Goal: Task Accomplishment & Management: Use online tool/utility

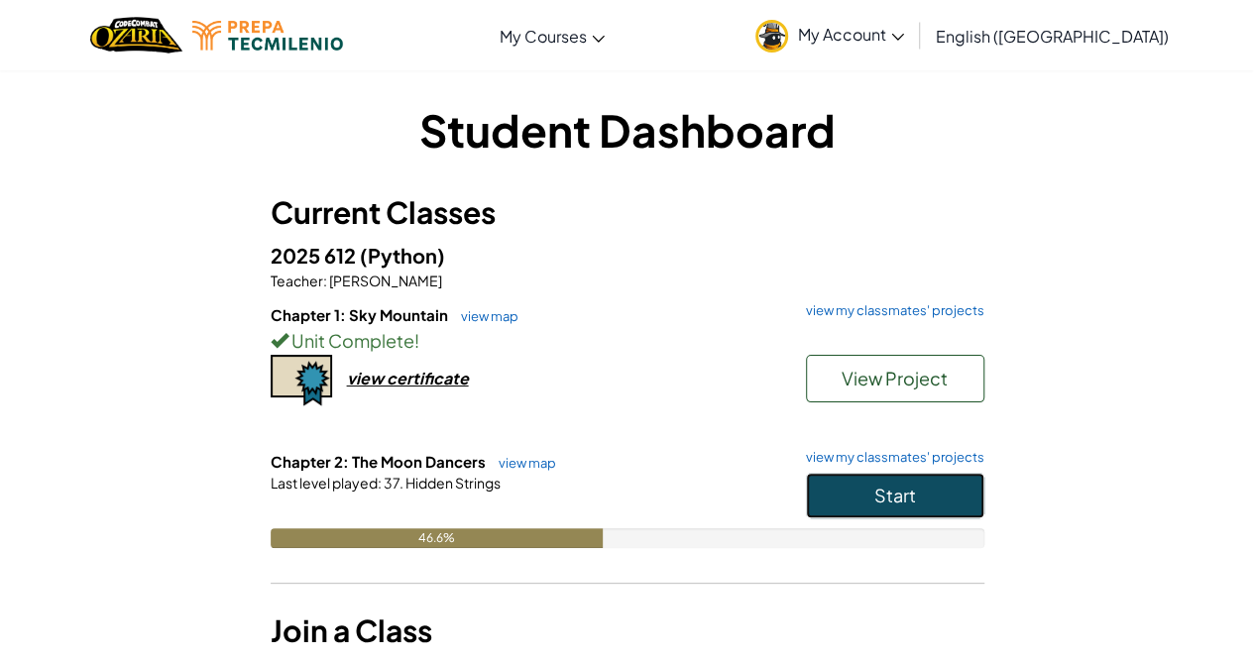
click at [868, 487] on button "Start" at bounding box center [895, 496] width 178 height 46
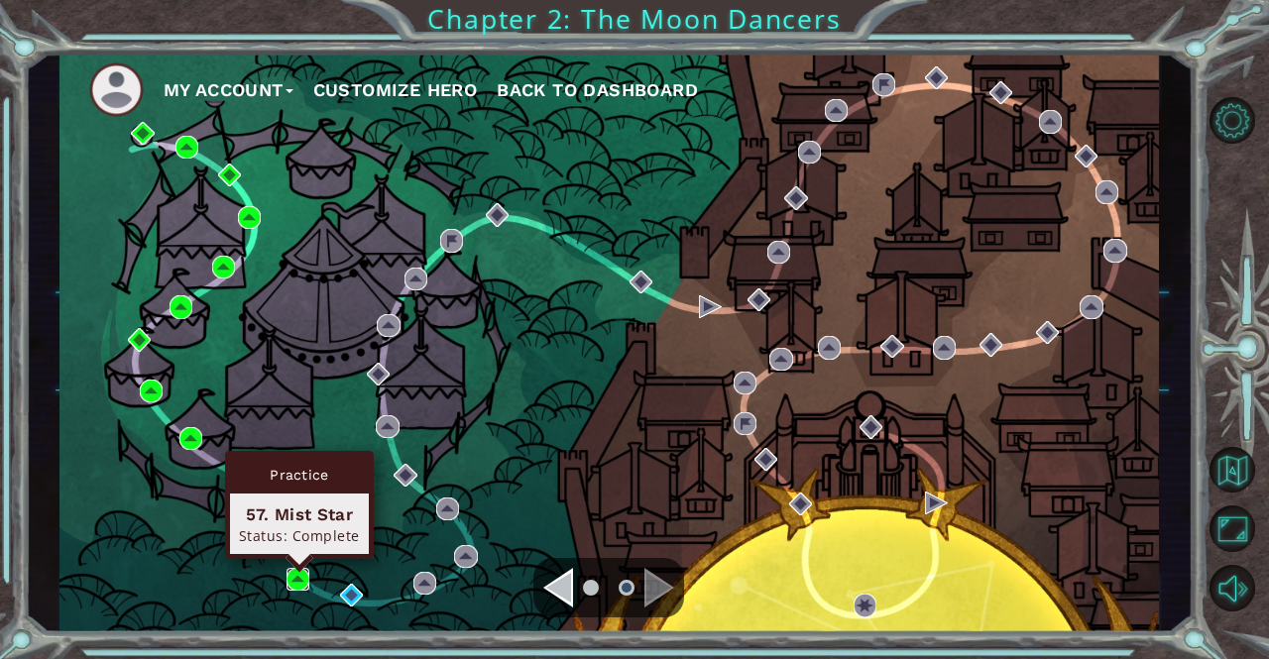
click at [289, 584] on img at bounding box center [297, 579] width 23 height 23
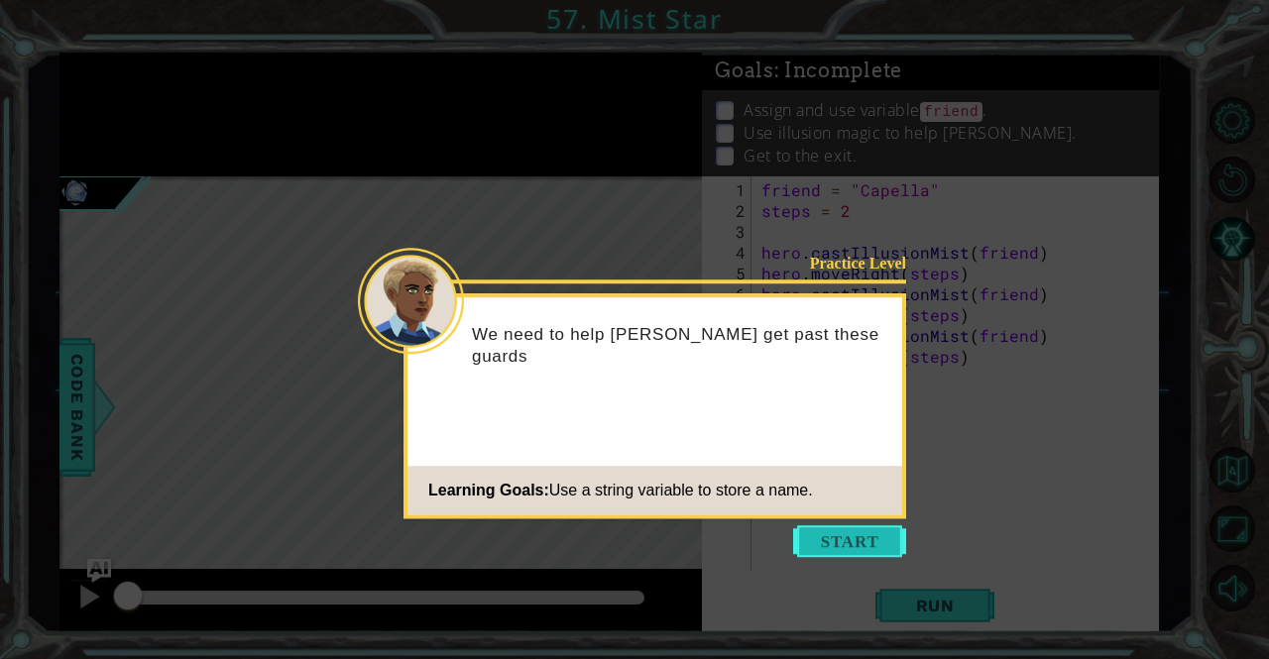
click at [856, 533] on button "Start" at bounding box center [849, 541] width 113 height 32
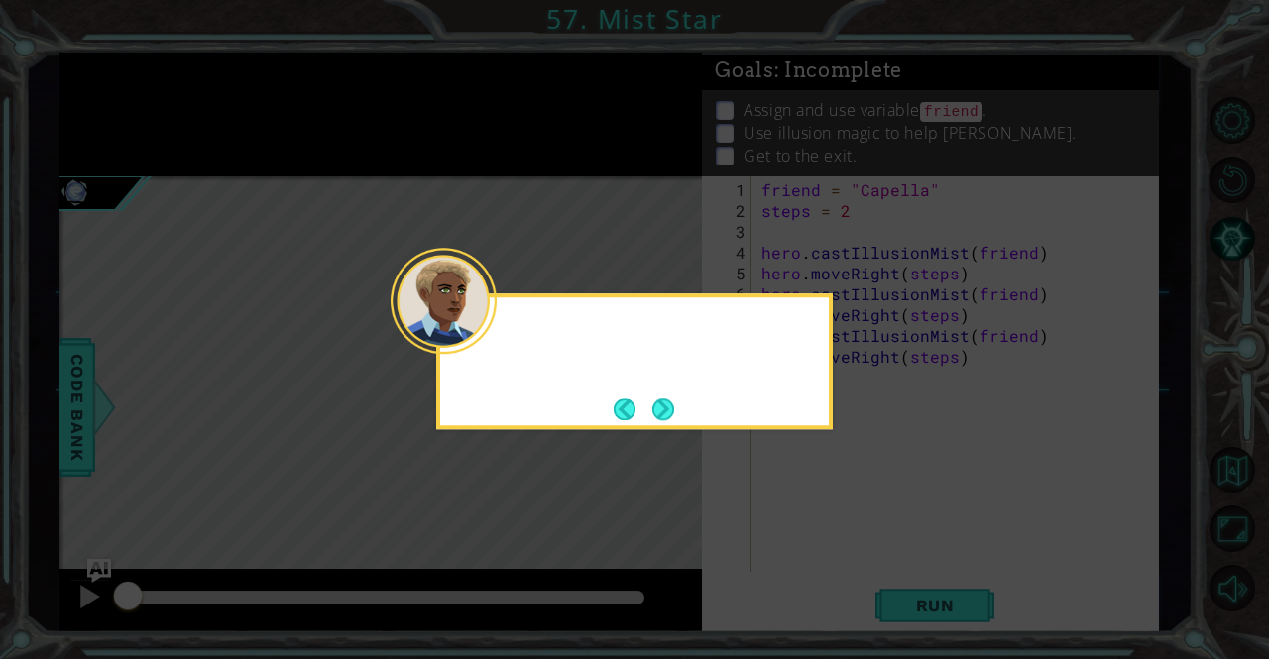
click at [856, 533] on icon at bounding box center [634, 329] width 1269 height 659
click at [662, 405] on button "Next" at bounding box center [662, 408] width 23 height 23
click at [662, 405] on icon at bounding box center [634, 329] width 1269 height 659
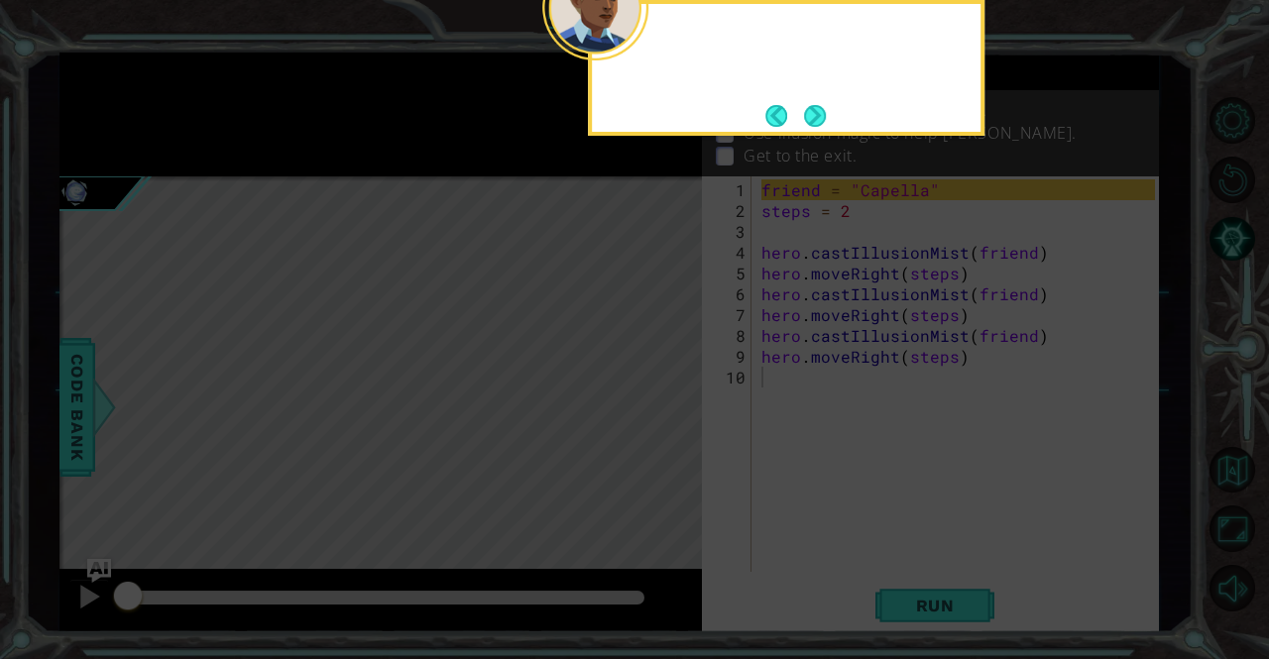
click at [662, 405] on icon at bounding box center [634, 98] width 1269 height 1121
click at [826, 127] on button "Next" at bounding box center [815, 116] width 22 height 22
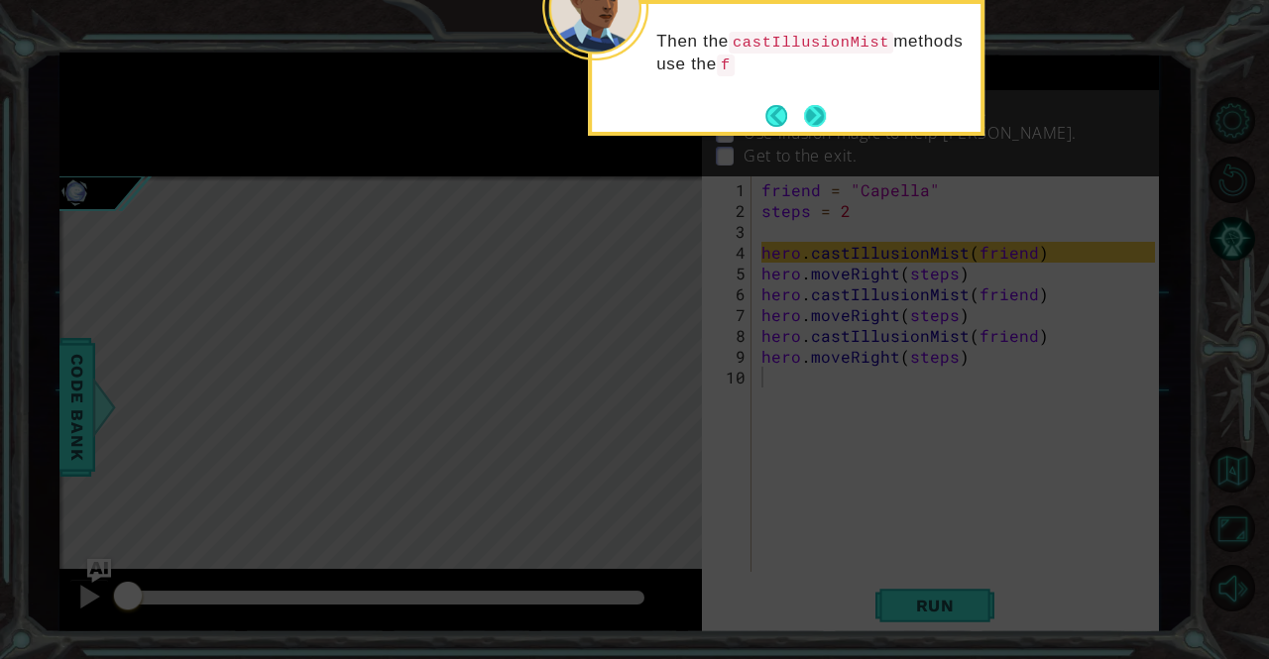
click at [814, 106] on button "Next" at bounding box center [815, 116] width 22 height 22
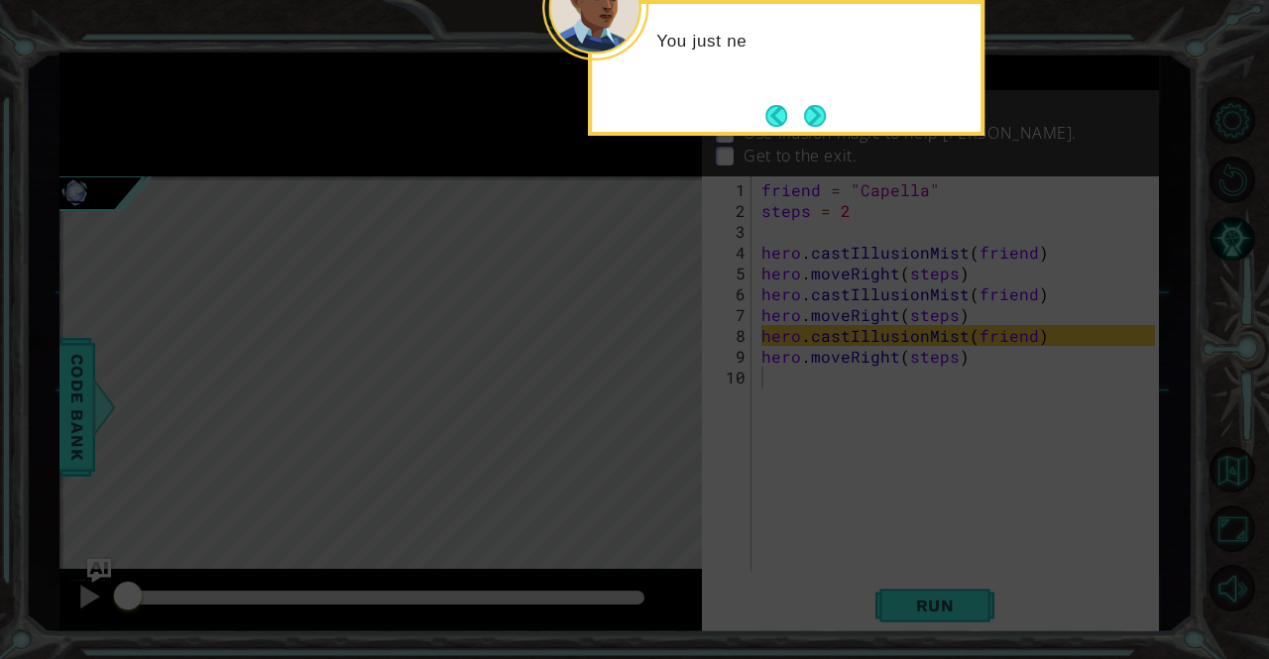
click at [814, 106] on button "Next" at bounding box center [815, 116] width 22 height 22
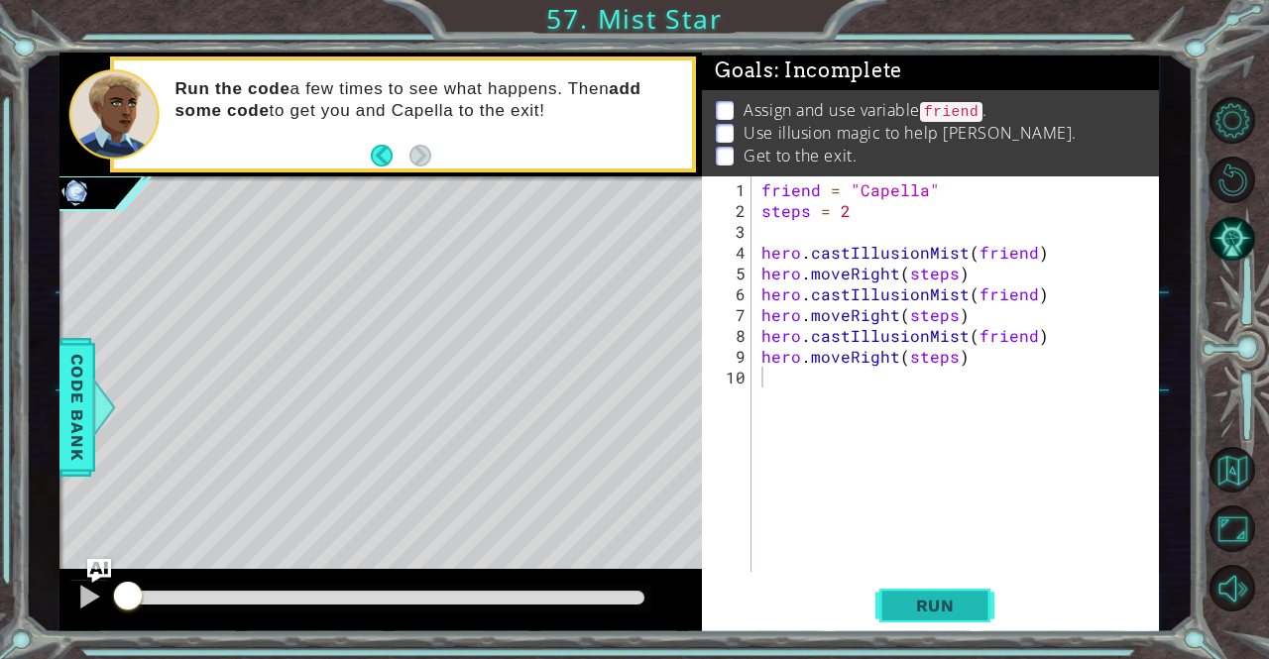
click at [903, 605] on span "Run" at bounding box center [935, 606] width 78 height 20
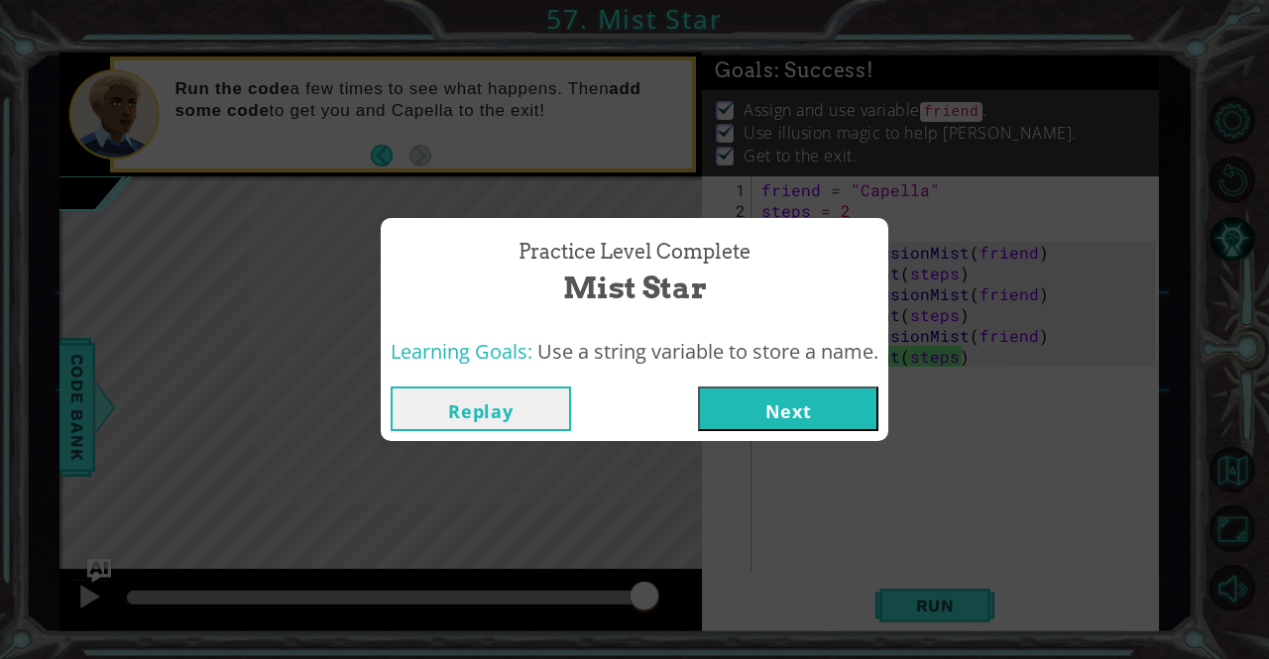
click at [856, 390] on button "Next" at bounding box center [788, 409] width 180 height 45
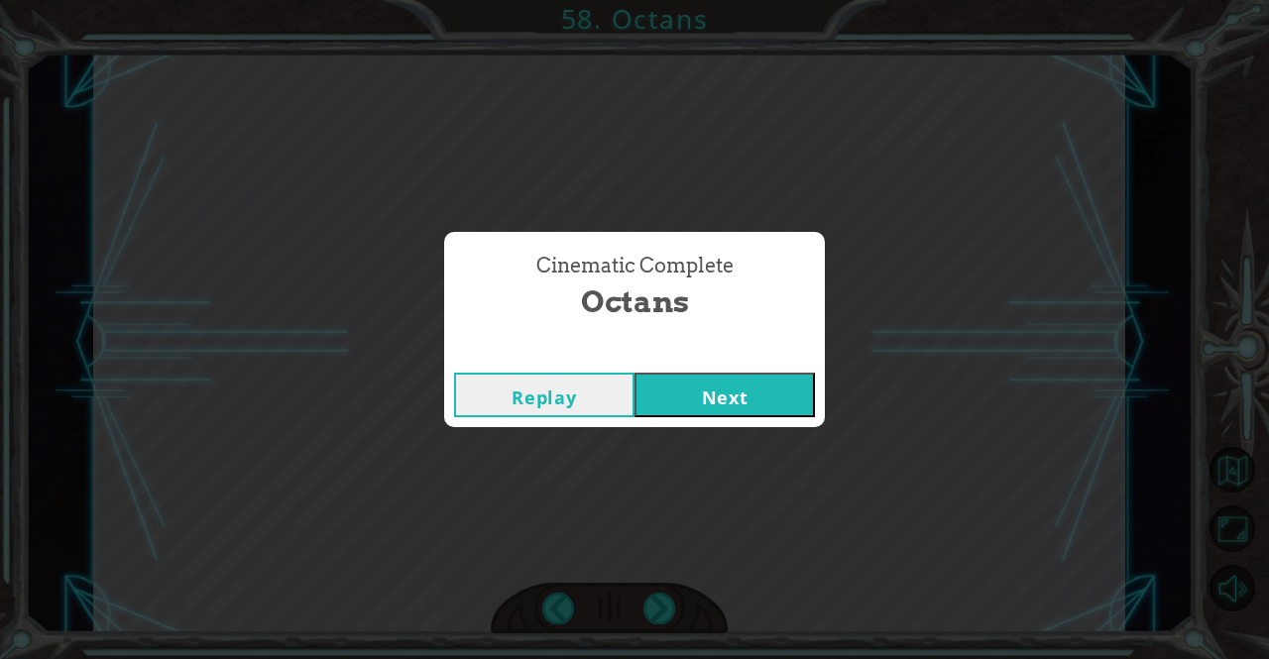
click at [714, 423] on div "Replay Next" at bounding box center [634, 395] width 381 height 64
click at [745, 386] on button "Next" at bounding box center [724, 395] width 180 height 45
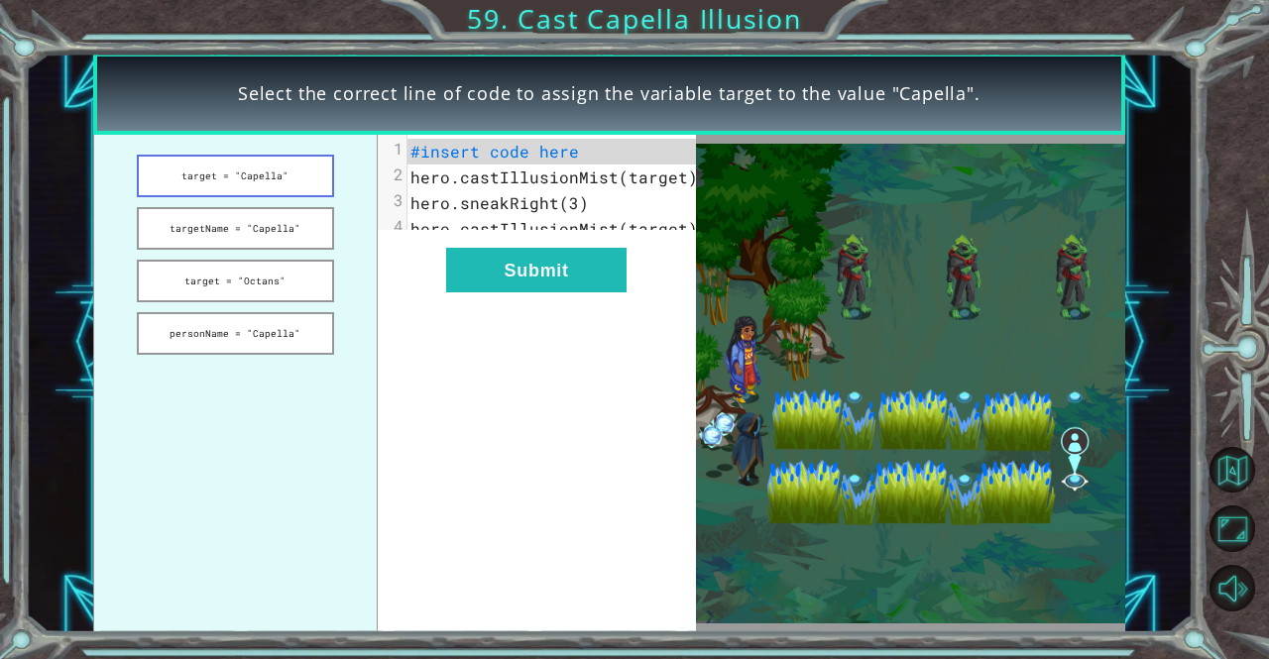
click at [220, 181] on button "target = "Capella"" at bounding box center [235, 176] width 197 height 43
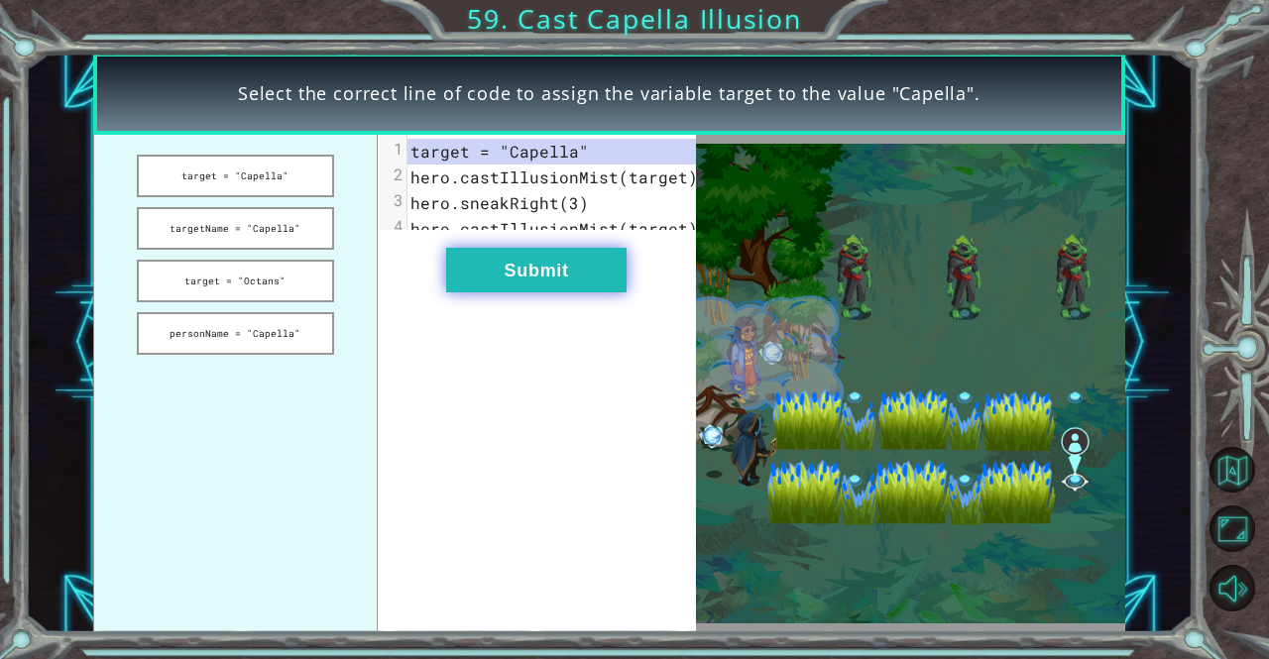
click at [506, 268] on button "Submit" at bounding box center [536, 270] width 180 height 45
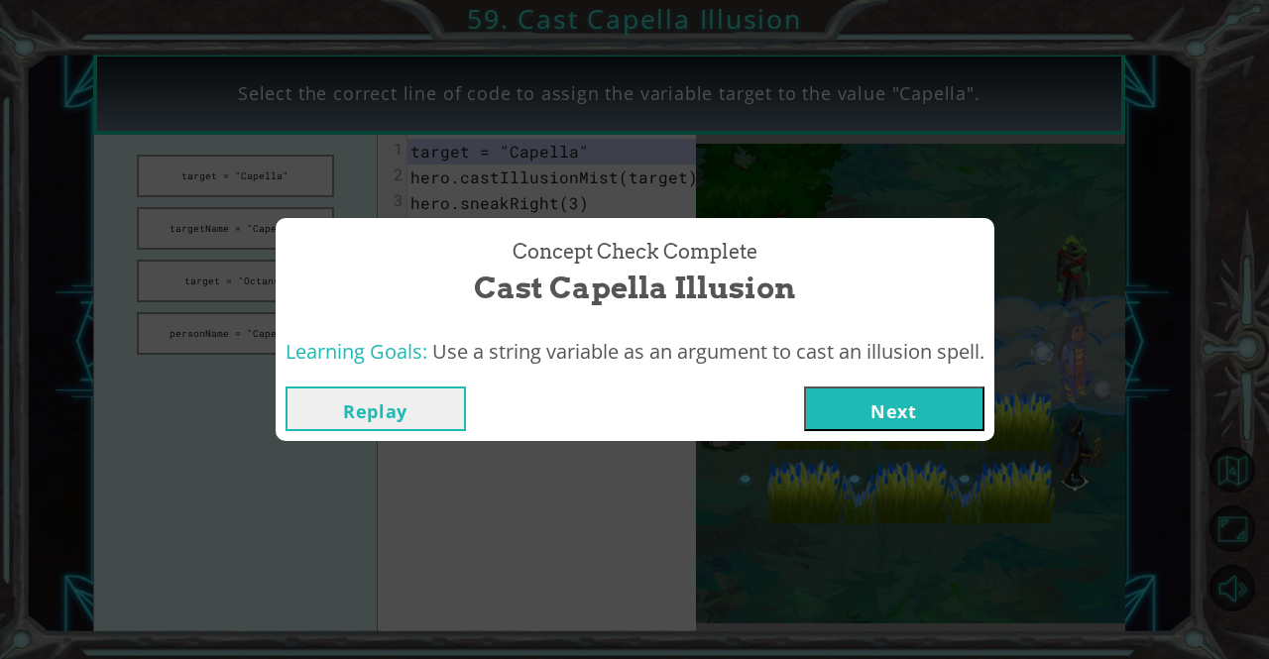
click at [827, 400] on button "Next" at bounding box center [894, 409] width 180 height 45
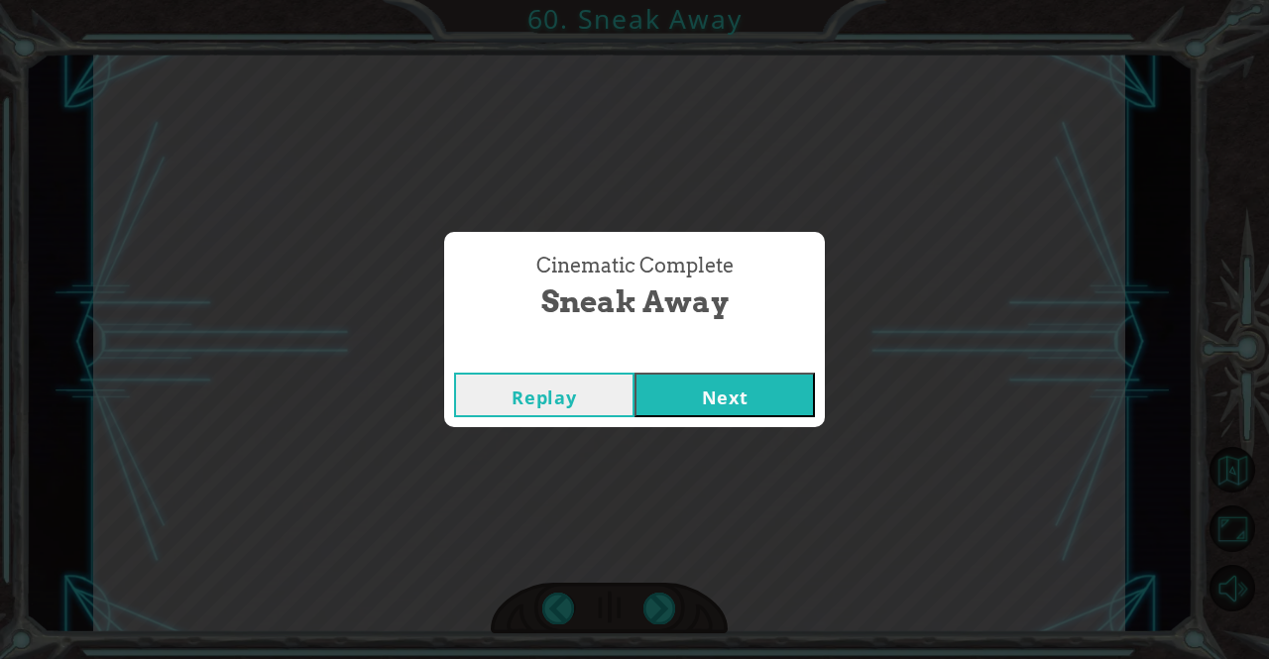
click at [688, 378] on button "Next" at bounding box center [724, 395] width 180 height 45
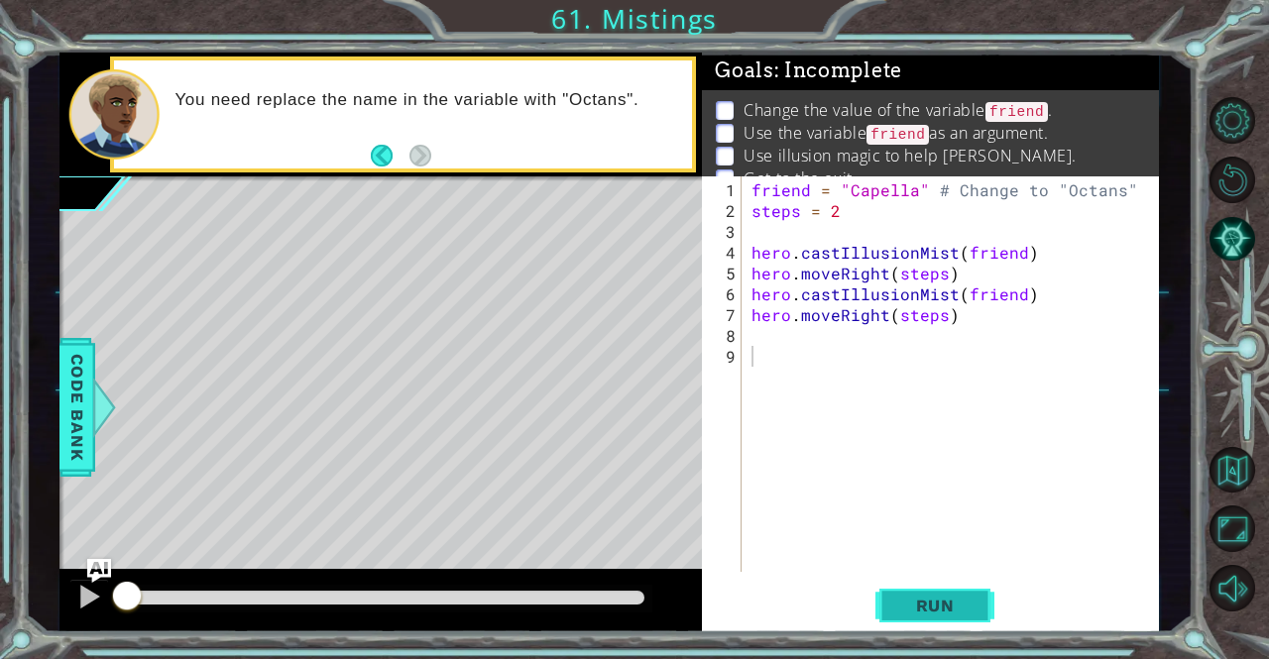
click at [911, 614] on span "Run" at bounding box center [935, 606] width 78 height 20
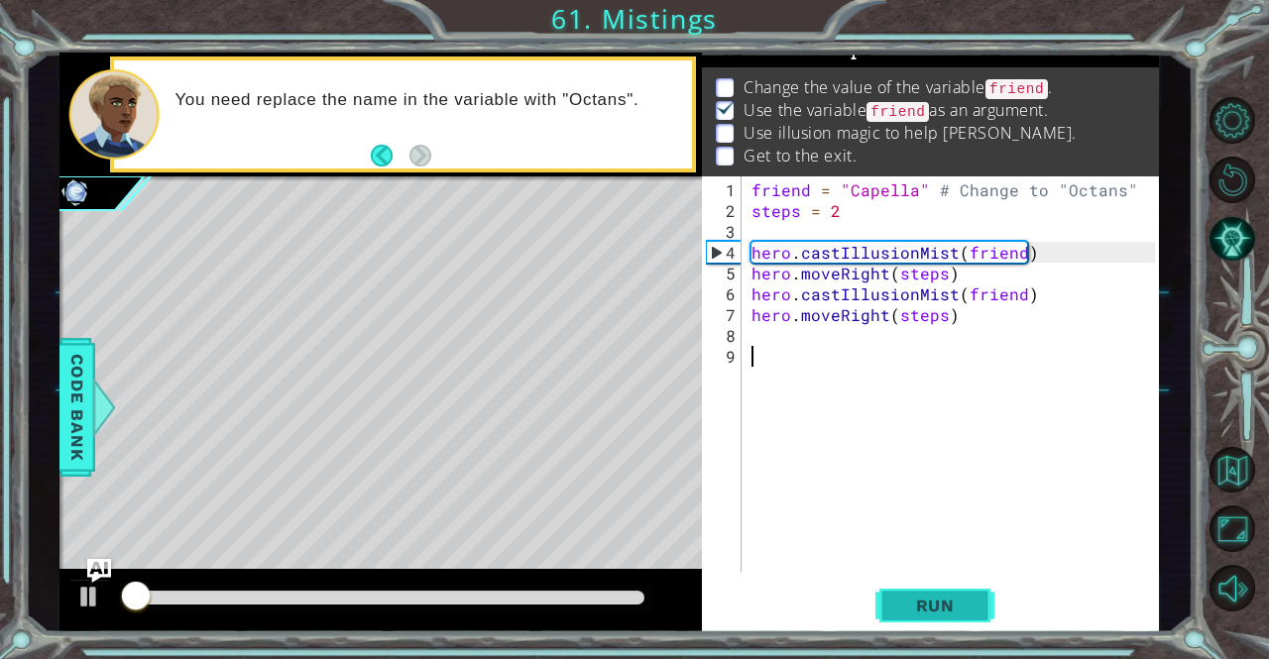
scroll to position [25, 0]
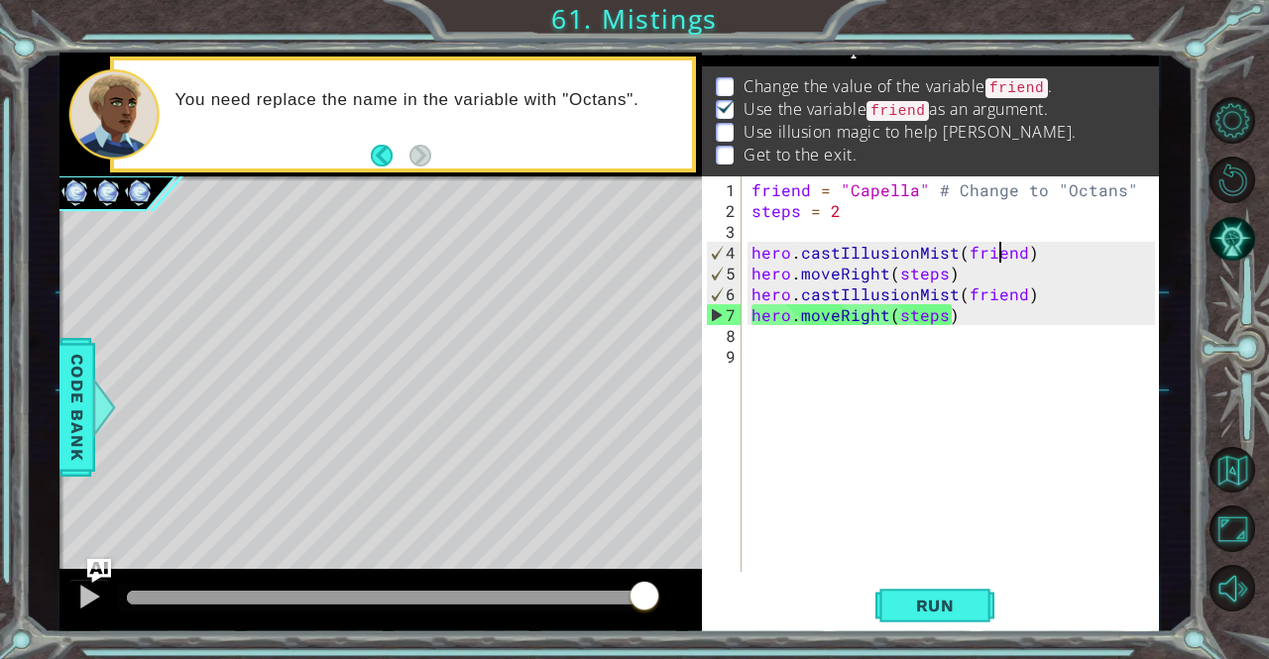
click at [997, 249] on div "friend = "Capella" # Change to "Octans" steps = 2 hero . castIllusionMist ( fri…" at bounding box center [955, 397] width 416 height 437
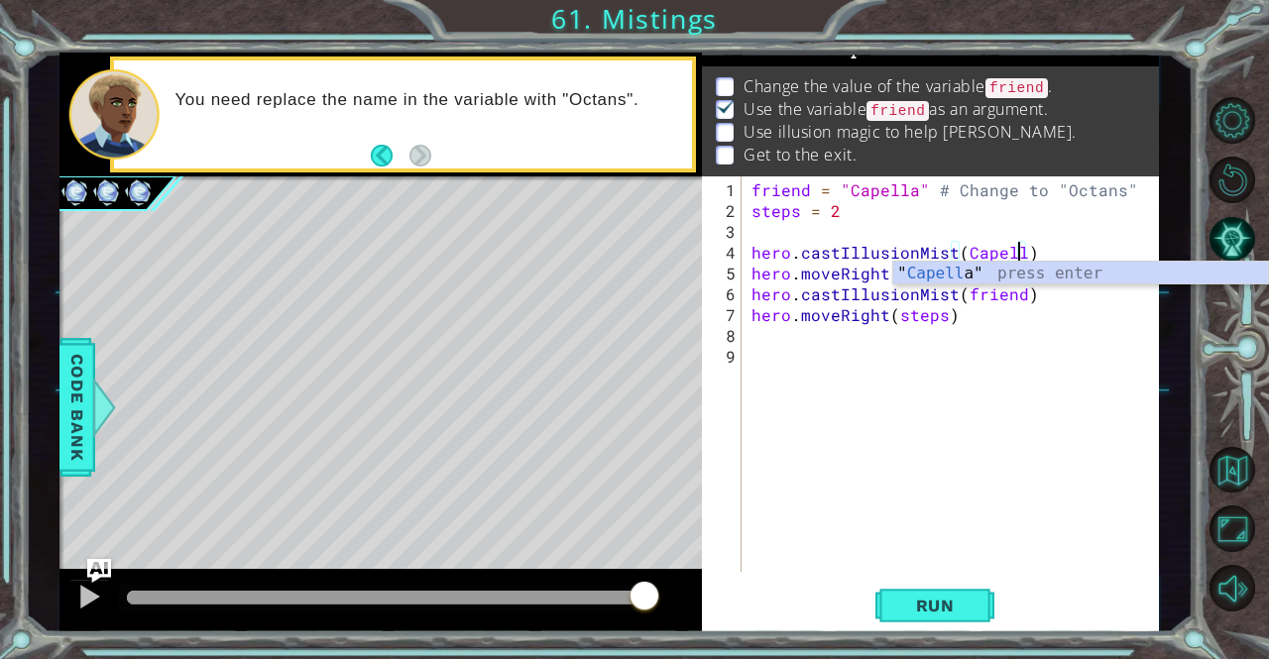
scroll to position [0, 17]
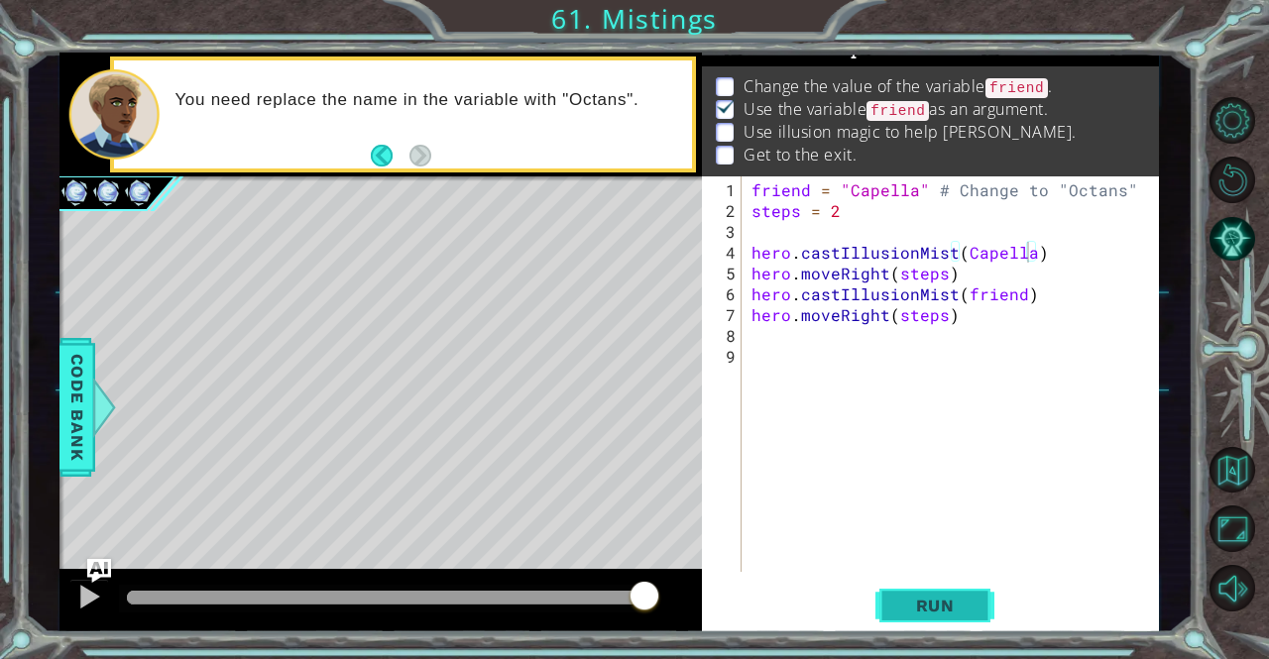
click at [950, 603] on span "Run" at bounding box center [935, 606] width 78 height 20
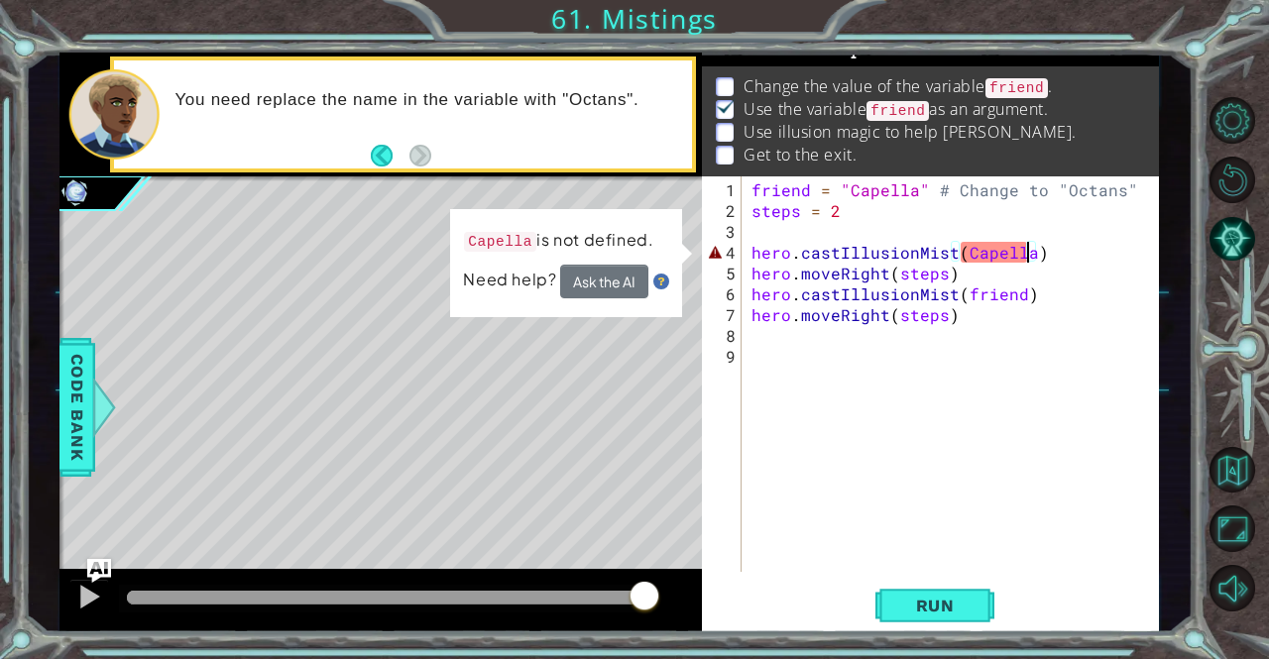
click at [1020, 267] on div "friend = "Capella" # Change to "Octans" steps = 2 hero . castIllusionMist ( Cap…" at bounding box center [955, 397] width 416 height 437
click at [1026, 245] on div "friend = "Capella" # Change to "Octans" steps = 2 hero . castIllusionMist ( Cap…" at bounding box center [955, 397] width 416 height 437
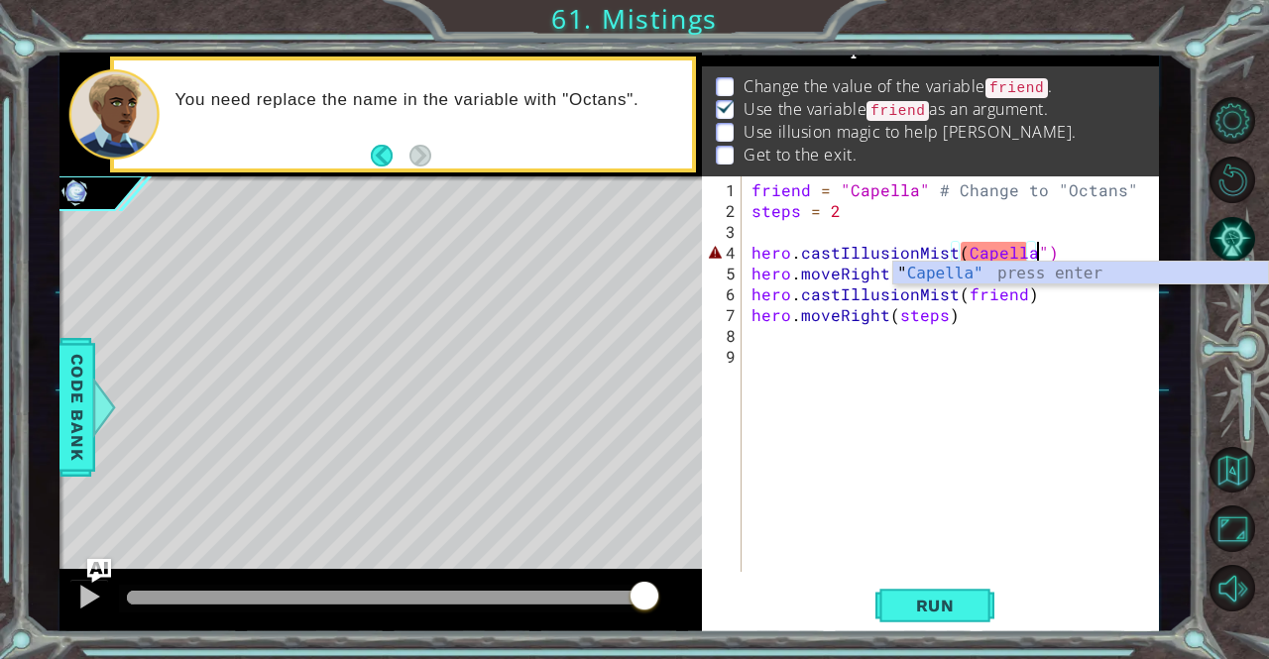
scroll to position [0, 17]
click at [955, 270] on div "" Capella" press enter" at bounding box center [1081, 297] width 376 height 71
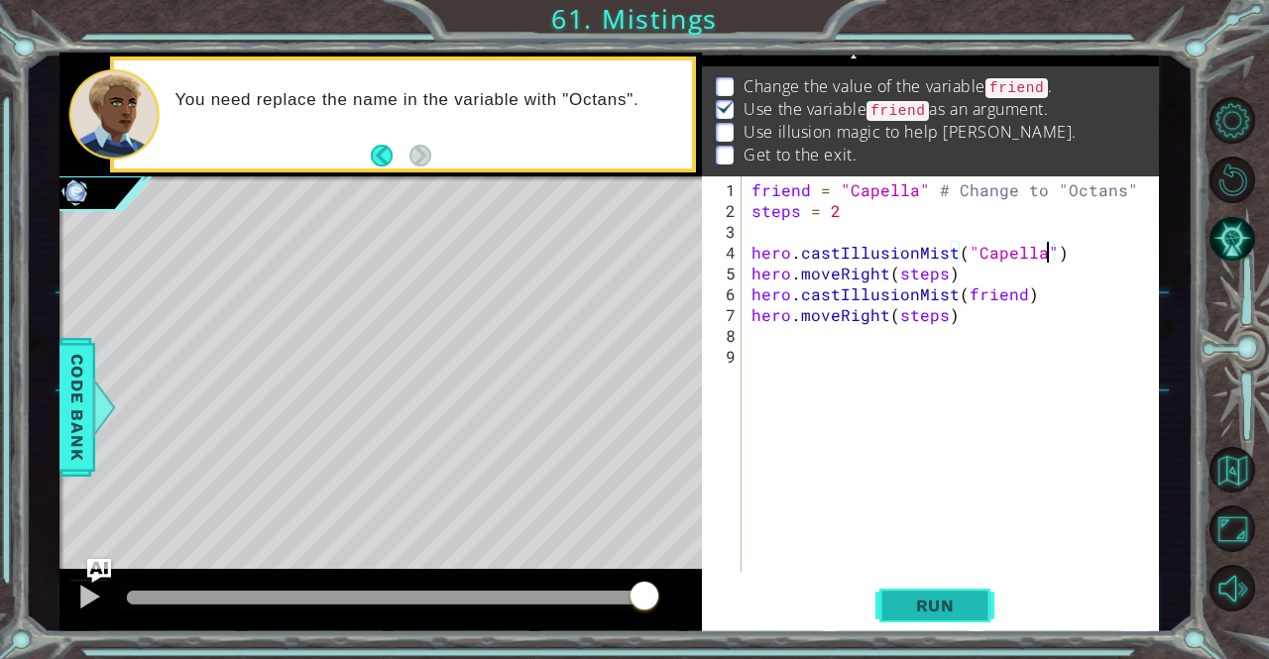
click at [961, 590] on button "Run" at bounding box center [934, 606] width 119 height 46
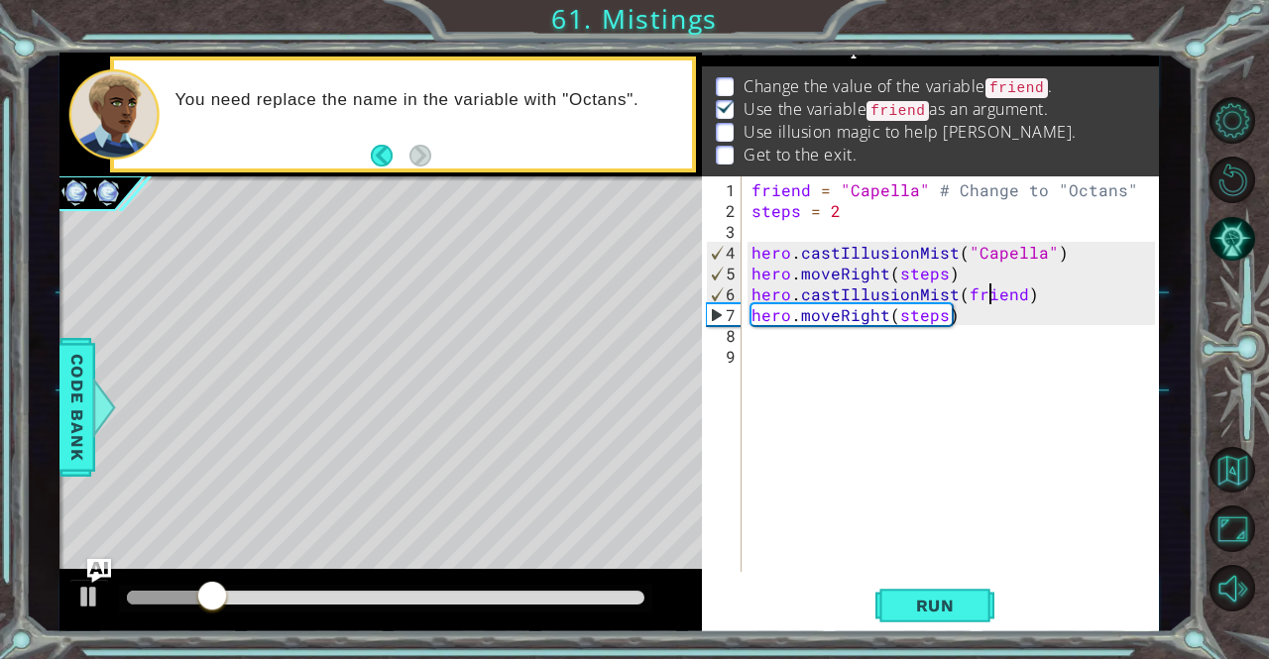
click at [989, 294] on div "friend = "Capella" # Change to "Octans" steps = 2 hero . castIllusionMist ( "Ca…" at bounding box center [955, 397] width 416 height 437
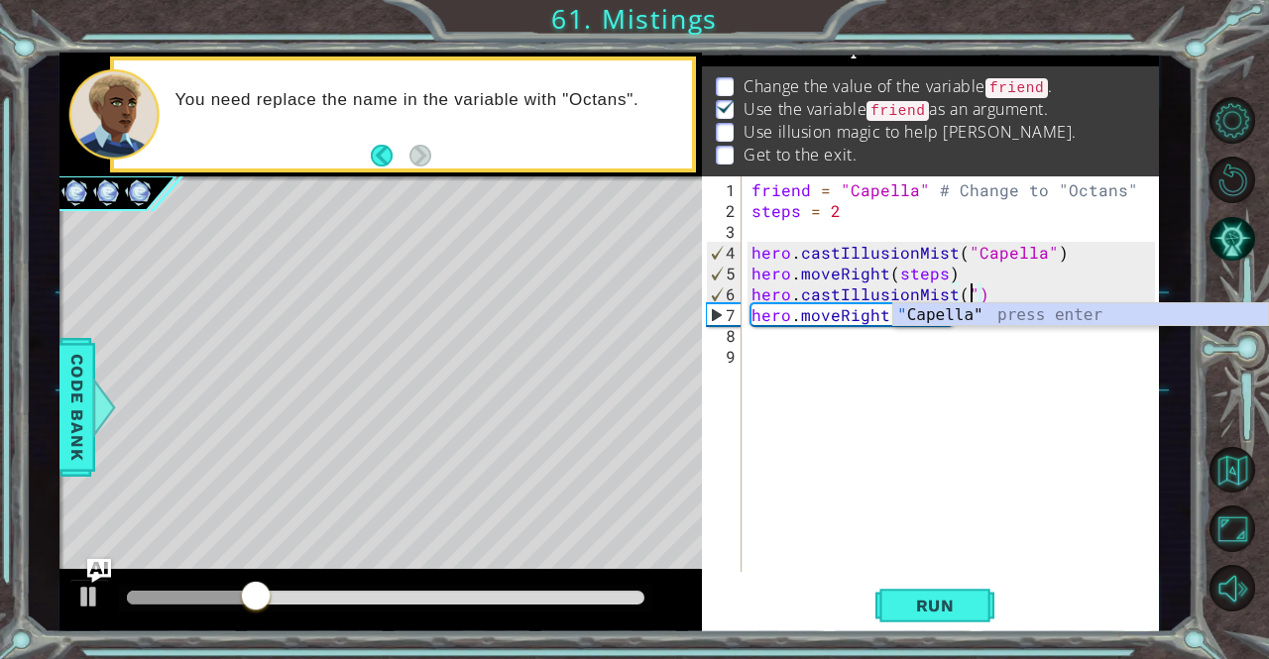
scroll to position [0, 13]
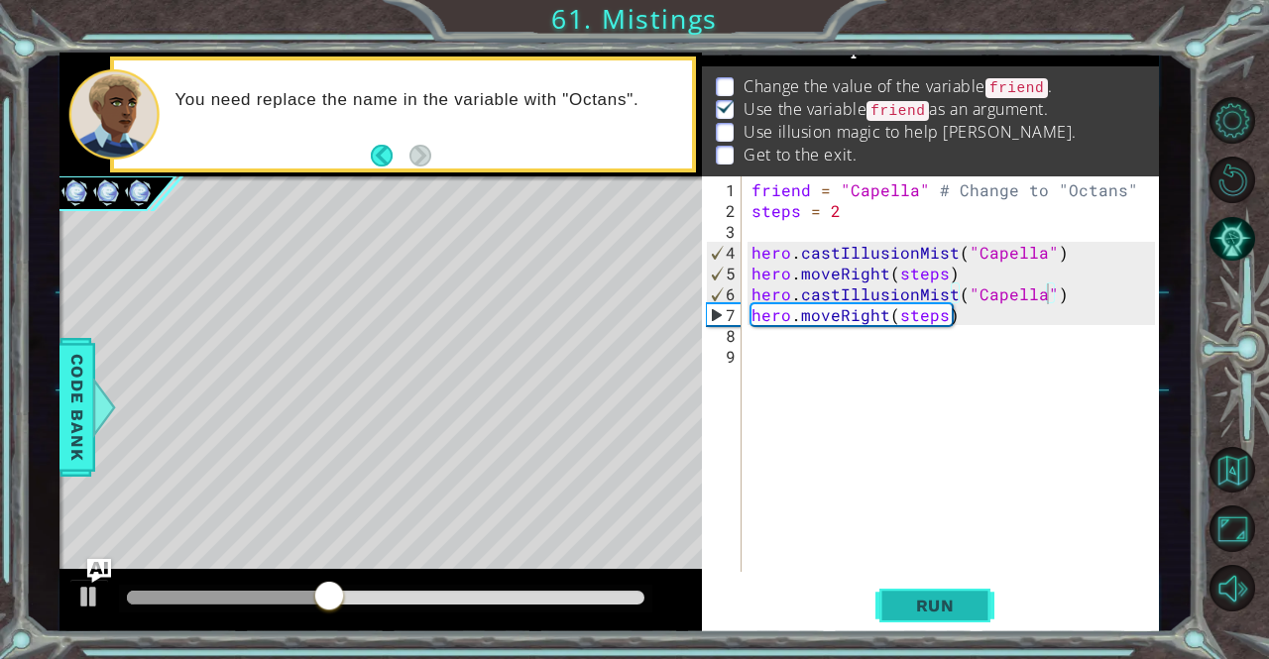
click at [919, 596] on span "Run" at bounding box center [935, 606] width 78 height 20
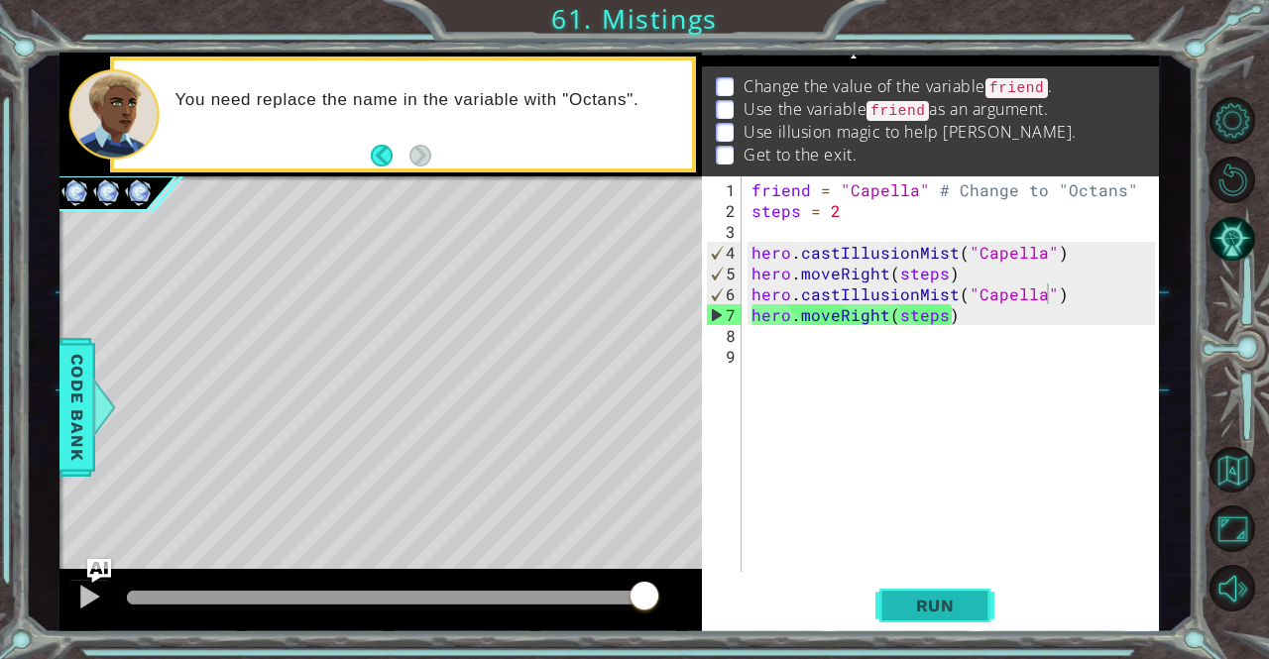
click at [919, 596] on span "Run" at bounding box center [935, 606] width 78 height 20
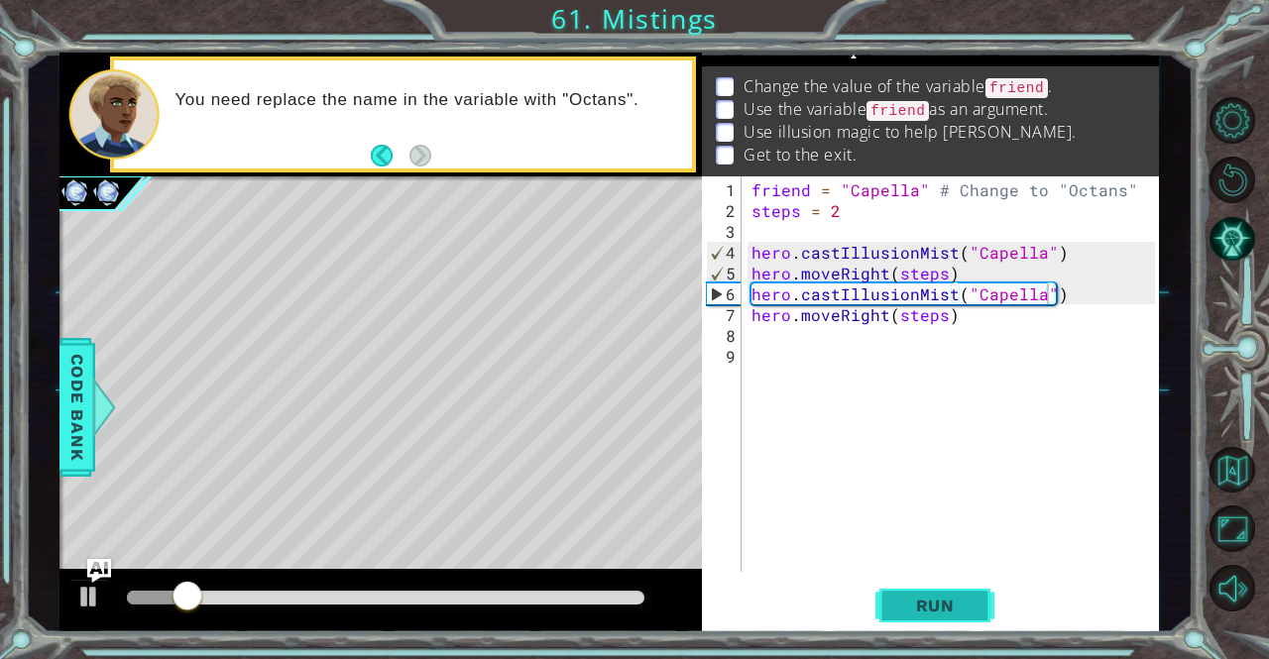
click at [919, 596] on span "Run" at bounding box center [935, 606] width 78 height 20
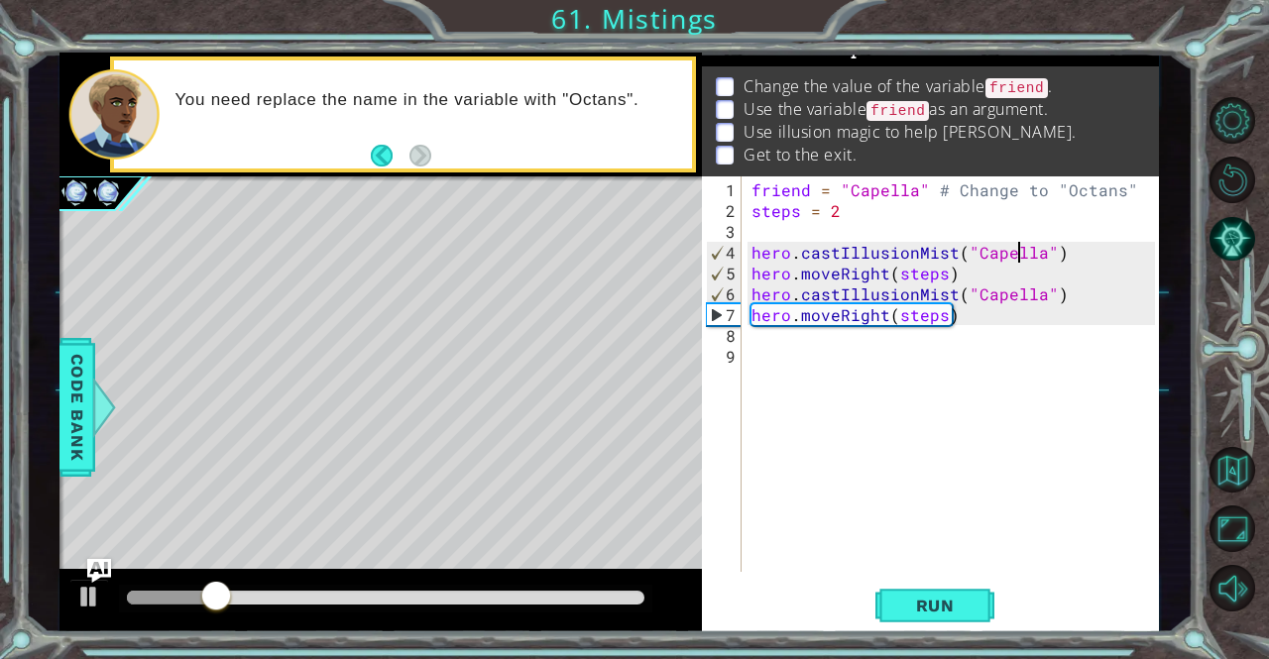
click at [1016, 242] on div "friend = "Capella" # Change to "Octans" steps = 2 hero . castIllusionMist ( "Ca…" at bounding box center [955, 397] width 416 height 437
click at [1000, 284] on div "friend = "Capella" # Change to "Octans" steps = 2 hero . castIllusionMist ( "Oc…" at bounding box center [955, 397] width 416 height 437
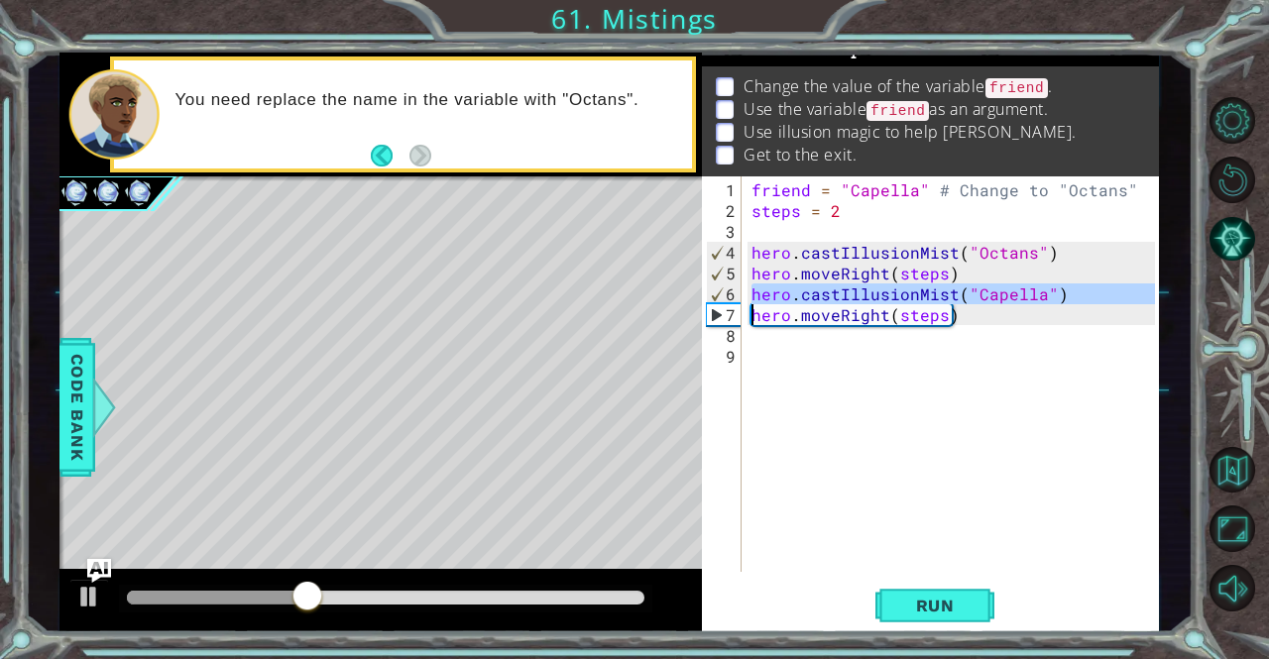
click at [1000, 284] on div "friend = "Capella" # Change to "Octans" steps = 2 hero . castIllusionMist ( "Oc…" at bounding box center [955, 397] width 416 height 437
click at [1000, 284] on div "friend = "Capella" # Change to "Octans" steps = 2 hero . castIllusionMist ( "Oc…" at bounding box center [950, 374] width 406 height 396
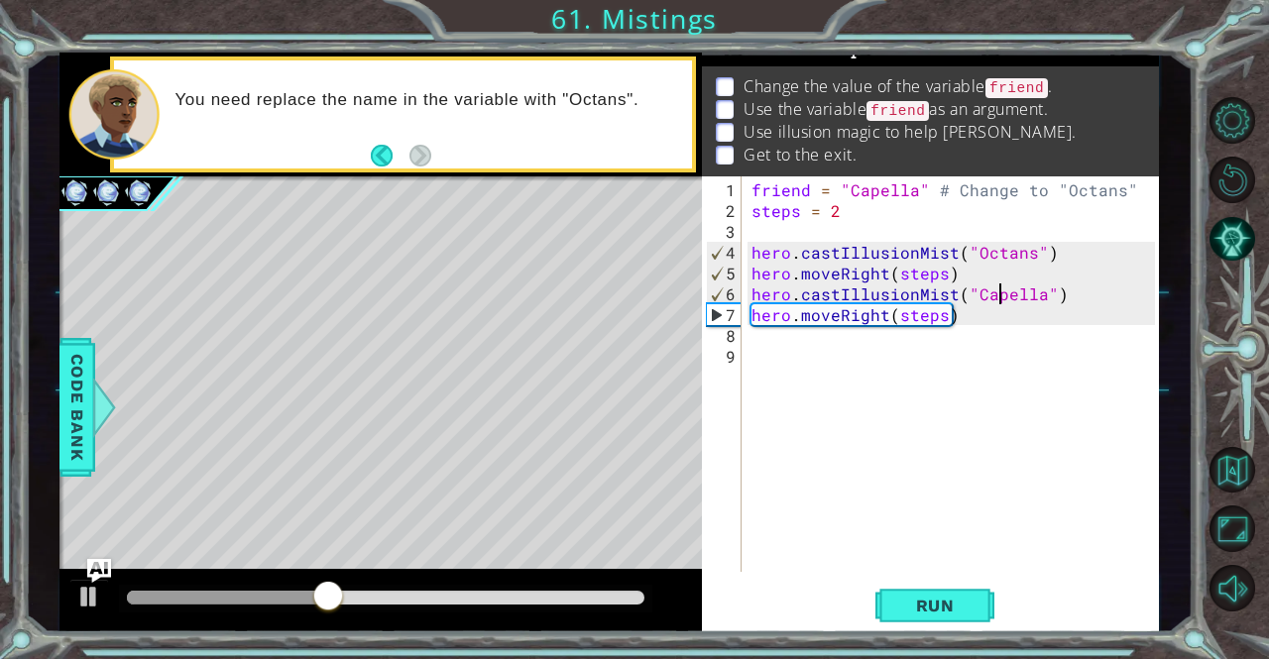
click at [1000, 284] on div "friend = "Capella" # Change to "Octans" steps = 2 hero . castIllusionMist ( "Oc…" at bounding box center [955, 397] width 416 height 437
click at [942, 616] on span "Run" at bounding box center [935, 606] width 78 height 20
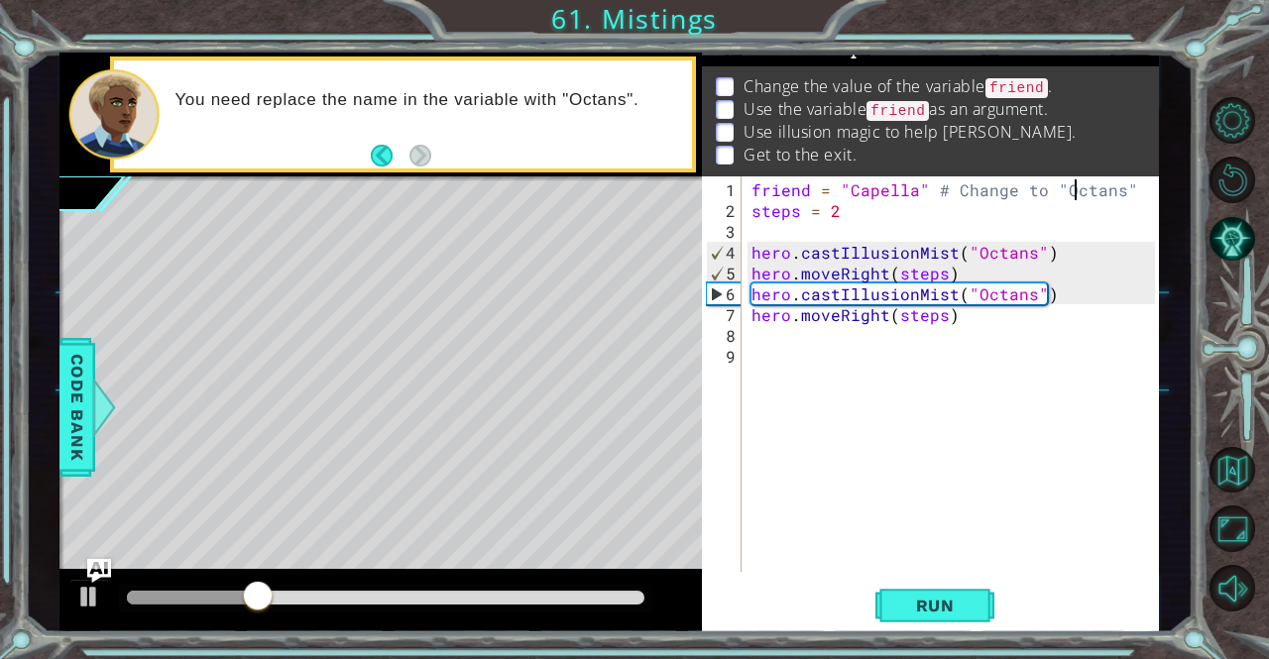
click at [1076, 191] on div "friend = "Capella" # Change to "Octans" steps = 2 hero . castIllusionMist ( "Oc…" at bounding box center [955, 397] width 416 height 437
type textarea "friend = "Capella" # Change to "Octans""
click at [1068, 344] on div "friend = "Capella" # Change to "Octans" steps = 2 hero . castIllusionMist ( "Oc…" at bounding box center [955, 397] width 416 height 437
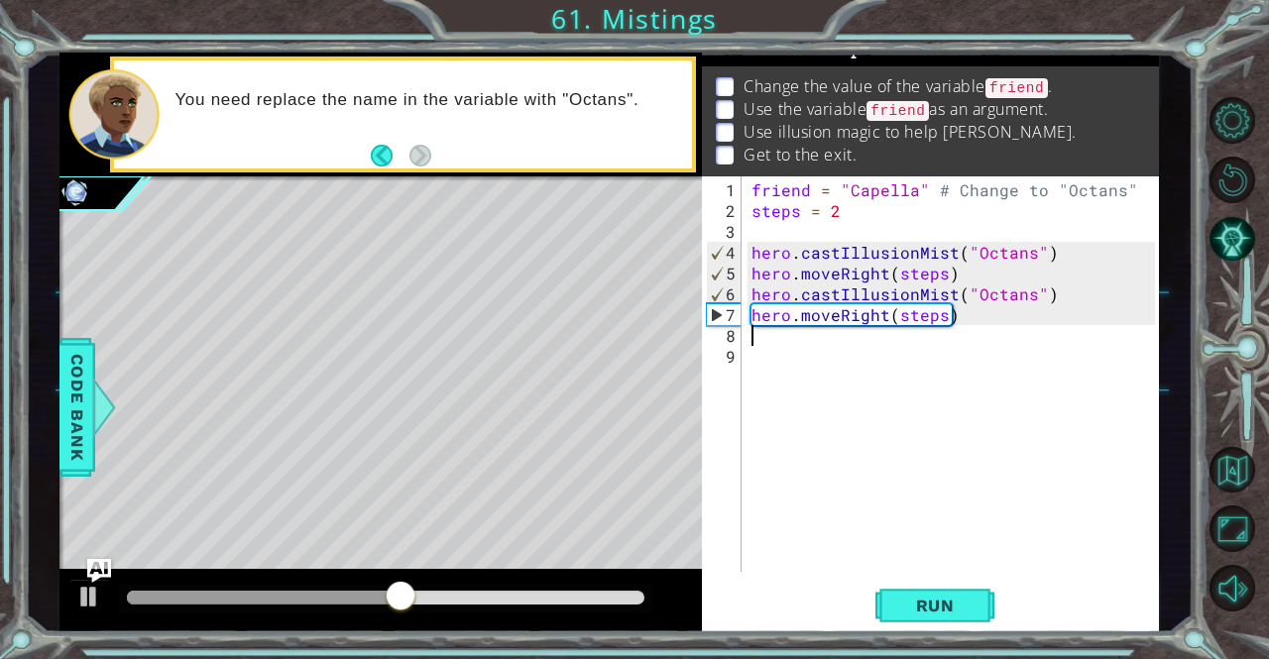
click at [803, 331] on div "friend = "Capella" # Change to "Octans" steps = 2 hero . castIllusionMist ( "Oc…" at bounding box center [955, 397] width 416 height 437
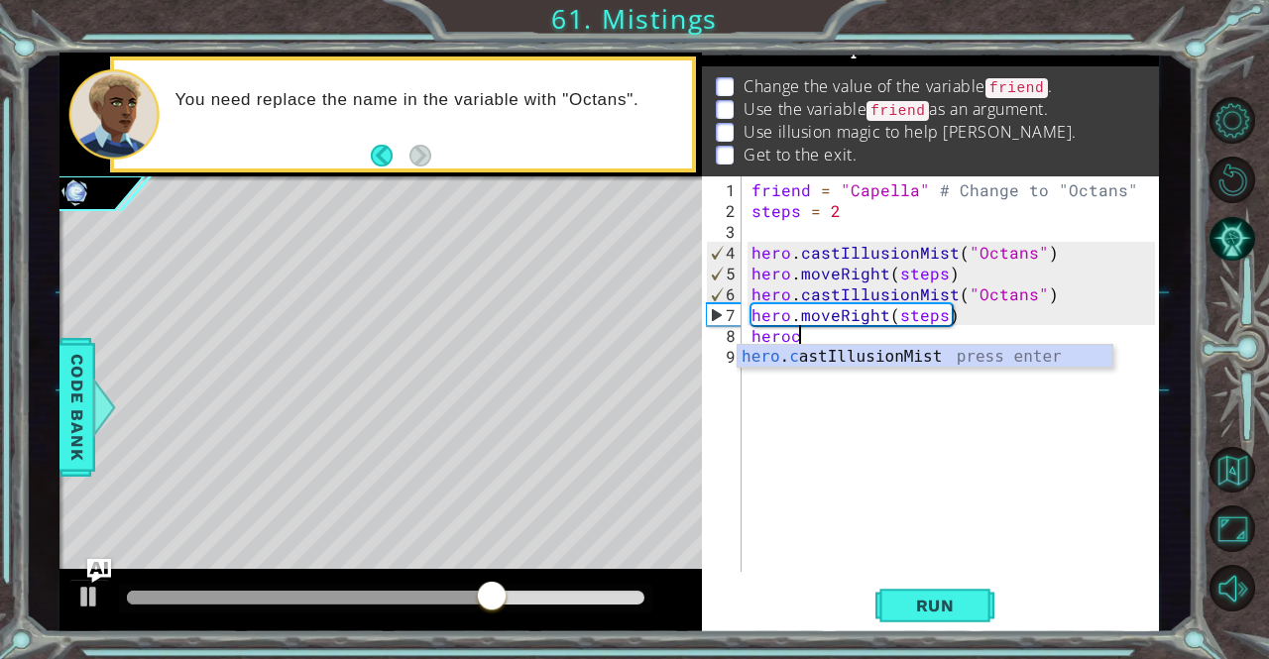
scroll to position [0, 2]
click at [807, 350] on div "hero . c astIllusionMist press enter" at bounding box center [925, 380] width 376 height 71
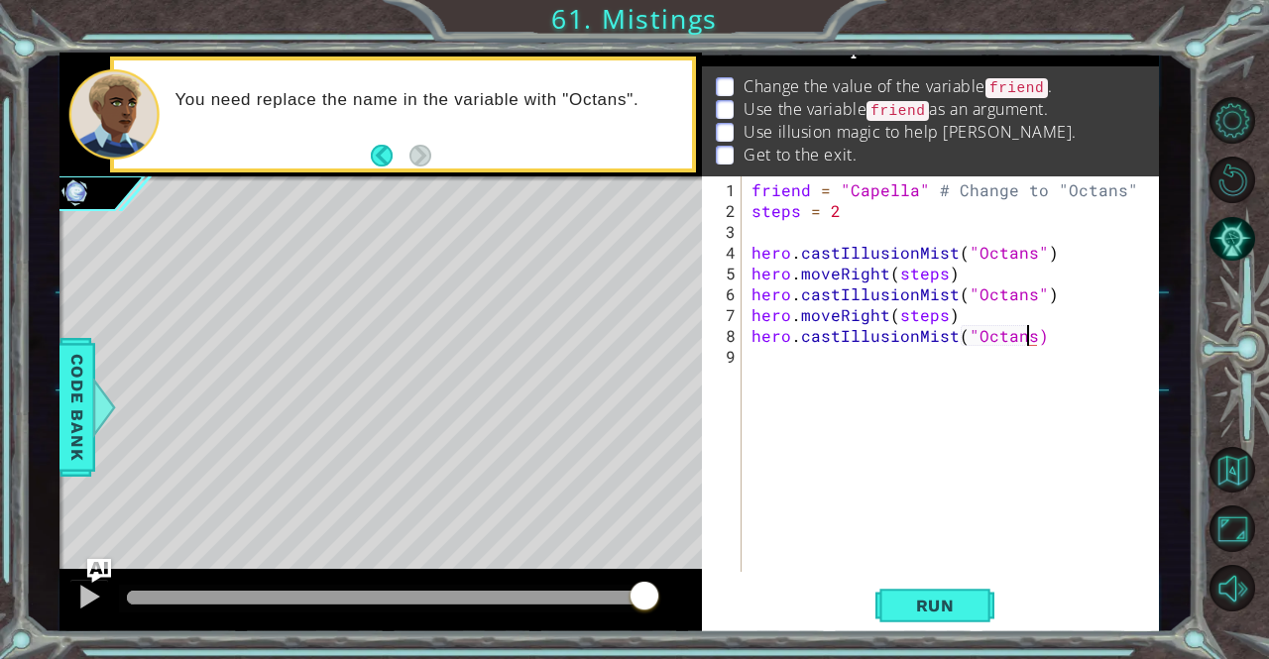
scroll to position [0, 17]
type textarea "hero.castIllusionMist("Octans")"
click at [936, 371] on div "friend = "Capella" # Change to "Octans" steps = 2 hero . castIllusionMist ( "Oc…" at bounding box center [955, 397] width 416 height 437
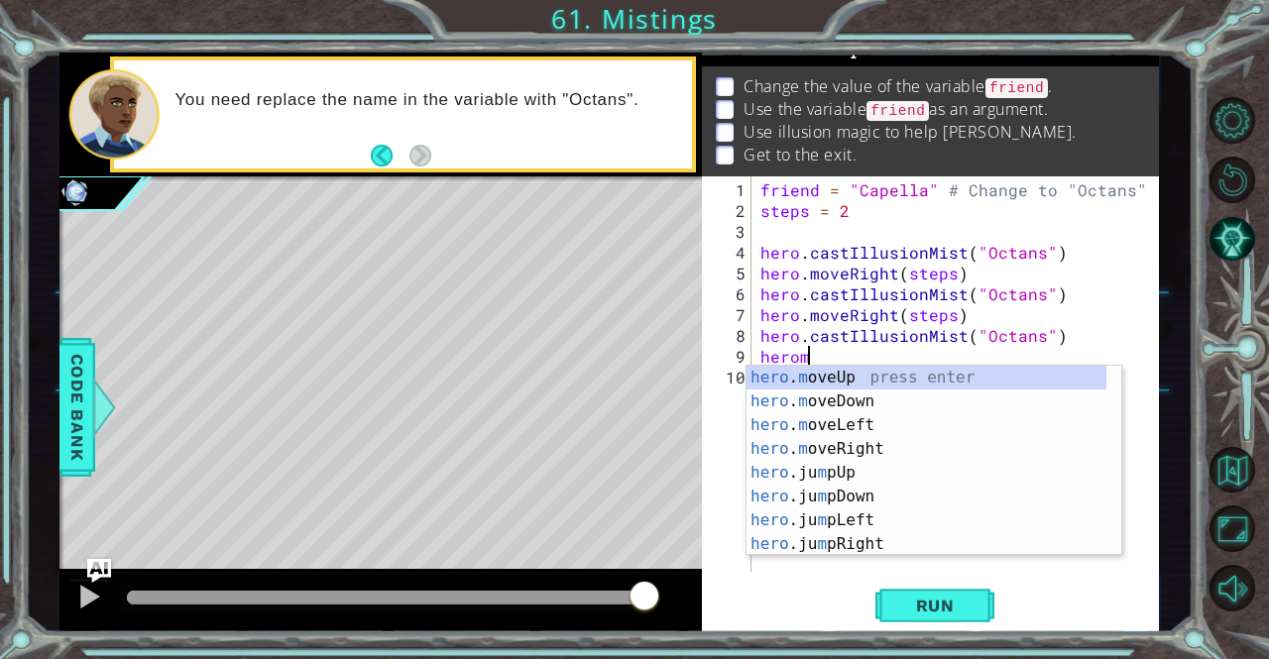
scroll to position [0, 2]
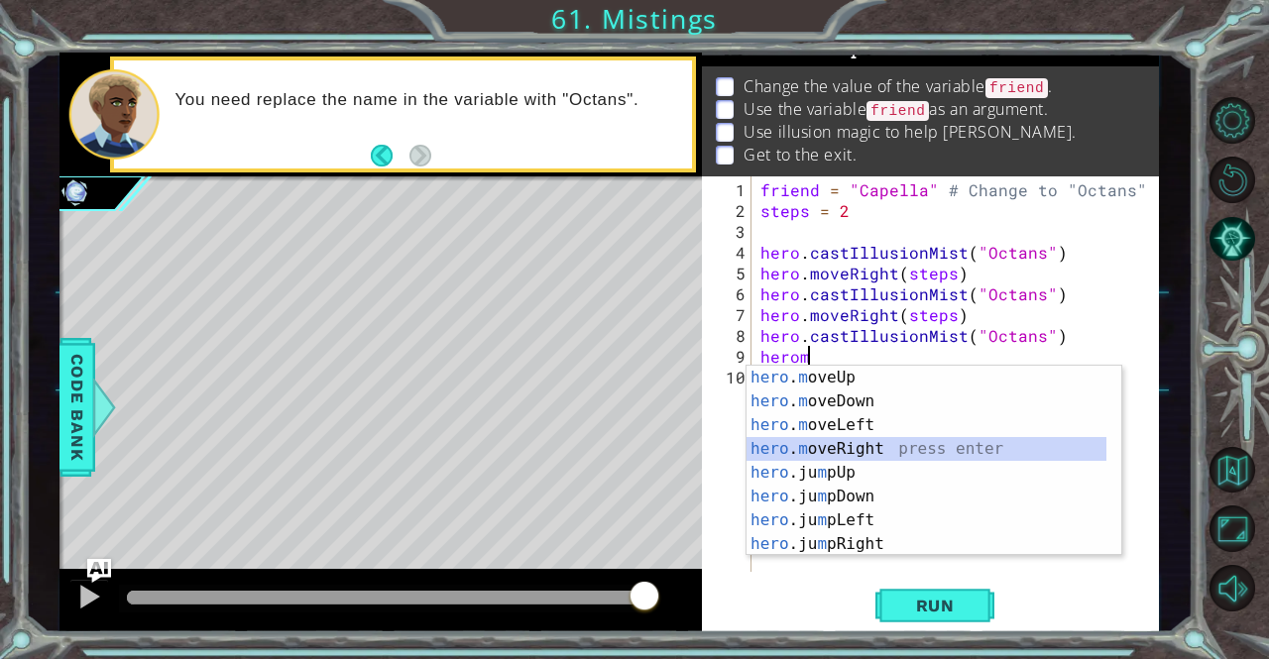
click at [833, 451] on div "hero . m oveUp press enter hero . m oveDown press enter hero . m oveLeft press …" at bounding box center [926, 485] width 361 height 238
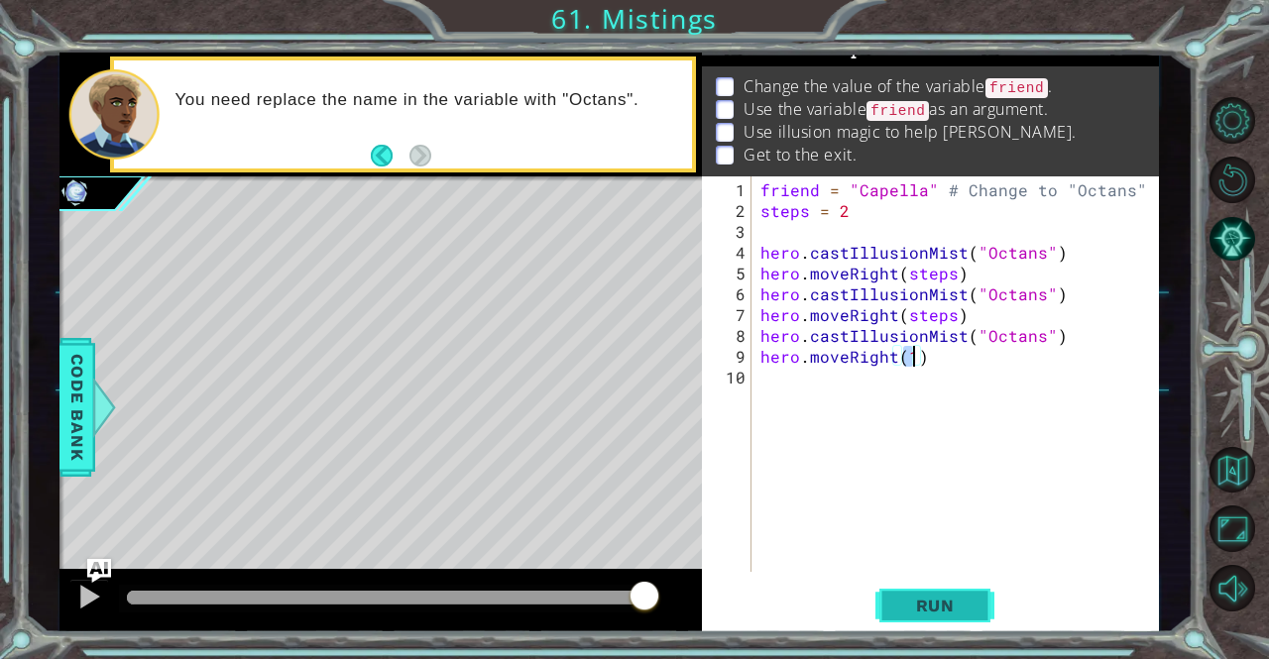
type textarea "hero.moveRight(1)"
click at [911, 609] on span "Run" at bounding box center [935, 606] width 78 height 20
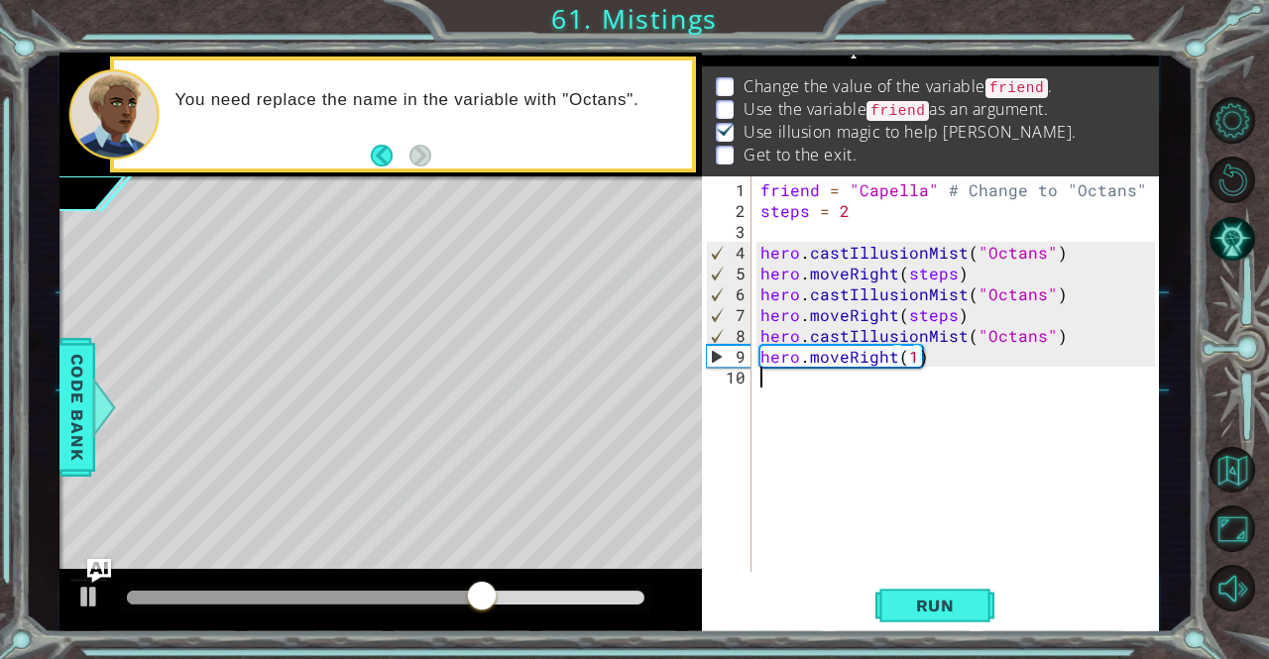
click at [870, 382] on div "friend = "Capella" # Change to "Octans" steps = 2 hero . castIllusionMist ( "Oc…" at bounding box center [959, 397] width 407 height 437
click at [912, 353] on div "friend = "Capella" # Change to "Octans" steps = 2 hero . castIllusionMist ( "Oc…" at bounding box center [959, 397] width 407 height 437
click at [889, 601] on button "Run" at bounding box center [934, 606] width 119 height 46
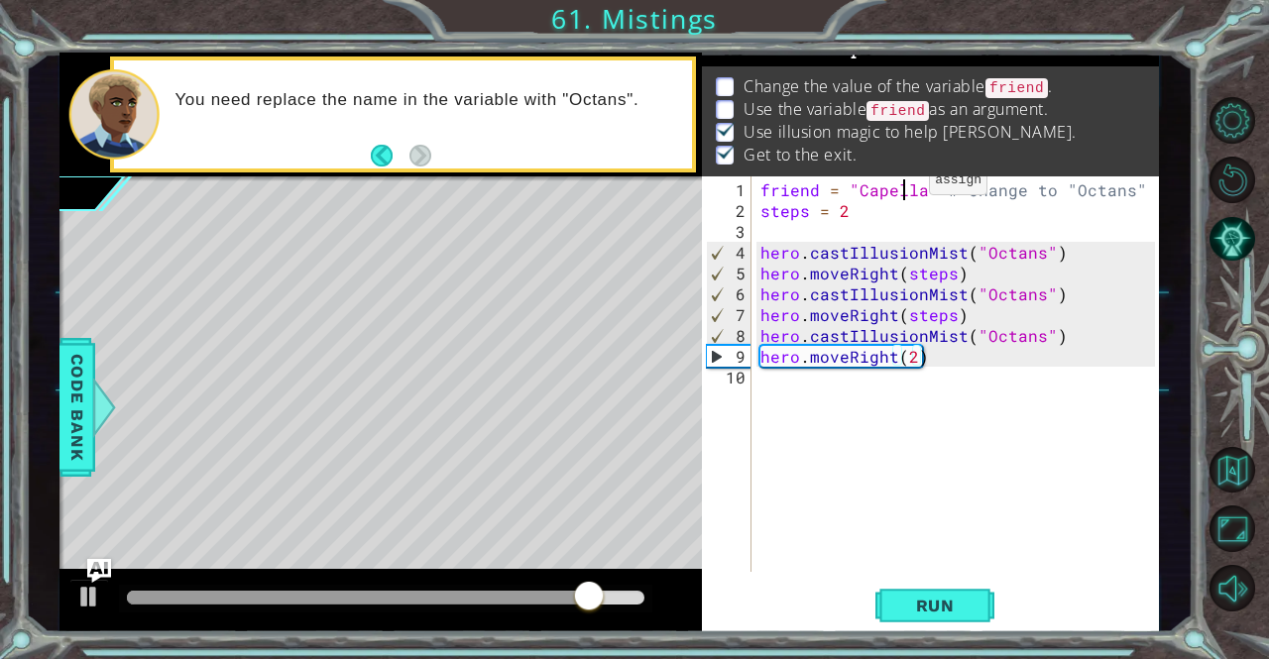
click at [904, 188] on div "friend = "Capella" # Change to "Octans" steps = 2 hero . castIllusionMist ( "Oc…" at bounding box center [959, 397] width 407 height 437
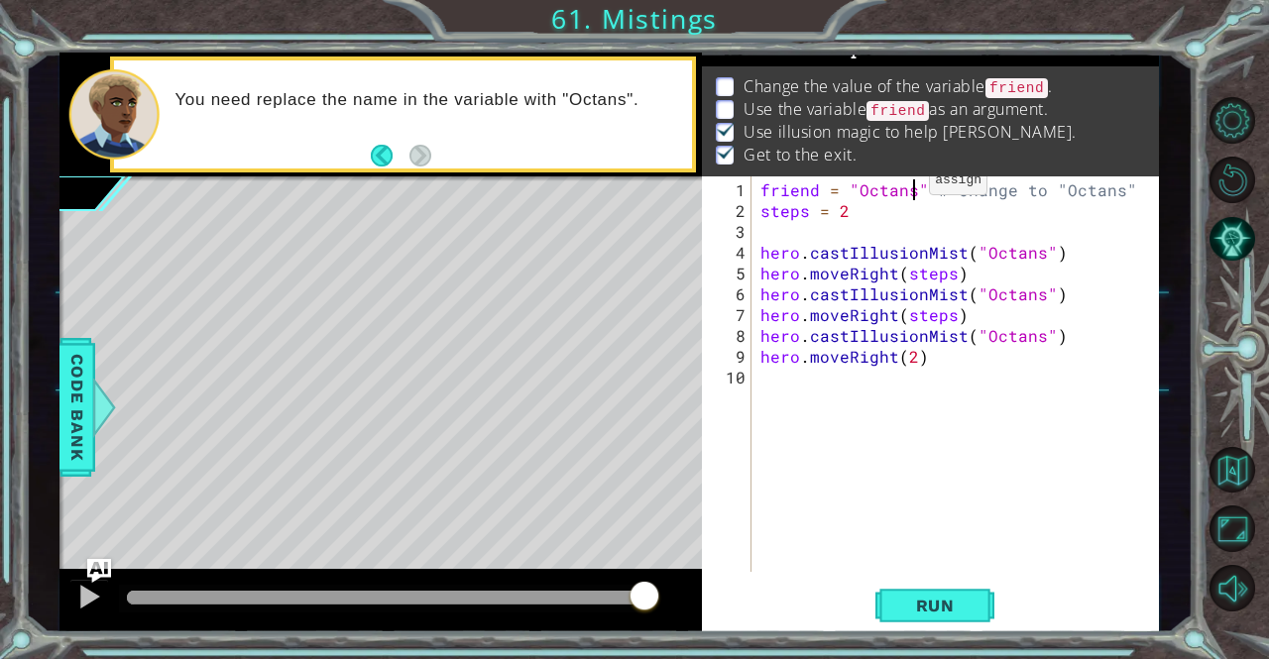
scroll to position [0, 10]
click at [930, 314] on div "friend = "Octans" # Change to "Octans" steps = 2 hero . castIllusionMist ( "Oct…" at bounding box center [959, 397] width 407 height 437
click at [916, 614] on span "Run" at bounding box center [935, 606] width 78 height 20
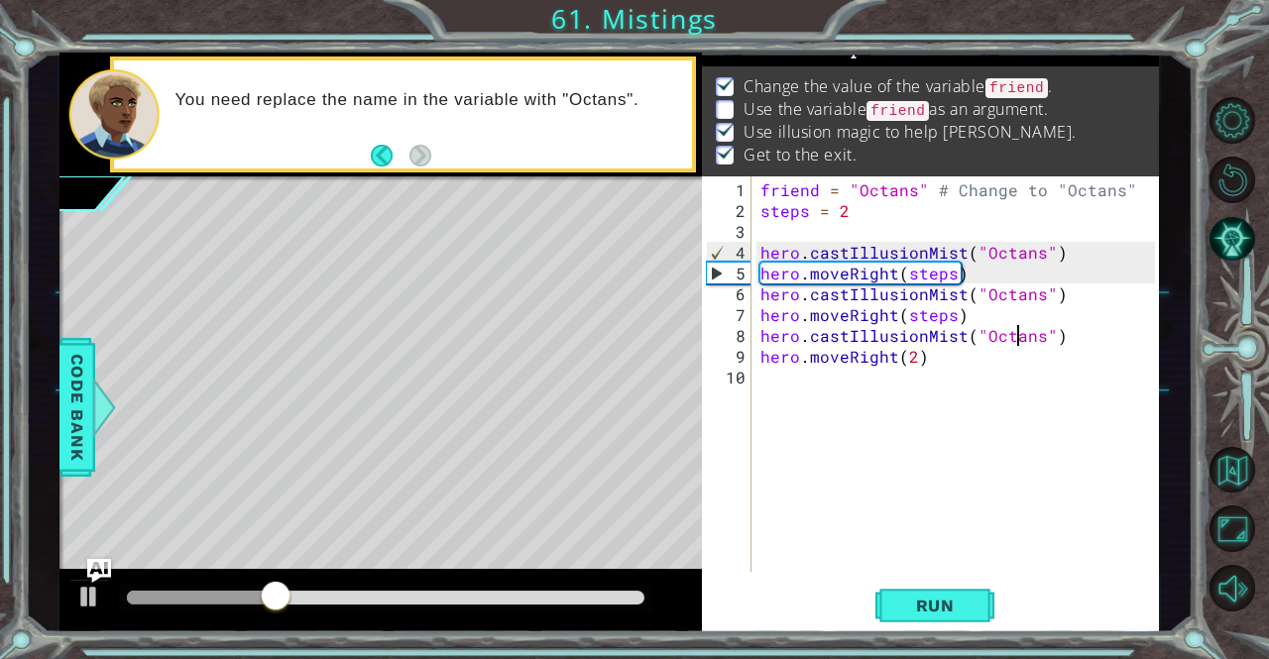
click at [1015, 337] on div "friend = "Octans" # Change to "Octans" steps = 2 hero . castIllusionMist ( "Oct…" at bounding box center [959, 397] width 407 height 437
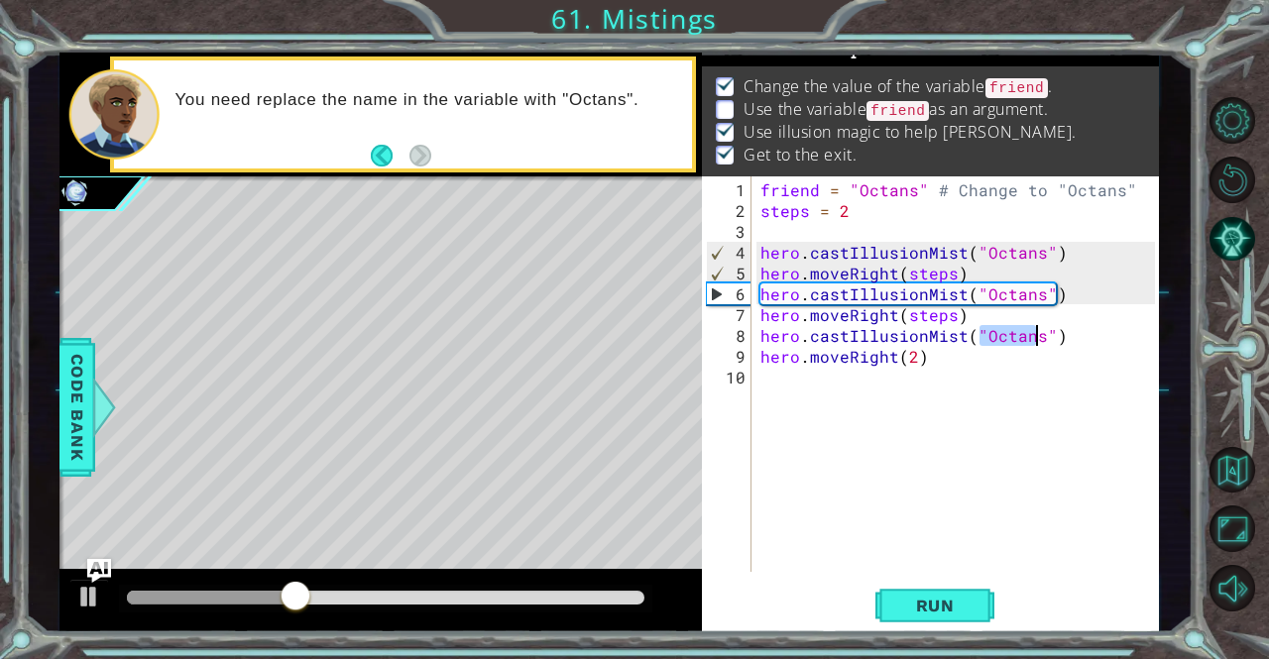
click at [1015, 337] on div "friend = "Octans" # Change to "Octans" steps = 2 hero . castIllusionMist ( "Oct…" at bounding box center [959, 397] width 407 height 437
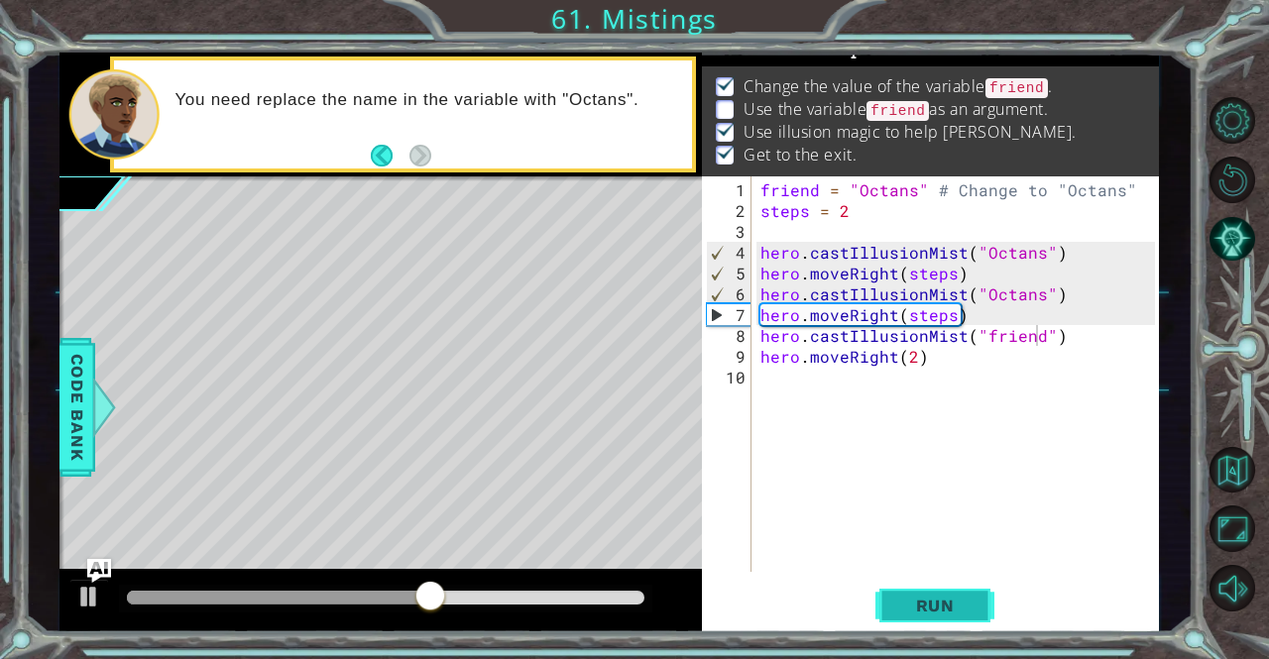
click at [938, 600] on span "Run" at bounding box center [935, 606] width 78 height 20
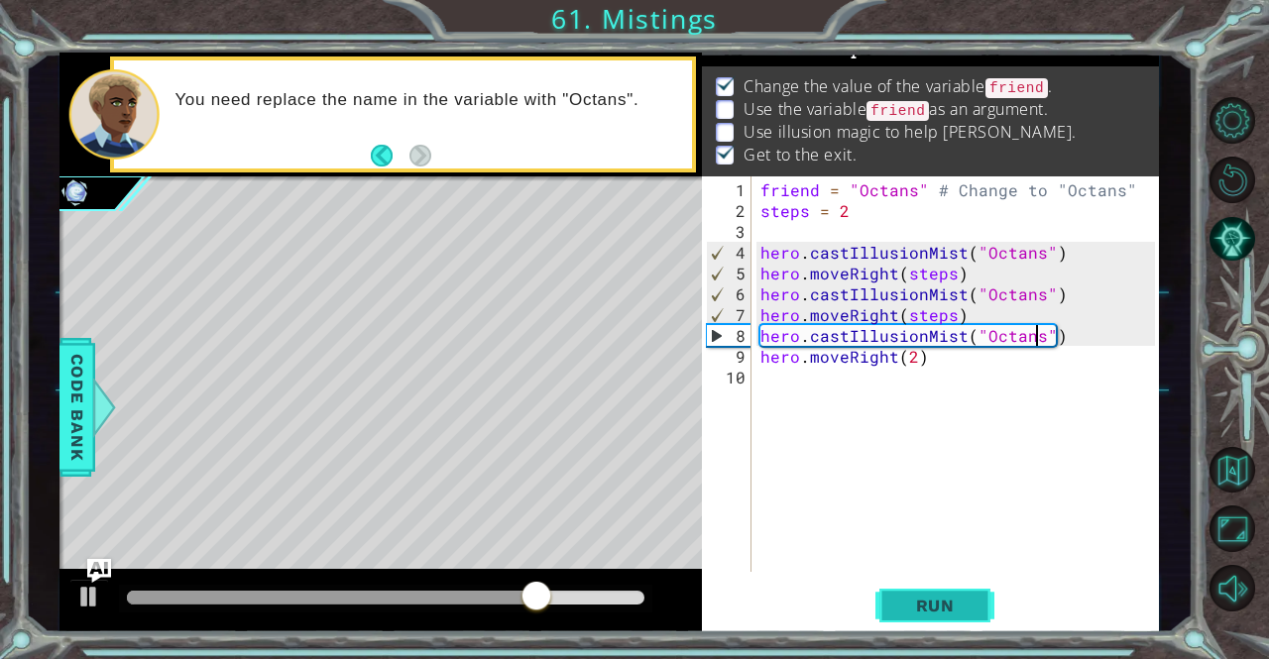
click at [901, 613] on span "Run" at bounding box center [935, 606] width 78 height 20
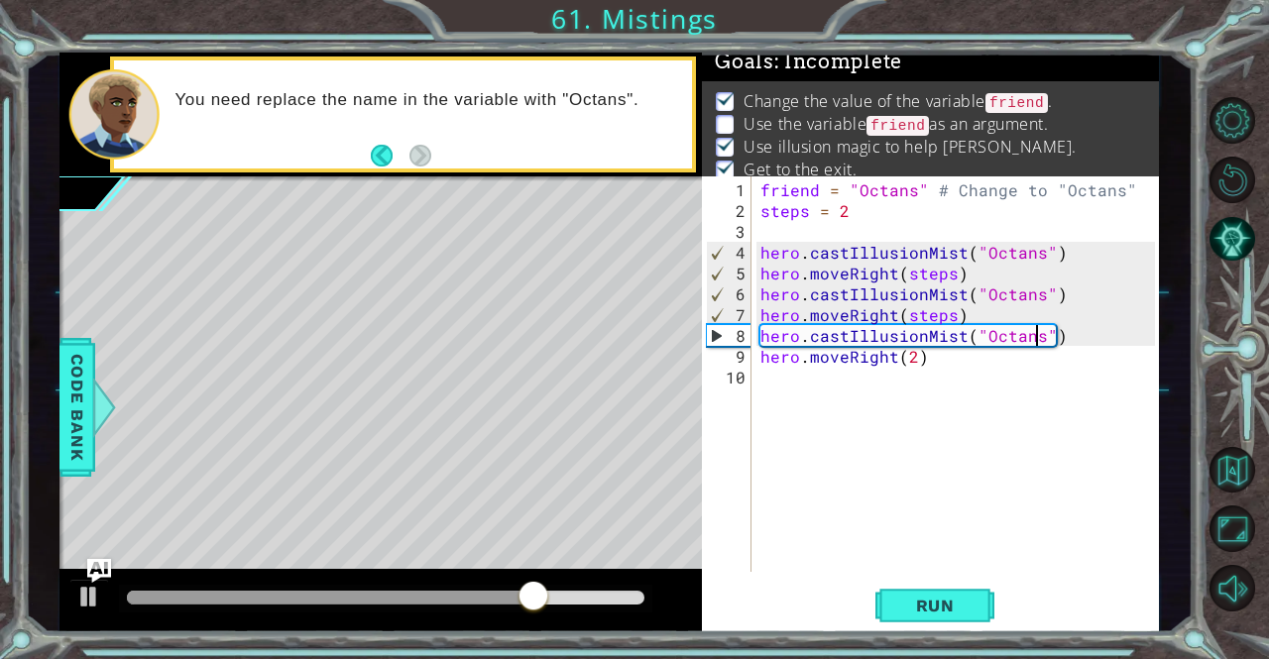
scroll to position [0, 0]
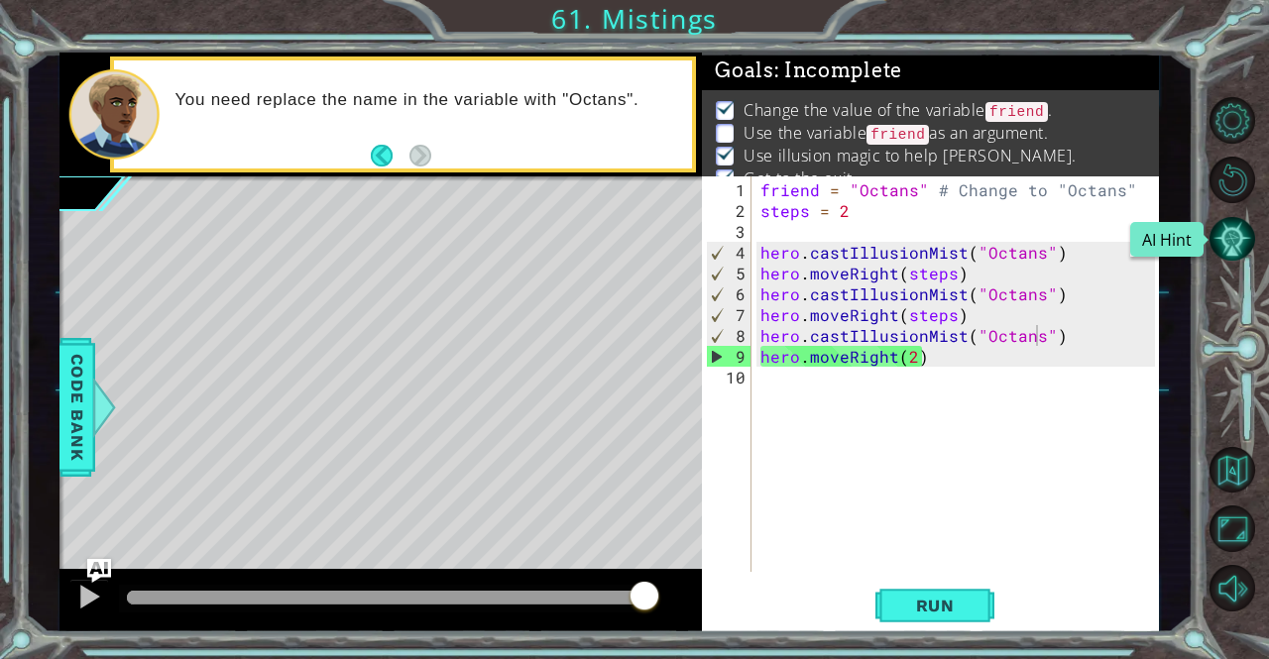
click at [1237, 249] on button "AI Hint" at bounding box center [1232, 239] width 47 height 47
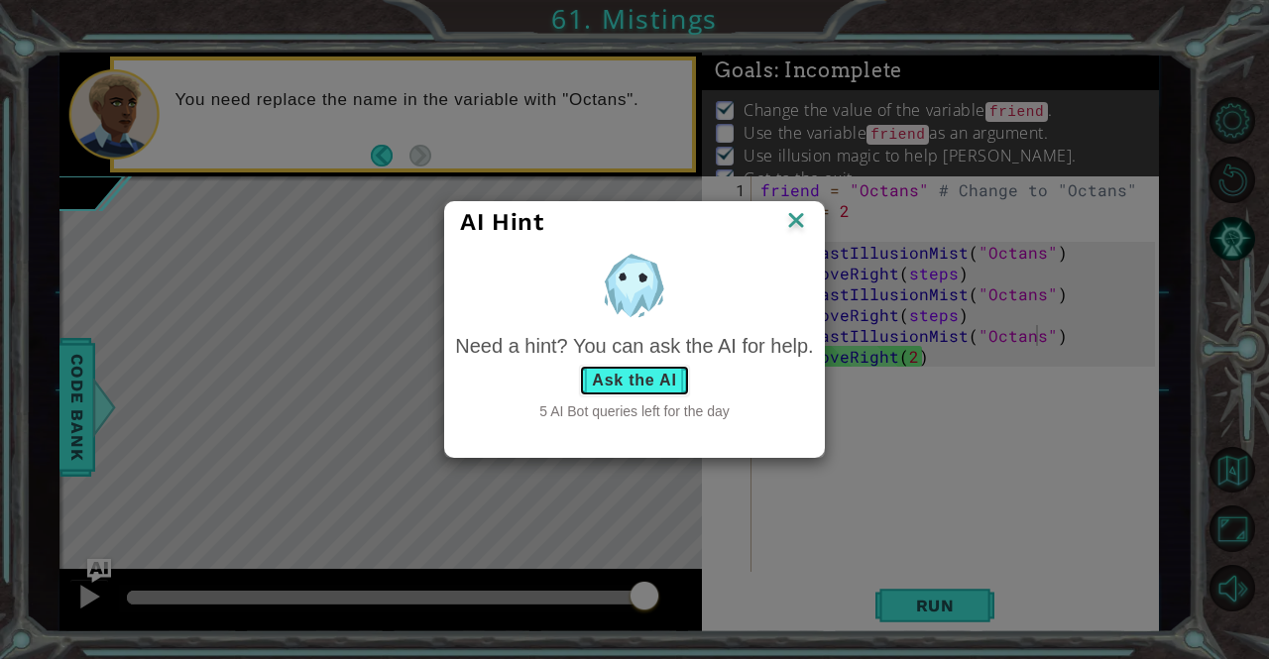
click at [619, 380] on button "Ask the AI" at bounding box center [634, 381] width 110 height 32
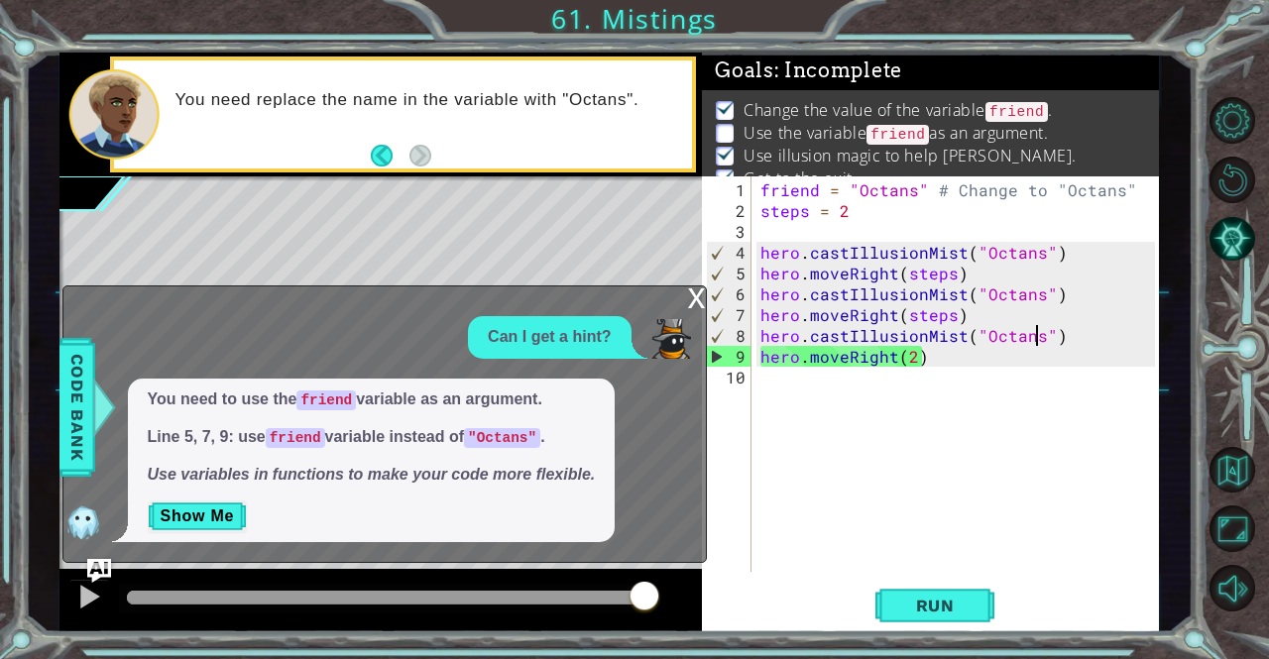
click at [1007, 338] on div "friend = "Octans" # Change to "Octans" steps = 2 hero . castIllusionMist ( "Oct…" at bounding box center [959, 397] width 407 height 437
click at [917, 271] on div "friend = "Octans" # Change to "Octans" steps = 2 hero . castIllusionMist ( "Oct…" at bounding box center [959, 397] width 407 height 437
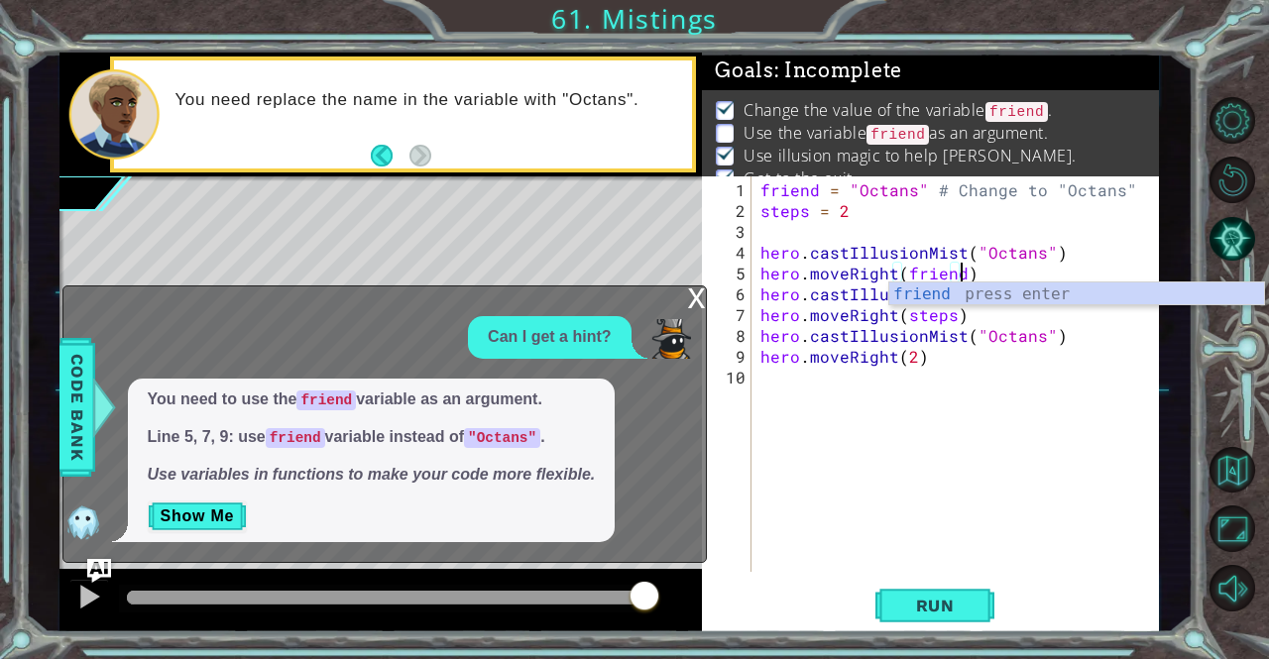
scroll to position [0, 12]
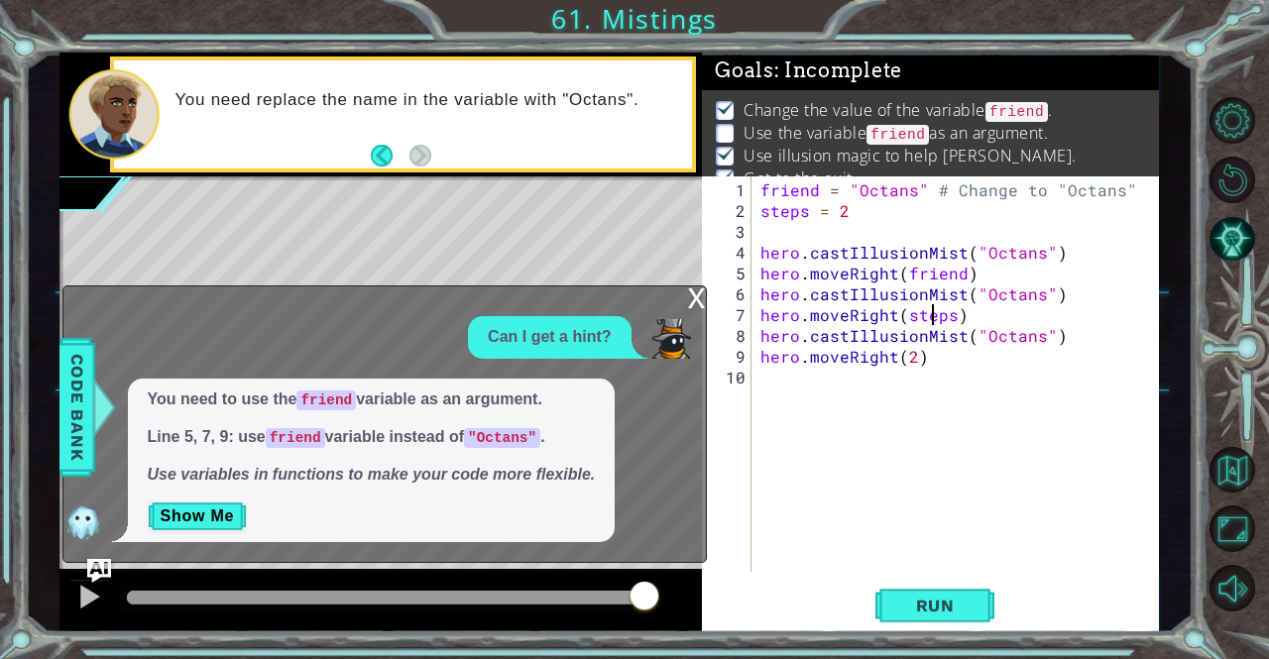
click at [935, 321] on div "friend = "Octans" # Change to "Octans" steps = 2 hero . castIllusionMist ( "Oct…" at bounding box center [959, 397] width 407 height 437
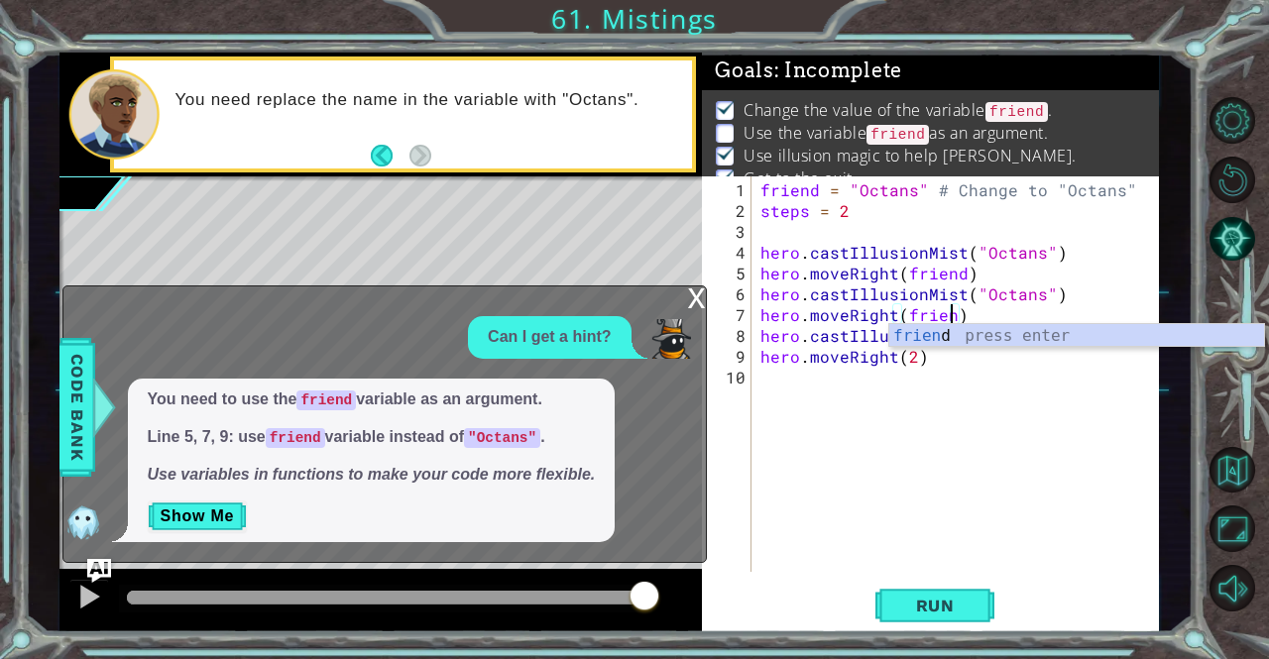
scroll to position [0, 12]
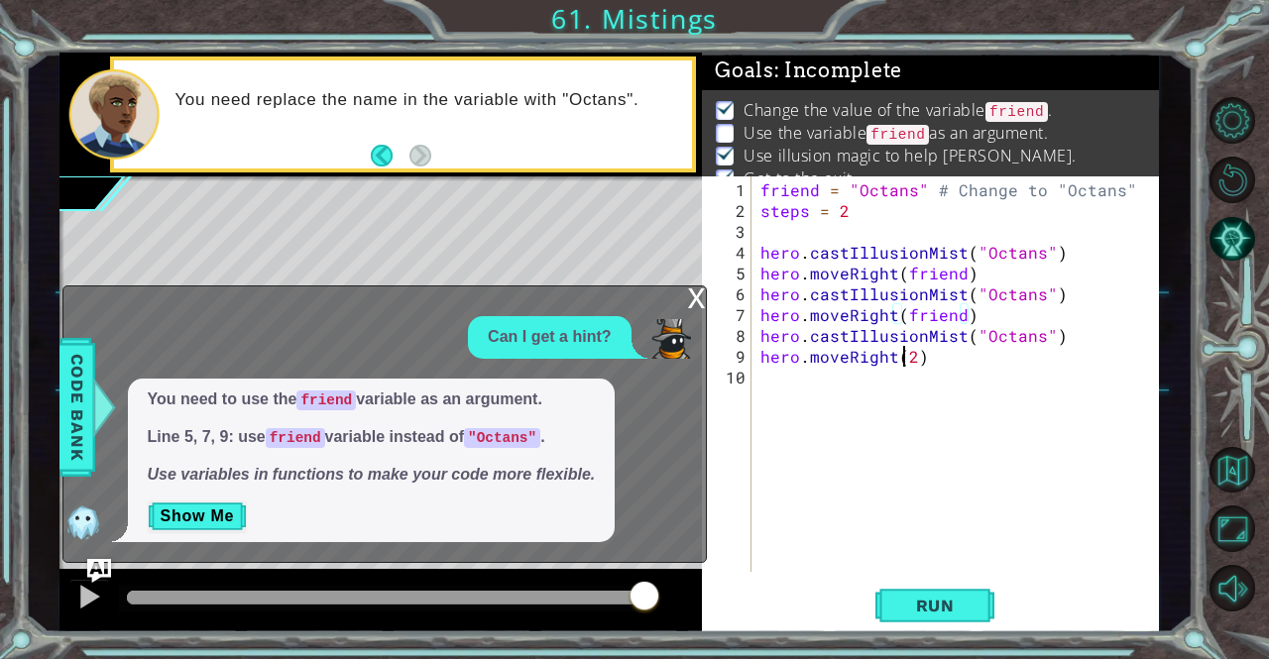
click at [905, 354] on div "friend = "Octans" # Change to "Octans" steps = 2 hero . castIllusionMist ( "Oct…" at bounding box center [959, 397] width 407 height 437
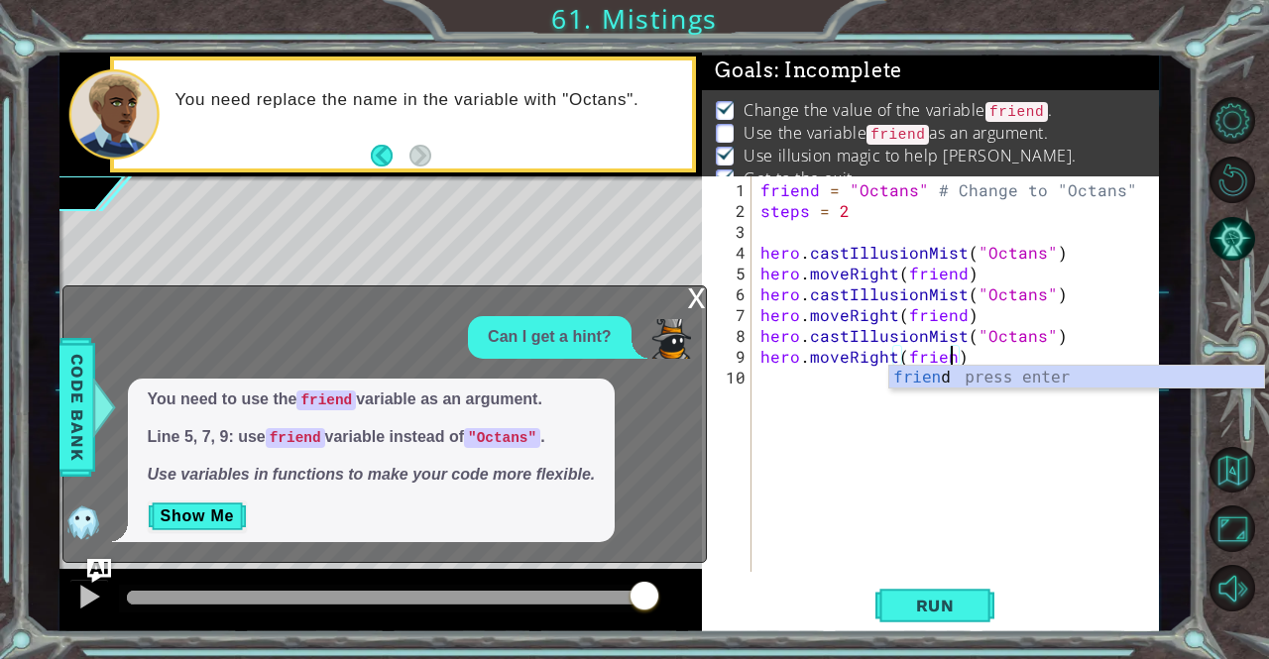
scroll to position [0, 12]
type textarea "hero.moveRight(friend)"
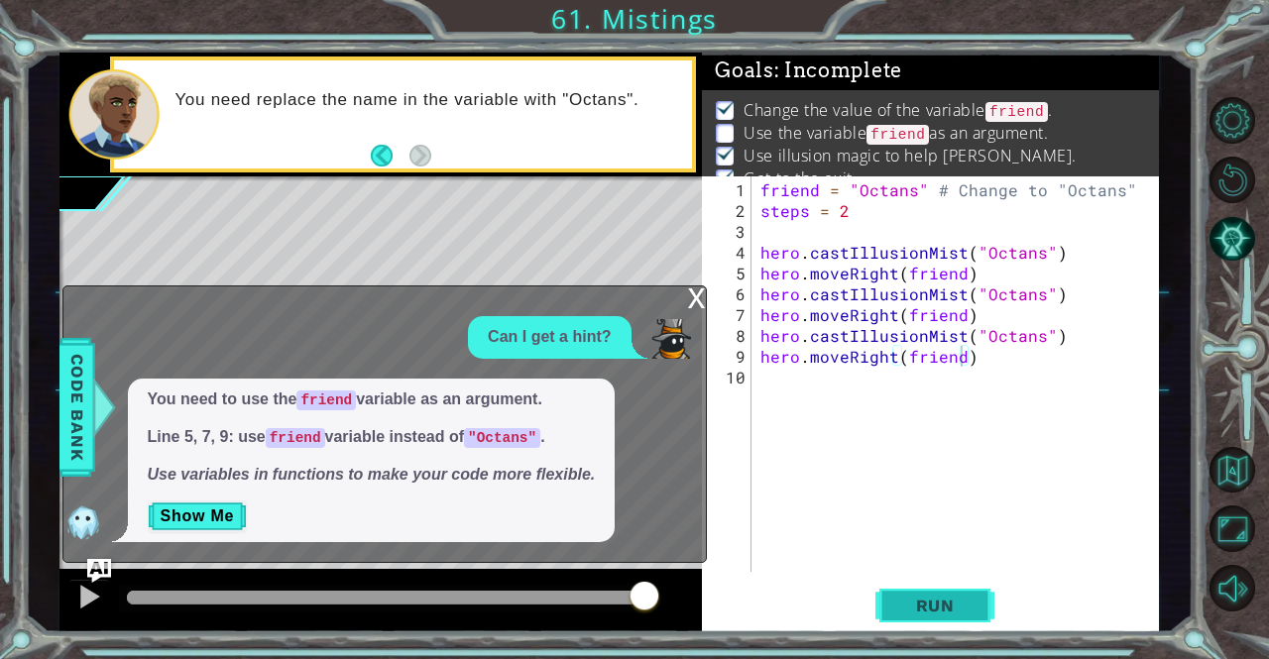
click at [940, 625] on button "Run" at bounding box center [934, 606] width 119 height 46
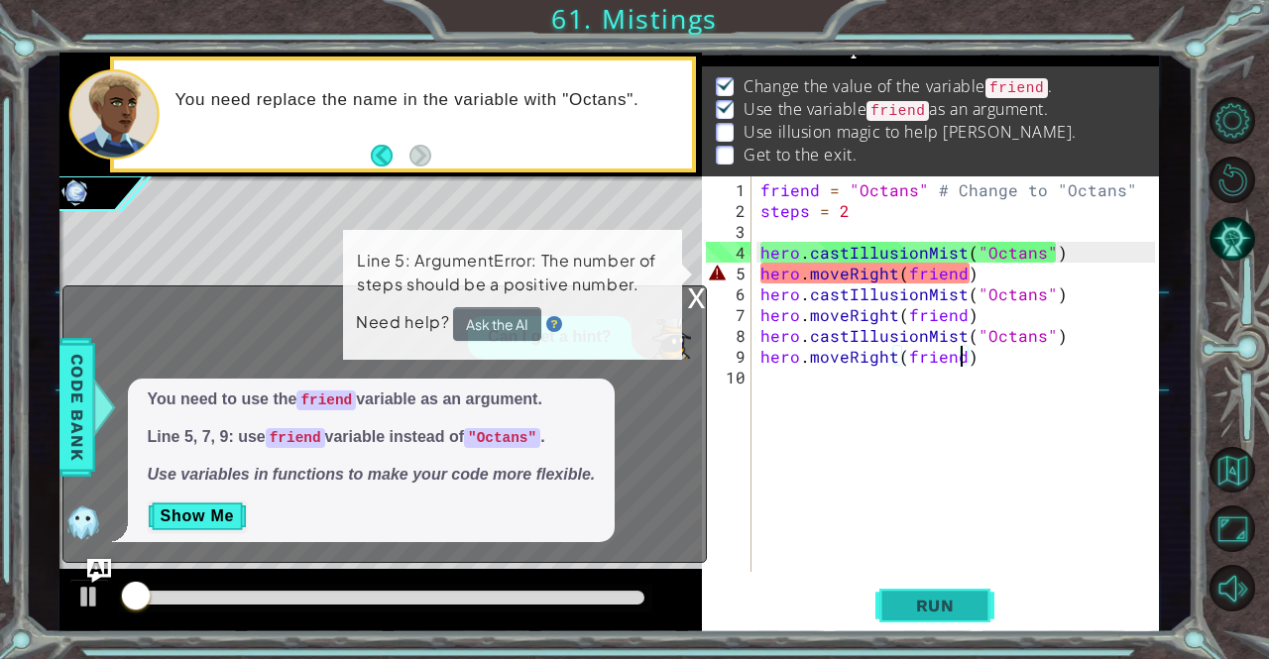
scroll to position [25, 0]
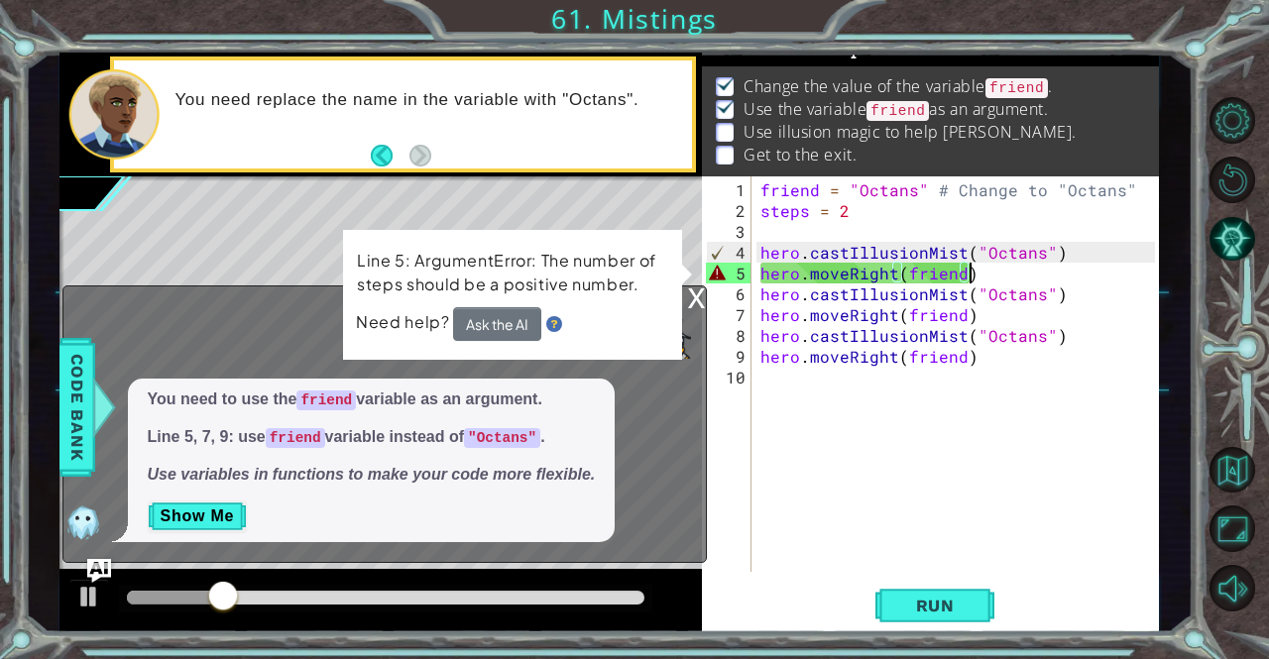
click at [985, 275] on div "friend = "Octans" # Change to "Octans" steps = 2 hero . castIllusionMist ( "Oct…" at bounding box center [959, 397] width 407 height 437
click at [698, 304] on div "x" at bounding box center [697, 296] width 18 height 20
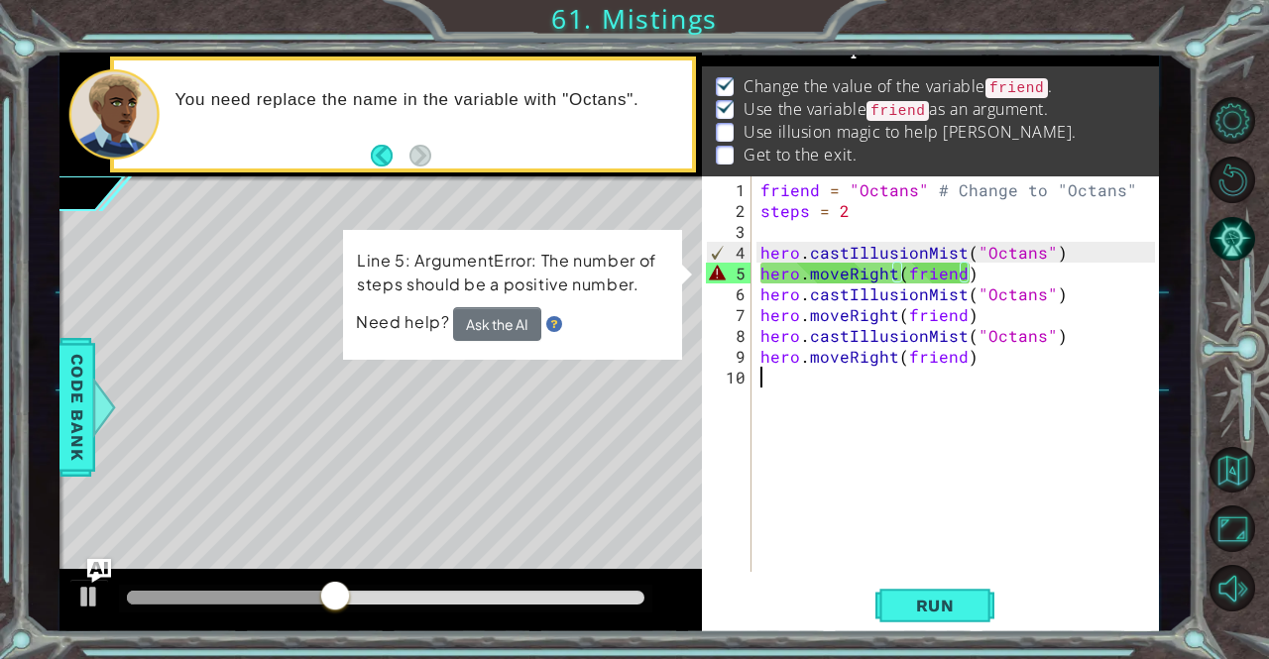
scroll to position [0, 0]
click at [872, 405] on div "friend = "Octans" # Change to "Octans" steps = 2 hero . castIllusionMist ( "Oct…" at bounding box center [959, 397] width 407 height 437
click at [885, 280] on div "friend = "Octans" # Change to "Octans" steps = 2 hero . castIllusionMist ( "Oct…" at bounding box center [959, 397] width 407 height 437
click at [908, 270] on div "friend = "Octans" # Change to "Octans" steps = 2 hero . castIllusionMist ( "Oct…" at bounding box center [959, 397] width 407 height 437
click at [938, 277] on div "friend = "Octans" # Change to "Octans" steps = 2 hero . castIllusionMist ( "Oct…" at bounding box center [959, 397] width 407 height 437
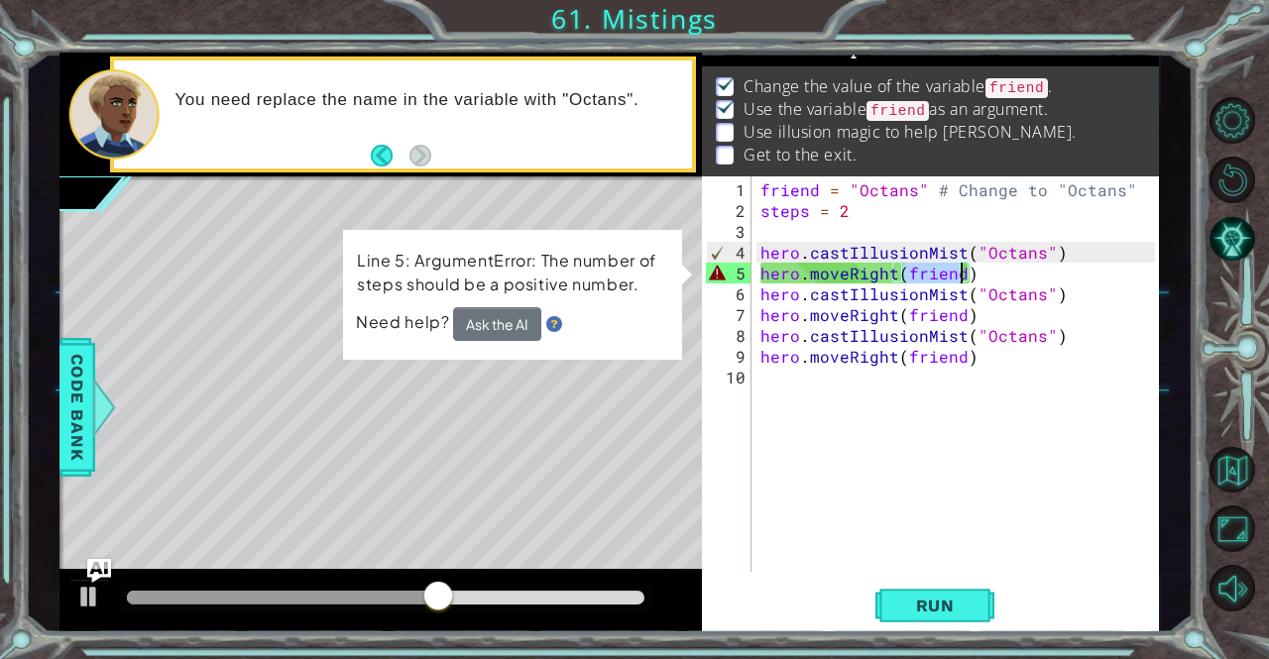
click at [938, 277] on div "friend = "Octans" # Change to "Octans" steps = 2 hero . castIllusionMist ( "Oct…" at bounding box center [959, 397] width 407 height 437
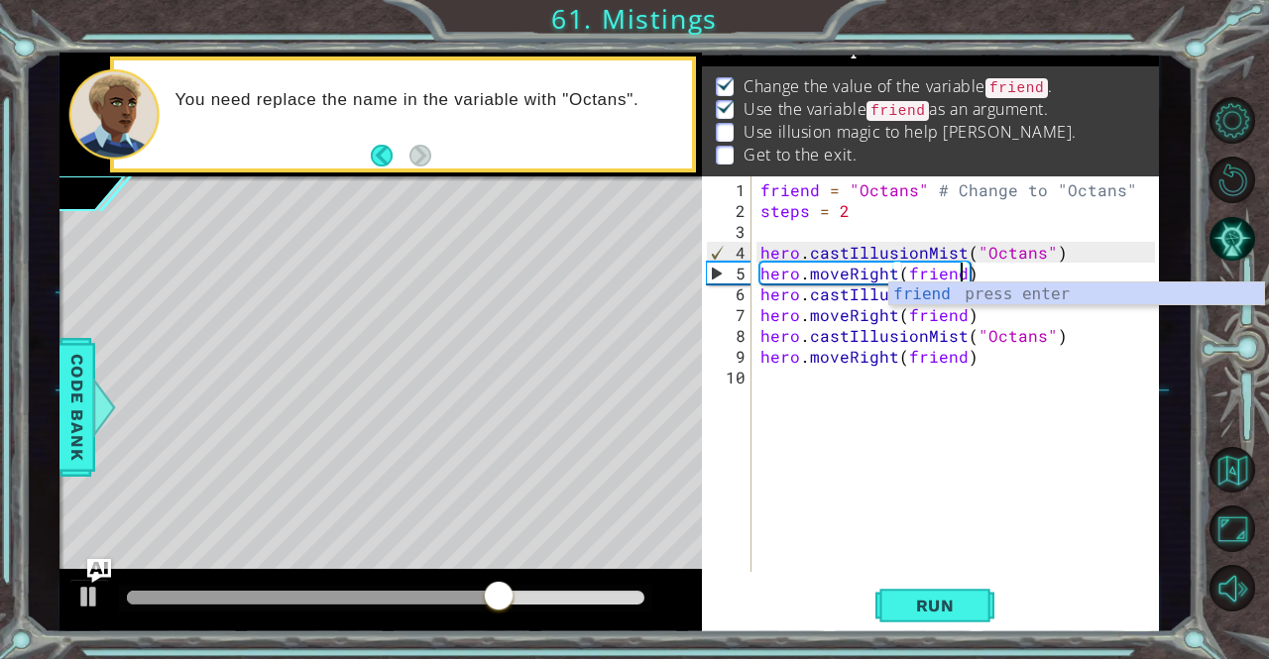
scroll to position [0, 12]
click at [944, 293] on div "friend press enter" at bounding box center [1077, 318] width 376 height 71
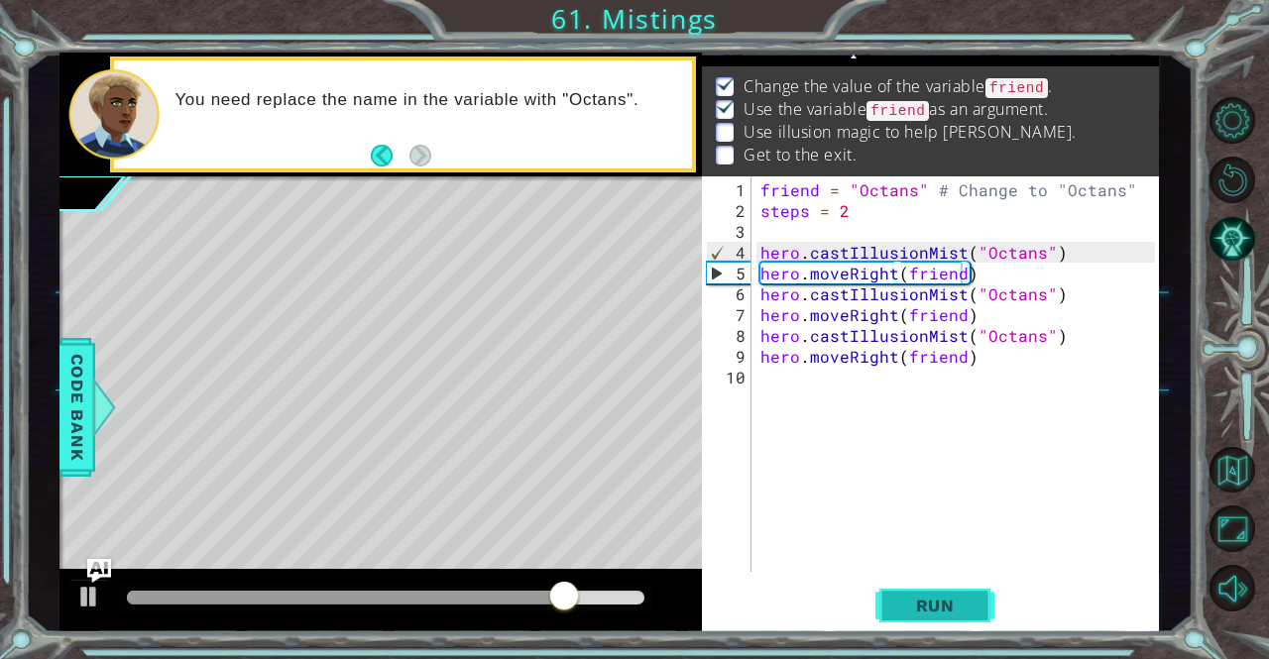
click at [943, 588] on button "Run" at bounding box center [934, 606] width 119 height 46
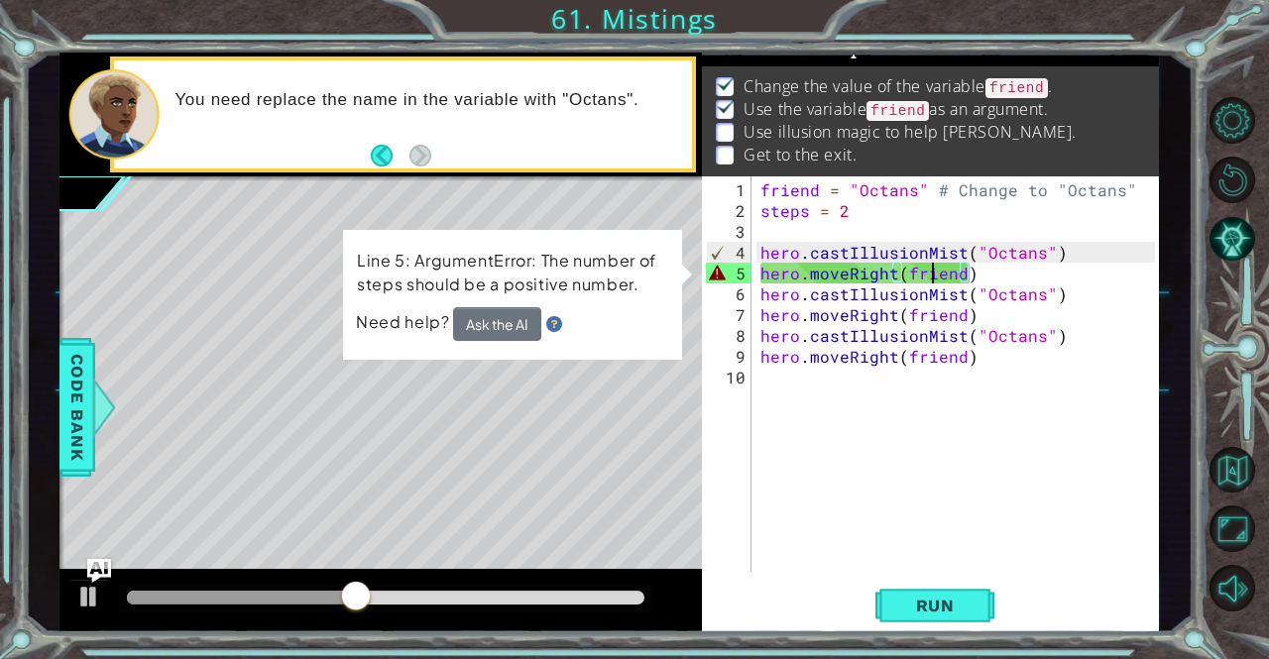
click at [932, 279] on div "friend = "Octans" # Change to "Octans" steps = 2 hero . castIllusionMist ( "Oct…" at bounding box center [959, 397] width 407 height 437
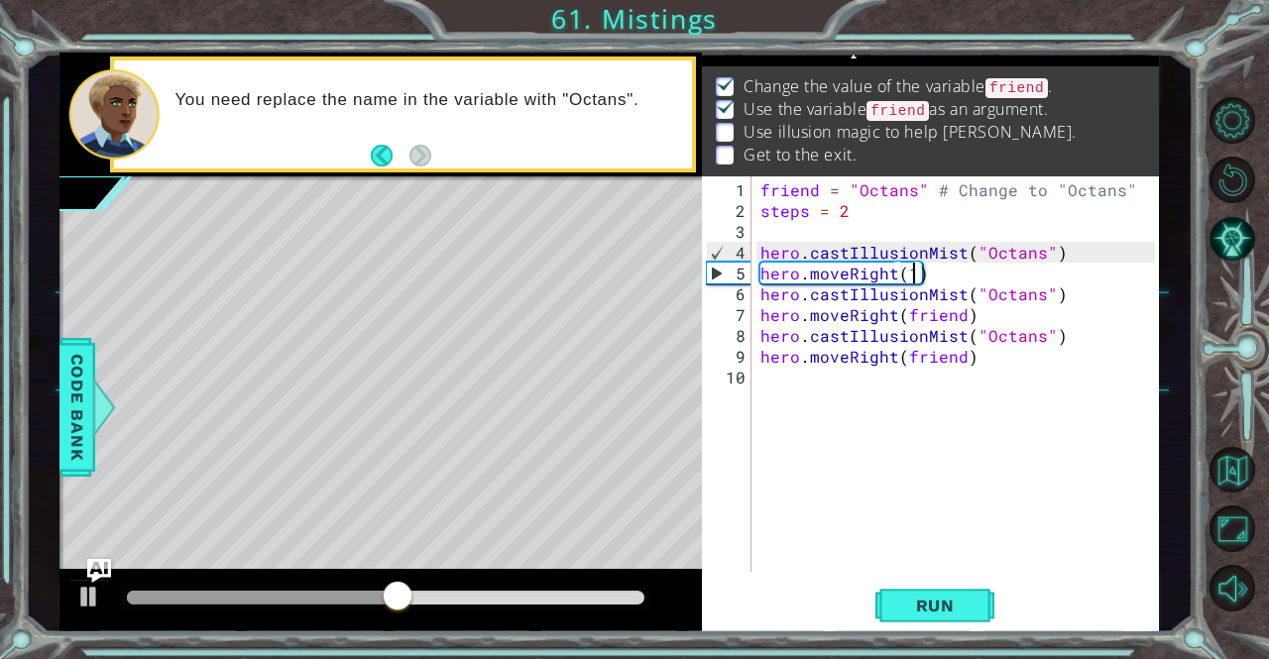
scroll to position [0, 9]
click at [942, 610] on span "Run" at bounding box center [935, 606] width 78 height 20
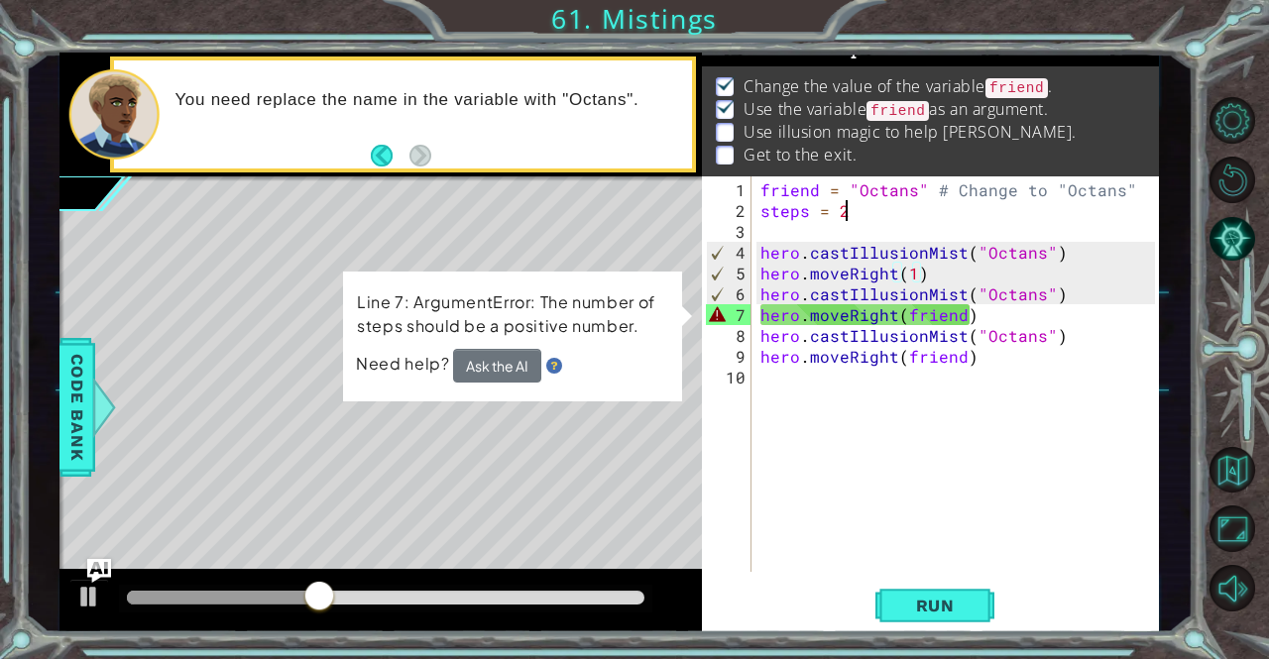
click at [858, 207] on div "friend = "Octans" # Change to "Octans" steps = 2 hero . castIllusionMist ( "Oct…" at bounding box center [959, 397] width 407 height 437
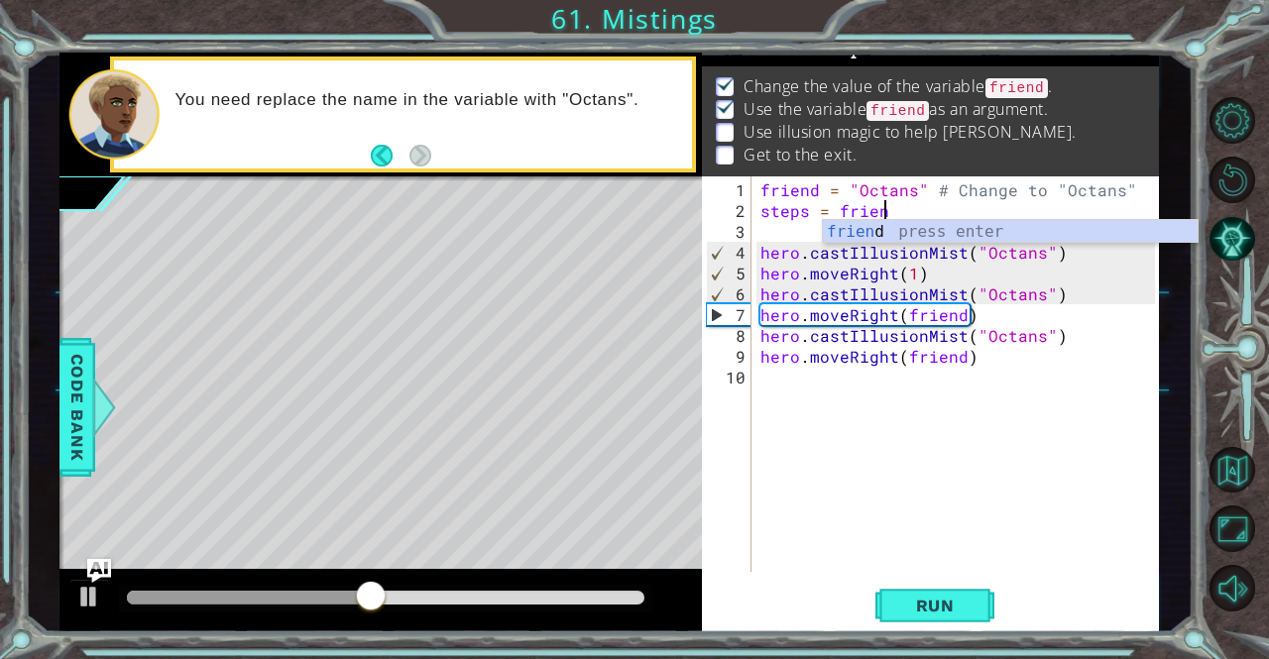
scroll to position [0, 7]
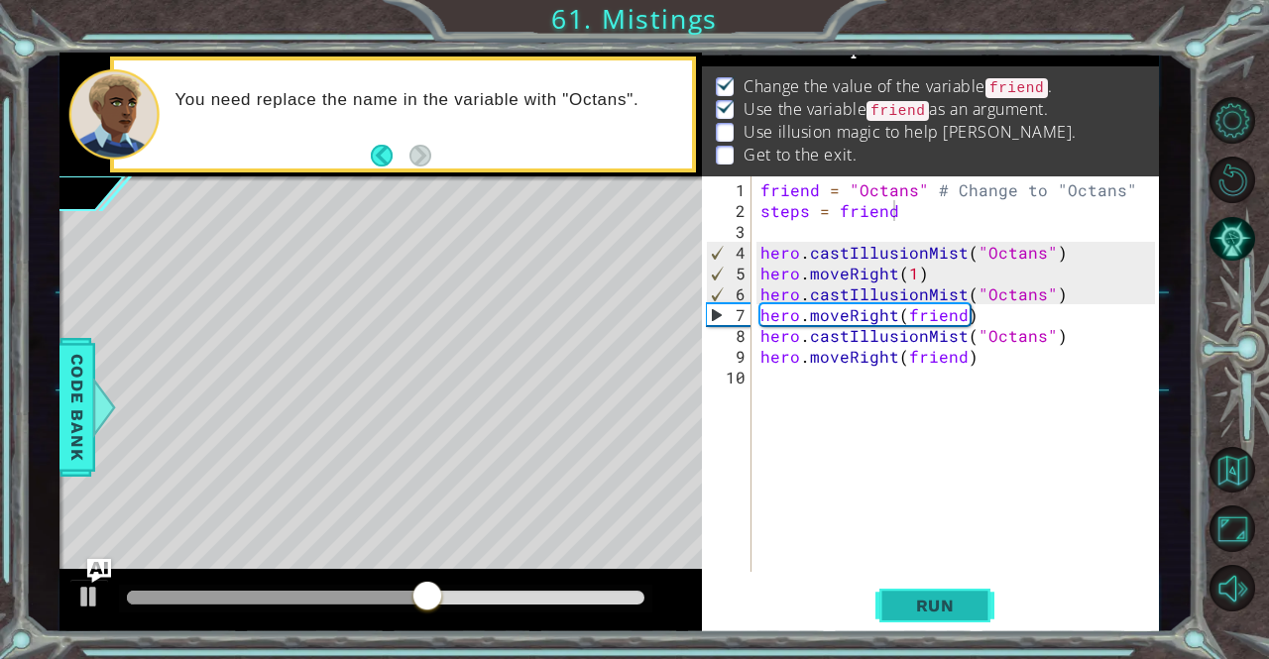
click at [887, 591] on button "Run" at bounding box center [934, 606] width 119 height 46
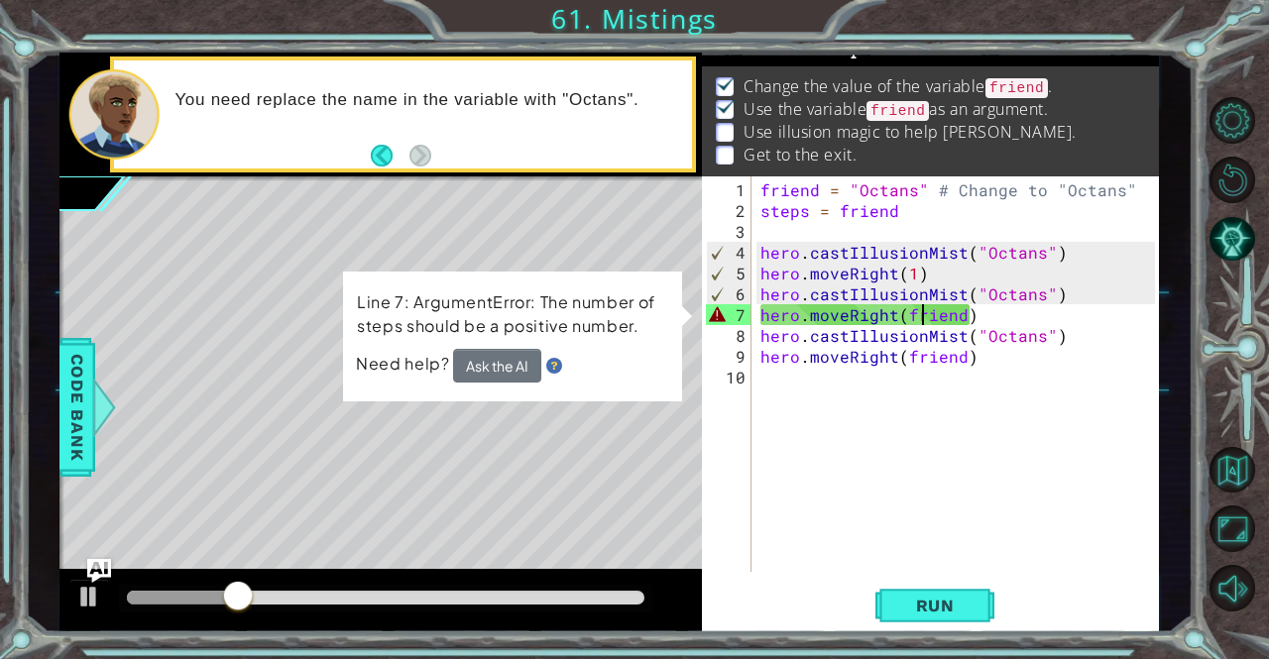
click at [927, 309] on div "friend = "Octans" # Change to "Octans" steps = friend hero . castIllusionMist (…" at bounding box center [959, 397] width 407 height 437
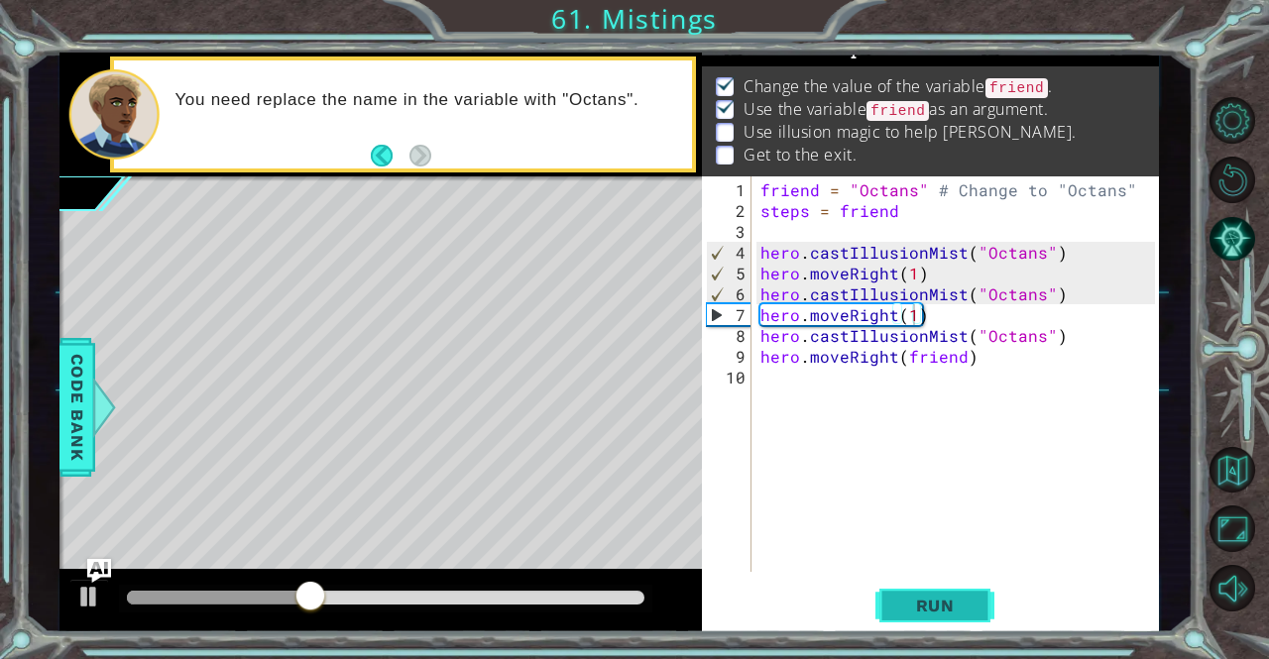
click at [944, 621] on button "Run" at bounding box center [934, 606] width 119 height 46
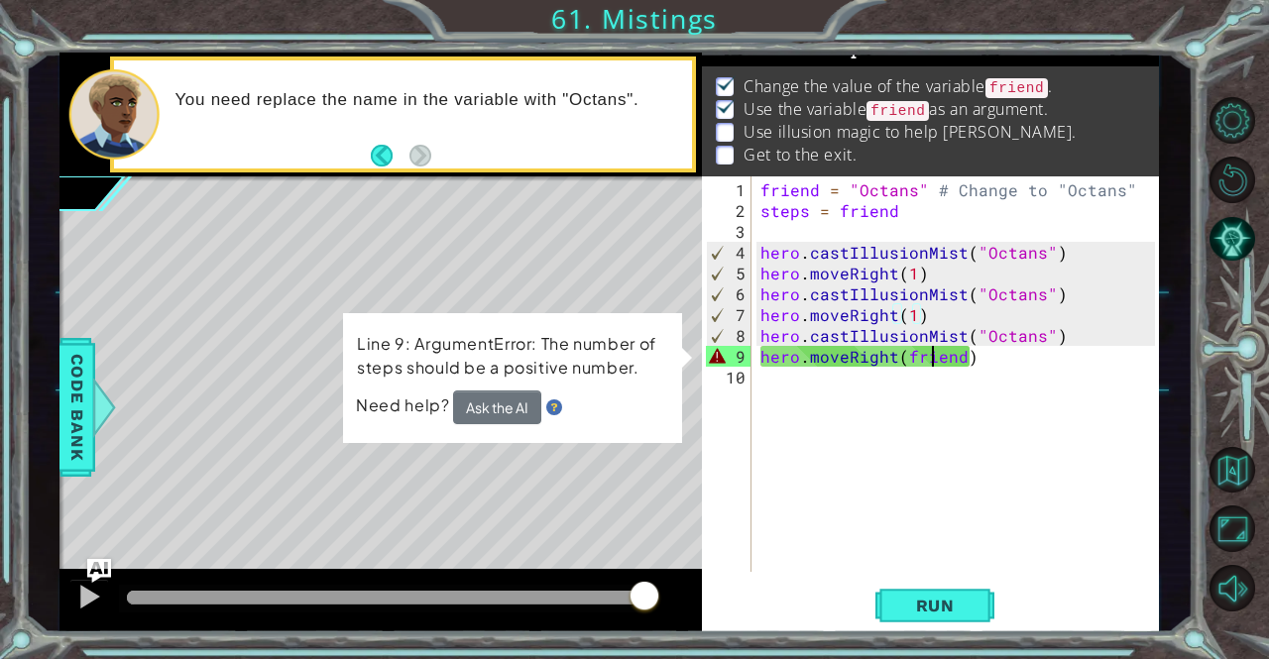
click at [934, 350] on div "friend = "Octans" # Change to "Octans" steps = friend hero . castIllusionMist (…" at bounding box center [959, 397] width 407 height 437
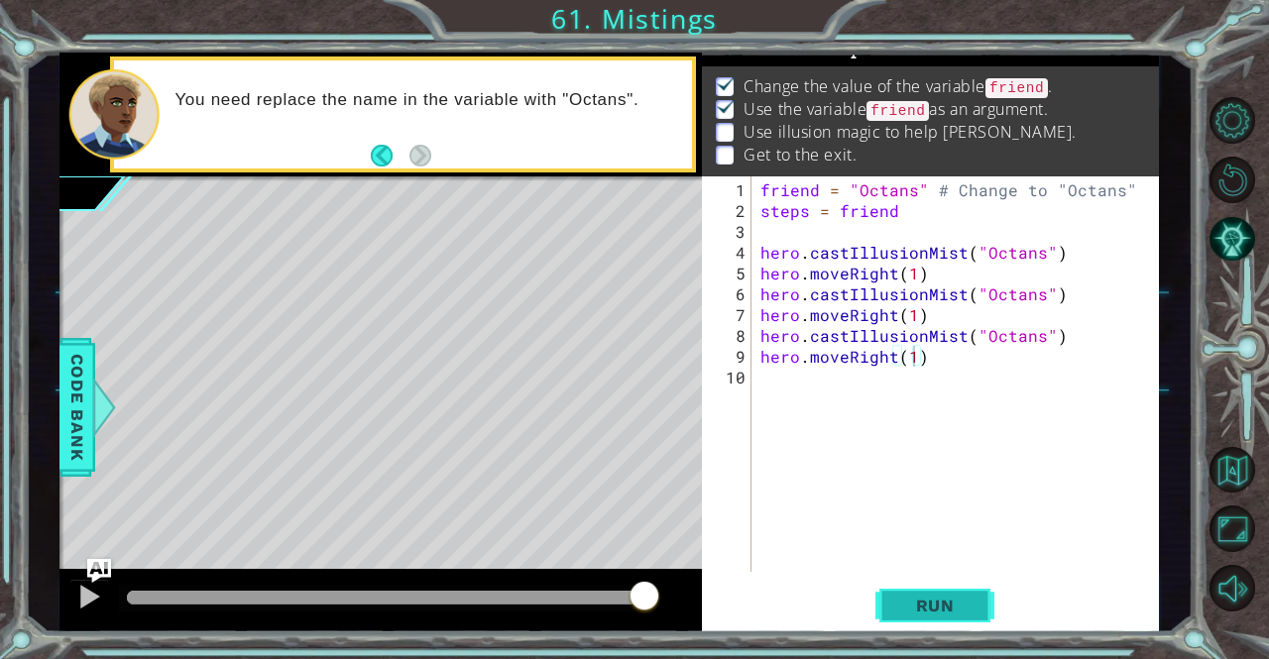
click at [940, 604] on span "Run" at bounding box center [935, 606] width 78 height 20
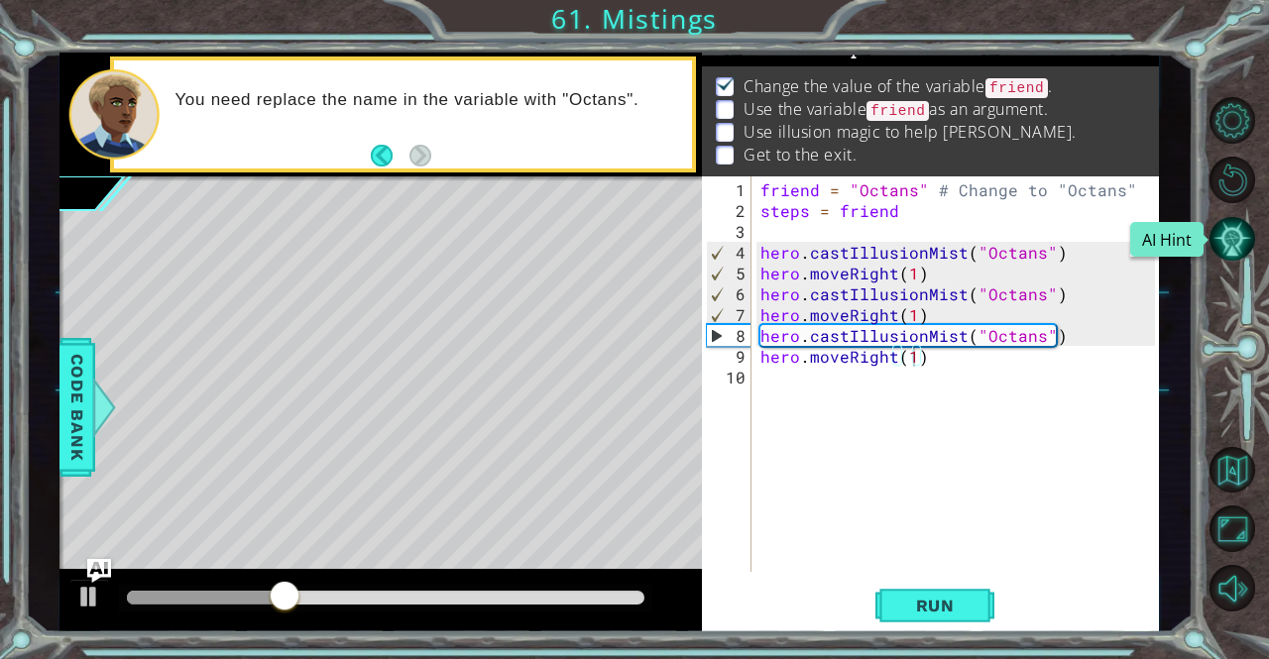
click at [1227, 243] on button "AI Hint" at bounding box center [1232, 239] width 47 height 47
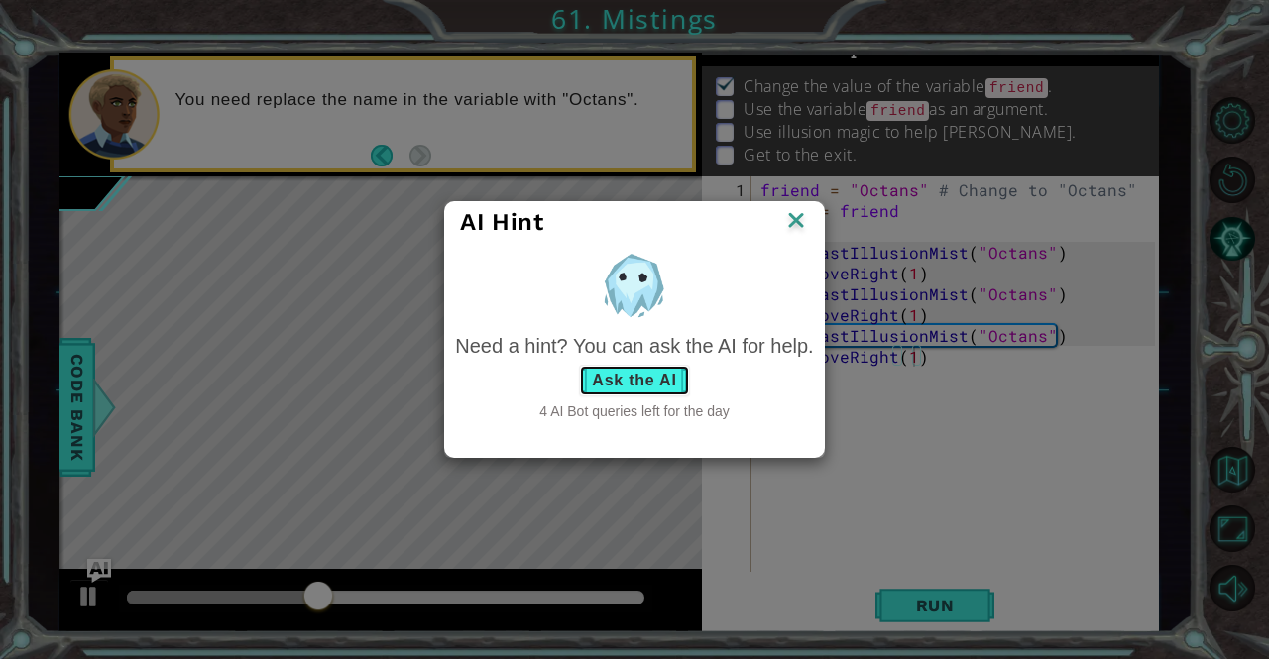
click at [641, 373] on button "Ask the AI" at bounding box center [634, 381] width 110 height 32
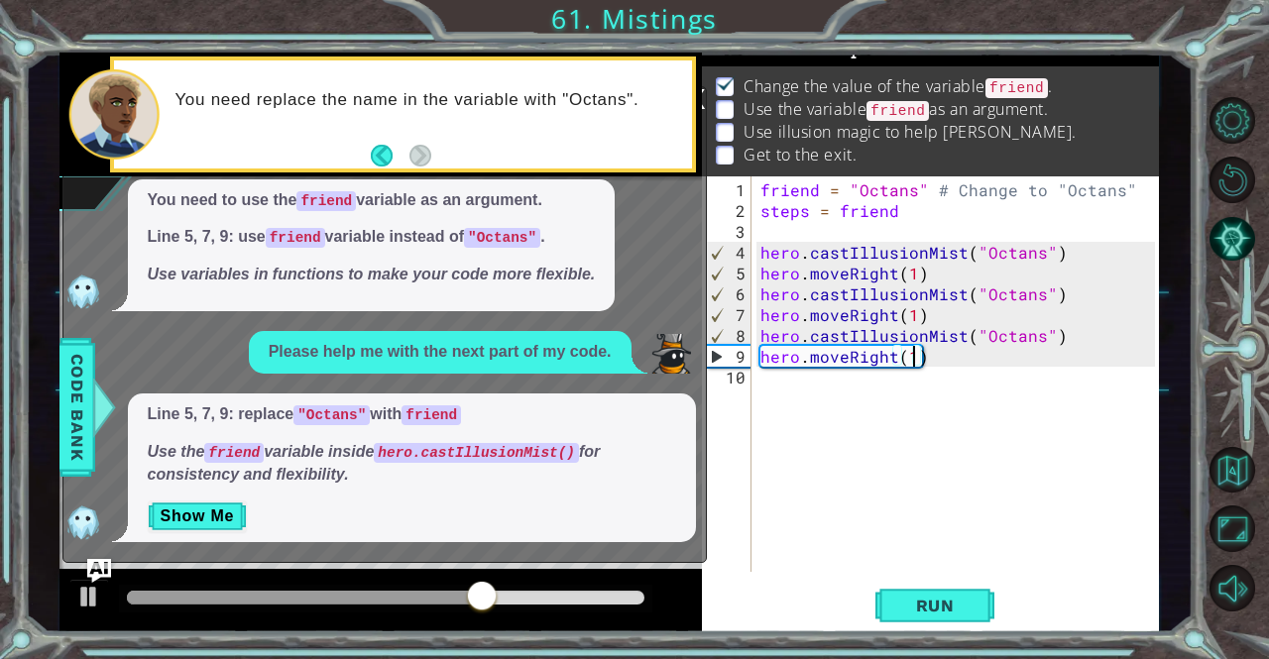
click at [1002, 332] on div "friend = "Octans" # Change to "Octans" steps = friend hero . castIllusionMist (…" at bounding box center [959, 397] width 407 height 437
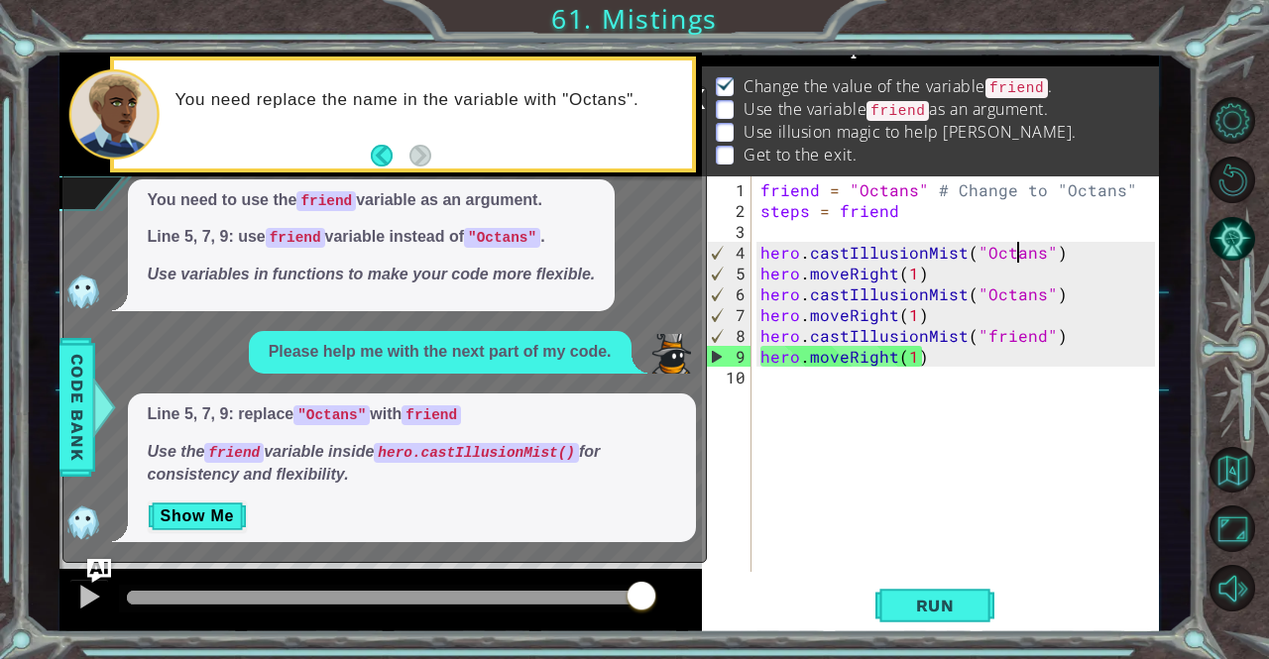
click at [1017, 249] on div "friend = "Octans" # Change to "Octans" steps = friend hero . castIllusionMist (…" at bounding box center [959, 397] width 407 height 437
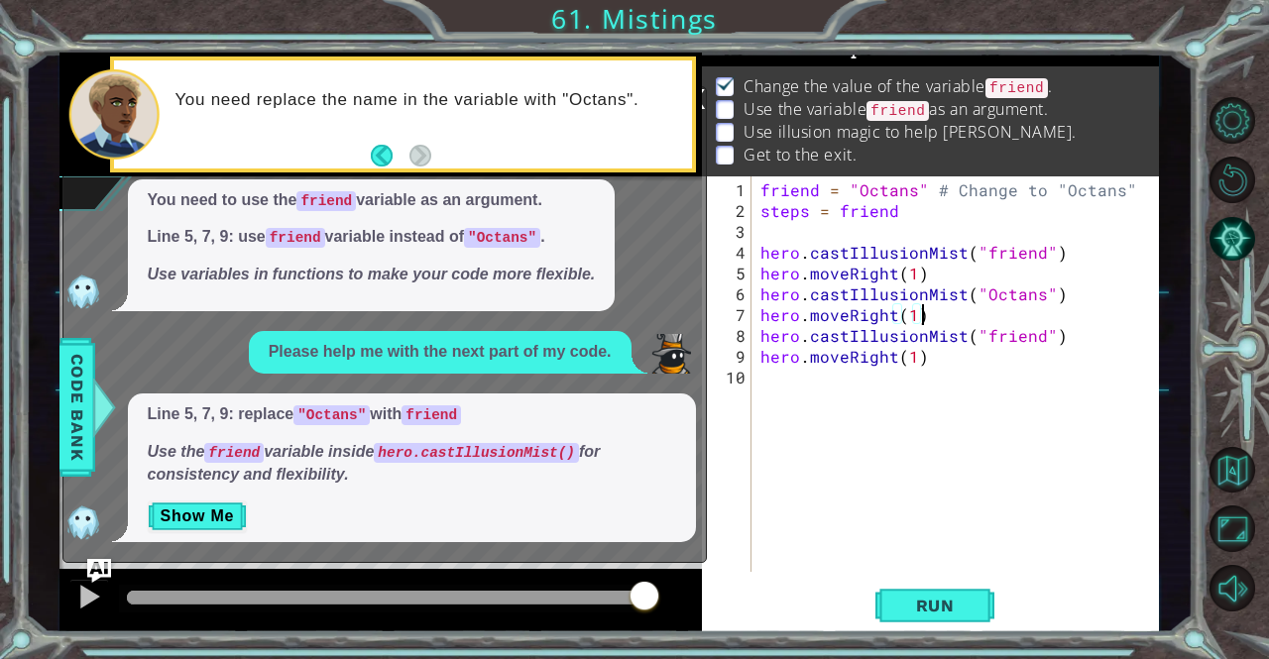
click at [1001, 306] on div "friend = "Octans" # Change to "Octans" steps = friend hero . castIllusionMist (…" at bounding box center [959, 397] width 407 height 437
click at [1010, 293] on div "friend = "Octans" # Change to "Octans" steps = friend hero . castIllusionMist (…" at bounding box center [959, 397] width 407 height 437
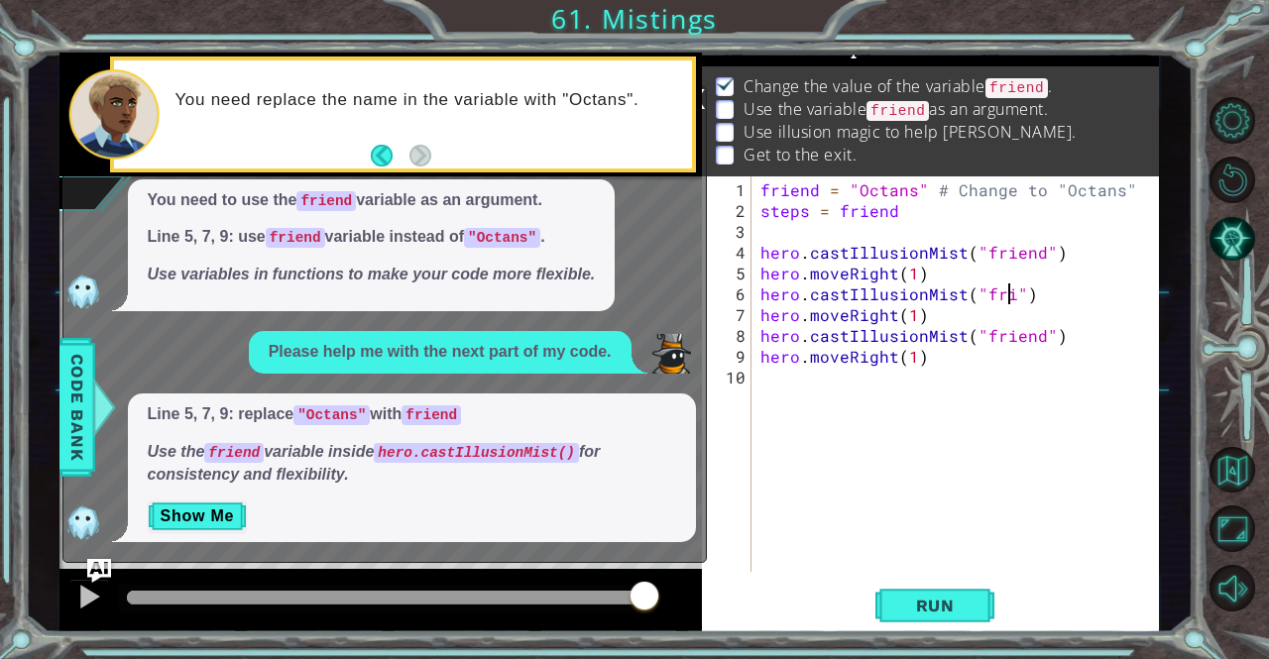
scroll to position [0, 16]
type textarea "hero.castIllusionMist("friend")"
click at [898, 623] on button "Run" at bounding box center [934, 606] width 119 height 46
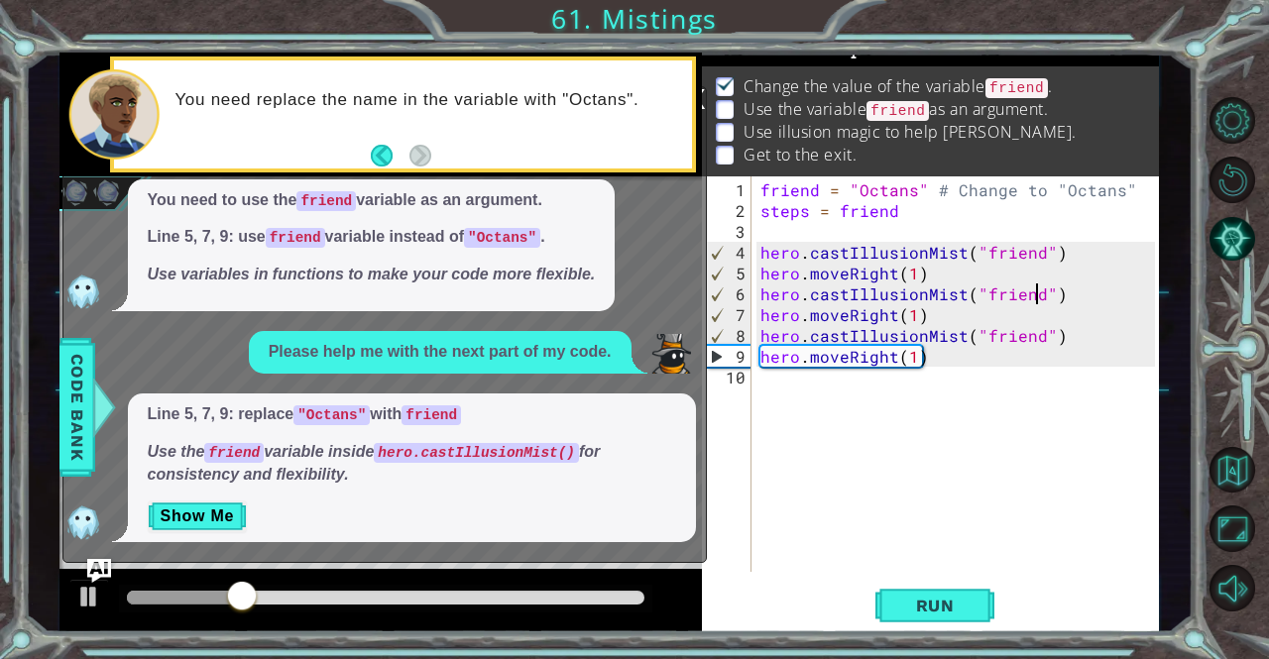
click at [839, 477] on div "friend = "Octans" # Change to "Octans" steps = friend hero . castIllusionMist (…" at bounding box center [959, 397] width 407 height 437
click at [771, 237] on div "friend = "Octans" # Change to "Octans" steps = friend hero . castIllusionMist (…" at bounding box center [959, 397] width 407 height 437
type textarea "steps = friend"
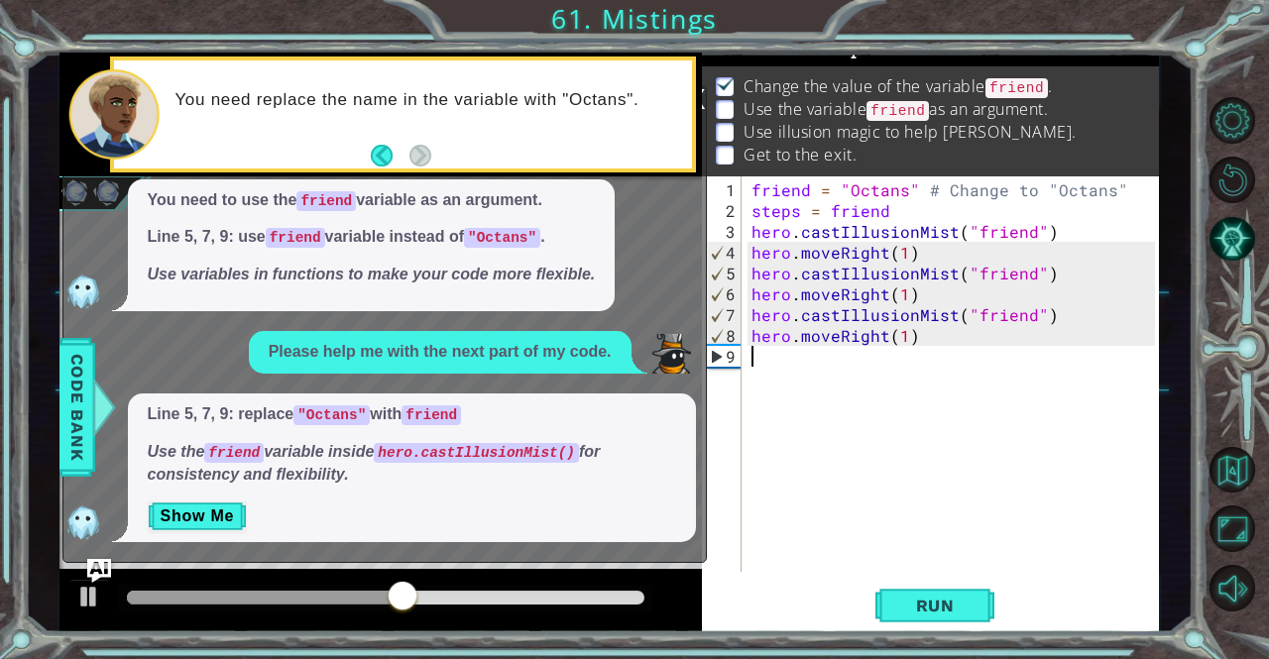
click at [840, 364] on div "friend = "Octans" # Change to "Octans" steps = friend hero . castIllusionMist (…" at bounding box center [955, 397] width 416 height 437
click at [1214, 251] on button "AI Hint" at bounding box center [1232, 239] width 47 height 47
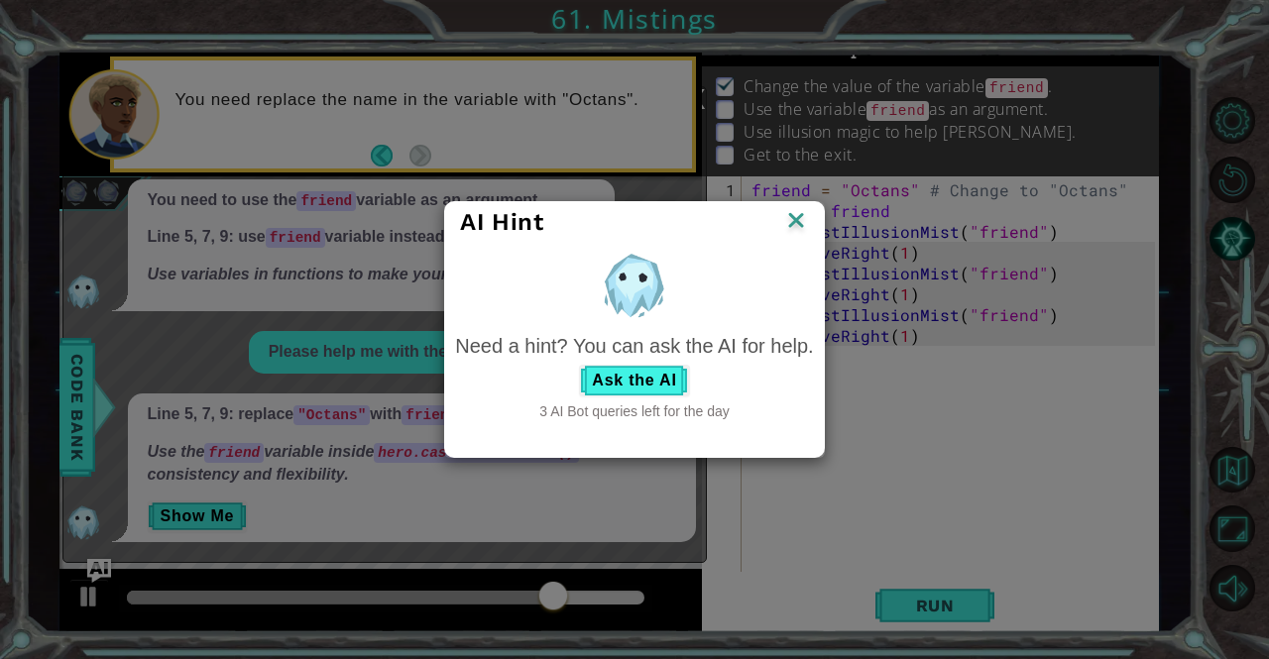
click at [803, 232] on img at bounding box center [796, 222] width 26 height 30
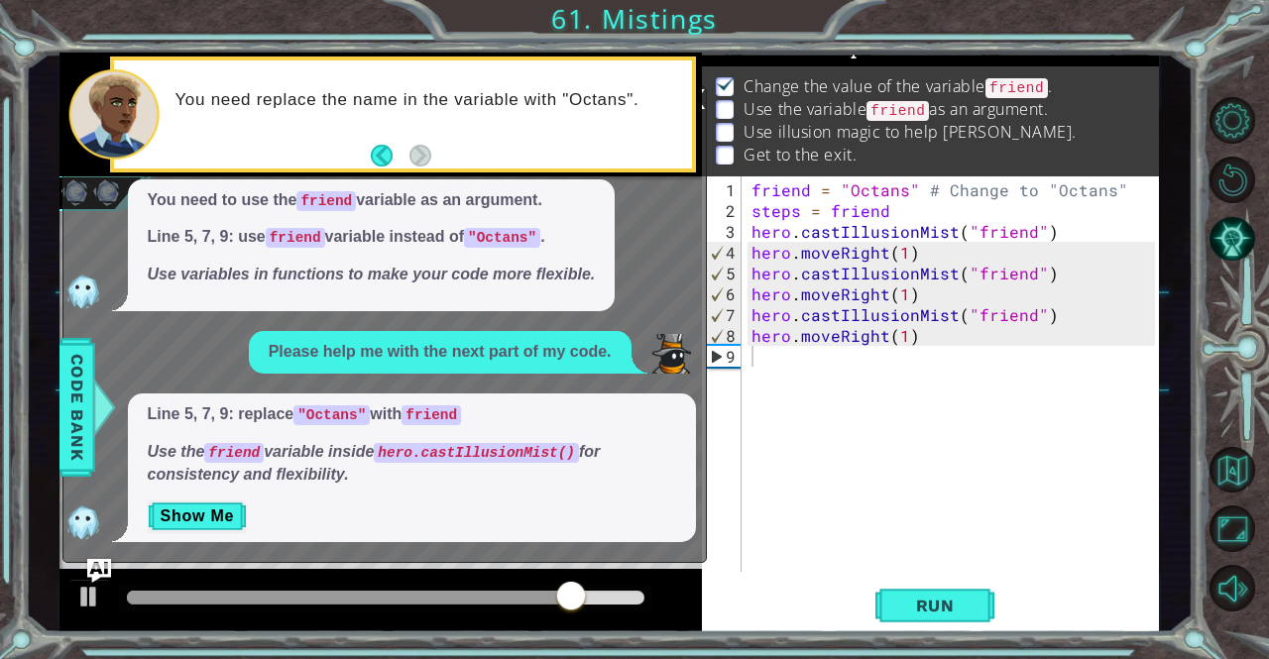
click at [687, 201] on div "You need to use the friend variable as an argument. Line 5, 7, 9: use friend va…" at bounding box center [379, 245] width 632 height 133
click at [200, 519] on button "Show Me" at bounding box center [198, 517] width 100 height 32
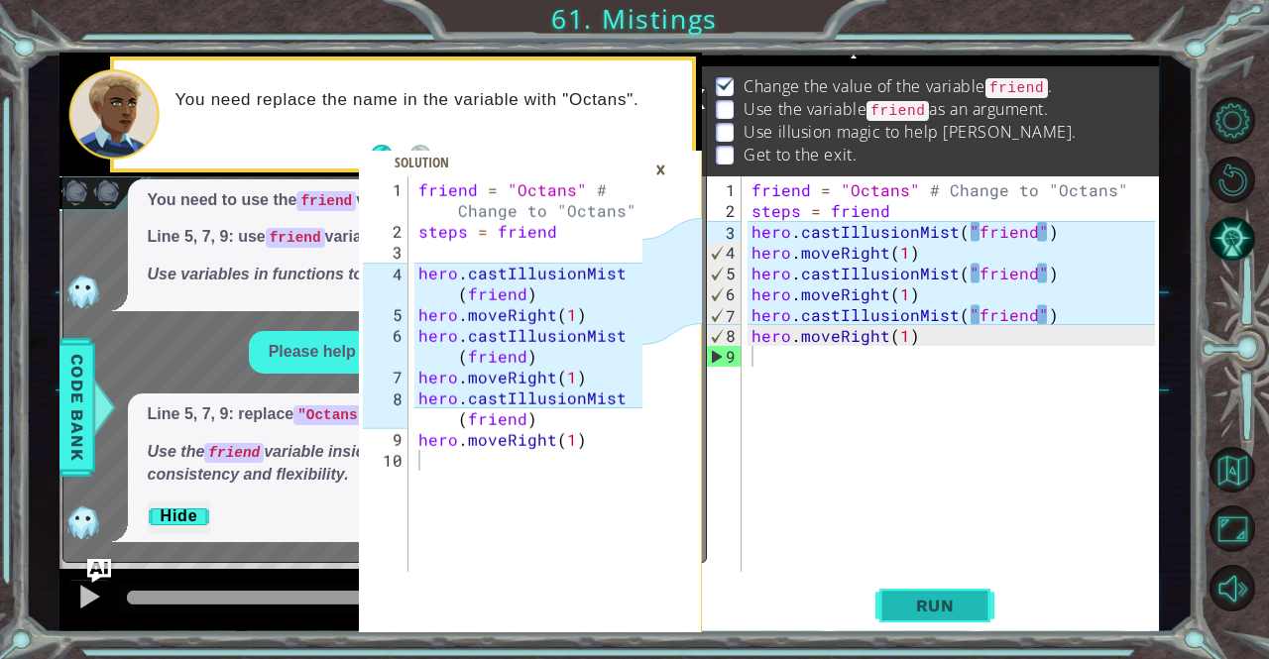
click at [930, 598] on span "Run" at bounding box center [935, 606] width 78 height 20
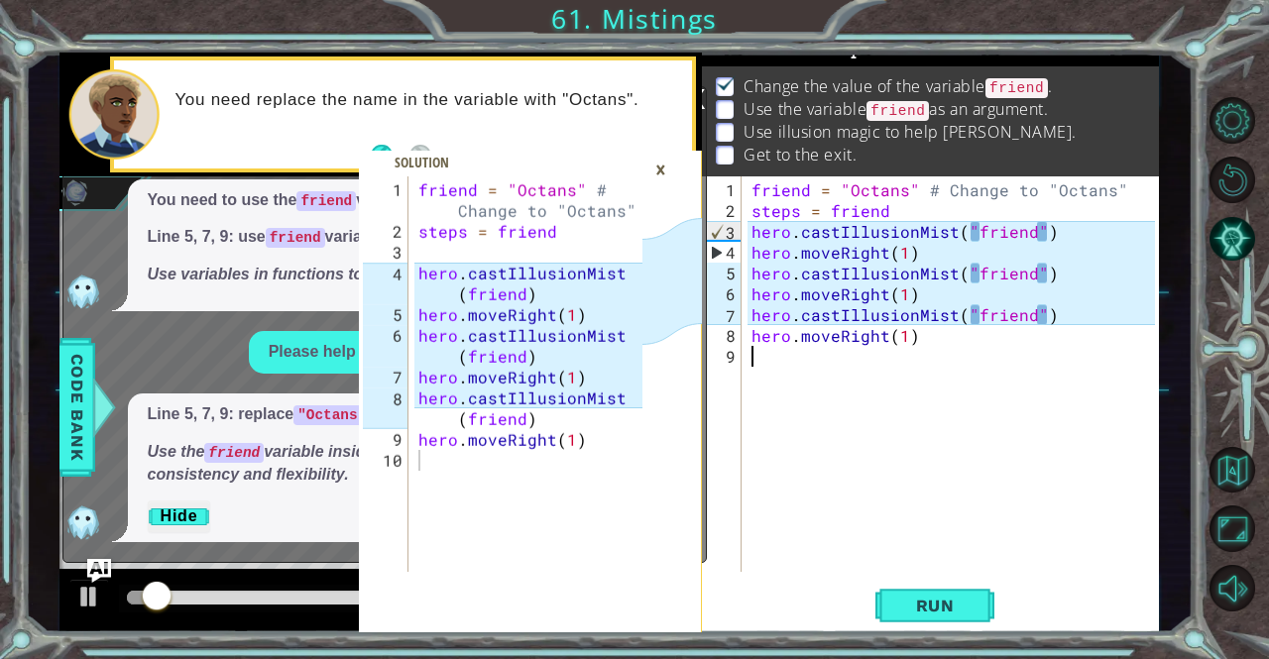
click at [840, 407] on div "friend = "Octans" # Change to "Octans" steps = friend hero . castIllusionMist (…" at bounding box center [955, 397] width 416 height 437
click at [972, 309] on div "friend = "Octans" # Change to "Octans" steps = friend hero . castIllusionMist (…" at bounding box center [955, 397] width 416 height 437
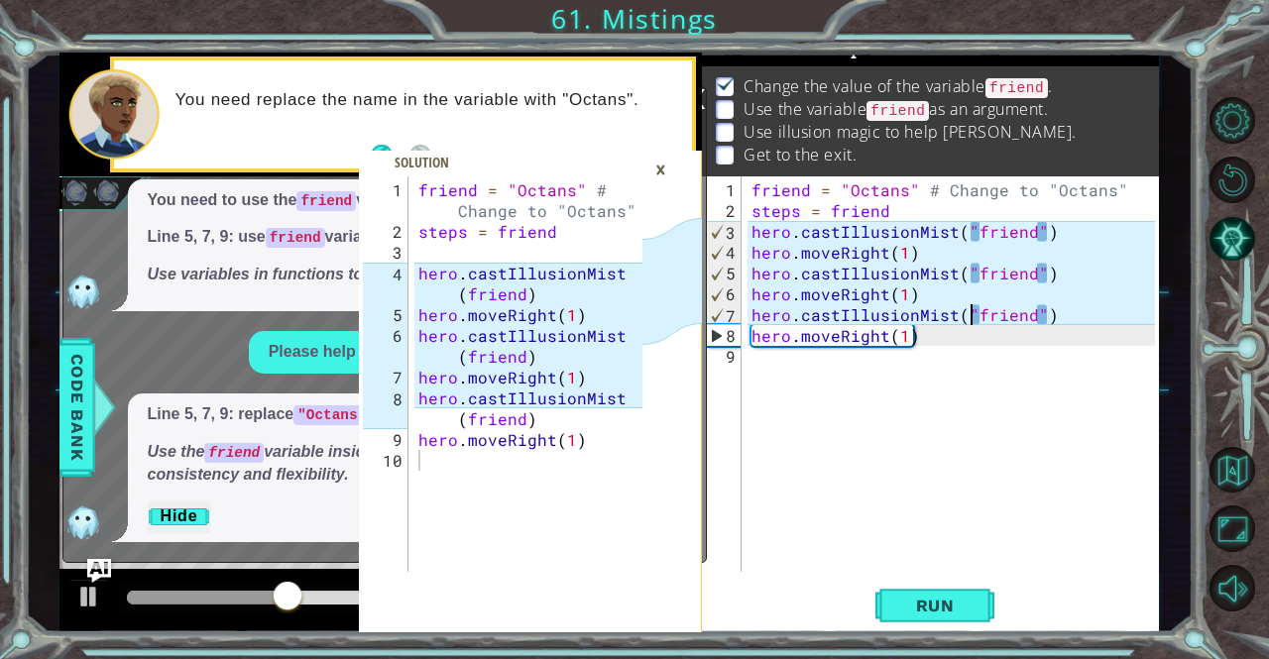
click at [967, 309] on div "friend = "Octans" # Change to "Octans" steps = friend hero . castIllusionMist (…" at bounding box center [955, 397] width 416 height 437
click at [1023, 312] on div "friend = "Octans" # Change to "Octans" steps = friend hero . castIllusionMist (…" at bounding box center [955, 397] width 416 height 437
click at [1023, 312] on div "friend = "Octans" # Change to "Octans" steps = friend hero . castIllusionMist (…" at bounding box center [950, 374] width 407 height 396
type textarea "hero.castIllusionMist(friend)"
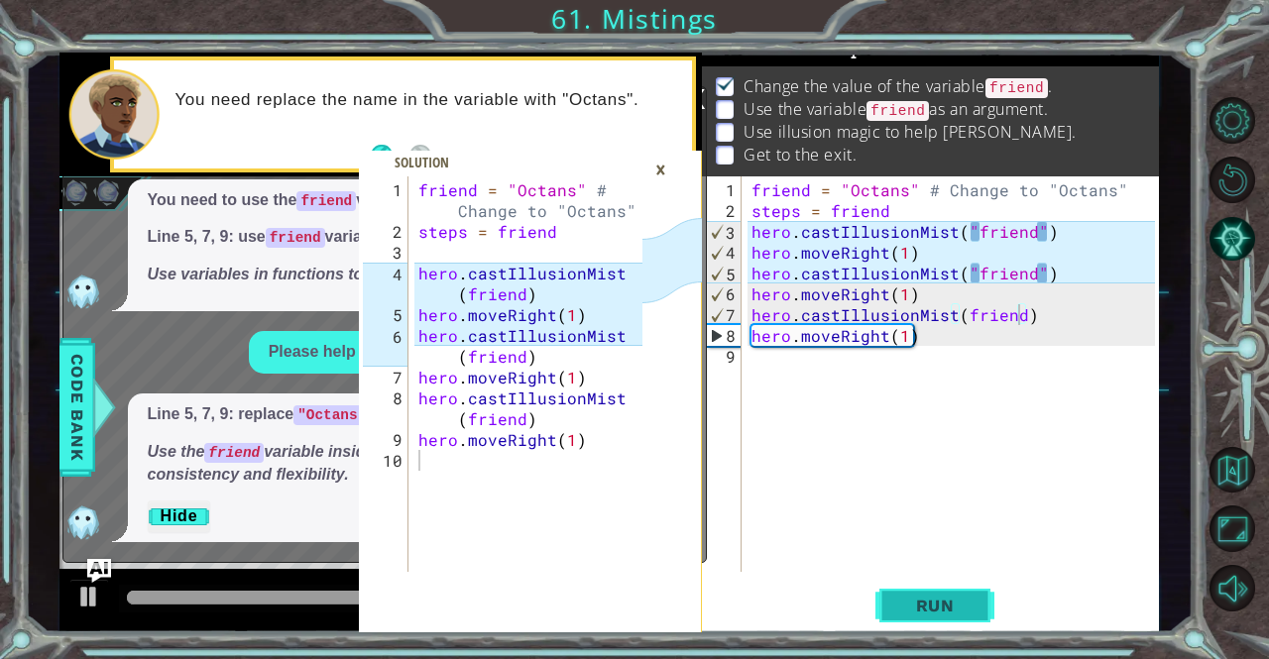
click at [903, 610] on span "Run" at bounding box center [935, 606] width 78 height 20
click at [173, 514] on button "Hide" at bounding box center [179, 517] width 63 height 32
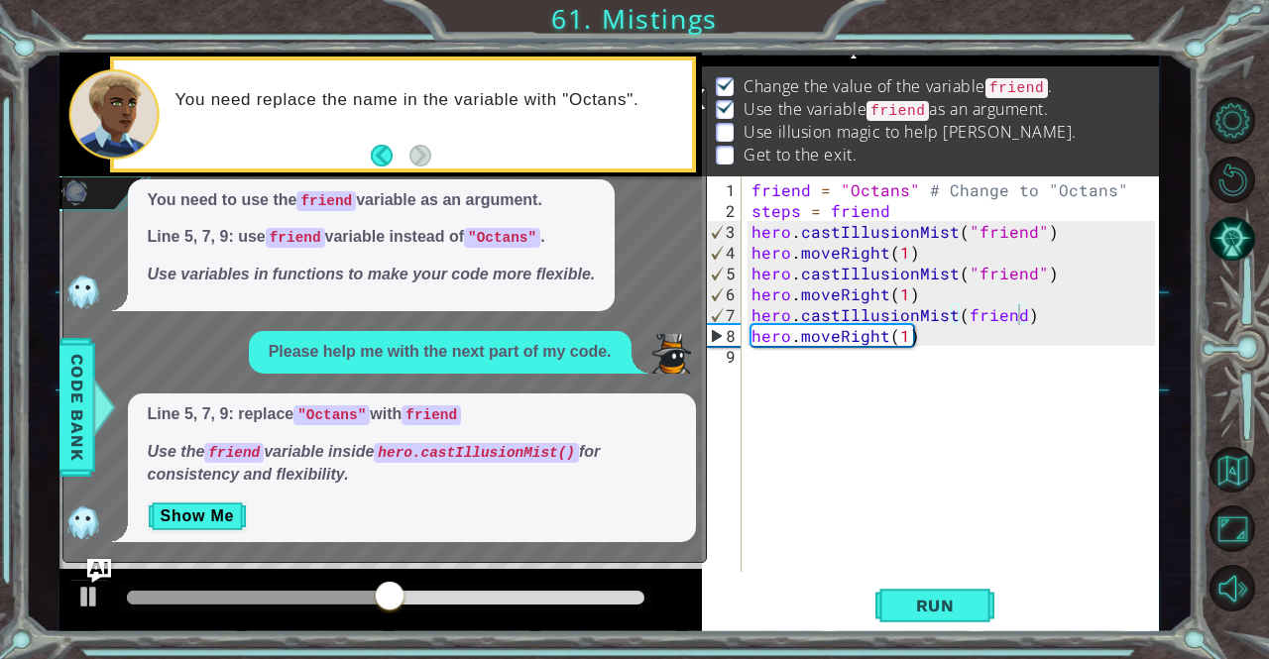
click at [695, 244] on div "You need to use the friend variable as an argument. Line 5, 7, 9: use friend va…" at bounding box center [379, 245] width 632 height 133
click at [83, 282] on img at bounding box center [83, 292] width 40 height 40
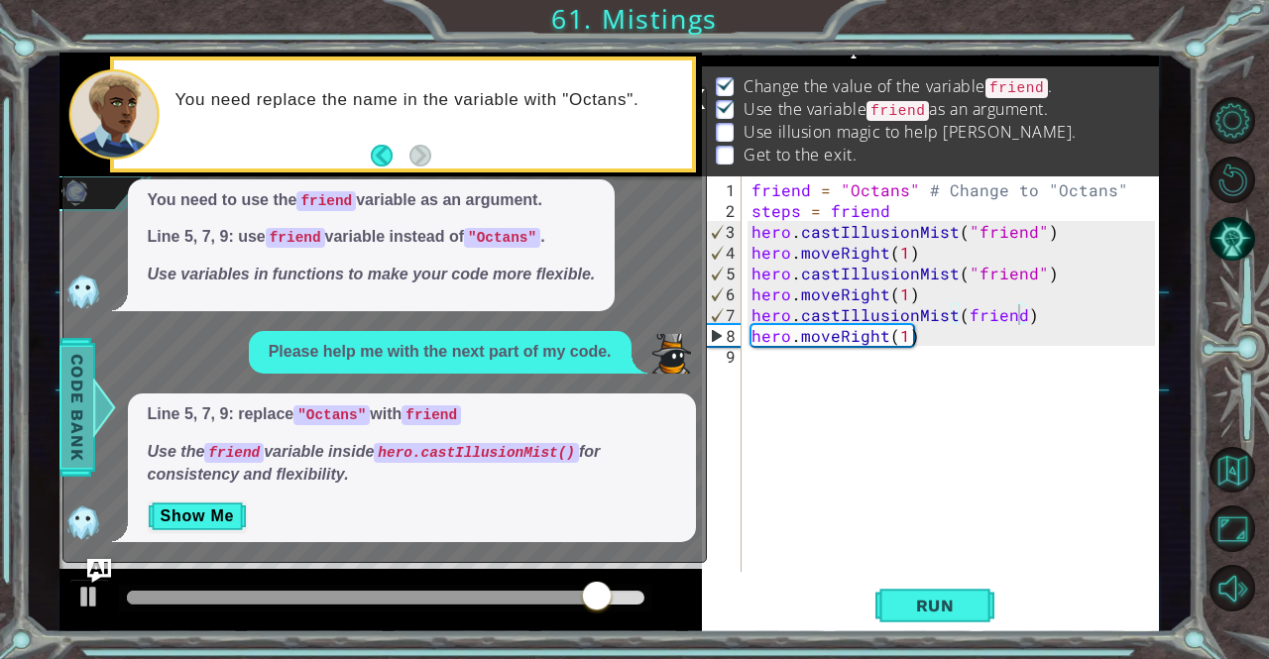
click at [94, 410] on div at bounding box center [103, 407] width 25 height 59
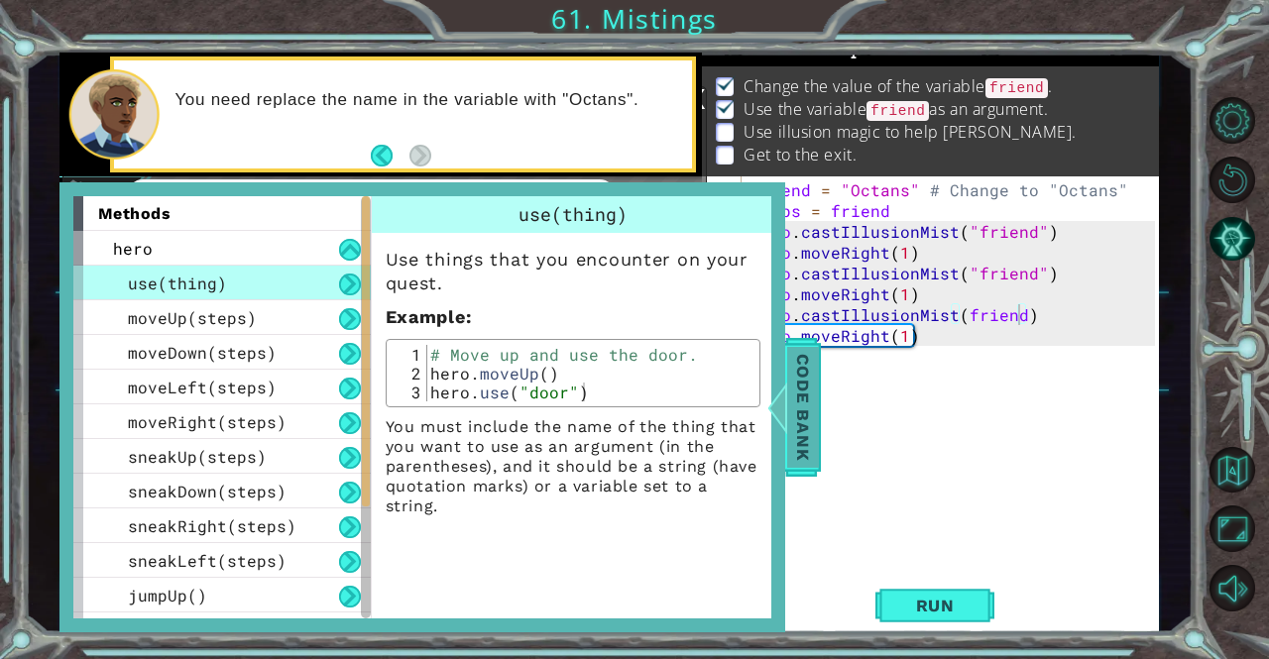
click at [803, 388] on span "Code Bank" at bounding box center [803, 407] width 32 height 121
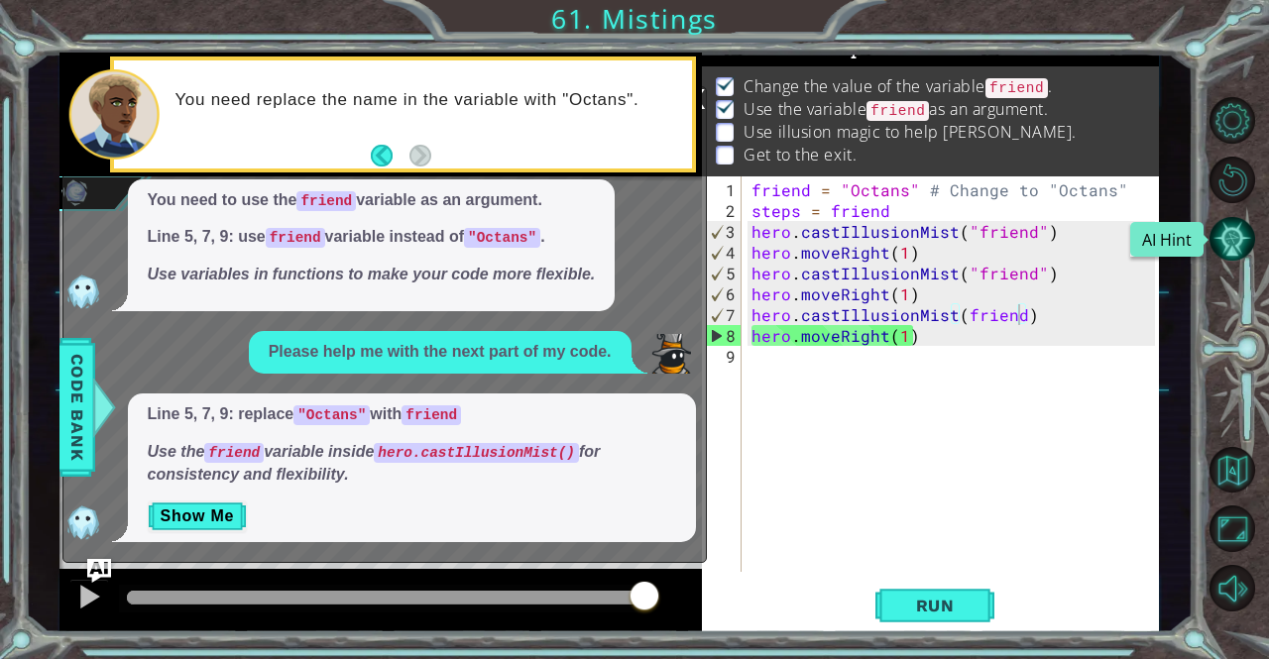
click at [1221, 245] on button "AI Hint" at bounding box center [1232, 239] width 47 height 47
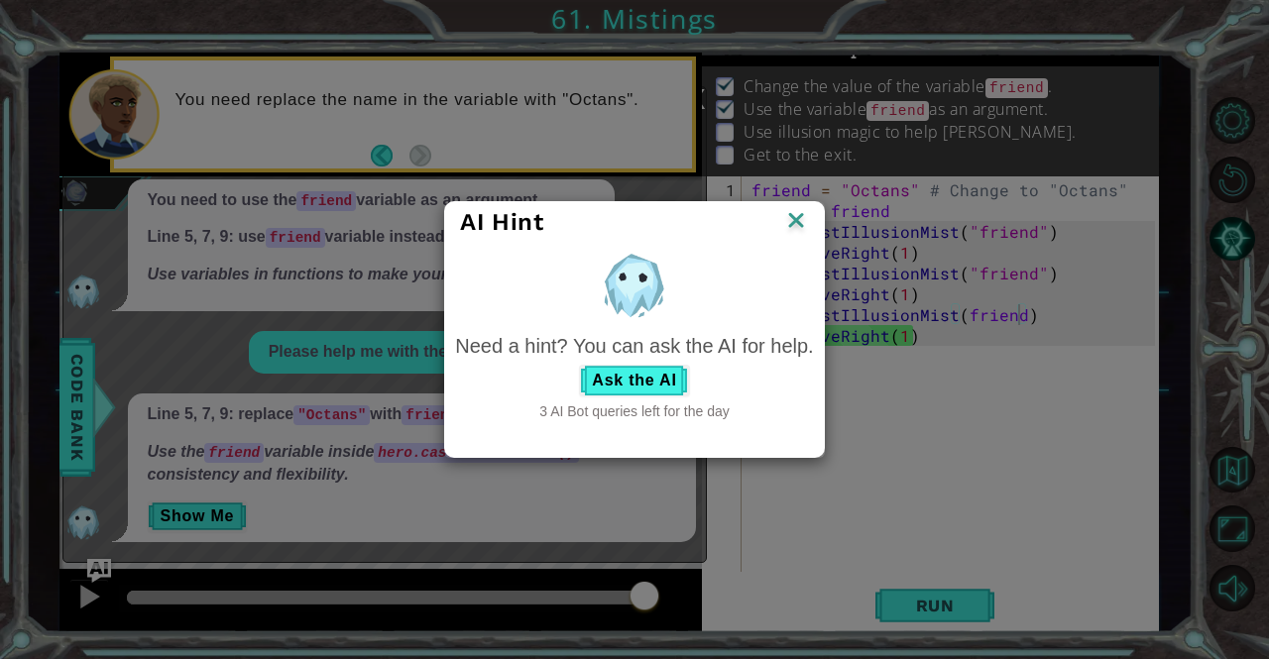
click at [802, 222] on img at bounding box center [796, 222] width 26 height 30
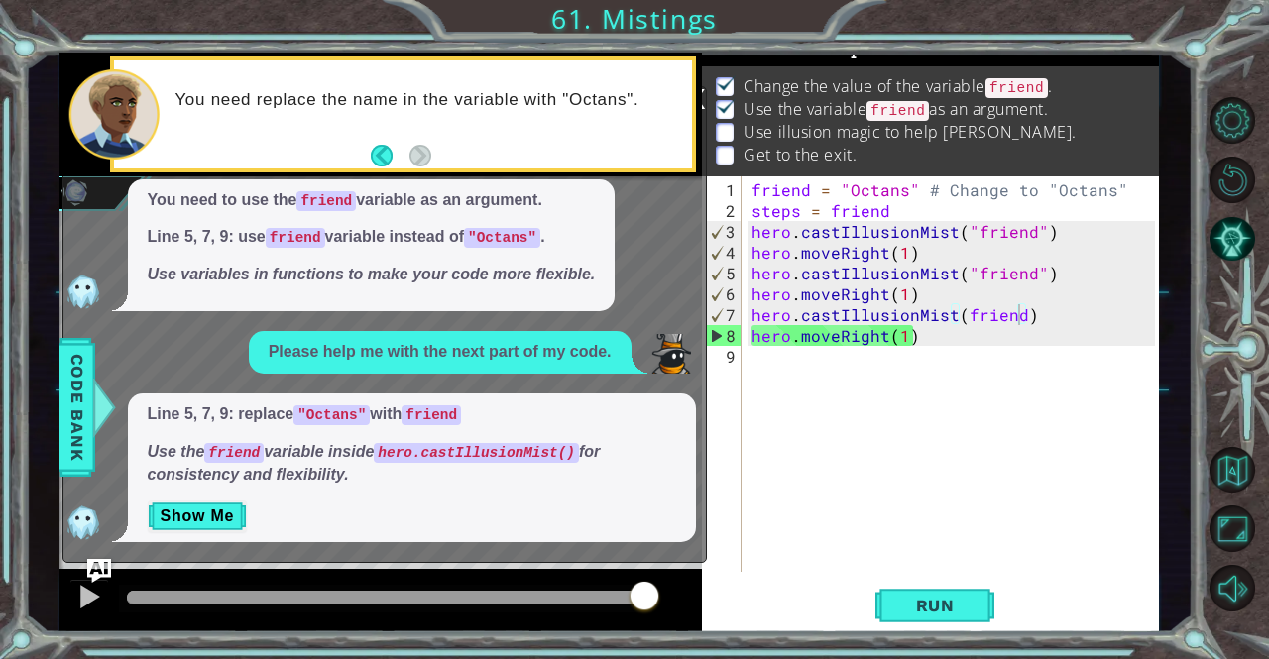
click at [704, 443] on div "x Can I get a hint? You need to use the friend variable as an argument. Line 5,…" at bounding box center [384, 325] width 644 height 478
click at [664, 118] on div "You need replace the name in the variable with "Octans"." at bounding box center [426, 114] width 530 height 70
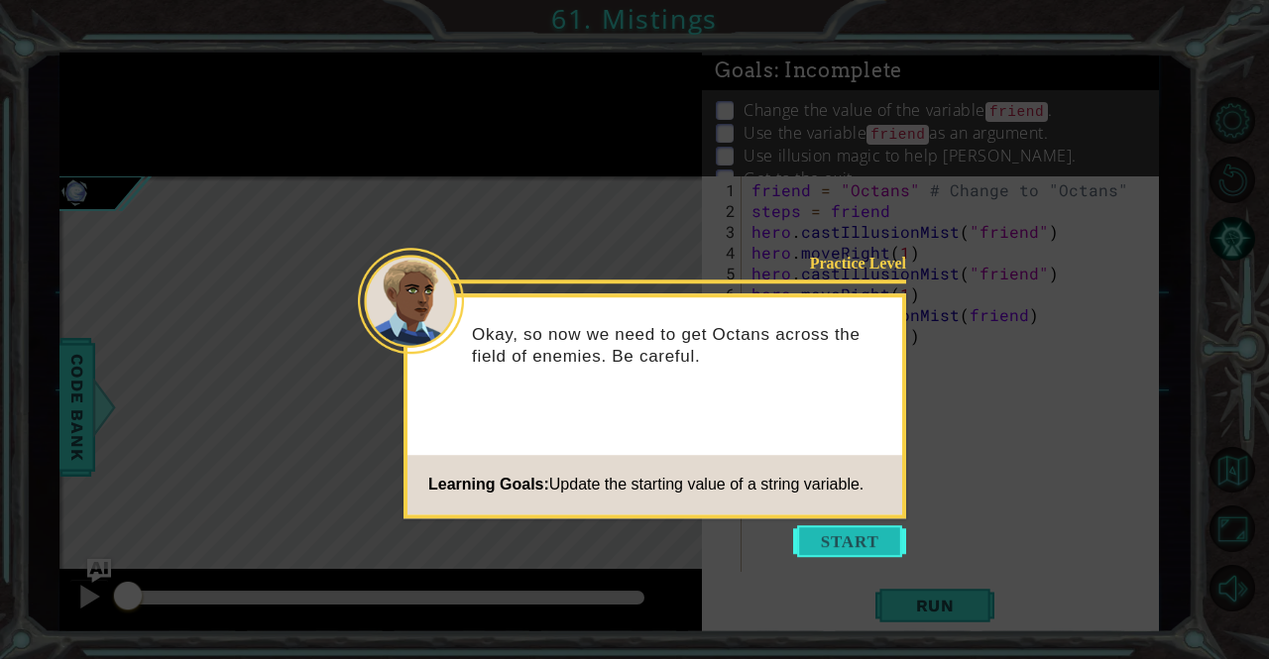
click at [848, 534] on button "Start" at bounding box center [849, 541] width 113 height 32
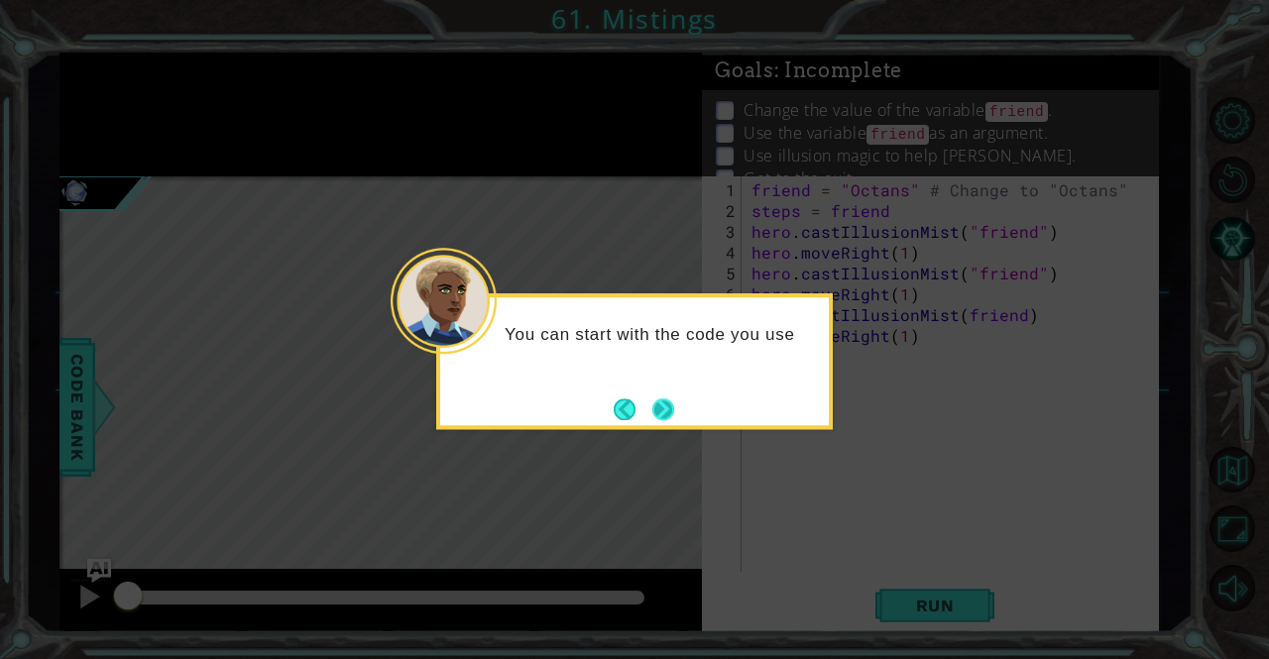
click at [680, 416] on div "You can start with the code you use" at bounding box center [634, 361] width 396 height 136
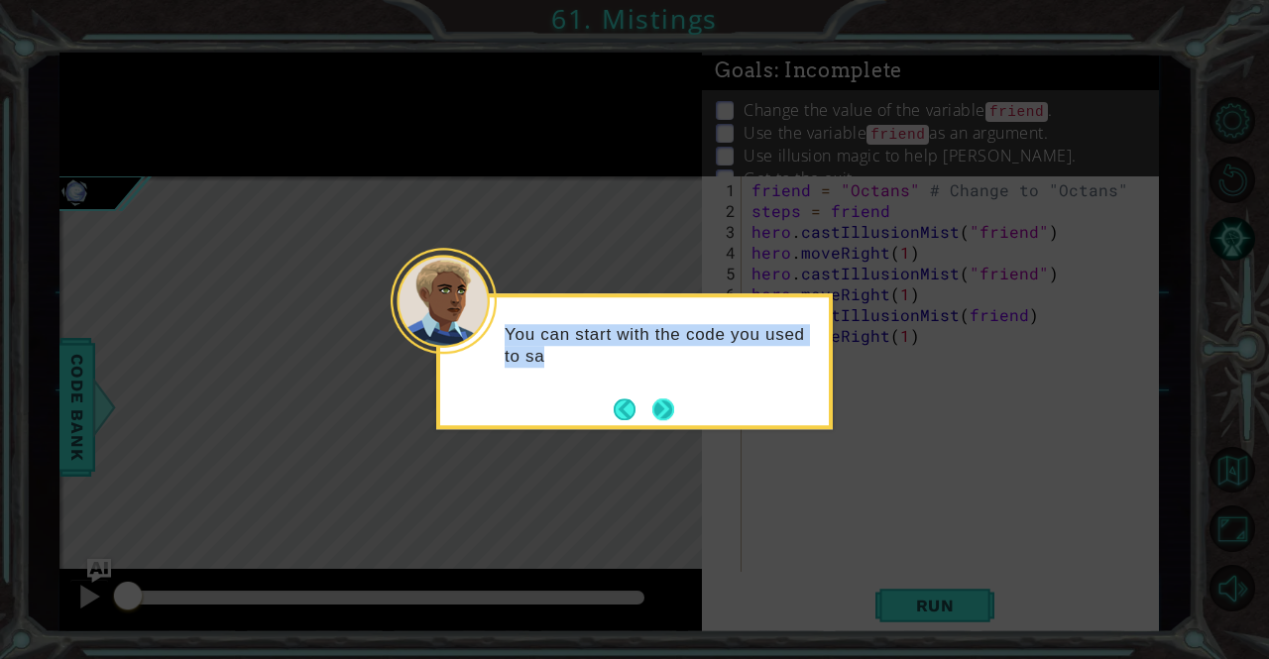
click at [680, 416] on div "You can start with the code you used to sa" at bounding box center [634, 361] width 396 height 136
click at [680, 416] on div "You can start with the code you used to save Cape" at bounding box center [634, 361] width 396 height 136
drag, startPoint x: 680, startPoint y: 416, endPoint x: 646, endPoint y: 408, distance: 34.6
click at [646, 408] on div "You can start with the code you used to save Capella, but you'" at bounding box center [634, 361] width 396 height 136
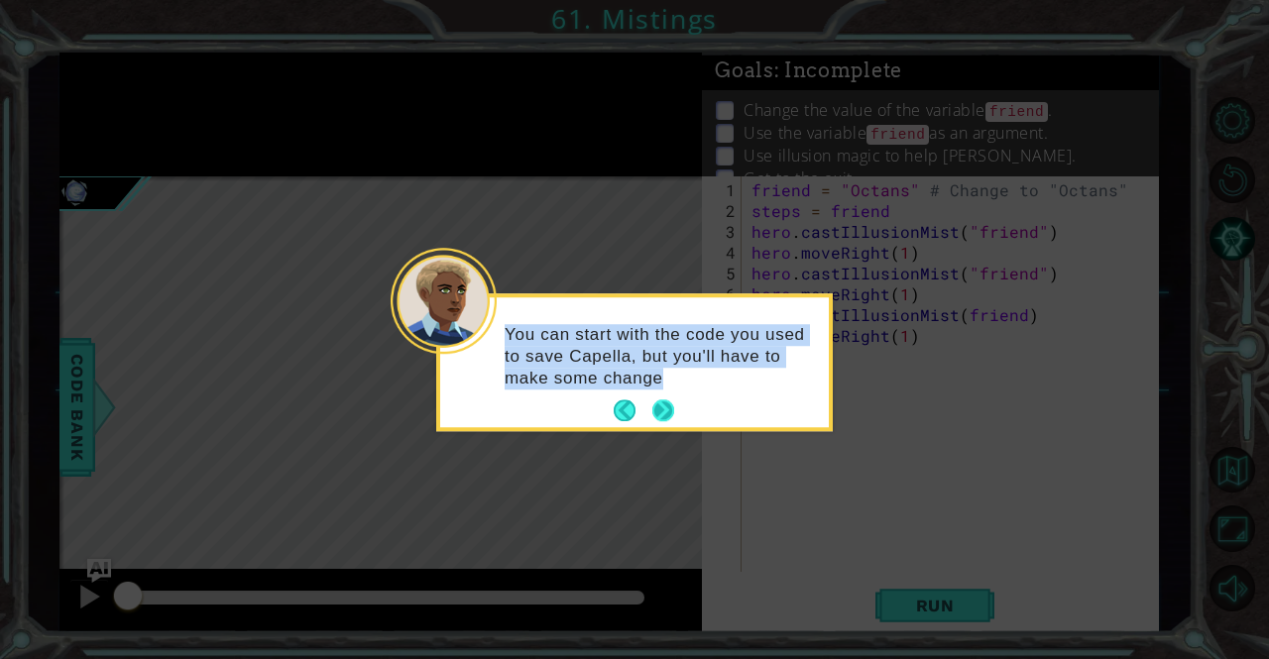
click at [666, 409] on button "Next" at bounding box center [663, 410] width 27 height 27
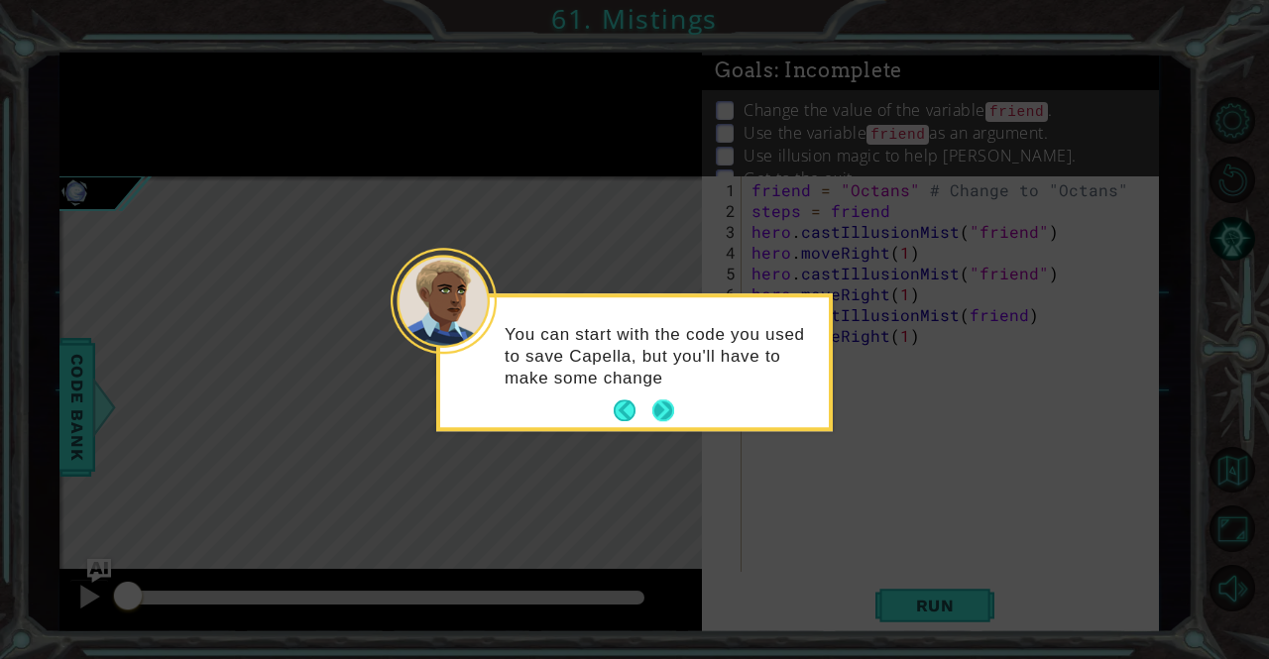
click at [666, 409] on icon at bounding box center [634, 329] width 1269 height 659
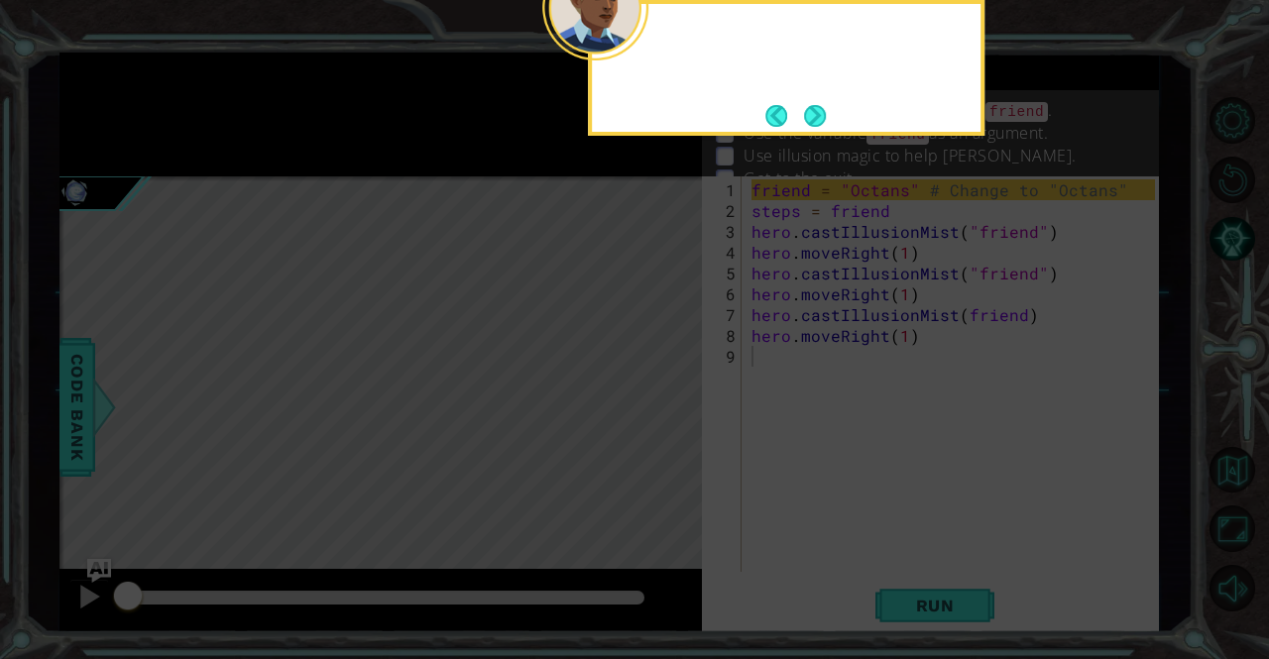
click at [666, 409] on icon at bounding box center [634, 98] width 1269 height 1121
click at [815, 128] on button "Next" at bounding box center [815, 116] width 24 height 24
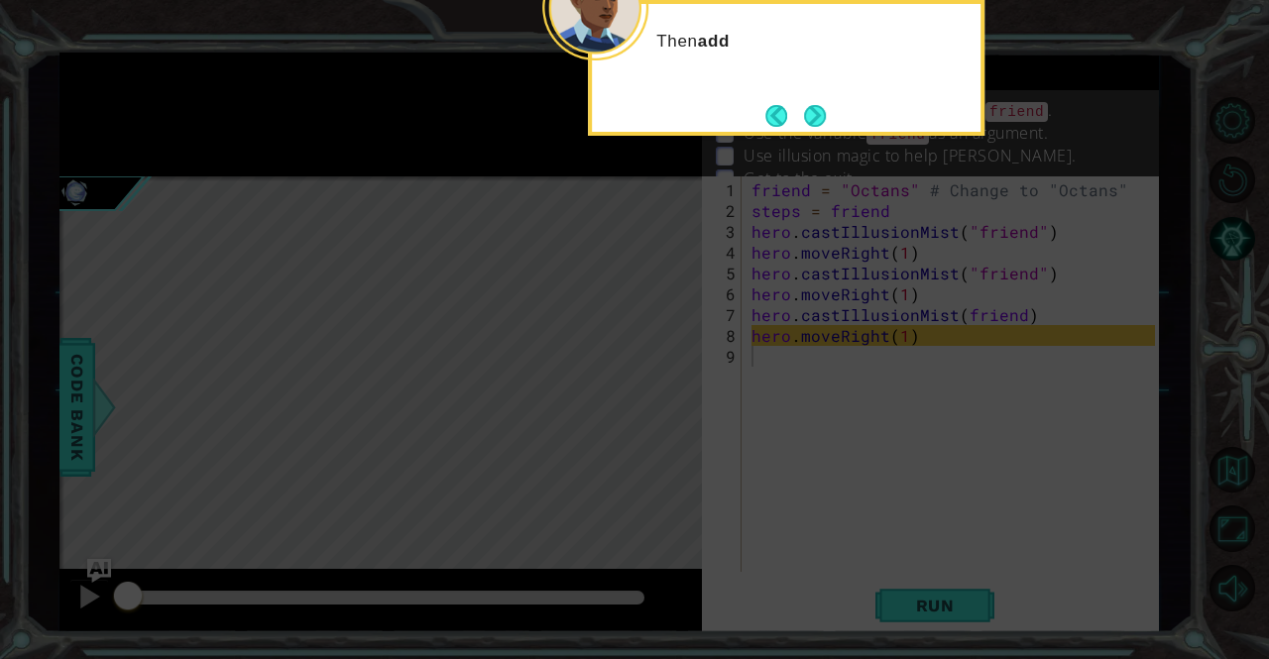
click at [815, 130] on button "Next" at bounding box center [814, 115] width 37 height 37
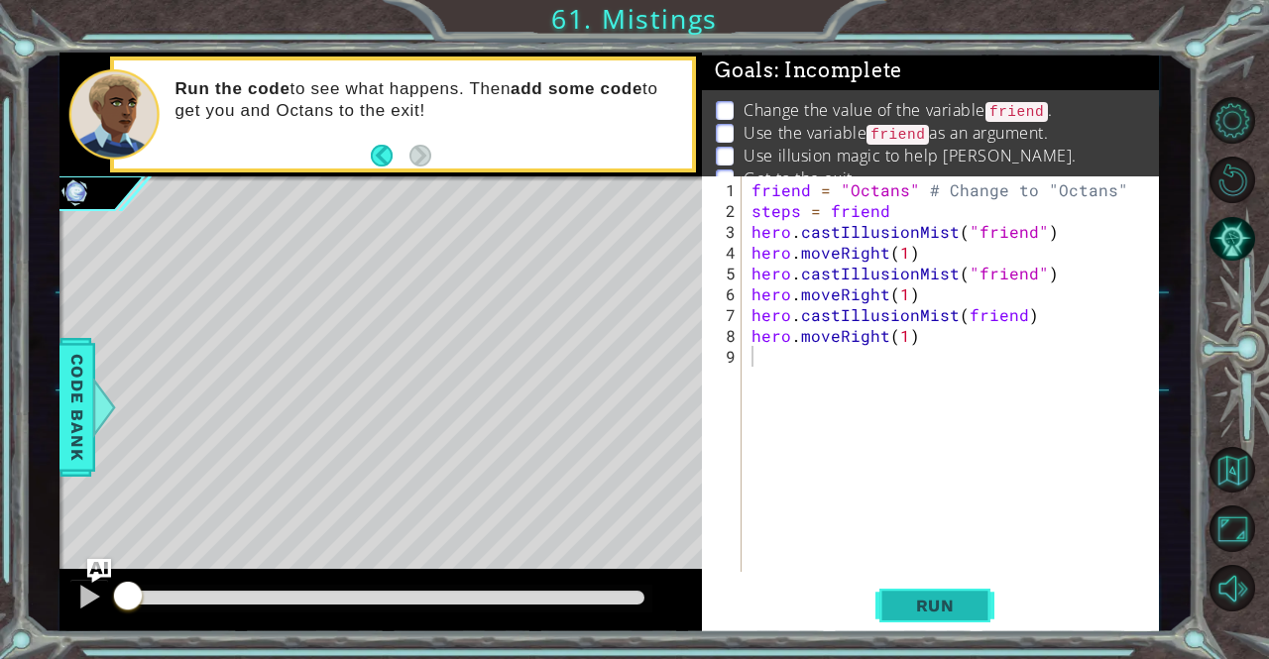
click at [928, 602] on span "Run" at bounding box center [935, 606] width 78 height 20
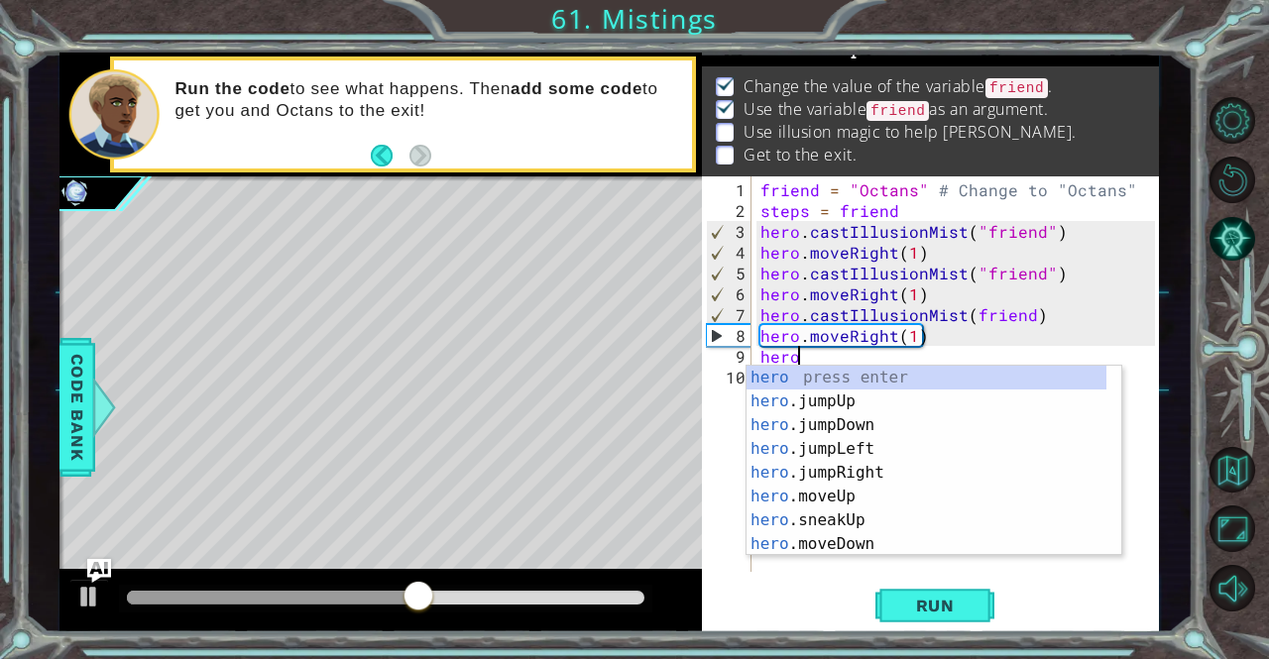
scroll to position [0, 2]
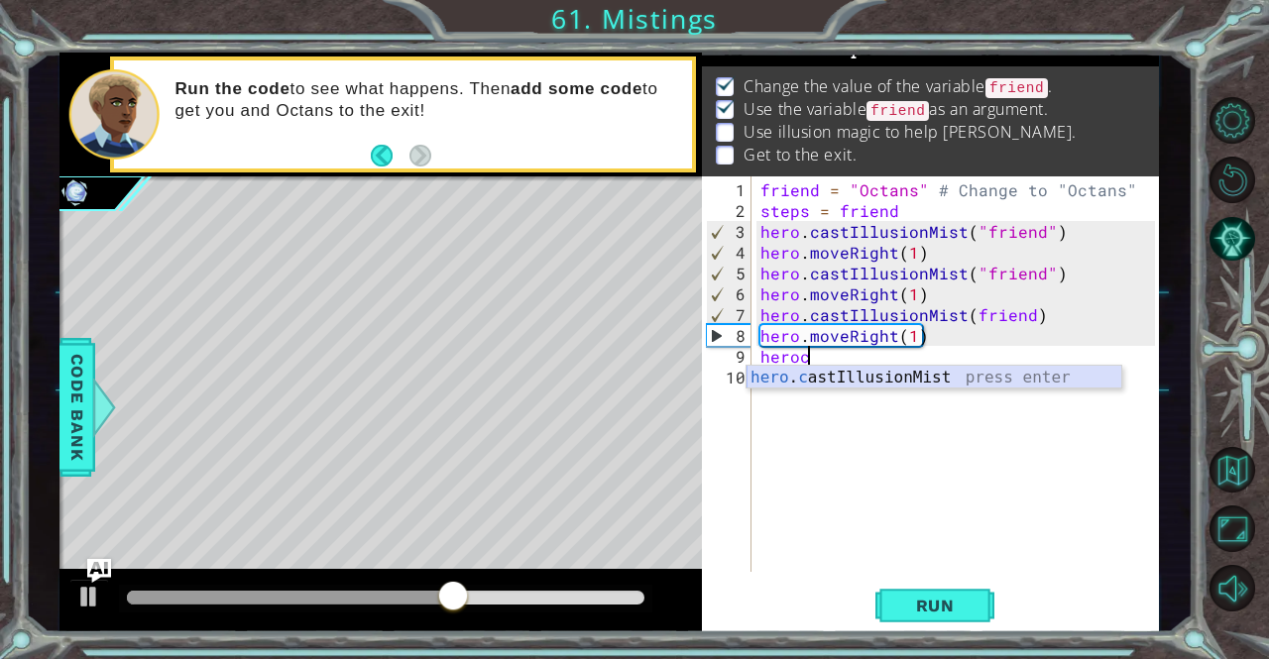
click at [843, 370] on div "hero . c astIllusionMist press enter" at bounding box center [934, 401] width 376 height 71
type textarea "hero.castIllusionMist(friend)"
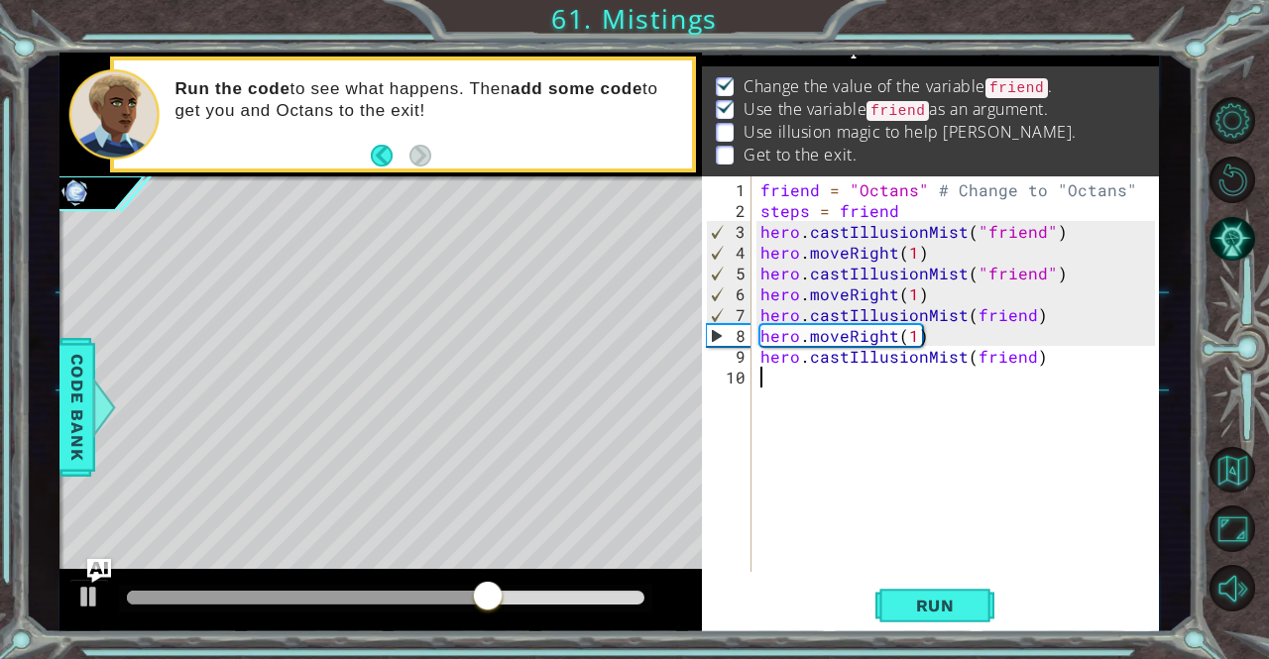
click at [921, 401] on div "friend = "Octans" # Change to "Octans" steps = friend hero . castIllusionMist (…" at bounding box center [959, 397] width 407 height 437
click at [954, 390] on div "friend = "Octans" # Change to "Octans" steps = friend hero . castIllusionMist (…" at bounding box center [959, 397] width 407 height 437
click at [903, 378] on div "friend = "Octans" # Change to "Octans" steps = friend hero . castIllusionMist (…" at bounding box center [959, 397] width 407 height 437
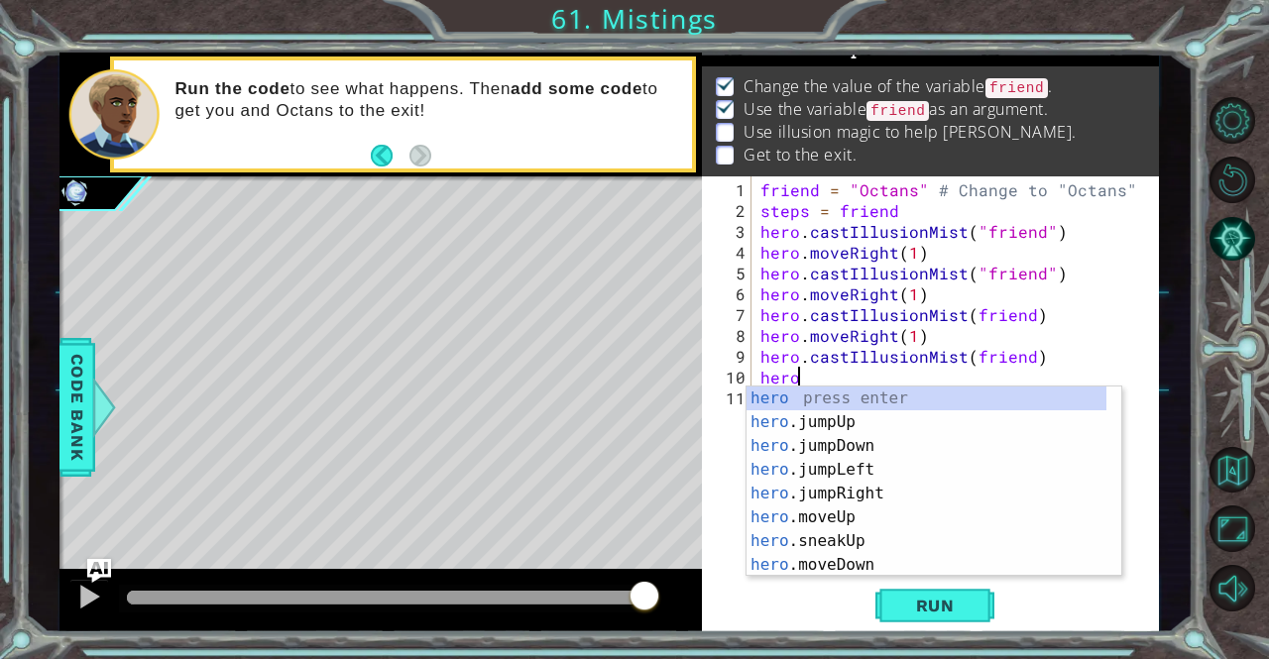
scroll to position [0, 2]
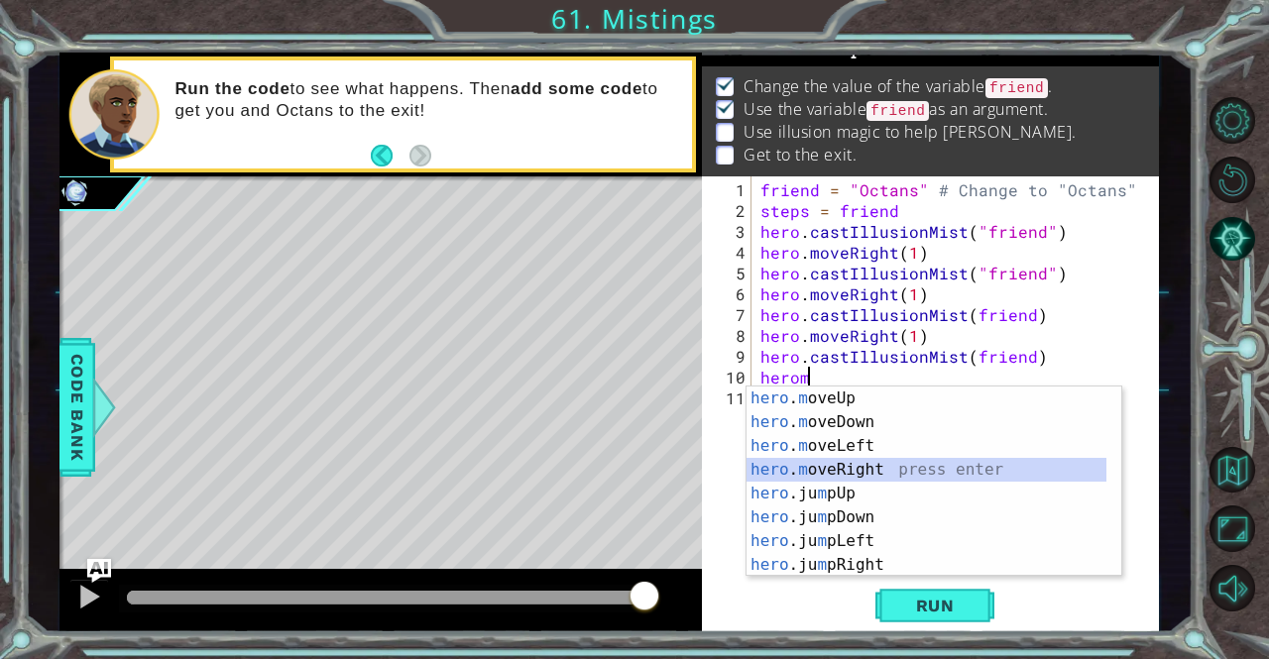
click at [856, 467] on div "hero . m oveUp press enter hero . m oveDown press enter hero . m oveLeft press …" at bounding box center [926, 506] width 361 height 238
type textarea "hero.moveRight(1)"
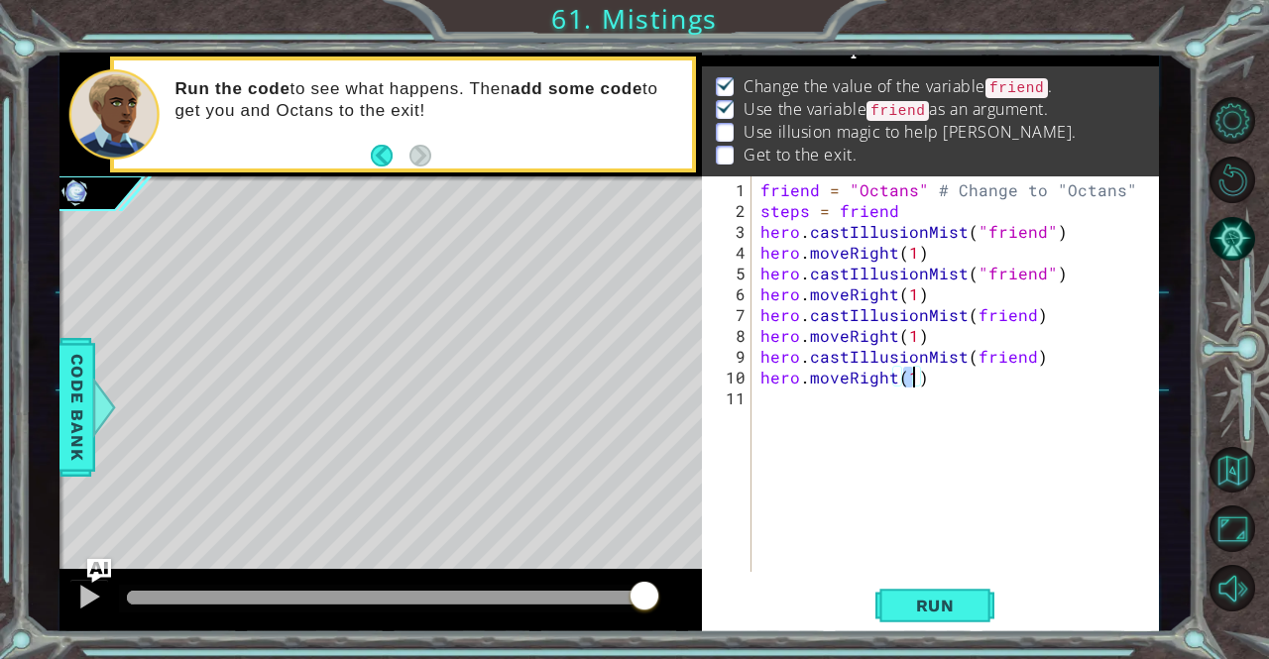
click at [856, 467] on div "friend = "Octans" # Change to "Octans" steps = friend hero . castIllusionMist (…" at bounding box center [959, 397] width 407 height 437
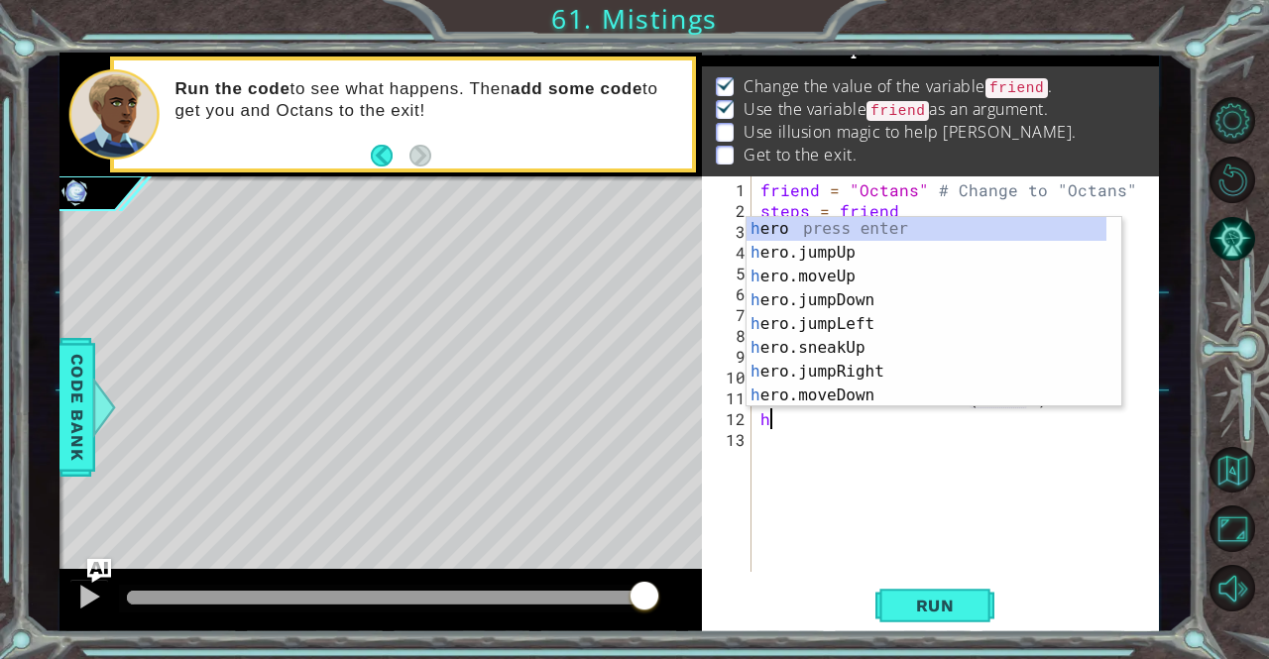
type textarea "hero.castIllusionMist(friend)he"
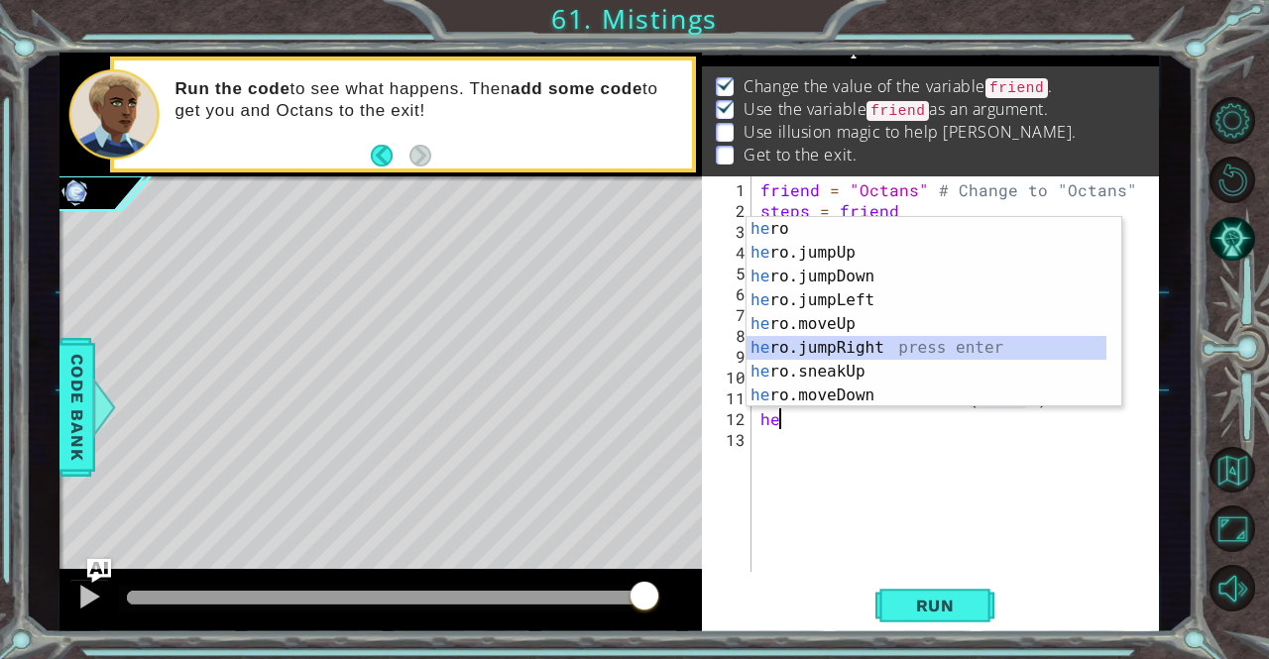
click at [859, 346] on div "he ro press enter he ro.jumpUp press enter he ro.jumpDown press enter he ro.jum…" at bounding box center [926, 336] width 361 height 238
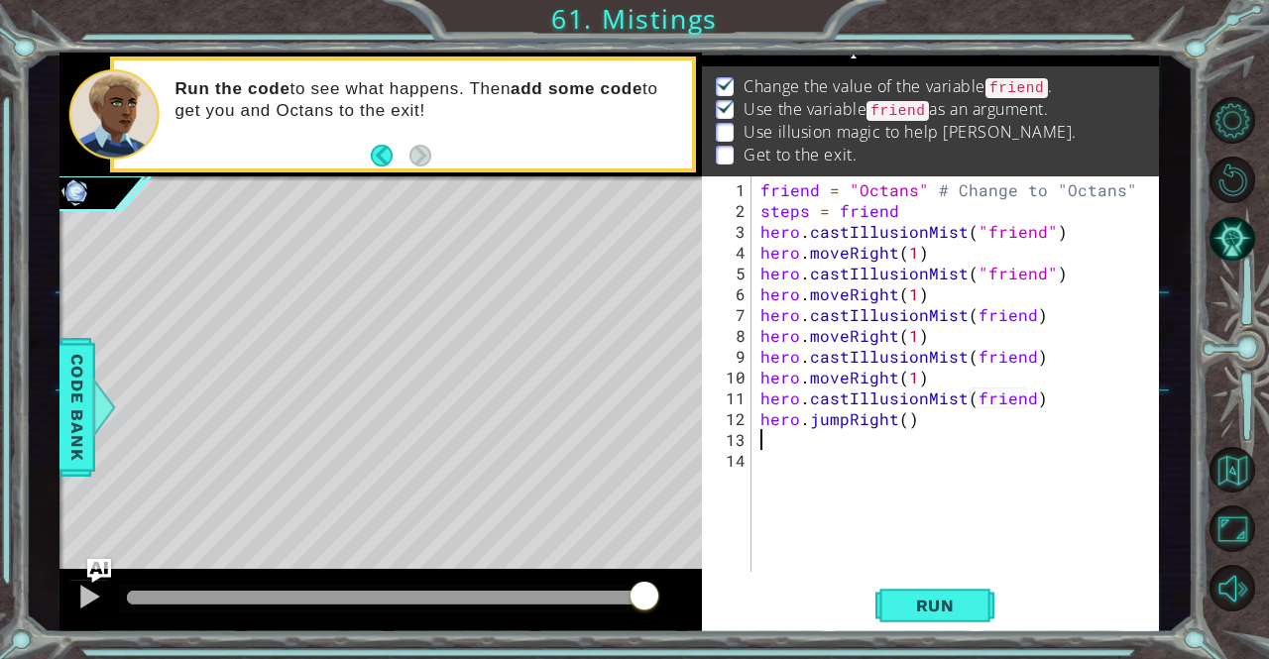
scroll to position [0, 0]
click at [833, 421] on div "friend = "Octans" # Change to "Octans" steps = friend hero . castIllusionMist (…" at bounding box center [959, 397] width 407 height 437
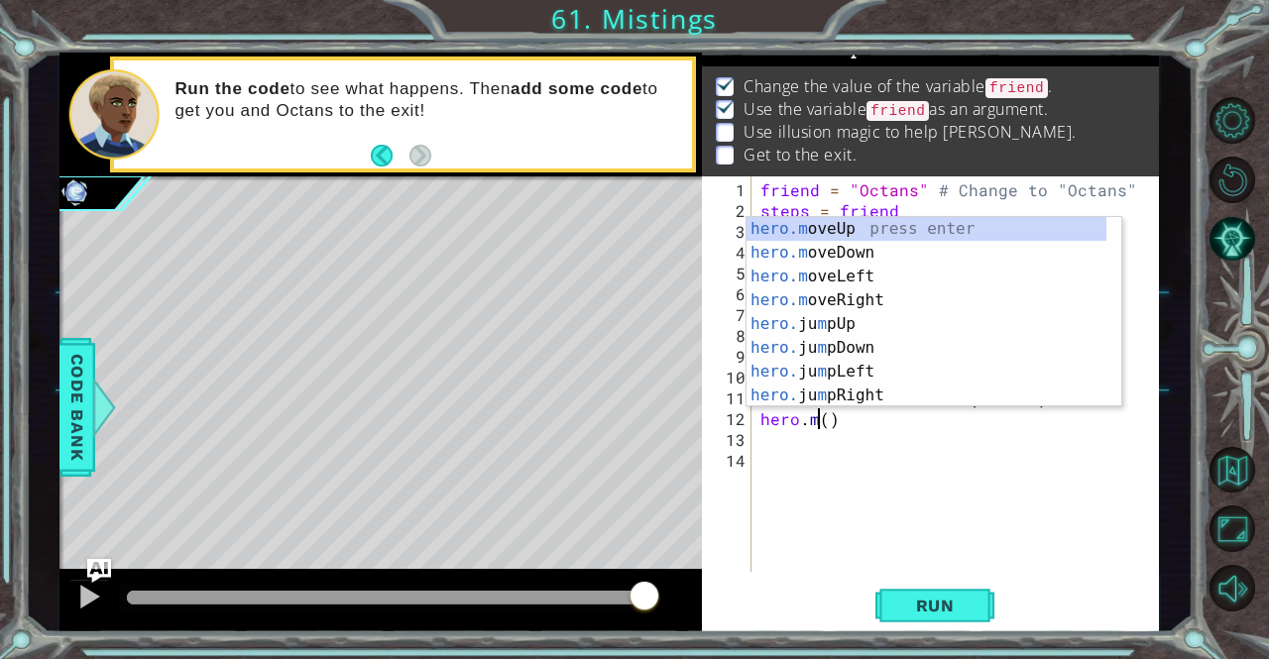
scroll to position [0, 4]
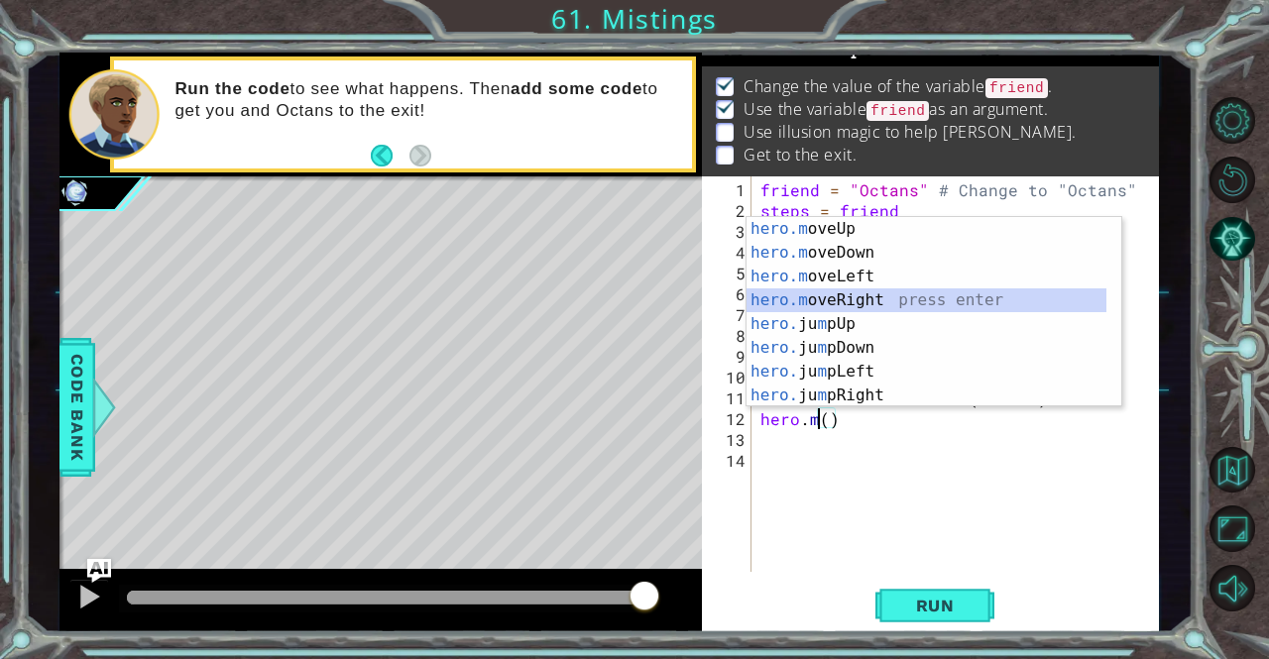
click at [850, 297] on div "hero.m oveUp press enter hero.m oveDown press enter hero.m oveLeft press enter …" at bounding box center [926, 336] width 361 height 238
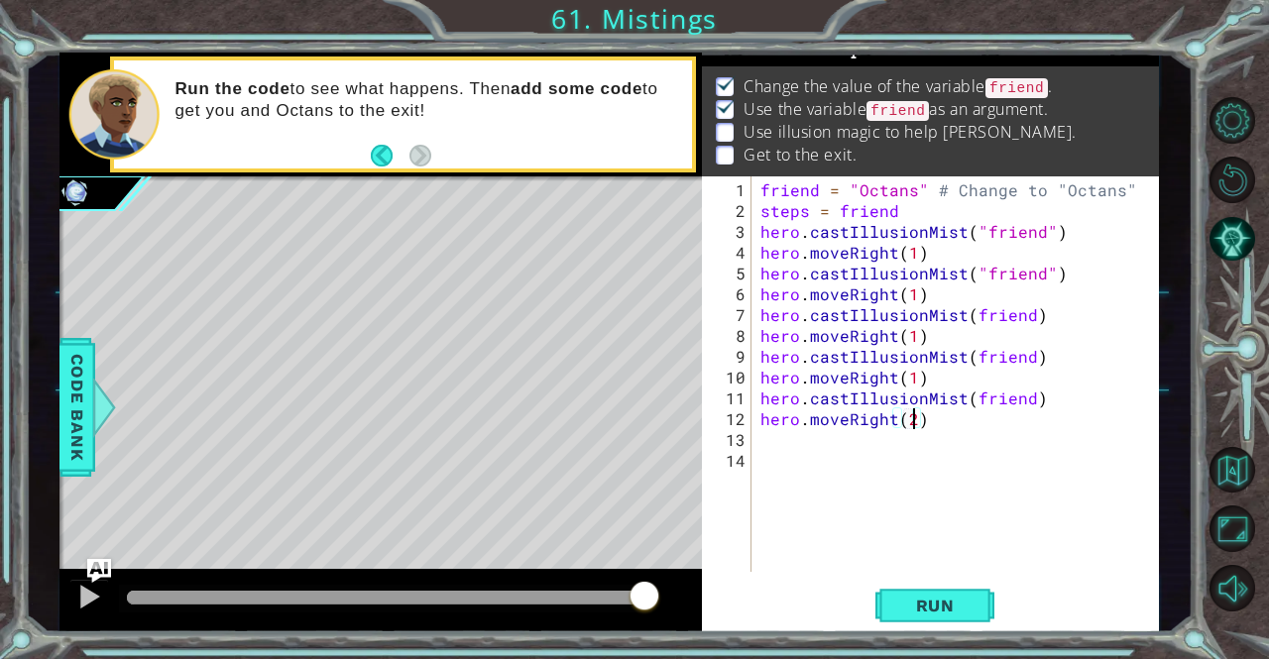
scroll to position [0, 9]
type textarea "hero.moveRight(2)"
click at [908, 593] on button "Run" at bounding box center [934, 606] width 119 height 46
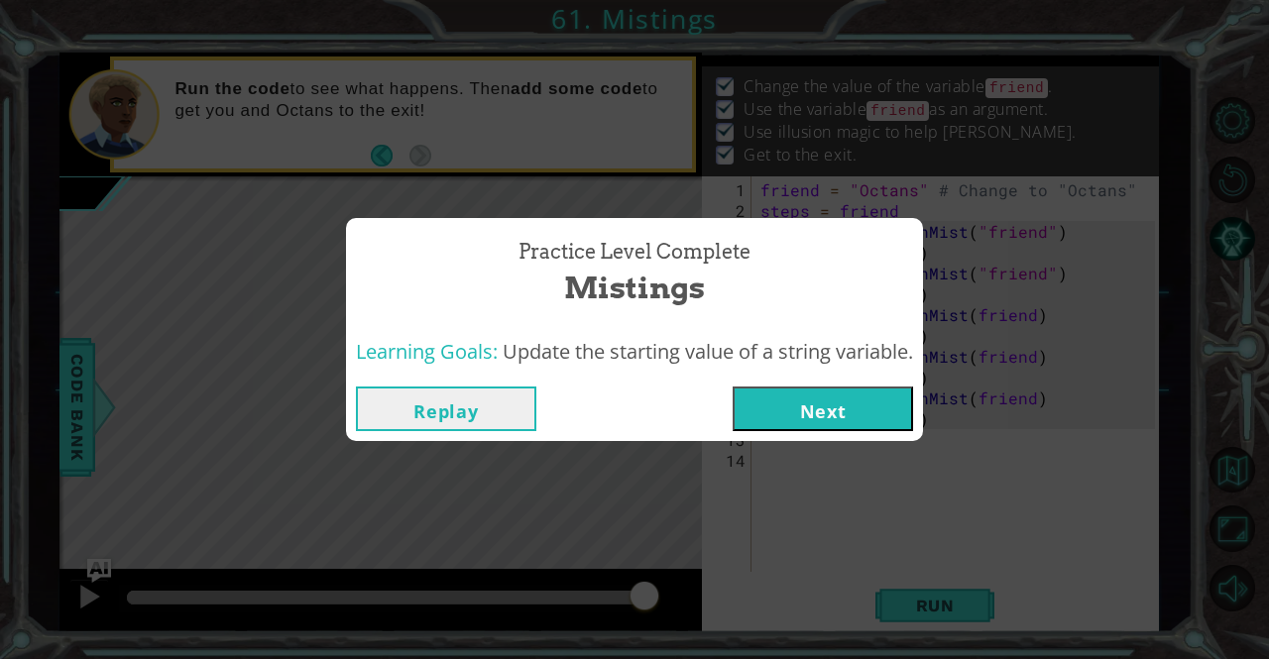
click at [819, 402] on button "Next" at bounding box center [823, 409] width 180 height 45
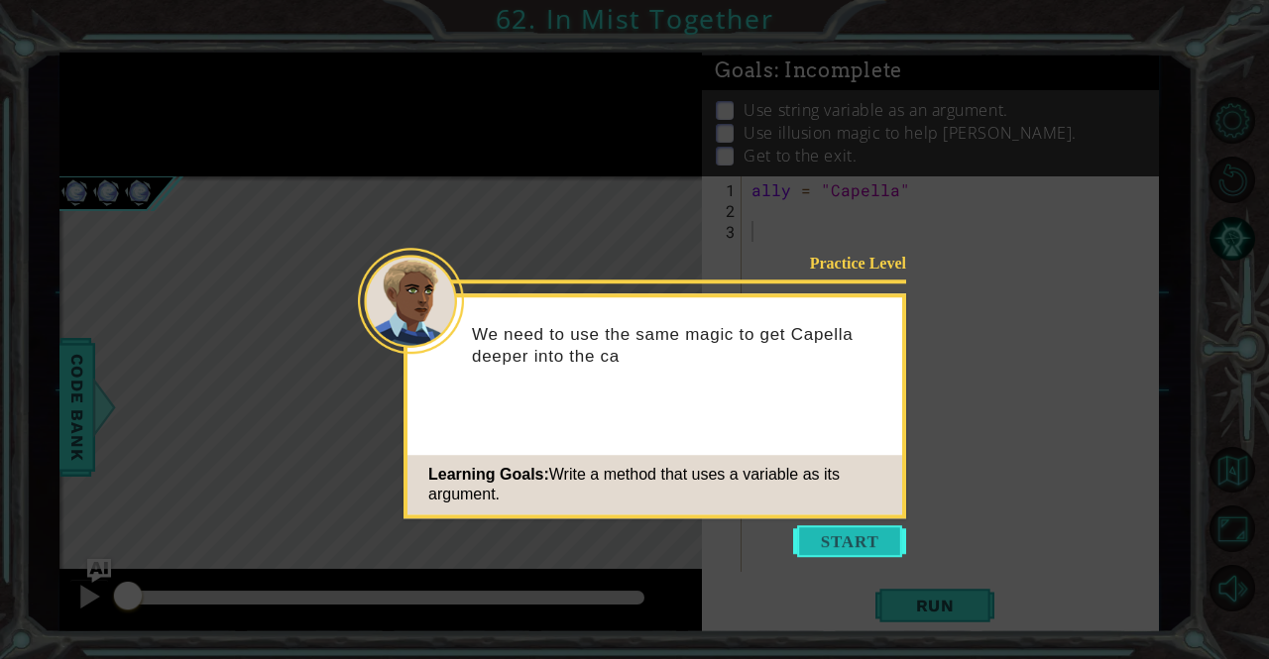
click at [853, 536] on button "Start" at bounding box center [849, 541] width 113 height 32
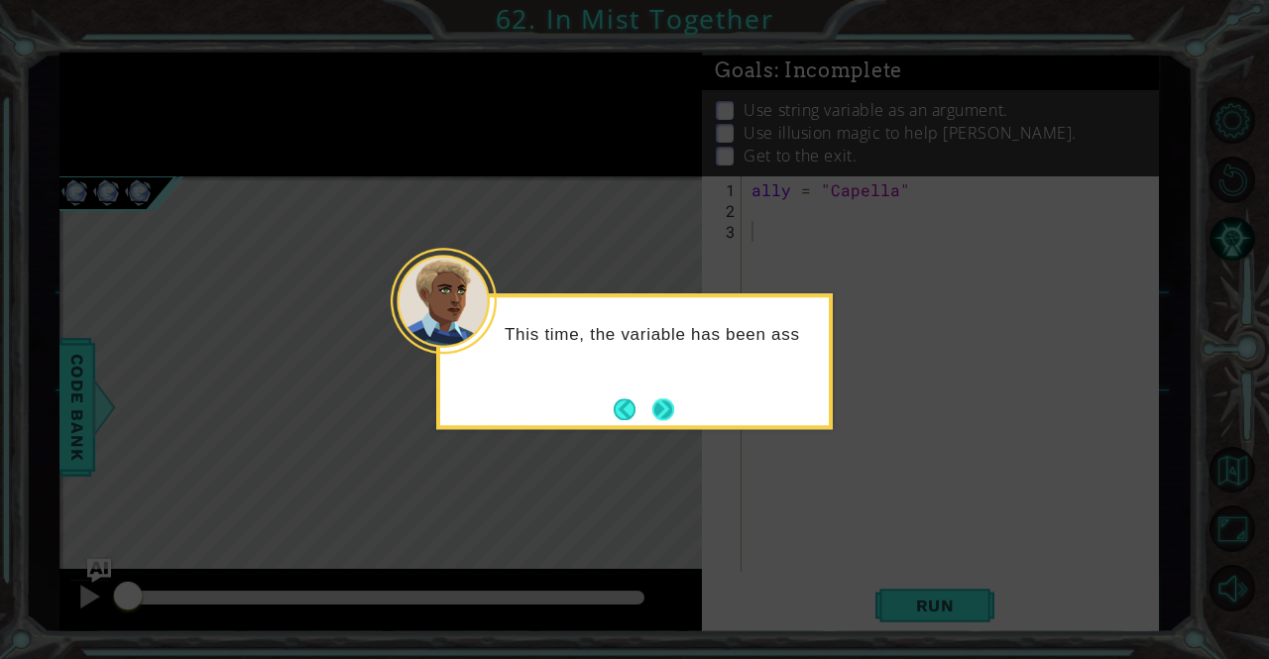
click at [670, 419] on button "Next" at bounding box center [663, 410] width 32 height 32
click at [665, 413] on button "Next" at bounding box center [663, 410] width 34 height 34
click at [665, 413] on button "Next" at bounding box center [663, 409] width 26 height 26
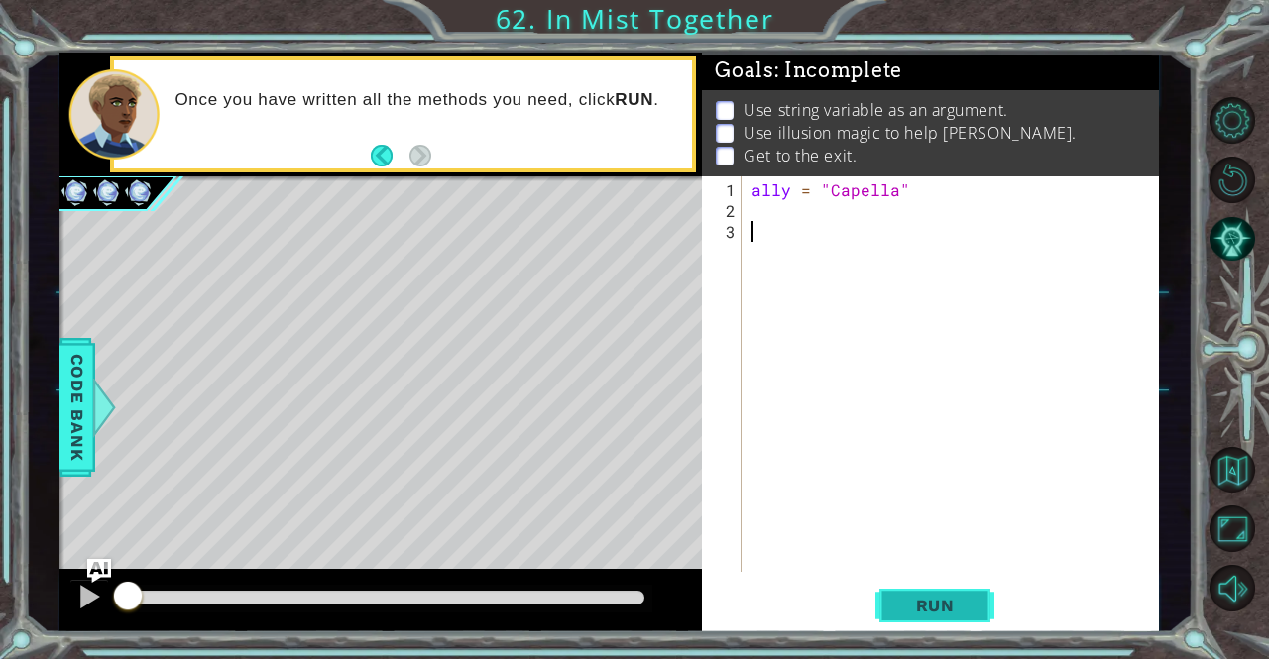
click at [916, 603] on span "Run" at bounding box center [935, 606] width 78 height 20
click at [806, 214] on div "ally = "Capella"" at bounding box center [955, 397] width 416 height 437
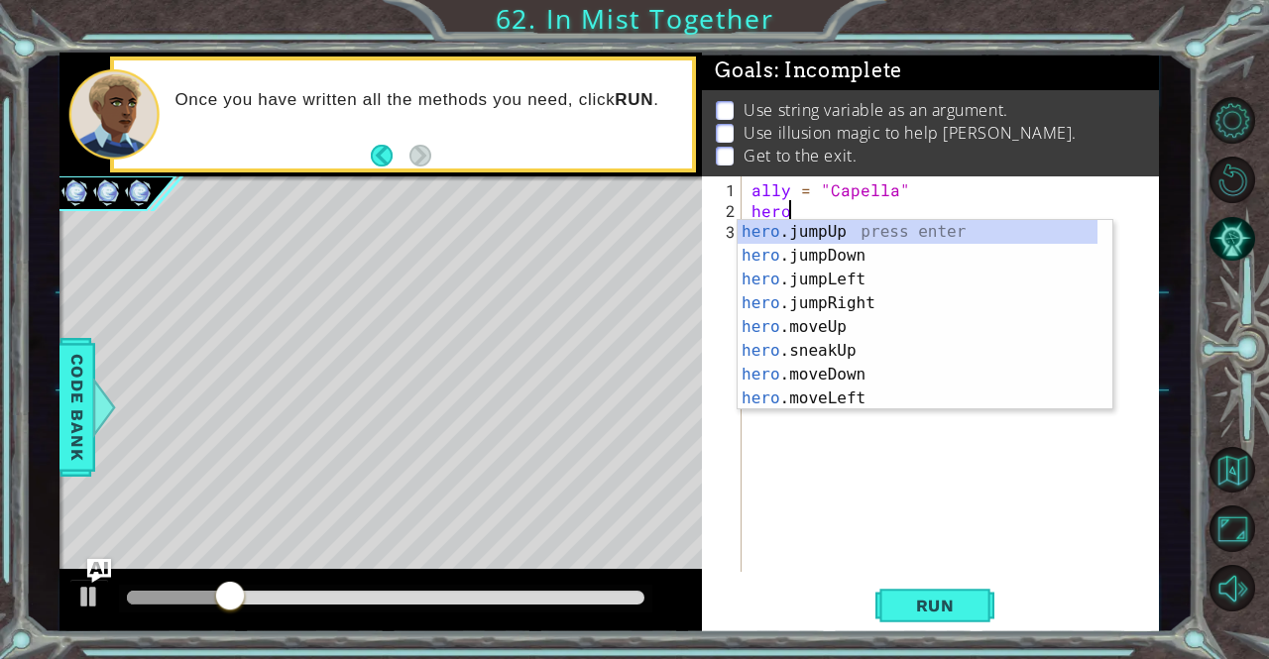
scroll to position [0, 2]
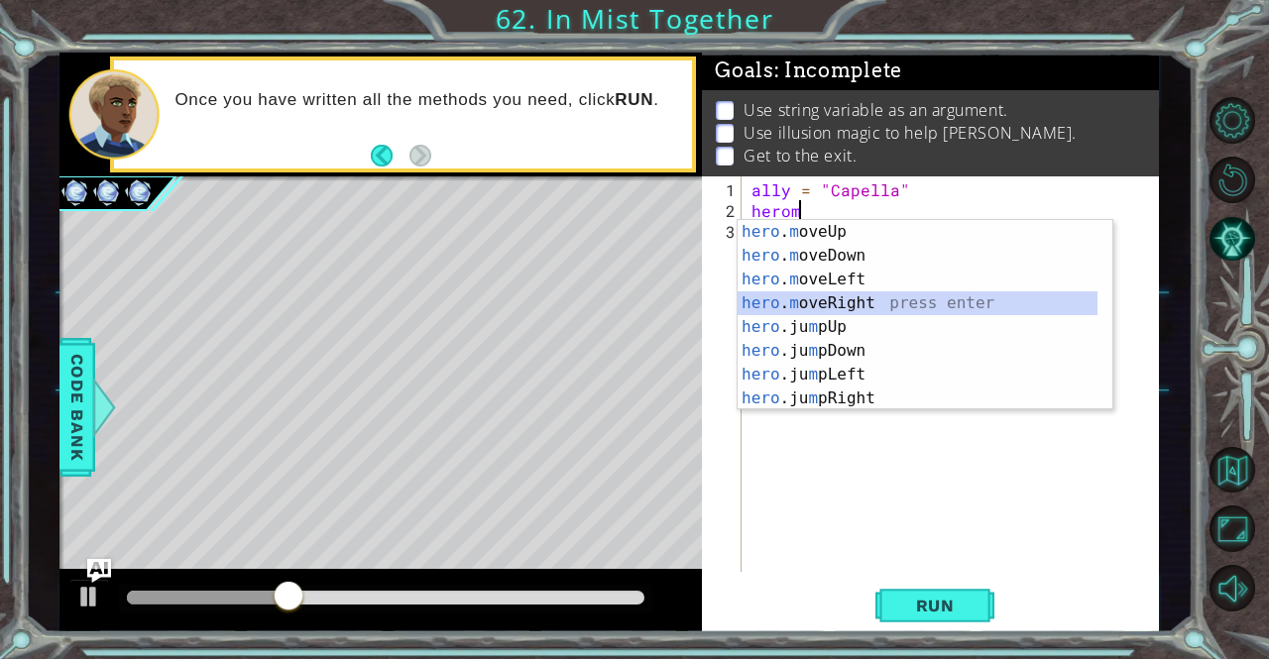
click at [874, 298] on div "hero . m oveUp press enter hero . m oveDown press enter hero . m oveLeft press …" at bounding box center [917, 339] width 361 height 238
type textarea "hero.moveRight(1)"
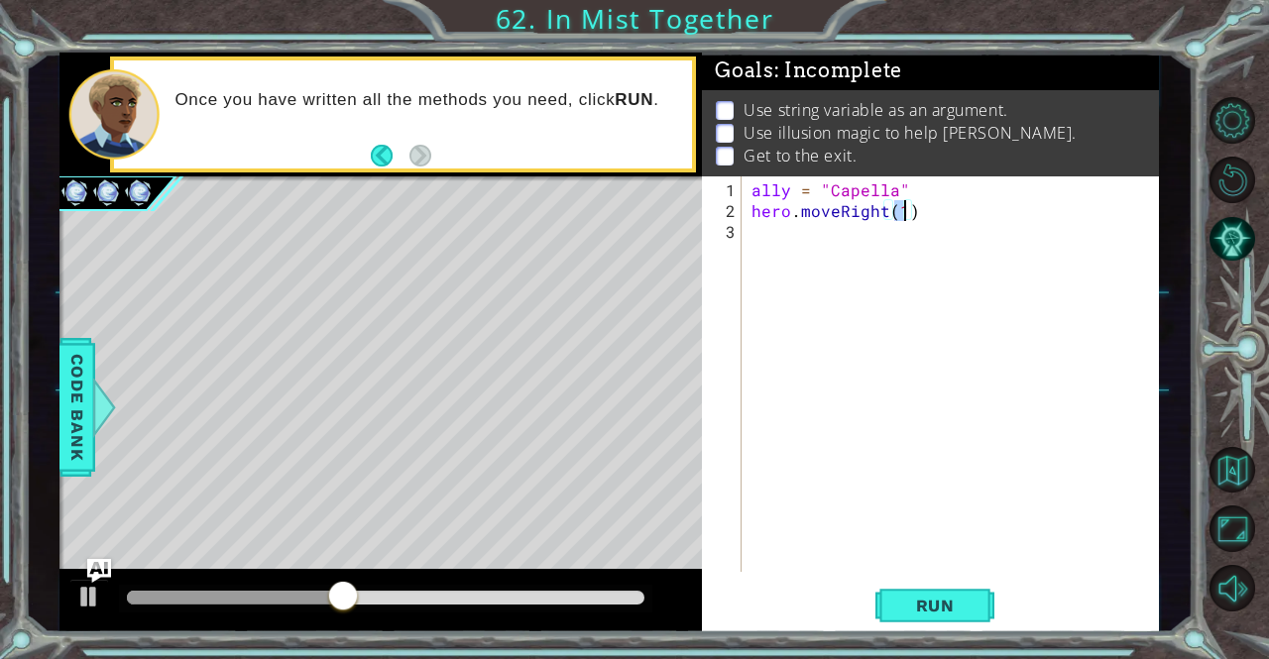
click at [848, 235] on div "ally = "Capella" hero . moveRight ( 1 )" at bounding box center [955, 397] width 416 height 437
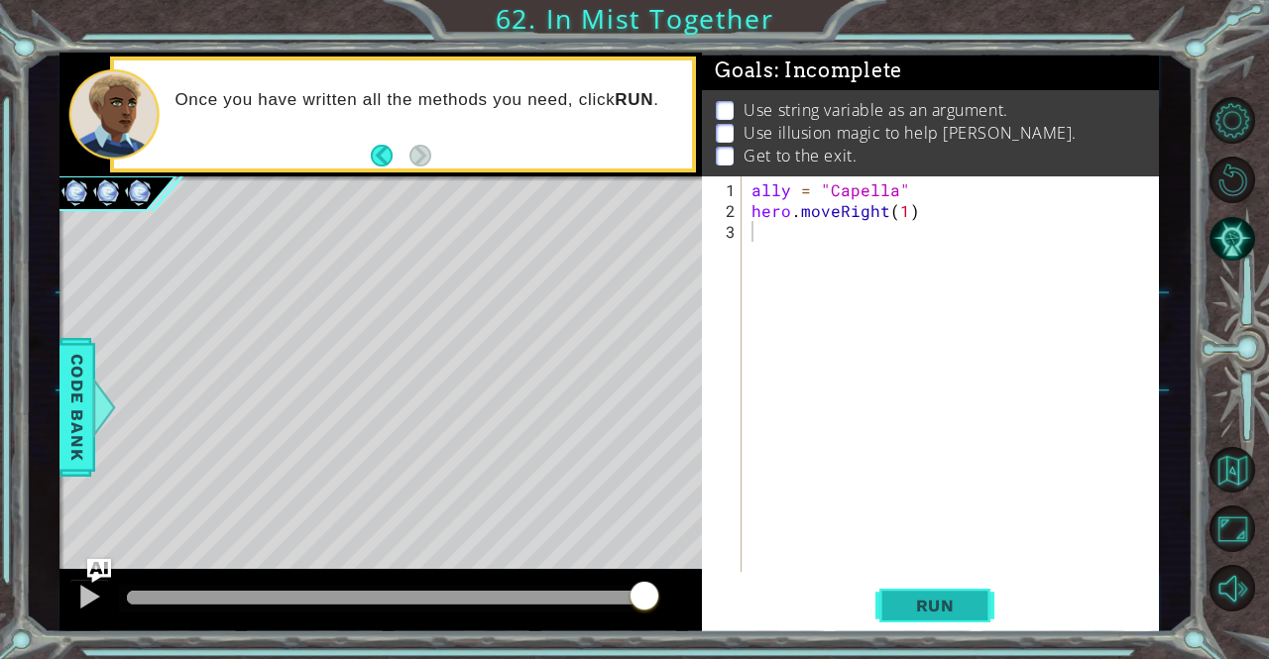
click at [920, 600] on span "Run" at bounding box center [935, 606] width 78 height 20
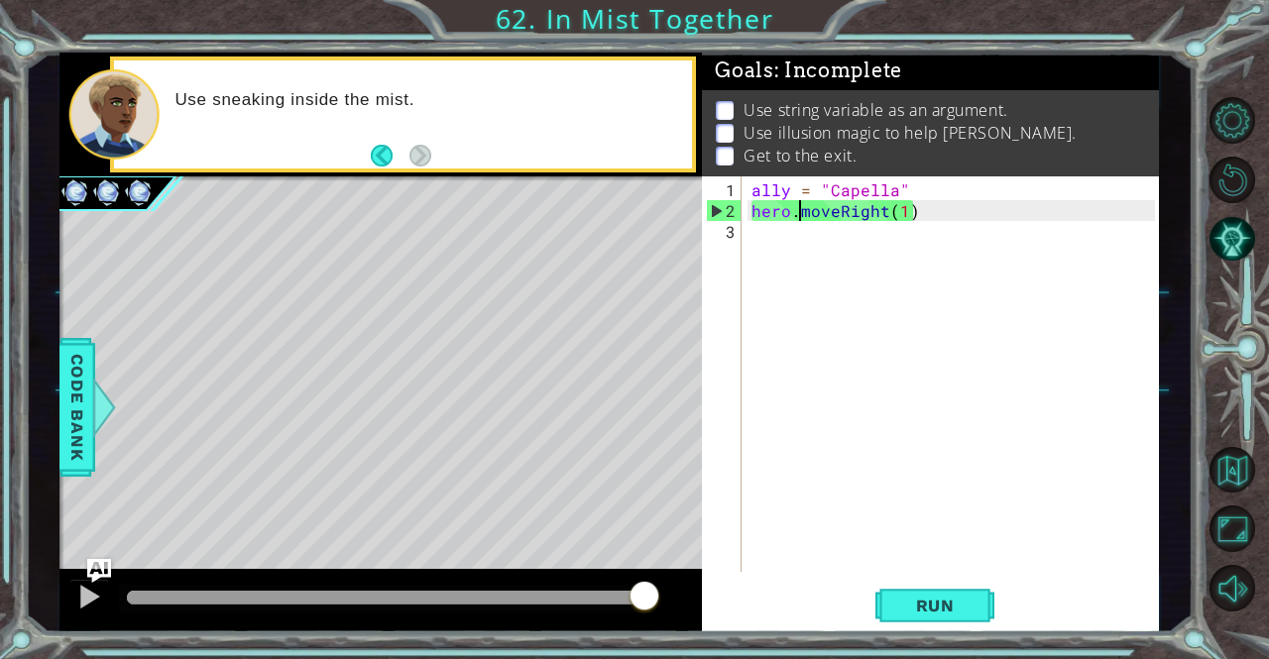
click at [796, 206] on div "ally = "Capella" hero . moveRight ( 1 )" at bounding box center [955, 397] width 416 height 437
click at [816, 206] on div "ally = "Capella" hero . moveRight ( 1 )" at bounding box center [955, 397] width 416 height 437
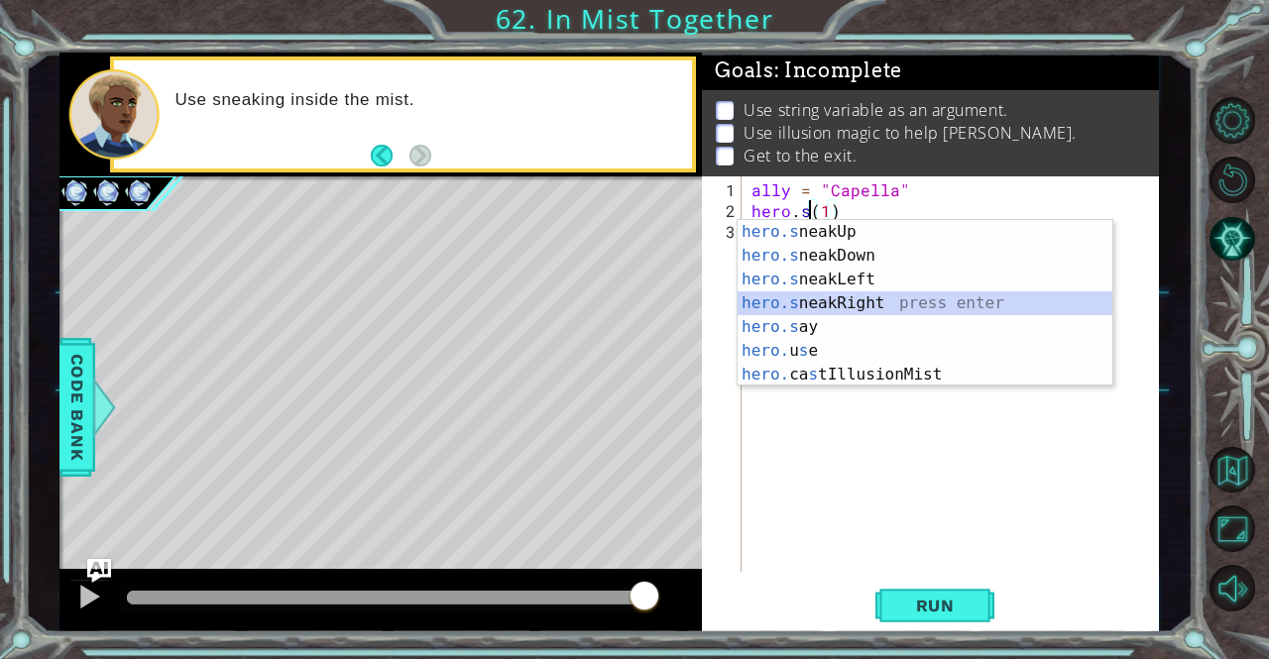
click at [831, 303] on div "hero.s neakUp press enter hero.s neakDown press enter hero.s neakLeft press ent…" at bounding box center [925, 327] width 376 height 214
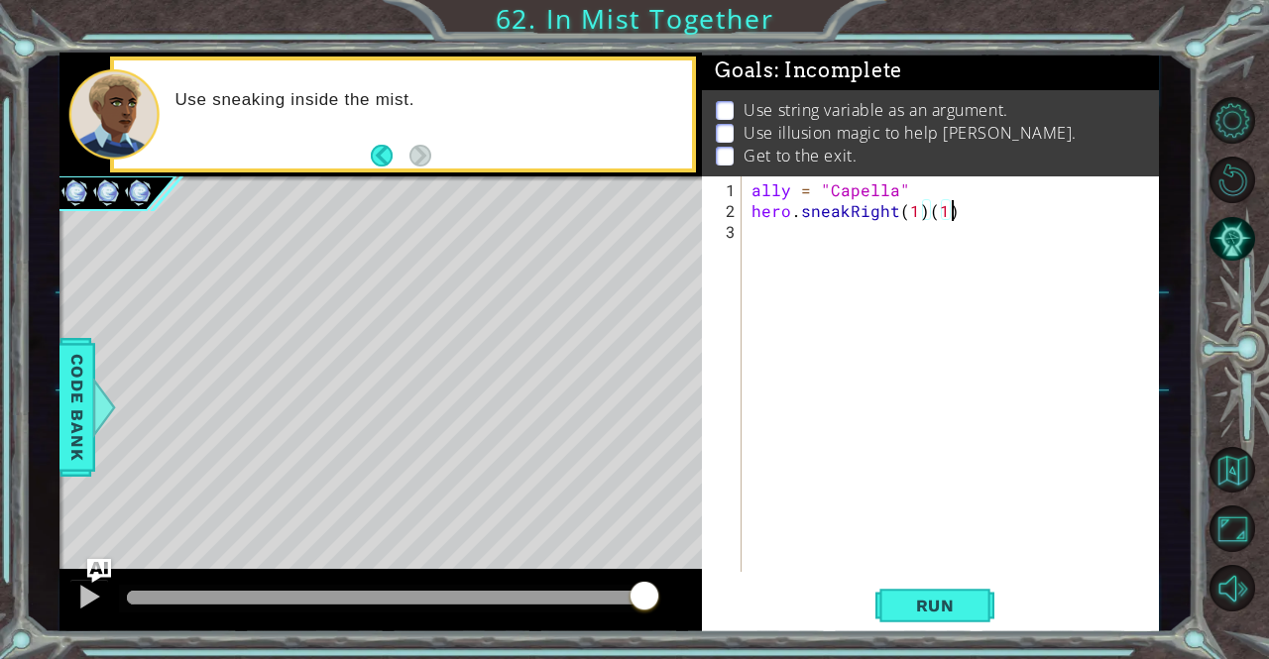
click at [958, 212] on div "ally = "Capella" hero . sneakRight ( 1 ) ( 1 )" at bounding box center [955, 397] width 416 height 437
type textarea "hero.sneakRight(1)"
click at [928, 609] on span "Run" at bounding box center [935, 606] width 78 height 20
click at [1023, 368] on div "ally = "Capella" hero . sneakRight ( 1 )" at bounding box center [955, 397] width 416 height 437
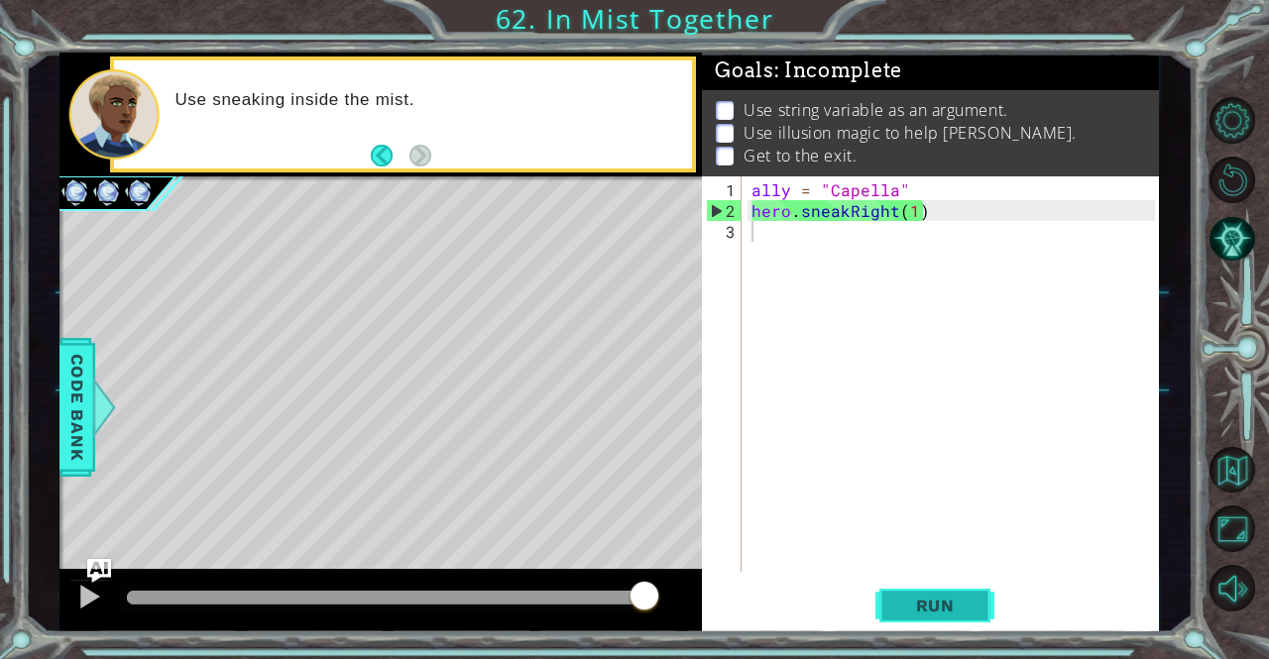
click at [961, 584] on button "Run" at bounding box center [934, 606] width 119 height 46
click at [849, 205] on div "ally = "Capella" hero . sneakRight ( 1 )" at bounding box center [955, 397] width 416 height 437
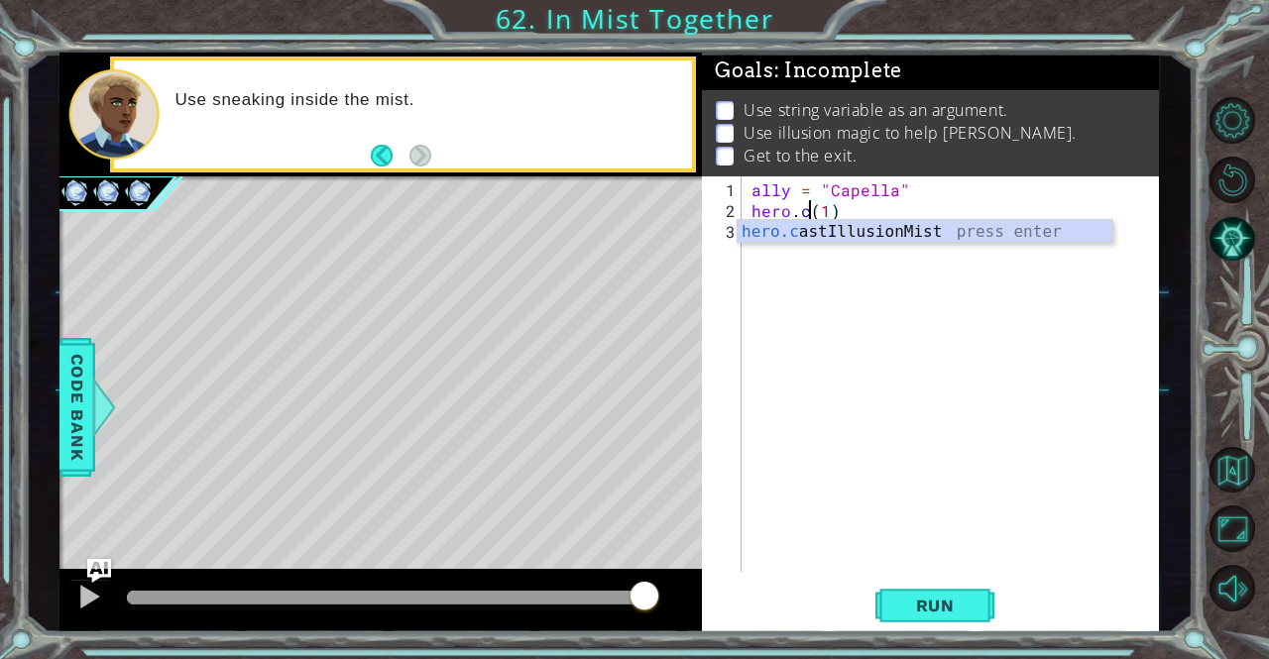
scroll to position [0, 3]
click at [852, 240] on div "hero.c astIllusionMist press enter" at bounding box center [925, 255] width 376 height 71
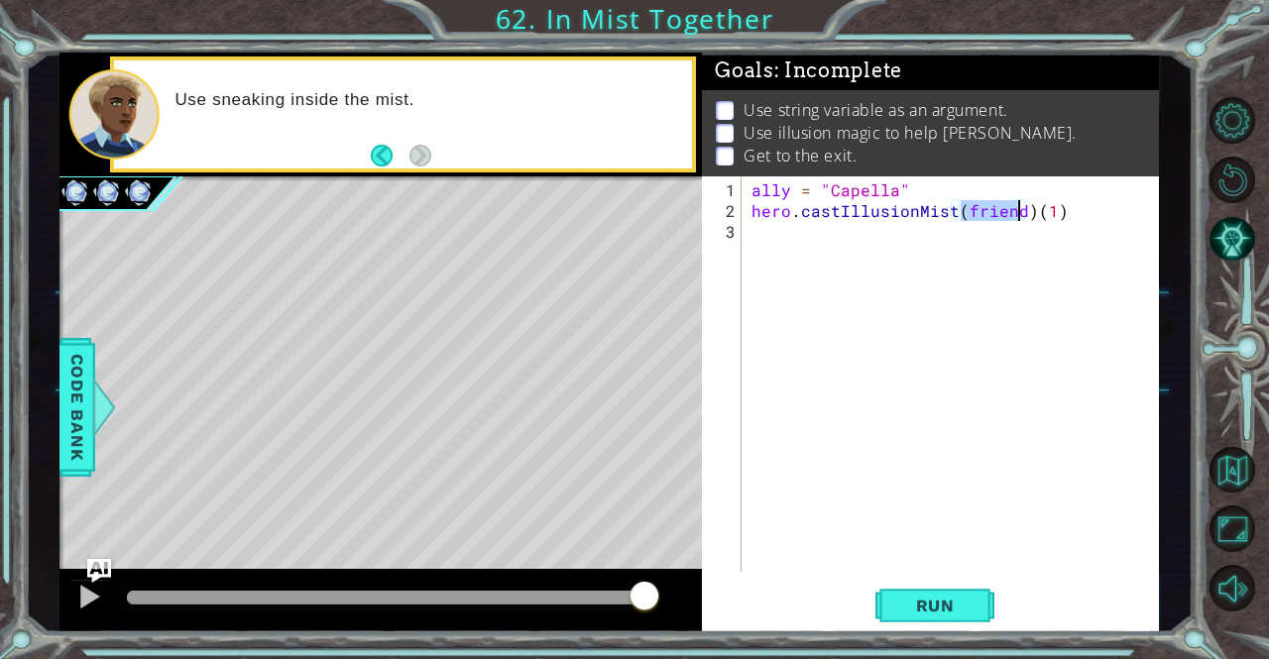
click at [1063, 209] on div "ally = "Capella" hero . castIllusionMist ( friend ) ( 1 )" at bounding box center [955, 397] width 416 height 437
click at [941, 600] on span "Run" at bounding box center [935, 606] width 78 height 20
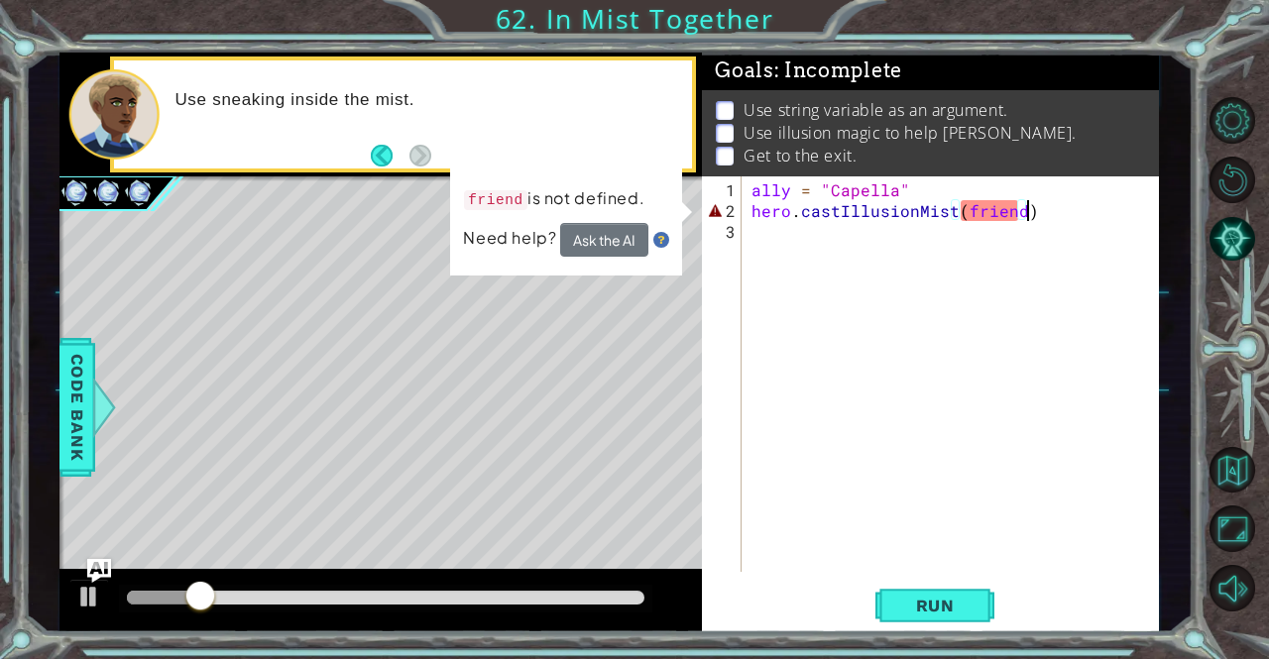
click at [990, 201] on div "ally = "Capella" hero . castIllusionMist ( friend )" at bounding box center [955, 397] width 416 height 437
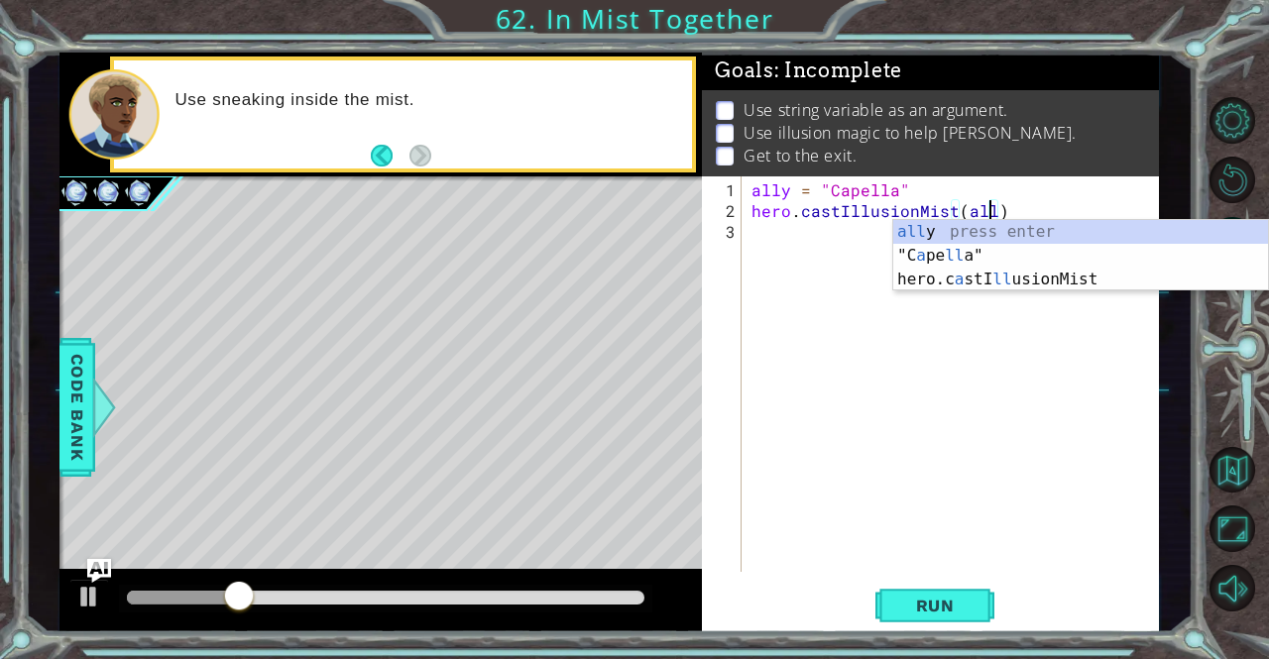
scroll to position [0, 14]
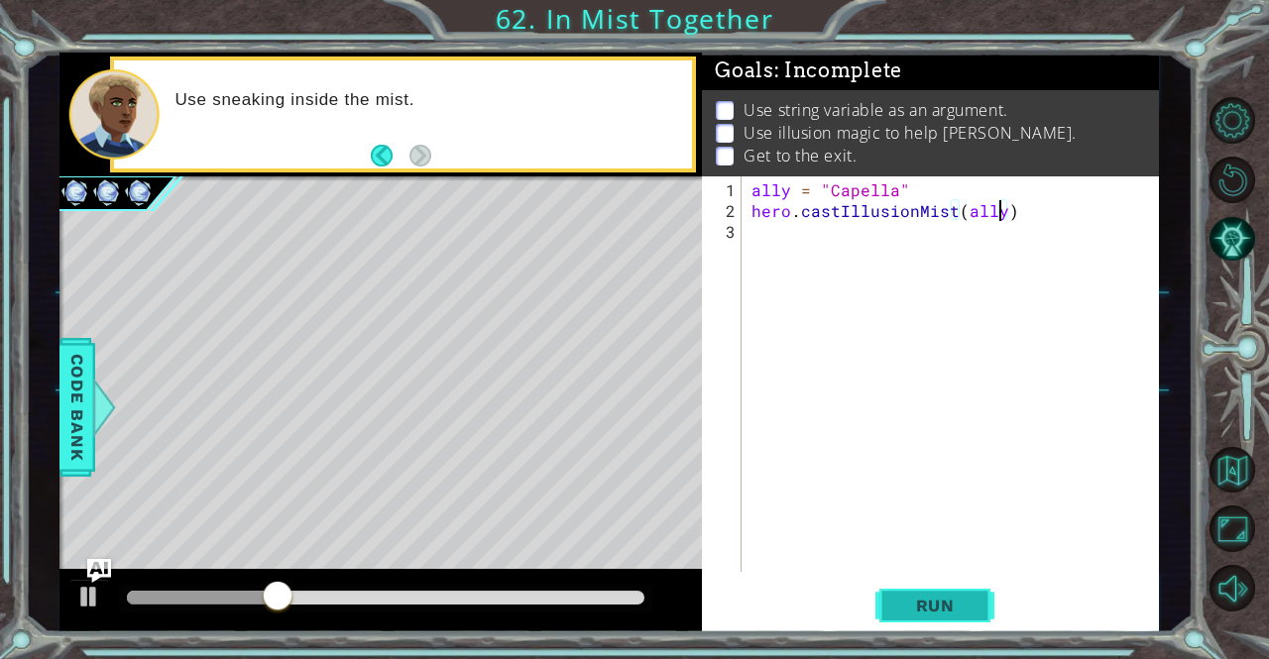
type textarea "hero.castIllusionMist(ally)"
click at [918, 605] on span "Run" at bounding box center [935, 606] width 78 height 20
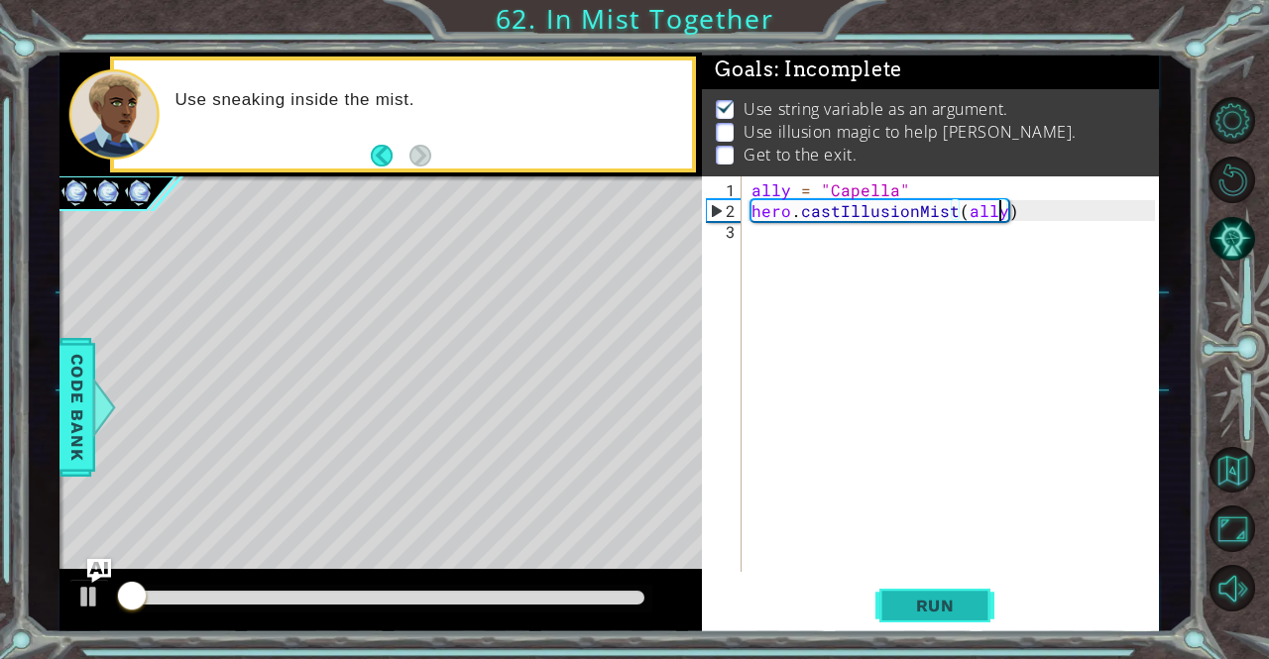
scroll to position [13, 0]
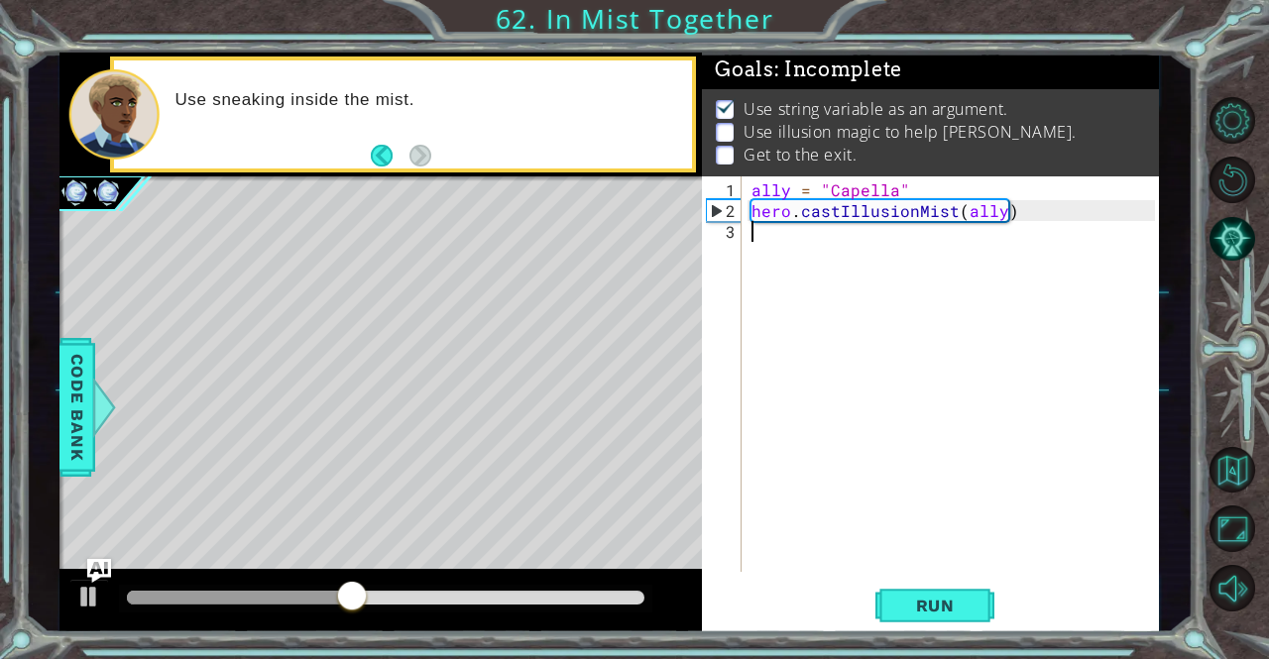
click at [858, 252] on div "ally = "Capella" hero . castIllusionMist ( ally )" at bounding box center [955, 397] width 416 height 437
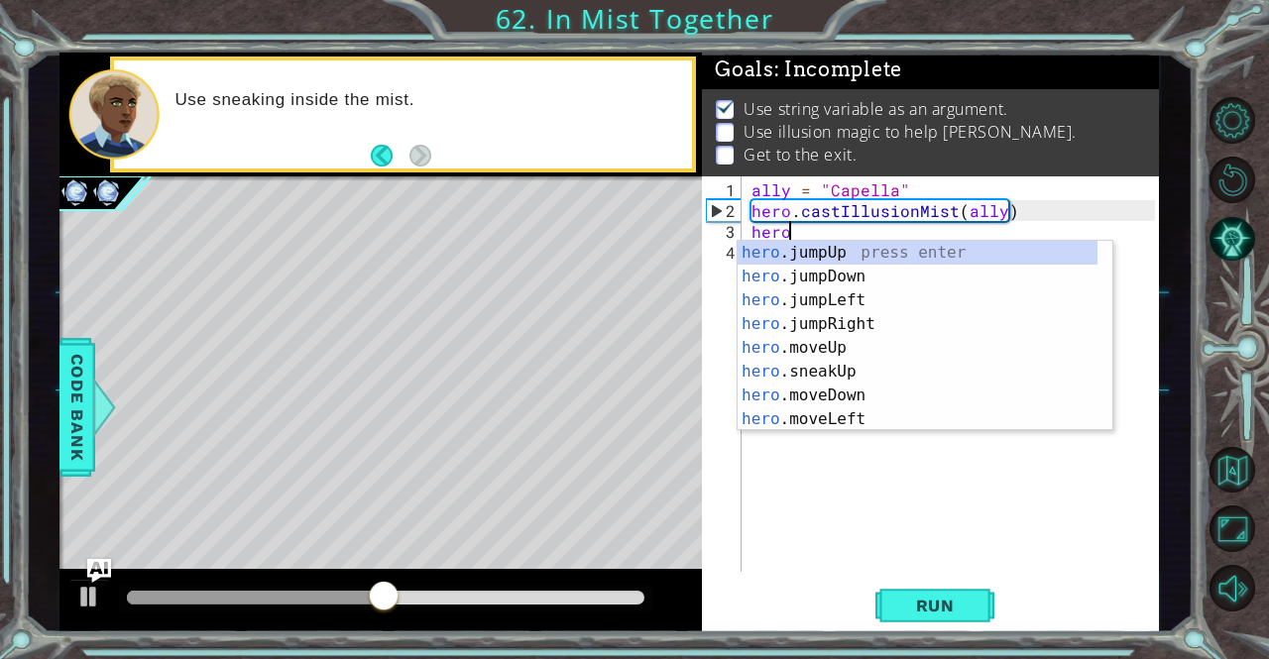
scroll to position [0, 2]
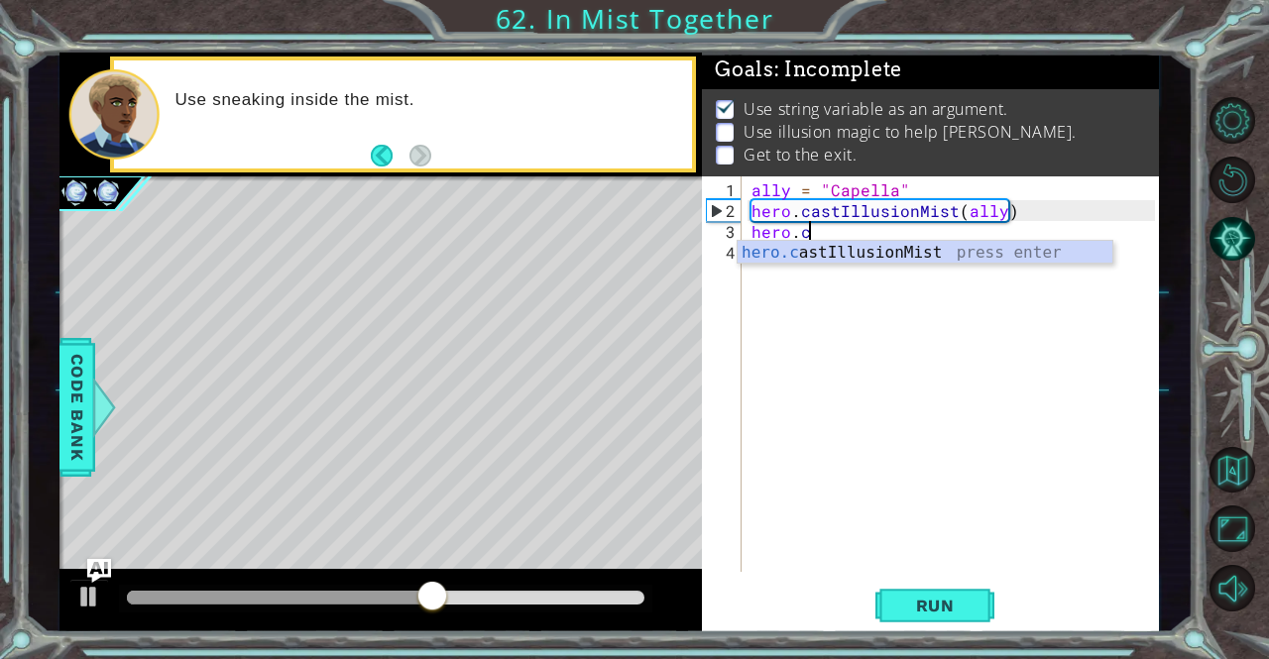
click at [858, 252] on div "hero.c astIllusionMist press enter" at bounding box center [925, 276] width 376 height 71
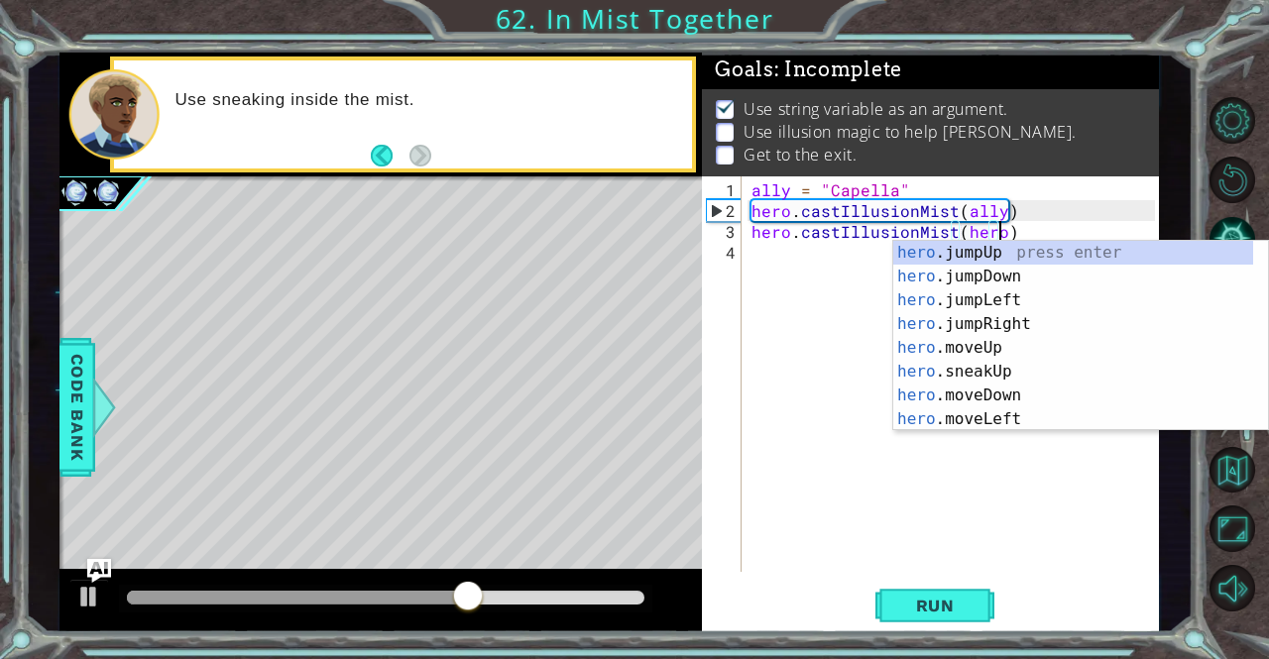
scroll to position [0, 14]
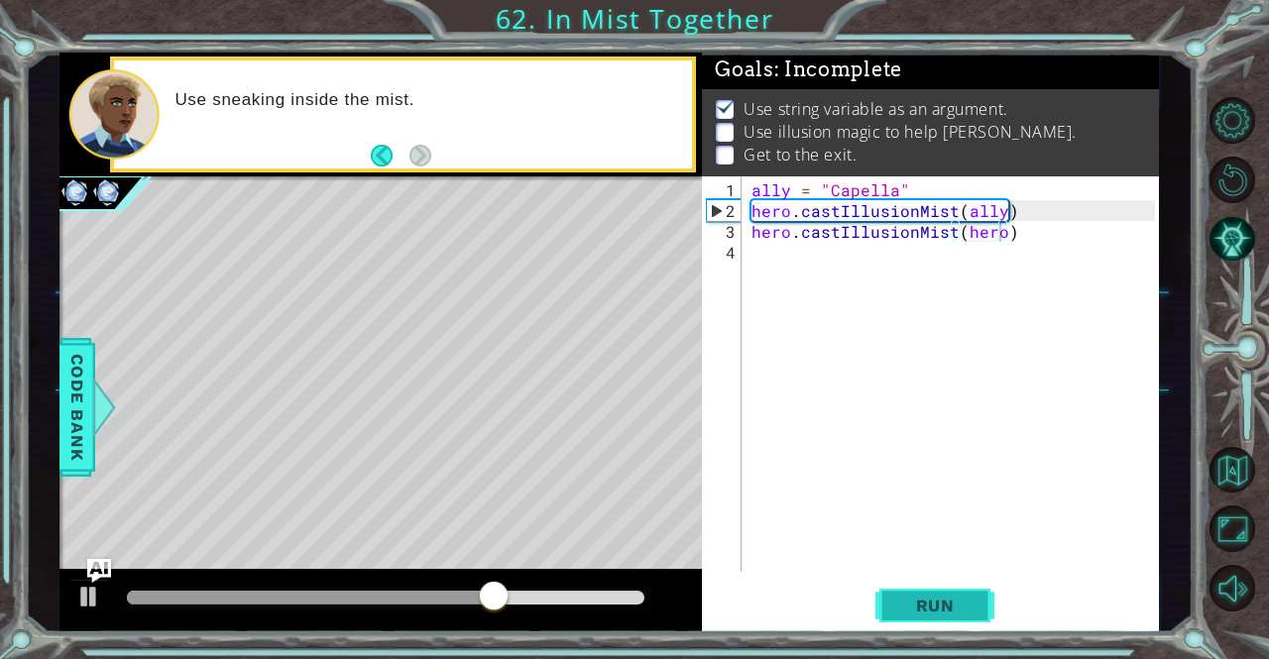
drag, startPoint x: 951, startPoint y: 631, endPoint x: 952, endPoint y: 604, distance: 27.8
click at [952, 604] on div "hero.castIllusionMist(hero) 1 2 3 4 ally = "Capella" hero . castIllusionMist ( …" at bounding box center [930, 404] width 457 height 457
click at [952, 604] on span "Run" at bounding box center [935, 606] width 78 height 20
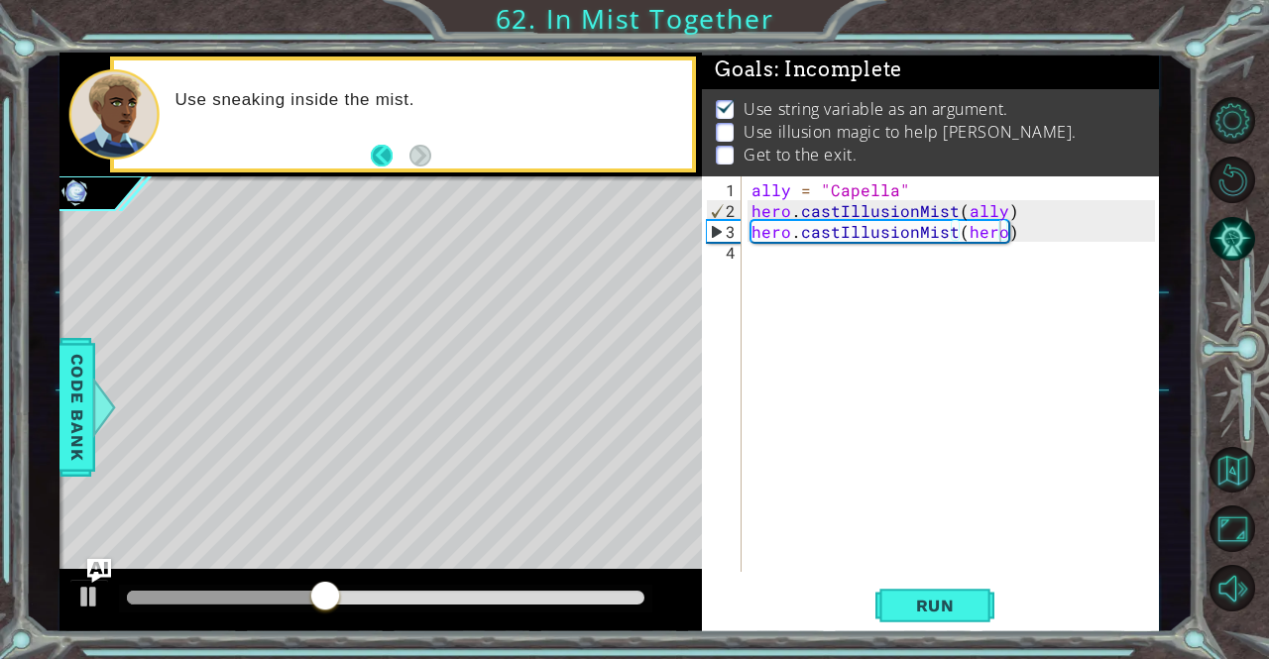
click at [381, 164] on button "Back" at bounding box center [390, 156] width 39 height 22
click at [1031, 232] on div "ally = "Capella" hero . castIllusionMist ( ally ) hero . castIllusionMist ( her…" at bounding box center [955, 397] width 416 height 437
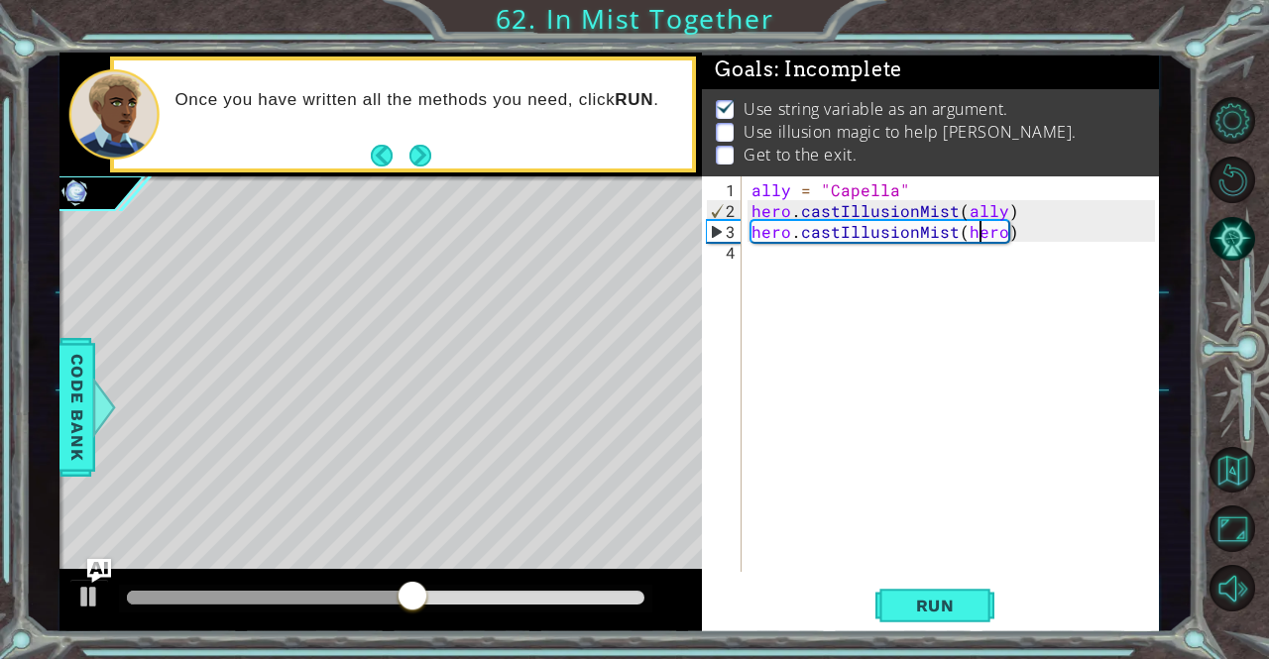
click at [981, 235] on div "ally = "Capella" hero . castIllusionMist ( ally ) hero . castIllusionMist ( her…" at bounding box center [955, 397] width 416 height 437
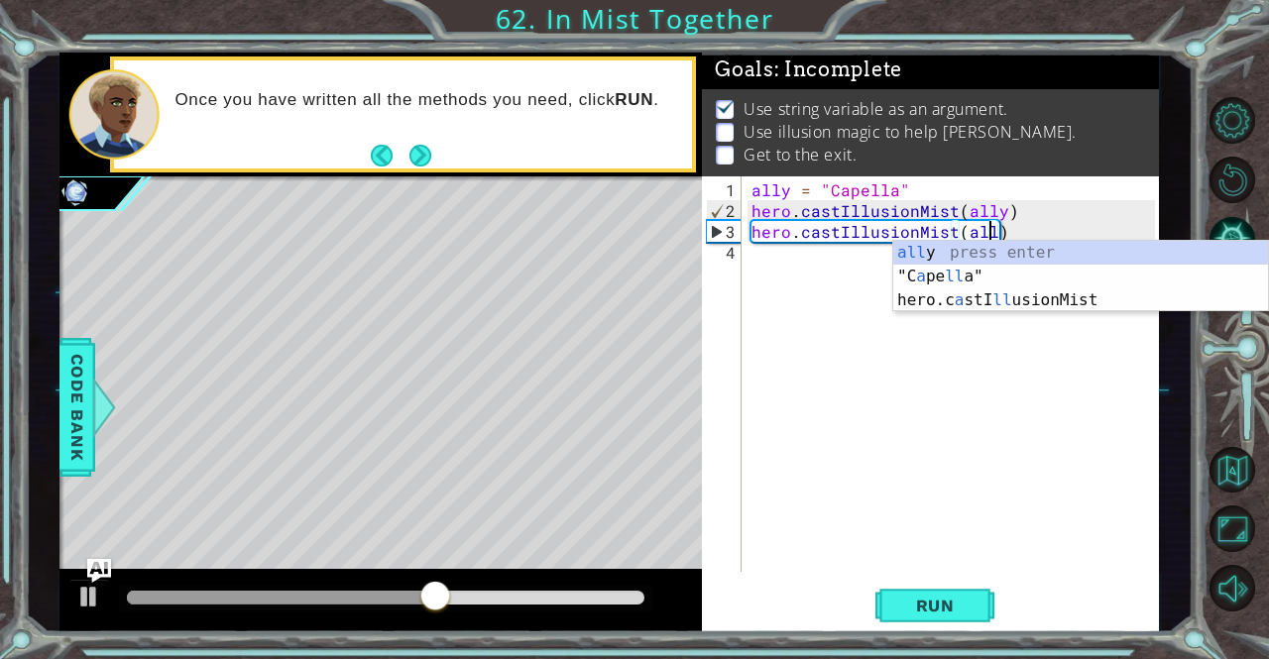
type textarea "hero.castIllusionMist(ally)"
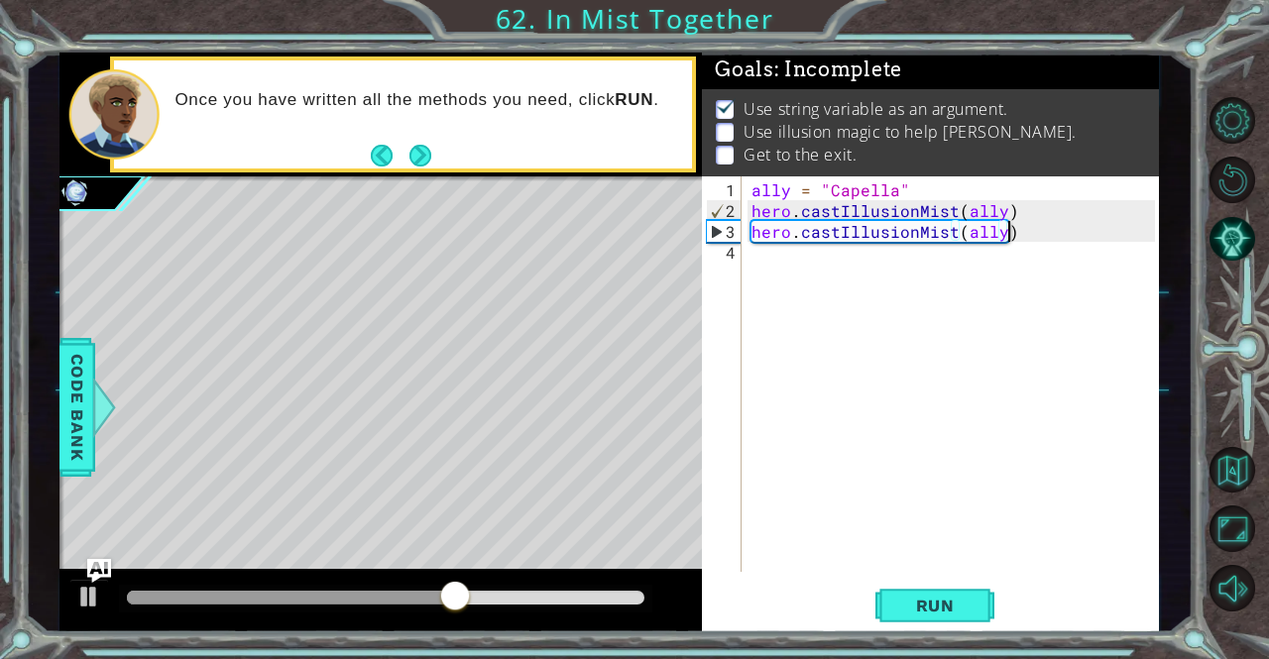
click at [1025, 232] on div "ally = "Capella" hero . castIllusionMist ( ally ) hero . castIllusionMist ( all…" at bounding box center [955, 397] width 416 height 437
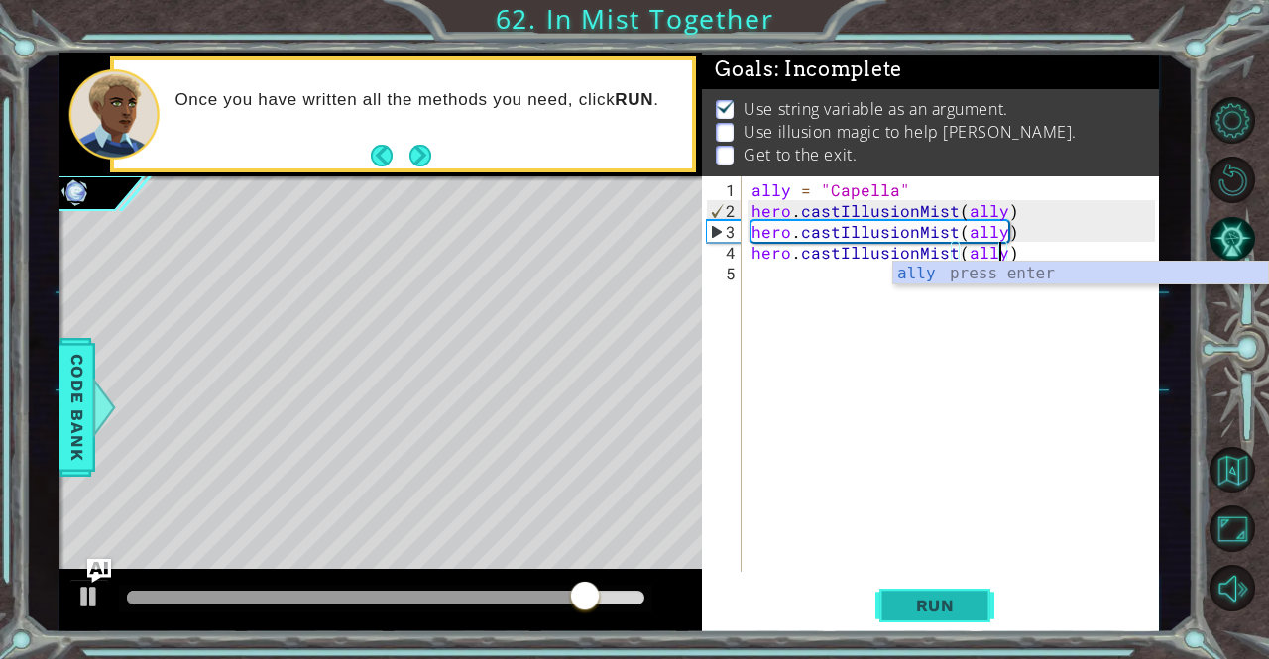
type textarea "hero.castIllusionMist(ally)"
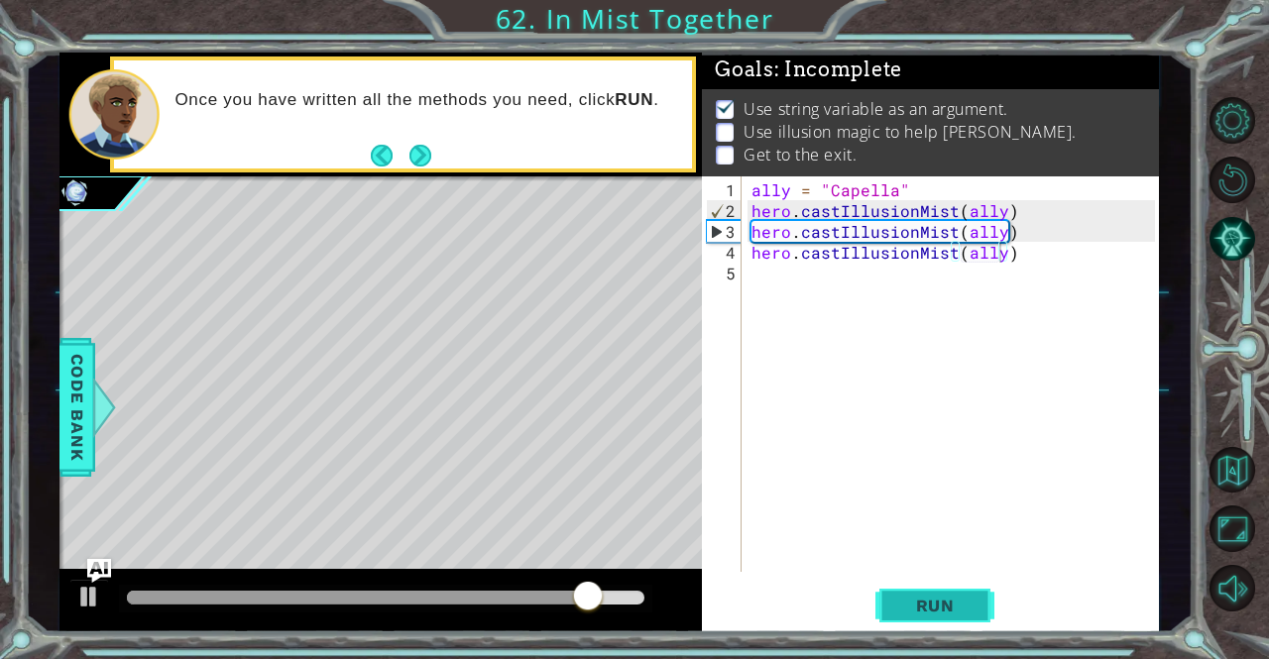
click at [890, 588] on button "Run" at bounding box center [934, 606] width 119 height 46
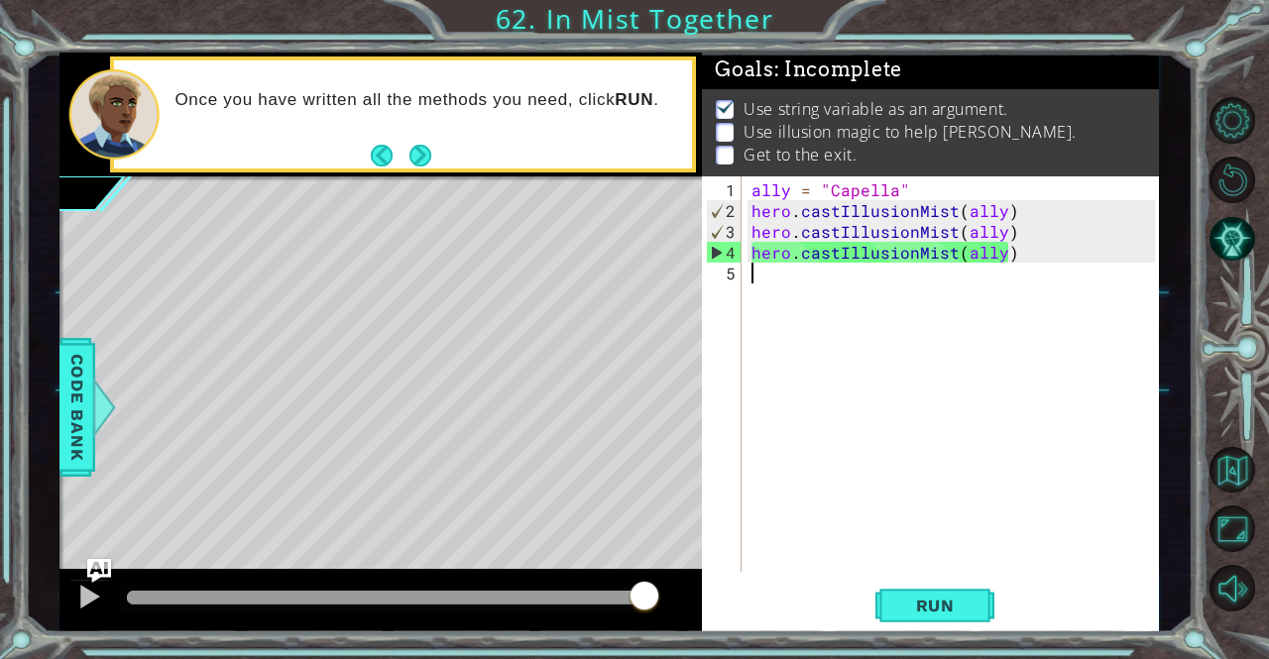
click at [875, 280] on div "ally = "Capella" hero . castIllusionMist ( ally ) hero . castIllusionMist ( all…" at bounding box center [955, 397] width 416 height 437
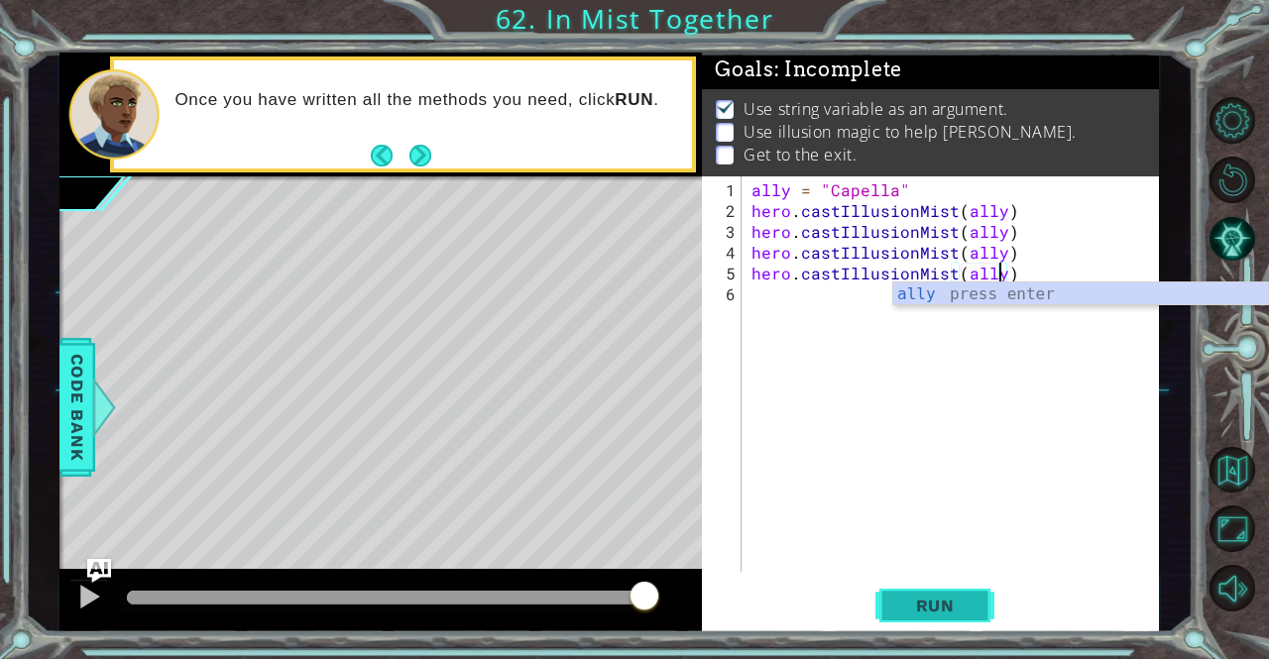
type textarea "hero.castIllusionMist(ally)"
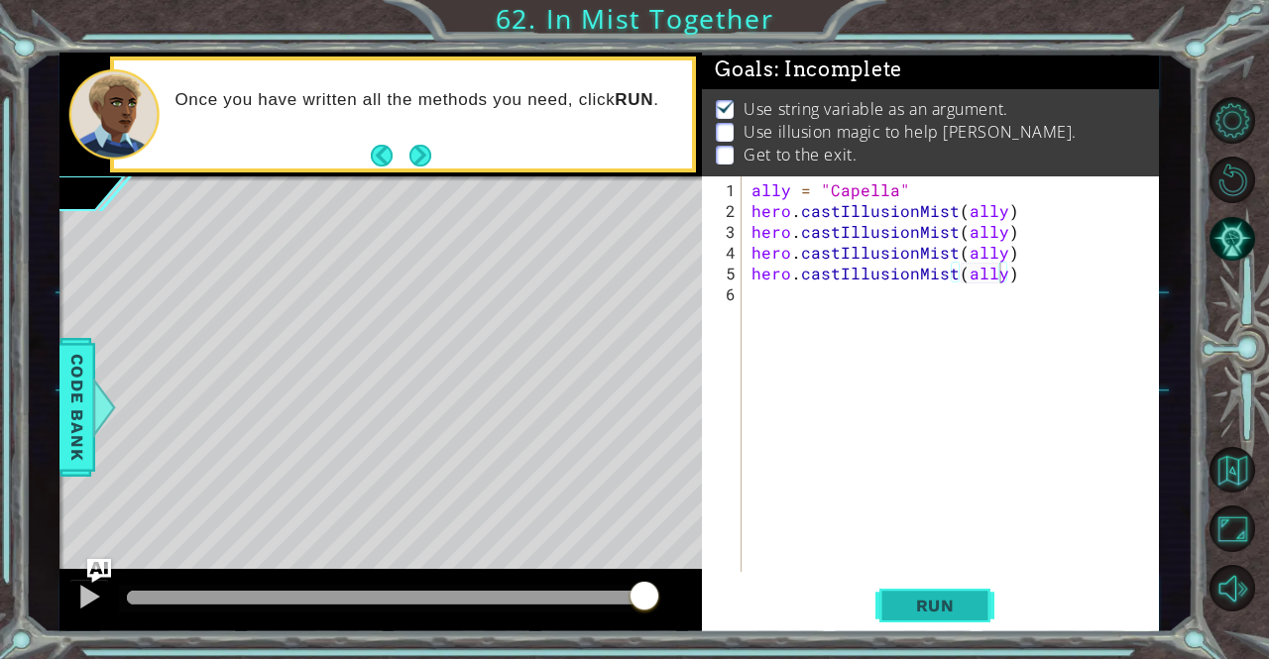
click at [888, 619] on button "Run" at bounding box center [934, 606] width 119 height 46
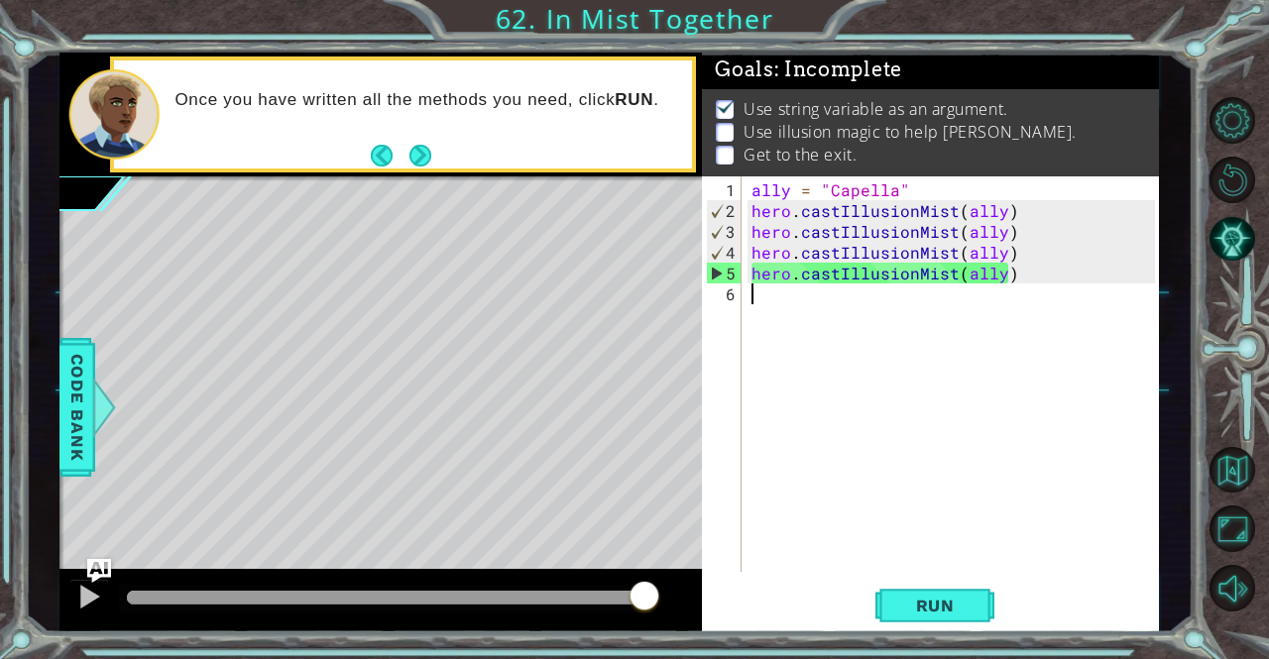
click at [884, 311] on div "ally = "Capella" hero . castIllusionMist ( ally ) hero . castIllusionMist ( all…" at bounding box center [955, 397] width 416 height 437
click at [418, 150] on button "Next" at bounding box center [420, 155] width 25 height 25
click at [869, 286] on div "ally = "Capella" hero . castIllusionMist ( ally ) hero . castIllusionMist ( all…" at bounding box center [955, 397] width 416 height 437
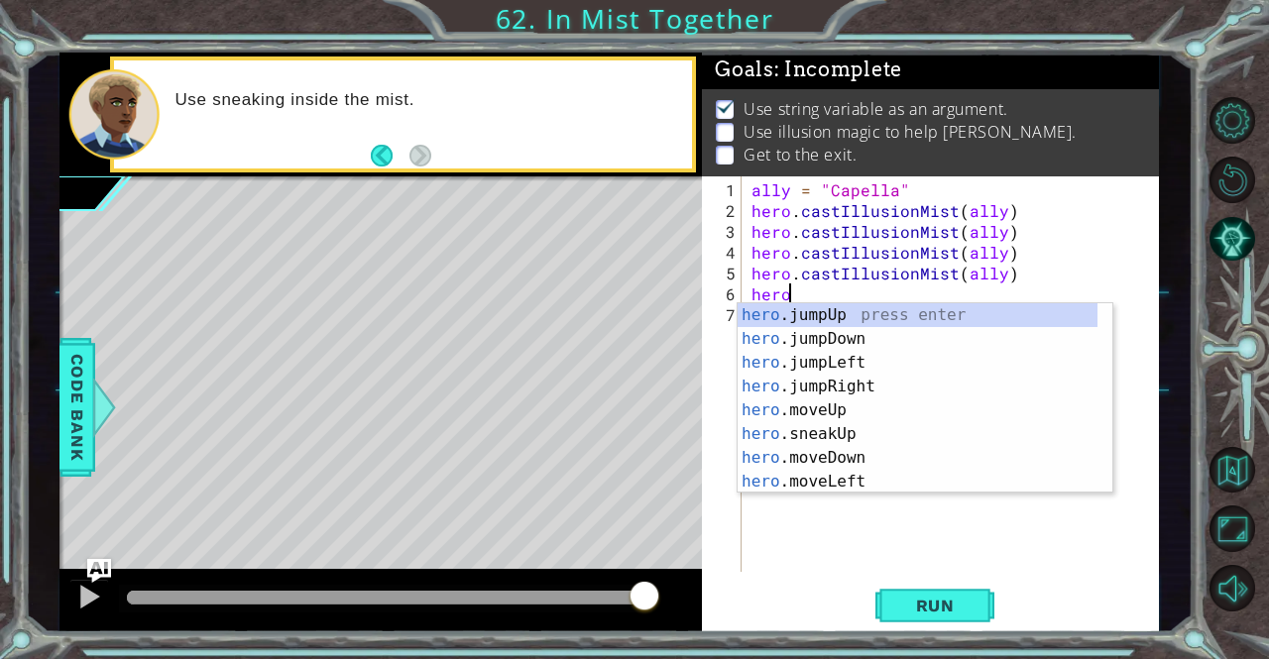
scroll to position [0, 2]
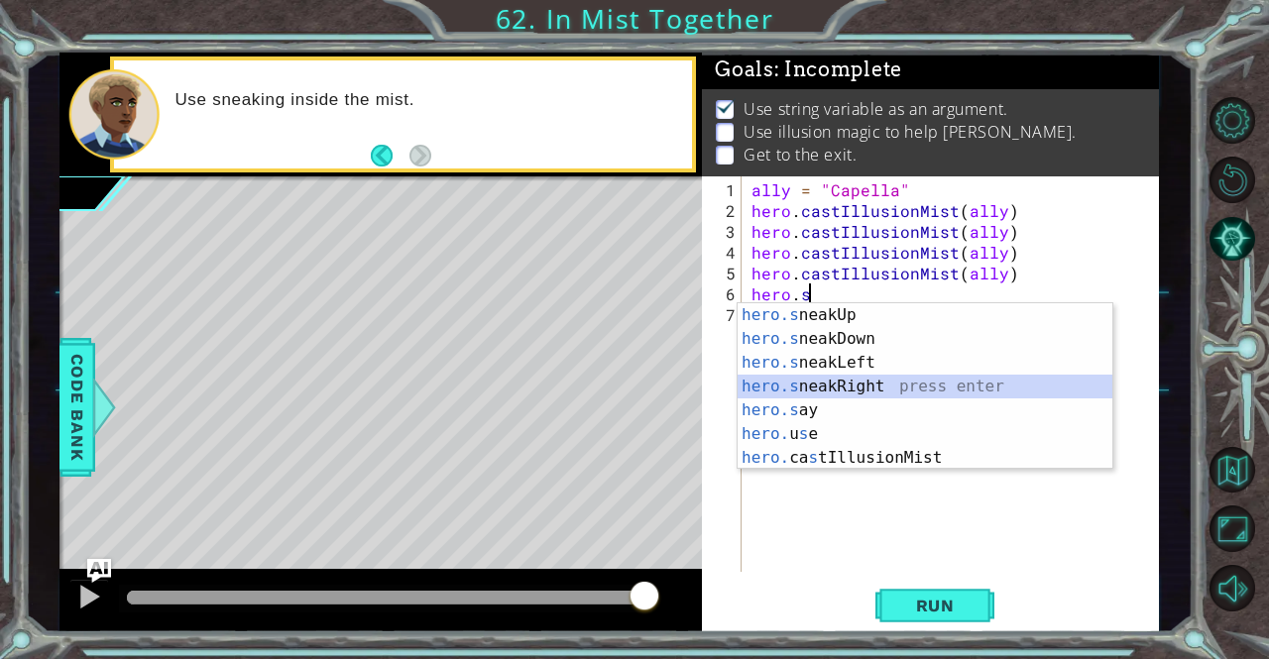
click at [866, 386] on div "hero.s neakUp press enter hero.s neakDown press enter hero.s neakLeft press ent…" at bounding box center [925, 410] width 376 height 214
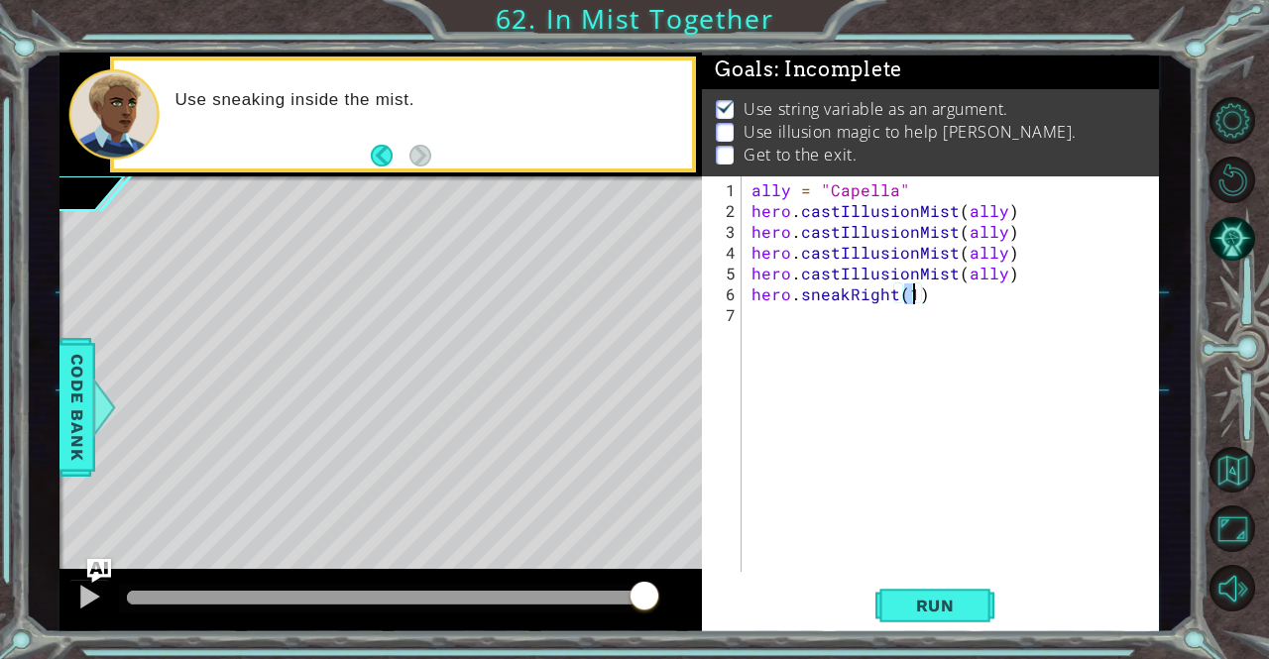
scroll to position [0, 10]
click at [902, 627] on button "Run" at bounding box center [934, 606] width 119 height 46
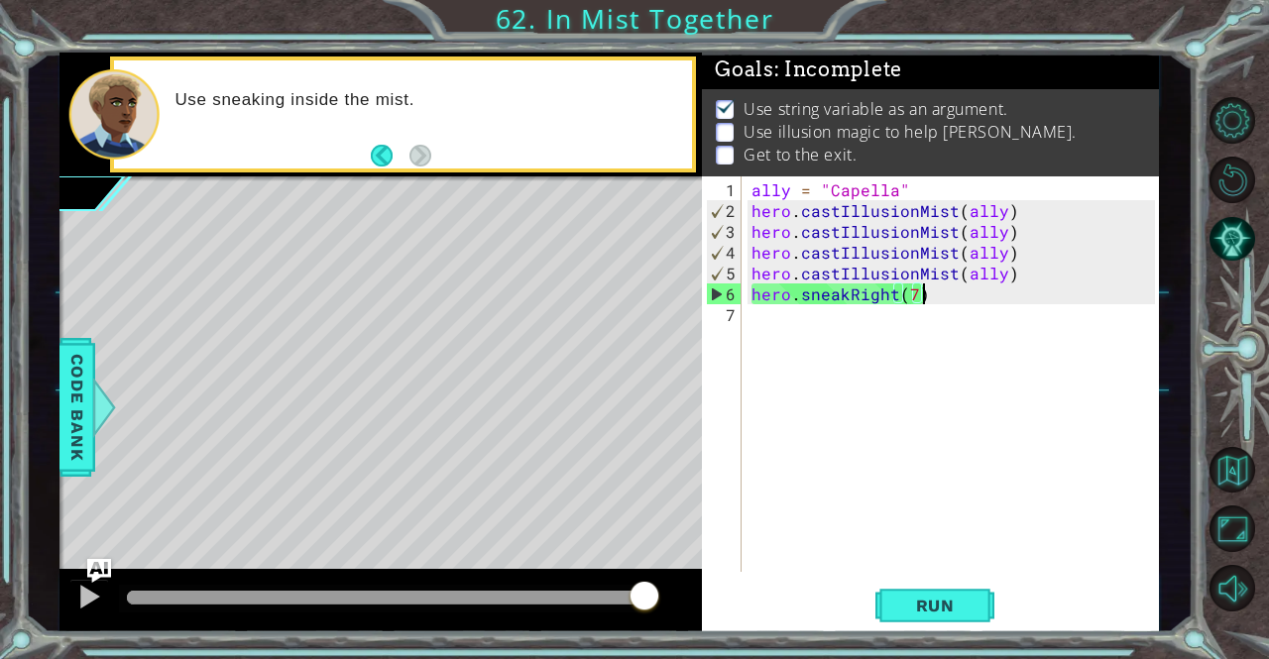
click at [934, 287] on div "ally = "Capella" hero . castIllusionMist ( ally ) hero . castIllusionMist ( all…" at bounding box center [955, 397] width 416 height 437
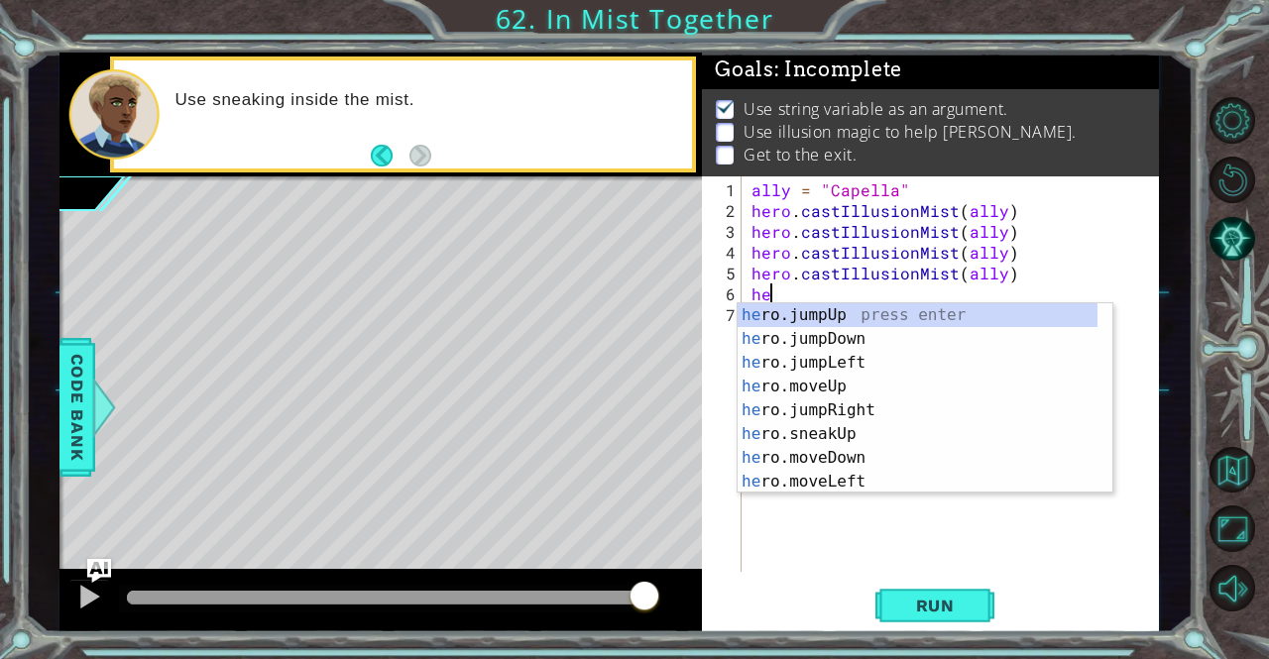
scroll to position [0, 0]
type textarea "h"
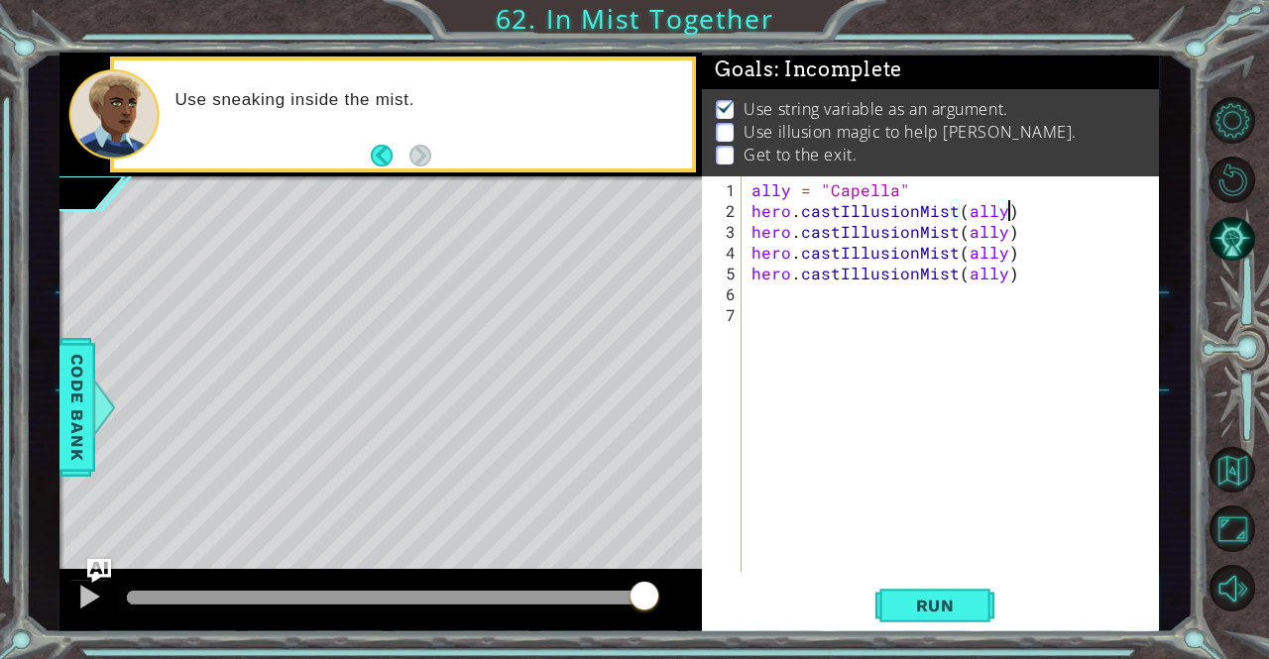
click at [1024, 211] on div "ally = "Capella" hero . castIllusionMist ( ally ) hero . castIllusionMist ( all…" at bounding box center [955, 397] width 416 height 437
type textarea "hero.castIllusionMist(ally)"
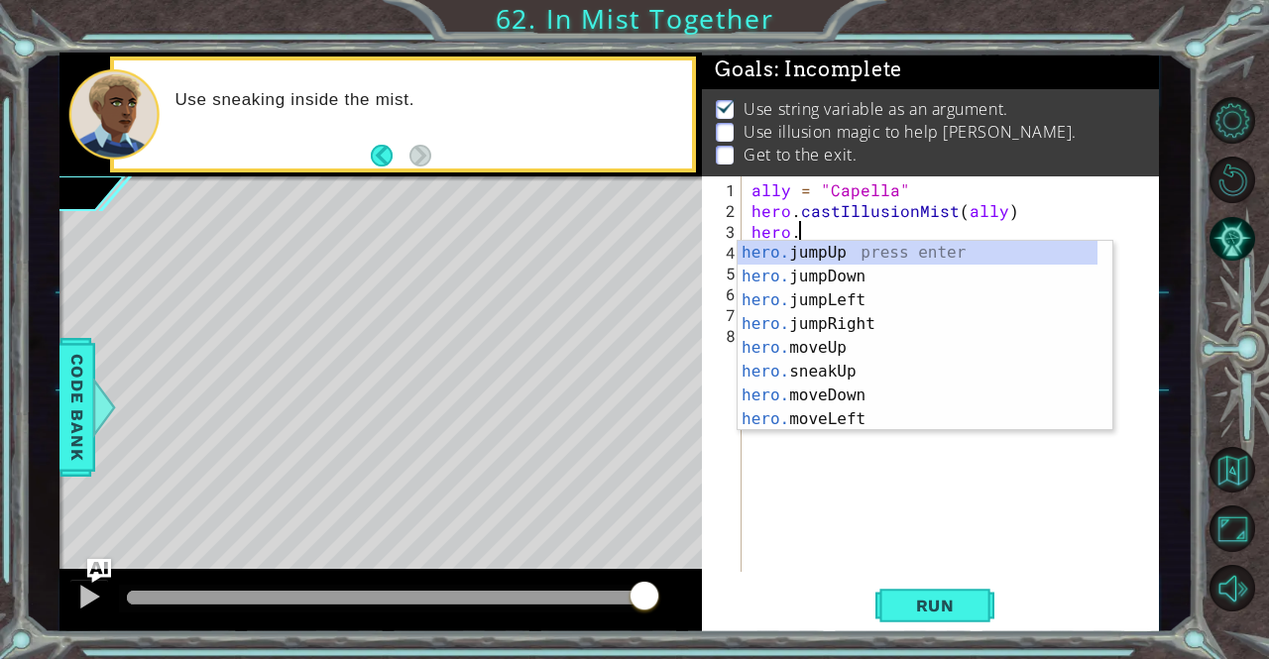
scroll to position [0, 2]
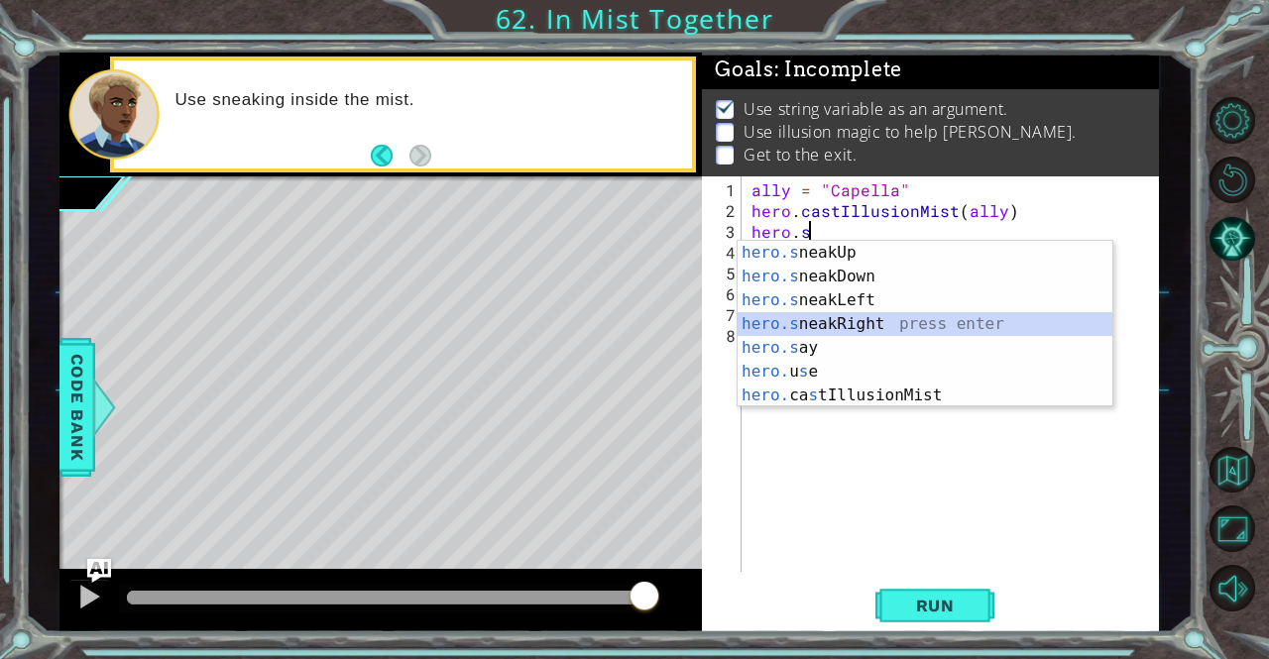
click at [918, 317] on div "hero.s neakUp press enter hero.s neakDown press enter hero.s neakLeft press ent…" at bounding box center [925, 348] width 376 height 214
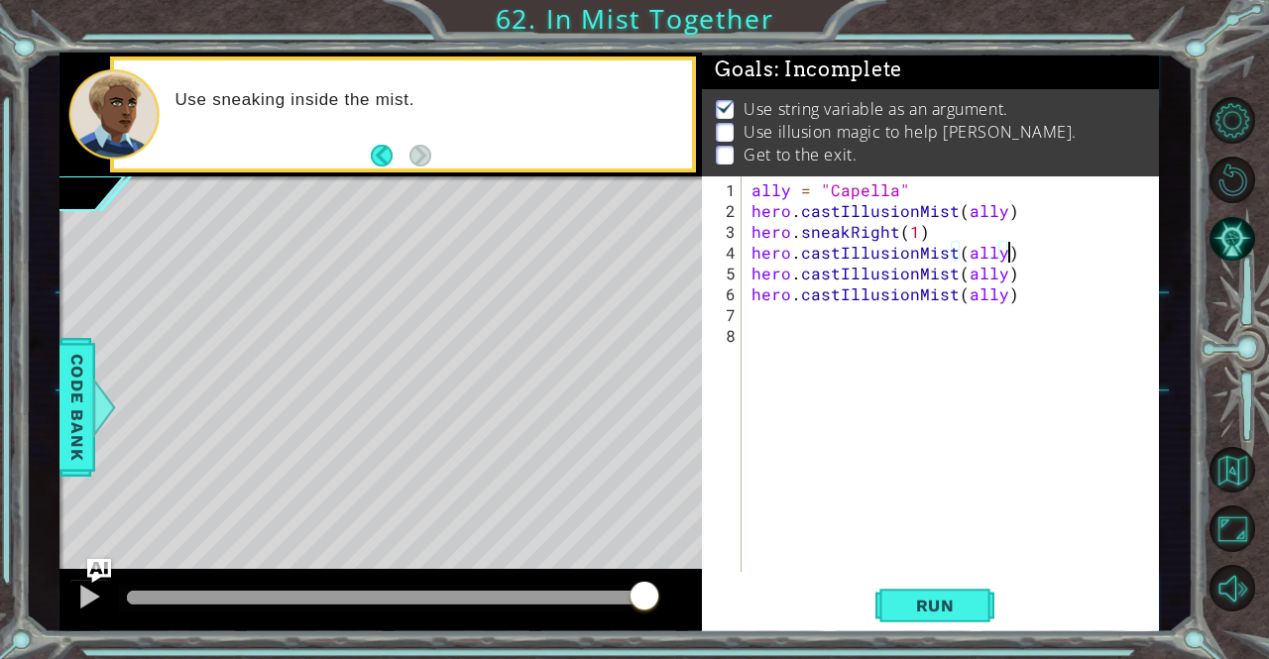
click at [1025, 247] on div "ally = "Capella" hero . castIllusionMist ( ally ) hero . sneakRight ( 1 ) hero …" at bounding box center [955, 397] width 416 height 437
type textarea "hero.castIllusionMist(ally)"
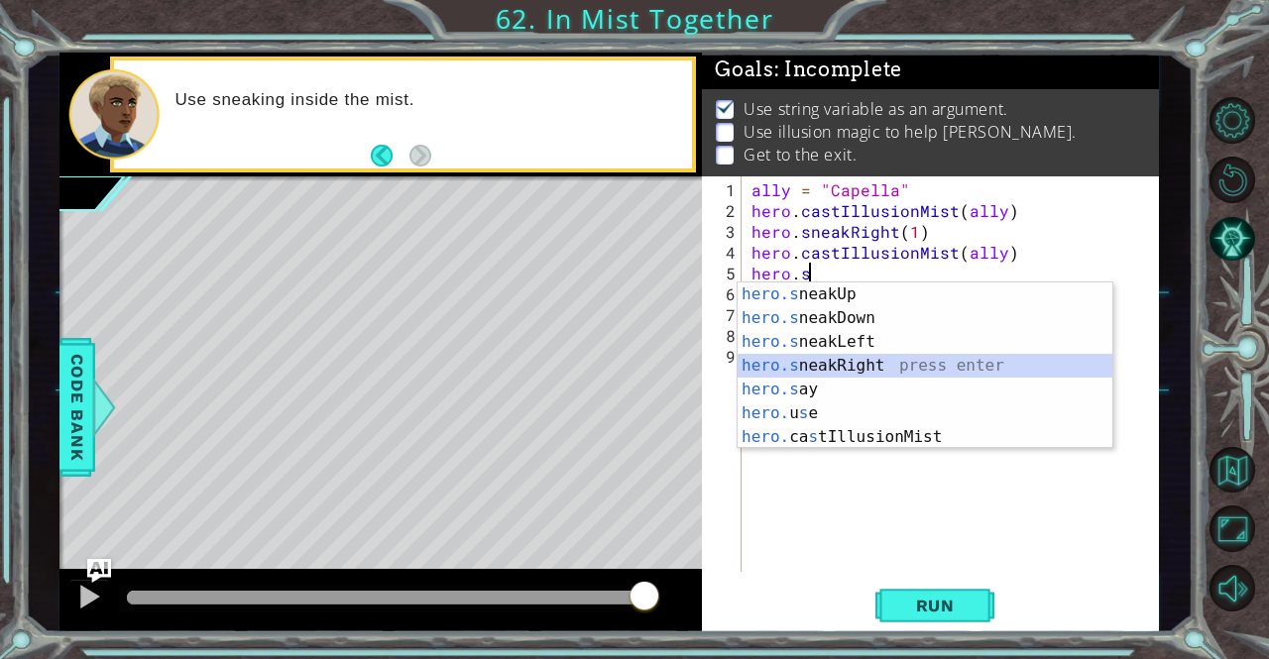
click at [915, 370] on div "hero.s neakUp press enter hero.s neakDown press enter hero.s neakLeft press ent…" at bounding box center [925, 390] width 376 height 214
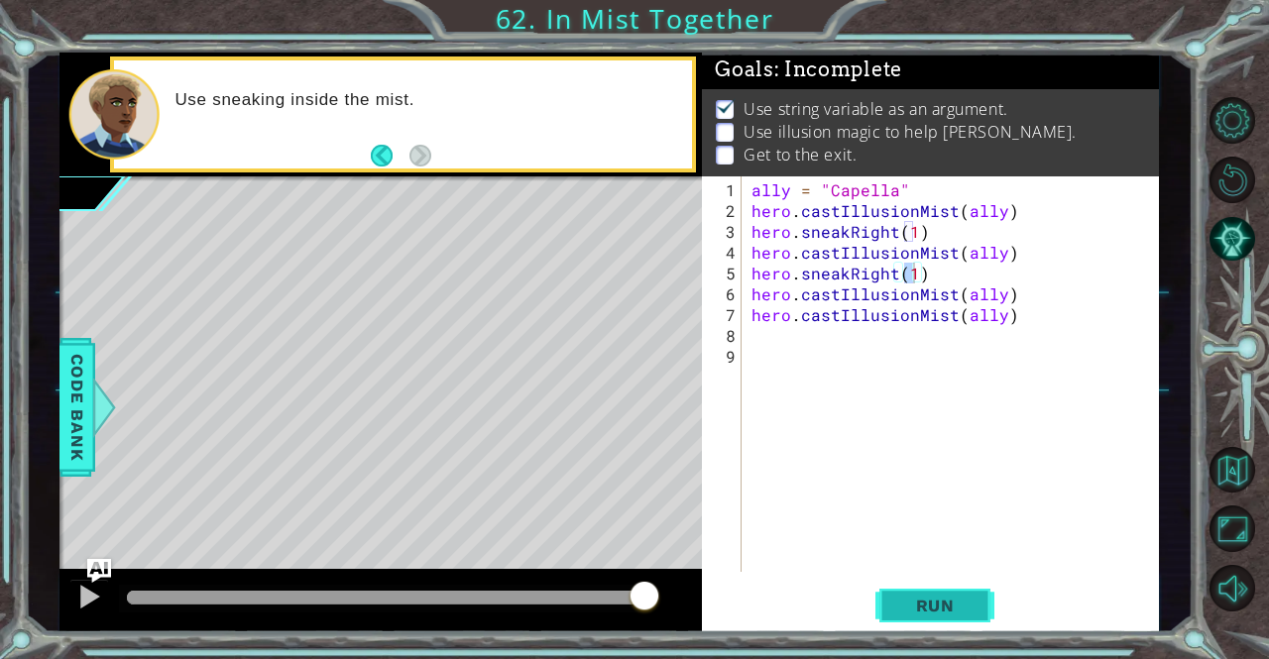
click at [886, 602] on button "Run" at bounding box center [934, 606] width 119 height 46
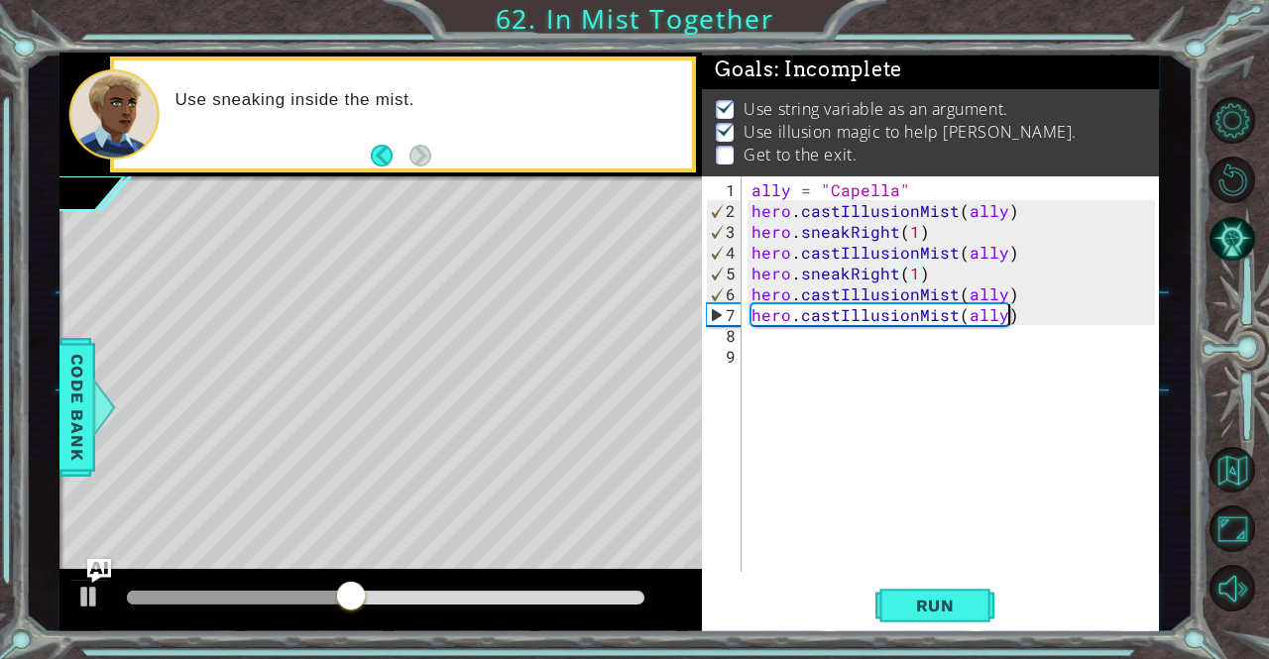
click at [1064, 302] on div "ally = "Capella" hero . castIllusionMist ( ally ) hero . sneakRight ( 1 ) hero …" at bounding box center [955, 397] width 416 height 437
type textarea "hero.castIllusionMist(ally)"
click at [1052, 288] on div "ally = "Capella" hero . castIllusionMist ( ally ) hero . sneakRight ( 1 ) hero …" at bounding box center [955, 397] width 416 height 437
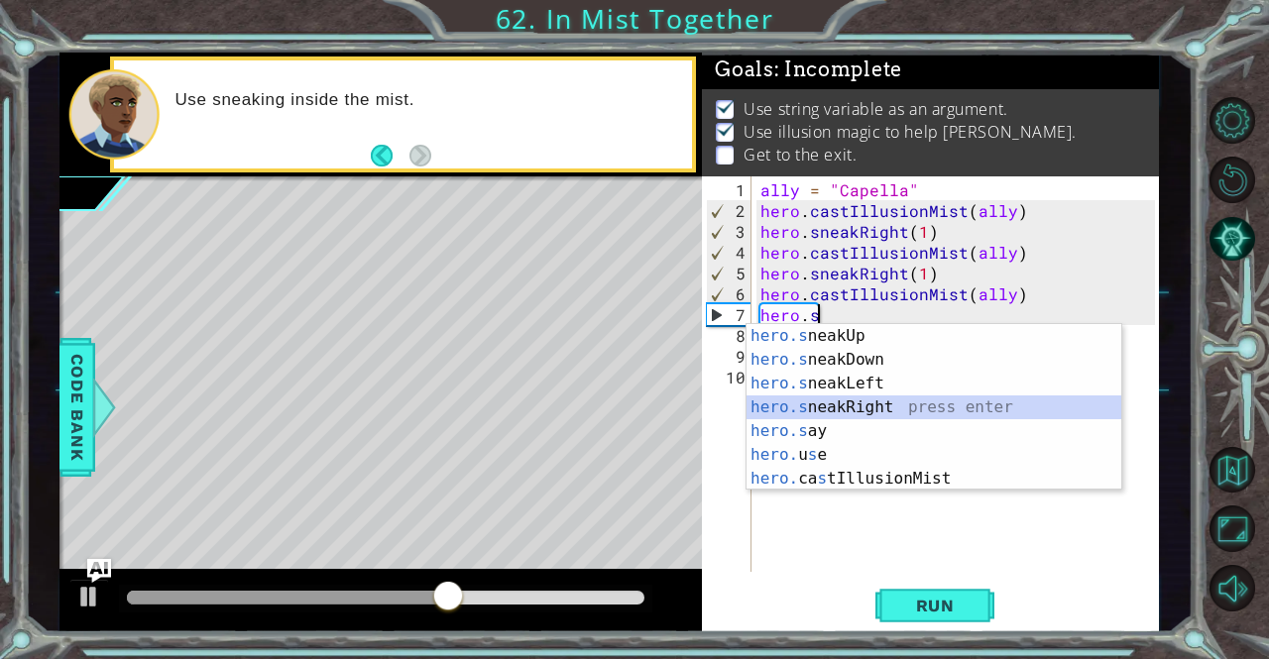
click at [970, 405] on div "hero.s neakUp press enter hero.s neakDown press enter hero.s neakLeft press ent…" at bounding box center [934, 431] width 376 height 214
type textarea "hero.sneakRight(1)"
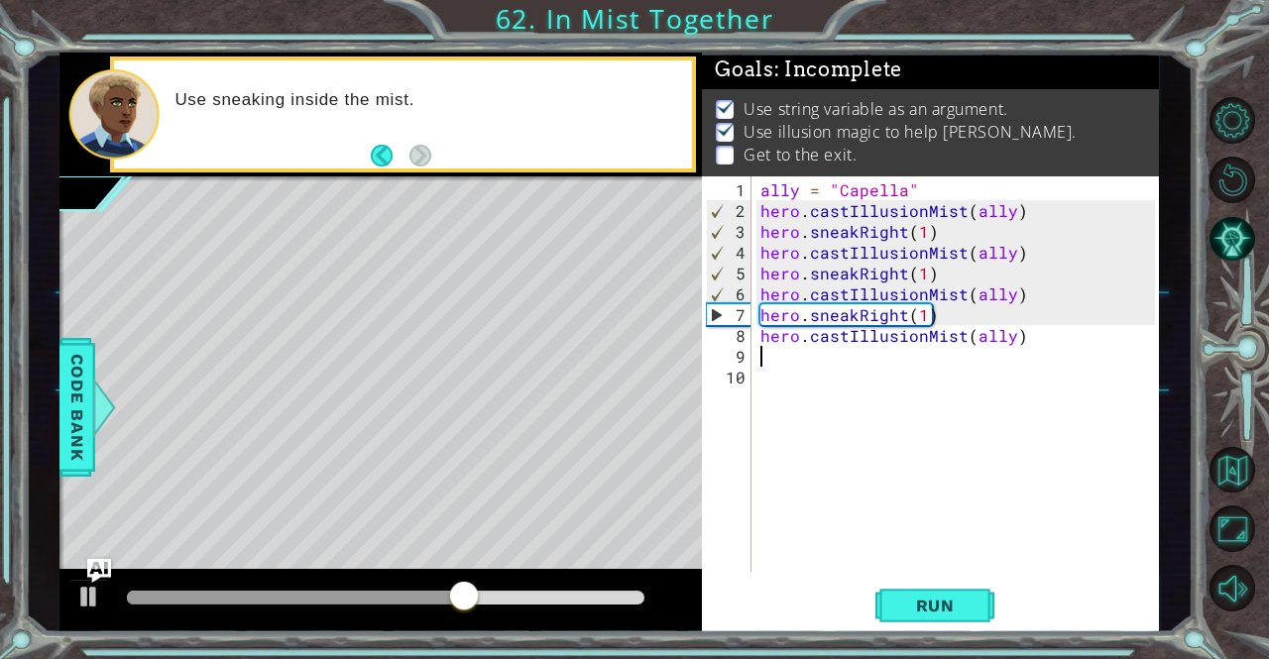
click at [1027, 349] on div "ally = "Capella" hero . castIllusionMist ( ally ) hero . sneakRight ( 1 ) hero …" at bounding box center [959, 397] width 407 height 437
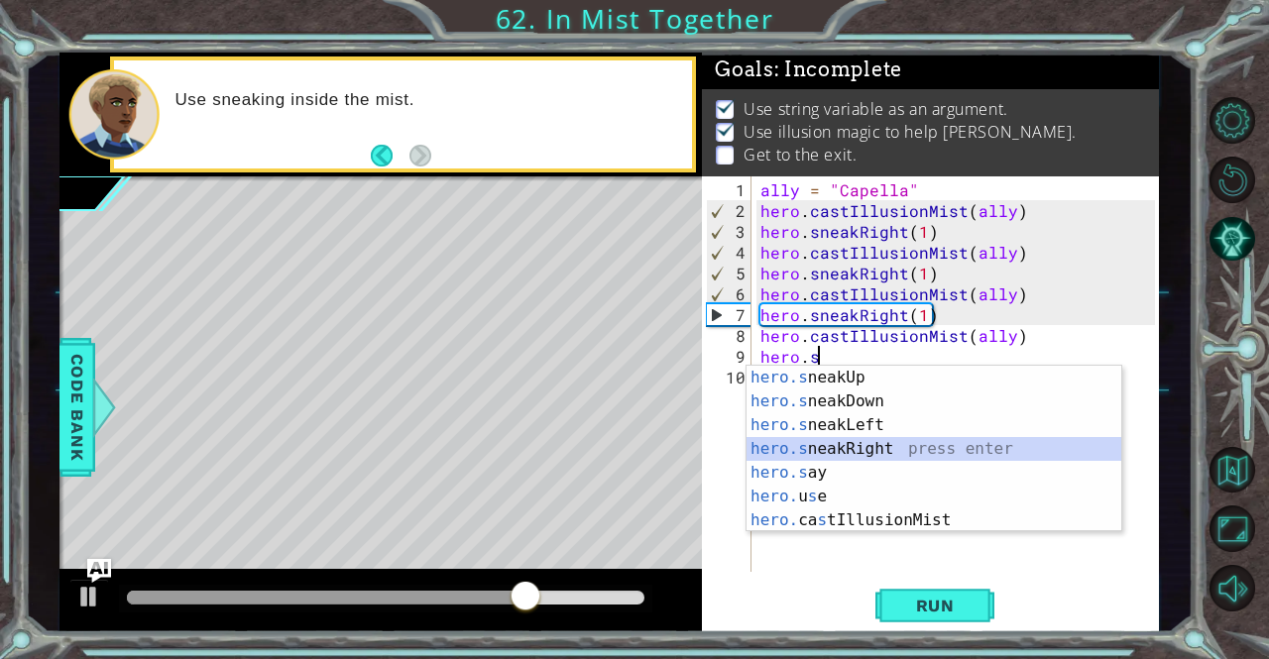
click at [893, 450] on div "hero.s neakUp press enter hero.s neakDown press enter hero.s neakLeft press ent…" at bounding box center [934, 473] width 376 height 214
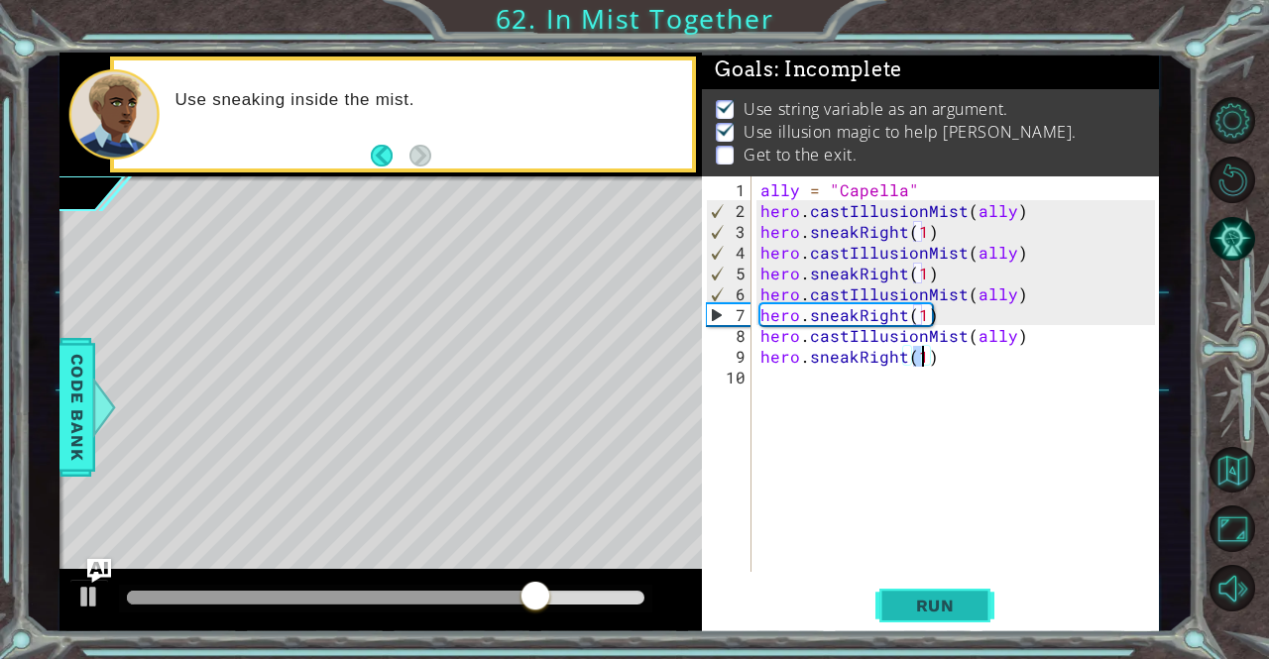
type textarea "hero.sneakRight(1)"
click at [890, 620] on button "Run" at bounding box center [934, 606] width 119 height 46
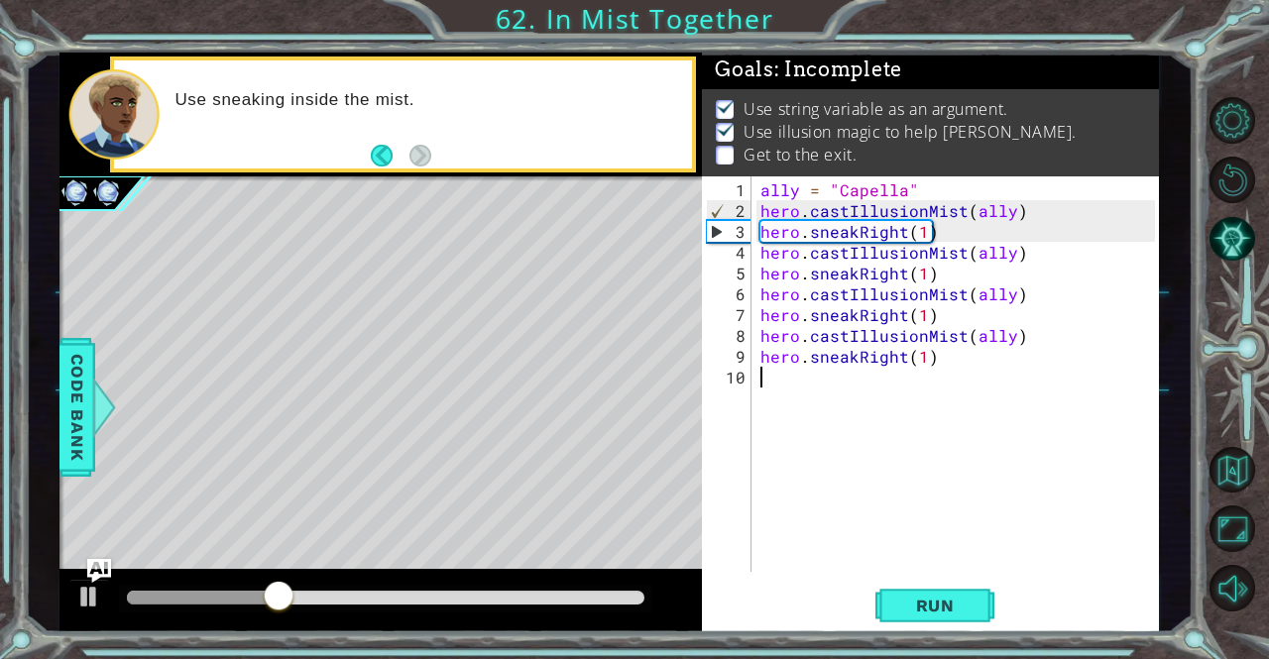
click at [915, 368] on div "ally = "Capella" hero . castIllusionMist ( ally ) hero . sneakRight ( 1 ) hero …" at bounding box center [959, 397] width 407 height 437
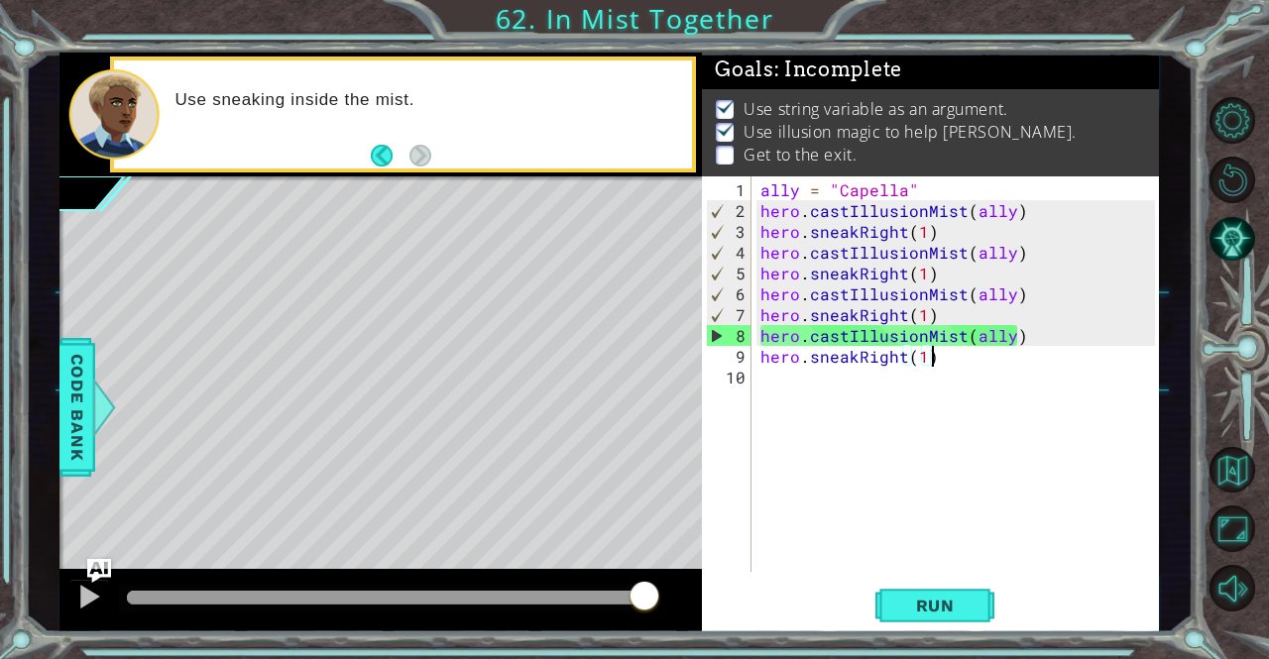
click at [962, 352] on div "ally = "Capella" hero . castIllusionMist ( ally ) hero . sneakRight ( 1 ) hero …" at bounding box center [959, 397] width 407 height 437
type textarea "hero.sneakRight(1)"
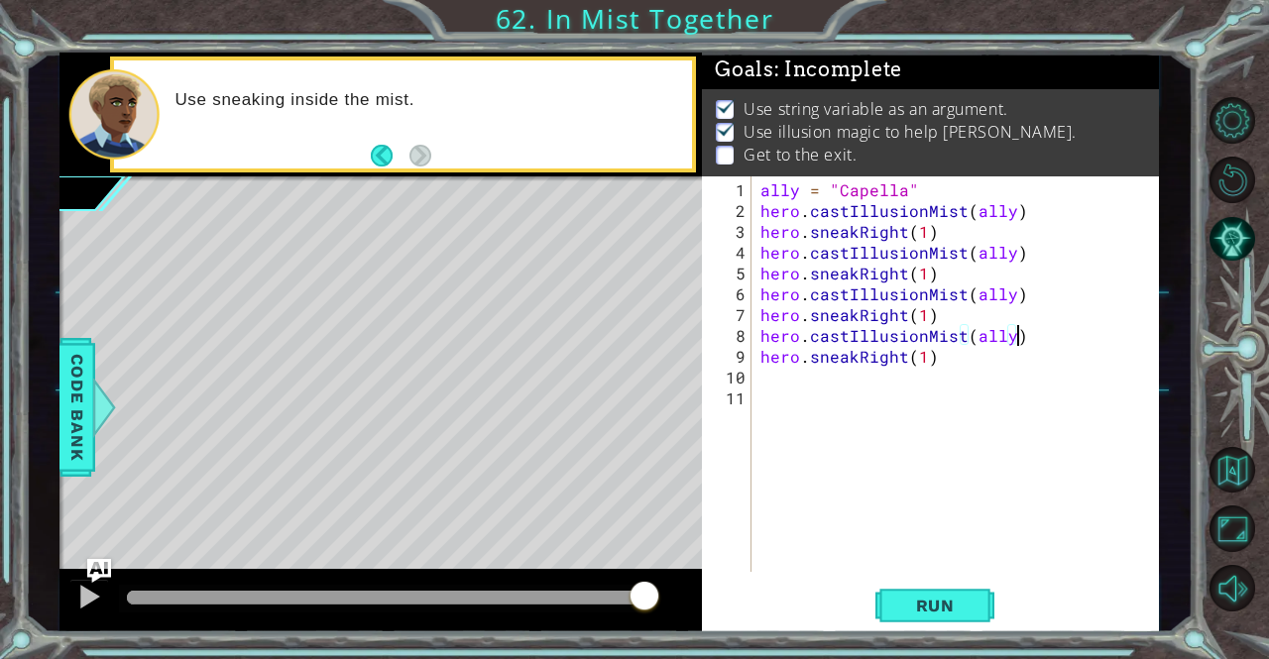
click at [1022, 330] on div "ally = "Capella" hero . castIllusionMist ( ally ) hero . sneakRight ( 1 ) hero …" at bounding box center [959, 397] width 407 height 437
type textarea "hero.castIllusionMist(ally)"
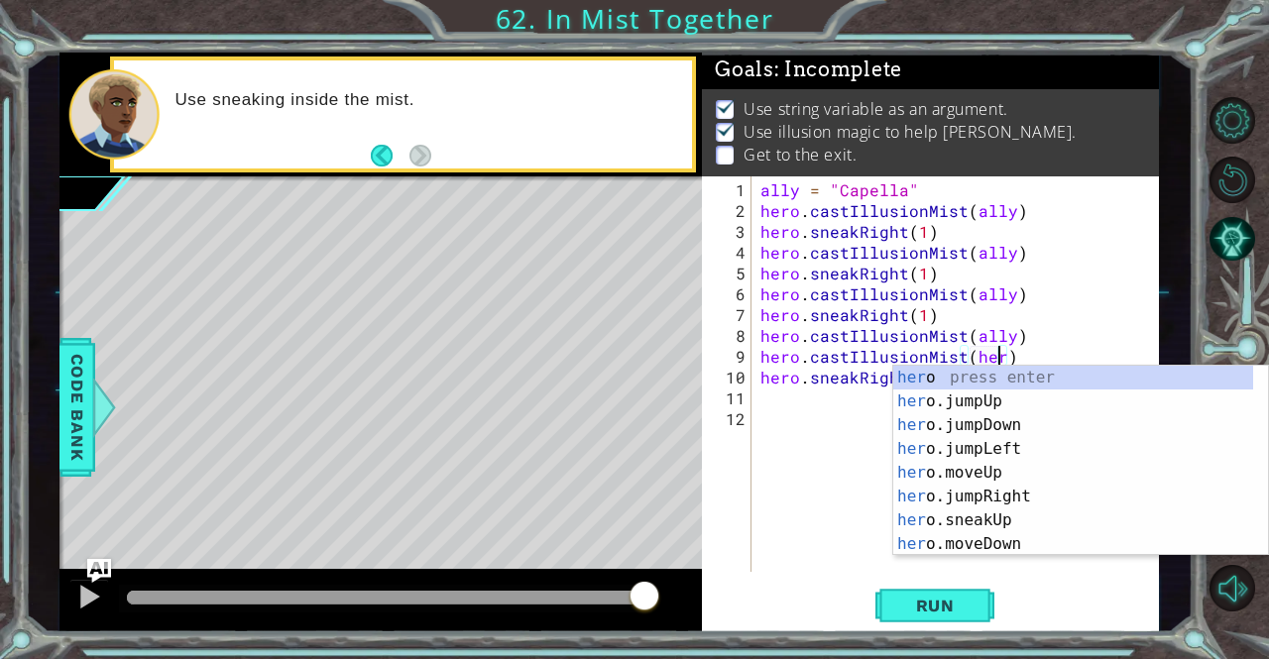
scroll to position [0, 15]
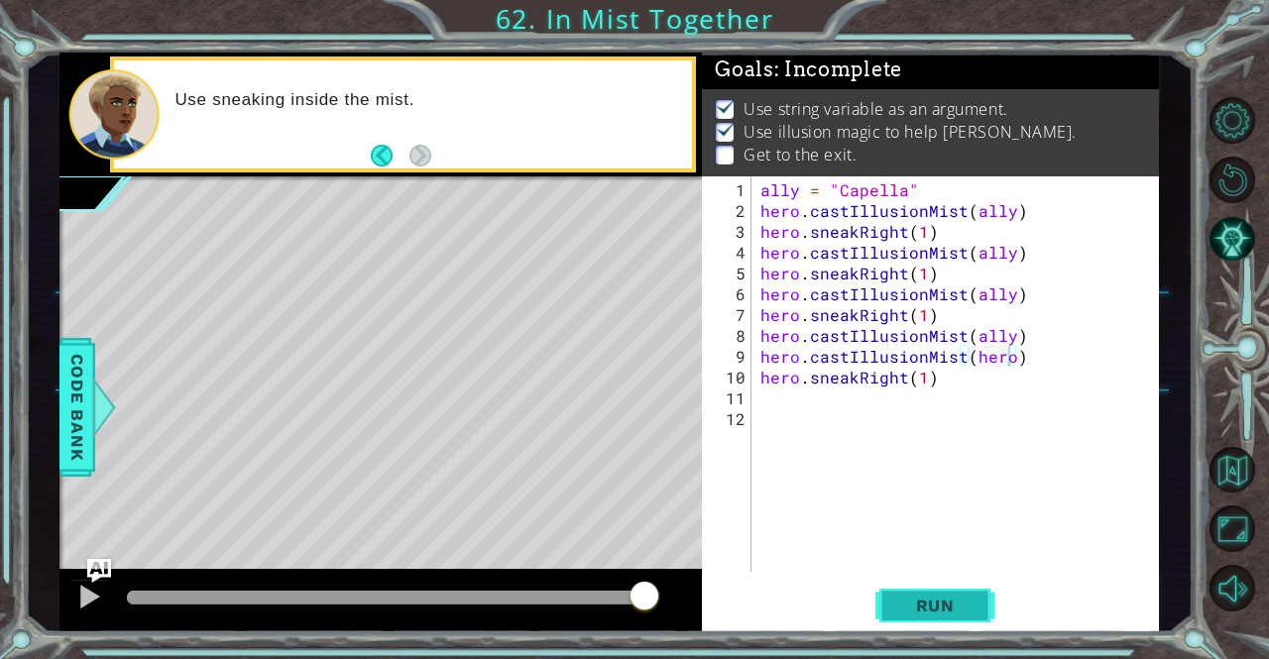
click at [904, 613] on span "Run" at bounding box center [935, 606] width 78 height 20
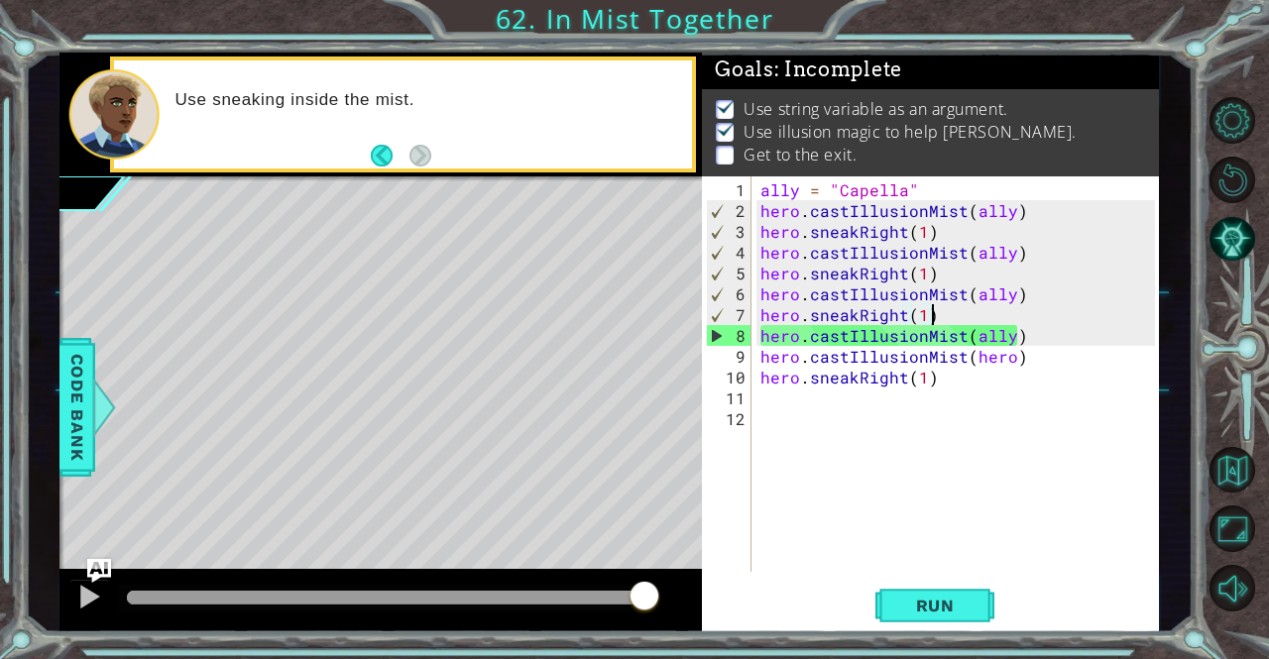
click at [951, 313] on div "ally = "Capella" hero . castIllusionMist ( ally ) hero . sneakRight ( 1 ) hero …" at bounding box center [959, 397] width 407 height 437
type textarea "hero.sneakRight(1)"
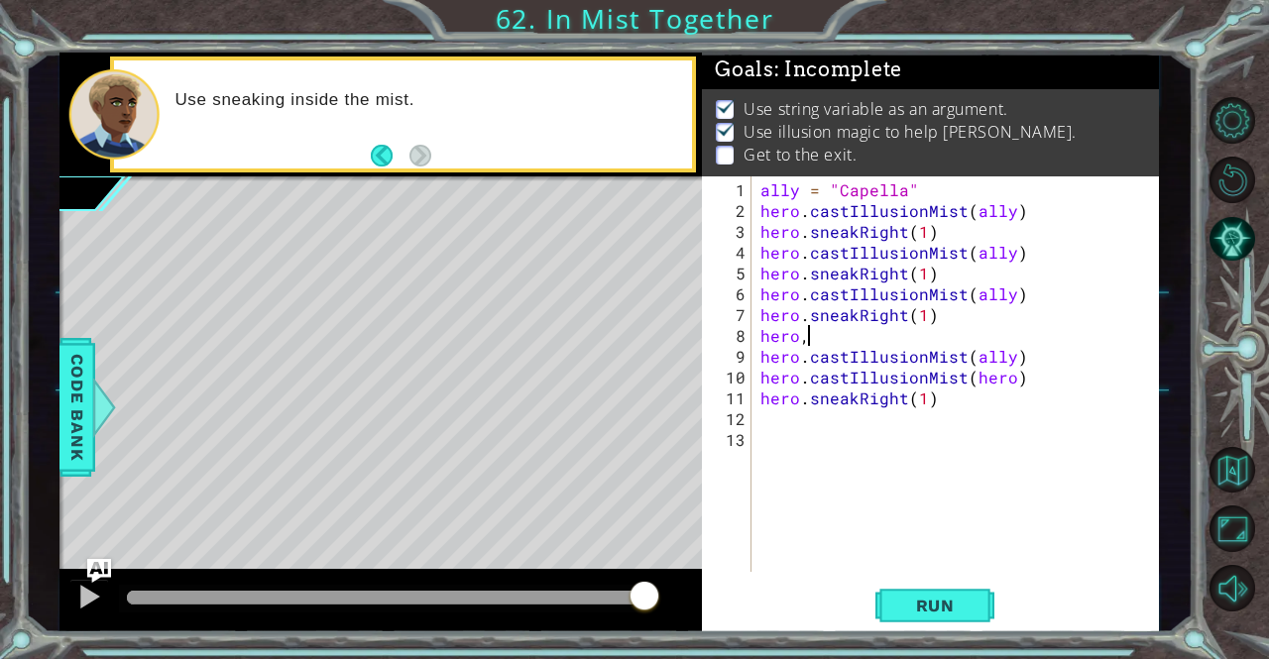
scroll to position [0, 2]
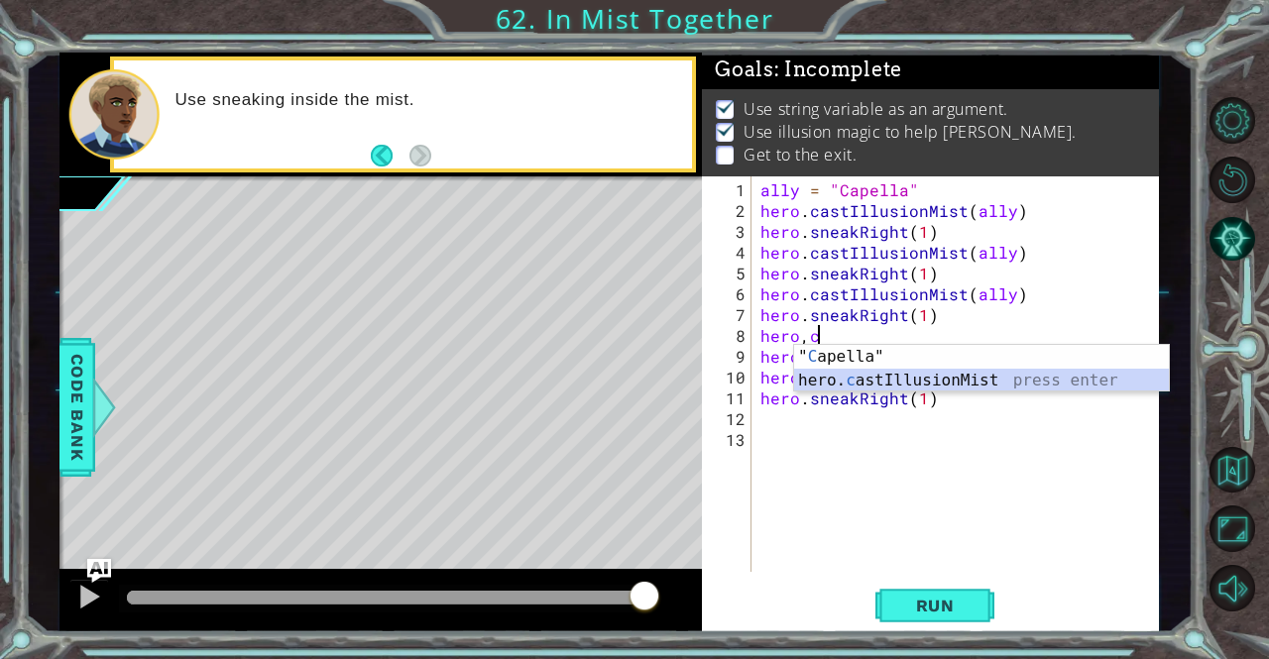
click at [944, 377] on div "" C apella" press enter hero. c astIllusionMist press enter" at bounding box center [982, 392] width 376 height 95
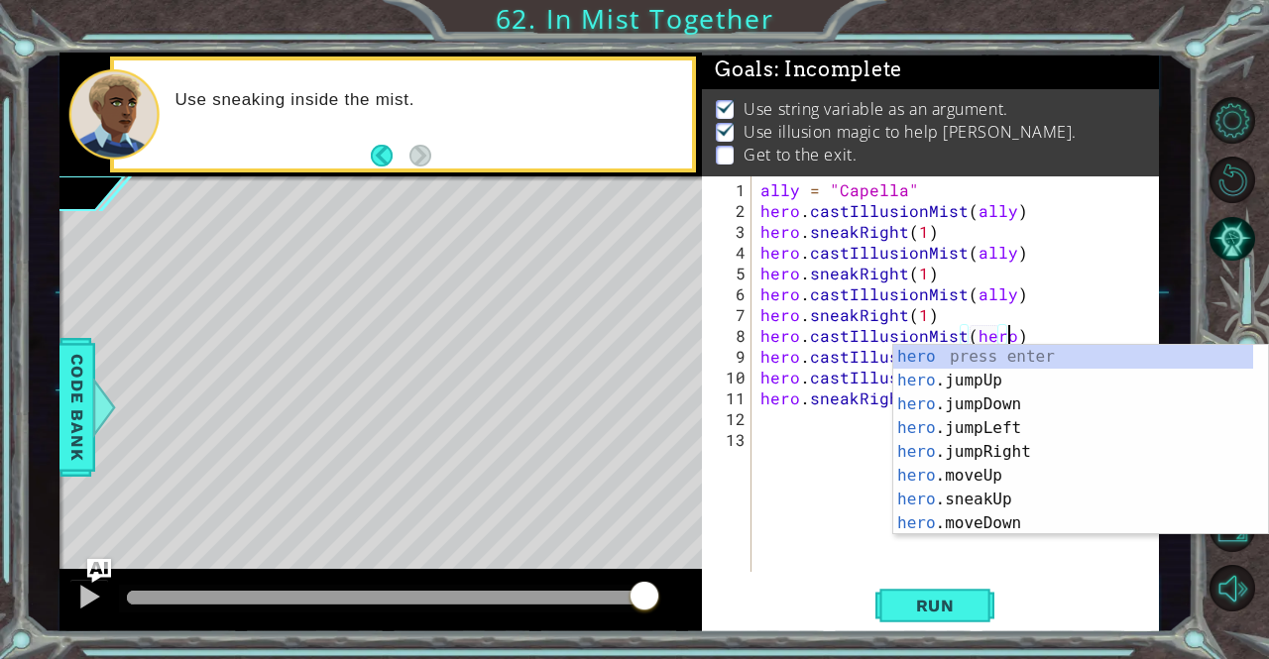
scroll to position [0, 15]
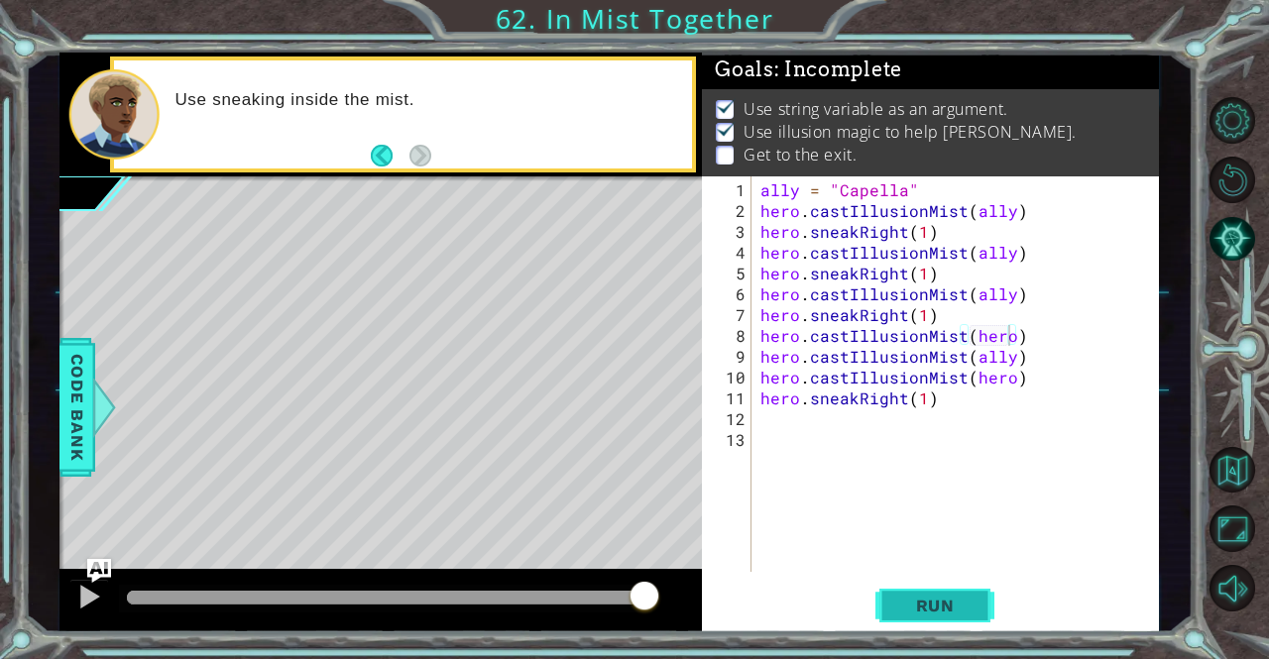
click at [940, 614] on span "Run" at bounding box center [935, 606] width 78 height 20
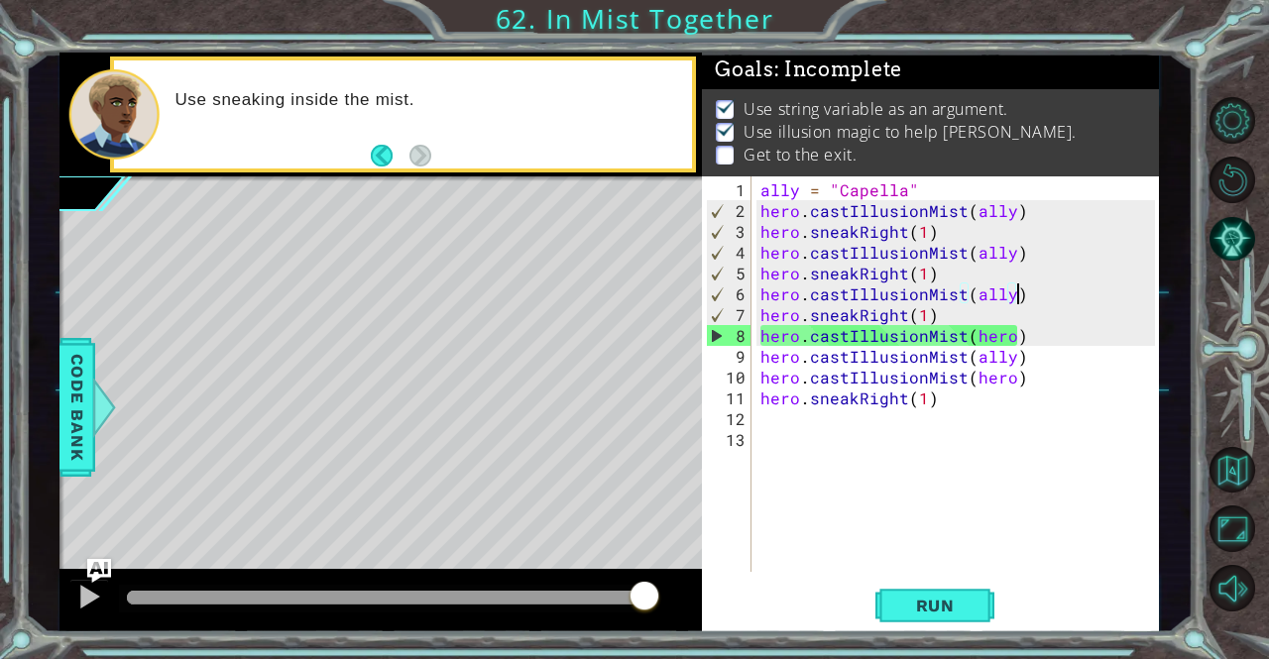
click at [1021, 287] on div "ally = "Capella" hero . castIllusionMist ( ally ) hero . sneakRight ( 1 ) hero …" at bounding box center [959, 397] width 407 height 437
type textarea "hero.castIllusionMist(ally)"
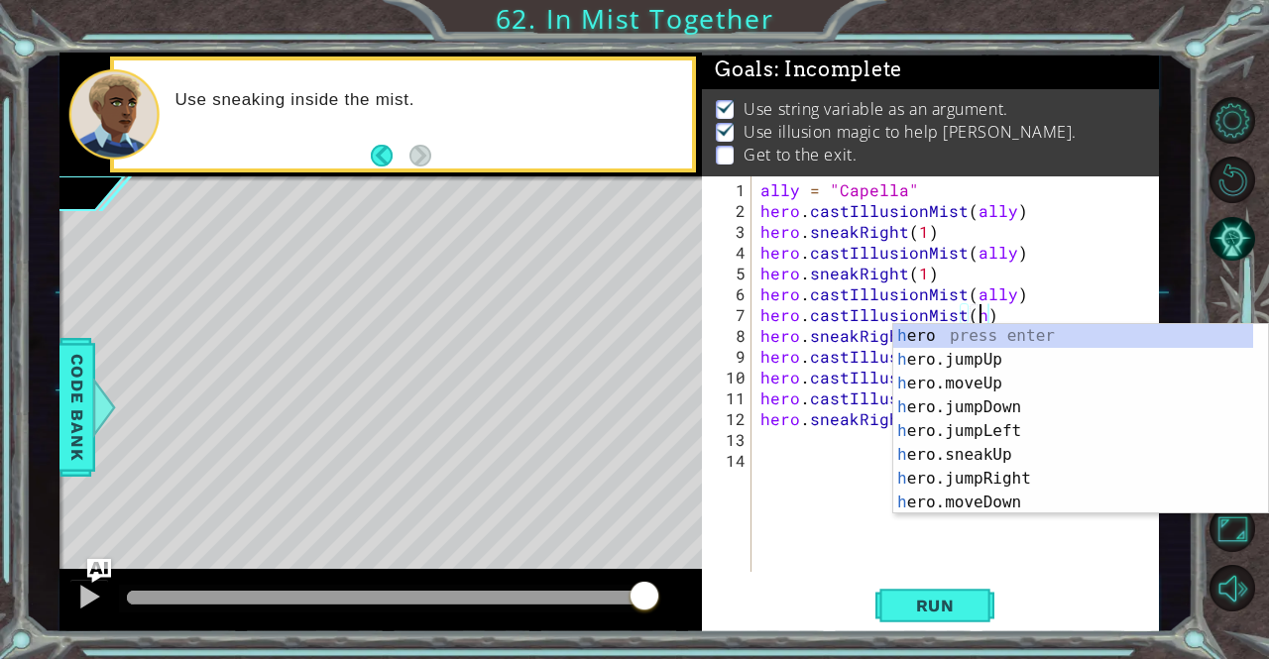
scroll to position [0, 13]
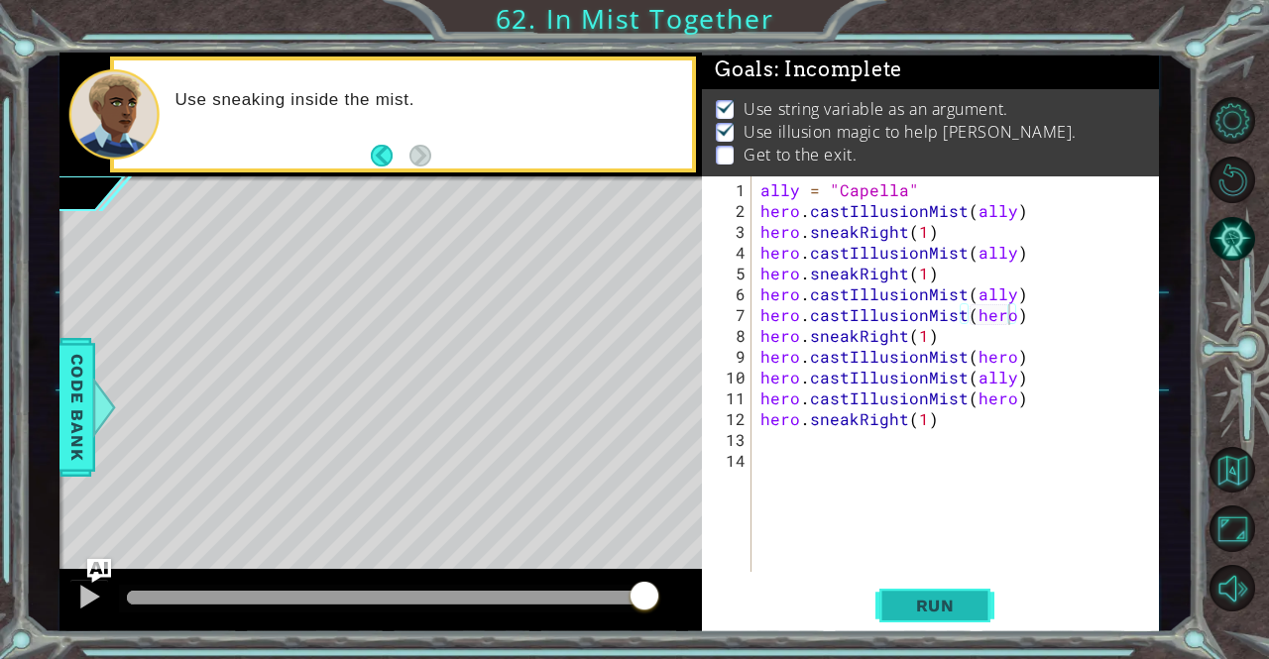
click at [902, 613] on span "Run" at bounding box center [935, 606] width 78 height 20
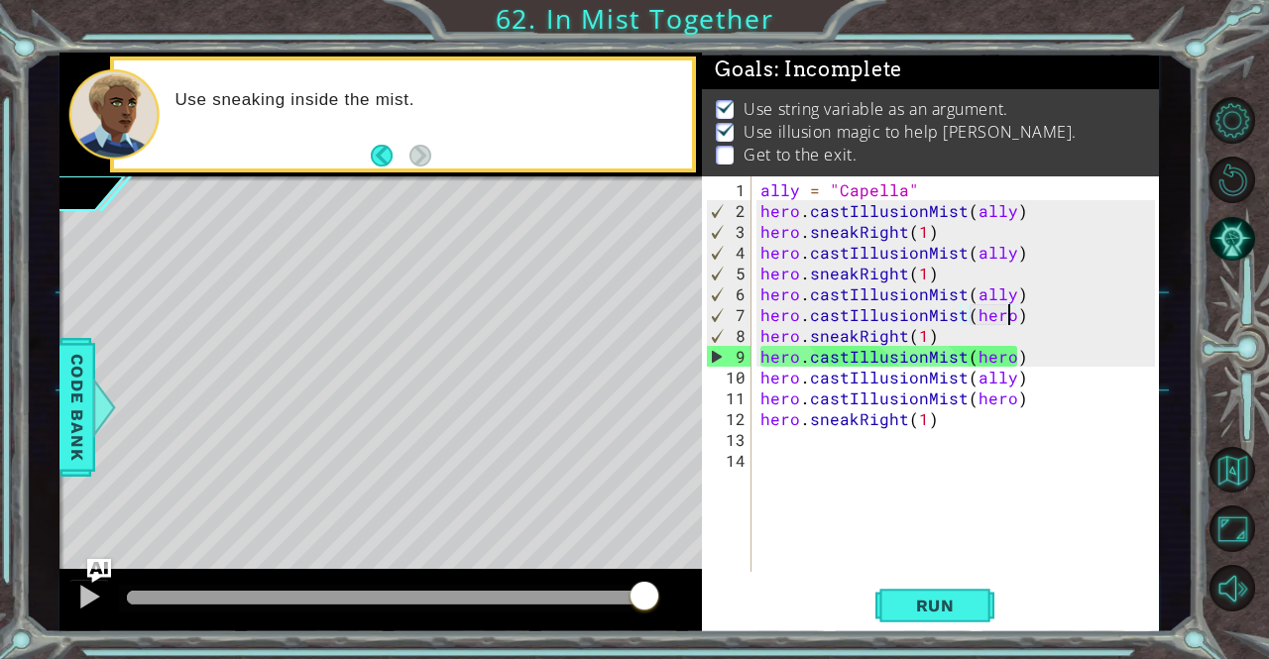
click at [924, 340] on div "ally = "Capella" hero . castIllusionMist ( ally ) hero . sneakRight ( 1 ) hero …" at bounding box center [959, 397] width 407 height 437
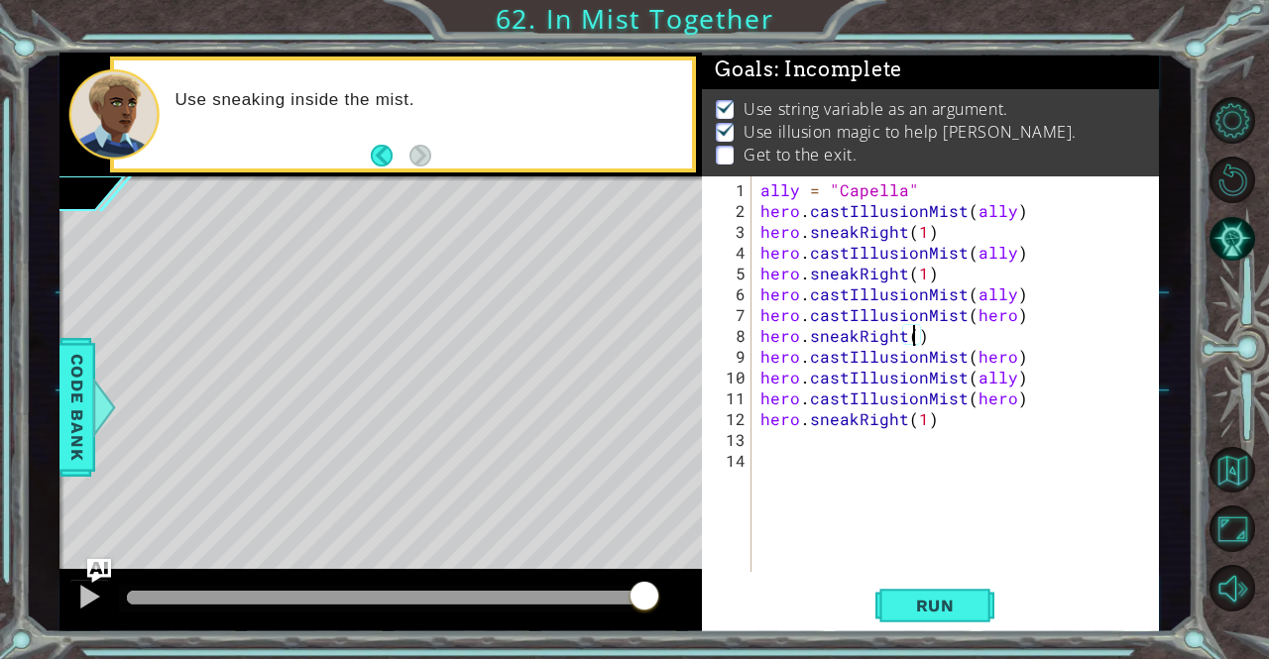
scroll to position [0, 10]
type textarea "hero.sneakRight(2)"
click at [912, 602] on span "Run" at bounding box center [935, 606] width 78 height 20
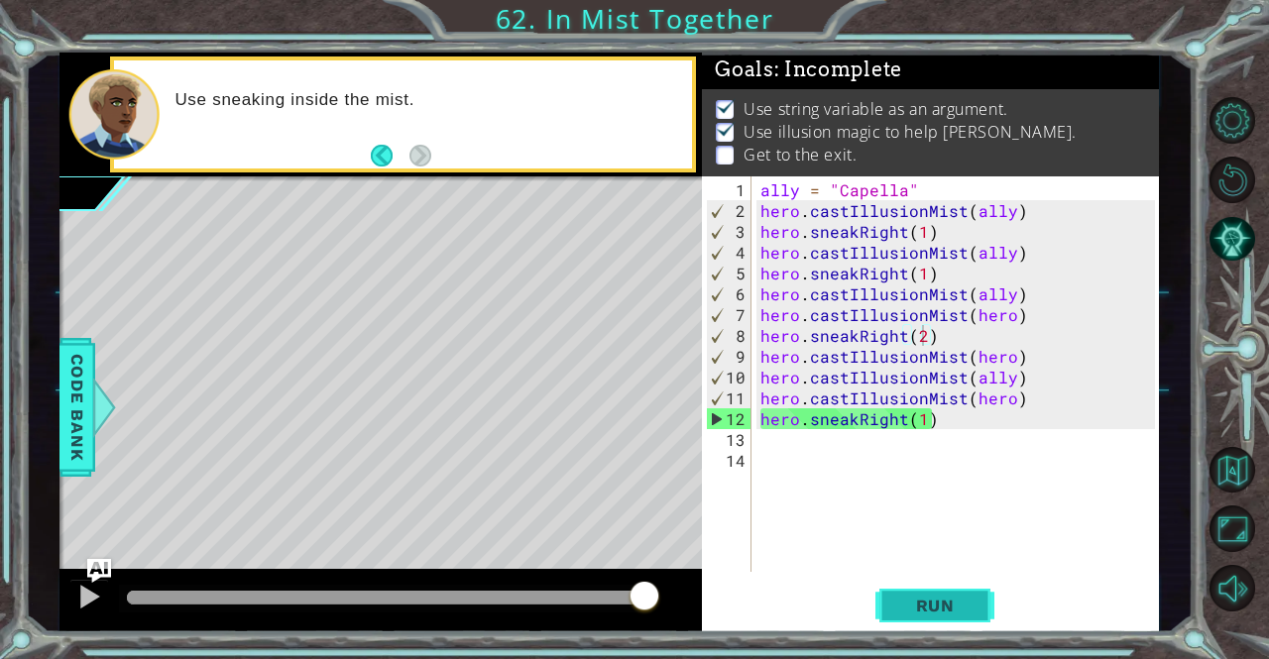
click at [967, 608] on span "Run" at bounding box center [935, 606] width 78 height 20
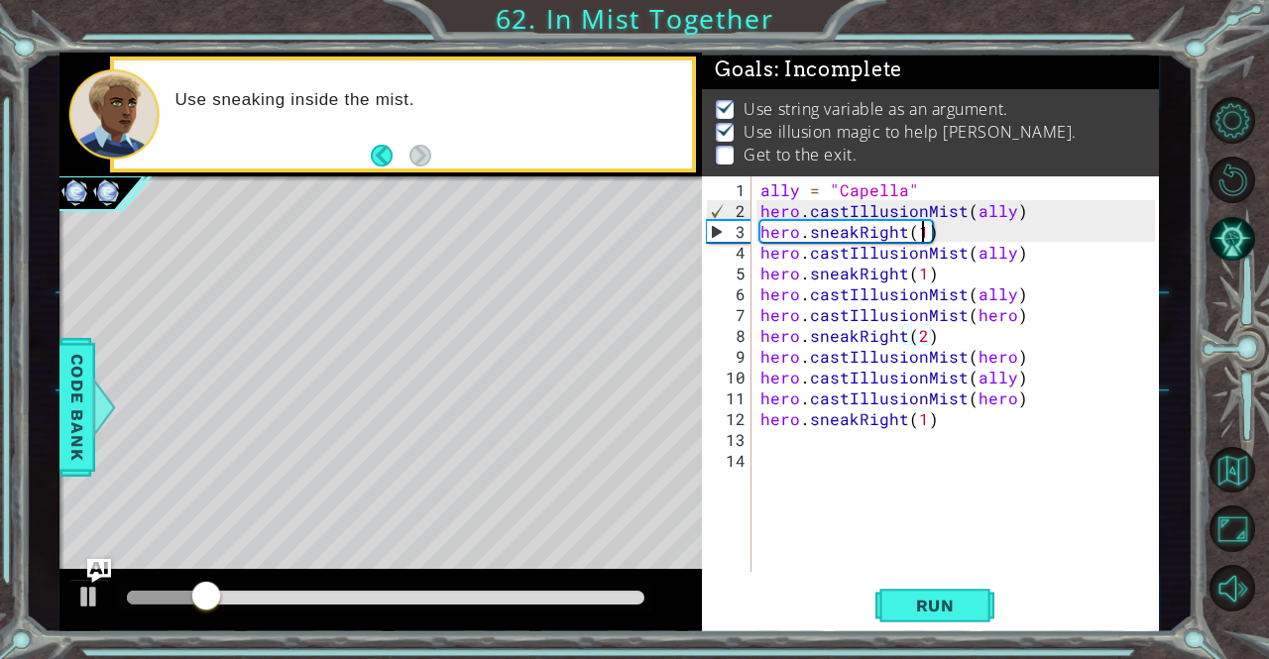
click at [918, 234] on div "ally = "Capella" hero . castIllusionMist ( ally ) hero . sneakRight ( 1 ) hero …" at bounding box center [959, 397] width 407 height 437
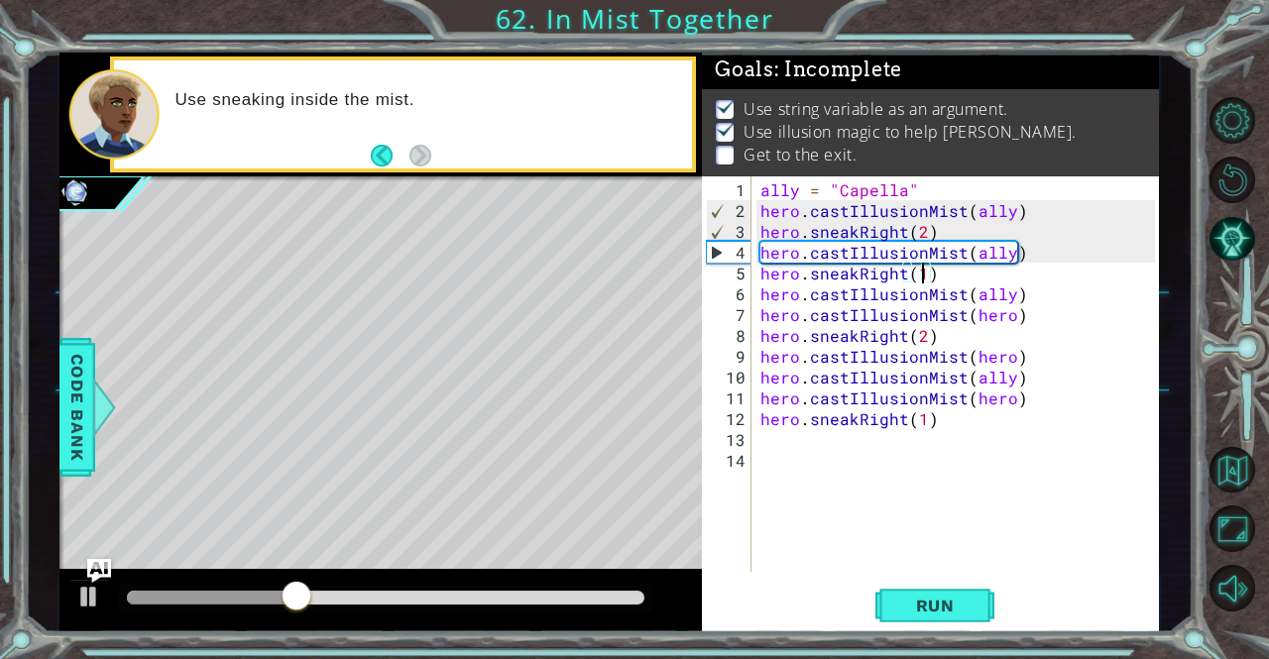
click at [918, 272] on div "ally = "Capella" hero . castIllusionMist ( ally ) hero . sneakRight ( 2 ) hero …" at bounding box center [959, 397] width 407 height 437
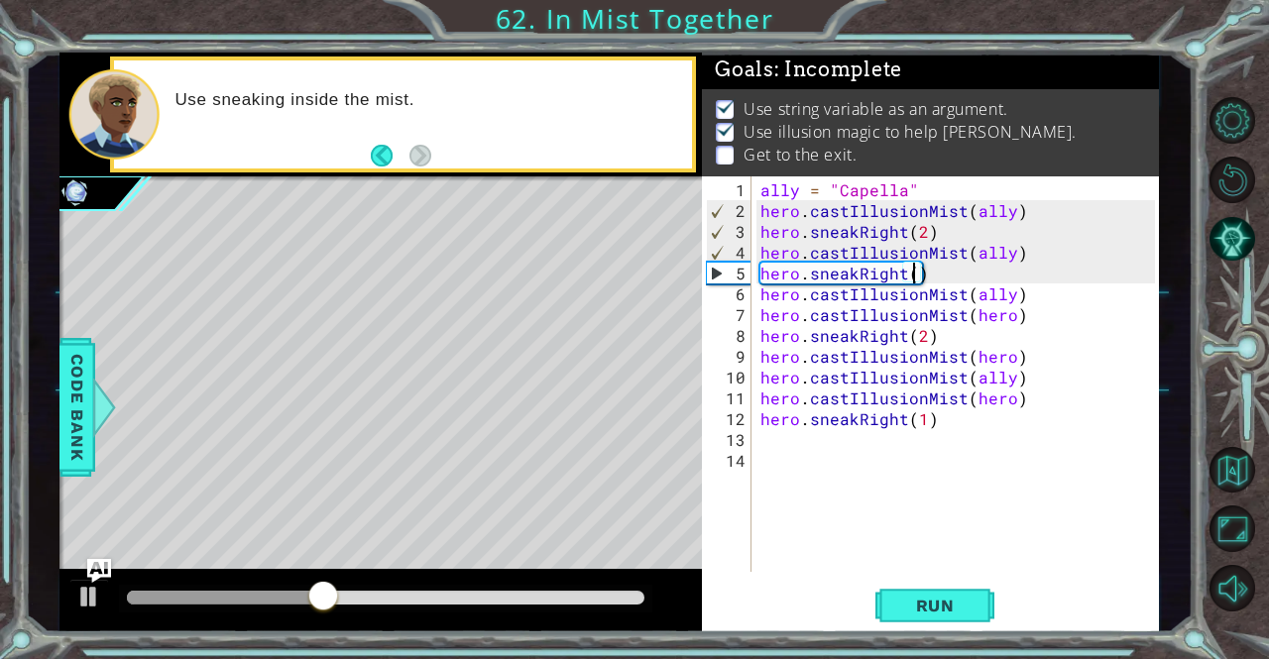
type textarea "hero.sneakRight(2)"
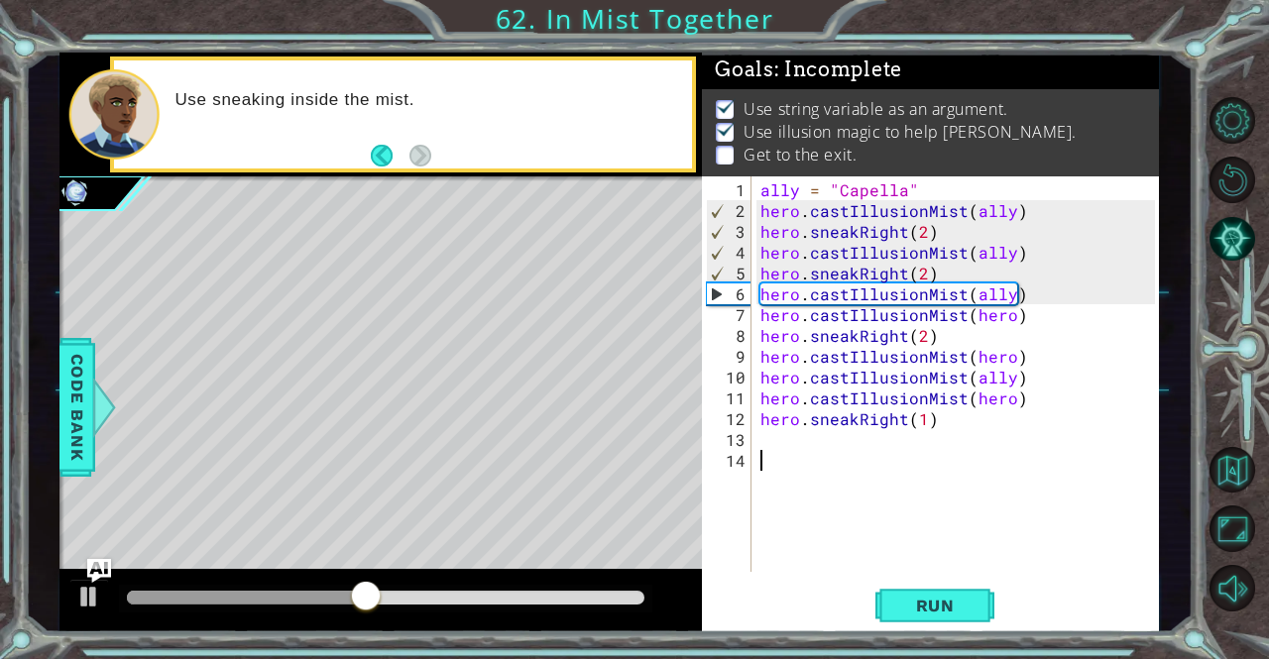
click at [946, 536] on div "ally = "Capella" hero . castIllusionMist ( ally ) hero . sneakRight ( 2 ) hero …" at bounding box center [959, 397] width 407 height 437
click at [938, 592] on button "Run" at bounding box center [934, 606] width 119 height 46
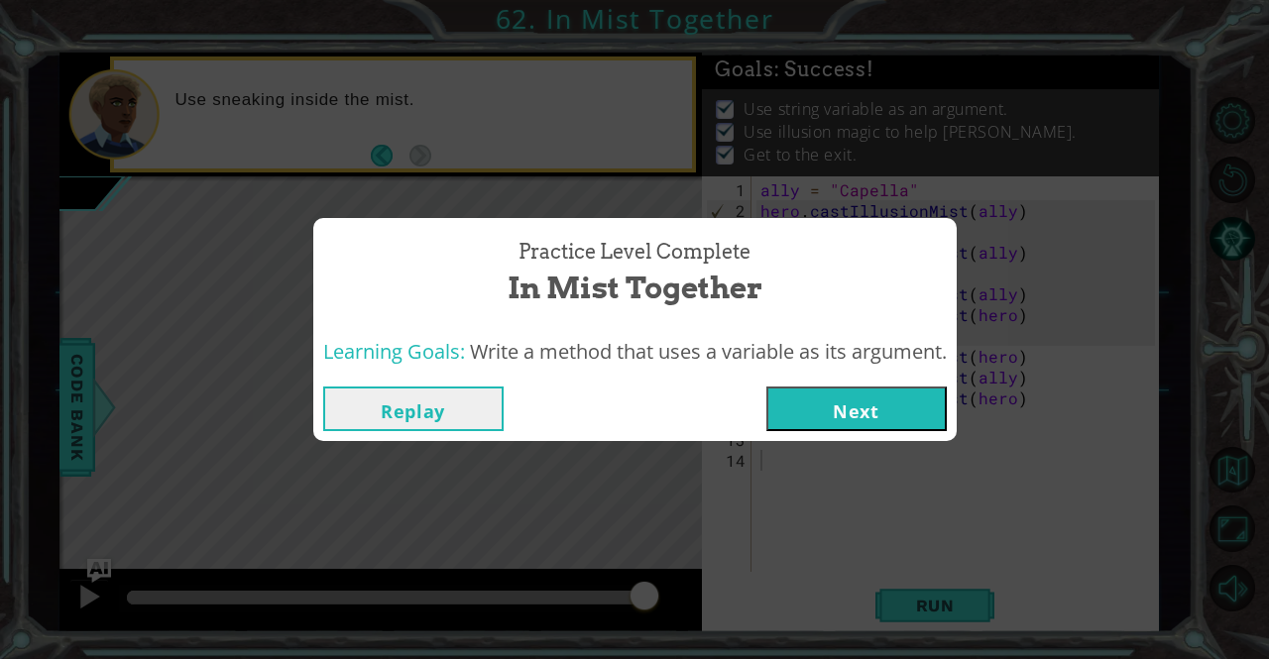
click at [856, 419] on button "Next" at bounding box center [856, 409] width 180 height 45
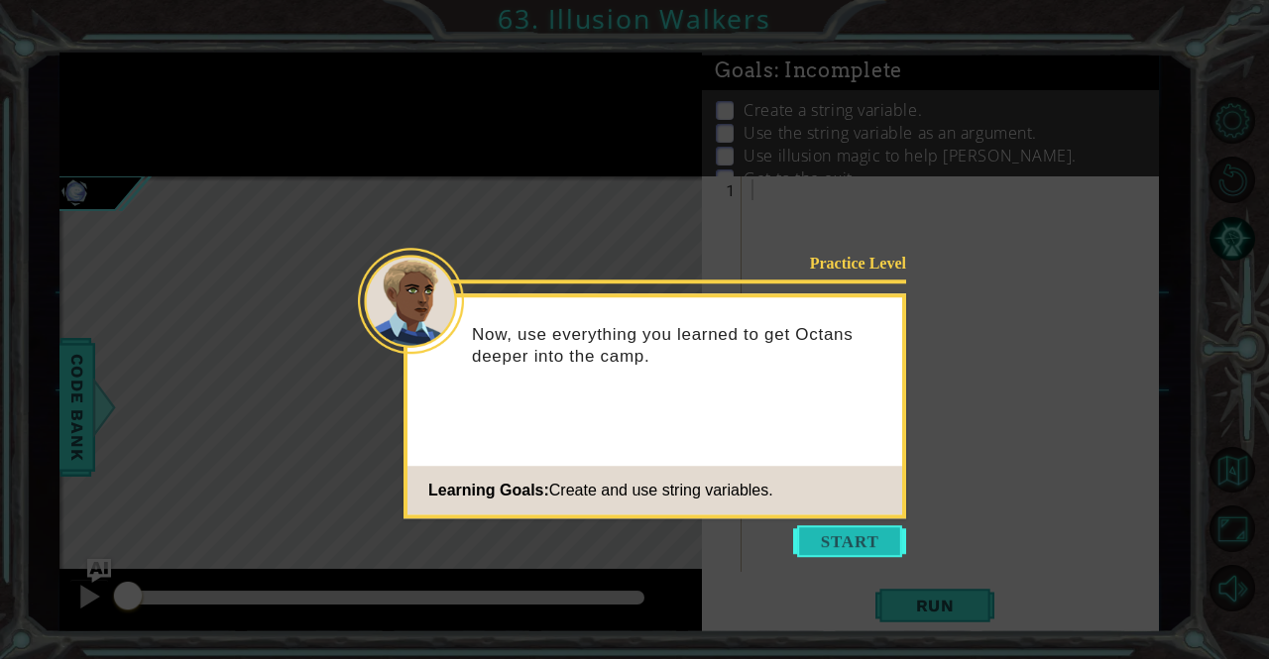
click at [819, 542] on button "Start" at bounding box center [849, 541] width 113 height 32
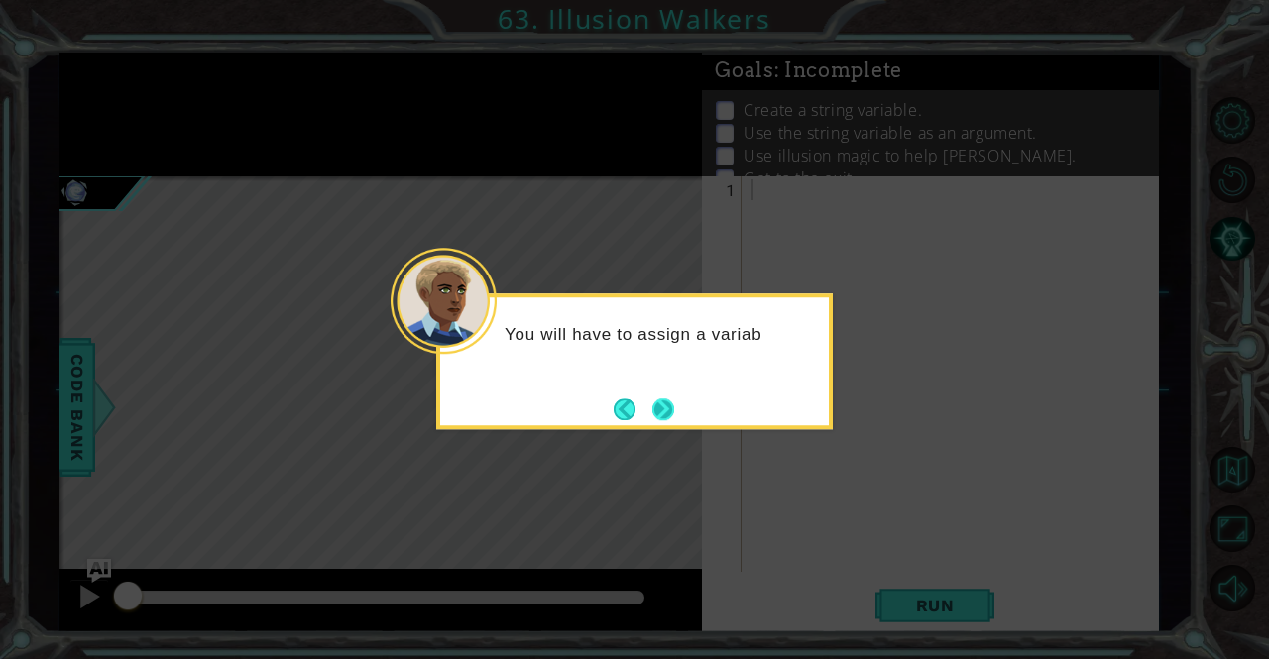
click at [681, 421] on div "You will have to assign a variab" at bounding box center [634, 361] width 396 height 136
click at [666, 414] on button "Next" at bounding box center [663, 409] width 25 height 25
click at [666, 414] on button "Next" at bounding box center [662, 409] width 27 height 27
click at [666, 414] on button "Next" at bounding box center [662, 408] width 25 height 25
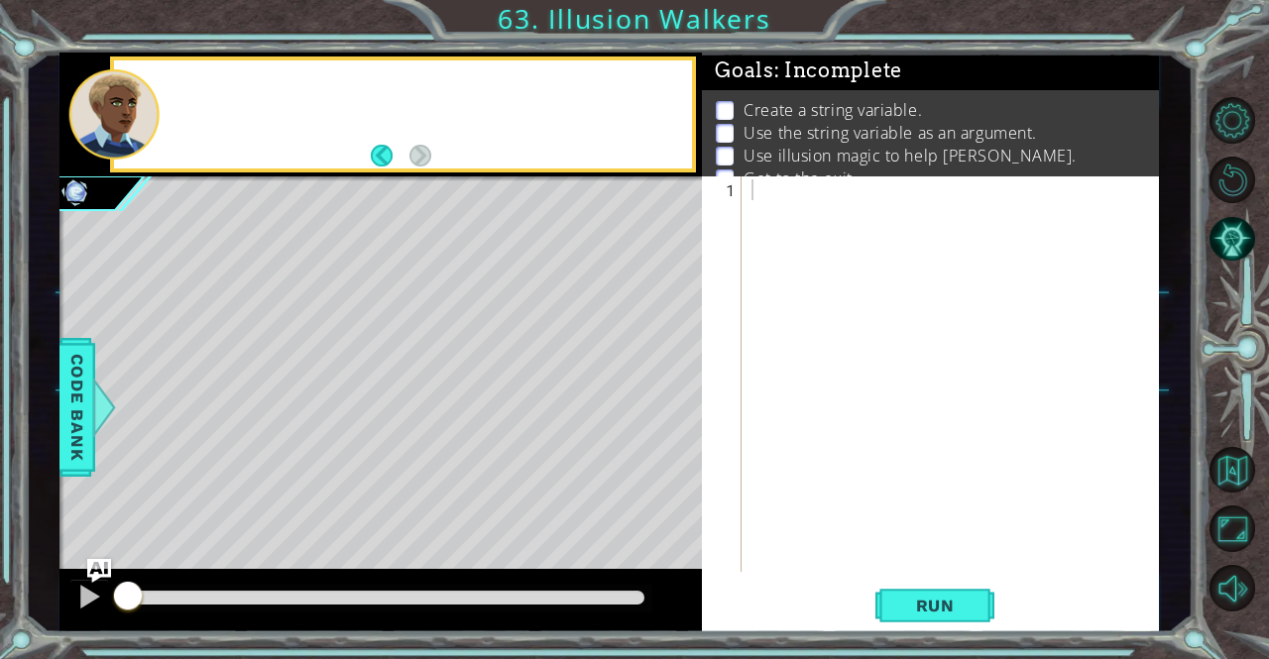
click at [666, 414] on div "Level Map" at bounding box center [517, 468] width 916 height 584
click at [848, 224] on div at bounding box center [955, 397] width 416 height 437
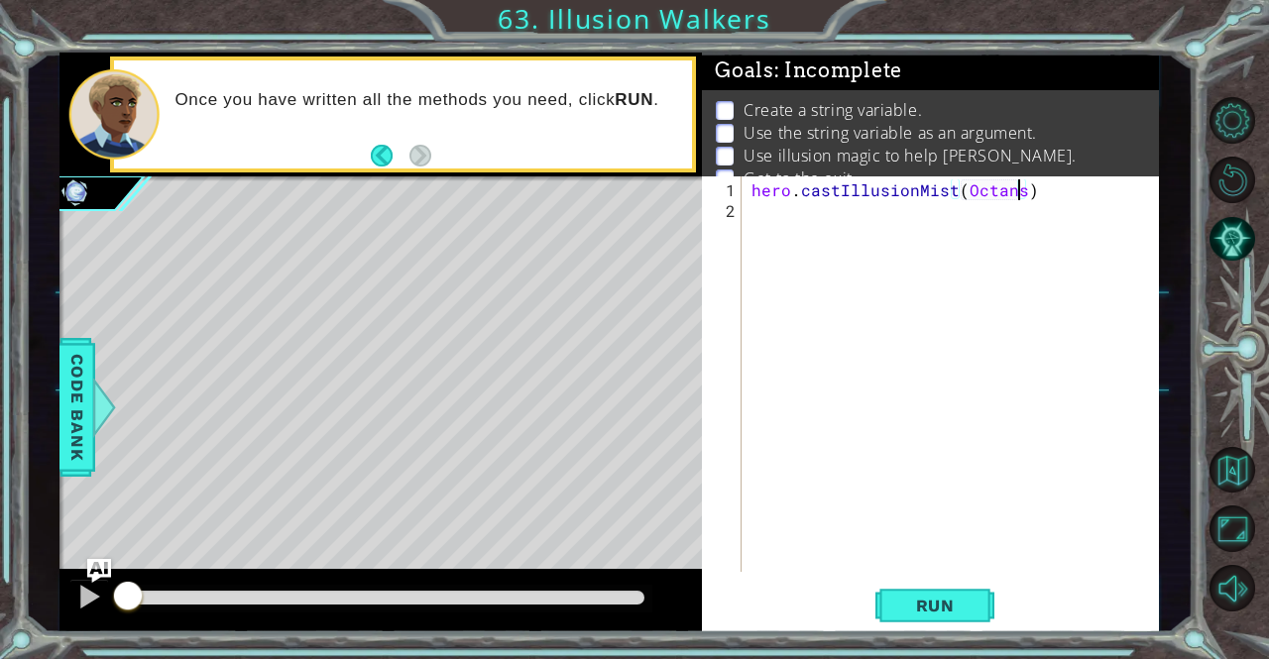
scroll to position [0, 17]
click at [959, 186] on div "hero . castIllusionMist ( Octans ")" at bounding box center [955, 397] width 416 height 437
type textarea "hero.castIllusionMist("Octans")"
click at [957, 212] on div "hero . castIllusionMist ( "Octans" )" at bounding box center [955, 397] width 416 height 437
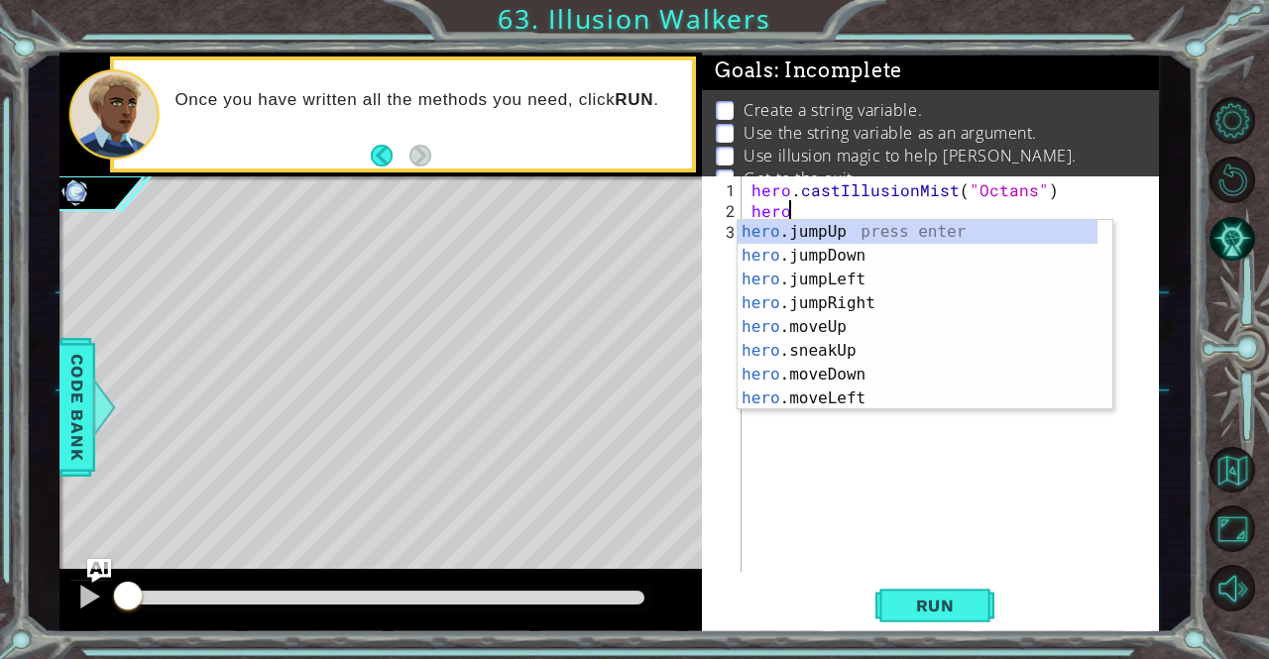
scroll to position [0, 2]
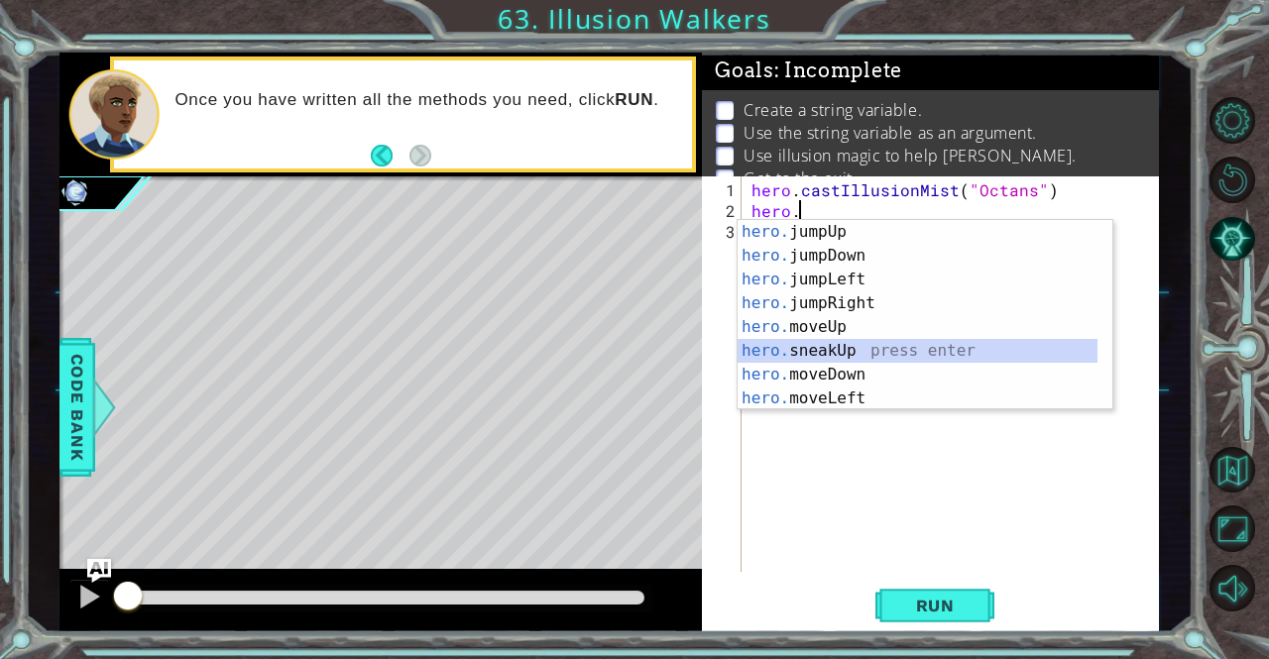
click at [890, 344] on div "hero. jumpUp press enter hero. jumpDown press enter hero. jumpLeft press enter …" at bounding box center [917, 339] width 361 height 238
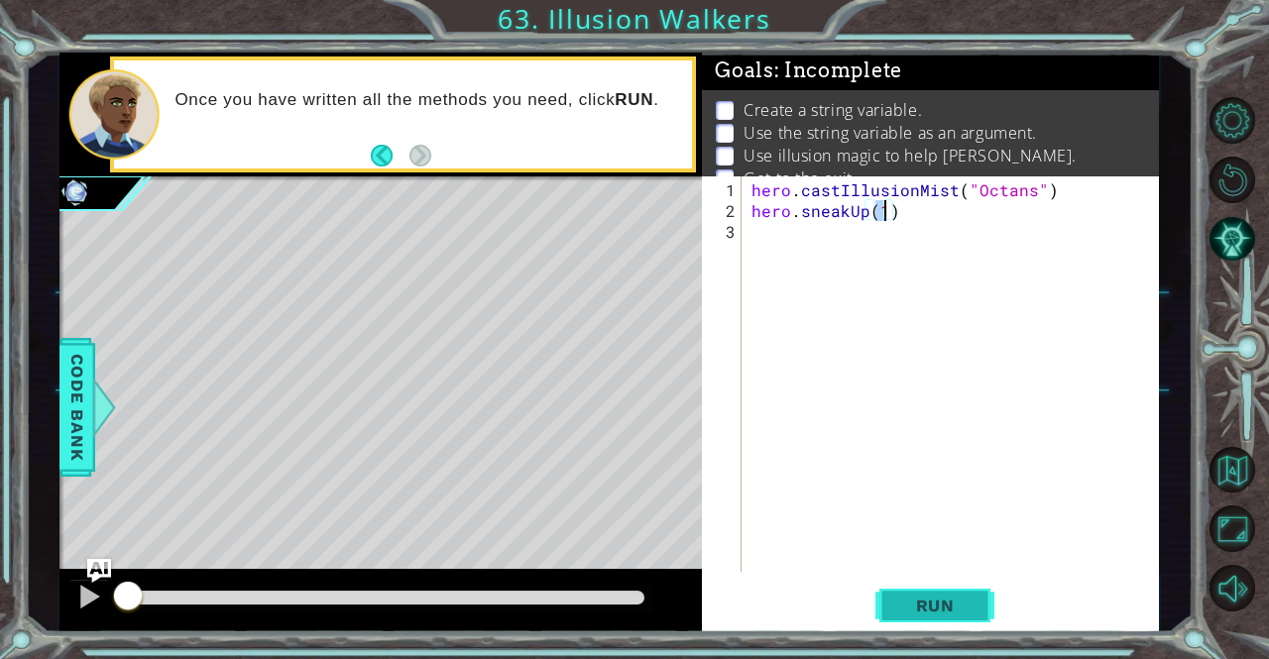
click at [914, 599] on span "Run" at bounding box center [935, 606] width 78 height 20
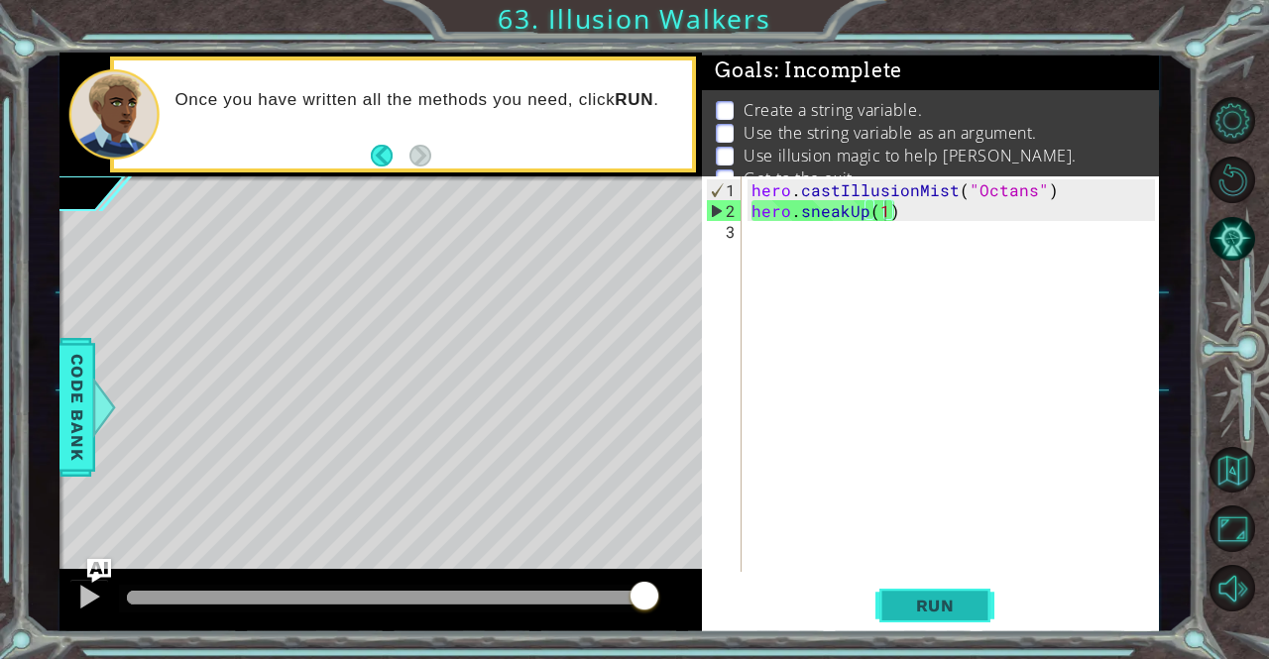
click at [914, 599] on span "Run" at bounding box center [935, 606] width 78 height 20
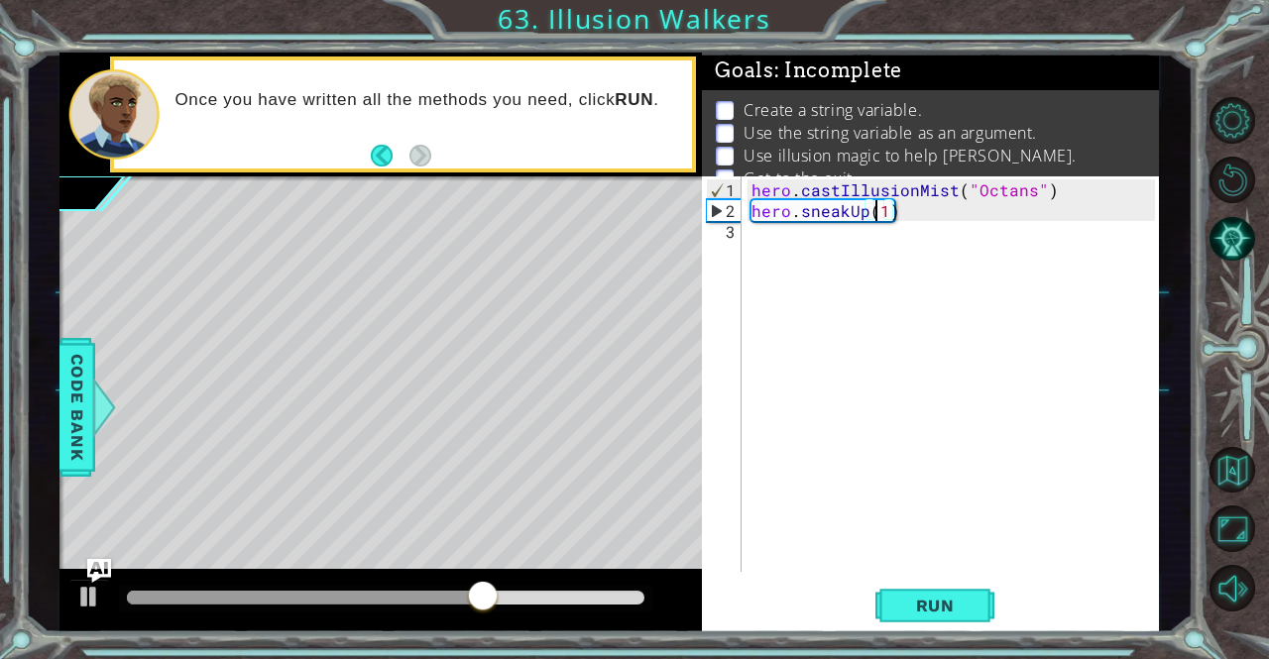
click at [875, 204] on div "hero . castIllusionMist ( "Octans" ) hero . sneakUp ( 1 )" at bounding box center [955, 397] width 416 height 437
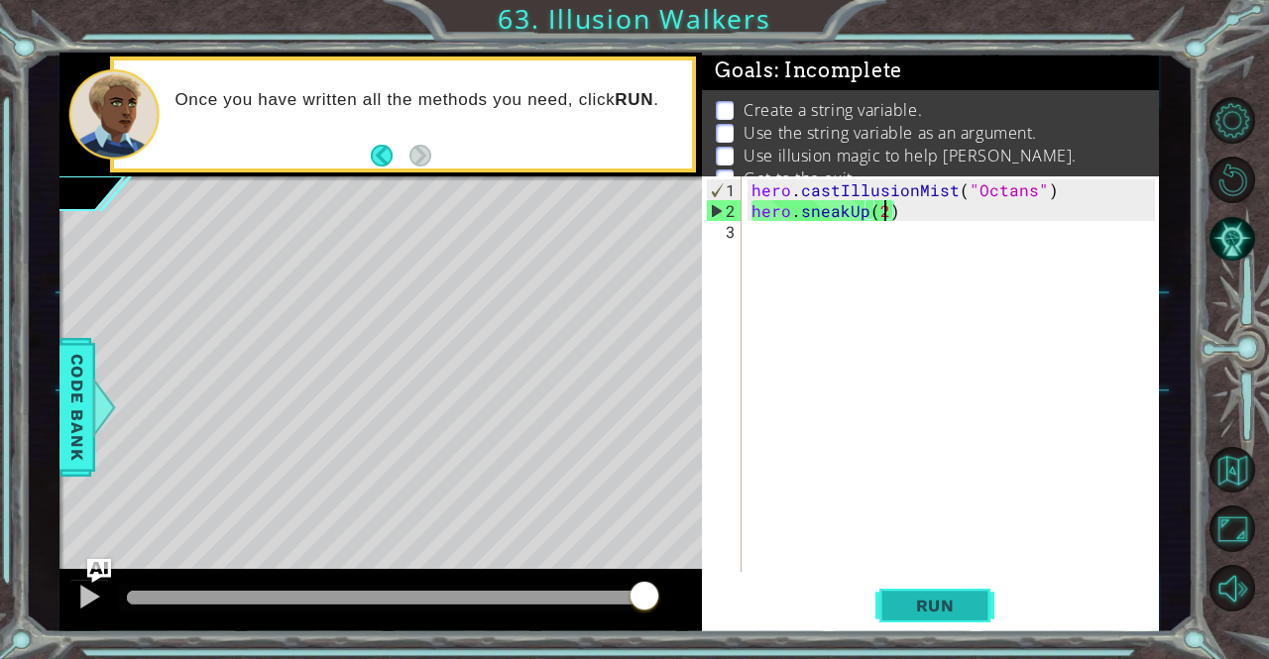
type textarea "hero.sneakUp(2)"
click at [912, 602] on span "Run" at bounding box center [935, 606] width 78 height 20
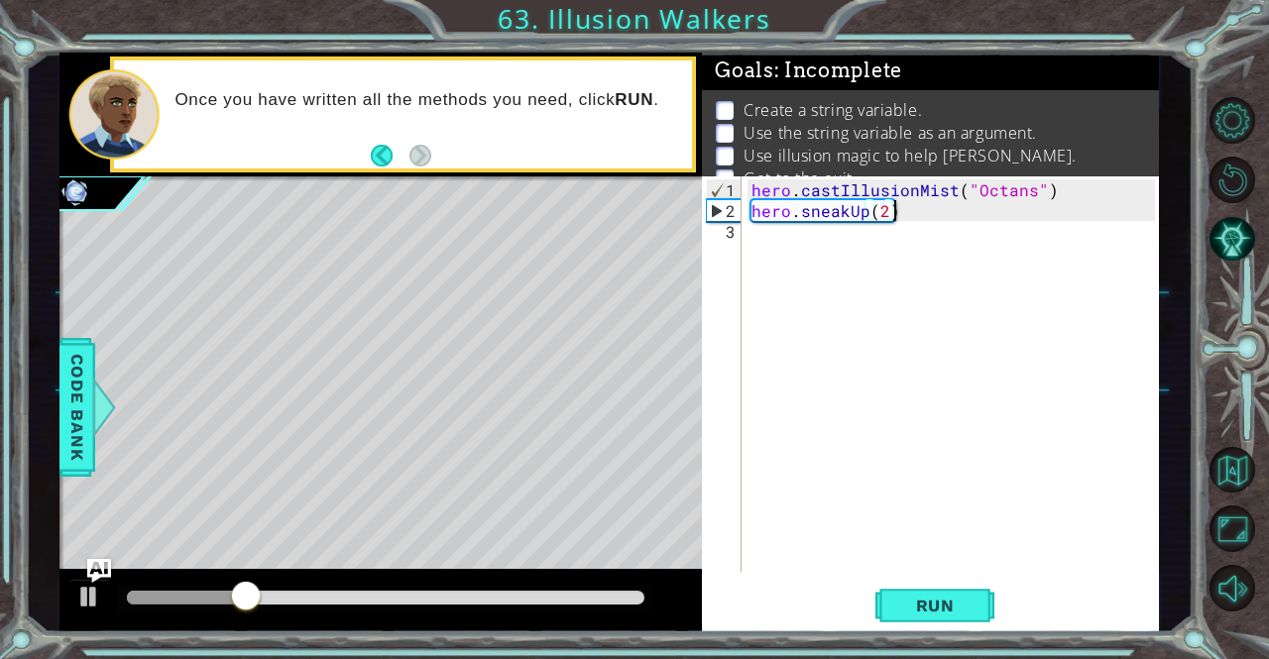
click at [1024, 203] on div "hero . castIllusionMist ( "Octans" ) hero . sneakUp ( 2 )" at bounding box center [955, 397] width 416 height 437
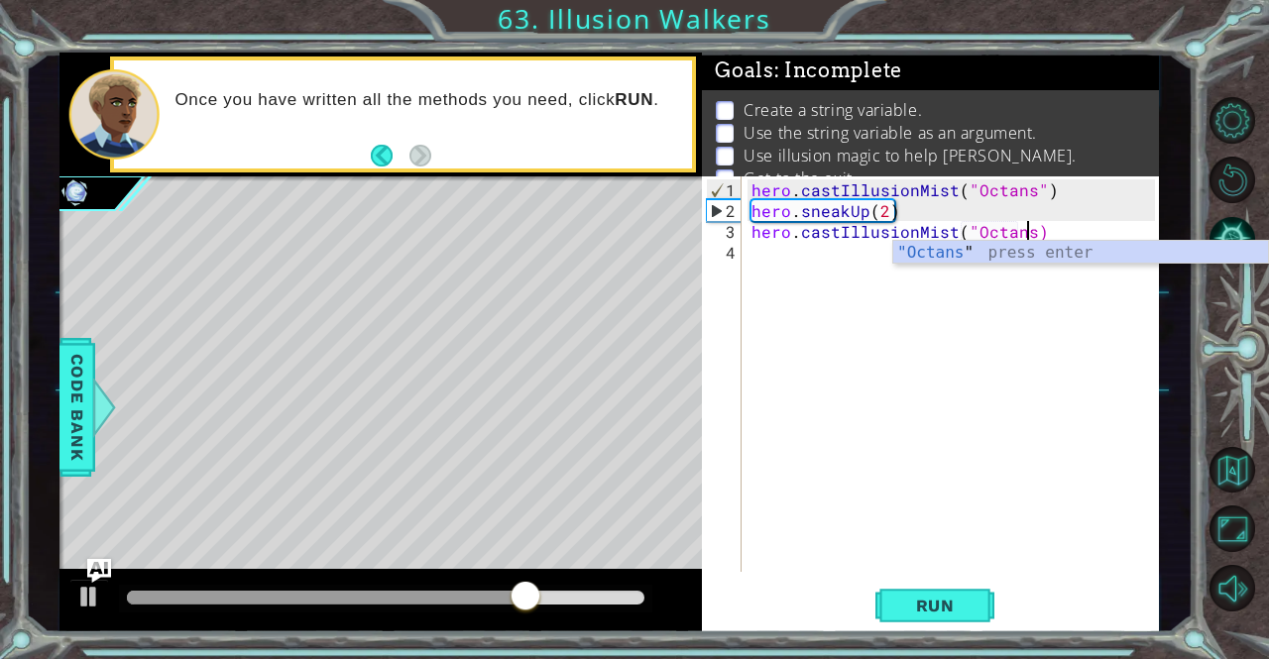
scroll to position [0, 17]
type textarea "hero.castIllusionMist("Octans)"
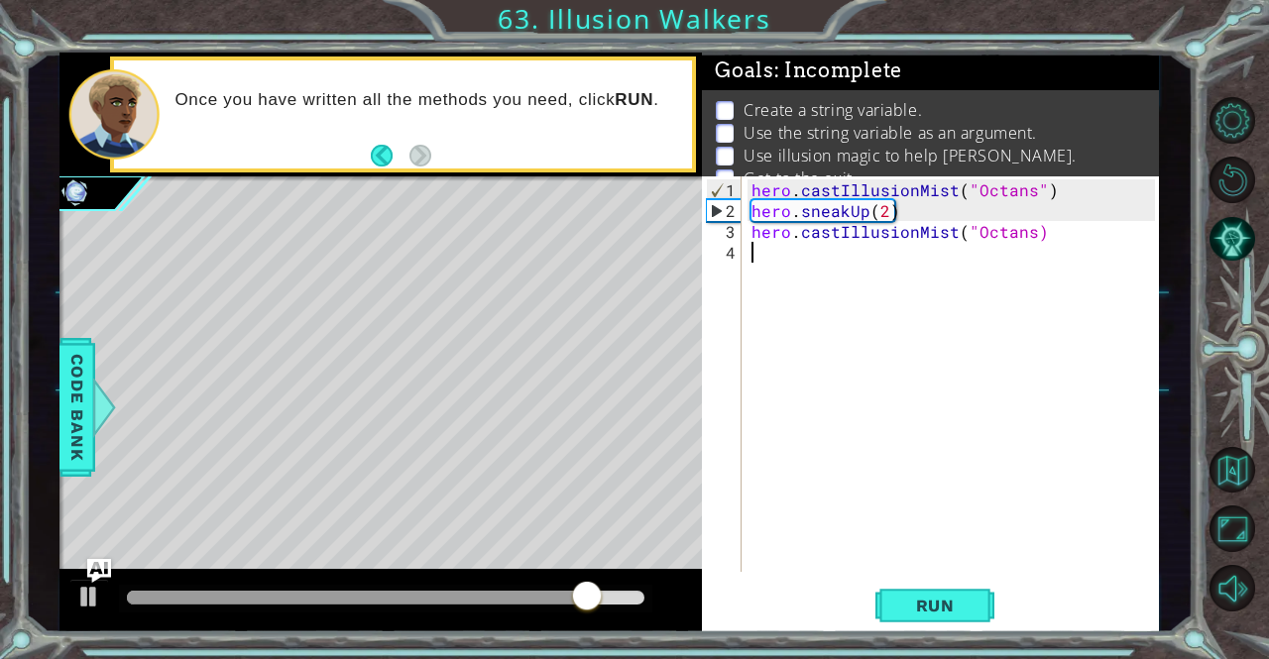
click at [896, 253] on div "hero . castIllusionMist ( "Octans" ) hero . sneakUp ( 2 ) hero . castIllusionMi…" at bounding box center [955, 397] width 416 height 437
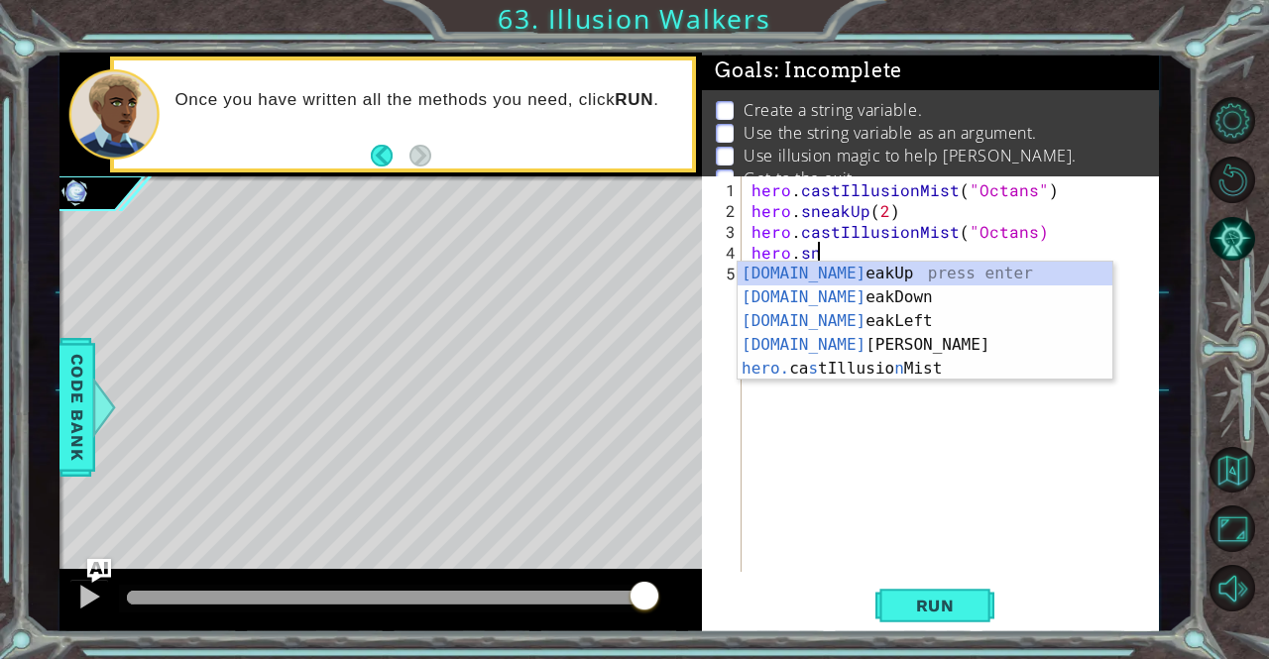
scroll to position [0, 4]
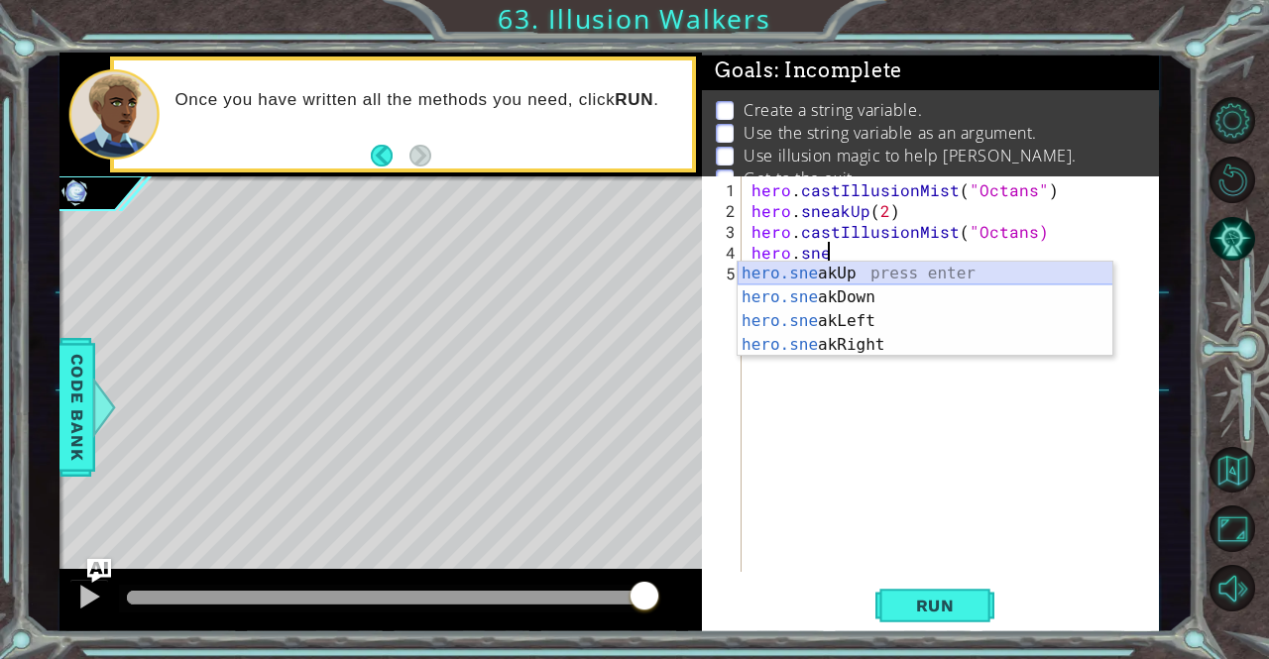
click at [893, 275] on div "hero.sne akUp press enter hero.sne akDown press enter hero.sne akLeft press ent…" at bounding box center [925, 333] width 376 height 143
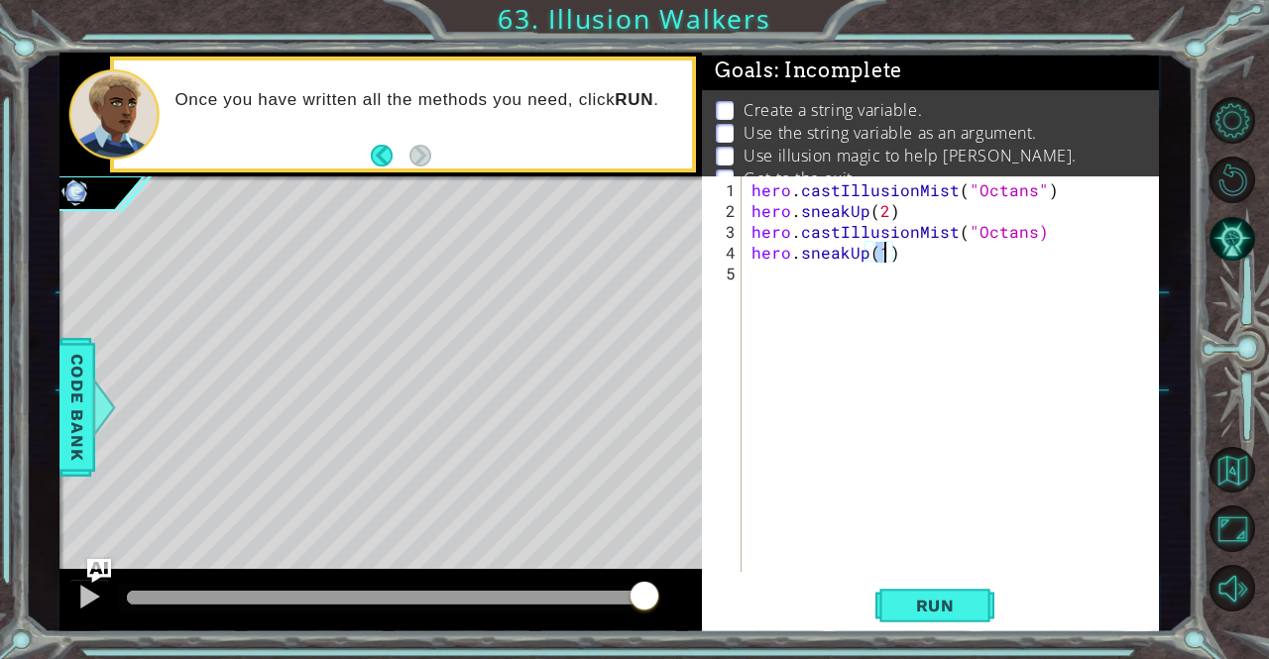
type textarea "hero.sneakUp(2)"
click at [893, 275] on div "hero . castIllusionMist ( "Octans" ) hero . sneakUp ( 2 ) hero . castIllusionMi…" at bounding box center [955, 397] width 416 height 437
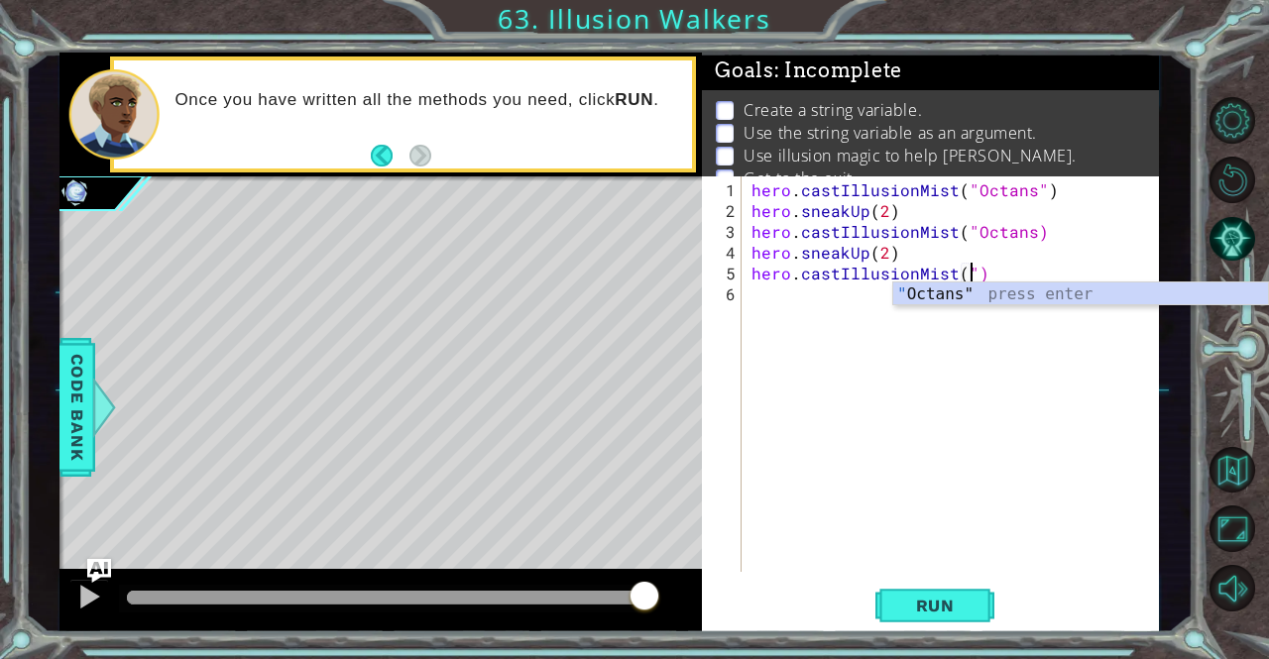
type textarea "hero.castIllusionMist("Octans")"
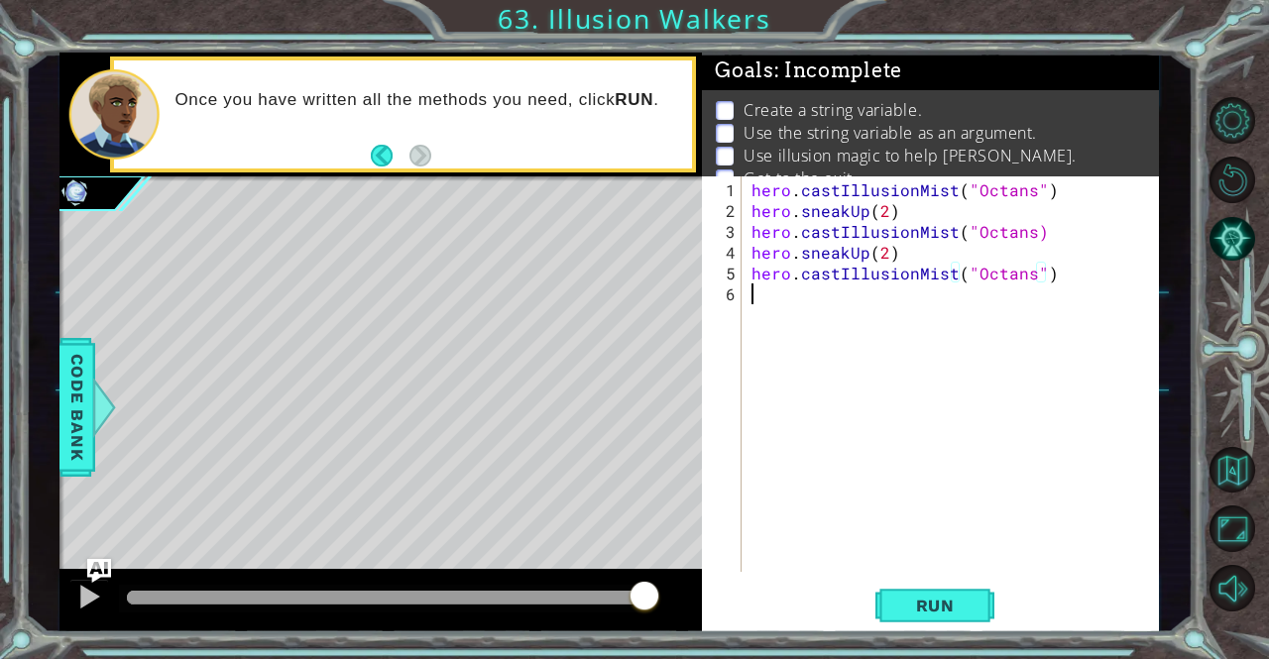
click at [900, 290] on div "hero . castIllusionMist ( "Octans" ) hero . sneakUp ( 2 ) hero . castIllusionMi…" at bounding box center [955, 397] width 416 height 437
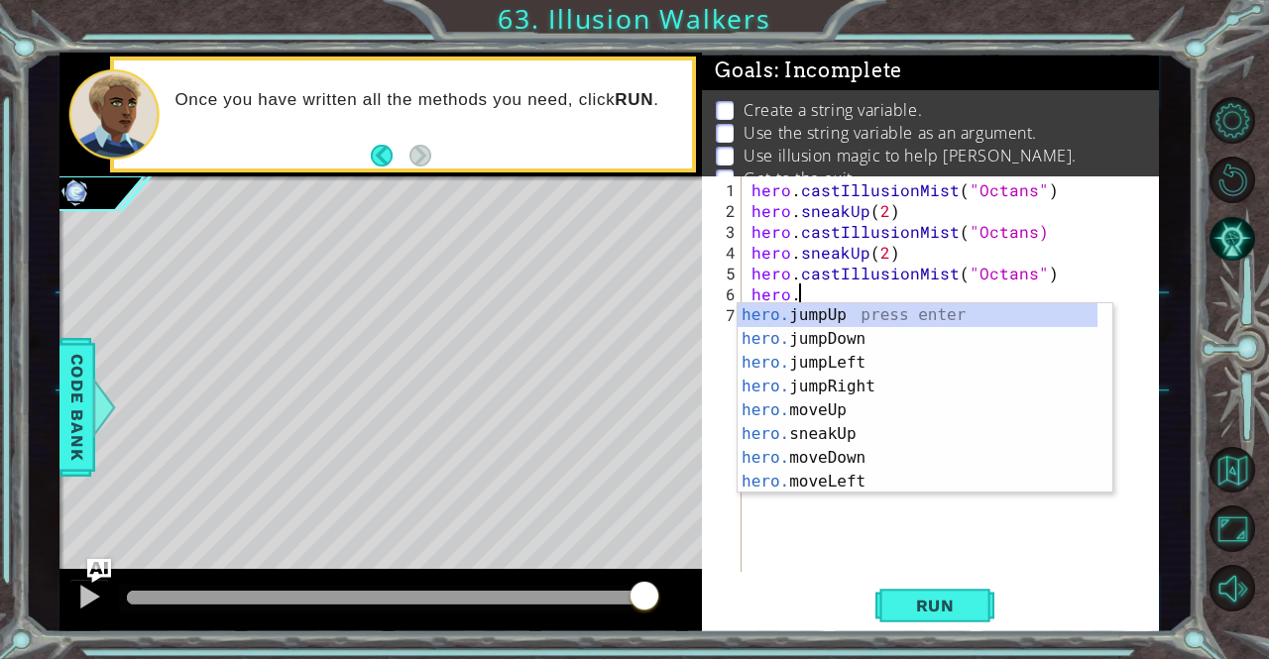
scroll to position [0, 2]
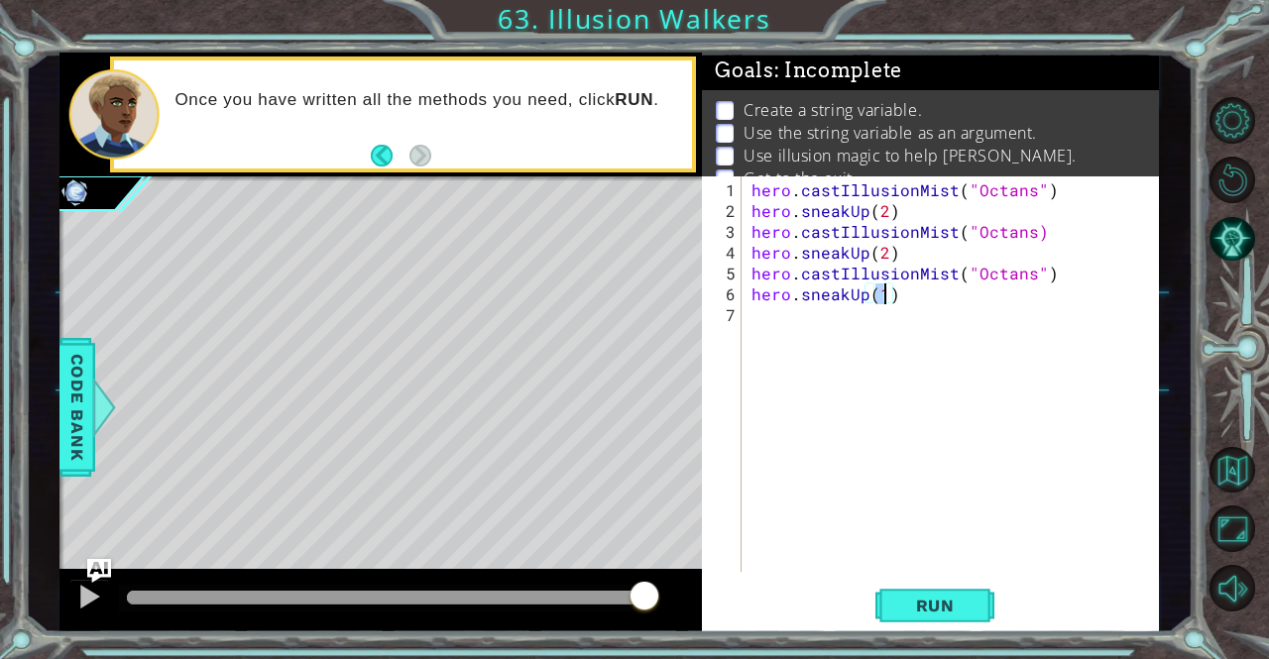
type textarea "hero.sneakUp(2)"
click at [900, 290] on div "hero . castIllusionMist ( "Octans" ) hero . sneakUp ( 2 ) hero . castIllusionMi…" at bounding box center [955, 397] width 416 height 437
click at [909, 600] on span "Run" at bounding box center [935, 606] width 78 height 20
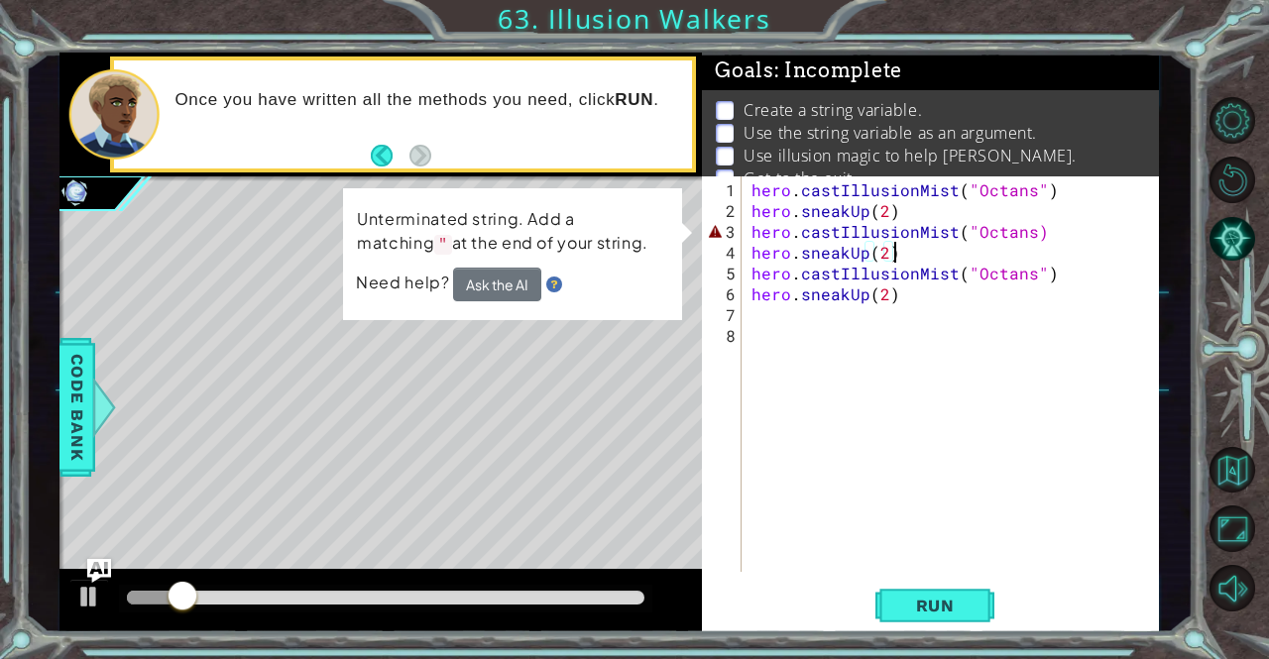
click at [1019, 241] on div "hero . castIllusionMist ( "Octans" ) hero . sneakUp ( 2 ) hero . castIllusionMi…" at bounding box center [955, 397] width 416 height 437
click at [1027, 234] on div "hero . castIllusionMist ( "Octans" ) hero . sneakUp ( 2 ) hero . castIllusionMi…" at bounding box center [955, 397] width 416 height 437
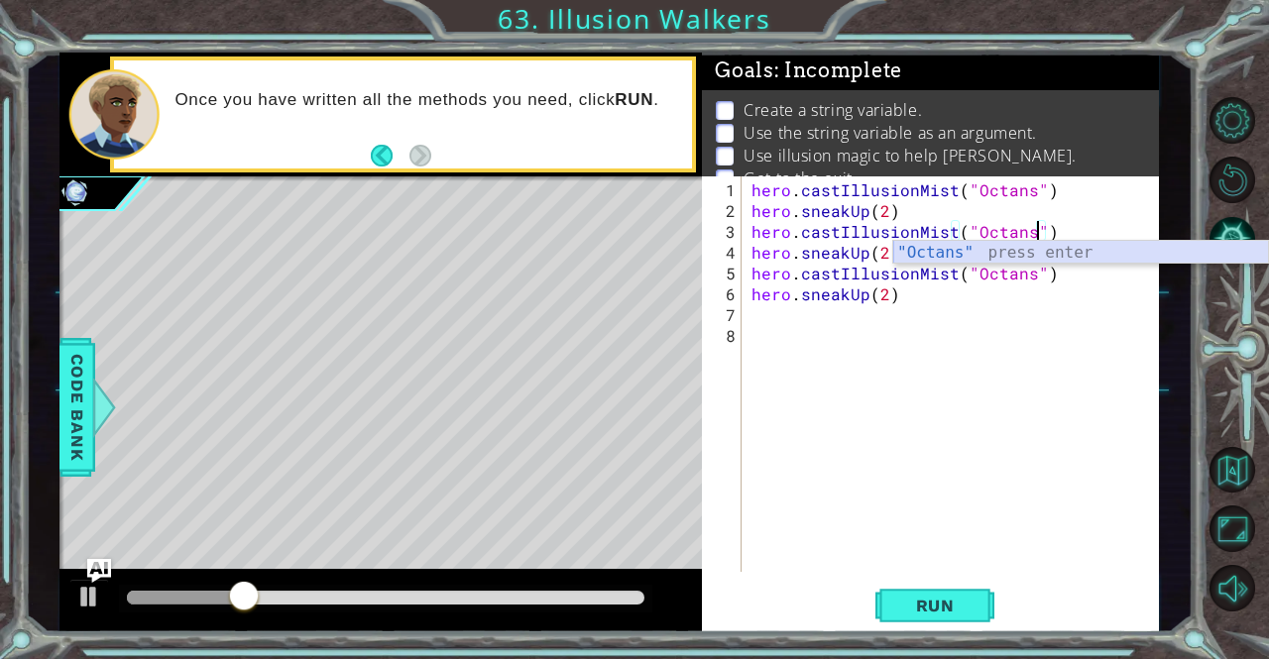
click at [1028, 259] on div ""Octans" press enter" at bounding box center [1081, 276] width 376 height 71
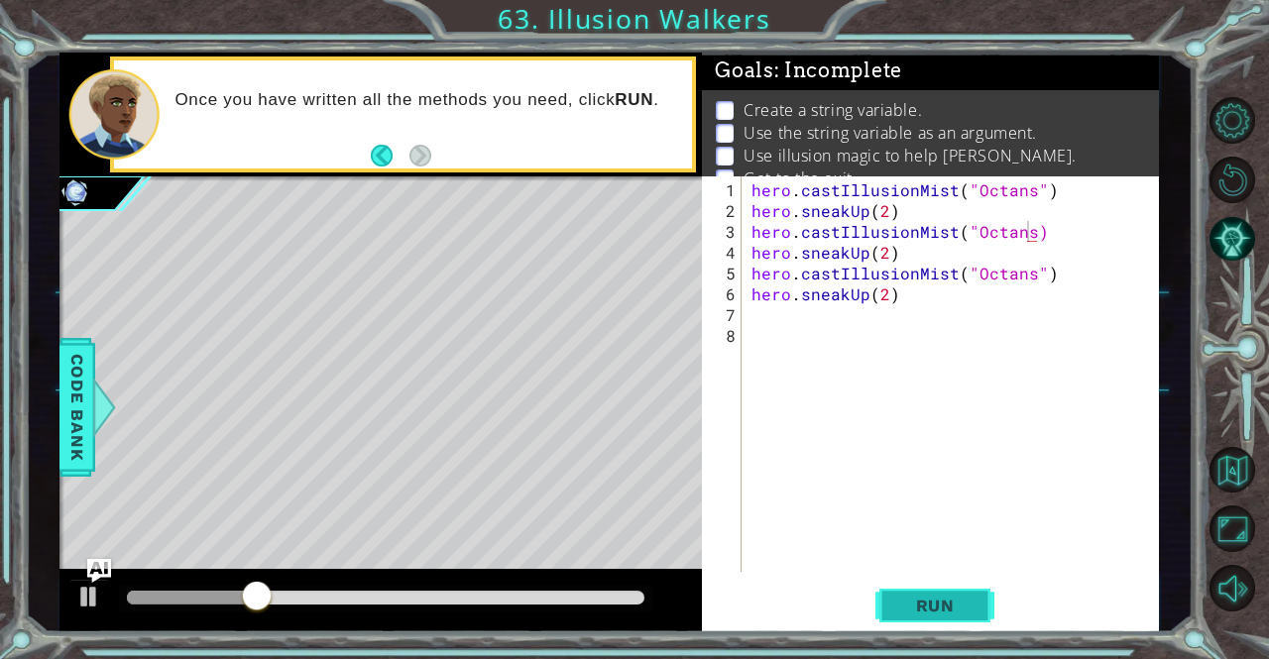
click at [899, 625] on button "Run" at bounding box center [934, 606] width 119 height 46
click at [967, 616] on span "Run" at bounding box center [935, 606] width 78 height 20
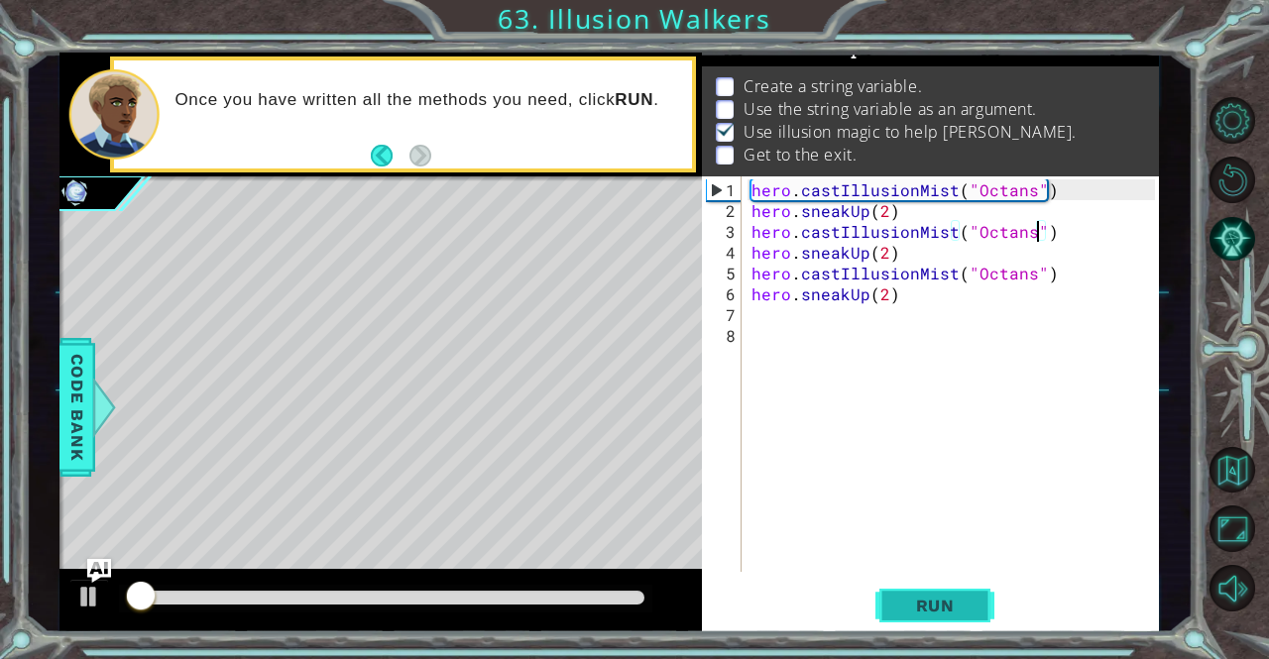
scroll to position [25, 0]
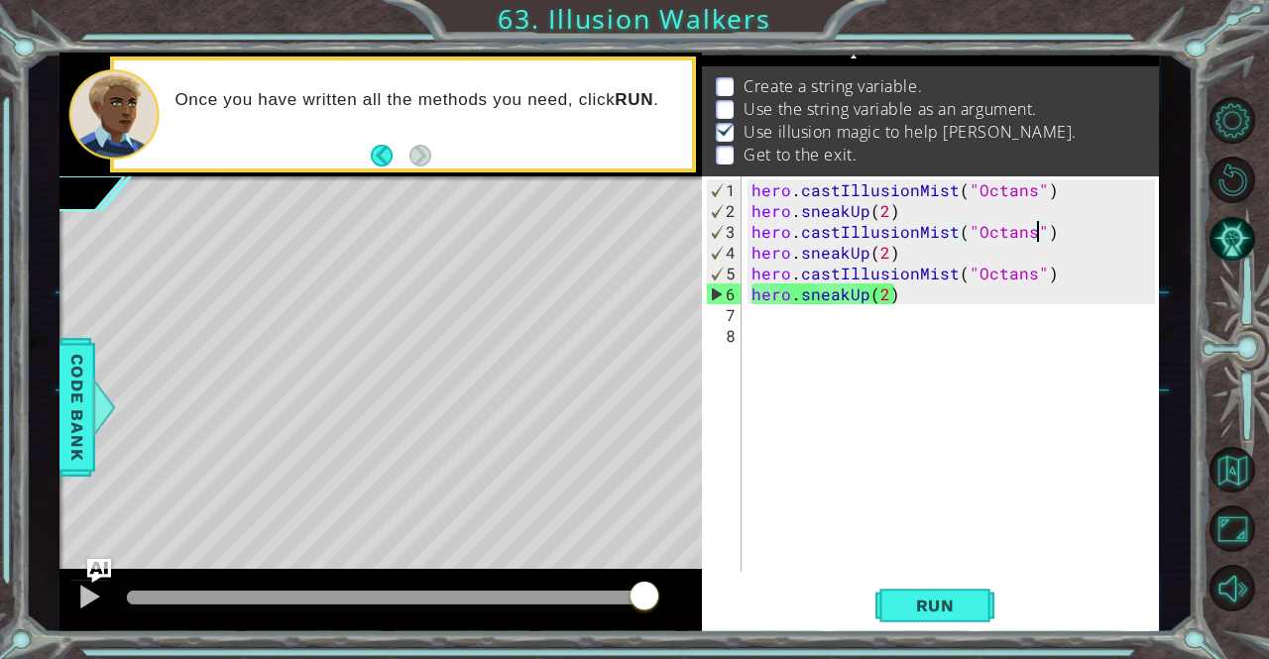
click at [888, 286] on div "hero . castIllusionMist ( "Octans" ) hero . sneakUp ( 2 ) hero . castIllusionMi…" at bounding box center [955, 397] width 416 height 437
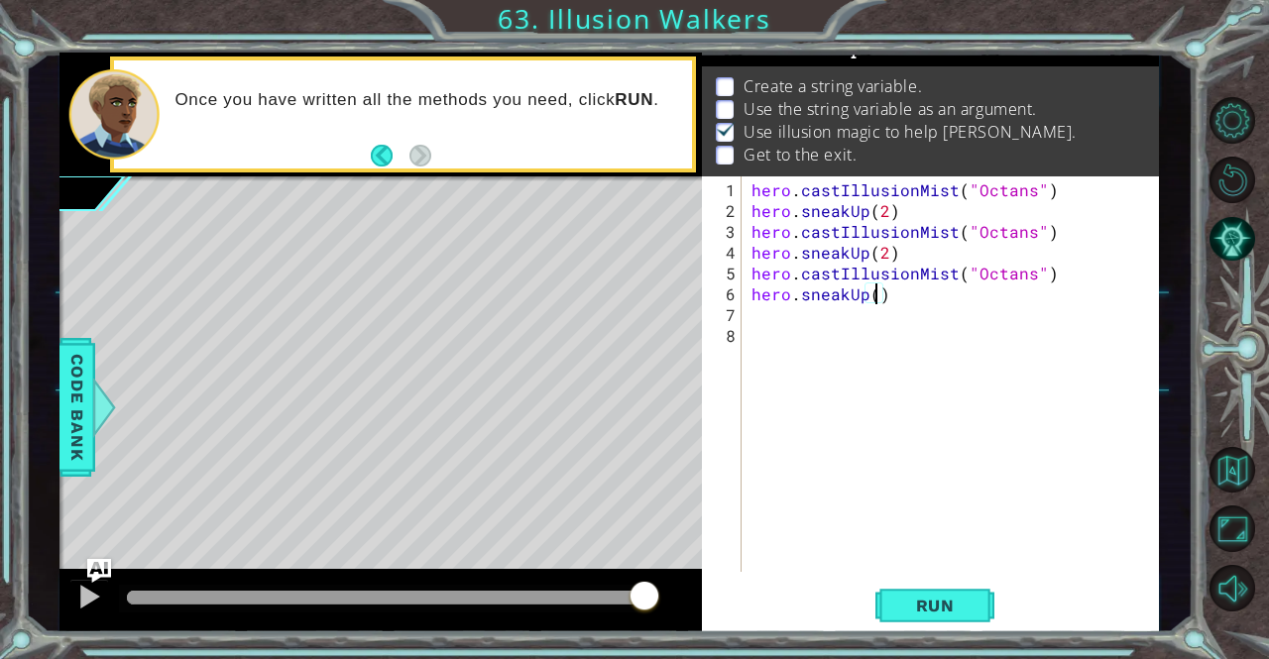
type textarea "hero.sneakUp(1)"
click at [889, 314] on div "hero . castIllusionMist ( "Octans" ) hero . sneakUp ( 2 ) hero . castIllusionMi…" at bounding box center [955, 397] width 416 height 437
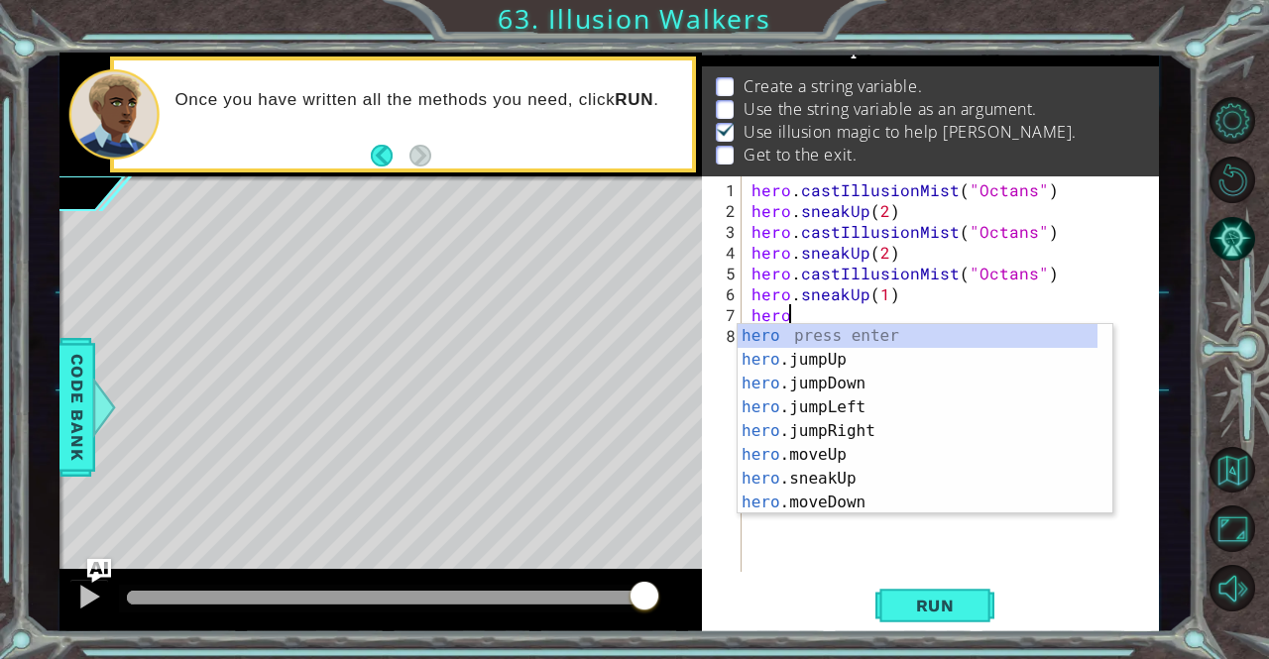
scroll to position [0, 2]
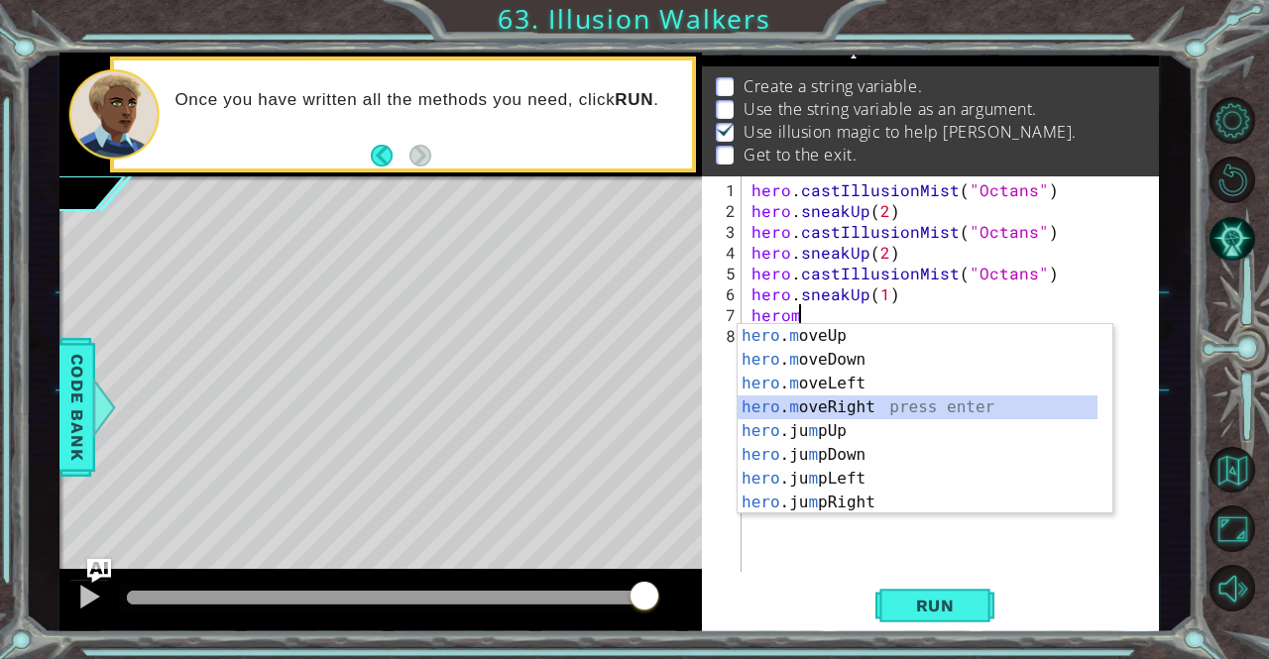
click at [868, 409] on div "hero . m oveUp press enter hero . m oveDown press enter hero . m oveLeft press …" at bounding box center [917, 443] width 361 height 238
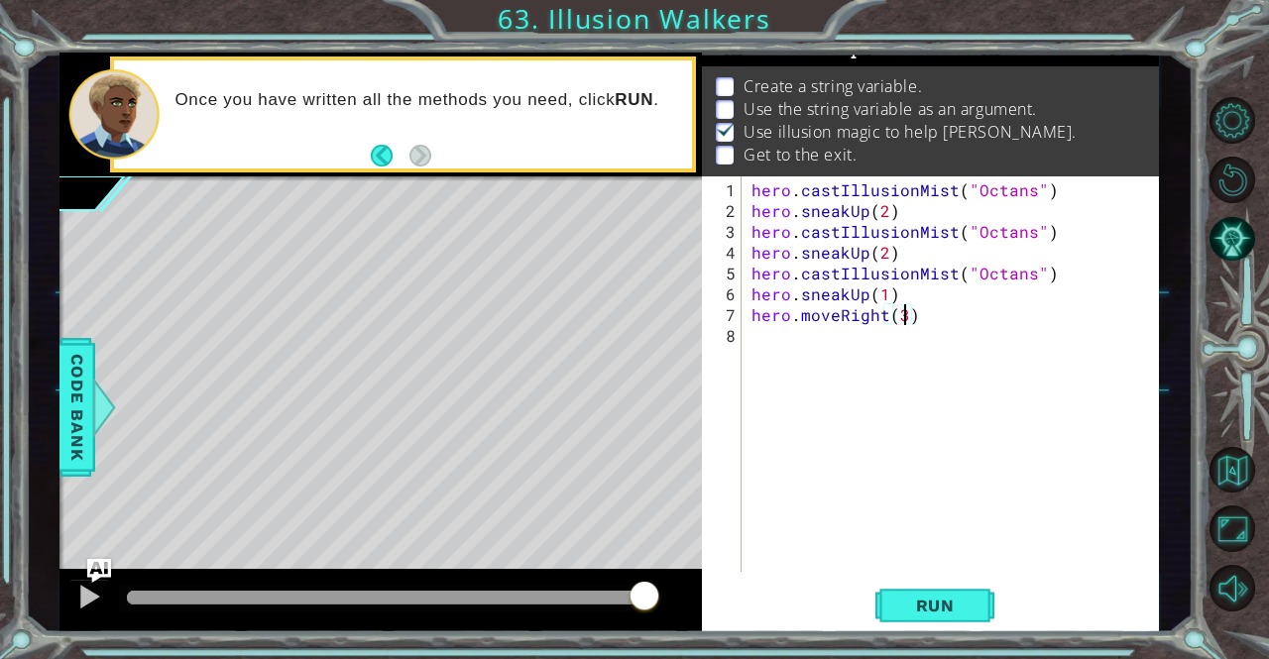
scroll to position [0, 8]
click at [909, 627] on div "hero.moveRight(3) 1 2 3 4 5 6 7 8 hero . castIllusionMist ( "Octans" ) hero . s…" at bounding box center [930, 404] width 457 height 457
click at [909, 627] on button "Run" at bounding box center [934, 606] width 119 height 46
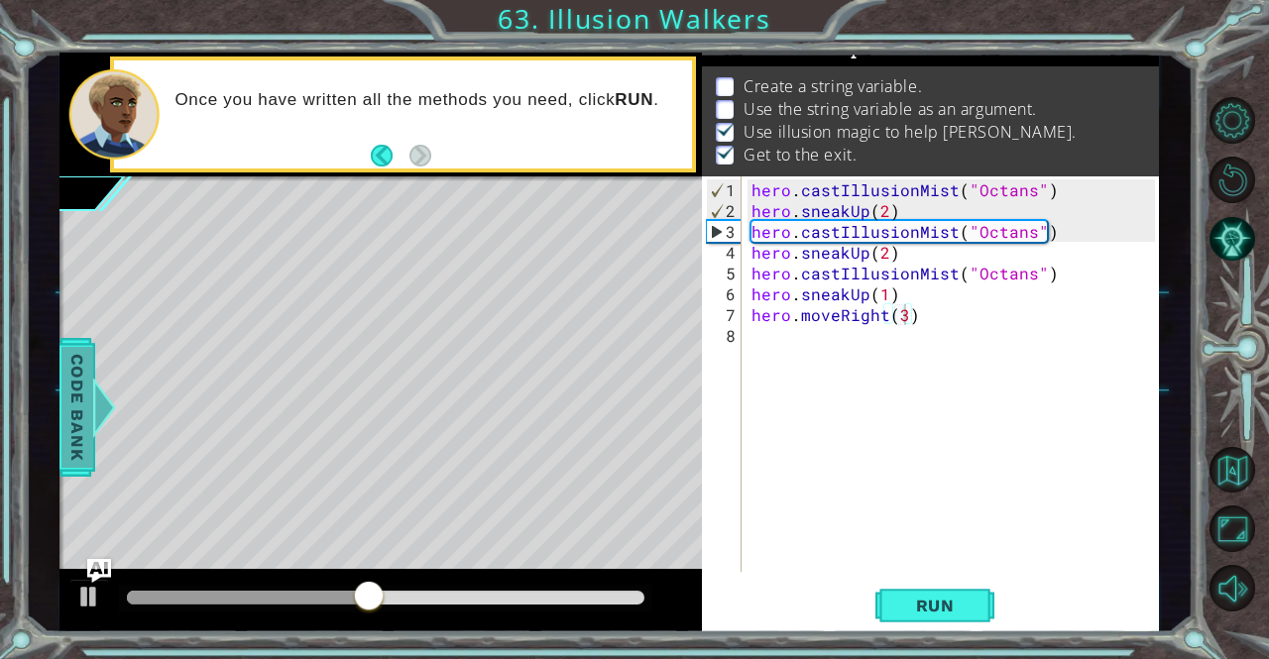
click at [74, 407] on span "Code Bank" at bounding box center [77, 407] width 32 height 121
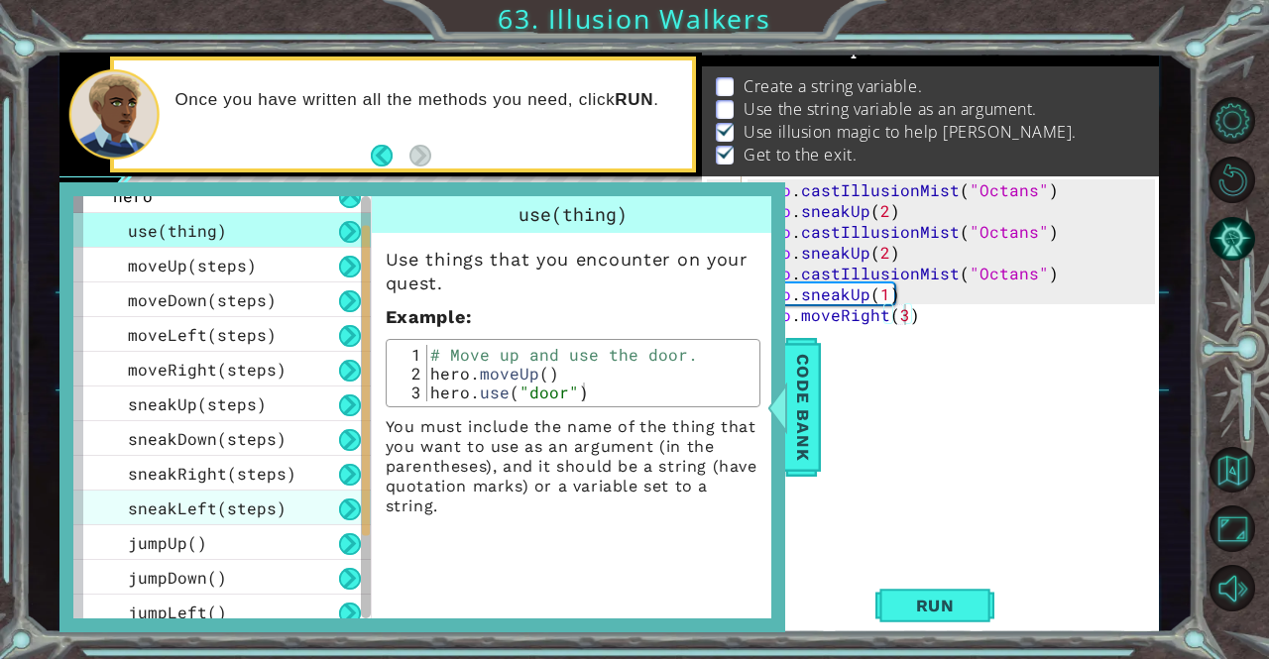
scroll to position [0, 0]
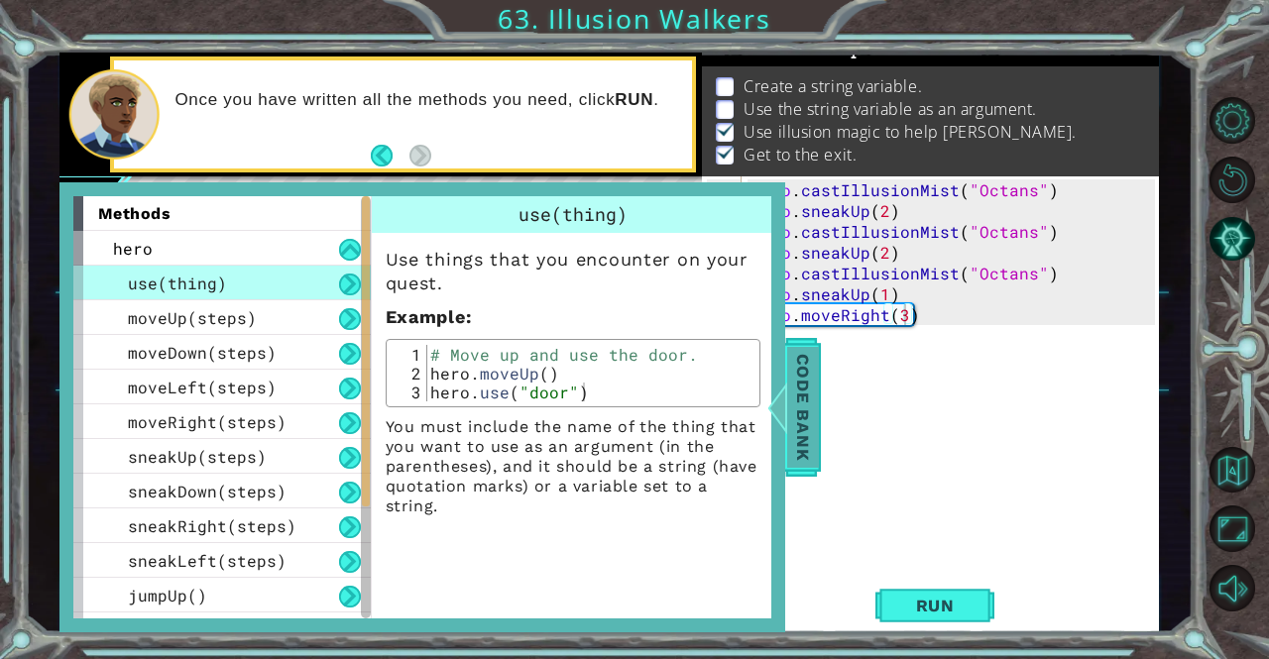
click at [801, 441] on span "Code Bank" at bounding box center [803, 407] width 32 height 121
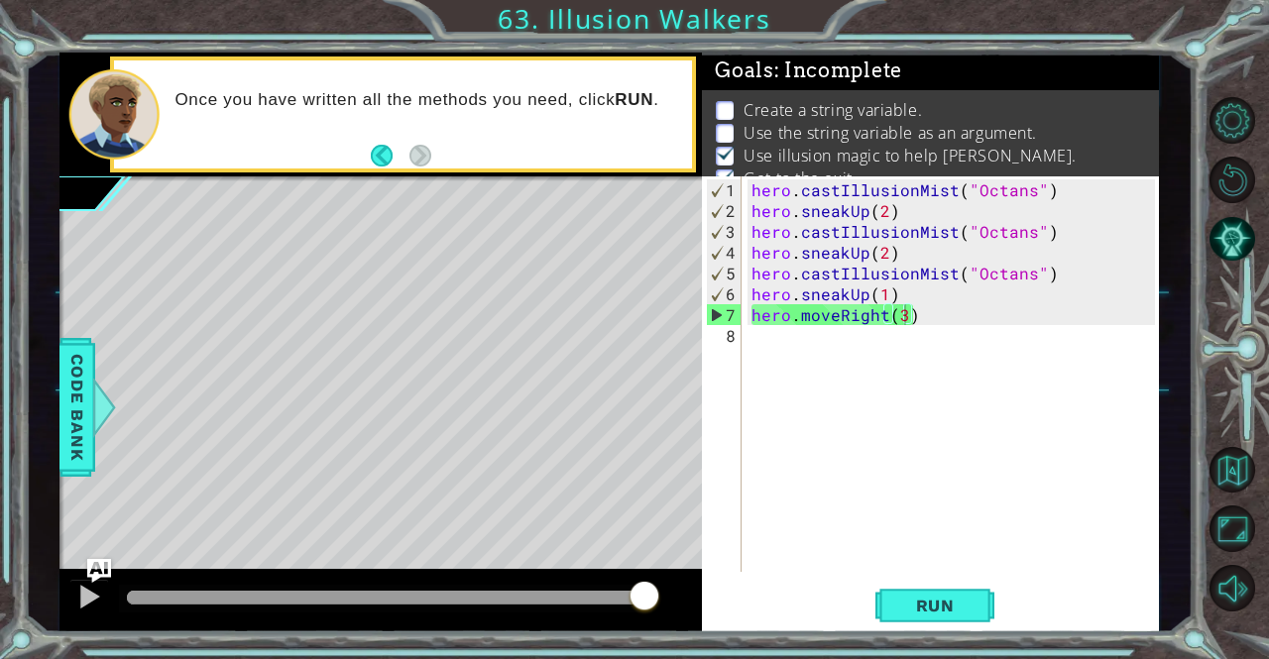
drag, startPoint x: 863, startPoint y: 90, endPoint x: 870, endPoint y: 104, distance: 15.5
click at [870, 104] on div "Create a string variable. Use the string variable as an argument. Use illusion …" at bounding box center [930, 145] width 457 height 110
type textarea "hero.castIllusionMist("Octans")"
click at [1072, 182] on div "hero . castIllusionMist ( "Octans" ) hero . sneakUp ( 2 ) hero . castIllusionMi…" at bounding box center [955, 397] width 416 height 437
click at [750, 180] on div "hero . castIllusionMist ( "Octans" ) hero . sneakUp ( 2 ) hero . castIllusionMi…" at bounding box center [955, 397] width 416 height 437
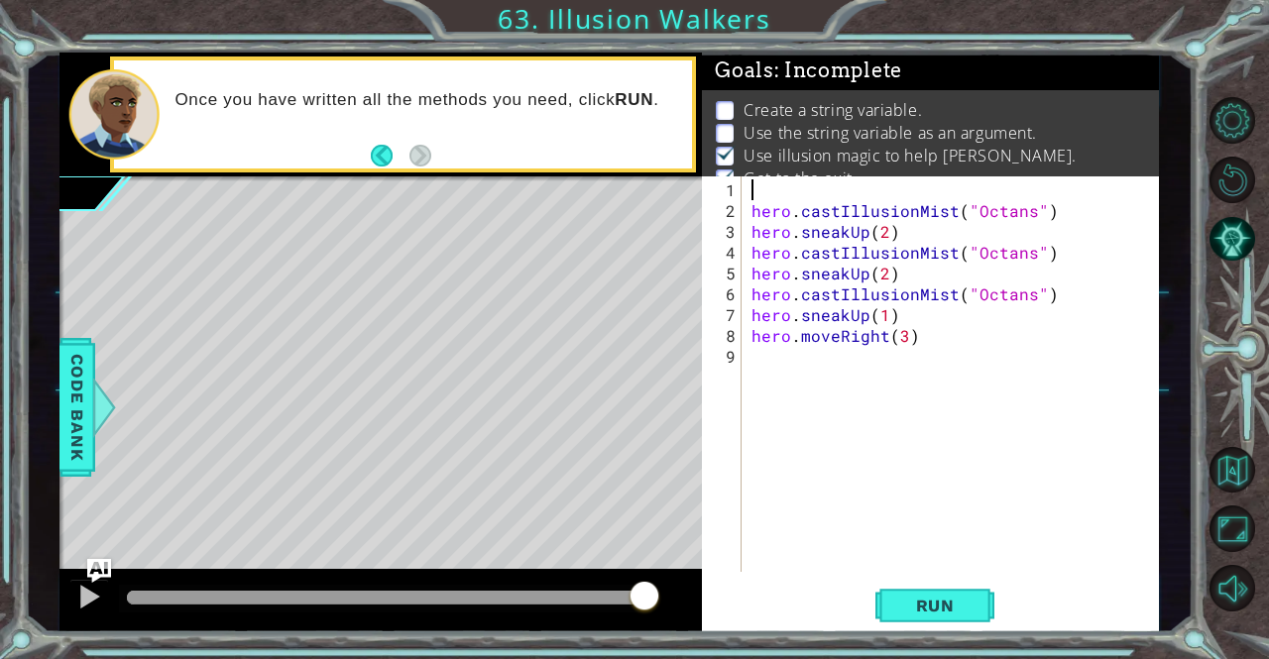
click at [750, 180] on div "hero . castIllusionMist ( "Octans" ) hero . sneakUp ( 2 ) hero . castIllusionMi…" at bounding box center [955, 397] width 416 height 437
click at [877, 617] on button "Run" at bounding box center [934, 606] width 119 height 46
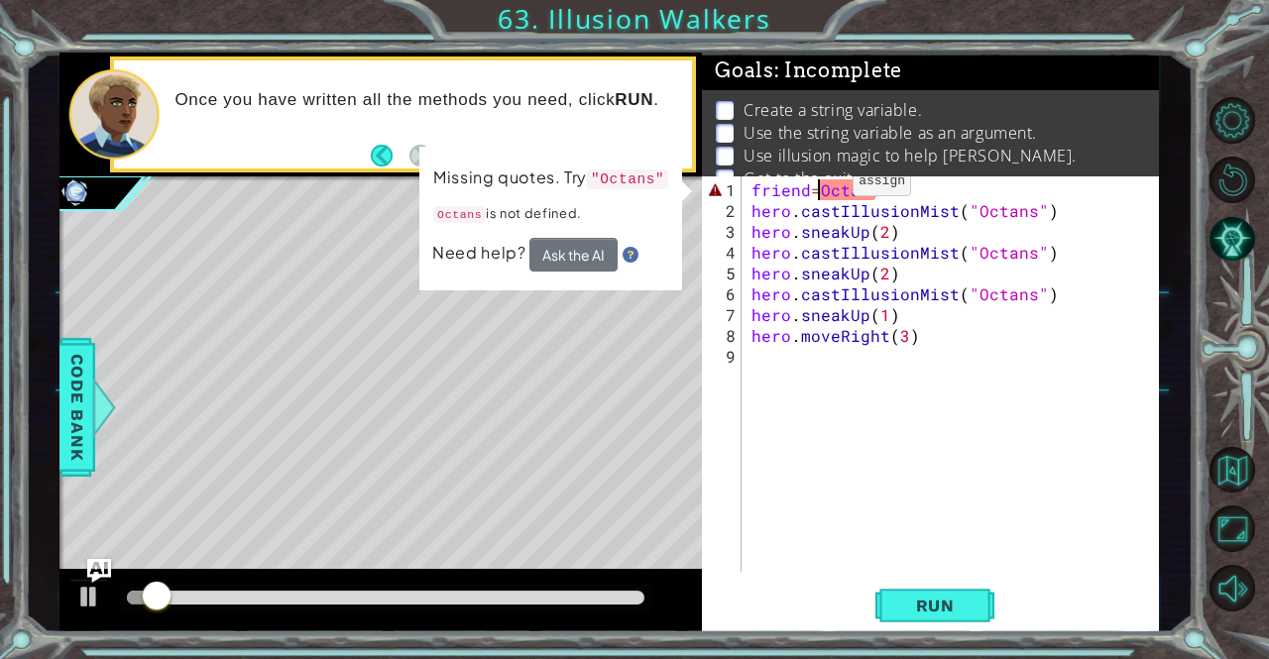
click at [819, 189] on div "friend = Octans hero . castIllusionMist ( "Octans" ) hero . sneakUp ( 2 ) hero …" at bounding box center [955, 397] width 416 height 437
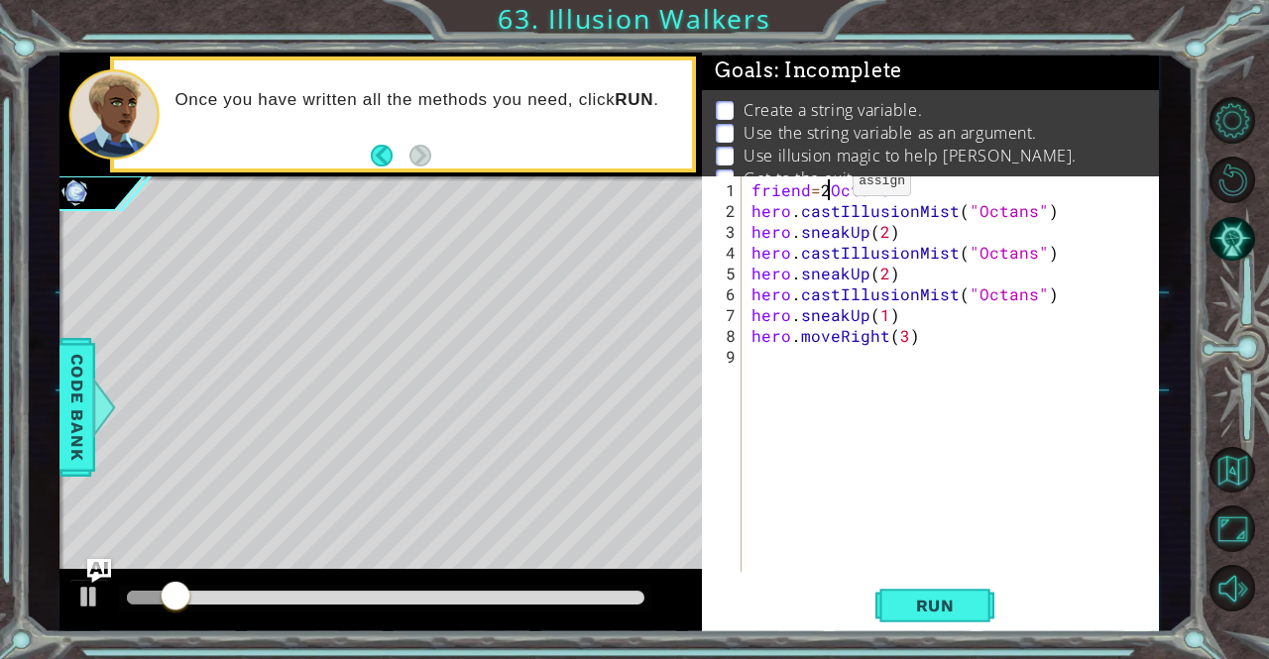
scroll to position [0, 4]
click at [901, 187] on div "friend = "Octans hero . castIllusionMist ( "Octans" ) hero . sneakUp ( 2 ) hero…" at bounding box center [955, 397] width 416 height 437
click at [899, 612] on span "Run" at bounding box center [935, 606] width 78 height 20
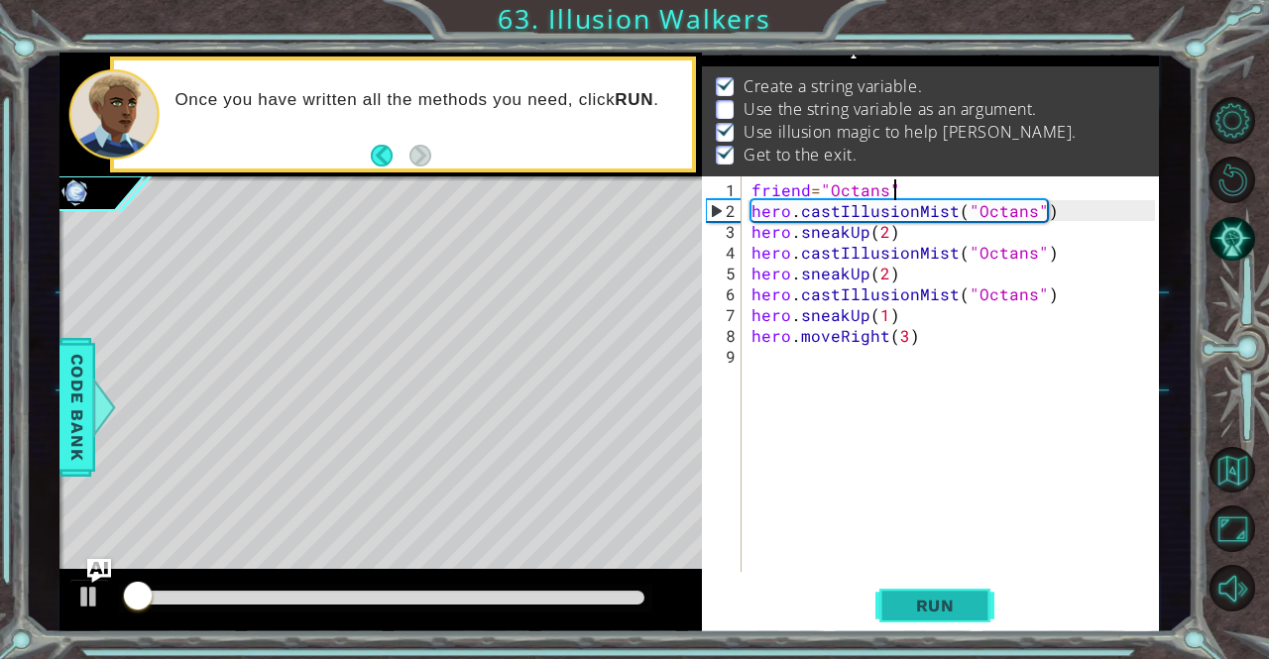
scroll to position [25, 0]
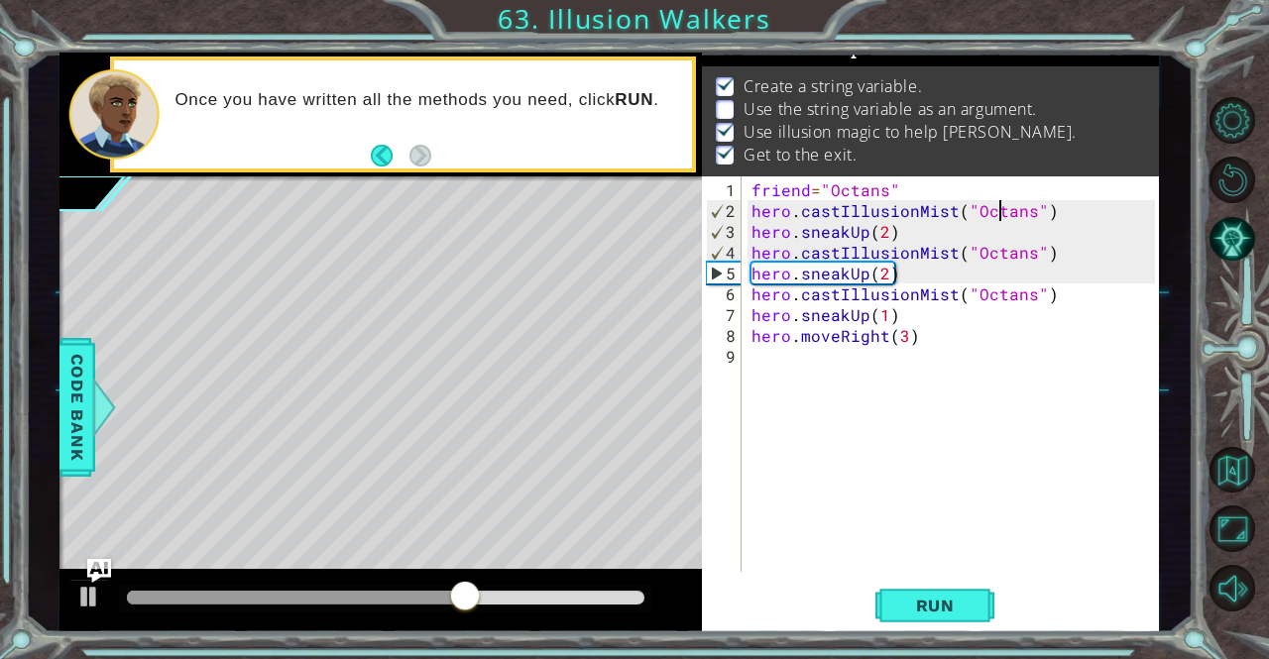
click at [1002, 217] on div "friend = "Octans" hero . castIllusionMist ( "Octans" ) hero . sneakUp ( 2 ) her…" at bounding box center [955, 397] width 416 height 437
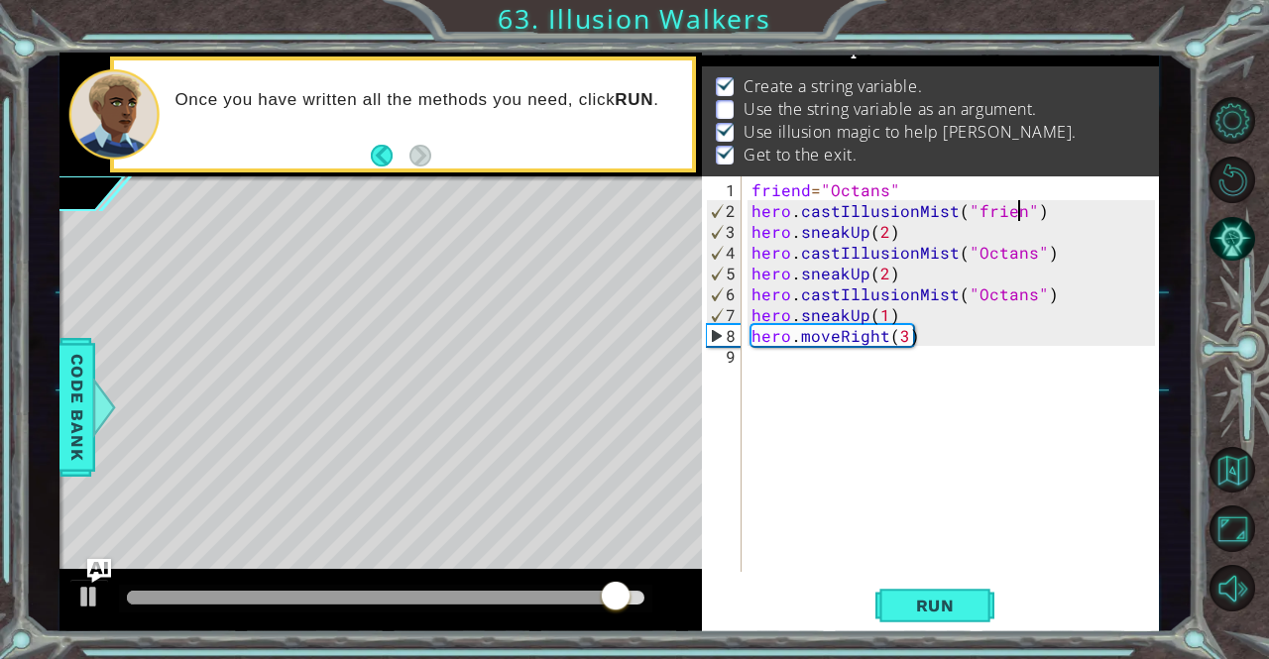
scroll to position [0, 17]
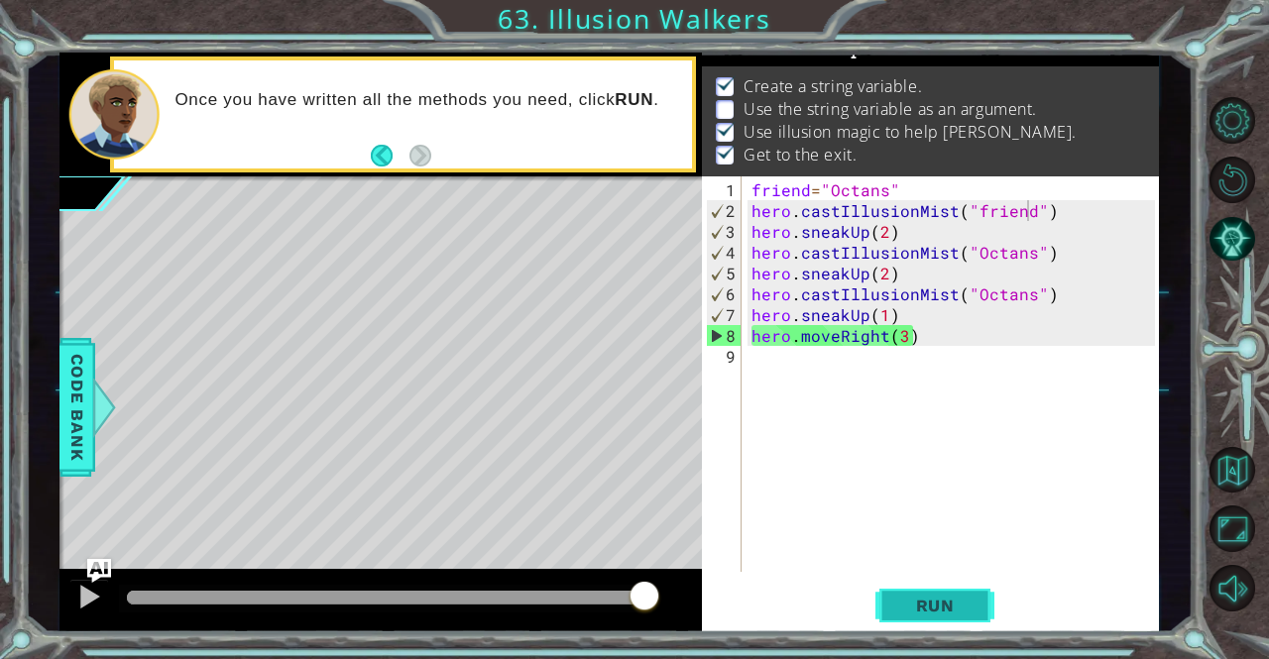
click at [902, 612] on span "Run" at bounding box center [935, 606] width 78 height 20
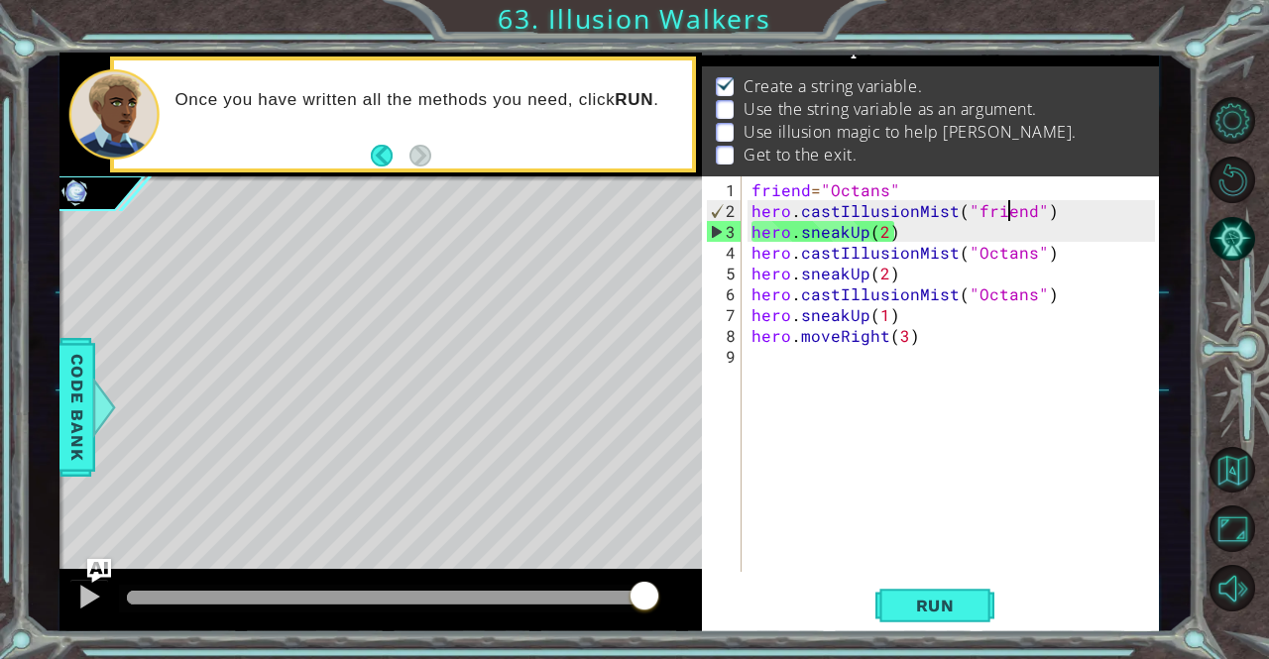
click at [1011, 202] on div "friend = "Octans" hero . castIllusionMist ( "friend" ) hero . sneakUp ( 2 ) her…" at bounding box center [955, 397] width 416 height 437
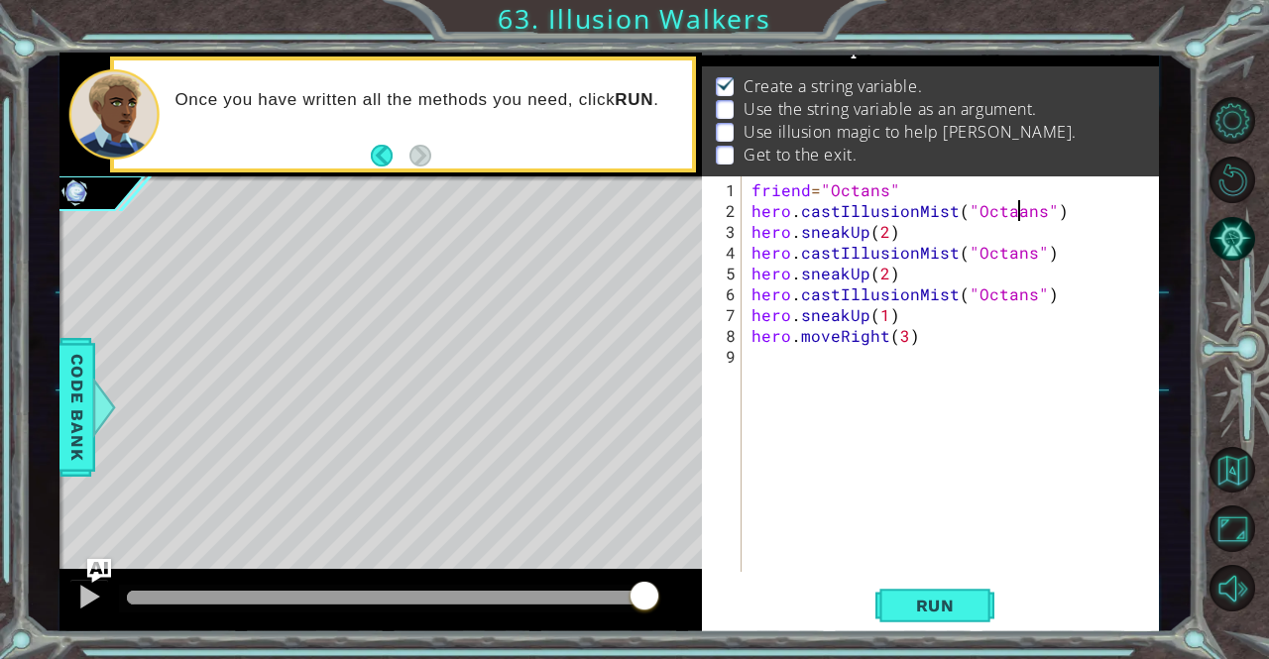
click at [1014, 212] on div "friend = "Octans" hero . castIllusionMist ( "Octaans" ) hero . sneakUp ( 2 ) he…" at bounding box center [955, 397] width 416 height 437
click at [920, 604] on span "Run" at bounding box center [935, 606] width 78 height 20
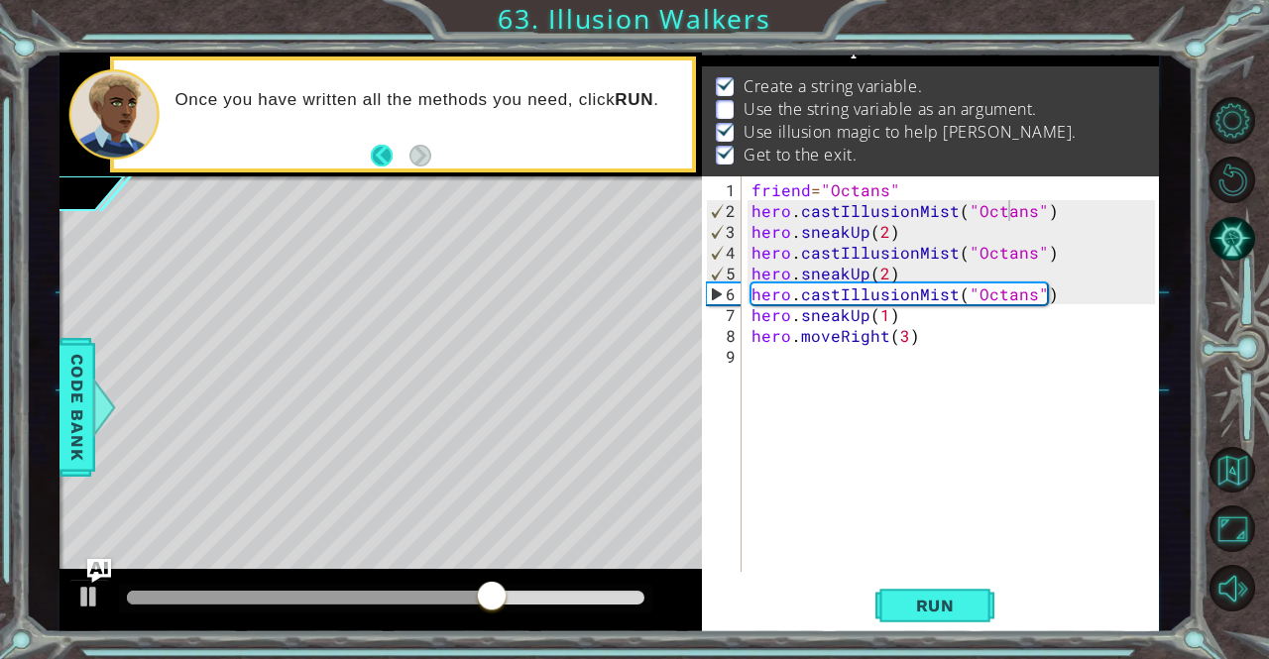
click at [376, 160] on button "Back" at bounding box center [390, 156] width 39 height 22
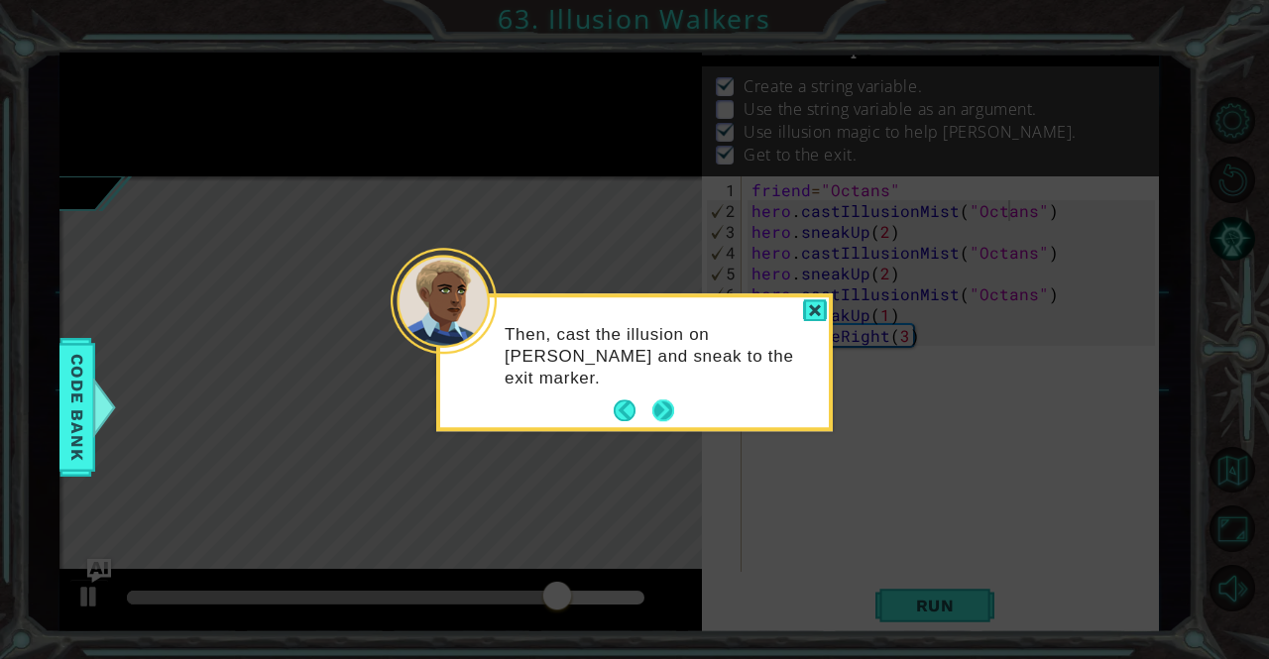
click at [664, 399] on button "Next" at bounding box center [663, 412] width 36 height 36
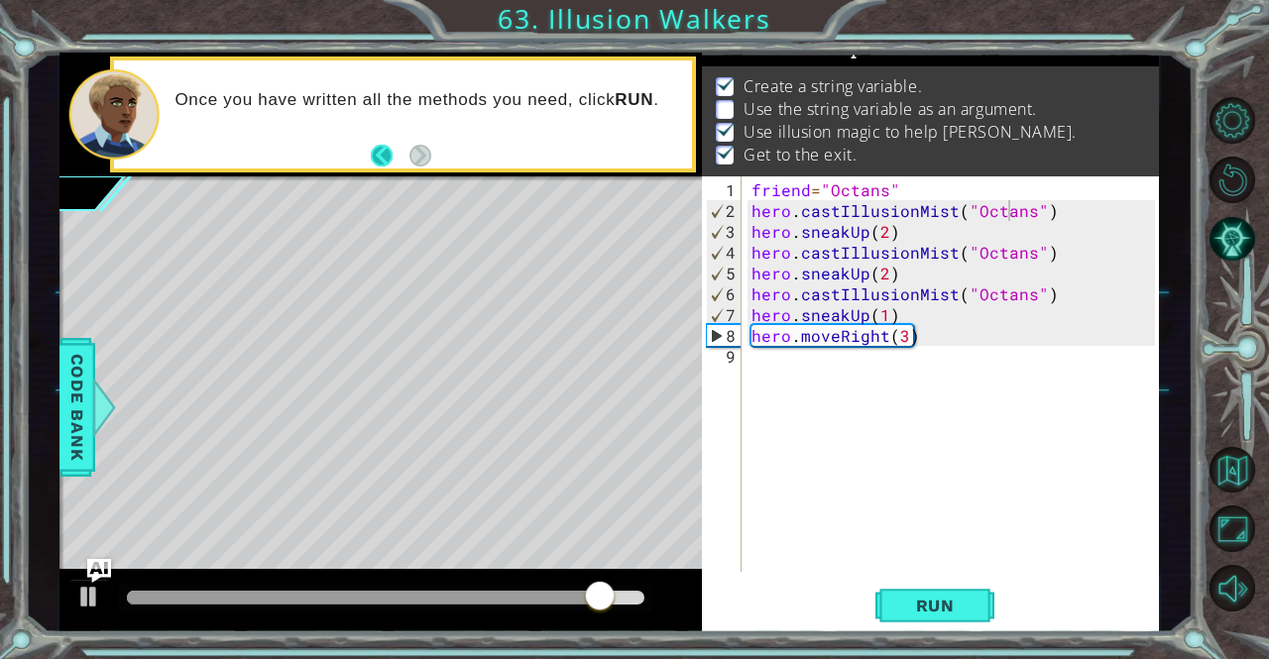
drag, startPoint x: 374, startPoint y: 141, endPoint x: 377, endPoint y: 164, distance: 23.0
click at [377, 164] on footer at bounding box center [401, 156] width 60 height 30
click at [377, 164] on button "Back" at bounding box center [390, 156] width 39 height 22
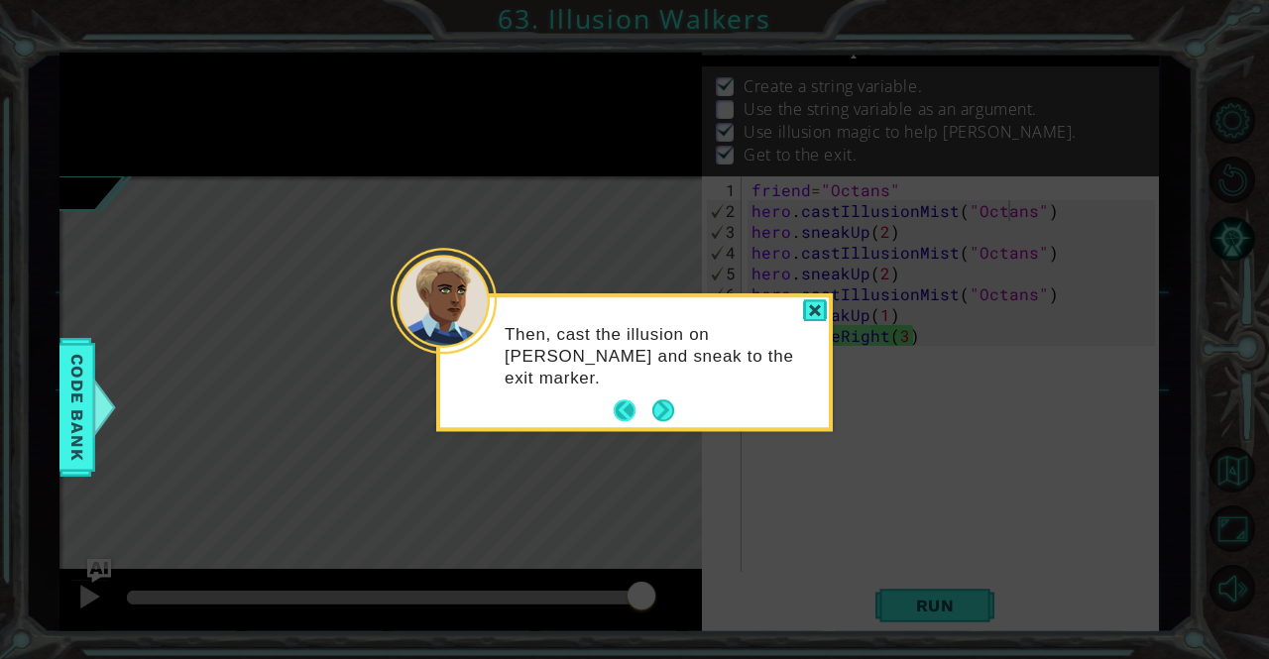
click at [620, 403] on button "Back" at bounding box center [633, 411] width 39 height 22
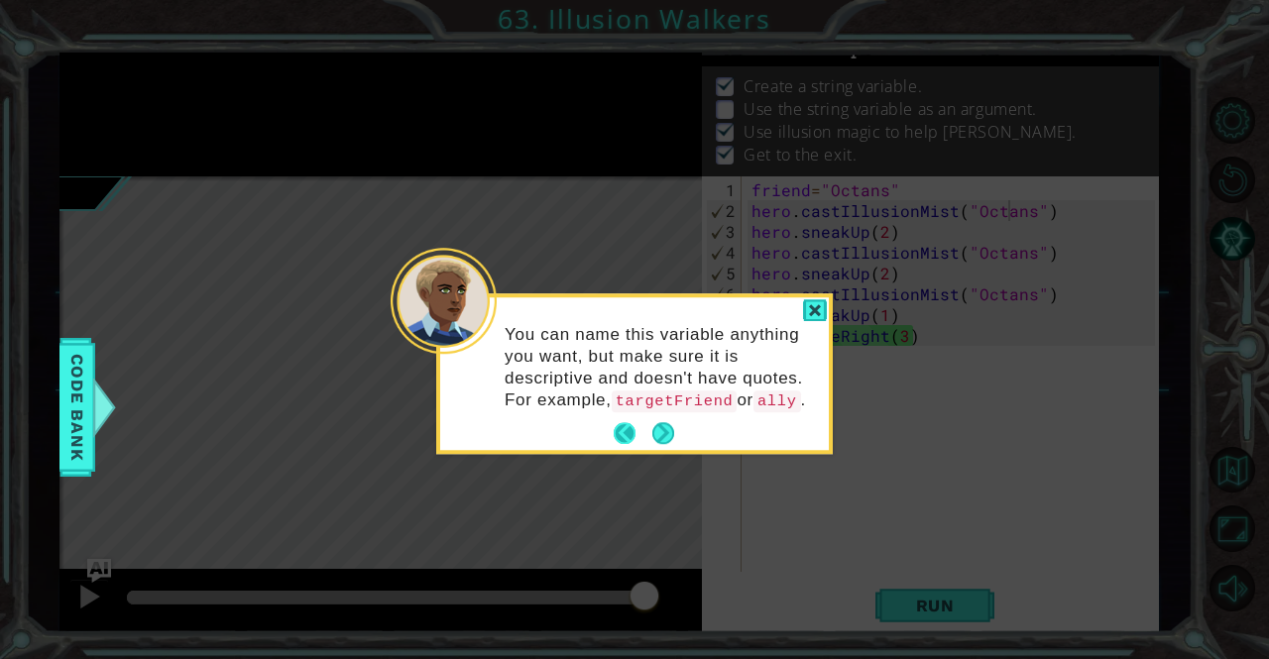
click at [627, 436] on button "Back" at bounding box center [633, 434] width 39 height 22
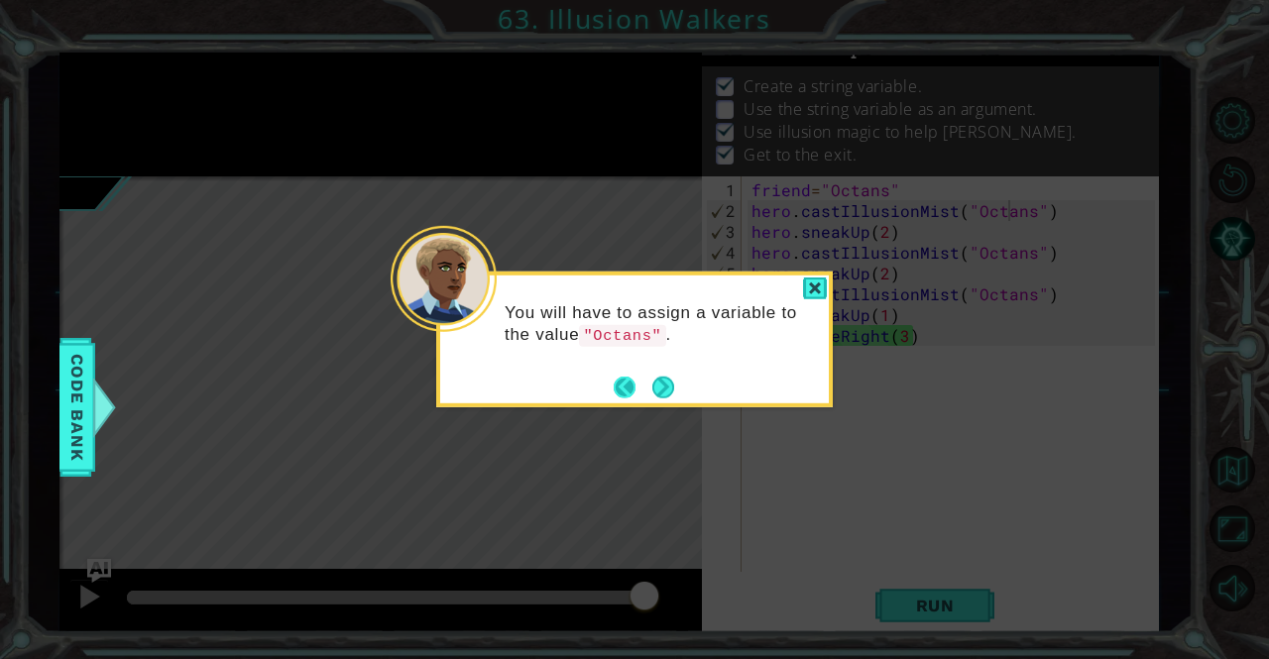
click at [622, 392] on button "Back" at bounding box center [633, 388] width 39 height 22
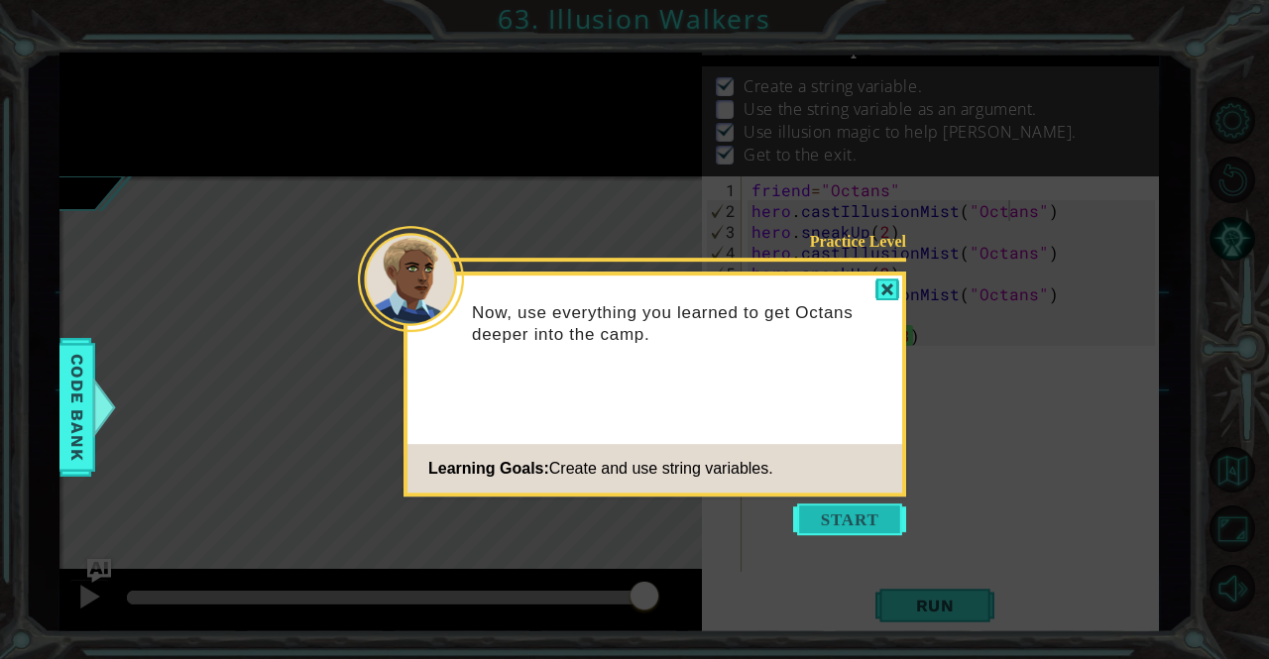
click at [827, 520] on button "Start" at bounding box center [849, 520] width 113 height 32
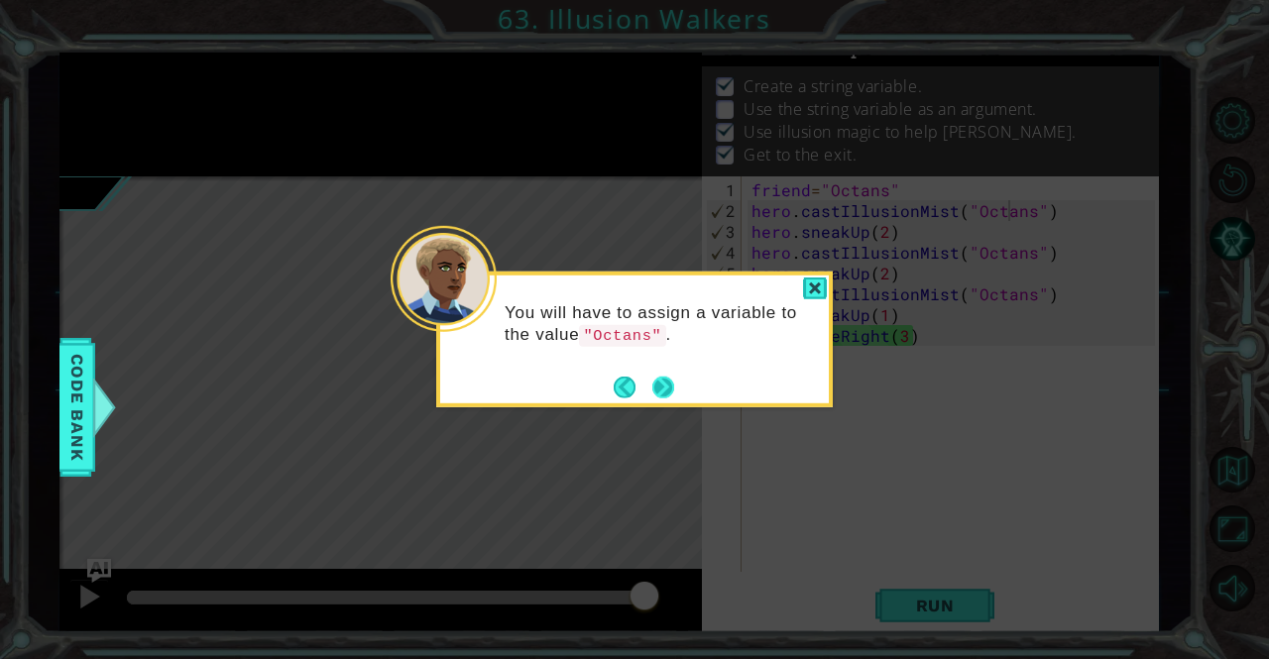
click at [660, 384] on button "Next" at bounding box center [662, 387] width 37 height 37
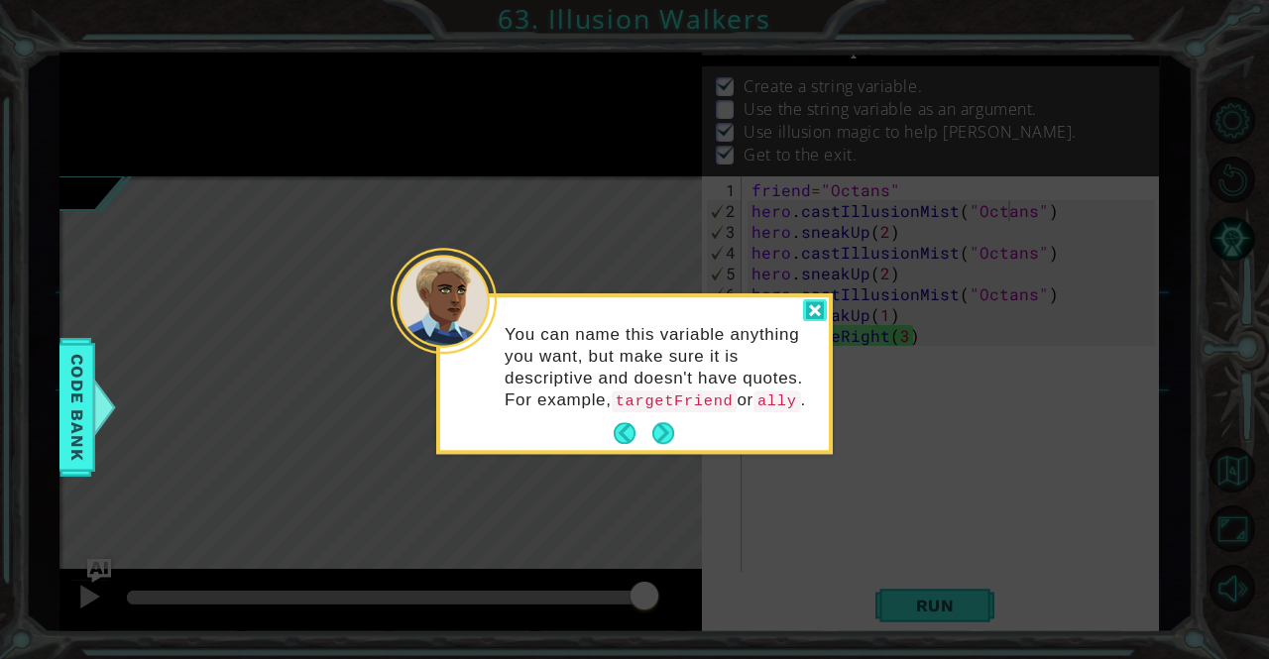
click at [822, 308] on div at bounding box center [815, 310] width 24 height 23
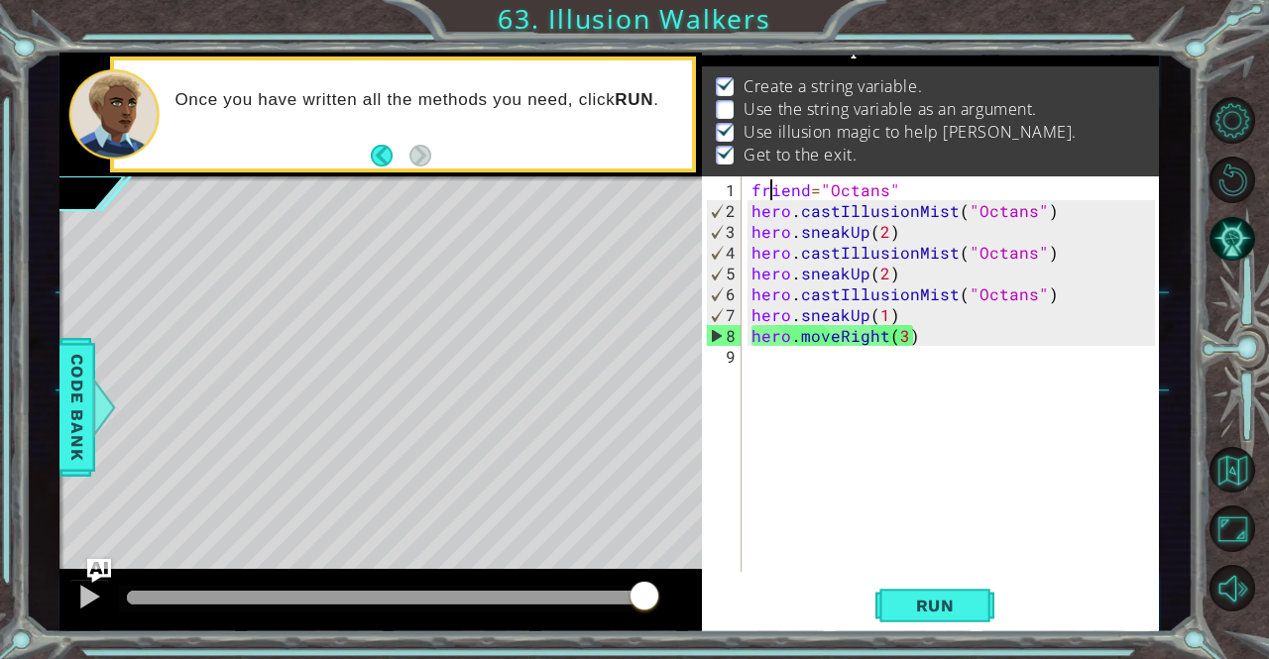
click at [775, 190] on div "friend = "Octans" hero . castIllusionMist ( "Octans" ) hero . sneakUp ( 2 ) her…" at bounding box center [955, 397] width 416 height 437
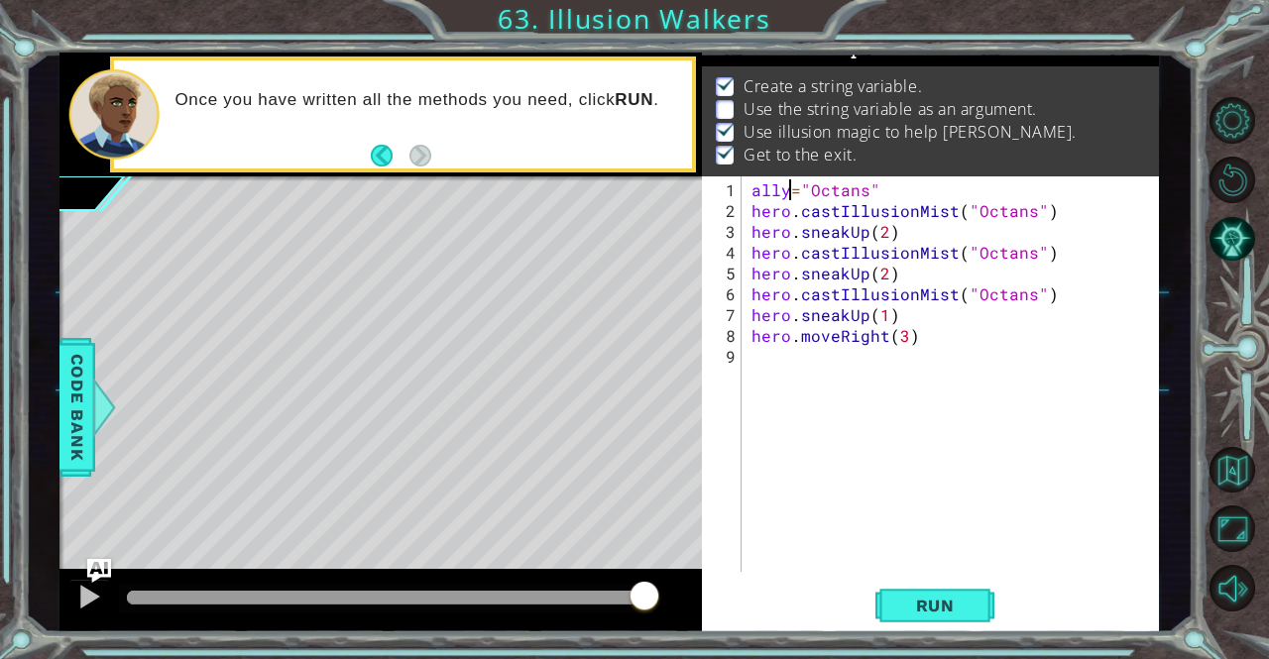
scroll to position [0, 2]
click at [963, 587] on button "Run" at bounding box center [934, 606] width 119 height 46
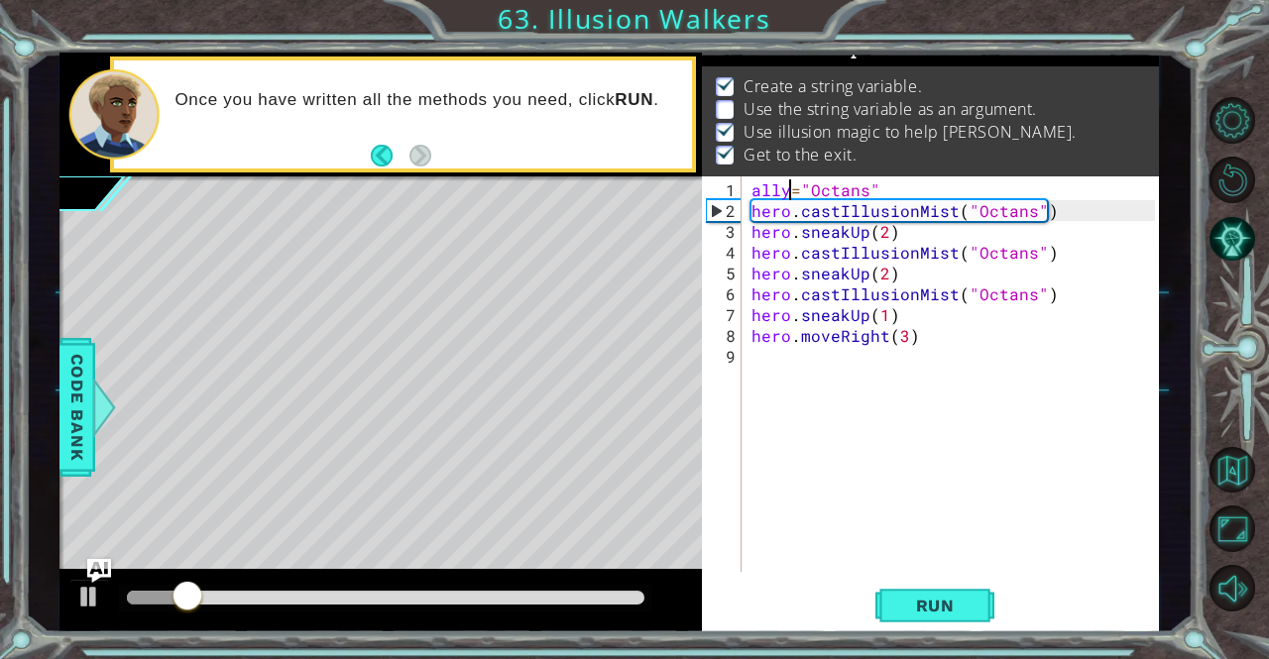
click at [998, 209] on div "ally = "Octans" hero . castIllusionMist ( "Octans" ) hero . sneakUp ( 2 ) hero …" at bounding box center [955, 397] width 416 height 437
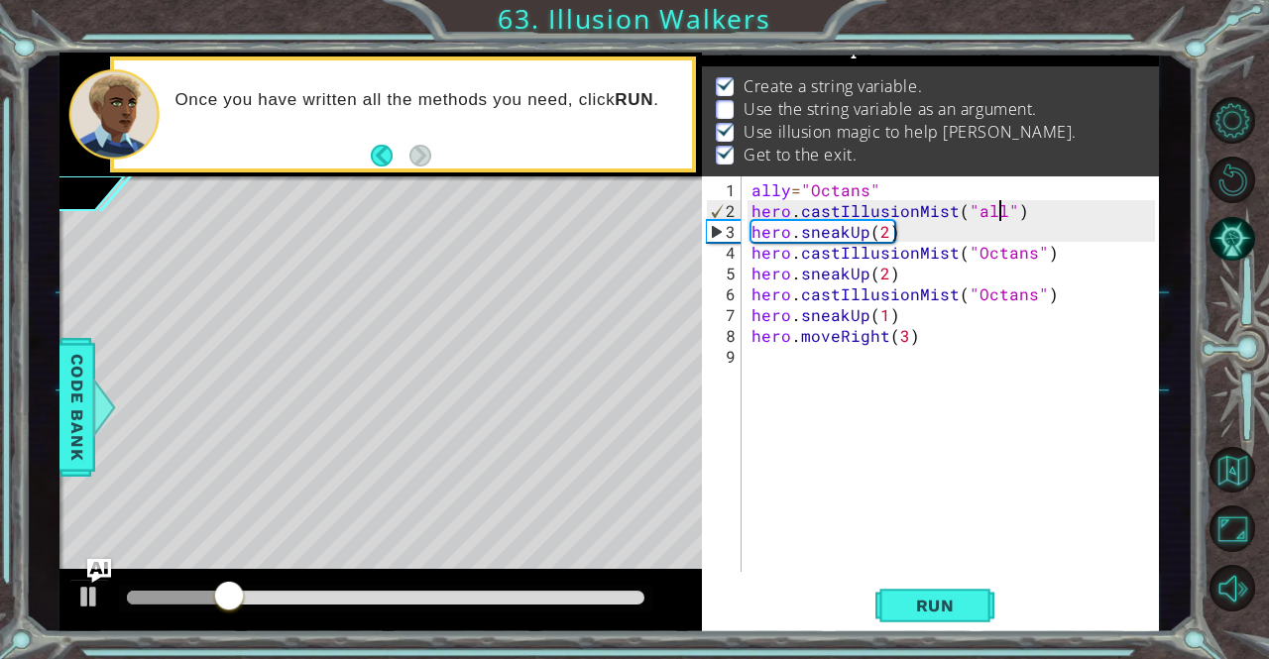
scroll to position [0, 16]
click at [915, 593] on button "Run" at bounding box center [934, 606] width 119 height 46
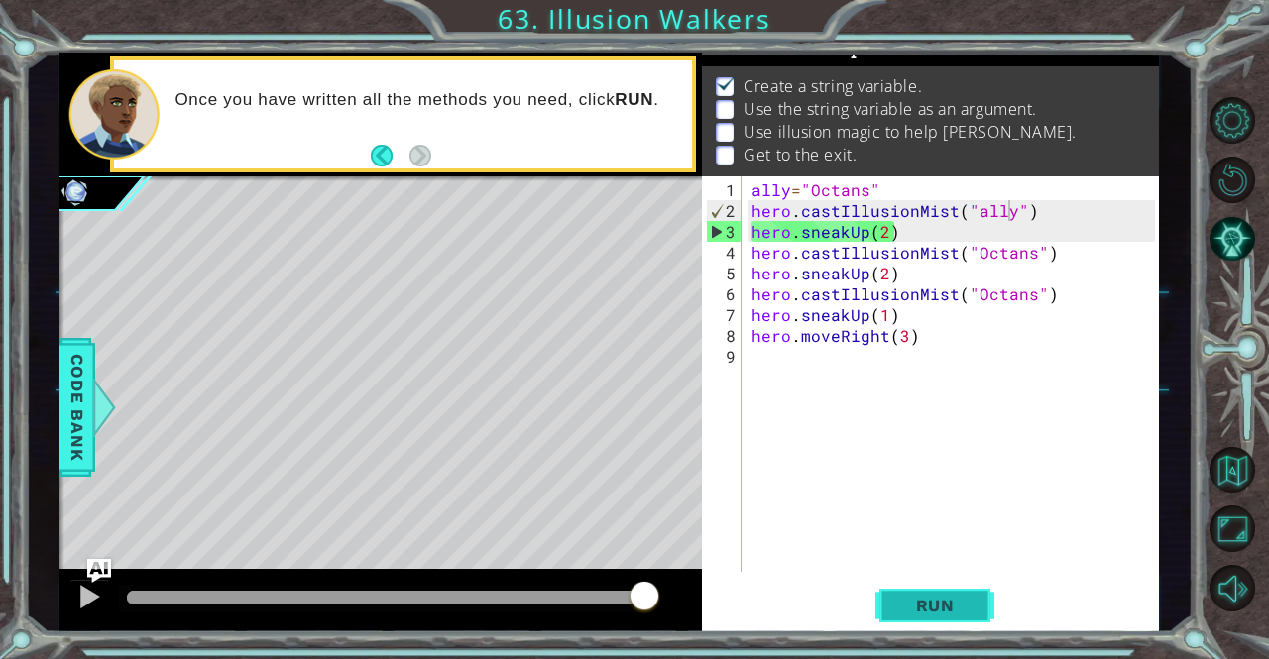
click at [881, 608] on button "Run" at bounding box center [934, 606] width 119 height 46
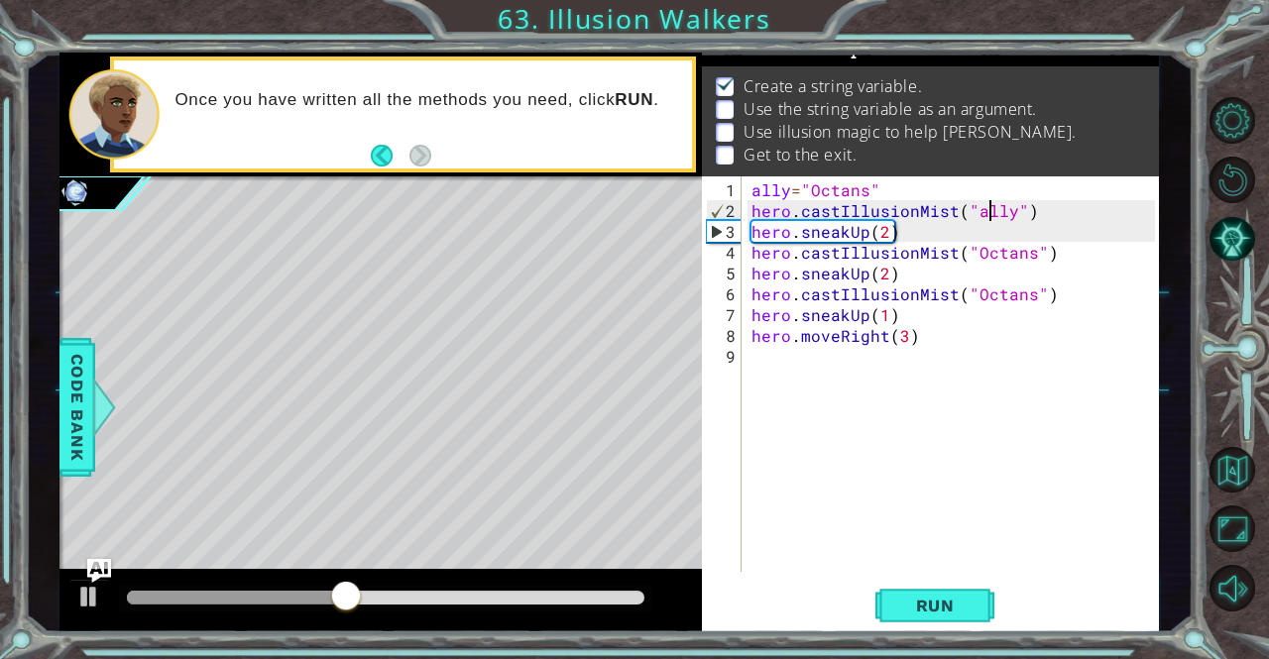
click at [986, 210] on div "ally = "Octans" hero . castIllusionMist ( "ally" ) hero . sneakUp ( 2 ) hero . …" at bounding box center [955, 397] width 416 height 437
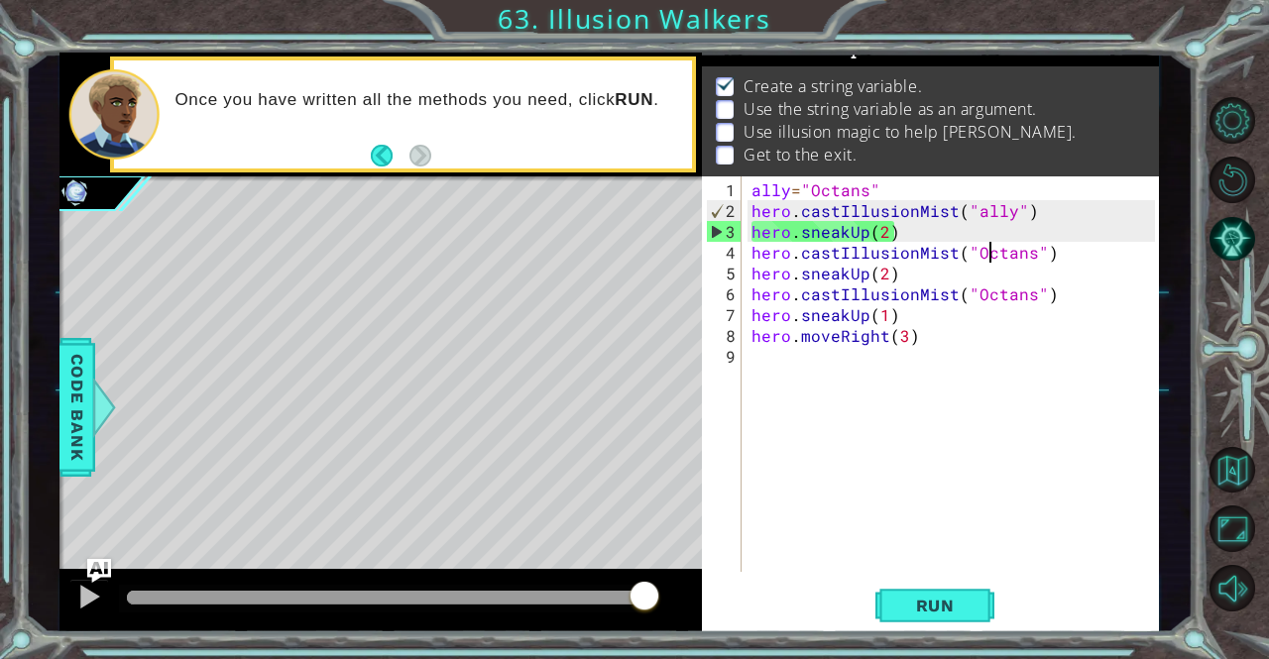
click at [986, 250] on div "ally = "Octans" hero . castIllusionMist ( "ally" ) hero . sneakUp ( 2 ) hero . …" at bounding box center [955, 397] width 416 height 437
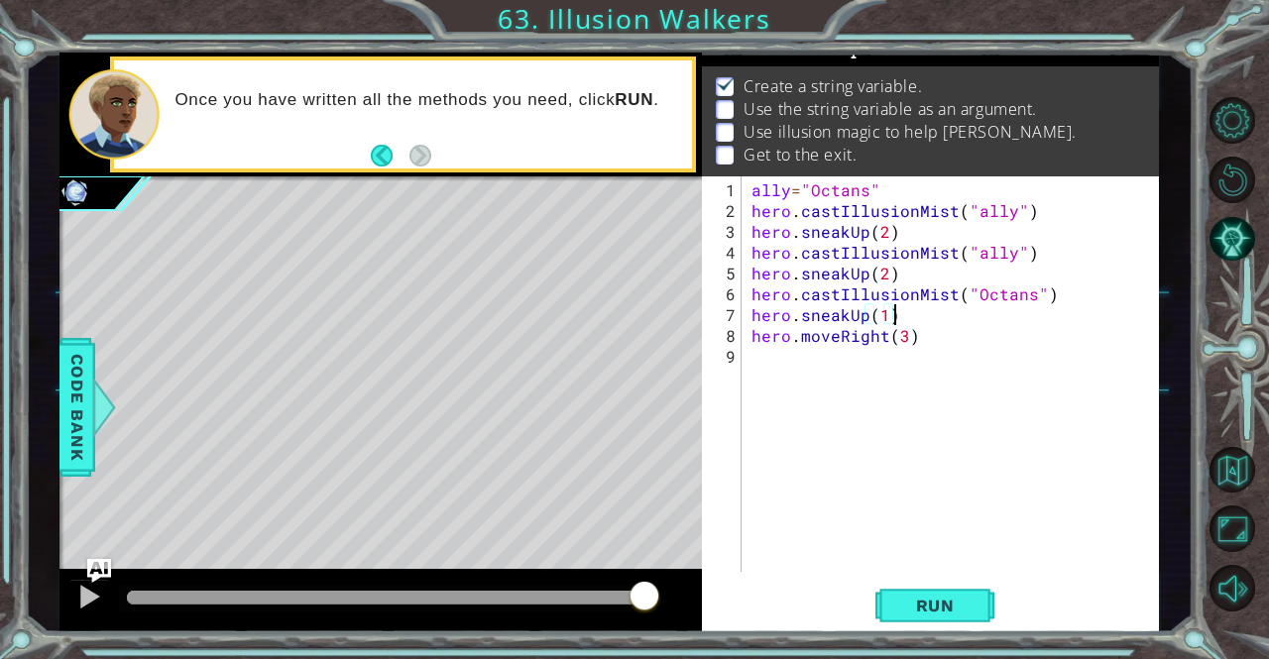
click at [987, 302] on div "ally = "Octans" hero . castIllusionMist ( "ally" ) hero . sneakUp ( 2 ) hero . …" at bounding box center [955, 397] width 416 height 437
click at [993, 287] on div "ally = "Octans" hero . castIllusionMist ( "ally" ) hero . sneakUp ( 2 ) hero . …" at bounding box center [955, 397] width 416 height 437
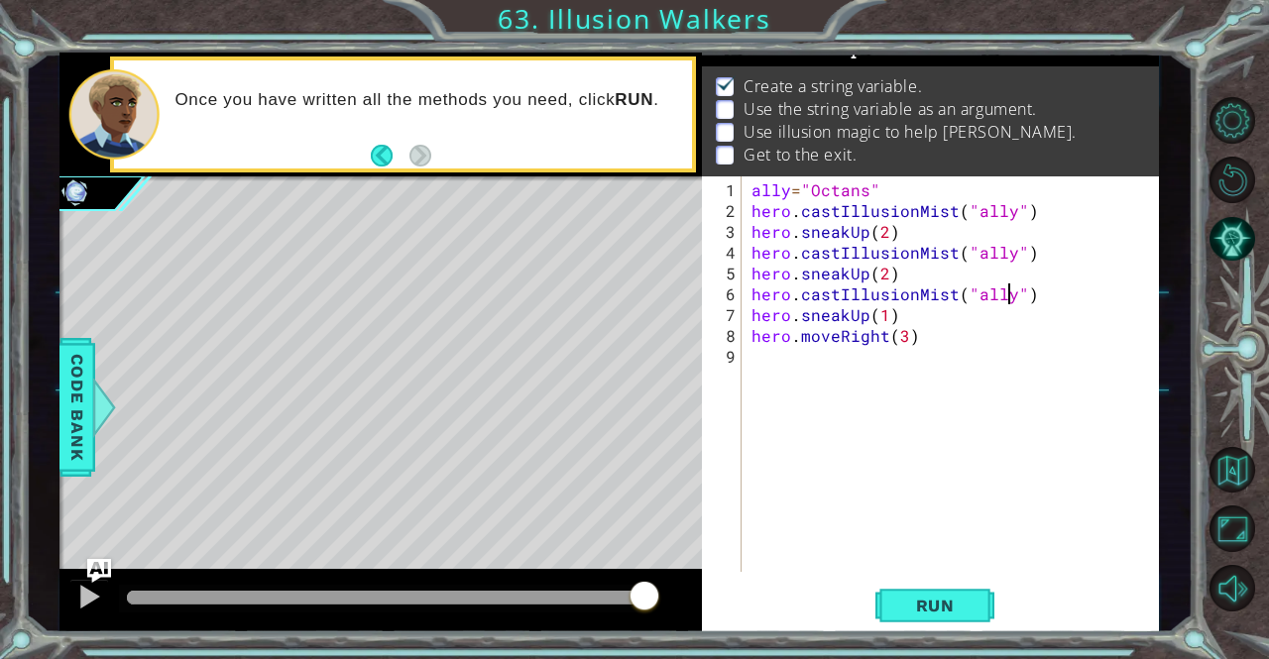
scroll to position [0, 16]
click at [912, 616] on span "Run" at bounding box center [935, 606] width 78 height 20
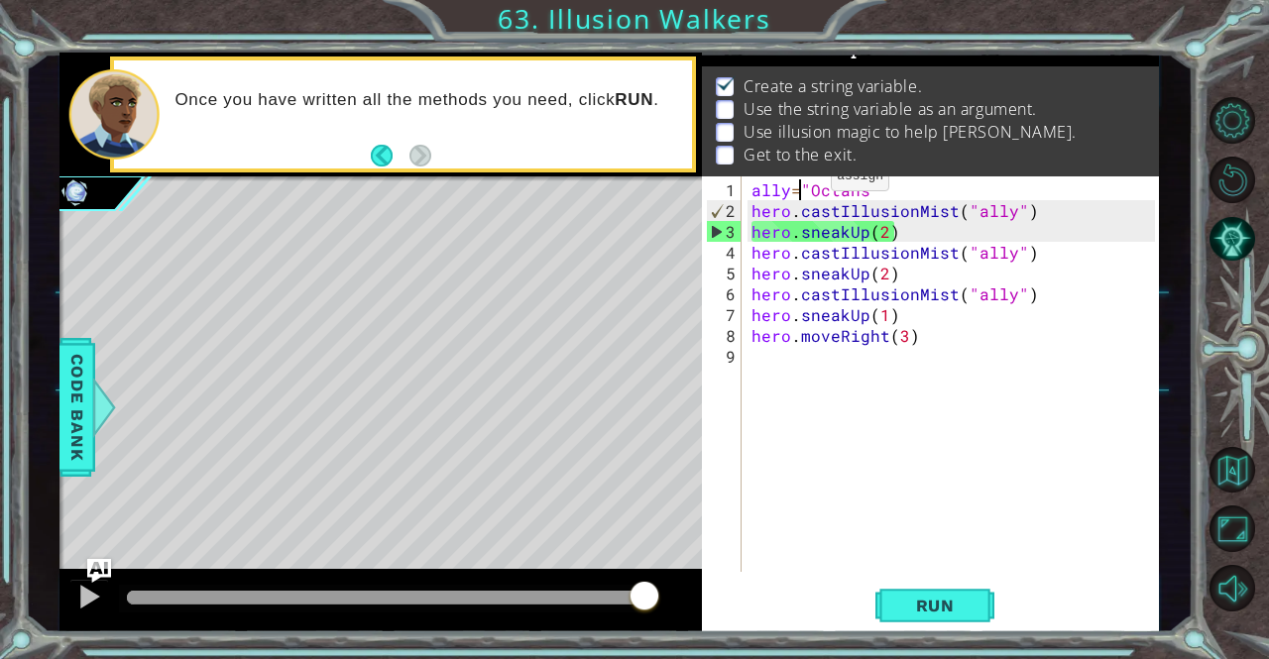
click at [797, 184] on div "ally = "Octans" hero . castIllusionMist ( "ally" ) hero . sneakUp ( 2 ) hero . …" at bounding box center [955, 397] width 416 height 437
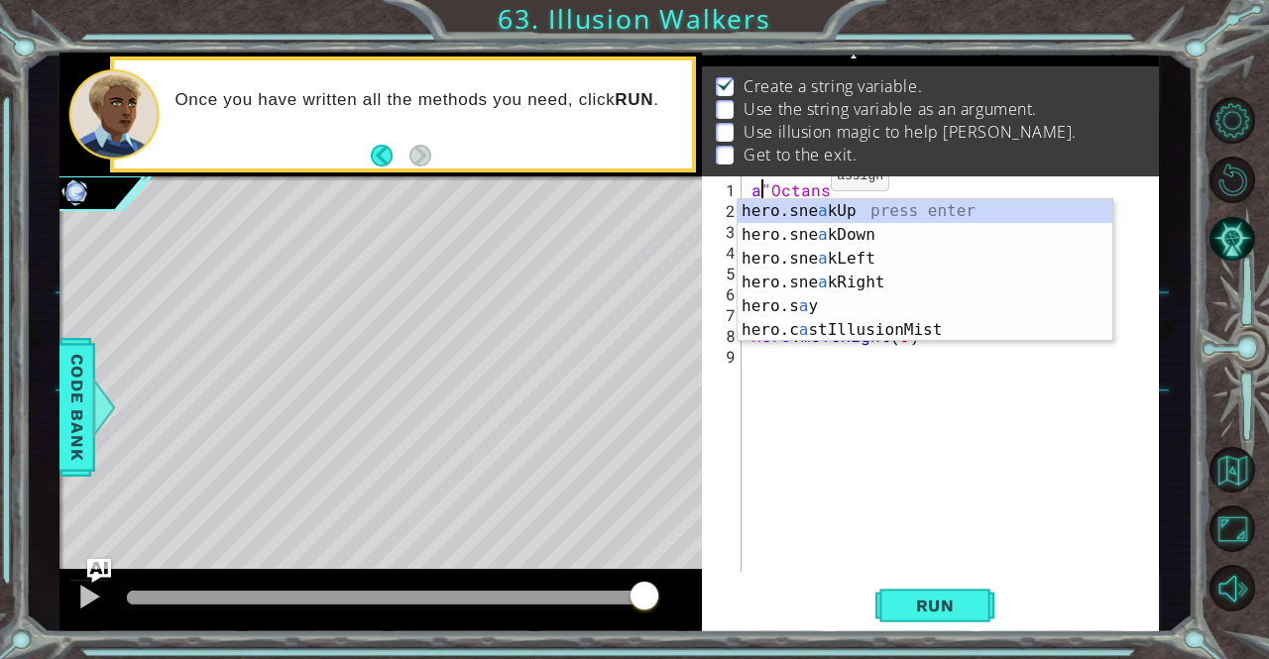
scroll to position [0, 4]
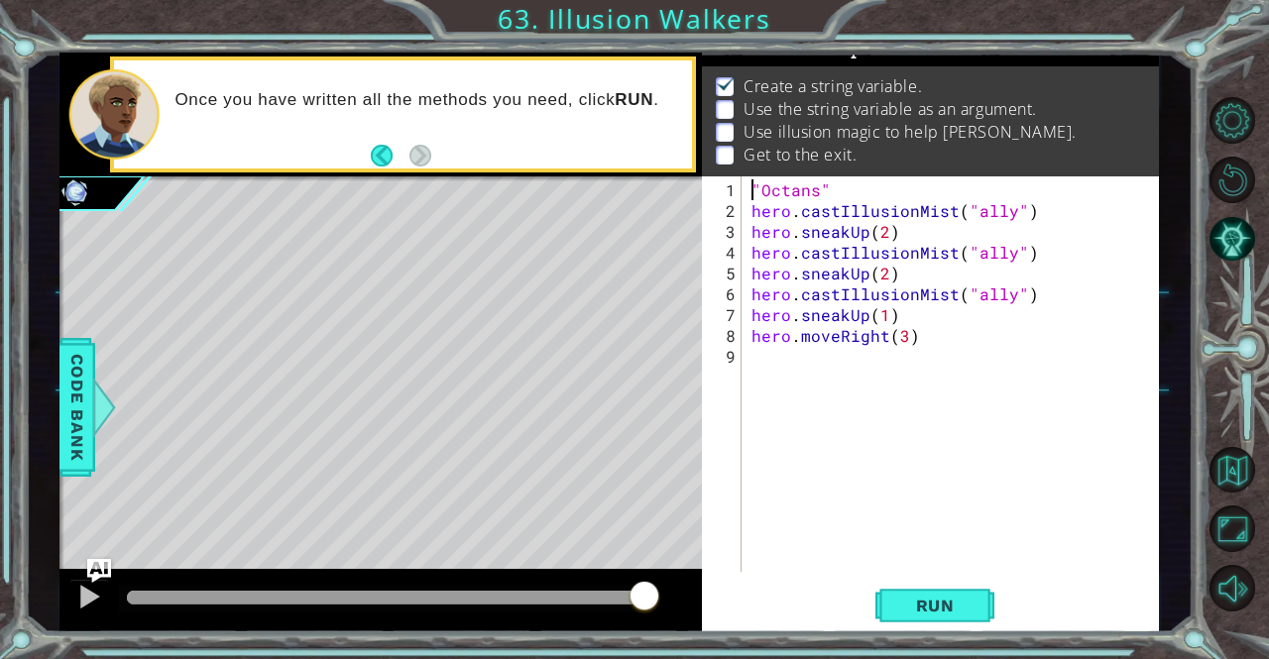
click at [827, 187] on div ""Octans" hero . castIllusionMist ( "ally" ) hero . sneakUp ( 2 ) hero . castIll…" at bounding box center [955, 397] width 416 height 437
click at [894, 608] on button "Run" at bounding box center [934, 606] width 119 height 46
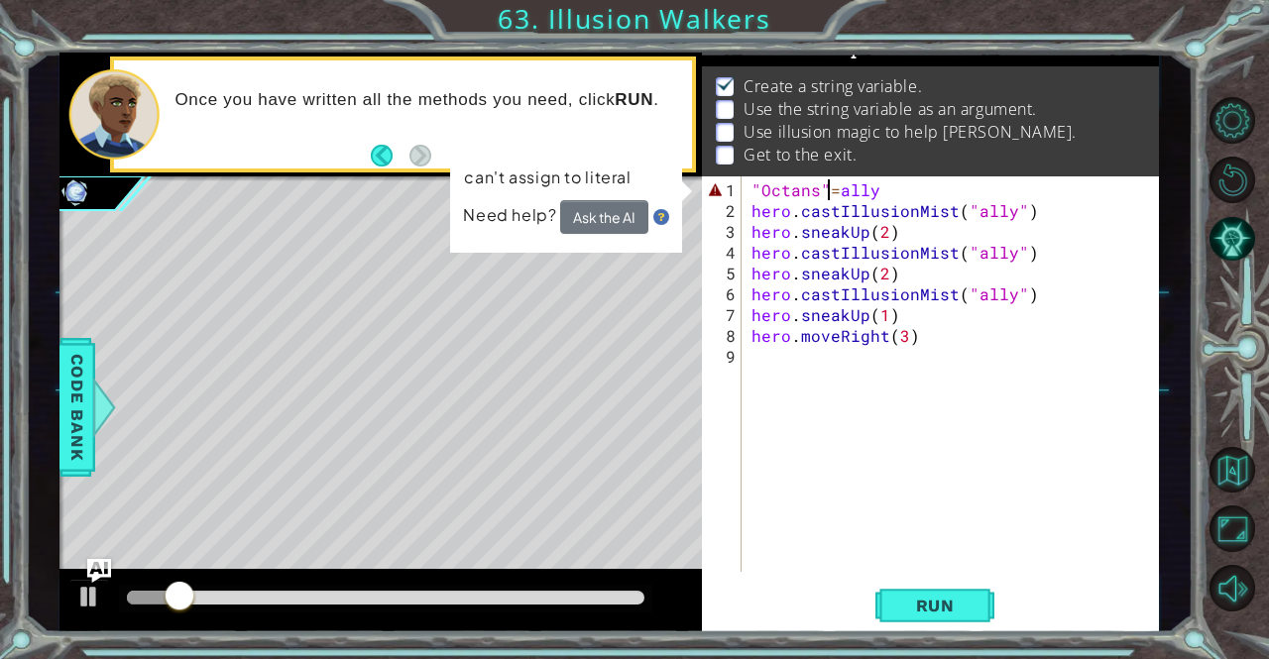
click at [827, 185] on div ""Octans" = ally hero . castIllusionMist ( "ally" ) hero . sneakUp ( 2 ) hero . …" at bounding box center [955, 397] width 416 height 437
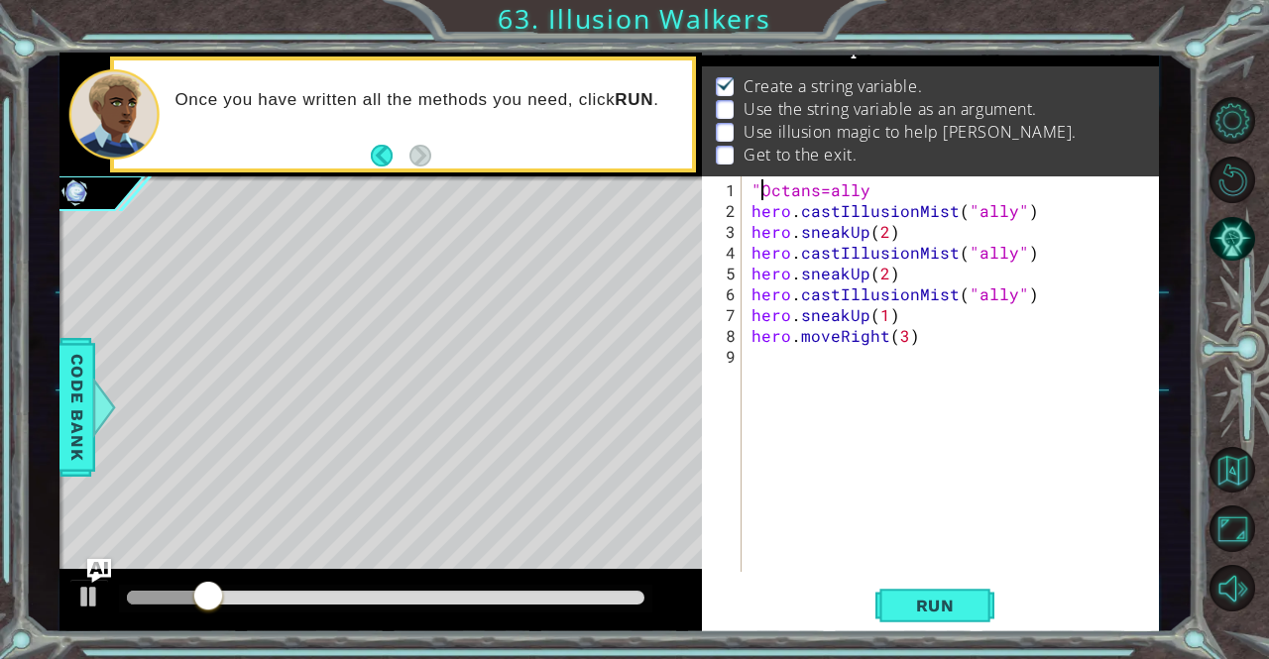
click at [757, 181] on div ""Octans=ally hero . castIllusionMist ( "ally" ) hero . sneakUp ( 2 ) hero . cas…" at bounding box center [955, 397] width 416 height 437
click at [818, 186] on div "Octans = ally hero . castIllusionMist ( "ally" ) hero . sneakUp ( 2 ) hero . ca…" at bounding box center [955, 397] width 416 height 437
click at [900, 187] on div "Octans = "ally hero . castIllusionMist ( "ally" ) hero . sneakUp ( 2 ) hero . c…" at bounding box center [955, 397] width 416 height 437
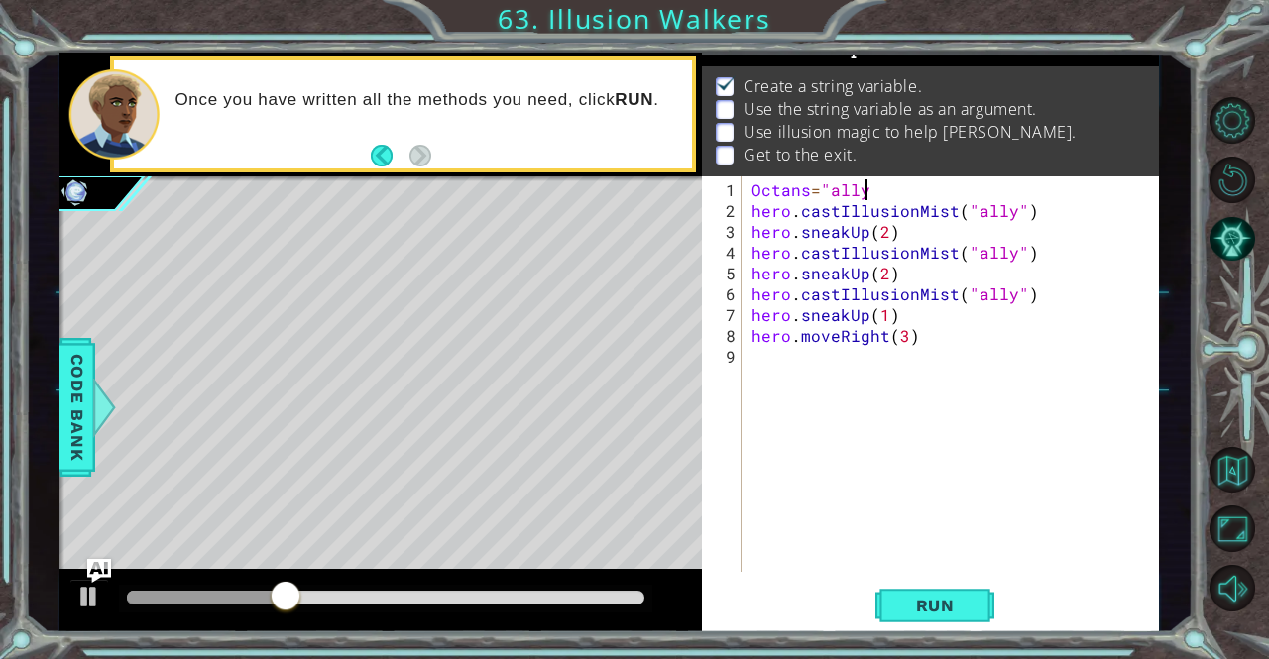
scroll to position [0, 6]
click at [902, 625] on button "Run" at bounding box center [934, 606] width 119 height 46
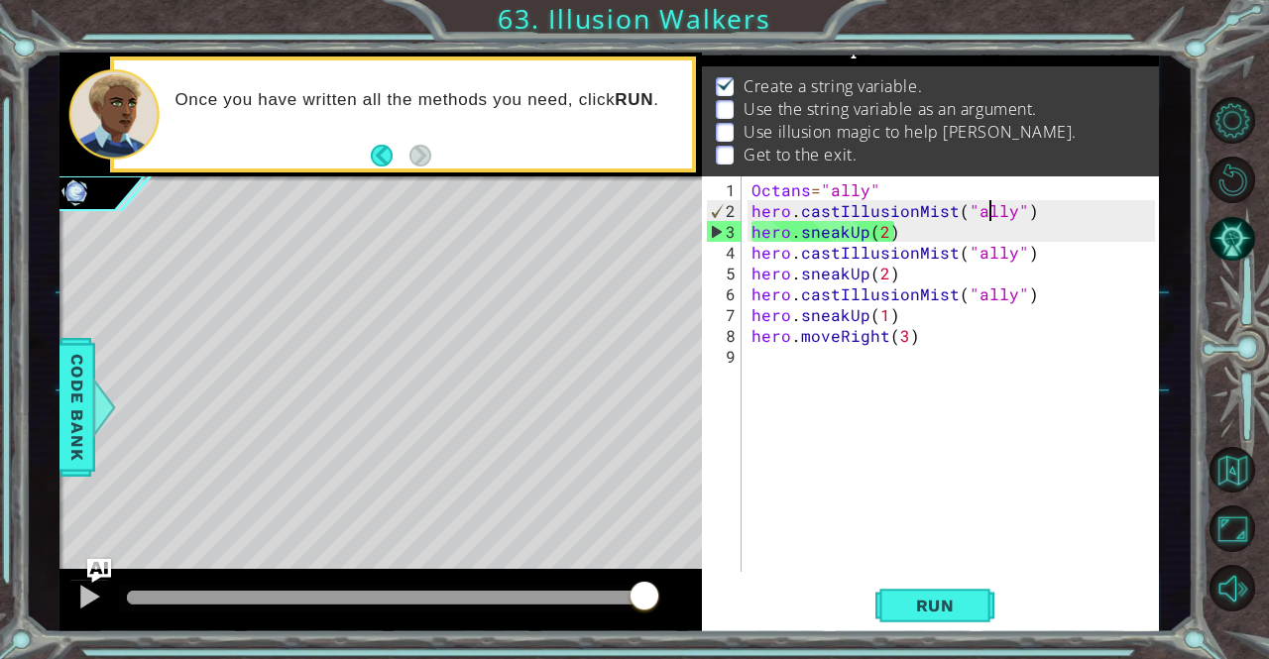
click at [989, 203] on div "Octans = "ally" hero . castIllusionMist ( "ally" ) hero . sneakUp ( 2 ) hero . …" at bounding box center [955, 397] width 416 height 437
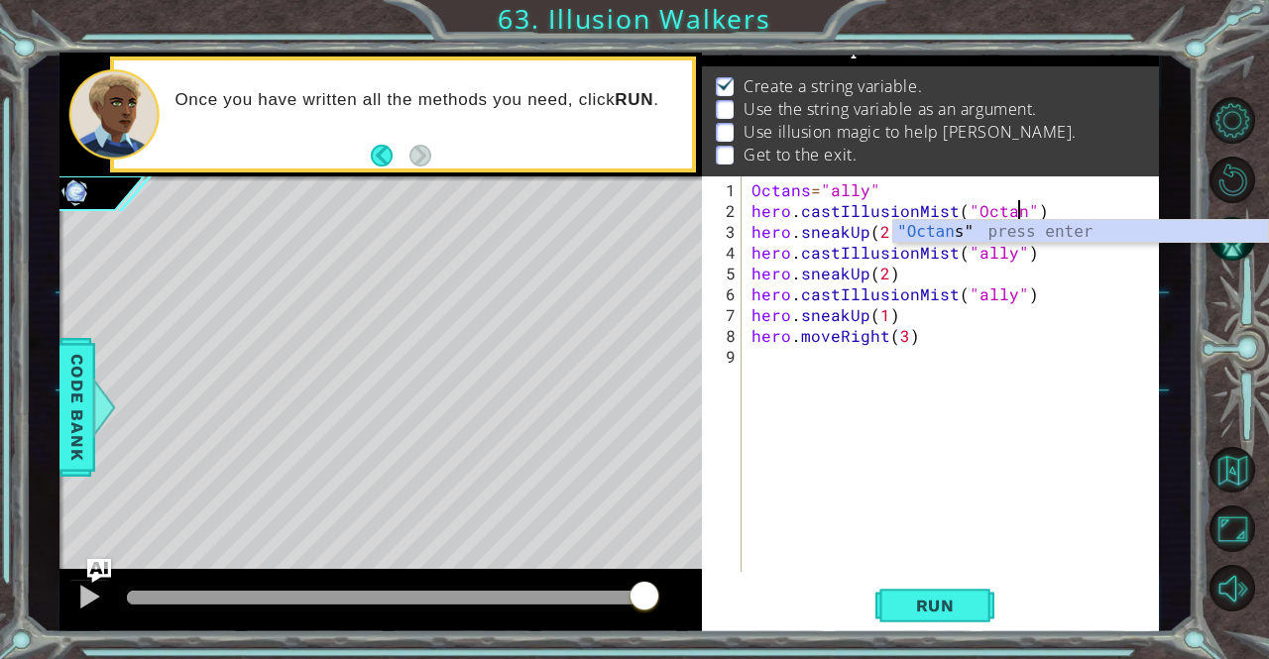
scroll to position [0, 17]
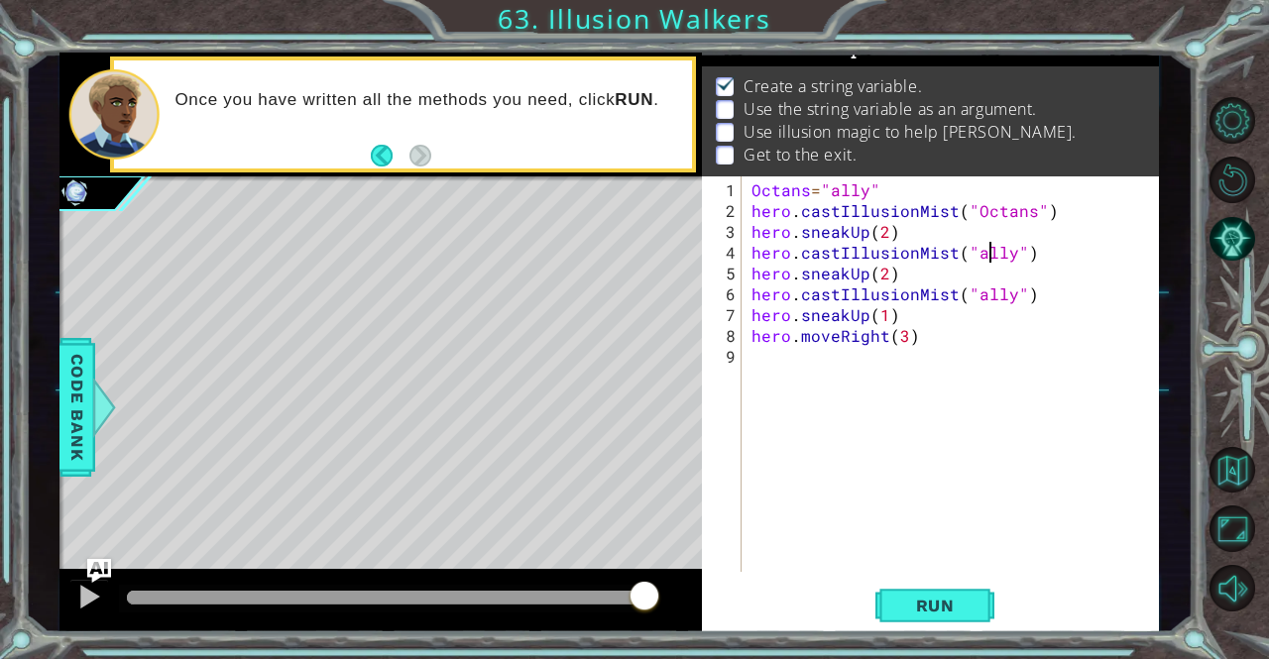
click at [987, 249] on div "Octans = "ally" hero . castIllusionMist ( "Octans" ) hero . sneakUp ( 2 ) hero …" at bounding box center [955, 397] width 416 height 437
click at [989, 296] on div "Octans = "ally" hero . castIllusionMist ( "Octans" ) hero . sneakUp ( 2 ) hero …" at bounding box center [955, 397] width 416 height 437
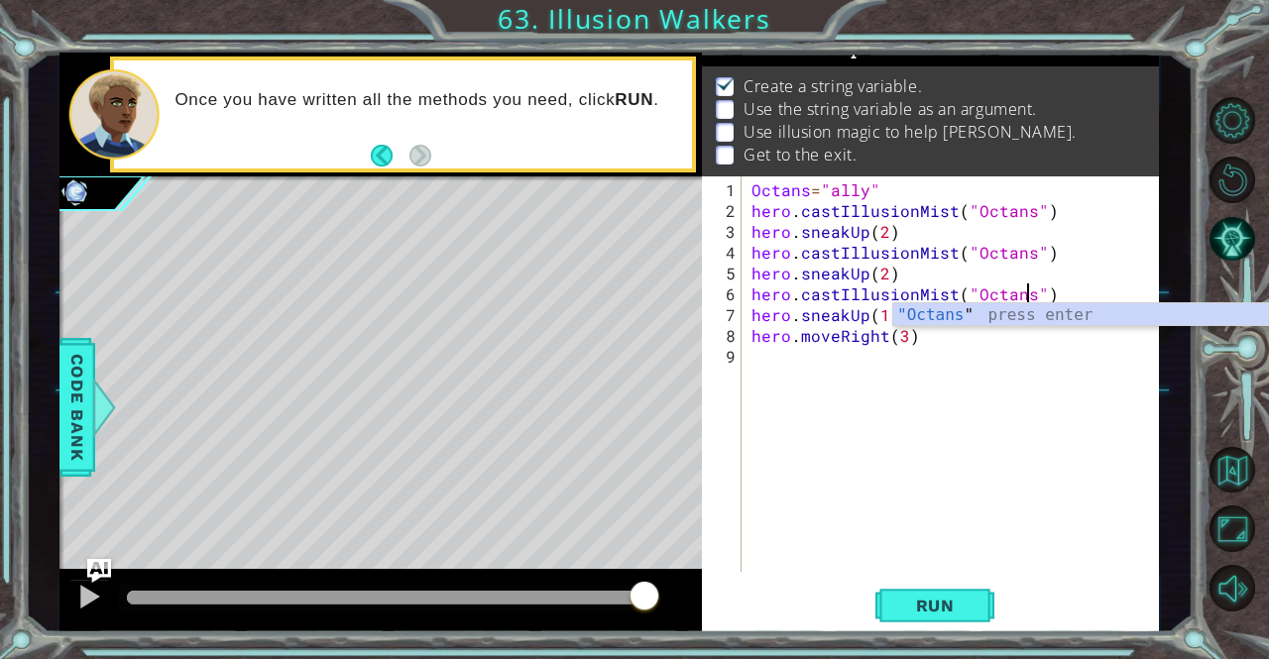
scroll to position [0, 17]
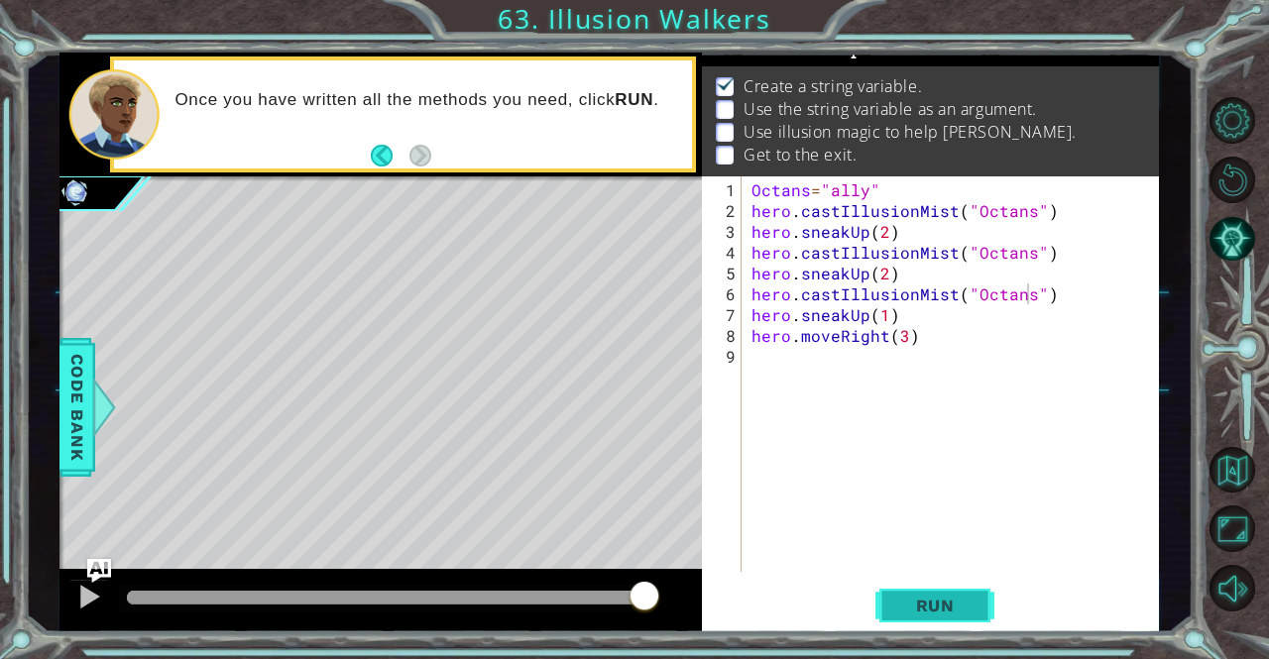
click at [926, 596] on span "Run" at bounding box center [935, 606] width 78 height 20
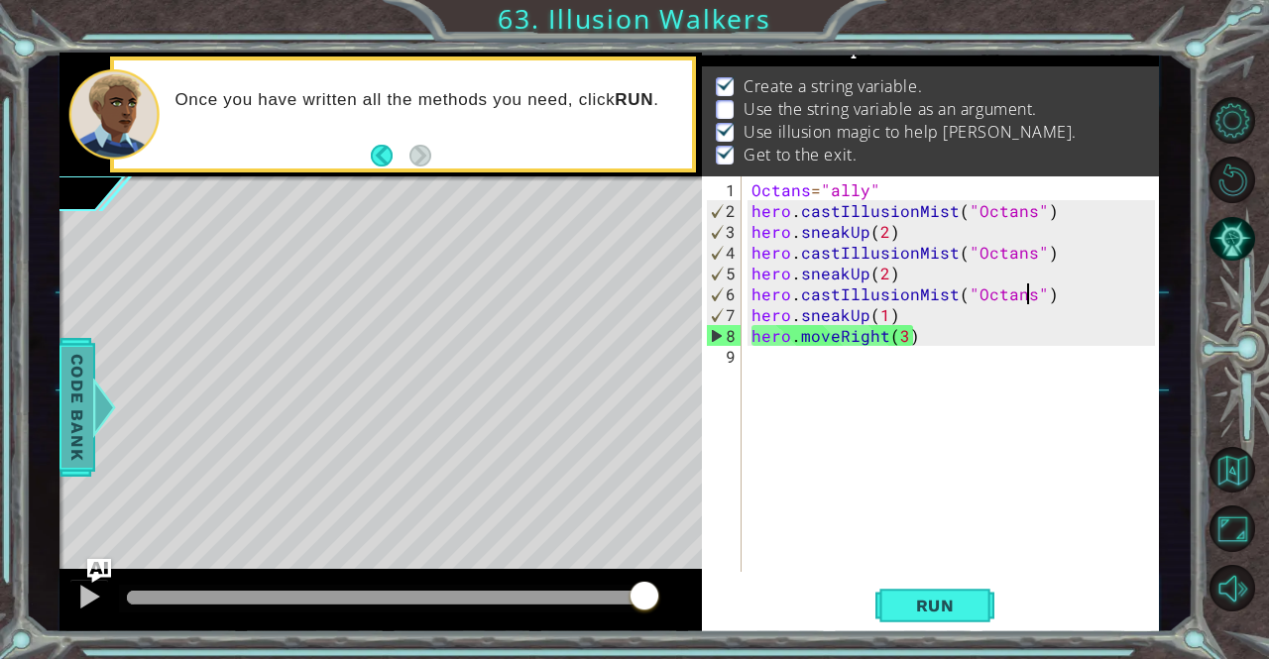
click at [84, 401] on span "Code Bank" at bounding box center [77, 407] width 32 height 121
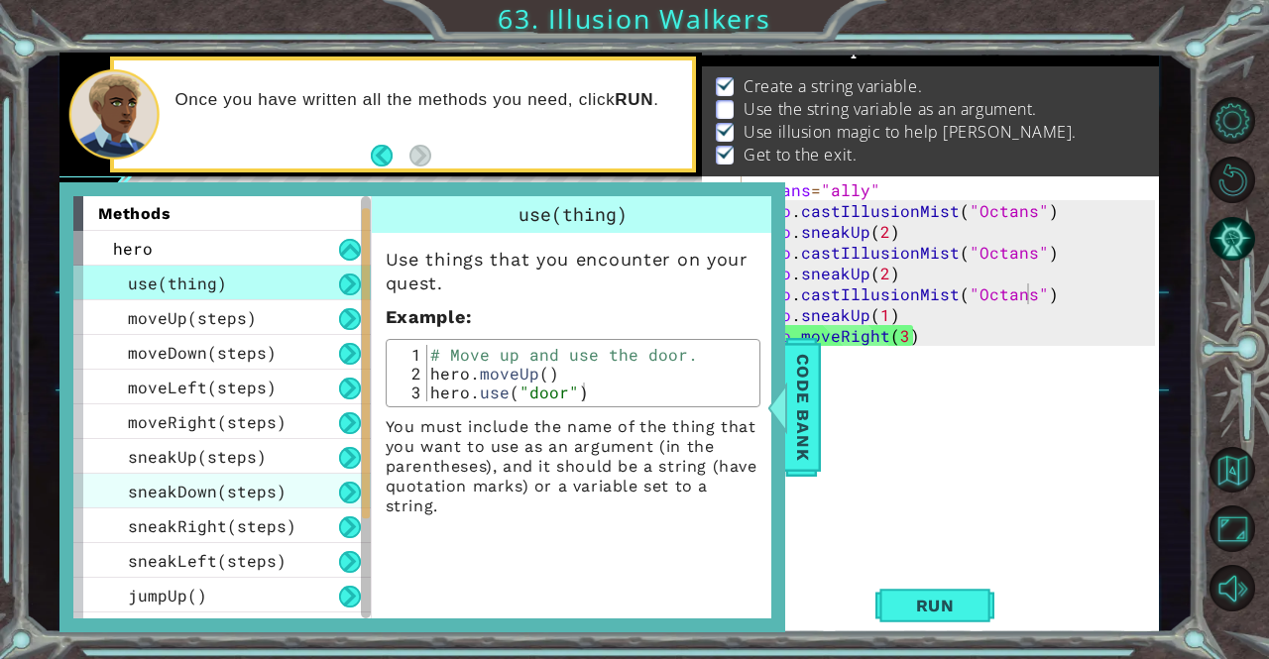
scroll to position [201, 0]
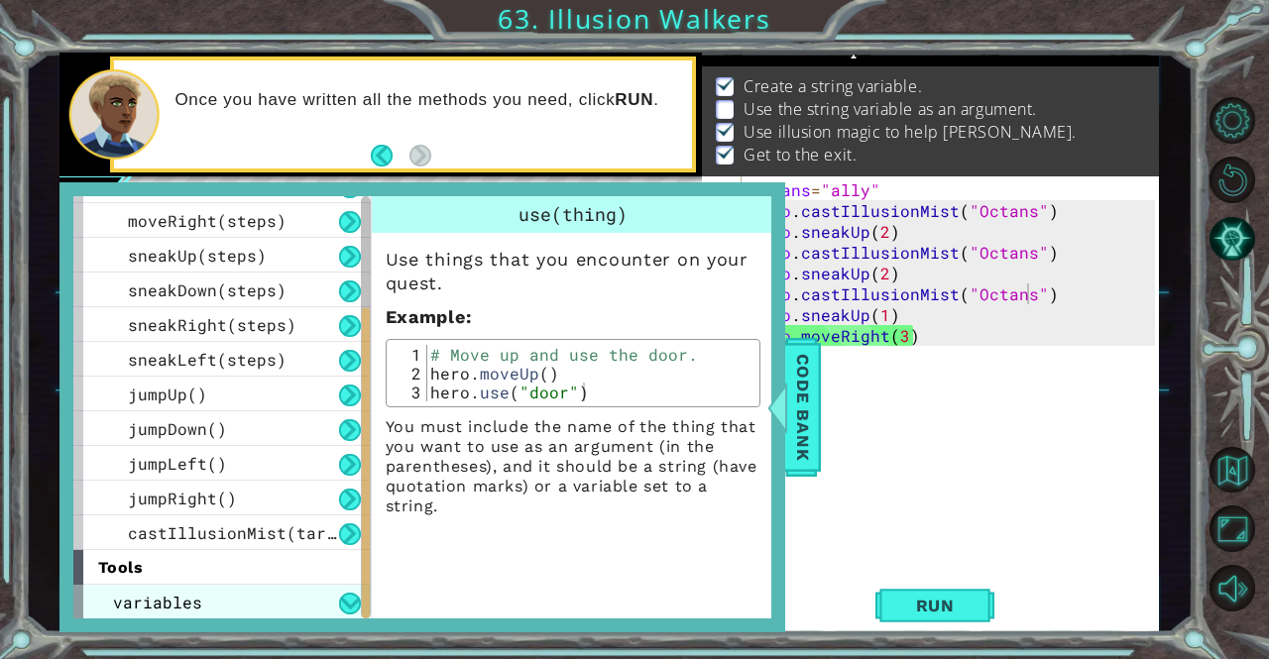
click at [276, 610] on div "variables" at bounding box center [221, 602] width 297 height 35
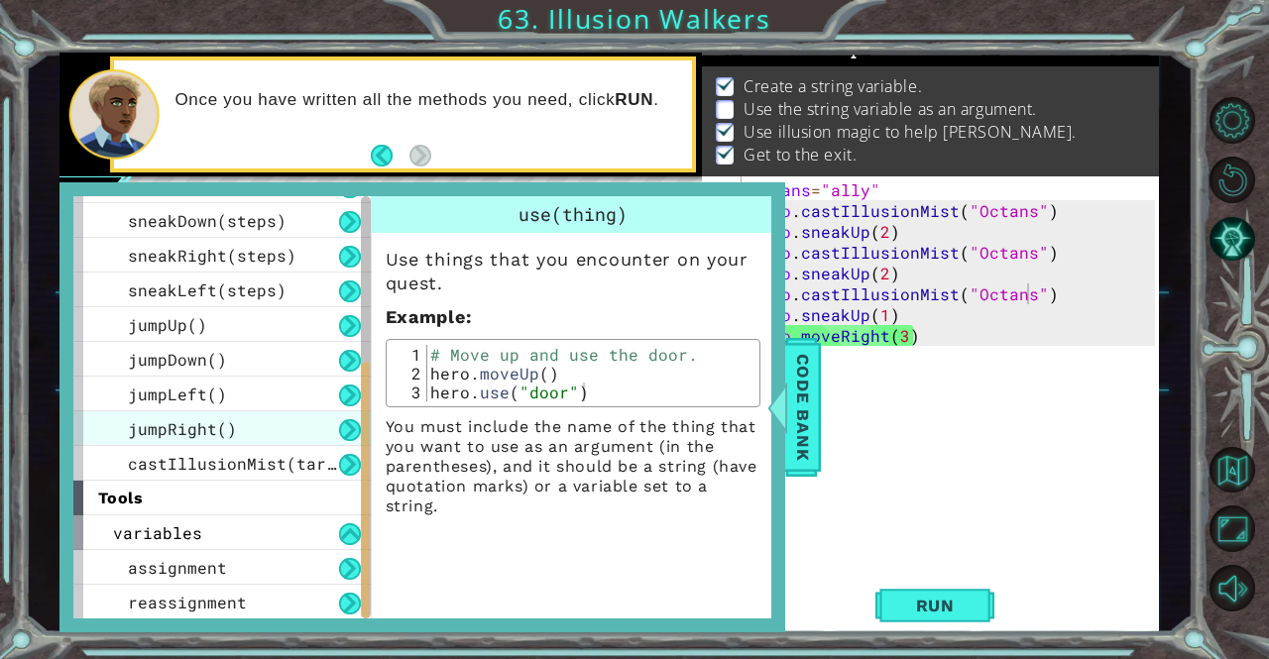
scroll to position [271, 0]
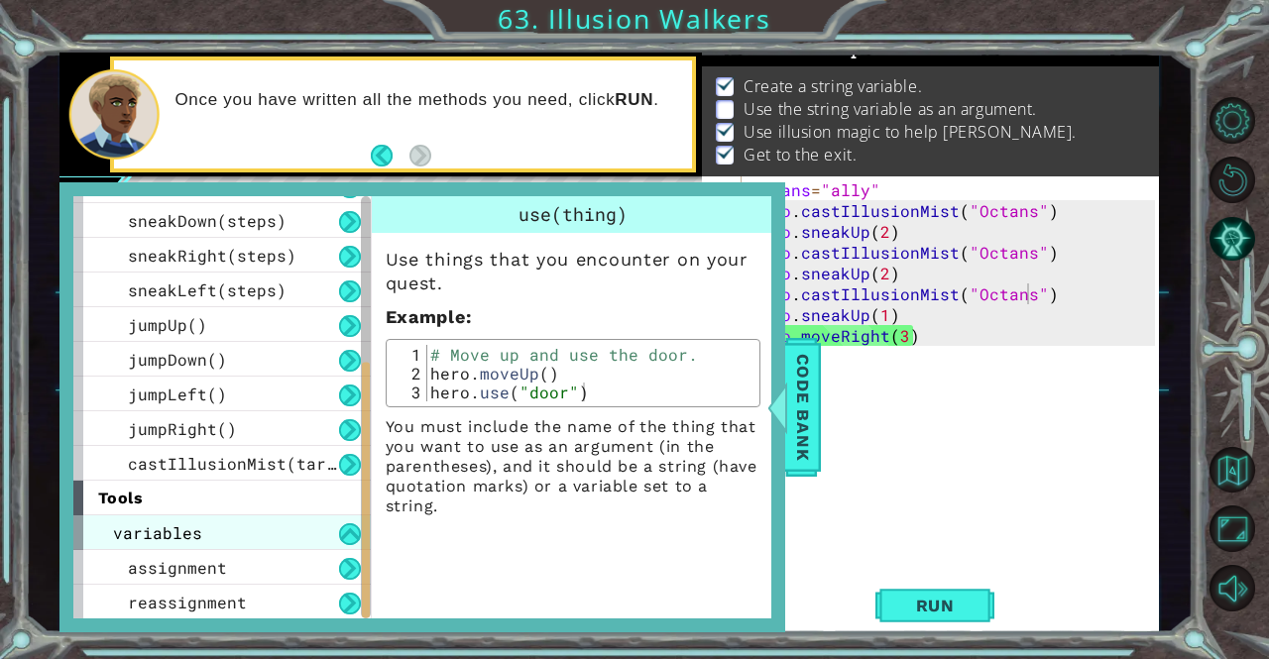
drag, startPoint x: 283, startPoint y: 513, endPoint x: 289, endPoint y: 523, distance: 12.1
click at [289, 523] on div "methods hero use(thing) moveUp(steps) moveDown(steps) moveLeft(steps) moveRight…" at bounding box center [229, 407] width 312 height 422
click at [289, 523] on div "variables" at bounding box center [221, 532] width 297 height 35
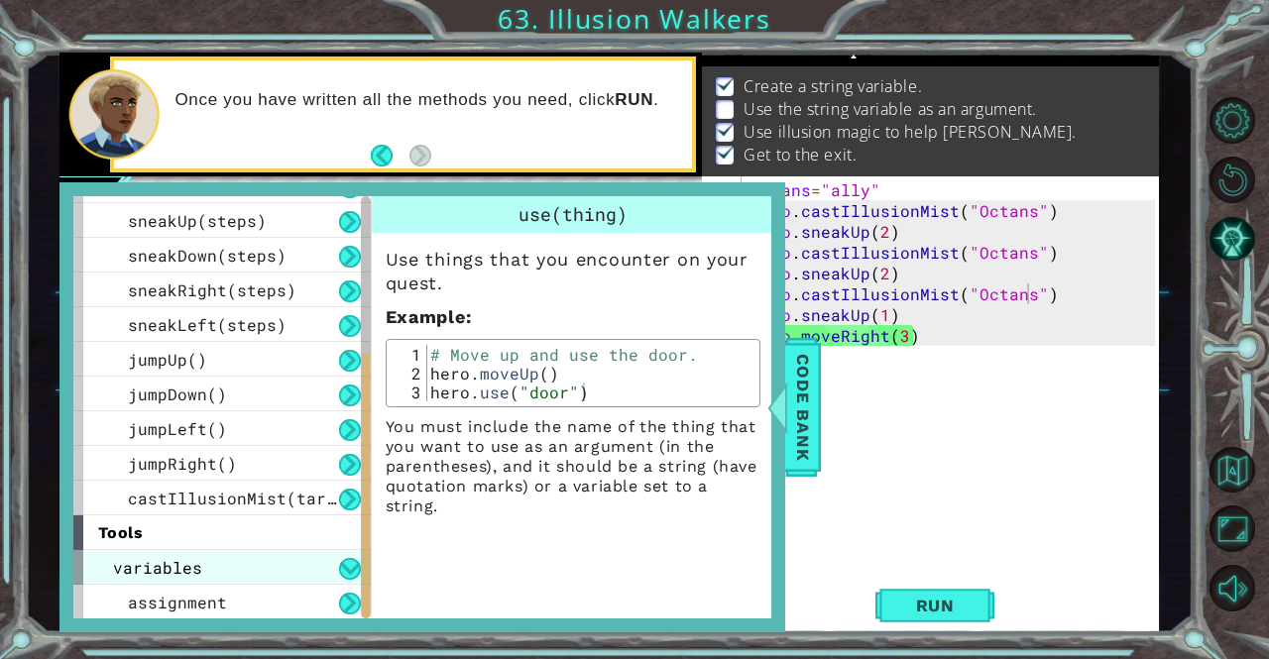
scroll to position [201, 0]
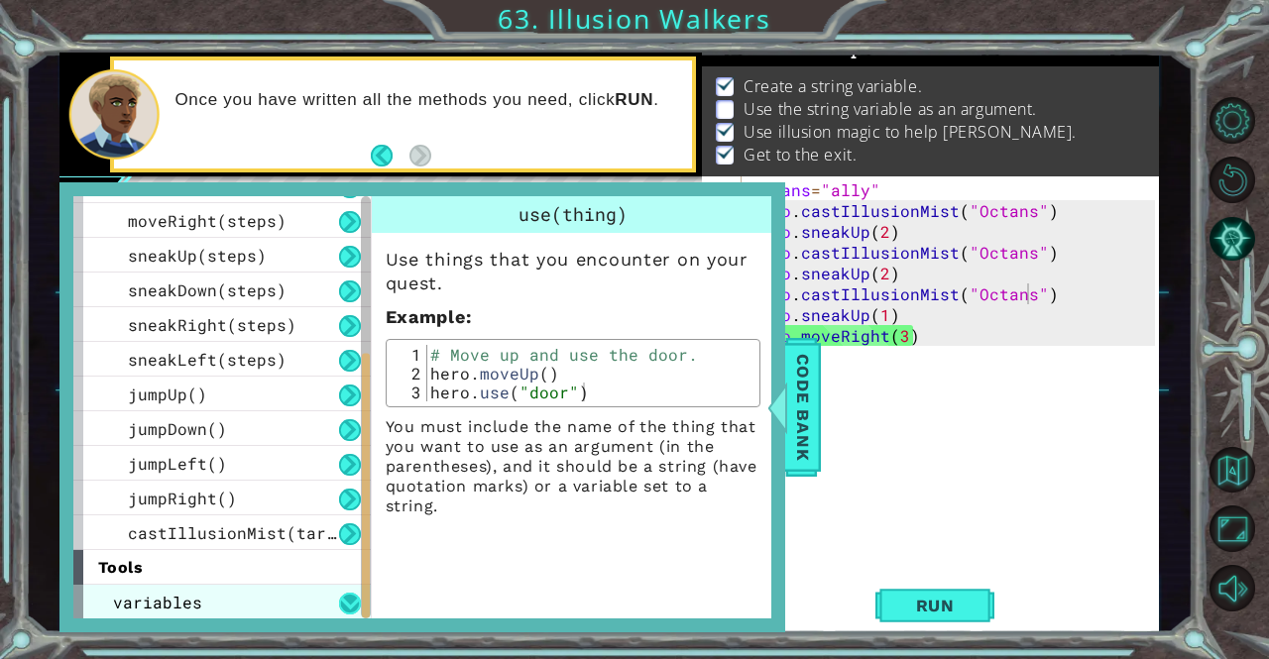
click at [340, 605] on button at bounding box center [350, 604] width 22 height 22
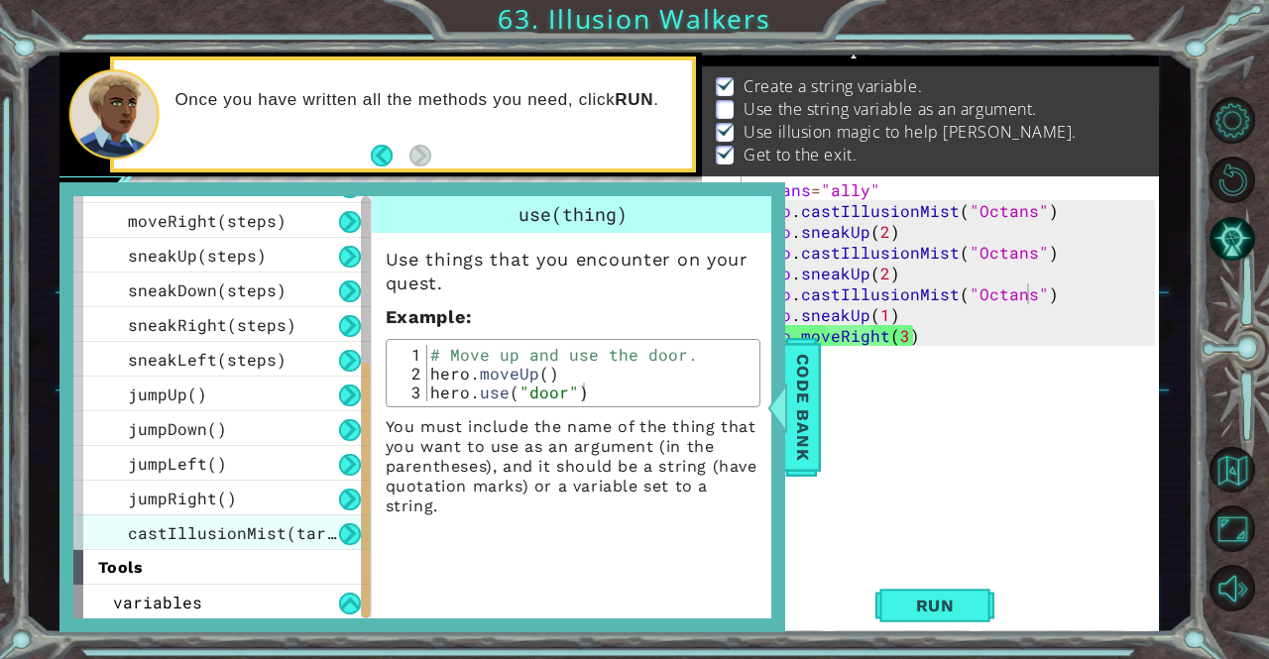
scroll to position [271, 0]
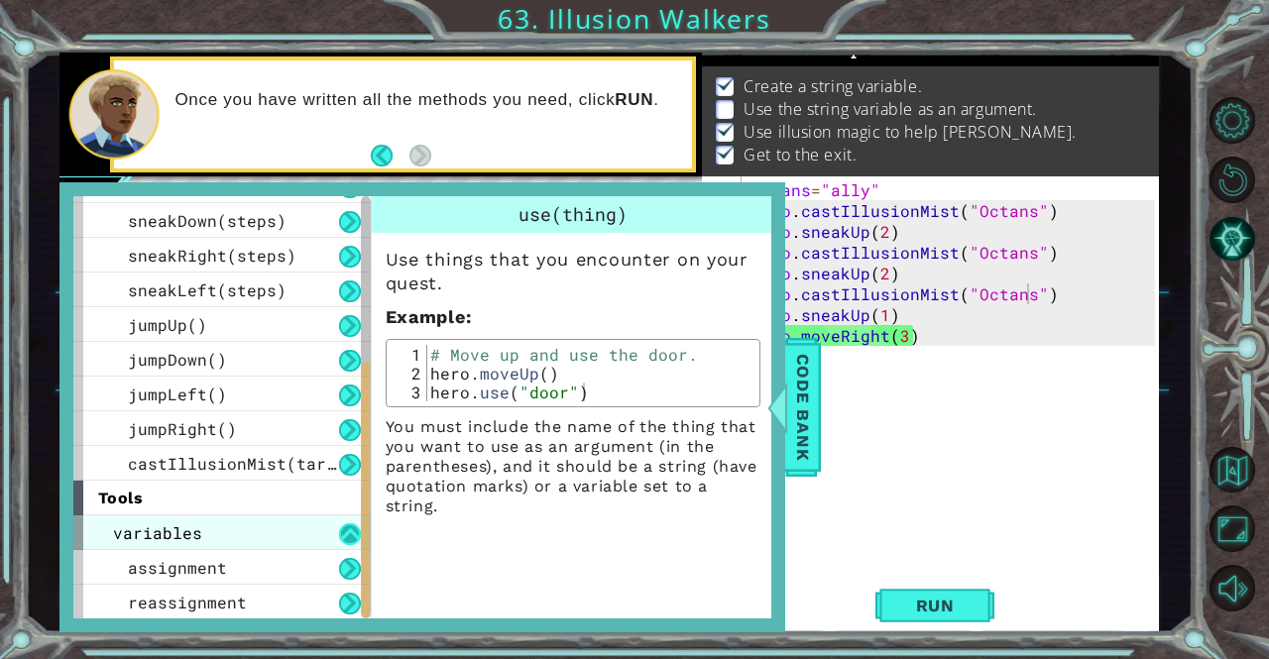
click at [354, 538] on button at bounding box center [350, 534] width 22 height 22
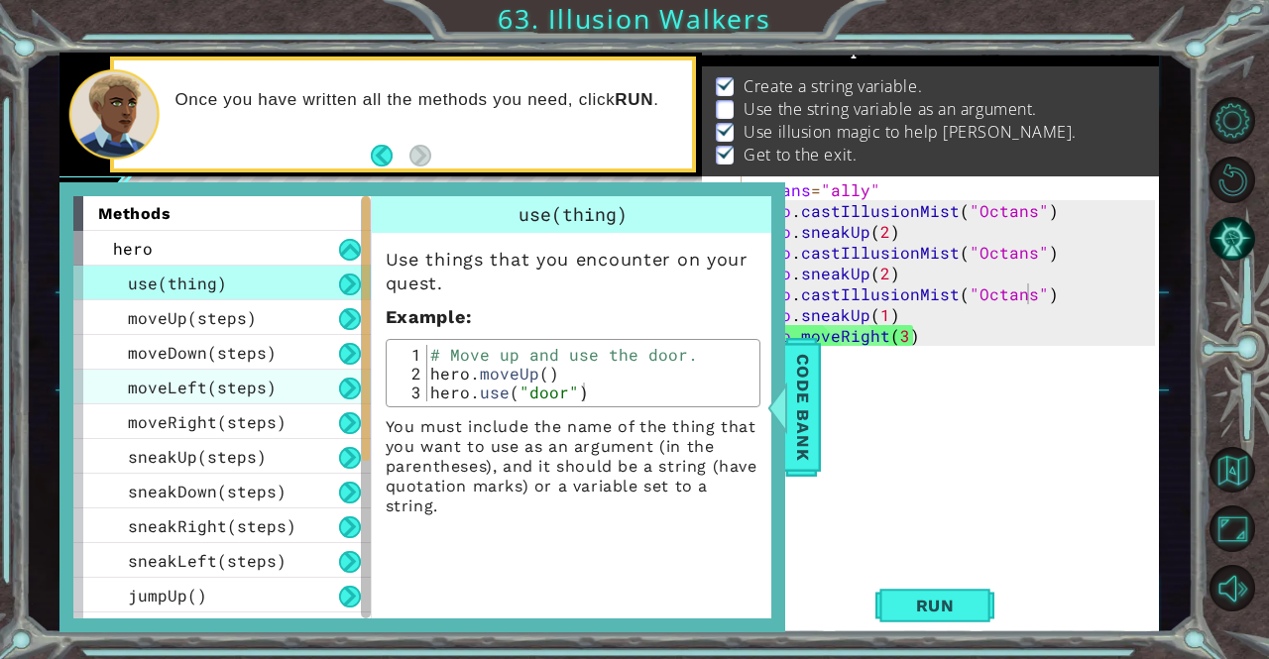
scroll to position [201, 0]
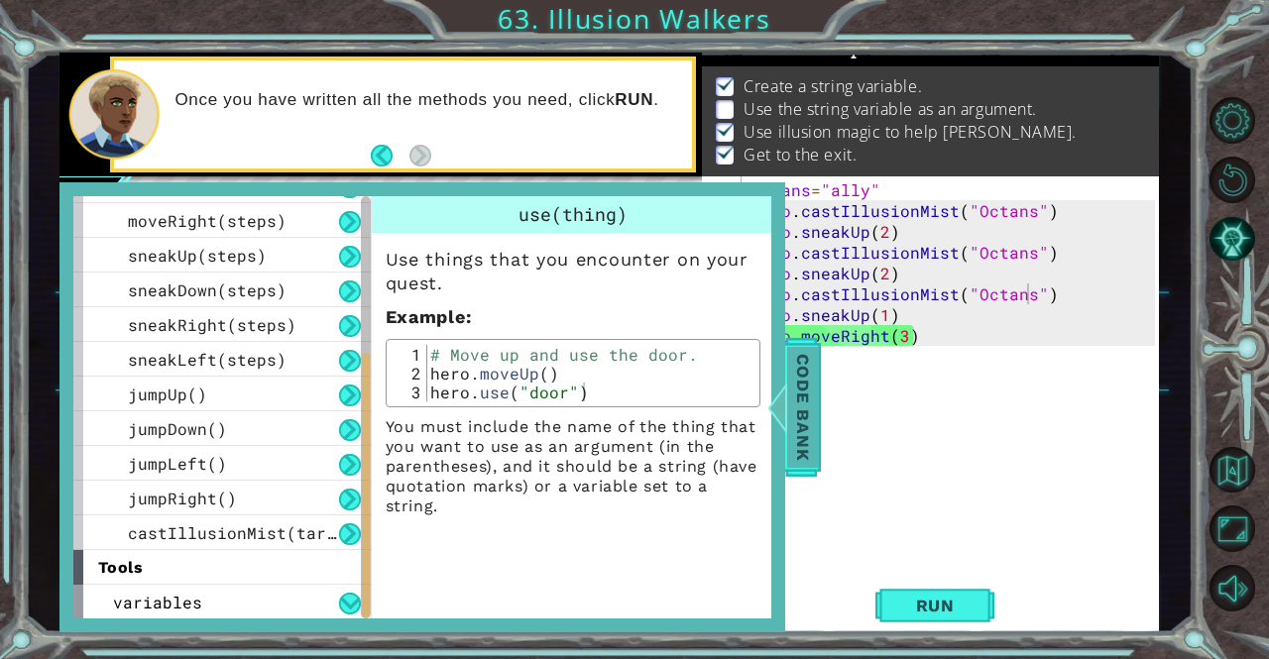
click at [790, 410] on span "Code Bank" at bounding box center [803, 407] width 32 height 121
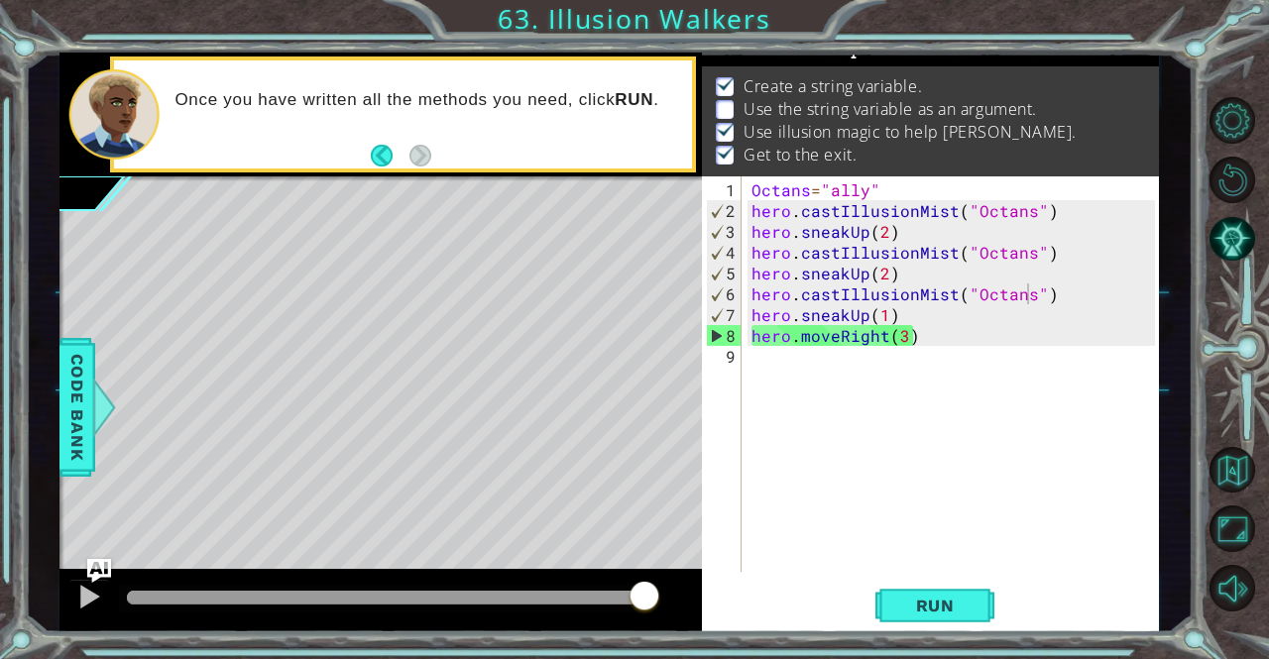
click at [992, 259] on div "Octans = "ally" hero . castIllusionMist ( "Octans" ) hero . sneakUp ( 2 ) hero …" at bounding box center [955, 397] width 416 height 437
click at [860, 180] on div "Octans = "ally" hero . castIllusionMist ( "Octans" ) hero . sneakUp ( 2 ) hero …" at bounding box center [955, 397] width 416 height 437
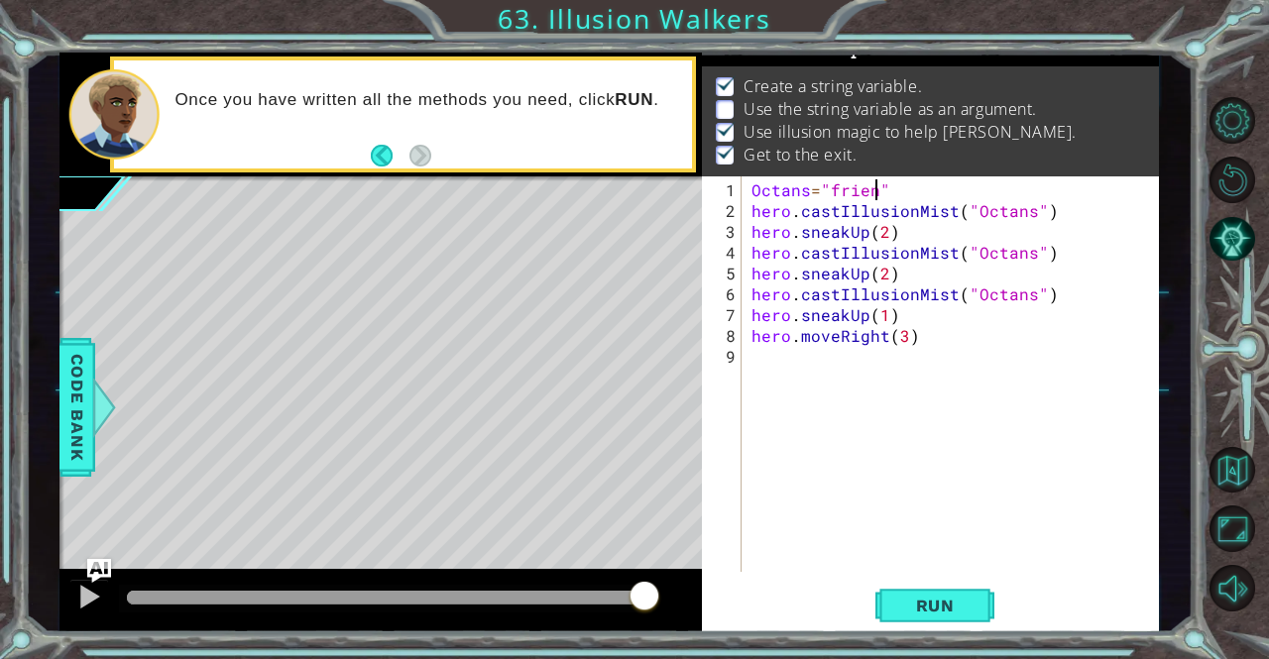
scroll to position [0, 8]
click at [977, 207] on div "Octans = "friend" hero . castIllusionMist ( "Octans" ) hero . sneakUp ( 2 ) her…" at bounding box center [955, 397] width 416 height 437
drag, startPoint x: 1039, startPoint y: 210, endPoint x: 959, endPoint y: 207, distance: 80.3
click at [959, 207] on div "Octans = "friend" hero . castIllusionMist ( "Octans" ) hero . sneakUp ( 2 ) her…" at bounding box center [955, 397] width 416 height 437
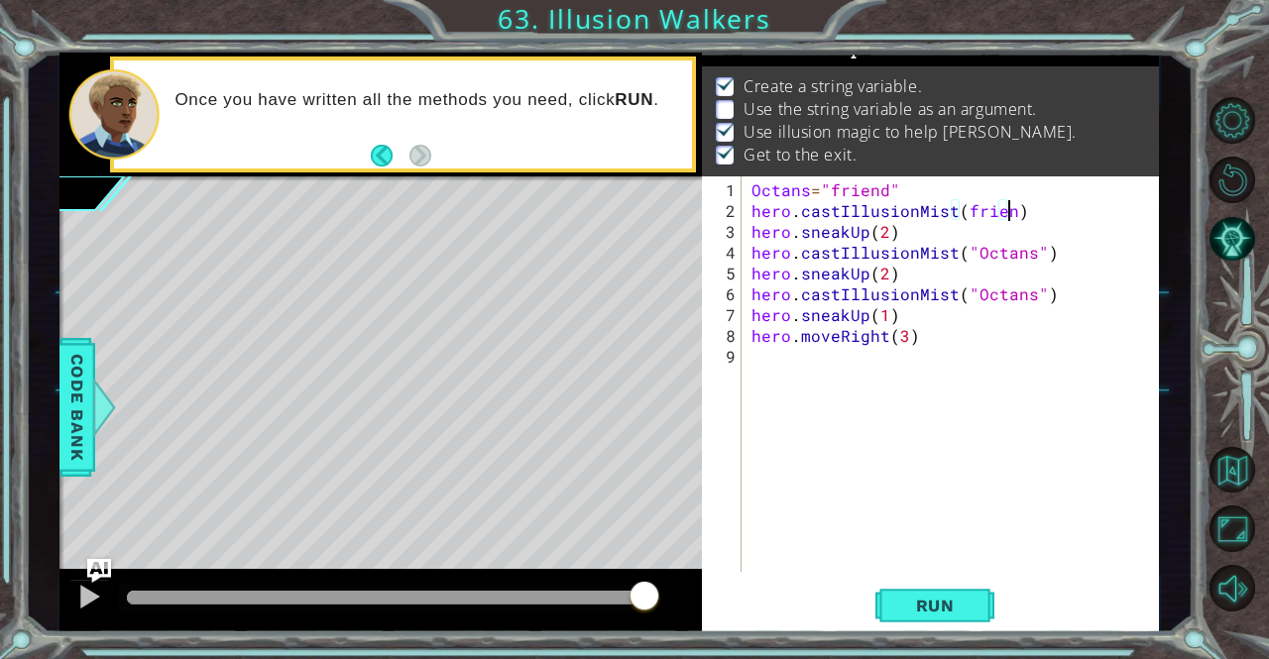
scroll to position [0, 16]
drag, startPoint x: 958, startPoint y: 250, endPoint x: 1039, endPoint y: 250, distance: 81.3
click at [1039, 250] on div "Octans = "friend" hero . castIllusionMist ( friend ) hero . sneakUp ( 2 ) hero …" at bounding box center [955, 397] width 416 height 437
drag, startPoint x: 963, startPoint y: 289, endPoint x: 1037, endPoint y: 290, distance: 73.4
click at [1037, 290] on div "Octans = "friend" hero . castIllusionMist ( friend ) hero . sneakUp ( 2 ) hero …" at bounding box center [955, 397] width 416 height 437
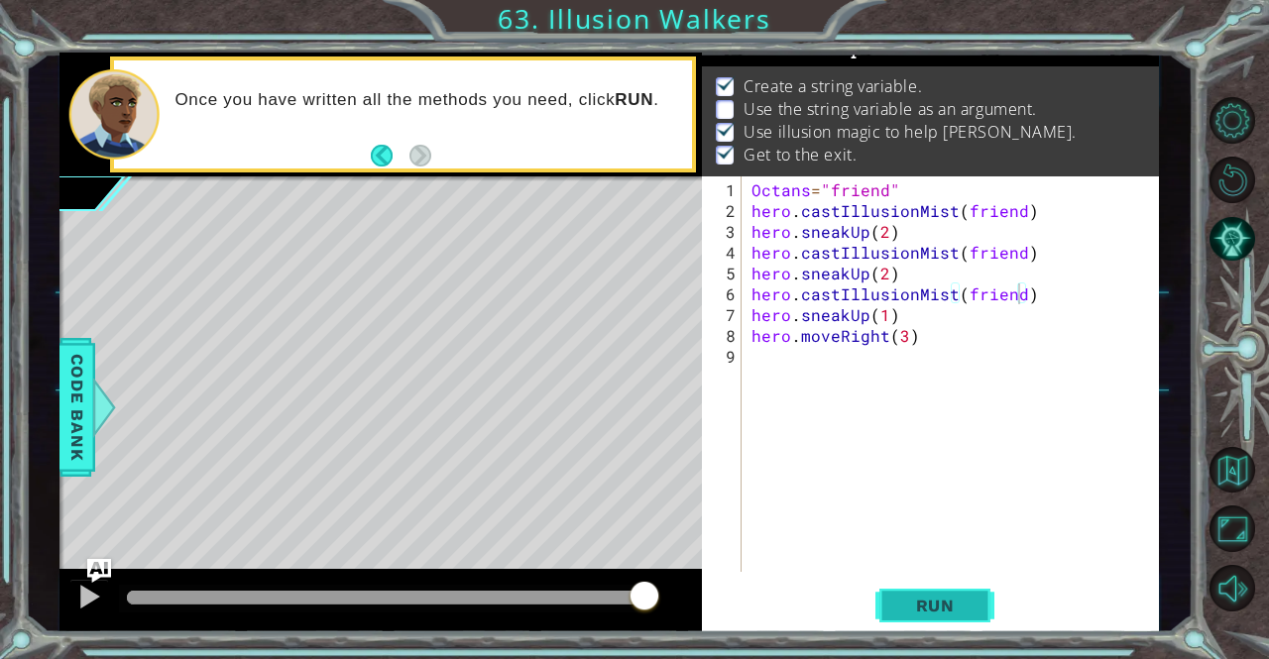
click at [956, 600] on span "Run" at bounding box center [935, 606] width 78 height 20
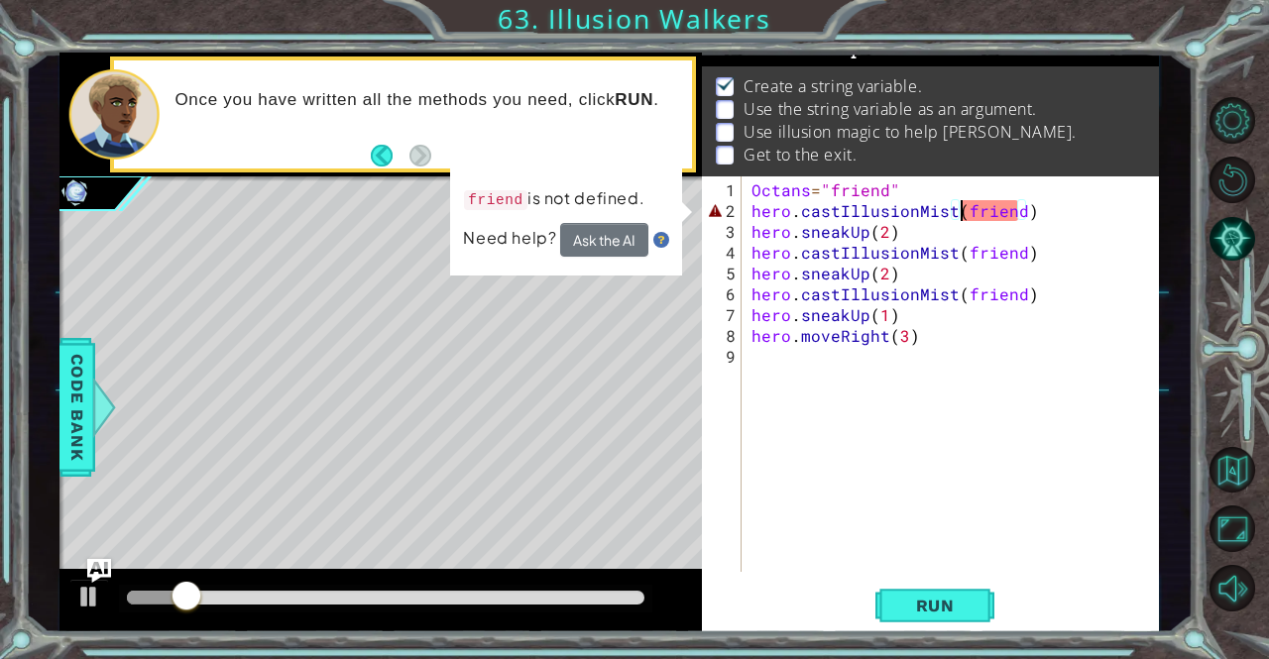
click at [961, 209] on div "Octans = "friend" hero . castIllusionMist ( friend ) hero . sneakUp ( 2 ) hero …" at bounding box center [955, 397] width 416 height 437
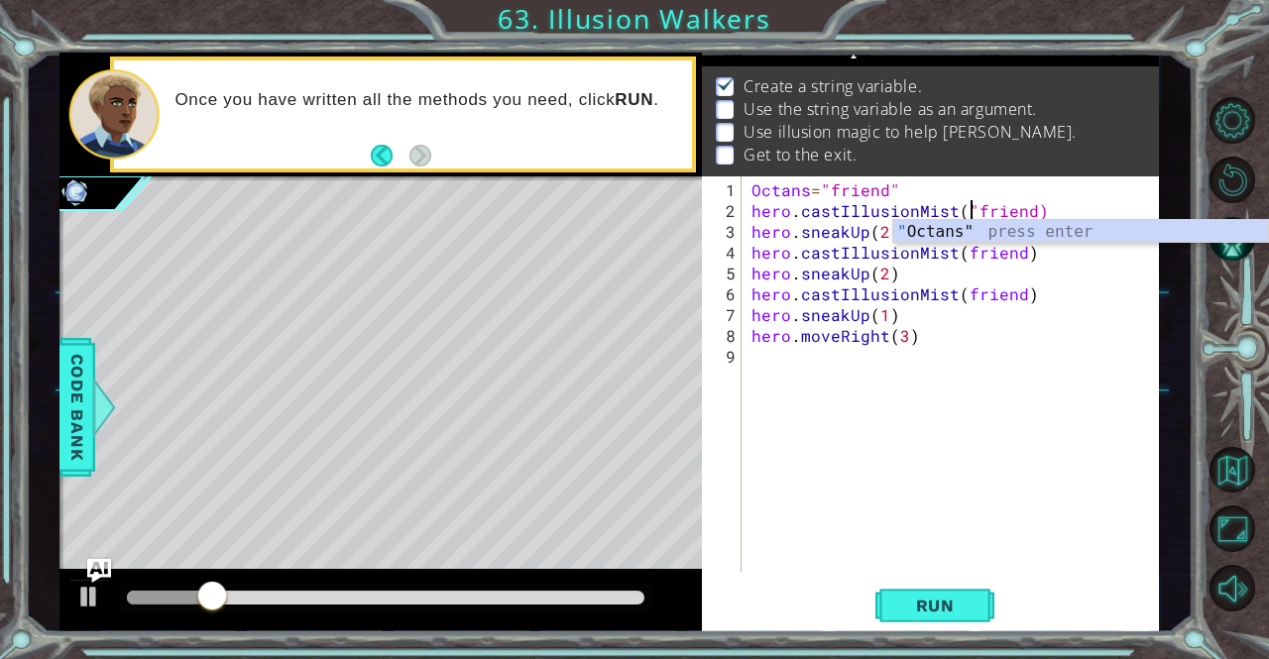
scroll to position [0, 14]
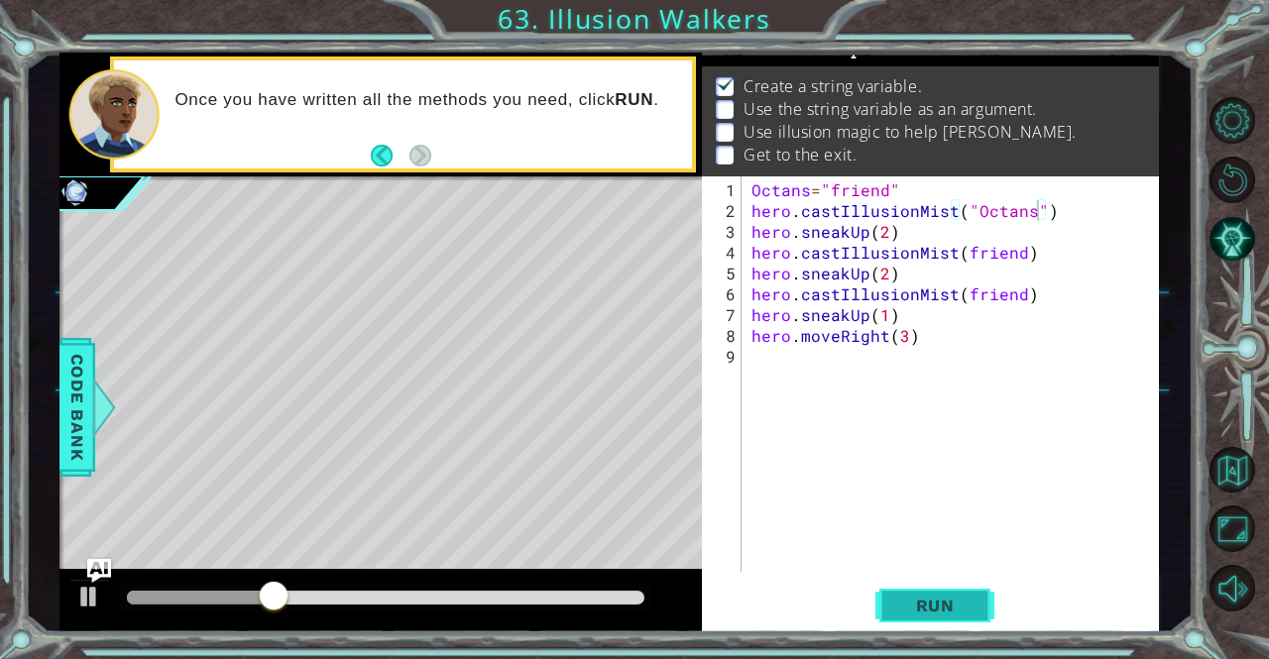
click at [888, 610] on button "Run" at bounding box center [934, 606] width 119 height 46
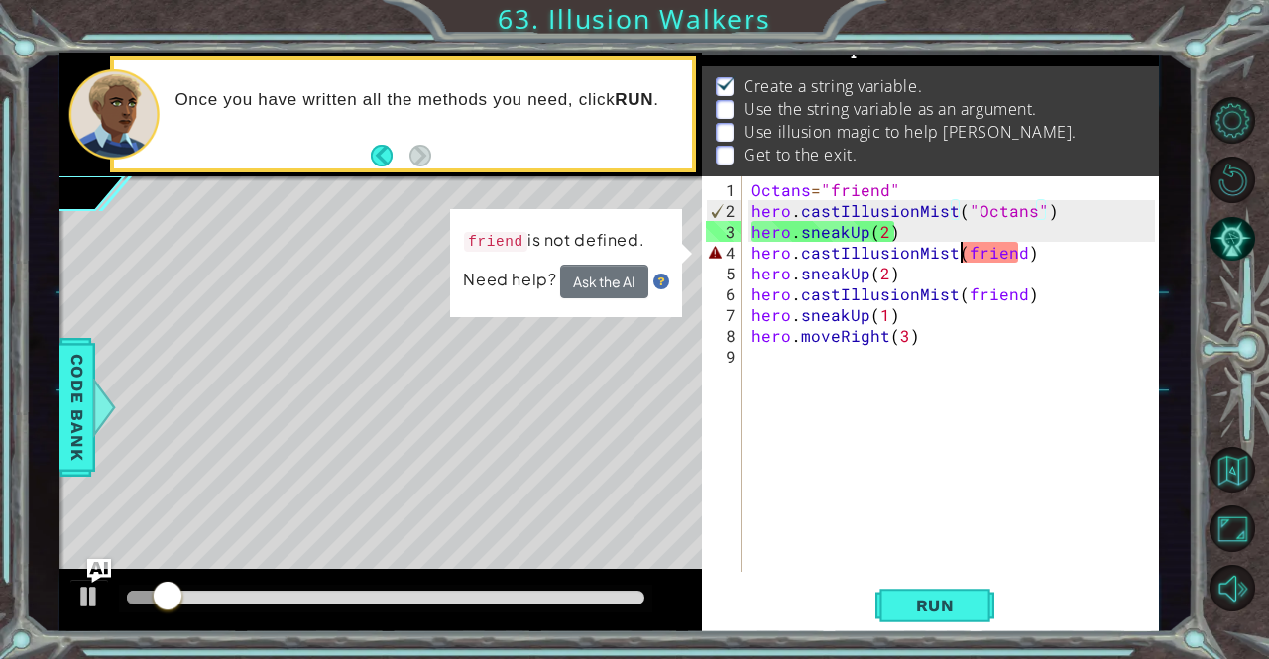
click at [961, 257] on div "Octans = "friend" hero . castIllusionMist ( "Octans" ) hero . sneakUp ( 2 ) her…" at bounding box center [955, 397] width 416 height 437
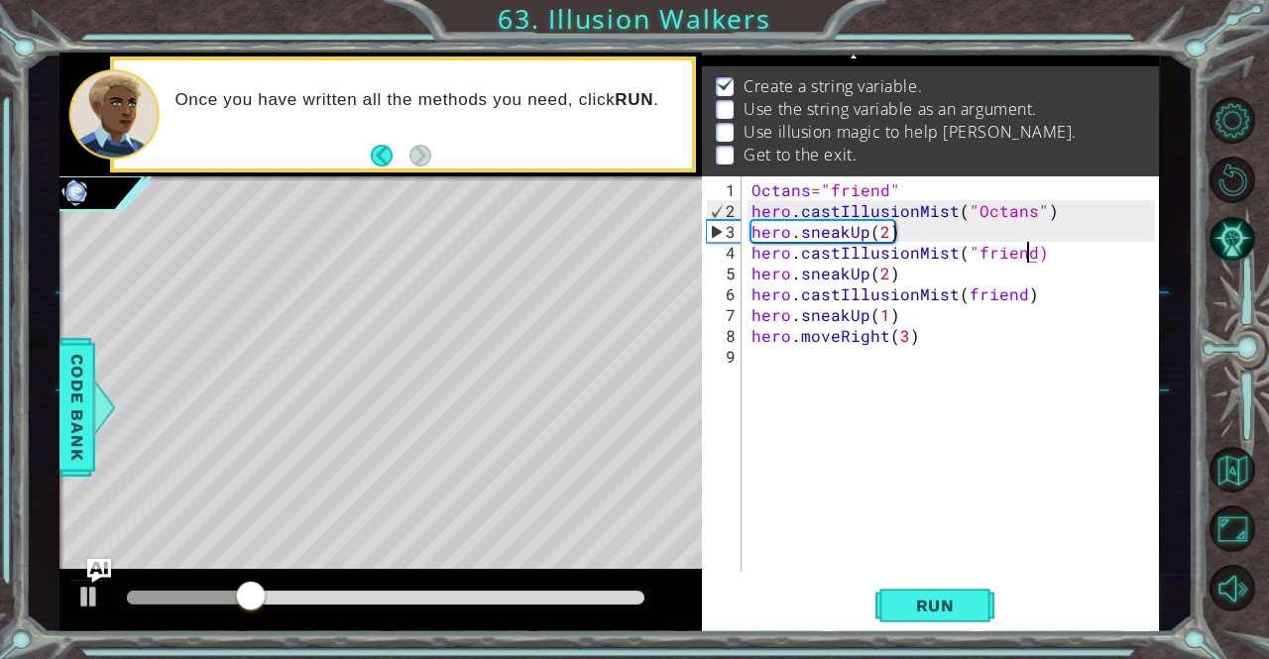
click at [1027, 247] on div "Octans = "friend" hero . castIllusionMist ( "Octans" ) hero . sneakUp ( 2 ) her…" at bounding box center [955, 397] width 416 height 437
click at [960, 294] on div "Octans = "friend" hero . castIllusionMist ( "Octans" ) hero . sneakUp ( 2 ) her…" at bounding box center [955, 397] width 416 height 437
click at [1028, 290] on div "Octans = "friend" hero . castIllusionMist ( "Octans" ) hero . sneakUp ( 2 ) her…" at bounding box center [955, 397] width 416 height 437
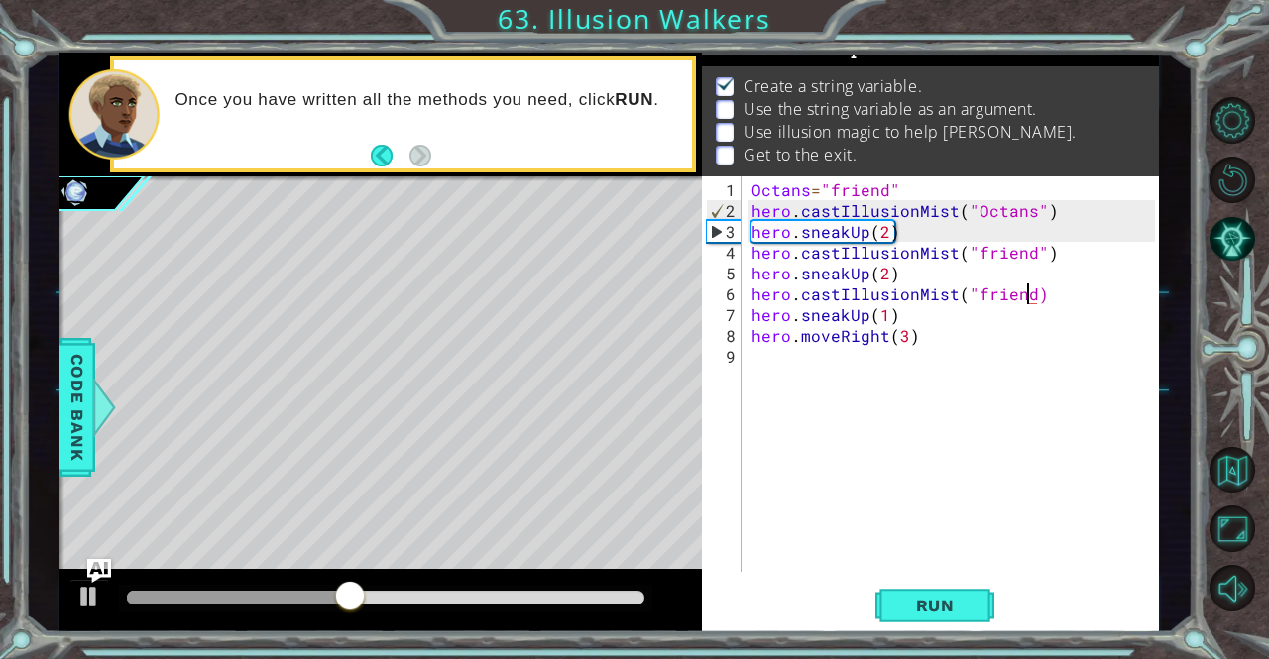
scroll to position [0, 17]
click at [930, 589] on button "Run" at bounding box center [934, 606] width 119 height 46
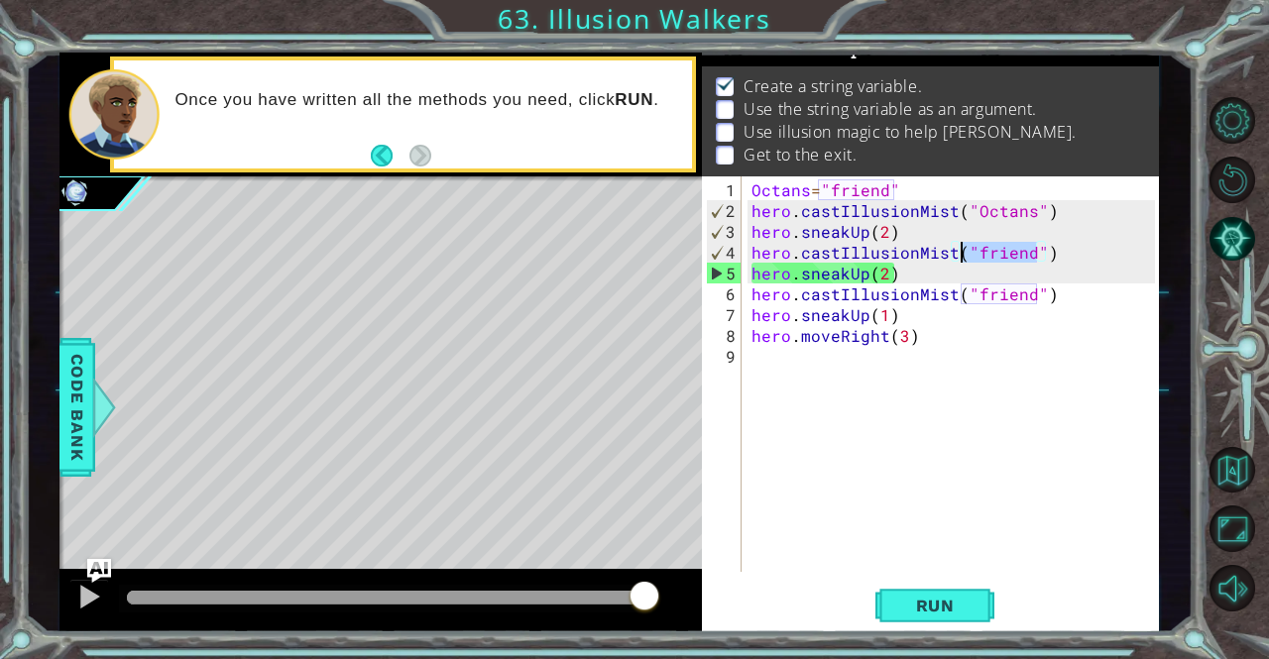
drag, startPoint x: 1041, startPoint y: 253, endPoint x: 960, endPoint y: 258, distance: 81.4
click at [960, 258] on div "Octans = "friend" hero . castIllusionMist ( "Octans" ) hero . sneakUp ( 2 ) her…" at bounding box center [955, 397] width 416 height 437
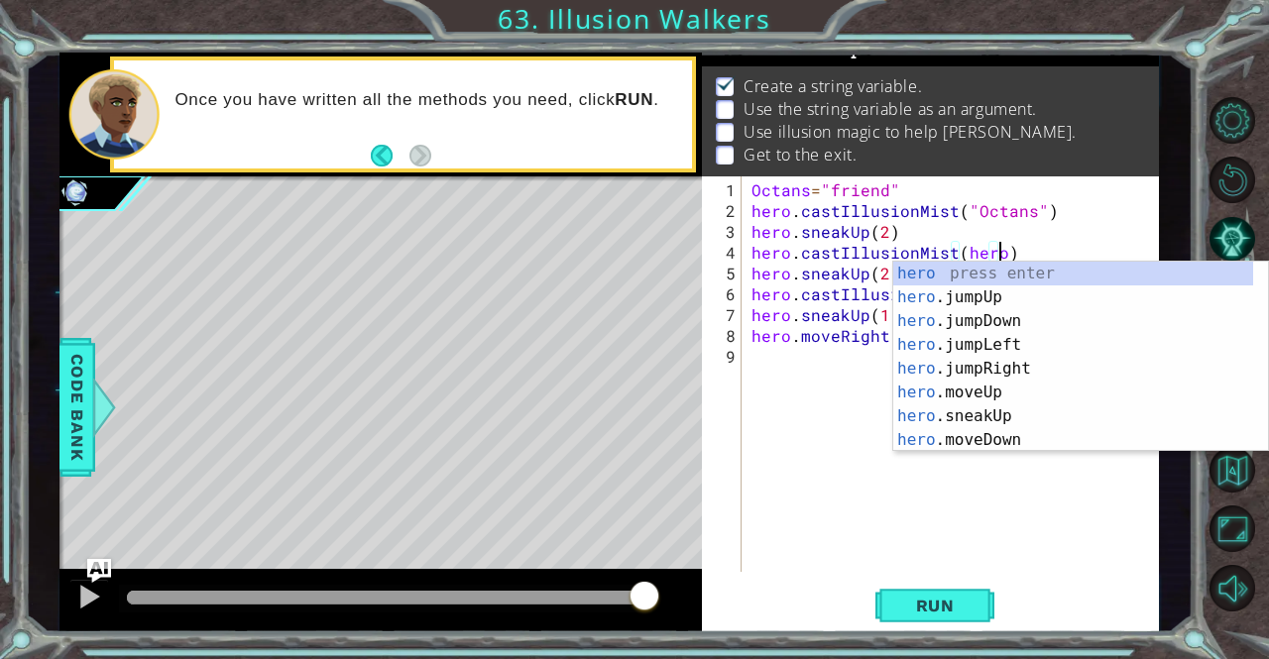
scroll to position [0, 14]
type textarea "hero.castIllusionMist(hero)"
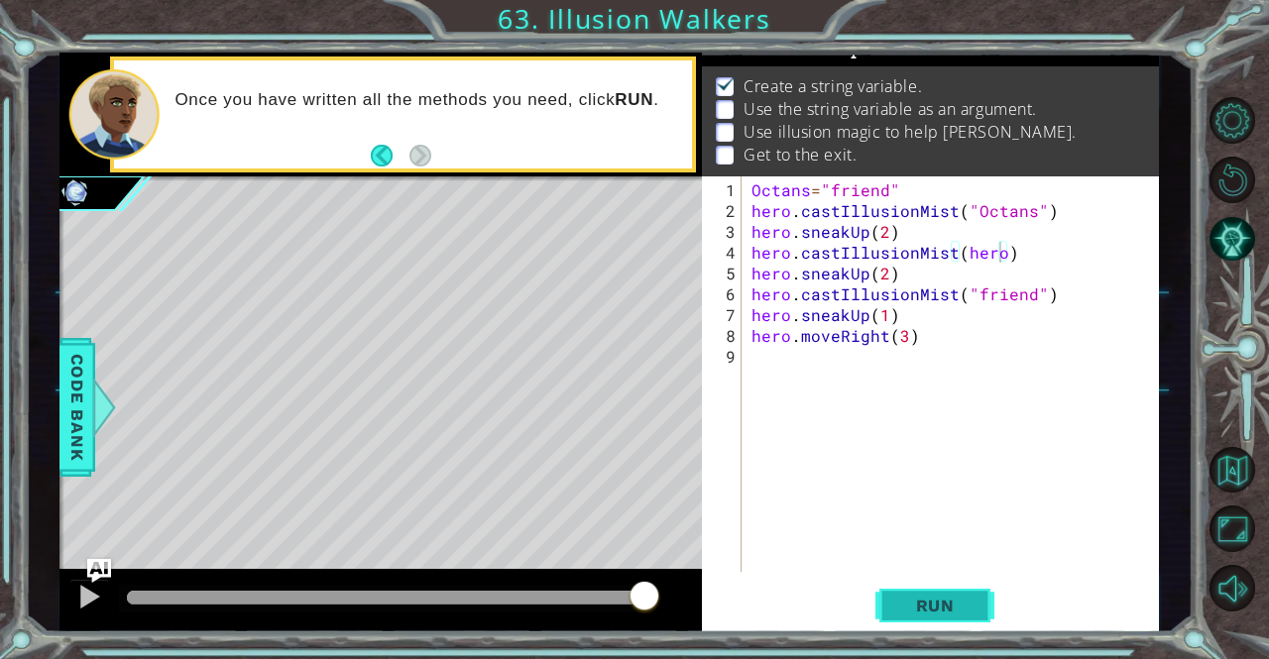
click at [924, 603] on span "Run" at bounding box center [935, 606] width 78 height 20
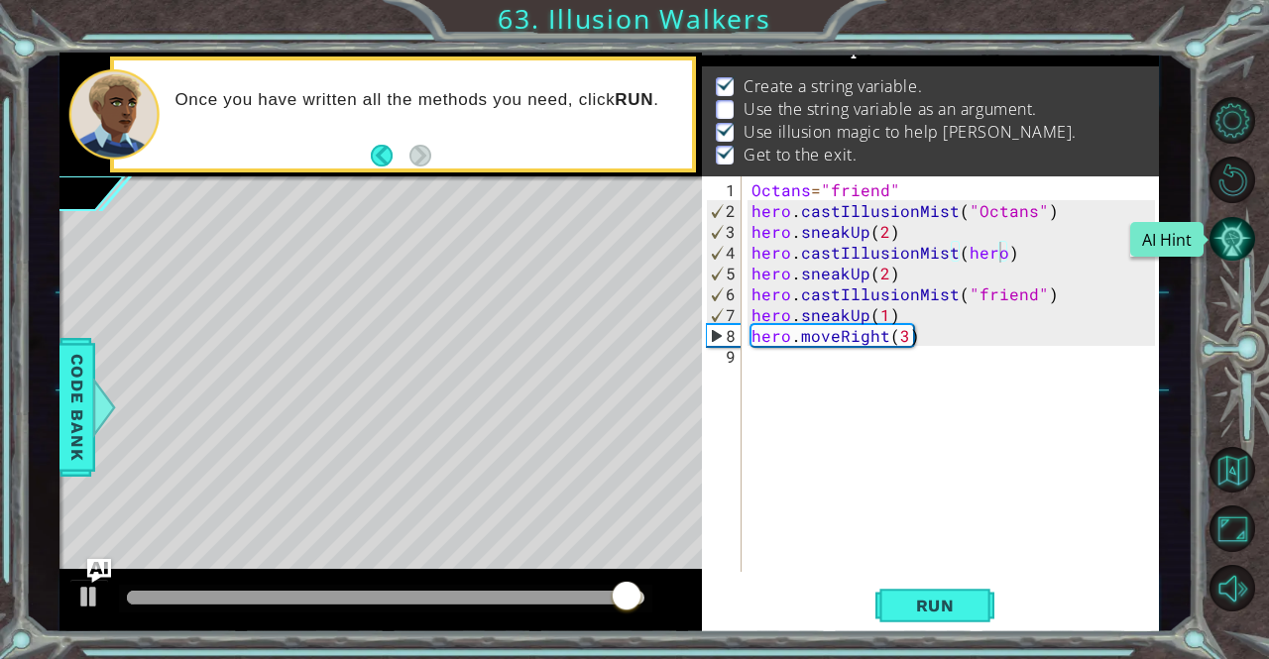
click at [1237, 237] on button "AI Hint" at bounding box center [1232, 239] width 47 height 47
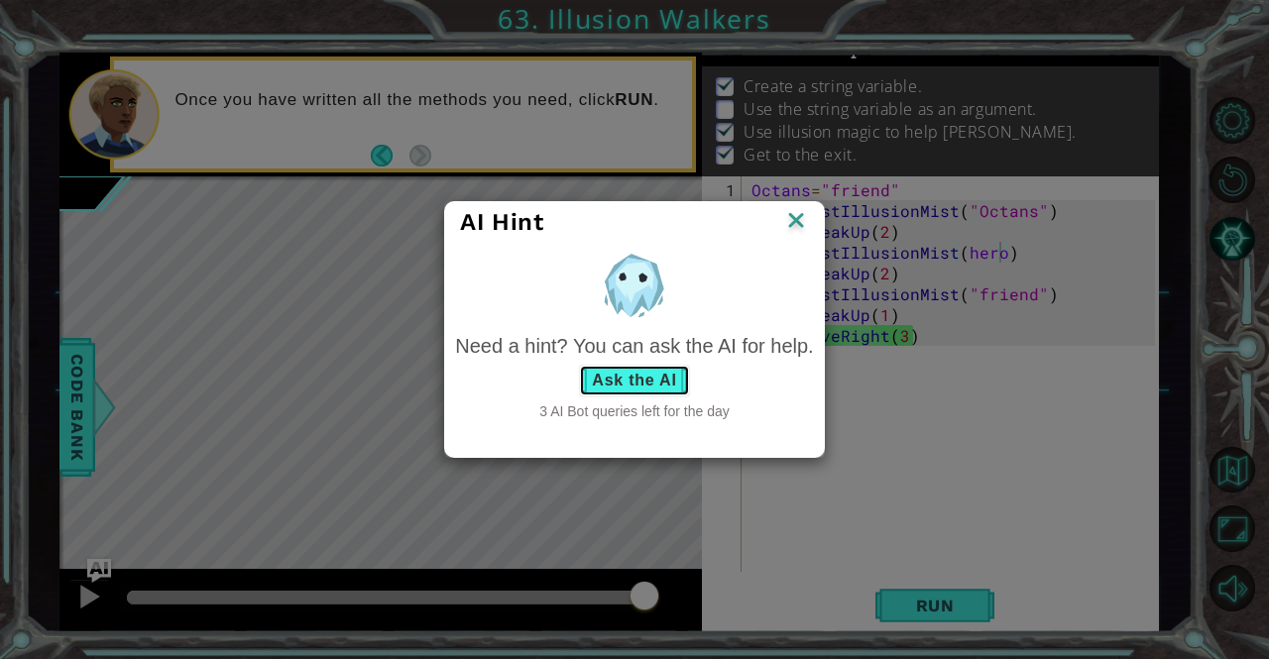
click at [660, 378] on button "Ask the AI" at bounding box center [634, 381] width 110 height 32
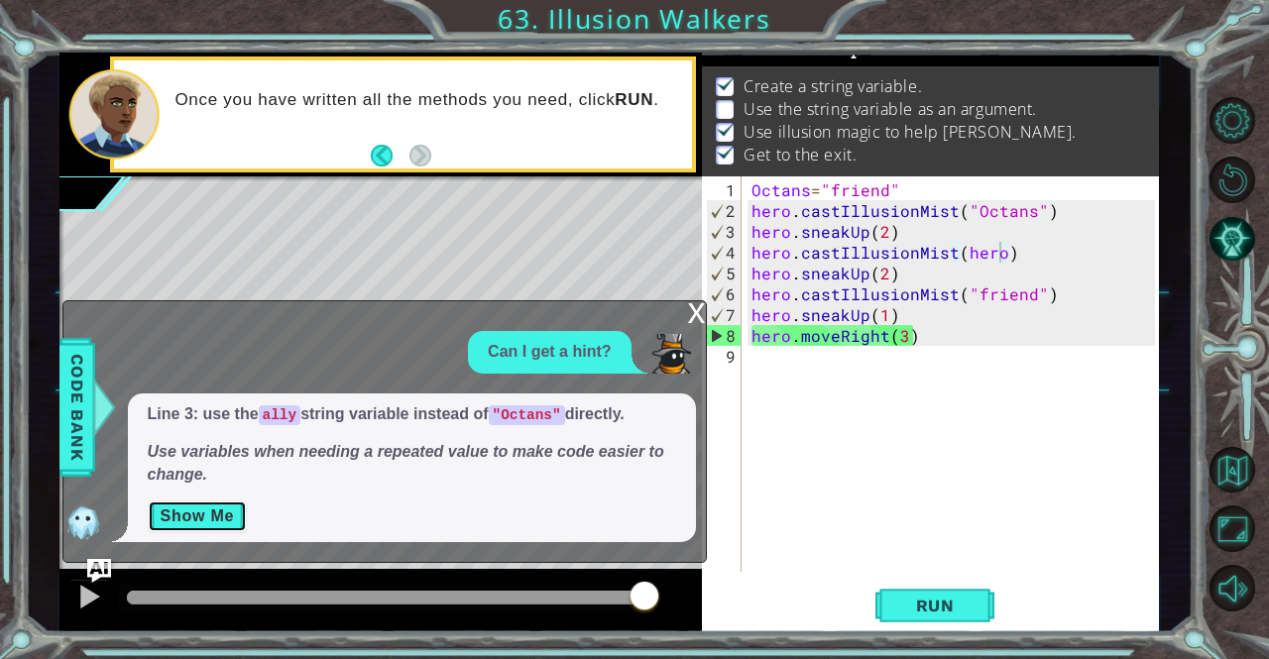
click at [228, 522] on button "Show Me" at bounding box center [198, 517] width 100 height 32
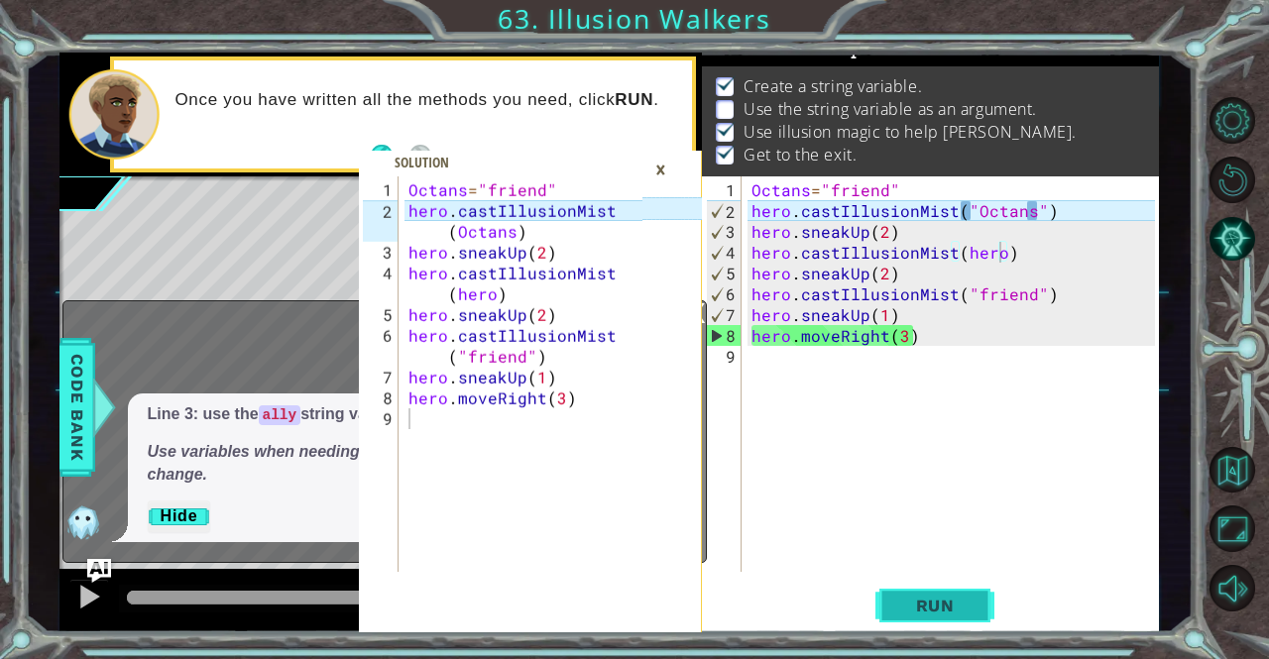
click at [925, 611] on span "Run" at bounding box center [935, 606] width 78 height 20
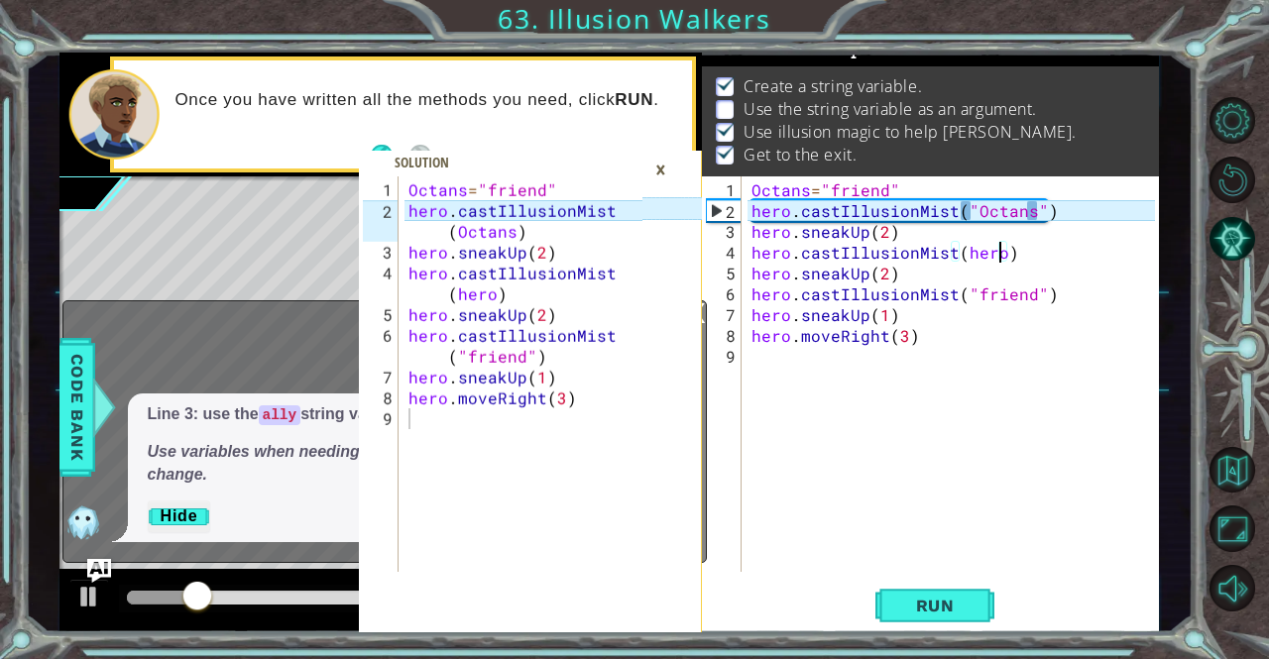
type textarea "hero.castIllusionMist(Octans)"
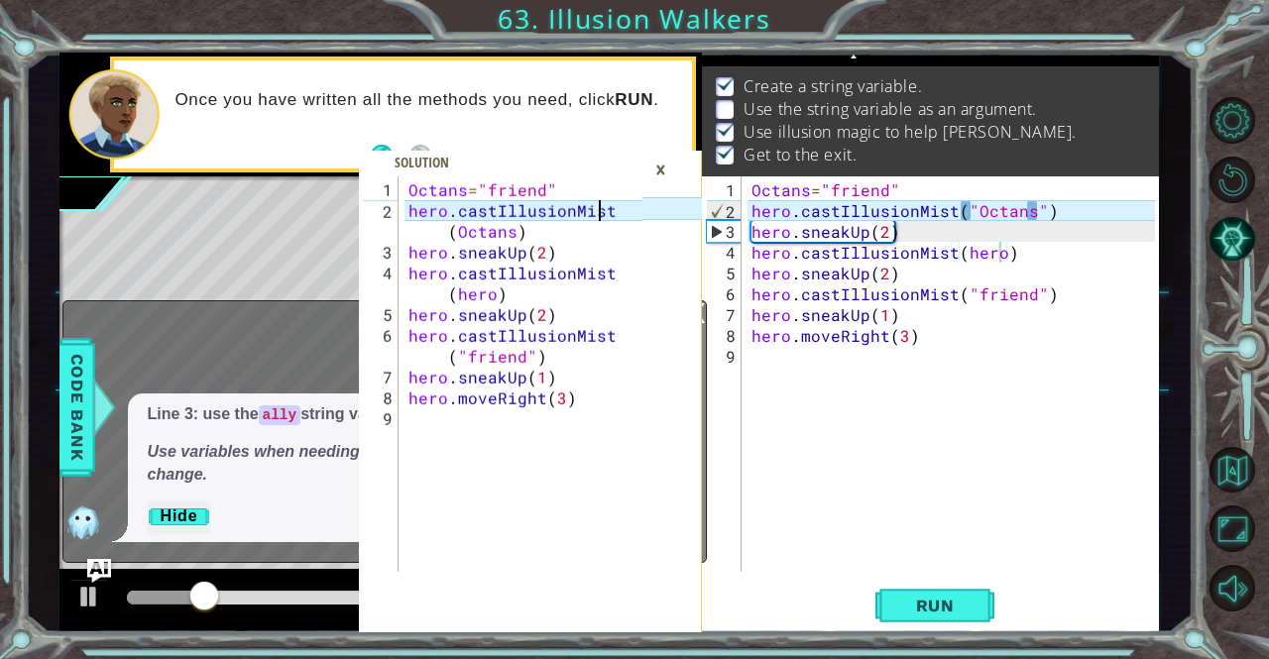
click at [622, 198] on div "Octans = "friend" hero . castIllusionMist ( Octans ) hero . sneakUp ( 2 ) hero …" at bounding box center [528, 397] width 248 height 437
click at [647, 203] on icon at bounding box center [671, 208] width 61 height 22
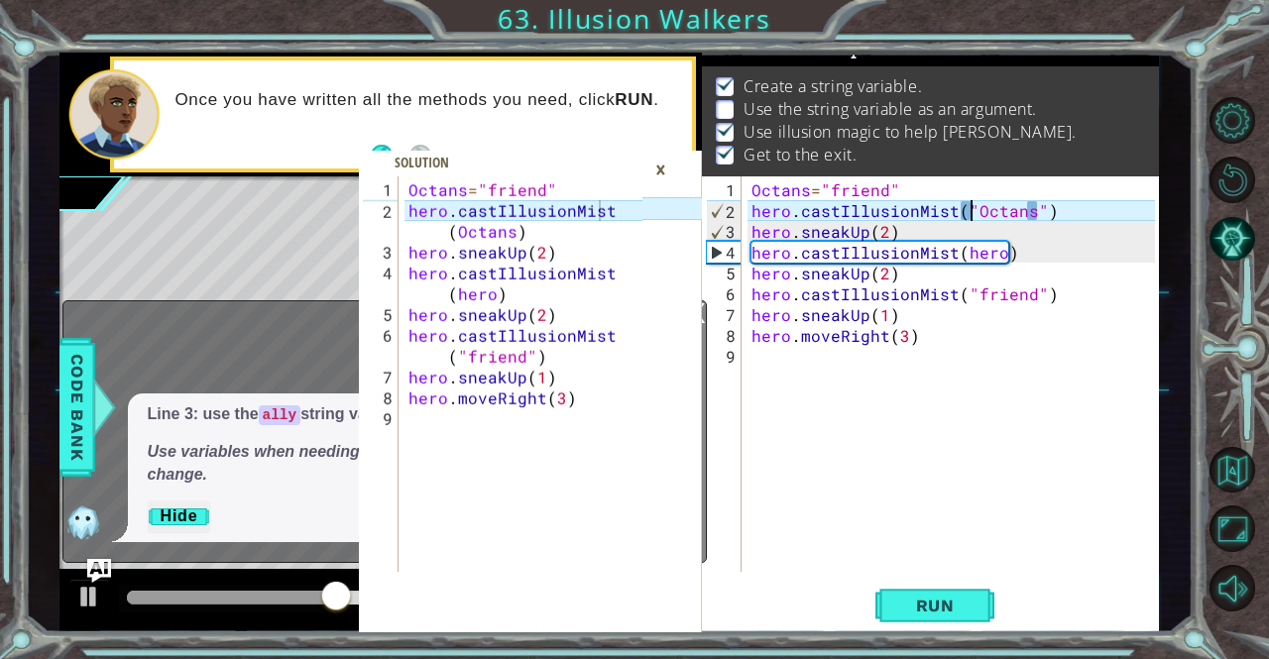
click at [969, 214] on div "Octans = "friend" hero . castIllusionMist ( "Octans" ) hero . sneakUp ( 2 ) her…" at bounding box center [955, 397] width 416 height 437
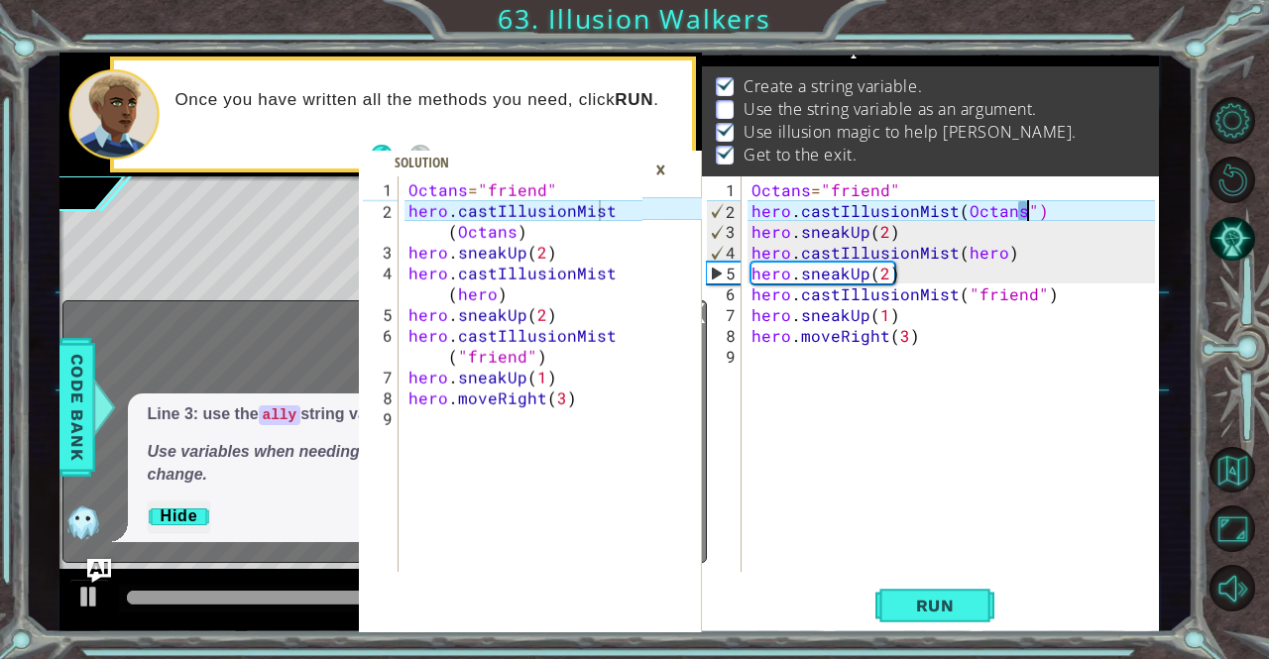
click at [1029, 207] on div "Octans = "friend" hero . castIllusionMist ( Octans ") hero . sneakUp ( 2 ) hero…" at bounding box center [955, 397] width 416 height 437
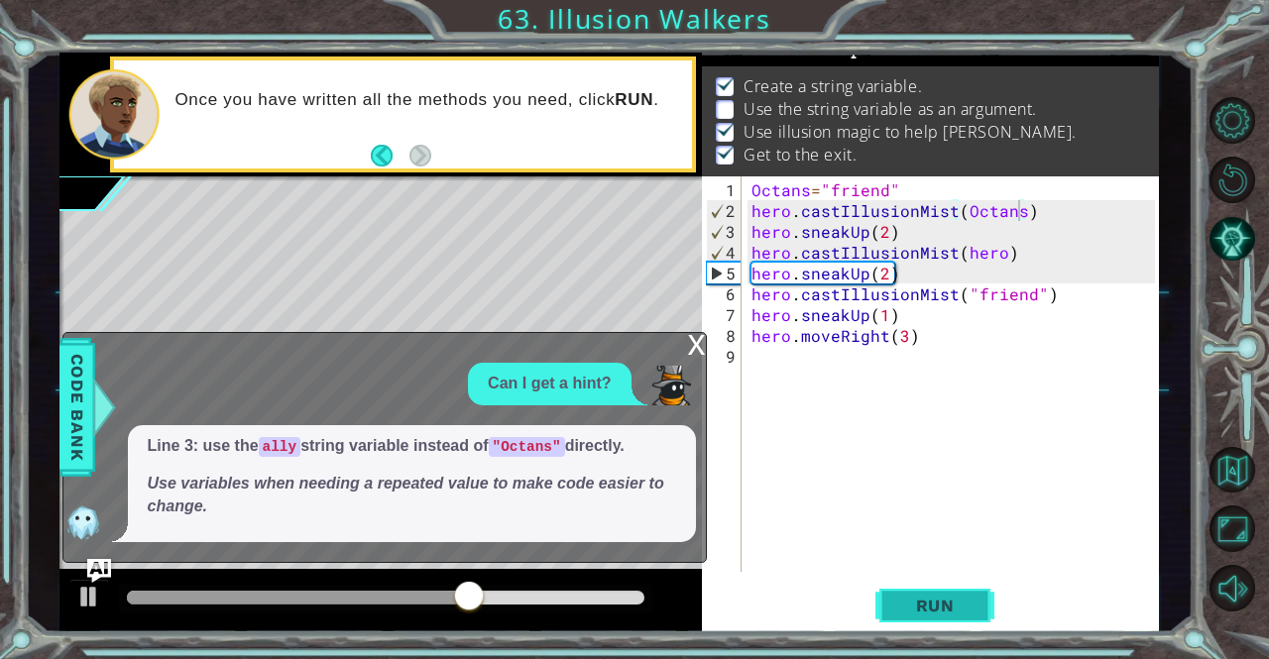
click at [941, 609] on span "Run" at bounding box center [935, 606] width 78 height 20
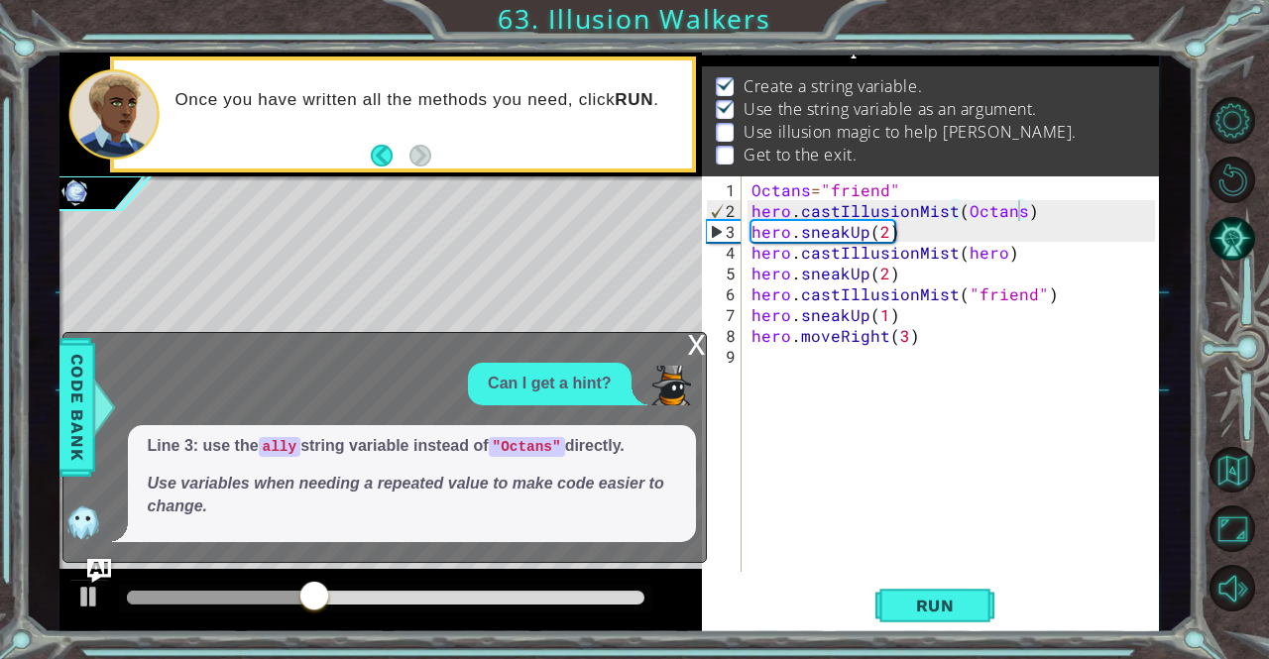
click at [694, 334] on div "x" at bounding box center [697, 343] width 18 height 20
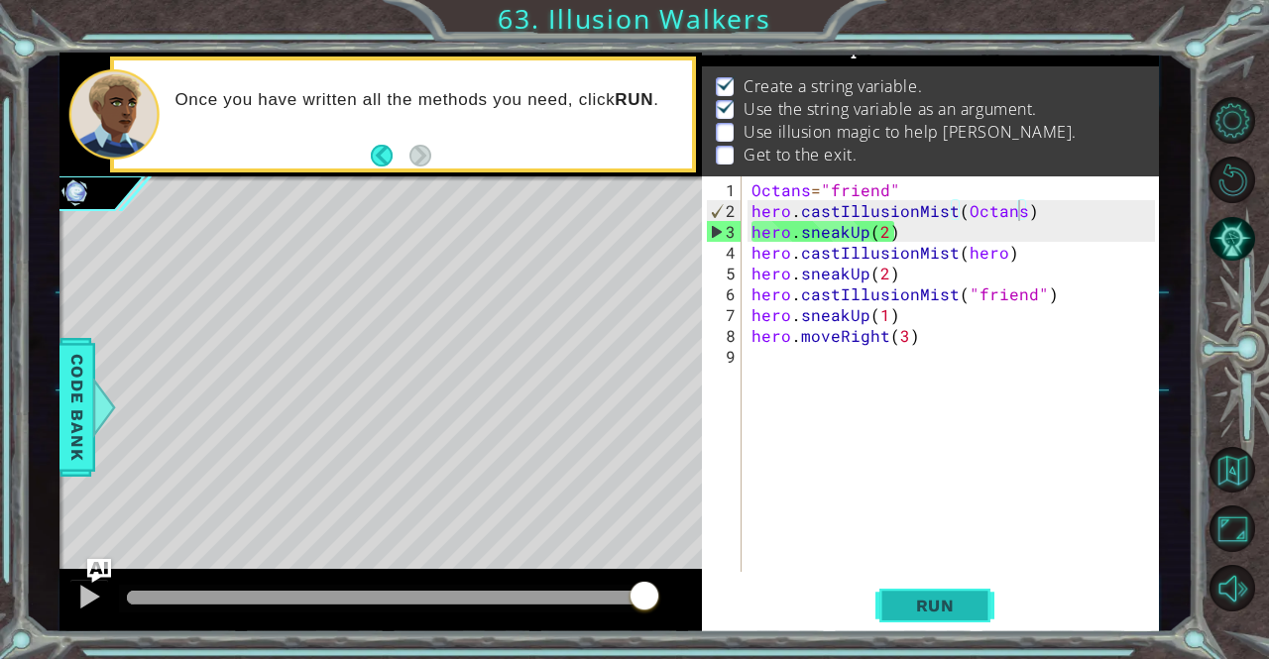
click at [926, 600] on span "Run" at bounding box center [935, 606] width 78 height 20
click at [826, 187] on div "Octans = "friend" hero . castIllusionMist ( Octans ) hero . sneakUp ( 2 ) hero …" at bounding box center [955, 397] width 416 height 437
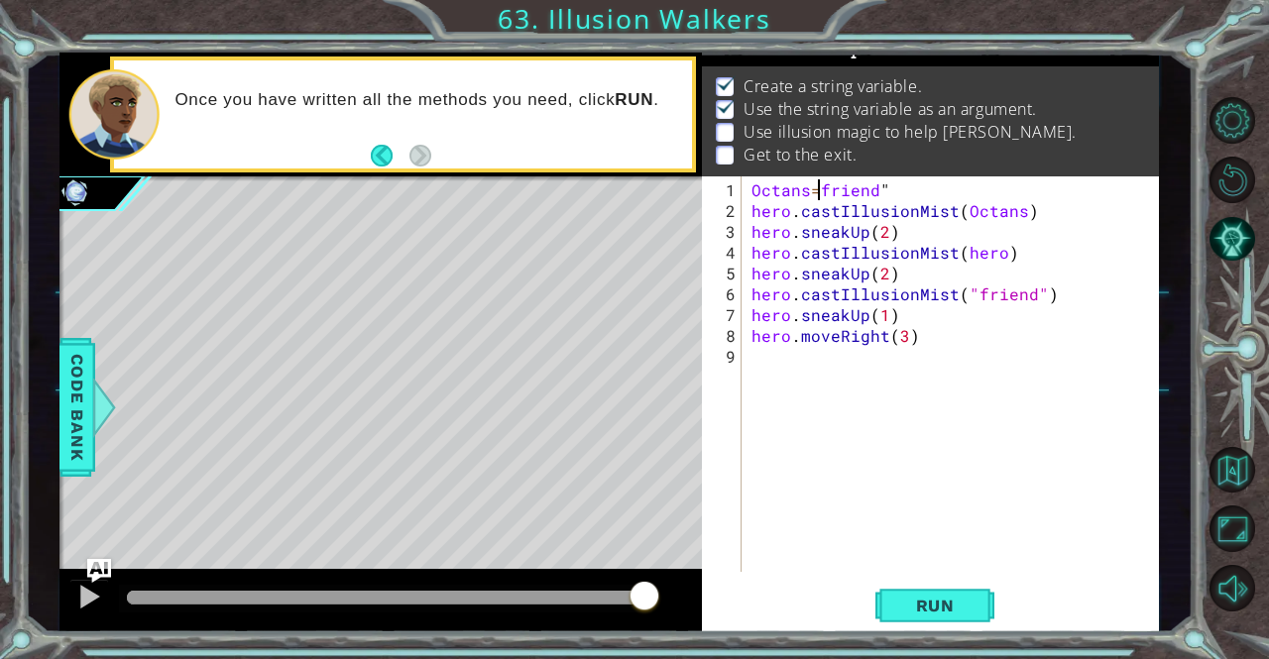
click at [892, 182] on div "Octans = friend " hero . castIllusionMist ( Octans ) hero . sneakUp ( 2 ) hero …" at bounding box center [955, 397] width 416 height 437
click at [920, 609] on span "Run" at bounding box center [935, 606] width 78 height 20
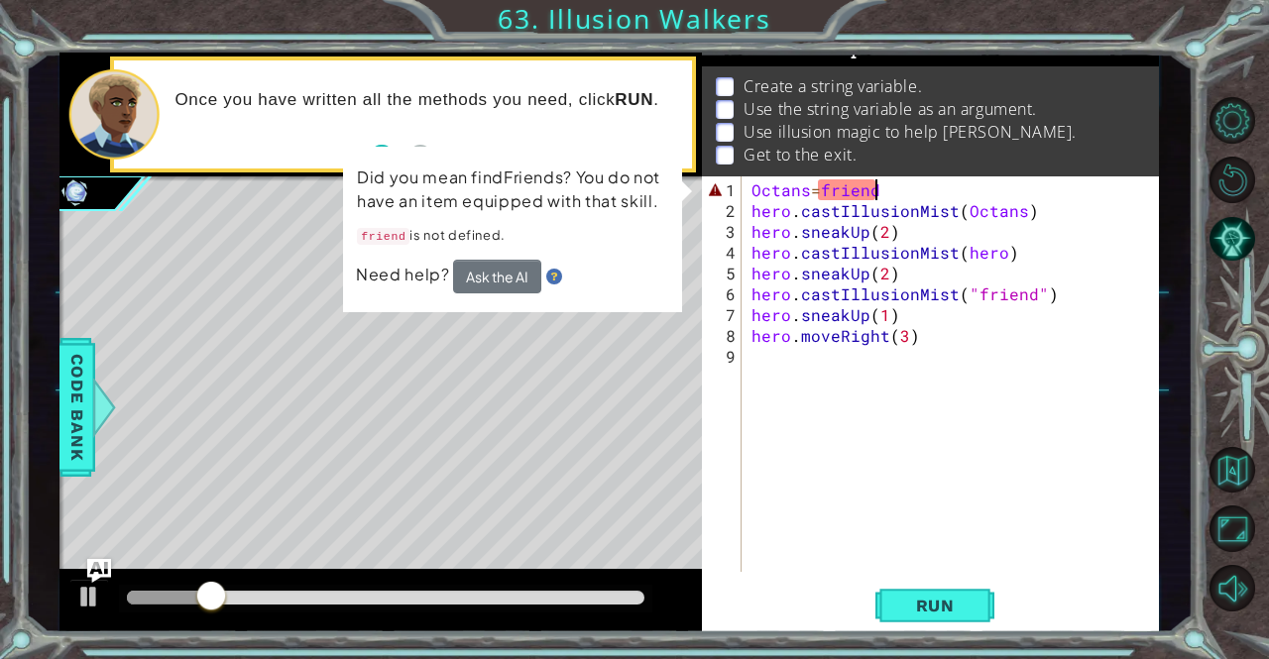
scroll to position [0, 7]
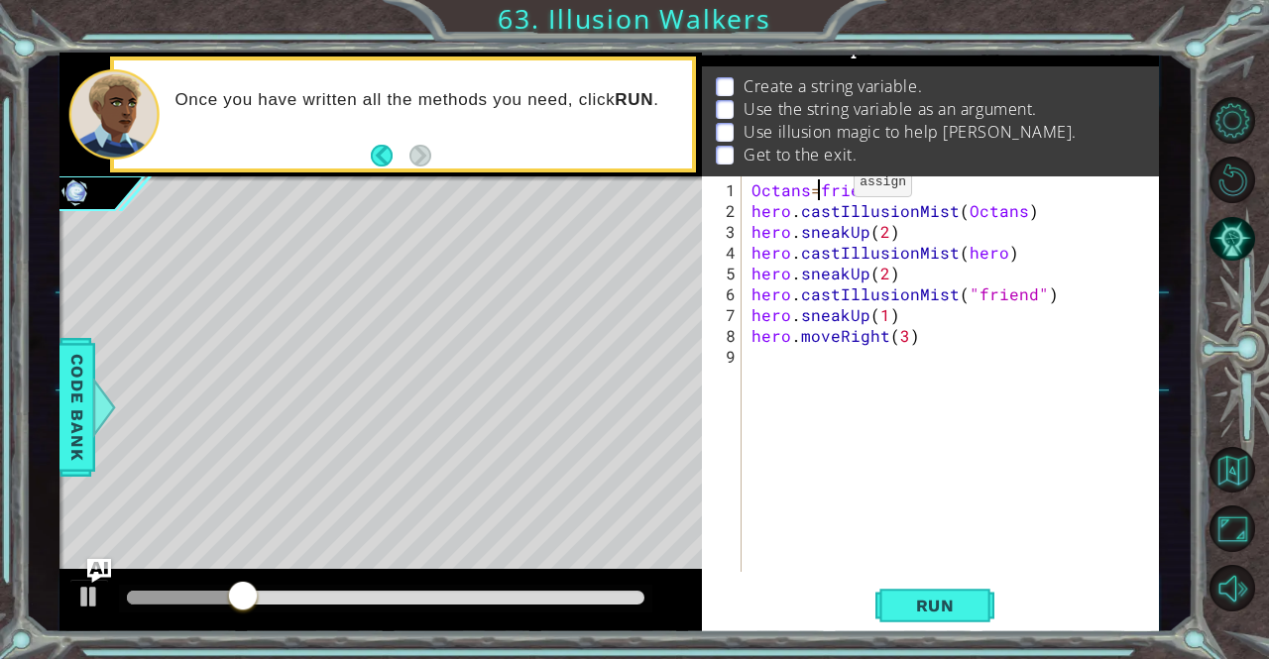
click at [820, 189] on div "Octans = friend " hero . castIllusionMist ( Octans ) hero . sneakUp ( 2 ) hero …" at bounding box center [955, 397] width 416 height 437
type textarea "Octans="friend""
click at [1075, 398] on div "Octans = "friend" hero . castIllusionMist ( Octans ) hero . sneakUp ( 2 ) hero …" at bounding box center [955, 397] width 416 height 437
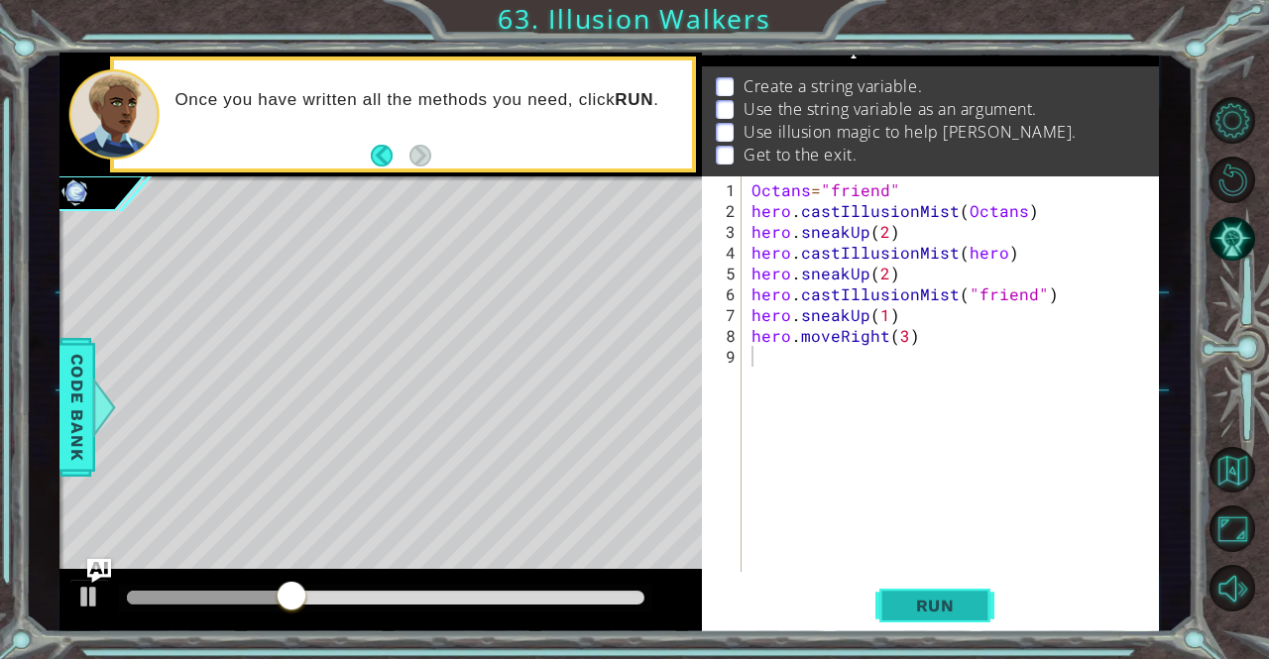
click at [887, 622] on button "Run" at bounding box center [934, 606] width 119 height 46
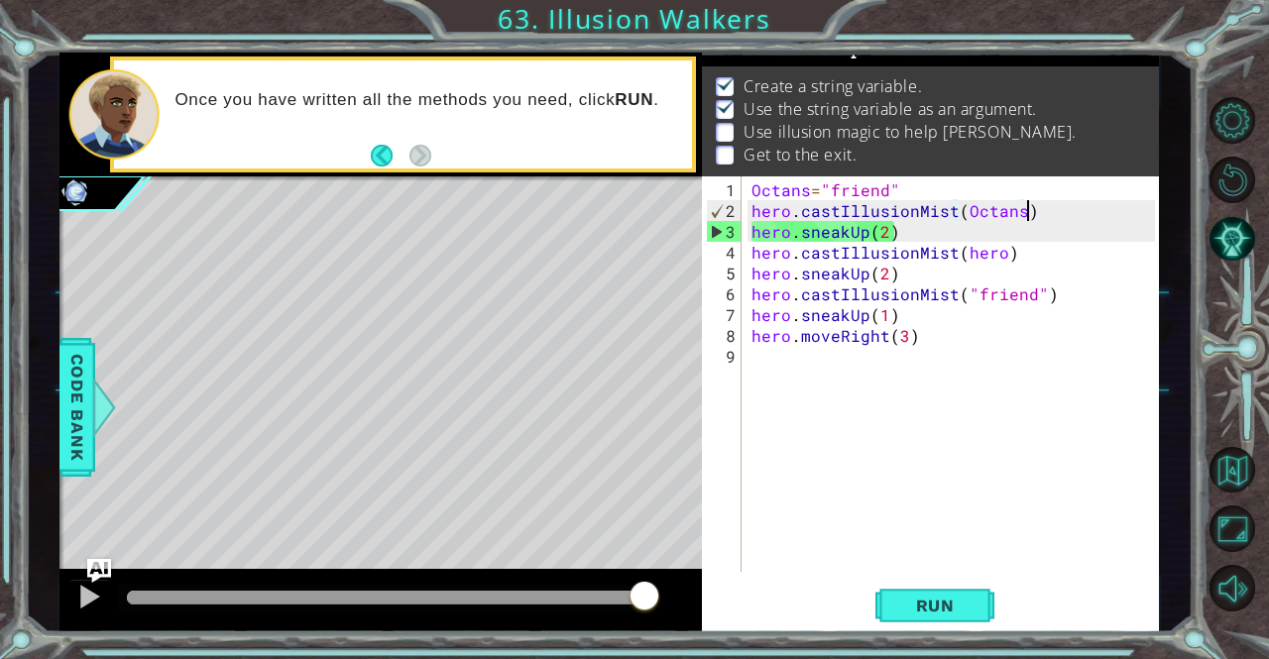
click at [1051, 205] on div "Octans = "friend" hero . castIllusionMist ( Octans ) hero . sneakUp ( 2 ) hero …" at bounding box center [955, 397] width 416 height 437
type textarea "hero.castIllusionMist(Octans)"
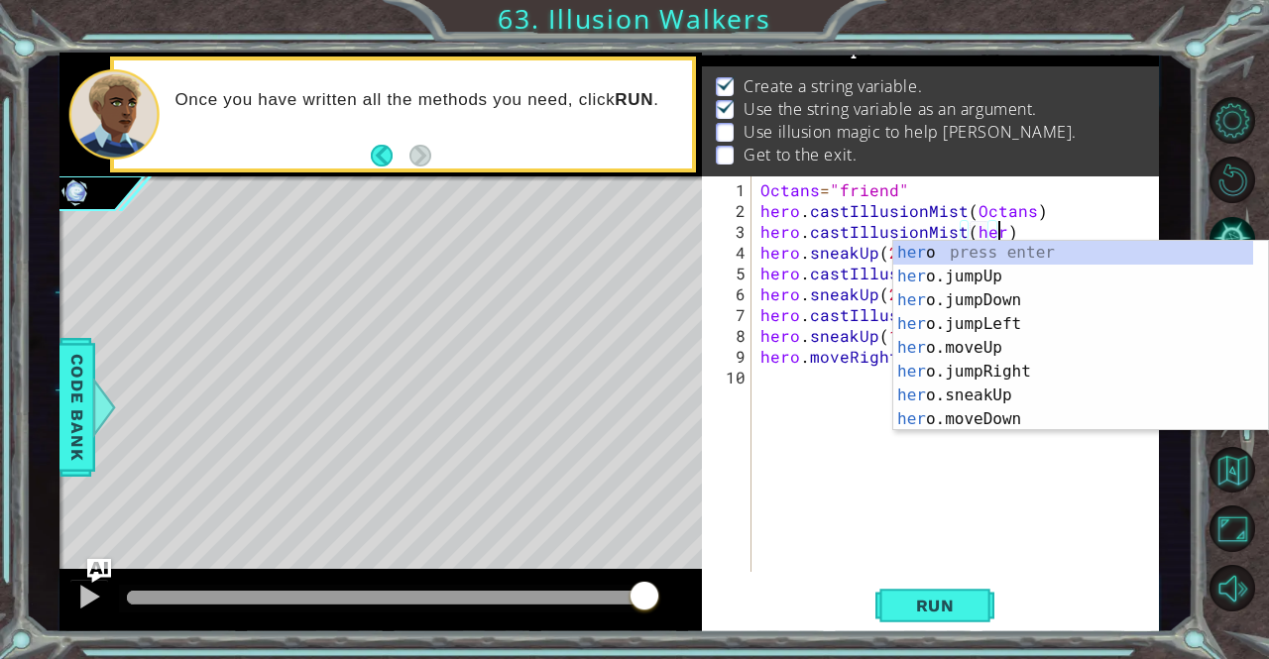
scroll to position [0, 15]
type textarea "hero.castIllusionMist(hero)"
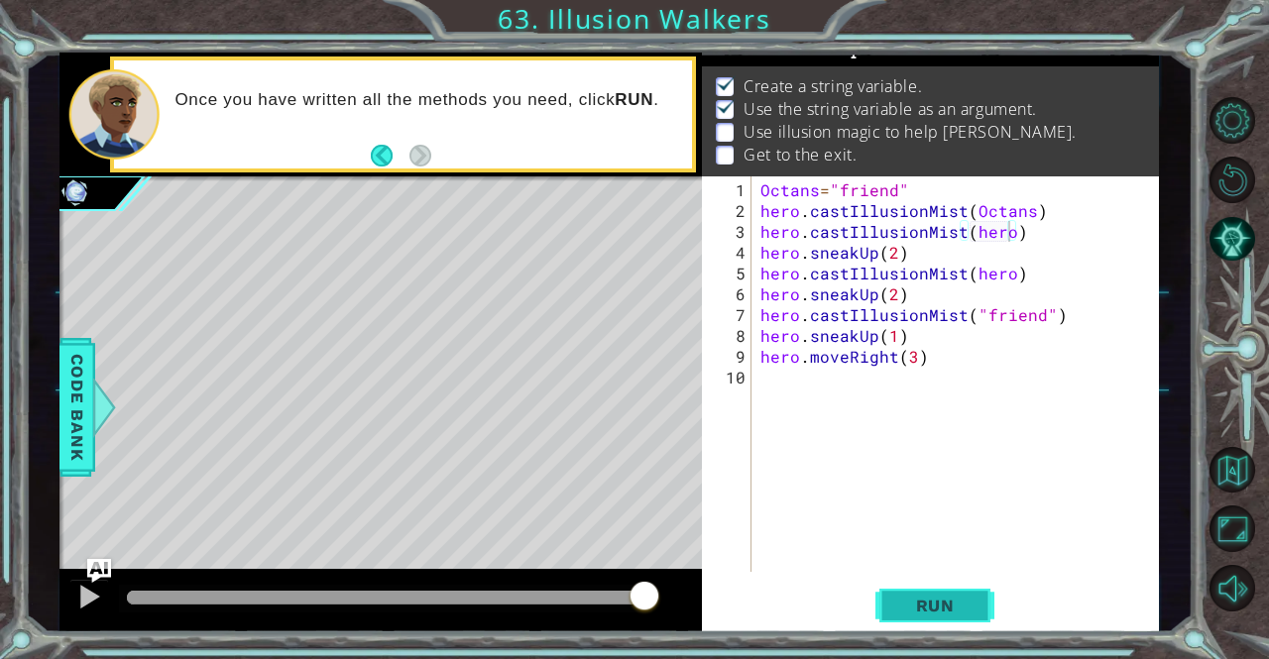
click at [896, 590] on button "Run" at bounding box center [934, 606] width 119 height 46
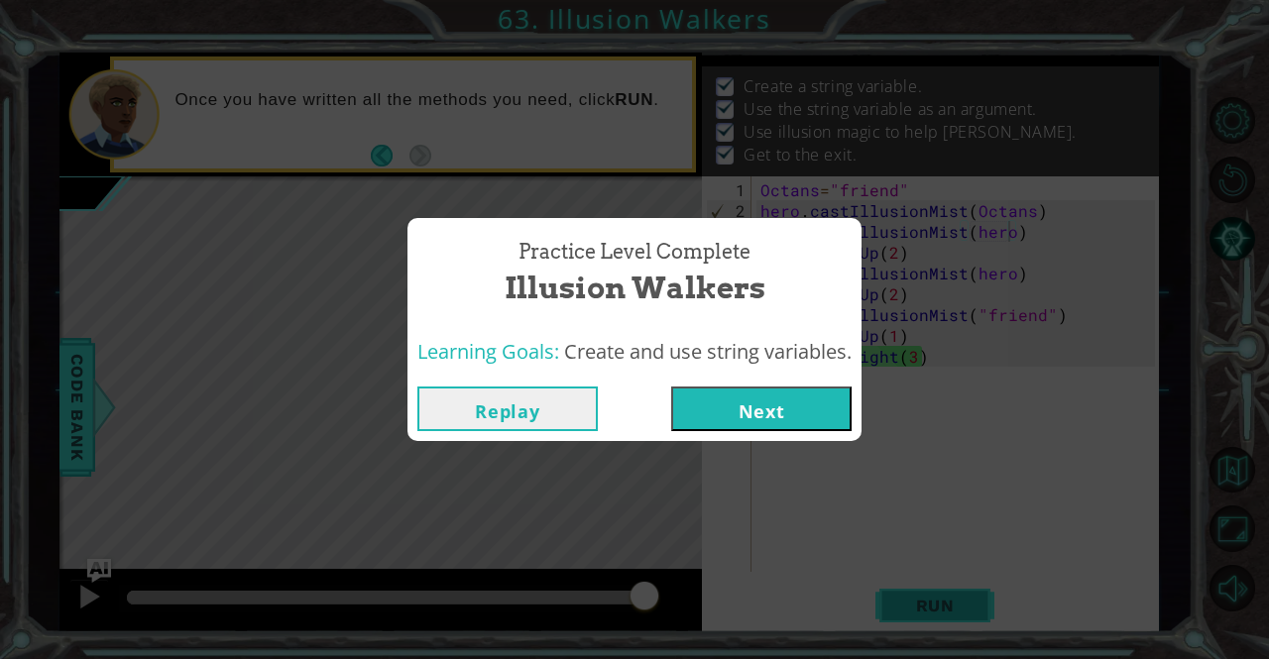
click button "Next" at bounding box center [761, 409] width 180 height 45
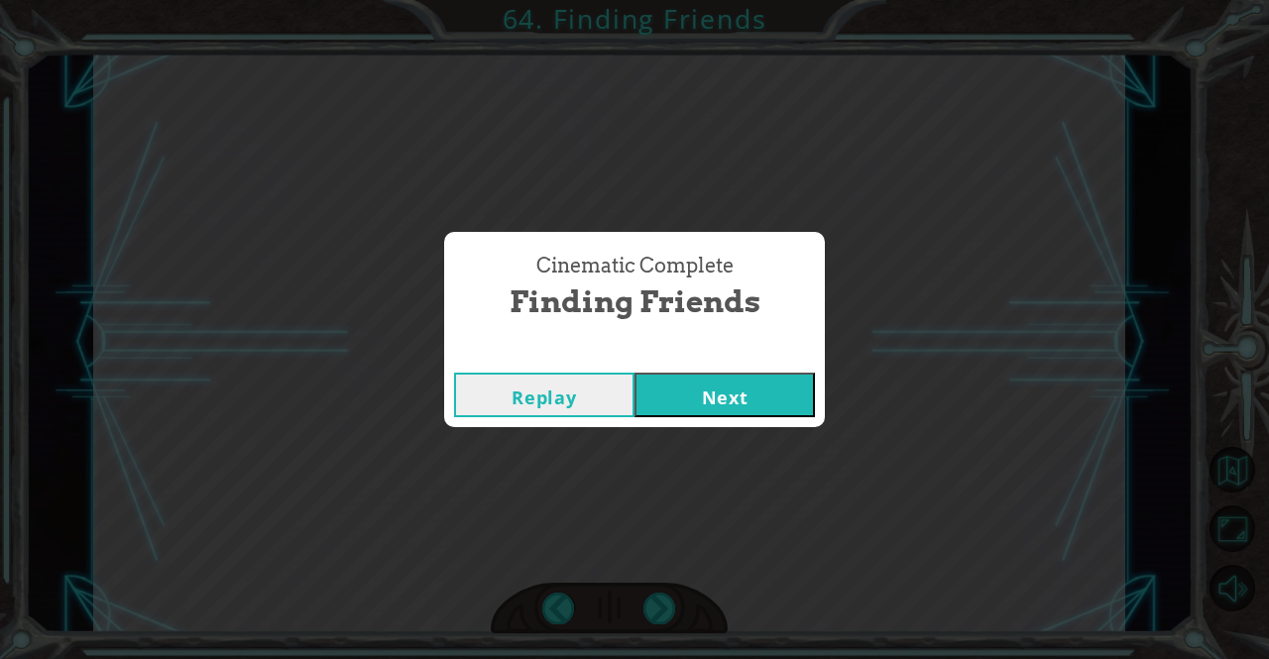
click at [634, 373] on button "Next" at bounding box center [724, 395] width 180 height 45
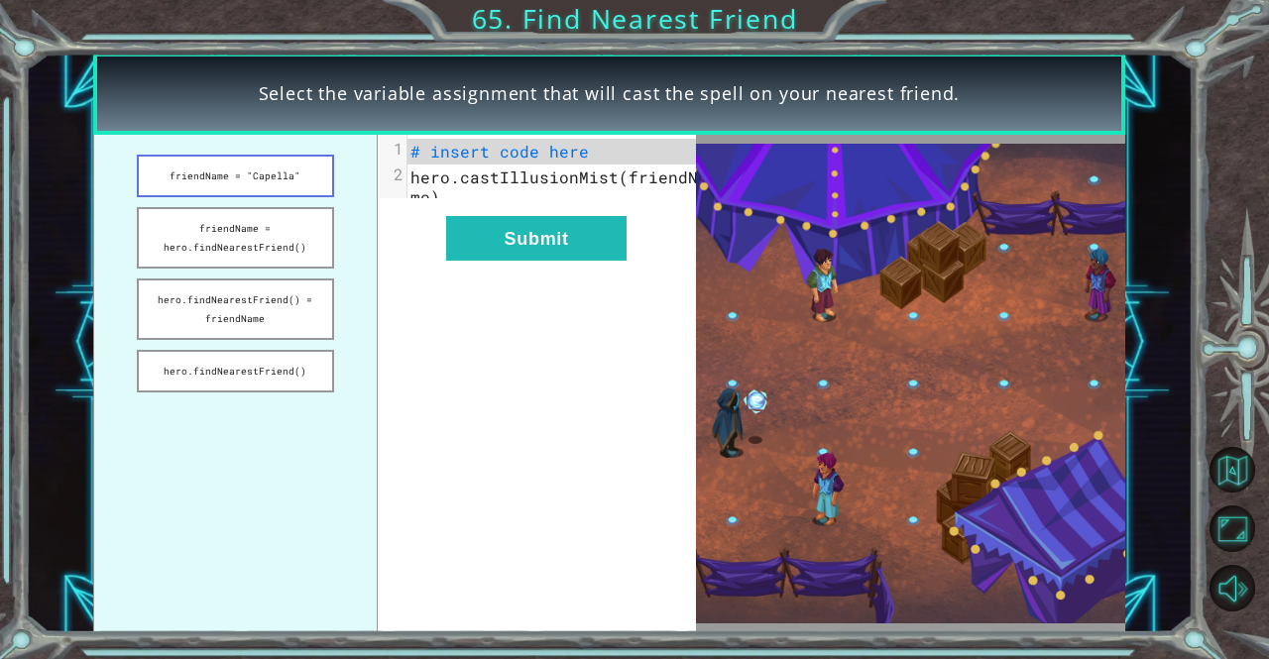
click at [253, 168] on button "friendName = "Capella"" at bounding box center [235, 176] width 197 height 43
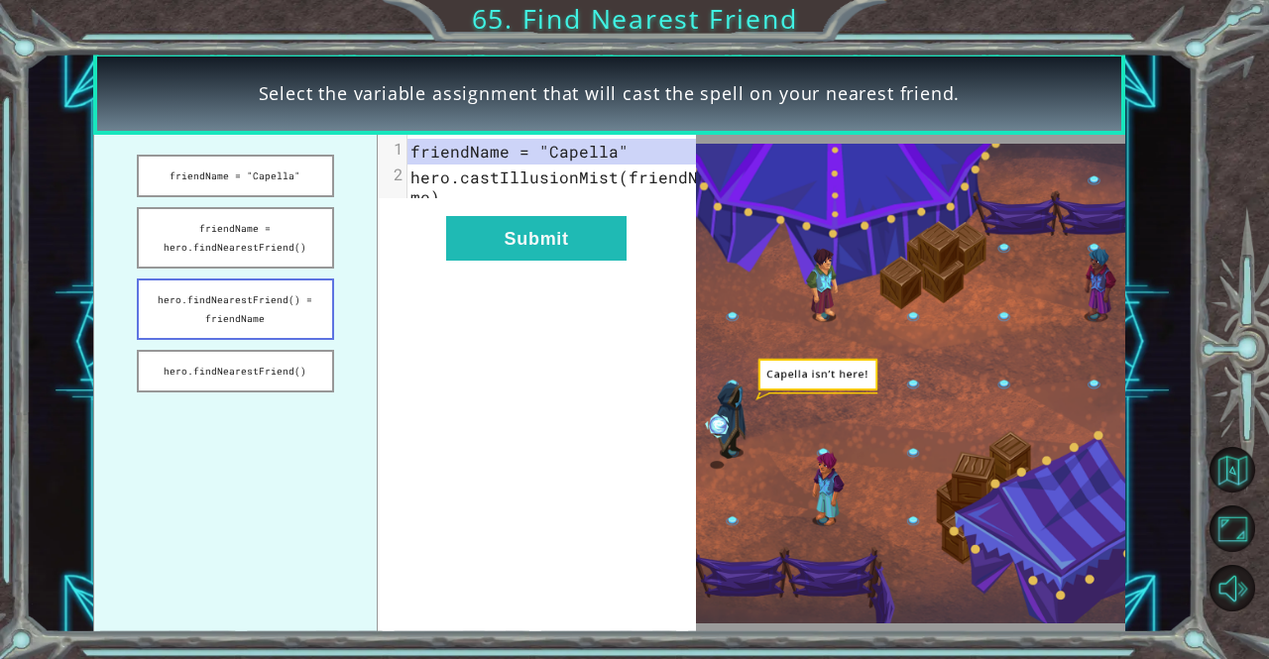
drag, startPoint x: 296, startPoint y: 346, endPoint x: 286, endPoint y: 326, distance: 22.2
click at [286, 326] on ul "friendName = "Capella" friendName = hero.findNearestFriend() hero.findNearestFr…" at bounding box center [235, 384] width 284 height 499
click at [286, 326] on button "hero.findNearestFriend() = friendName" at bounding box center [235, 309] width 197 height 61
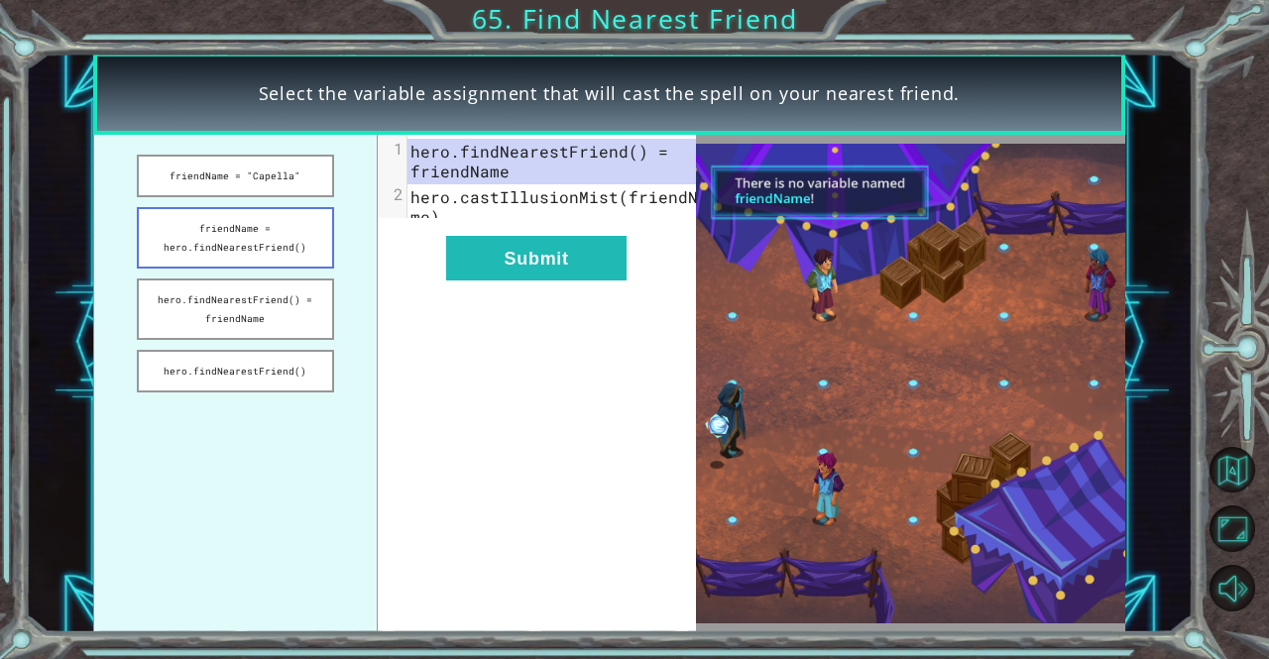
click at [270, 247] on button "friendName = hero.findNearestFriend()" at bounding box center [235, 237] width 197 height 61
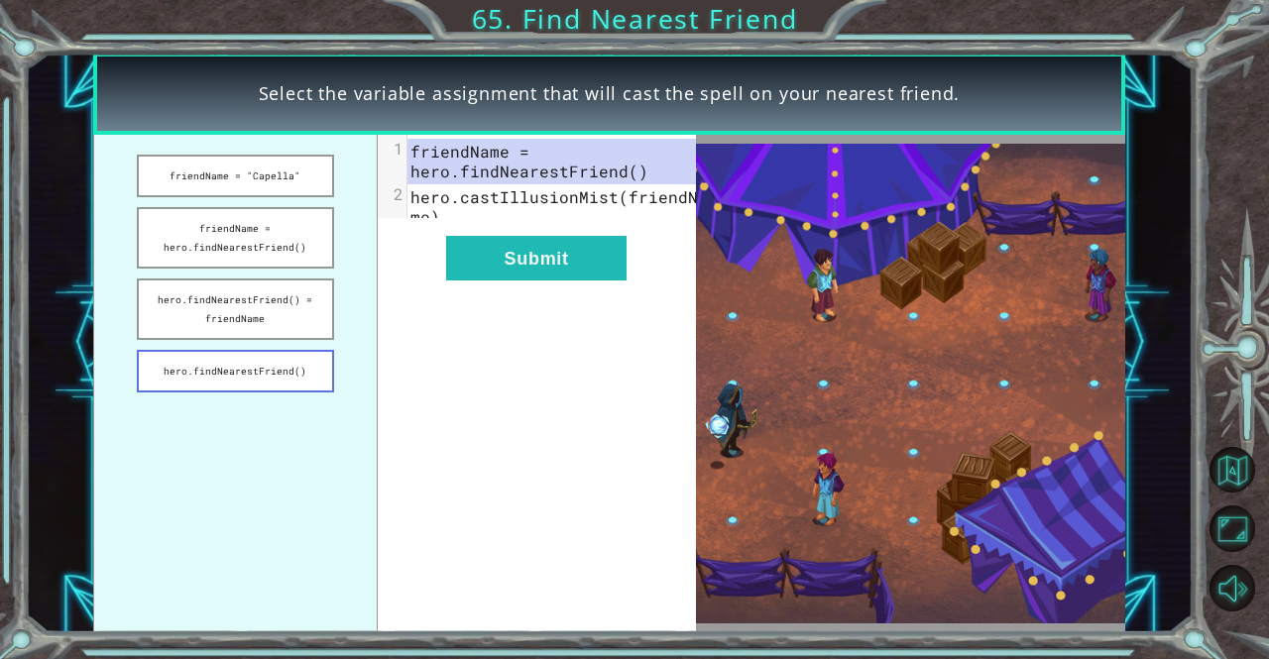
click at [281, 355] on button "hero.findNearestFriend()" at bounding box center [235, 371] width 197 height 43
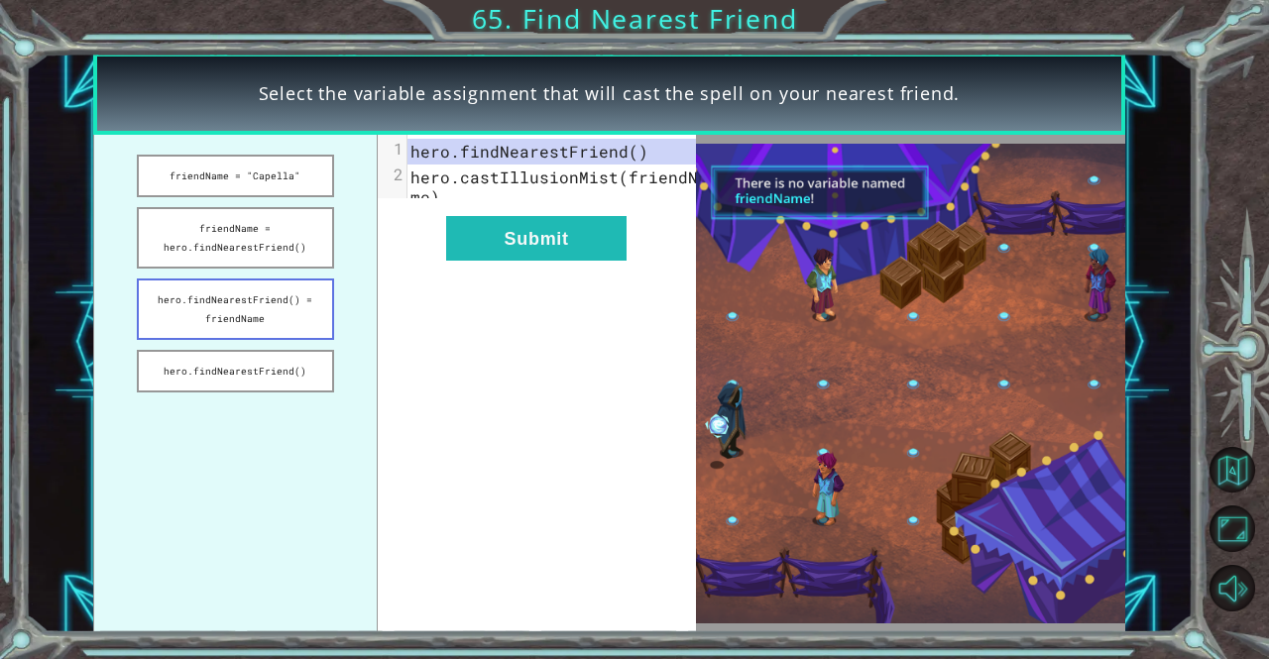
click at [284, 325] on button "hero.findNearestFriend() = friendName" at bounding box center [235, 309] width 197 height 61
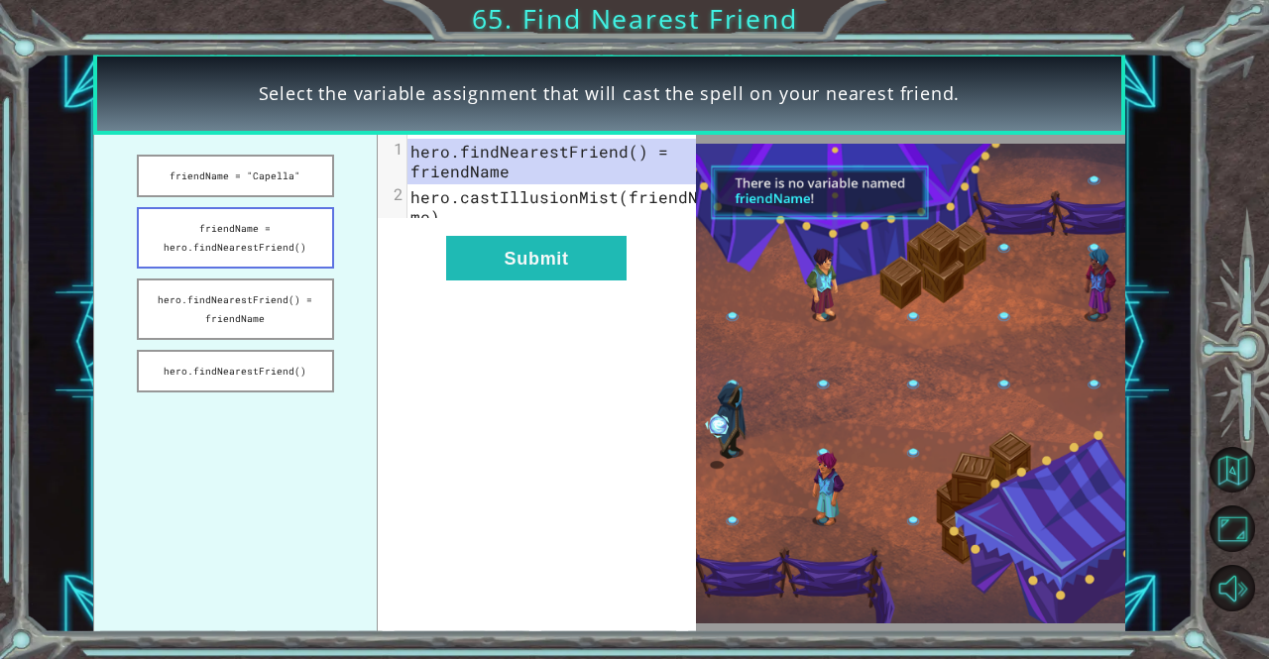
click at [251, 214] on button "friendName = hero.findNearestFriend()" at bounding box center [235, 237] width 197 height 61
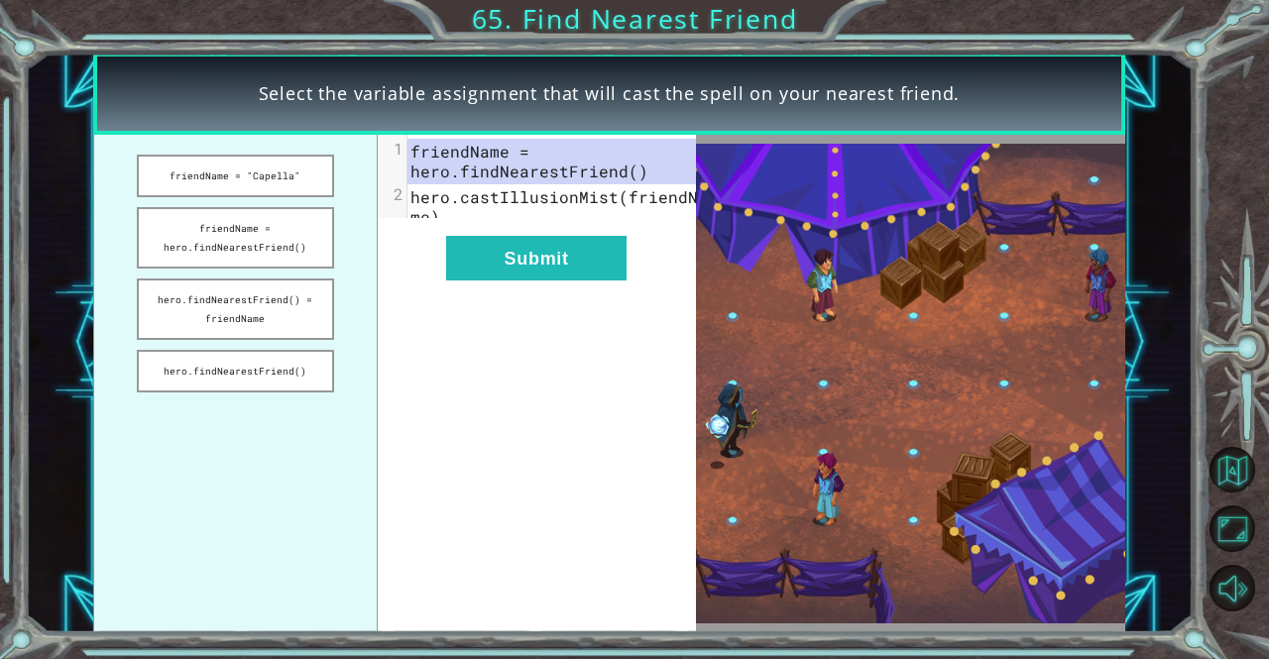
click at [579, 249] on div "xxxxxxxxxx 2 1 friendName = hero.findNearestFriend() 2 hero.castIllusionMist(fr…" at bounding box center [537, 384] width 318 height 499
click at [587, 268] on button "Submit" at bounding box center [536, 258] width 180 height 45
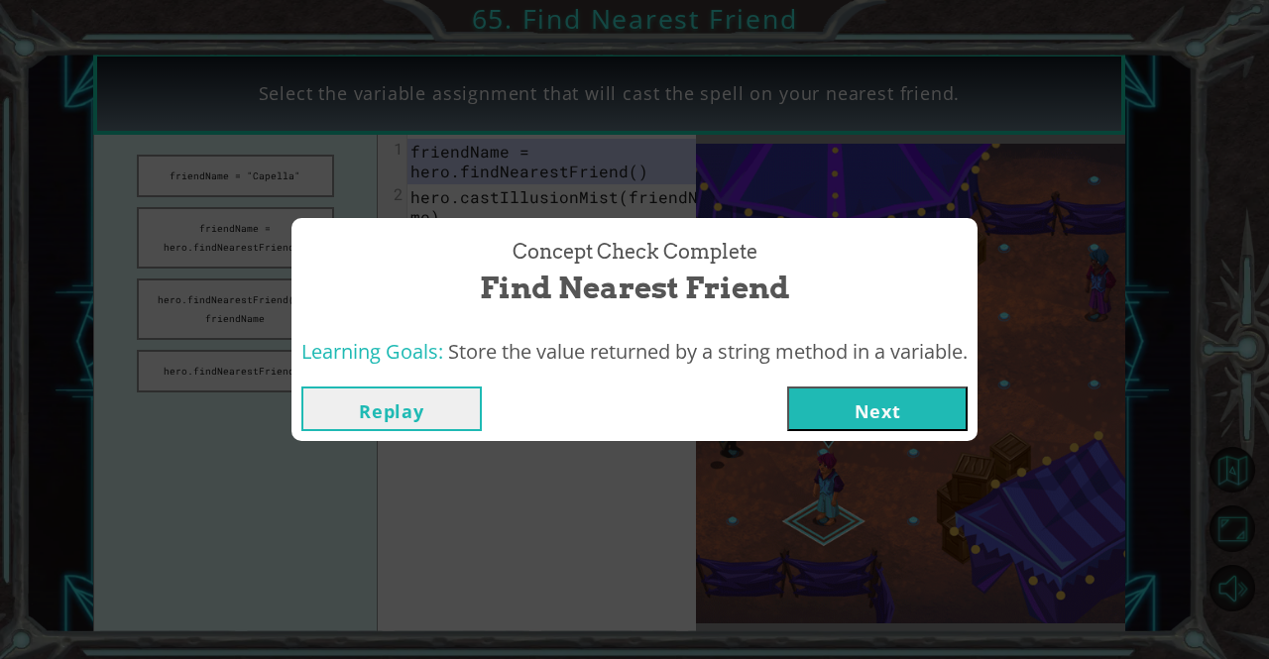
click button "Next" at bounding box center [877, 409] width 180 height 45
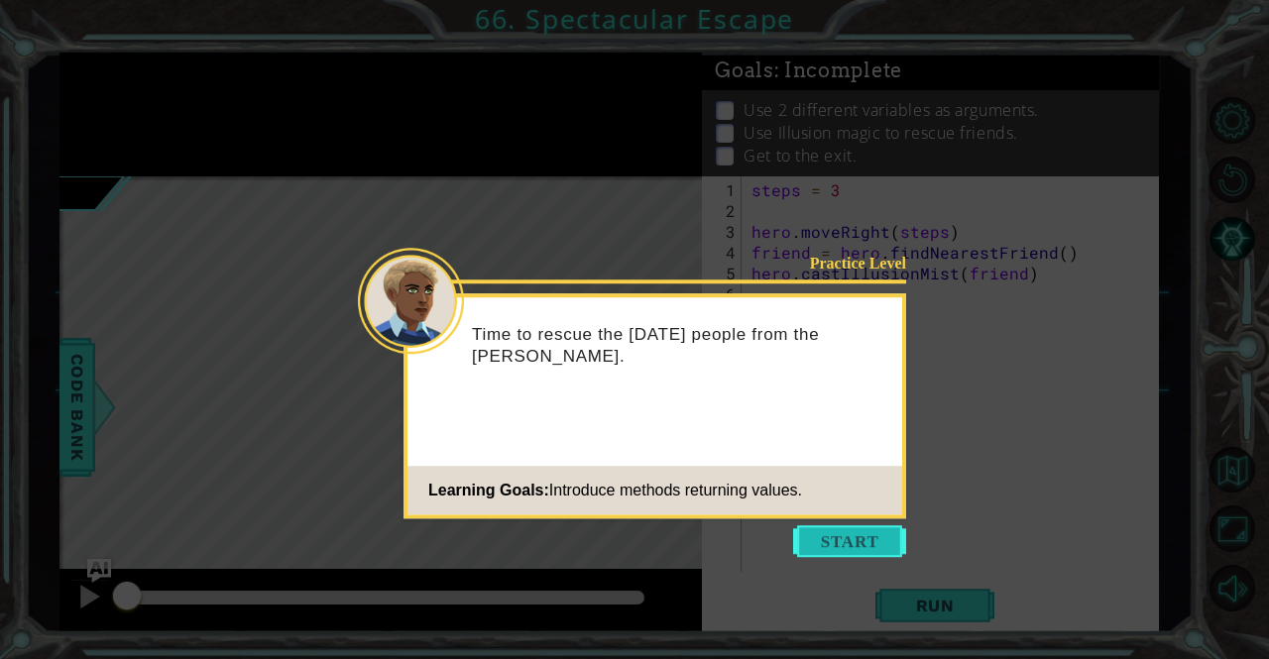
click at [821, 539] on button "Start" at bounding box center [849, 541] width 113 height 32
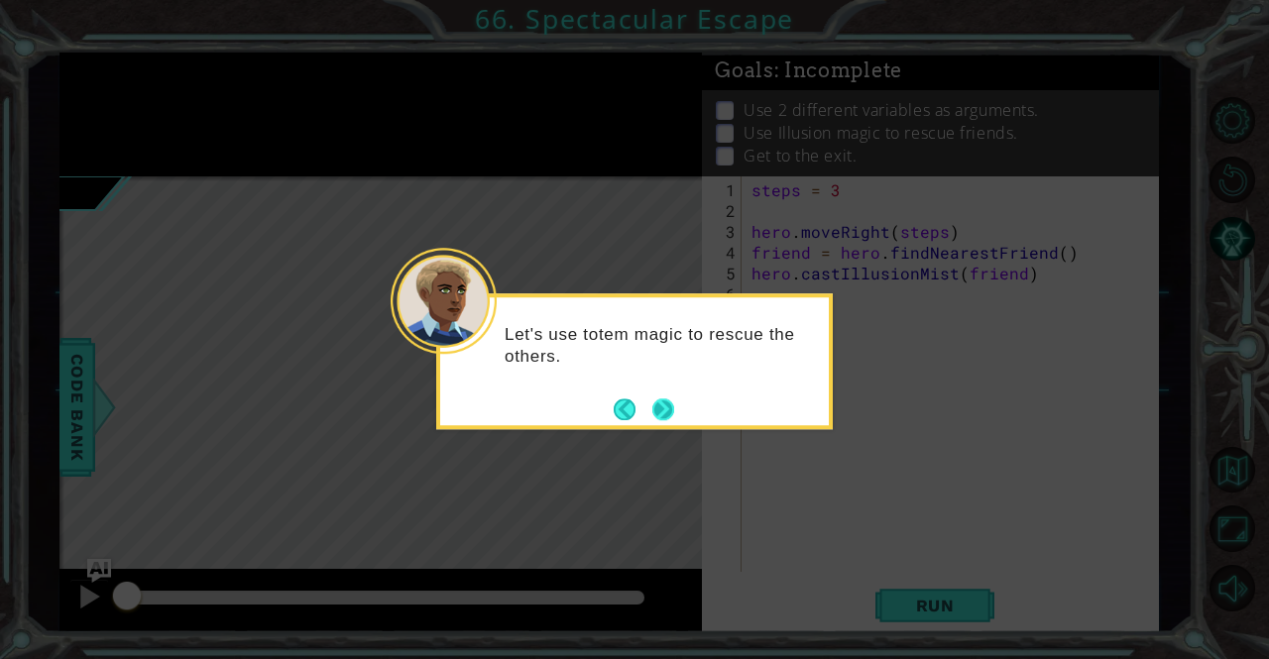
click at [661, 421] on button "Next" at bounding box center [663, 410] width 29 height 29
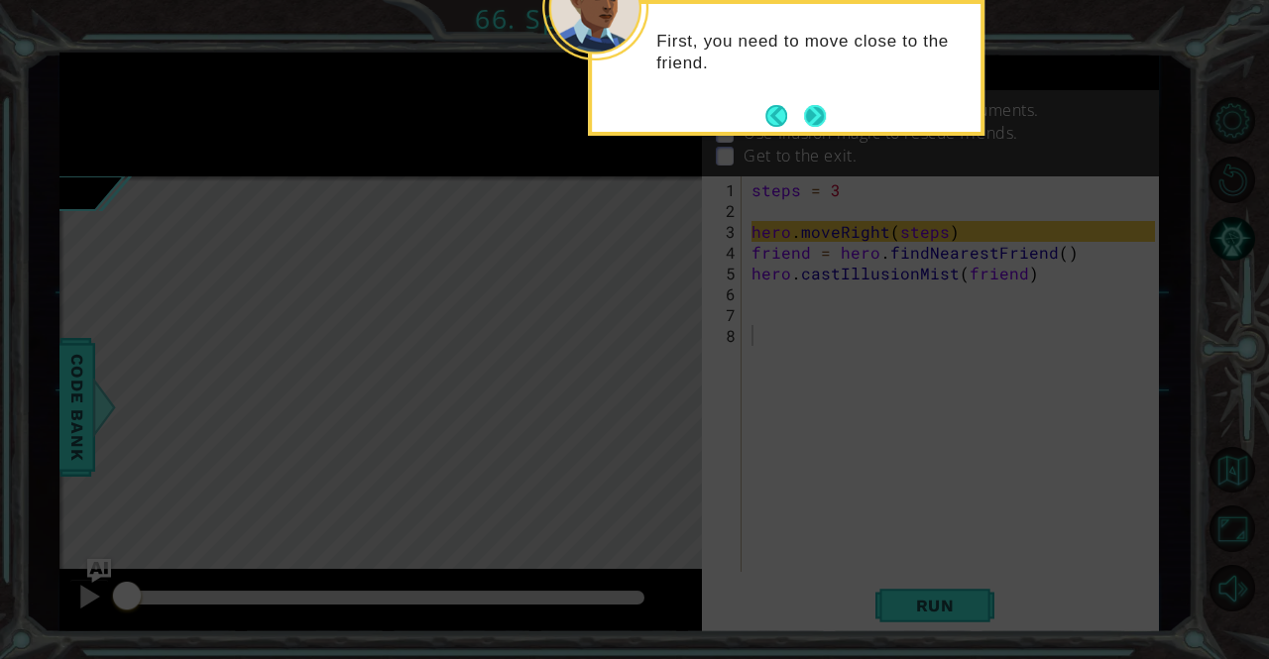
click at [821, 107] on button "Next" at bounding box center [815, 116] width 24 height 24
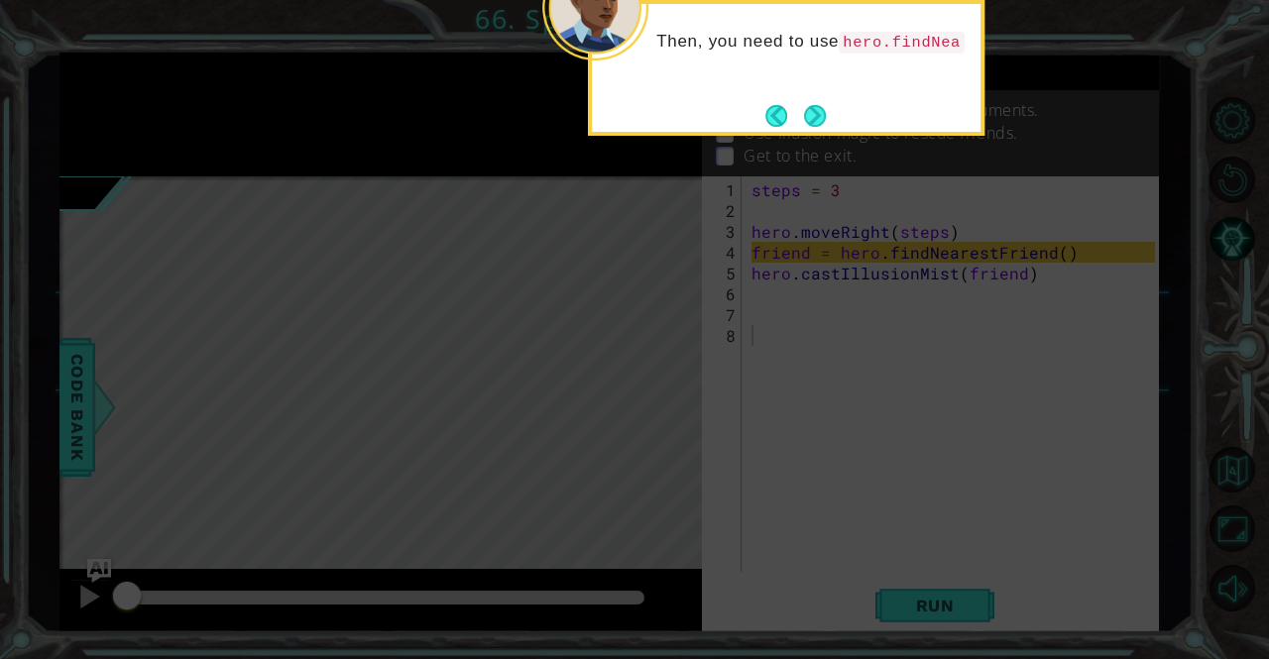
click at [821, 107] on button "Next" at bounding box center [815, 116] width 22 height 22
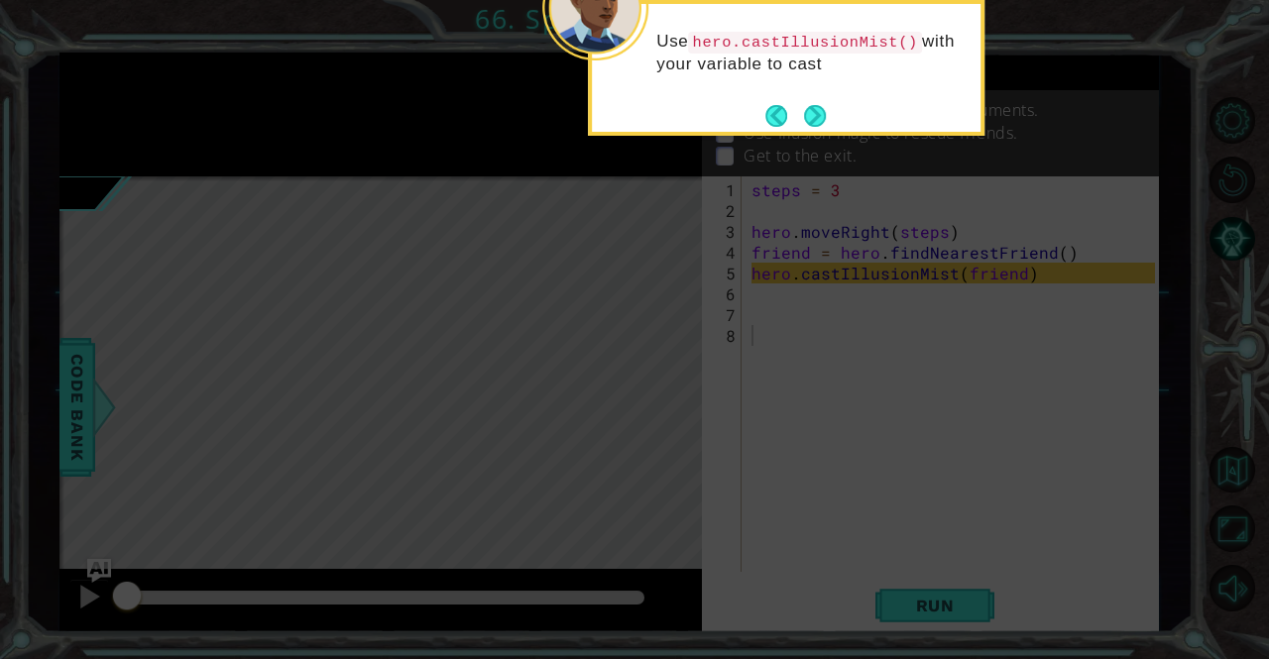
click at [821, 107] on button "Next" at bounding box center [815, 115] width 27 height 27
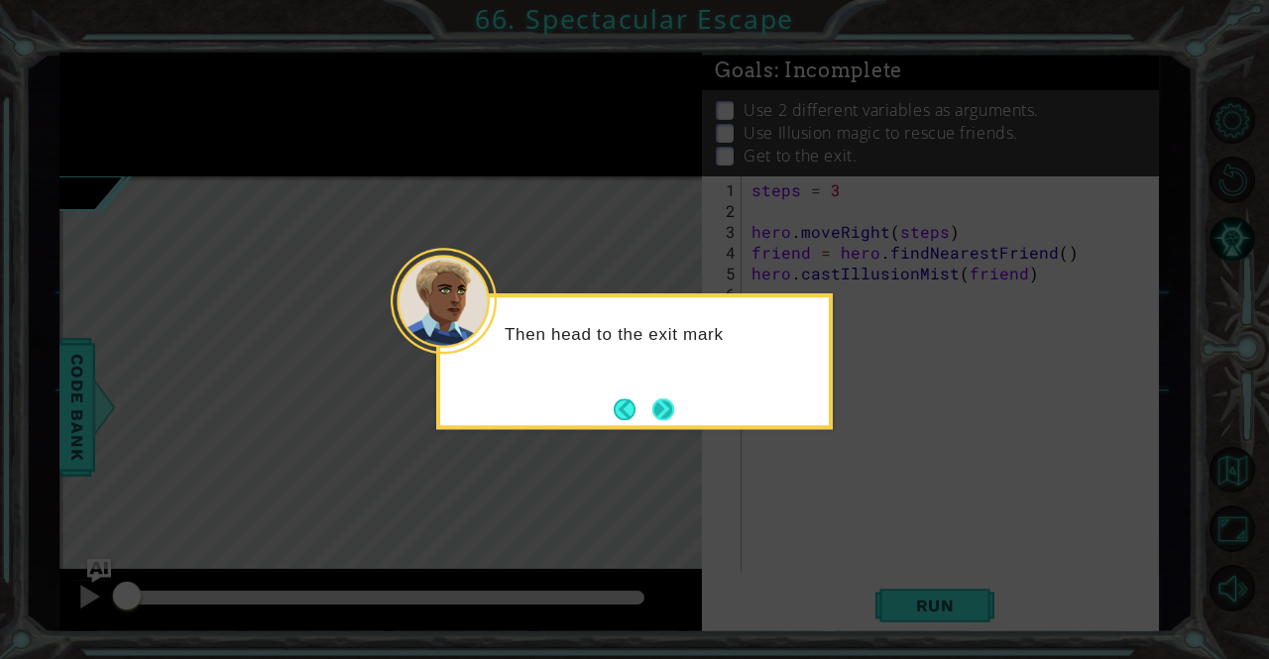
click at [664, 403] on button "Next" at bounding box center [663, 410] width 30 height 30
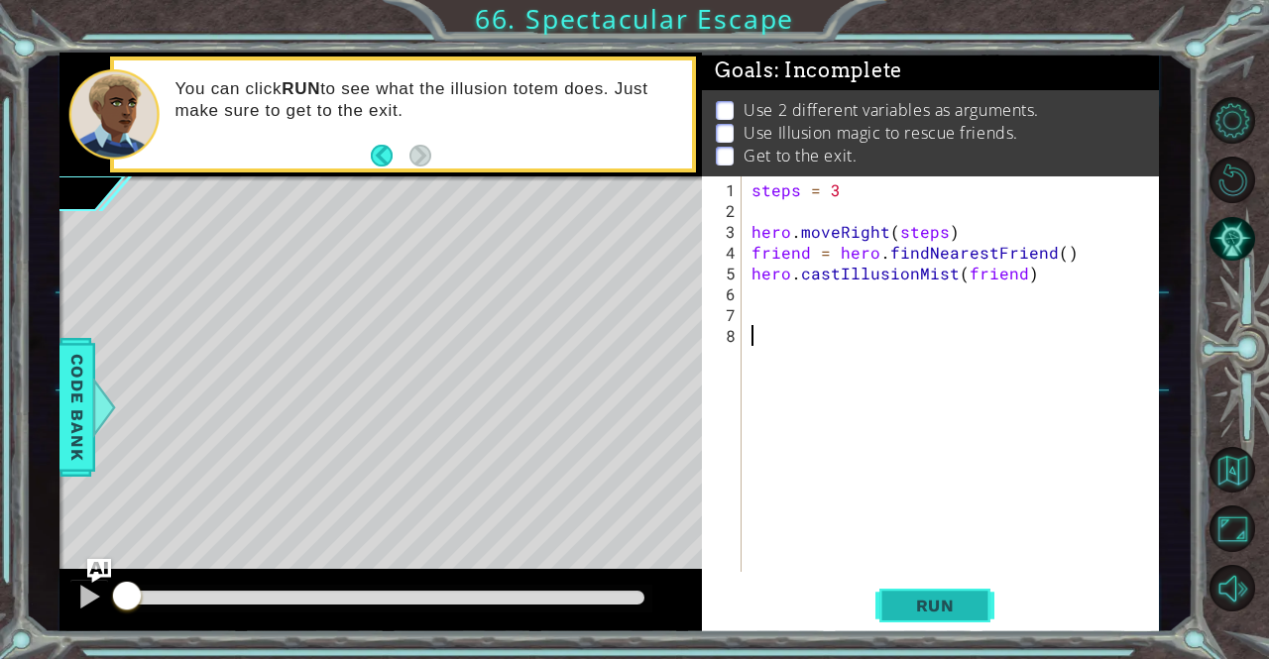
click at [923, 593] on button "Run" at bounding box center [934, 606] width 119 height 46
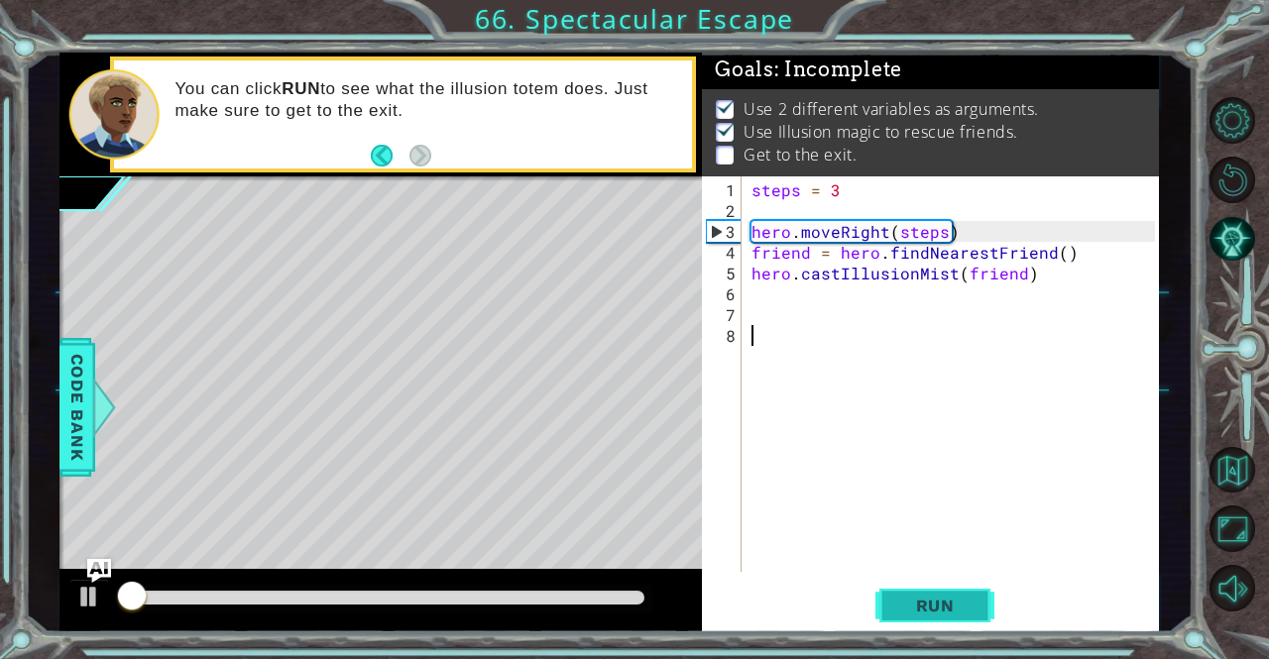
scroll to position [13, 0]
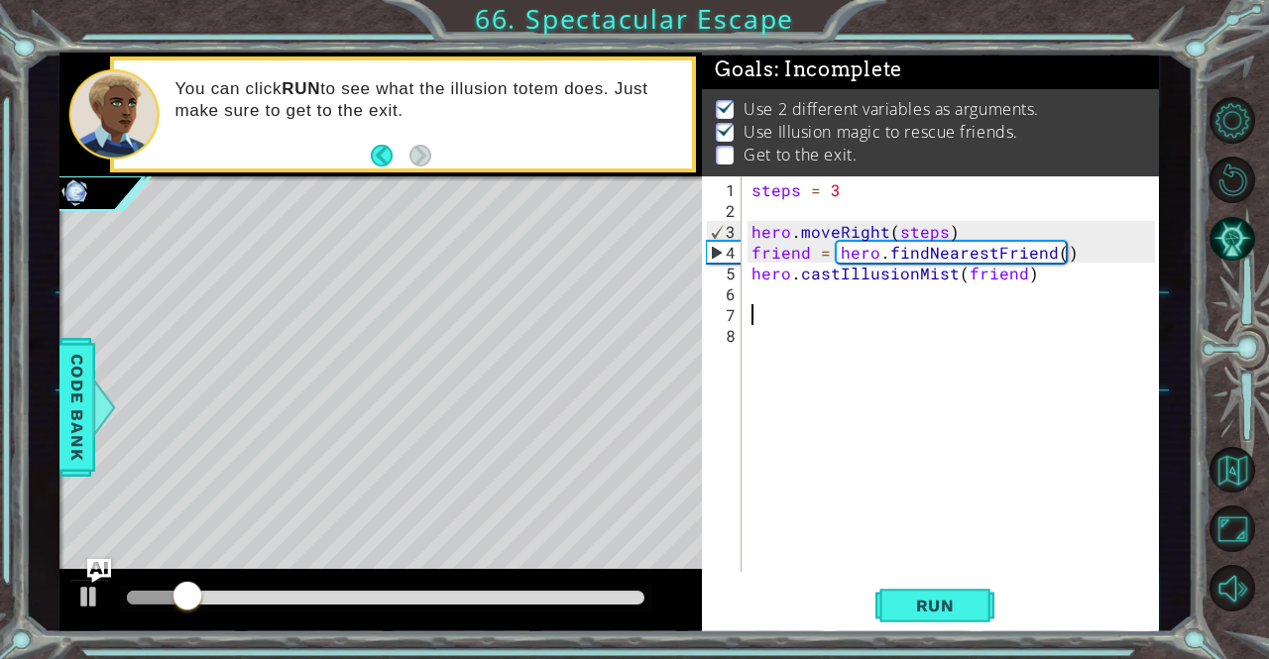
click at [862, 304] on div "steps = 3 hero . moveRight ( steps ) friend = hero . findNearestFriend ( ) hero…" at bounding box center [955, 397] width 416 height 437
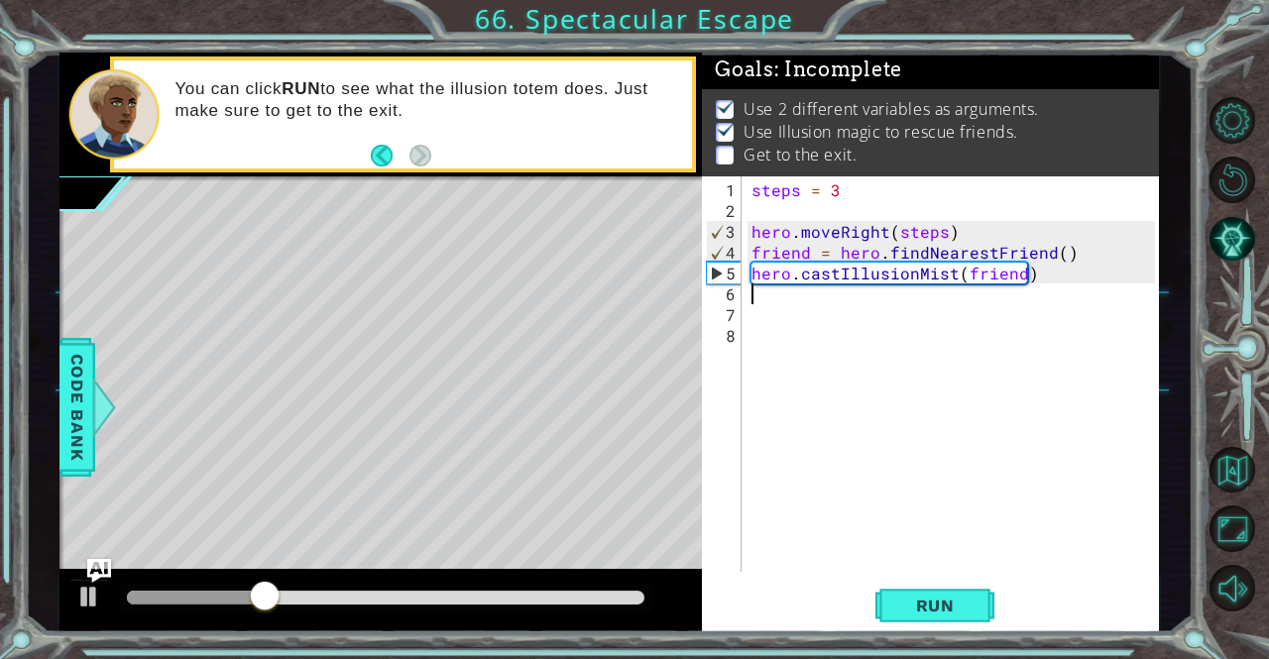
click at [844, 289] on div "steps = 3 hero . moveRight ( steps ) friend = hero . findNearestFriend ( ) hero…" at bounding box center [955, 397] width 416 height 437
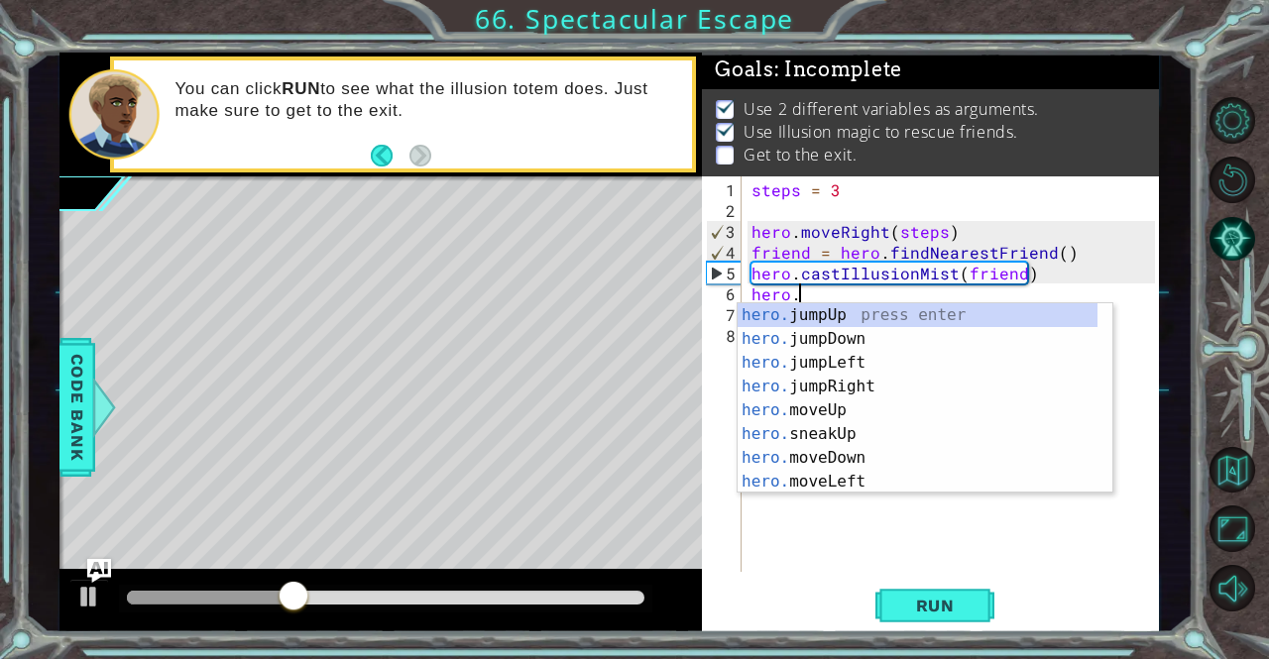
scroll to position [0, 2]
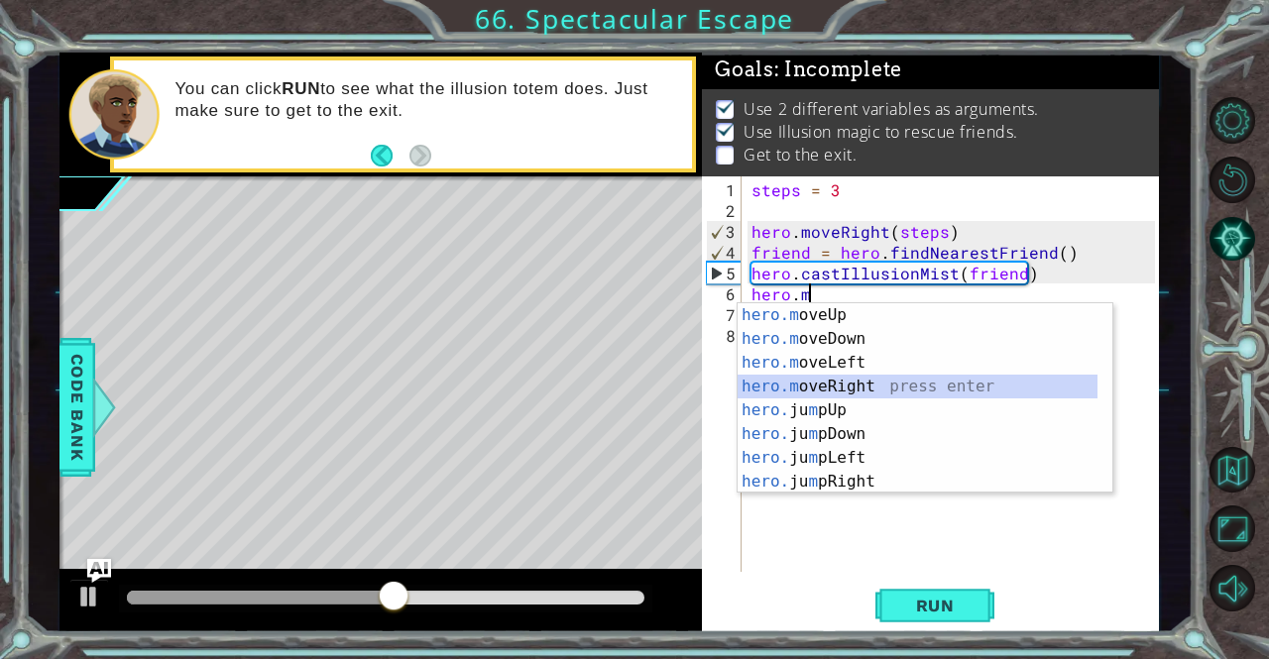
click at [837, 380] on div "hero.m oveUp press enter hero.m oveDown press enter hero.m oveLeft press enter …" at bounding box center [917, 422] width 361 height 238
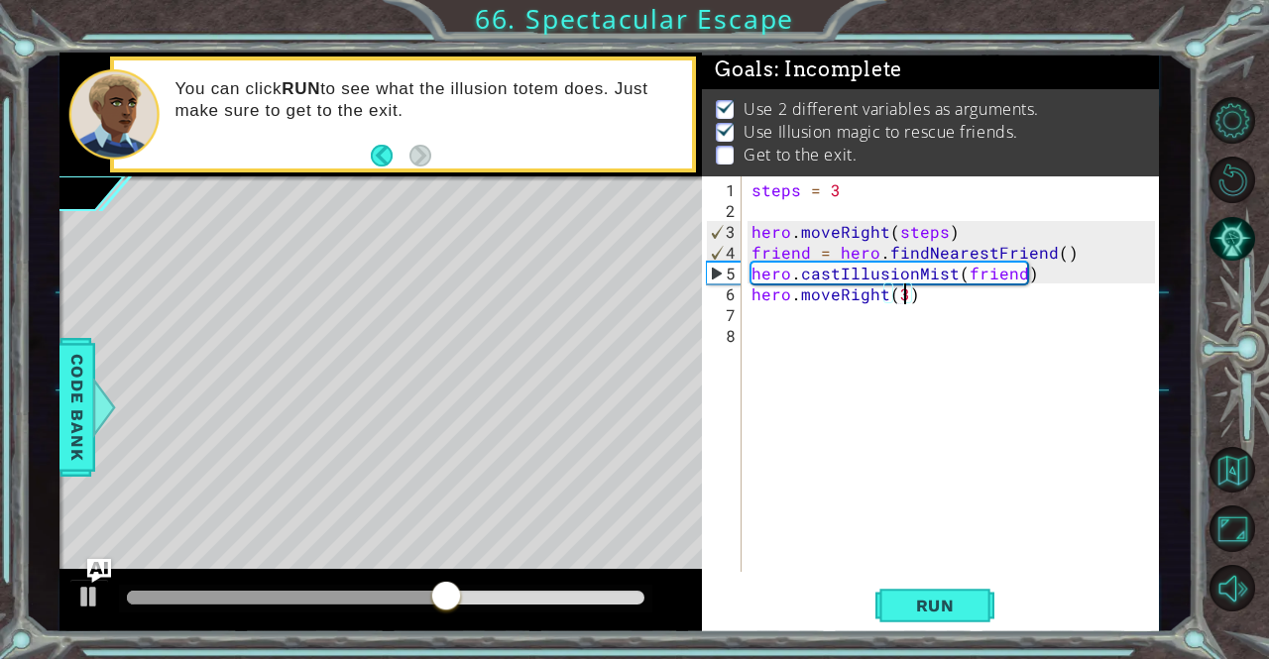
scroll to position [0, 8]
type textarea "hero.moveRight(3)"
click at [930, 600] on span "Run" at bounding box center [935, 606] width 78 height 20
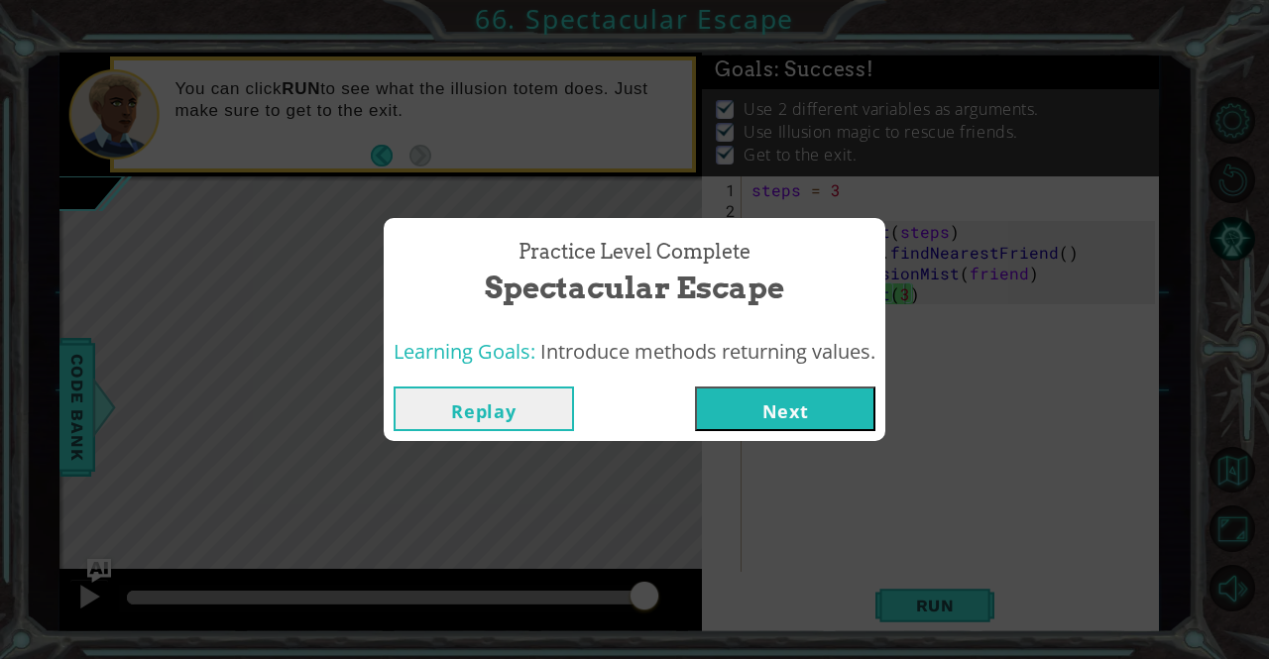
click at [843, 405] on button "Next" at bounding box center [785, 409] width 180 height 45
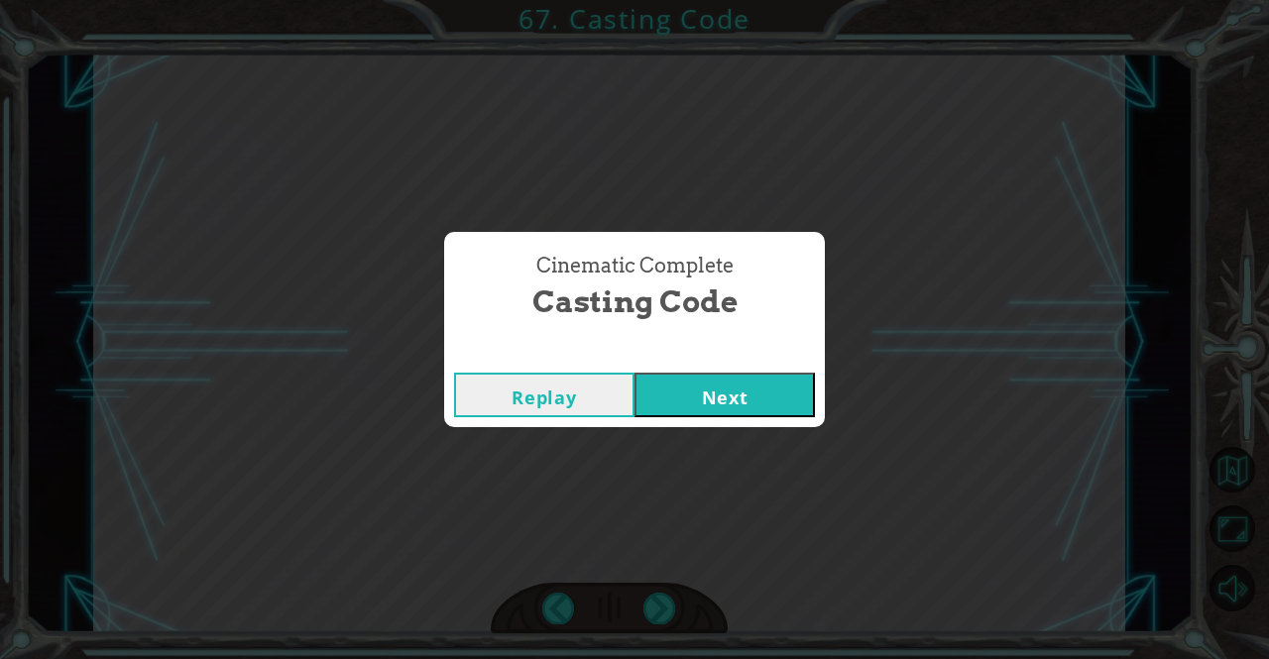
click at [634, 373] on button "Next" at bounding box center [724, 395] width 180 height 45
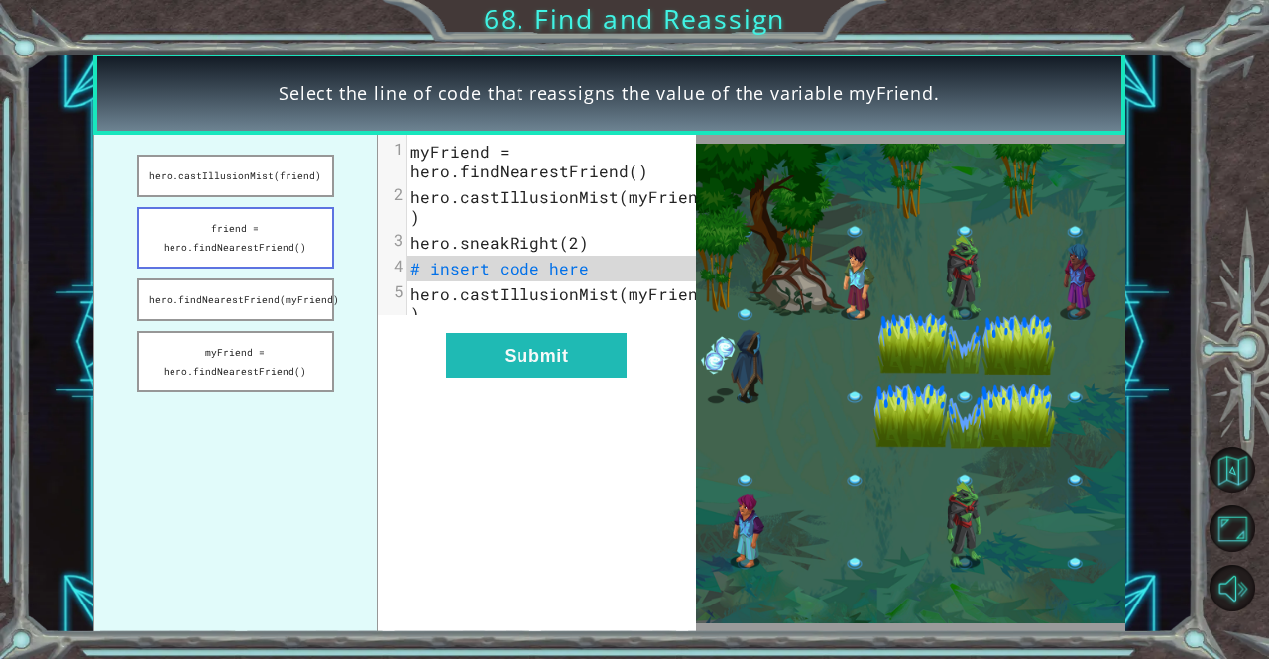
click at [224, 229] on button "friend = hero.findNearestFriend()" at bounding box center [235, 237] width 197 height 61
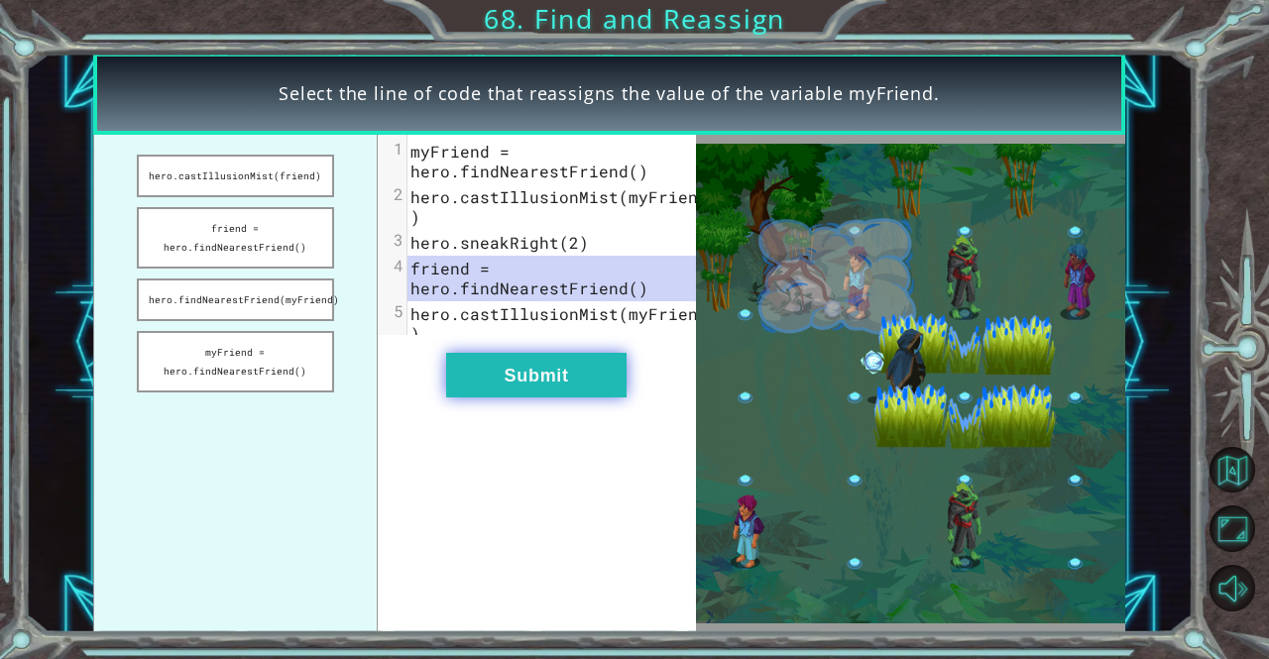
click at [486, 395] on button "Submit" at bounding box center [536, 375] width 180 height 45
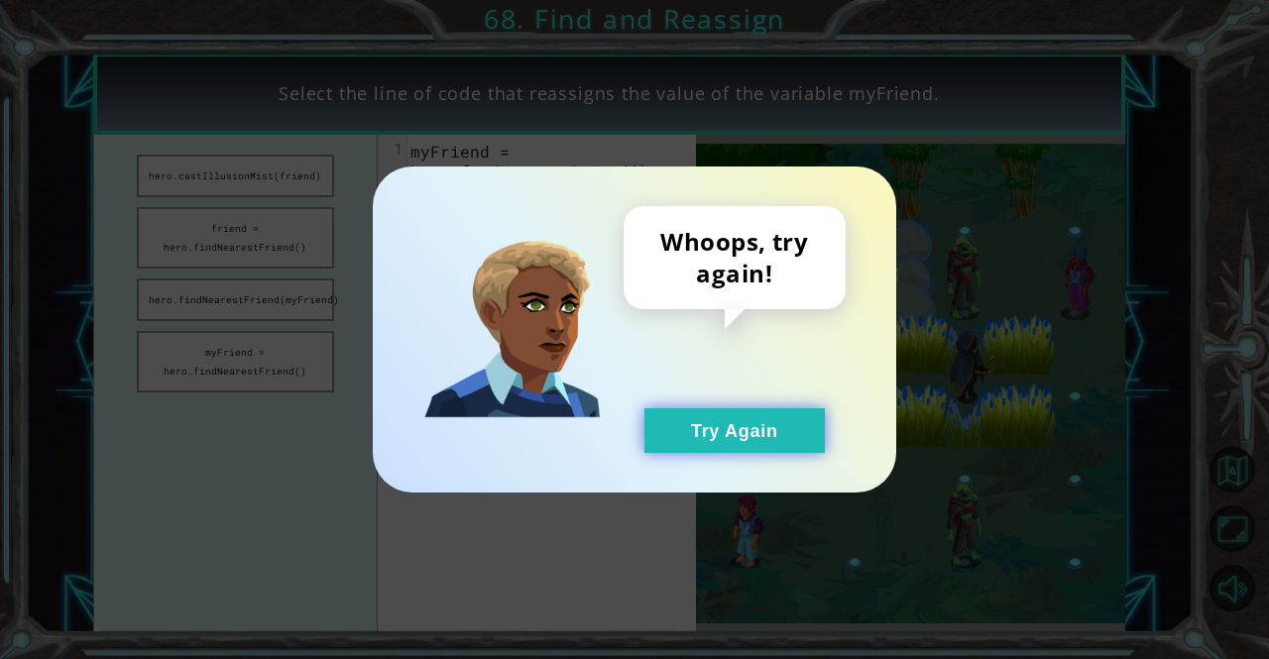
click at [707, 443] on button "Try Again" at bounding box center [734, 430] width 180 height 45
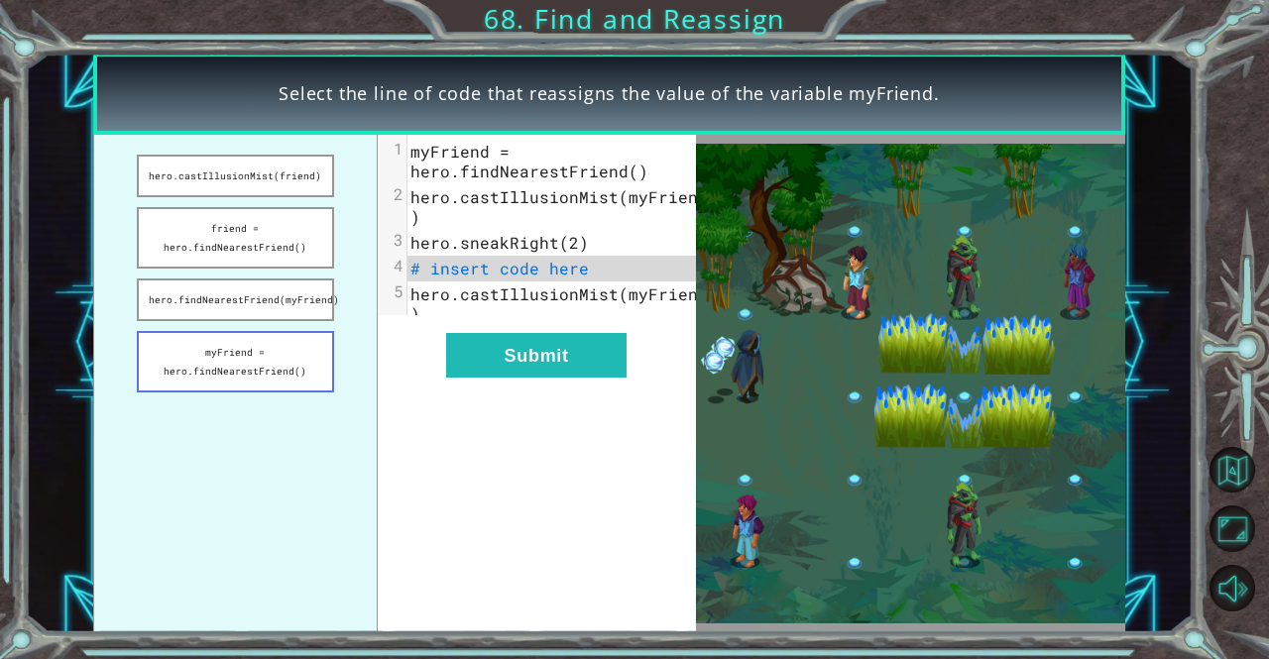
click at [228, 347] on button "myFriend = hero.findNearestFriend()" at bounding box center [235, 361] width 197 height 61
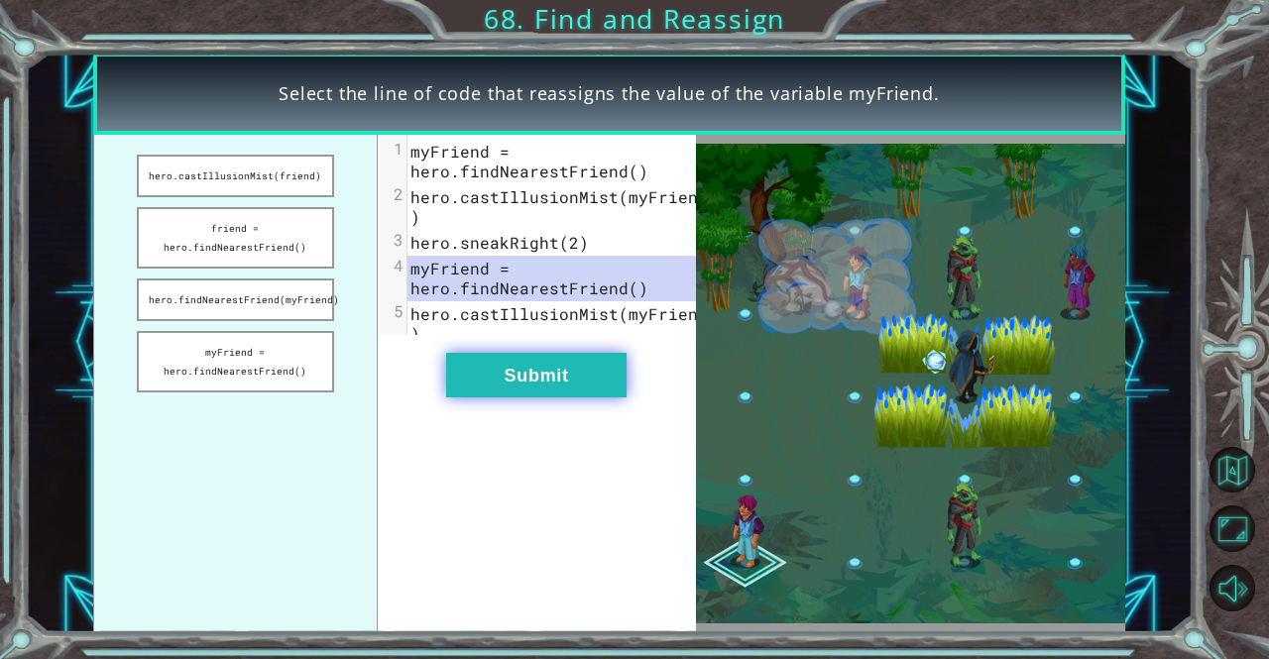
click at [527, 397] on button "Submit" at bounding box center [536, 375] width 180 height 45
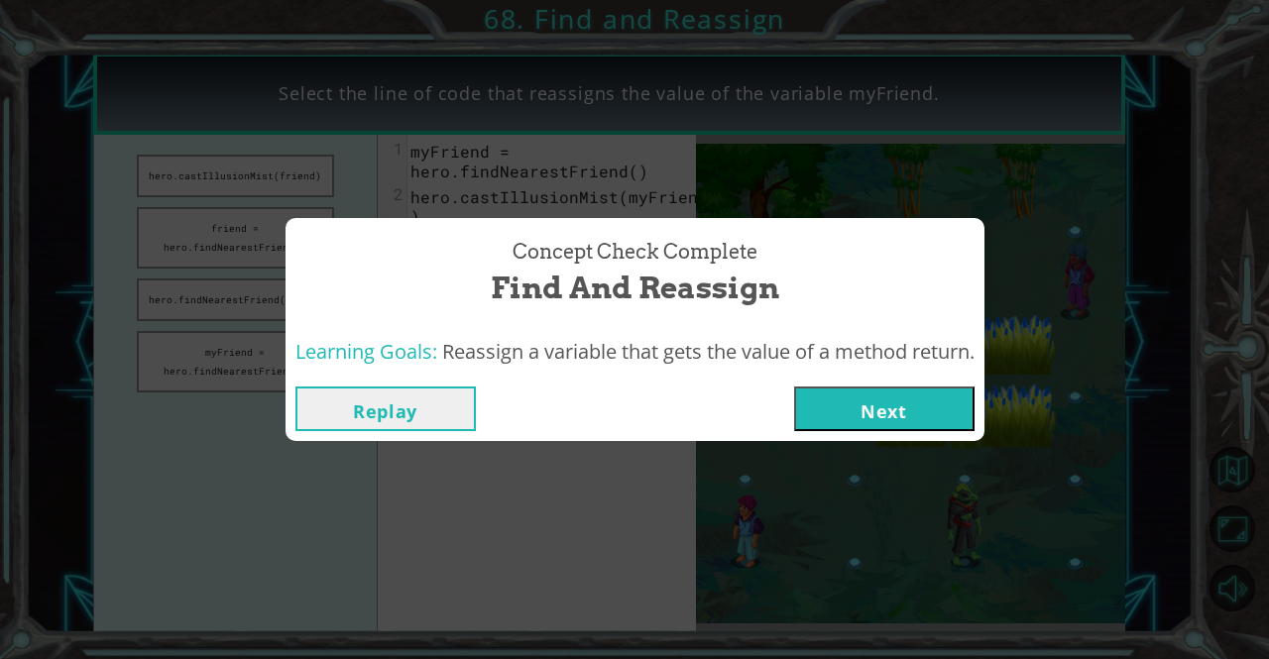
click at [877, 410] on button "Next" at bounding box center [884, 409] width 180 height 45
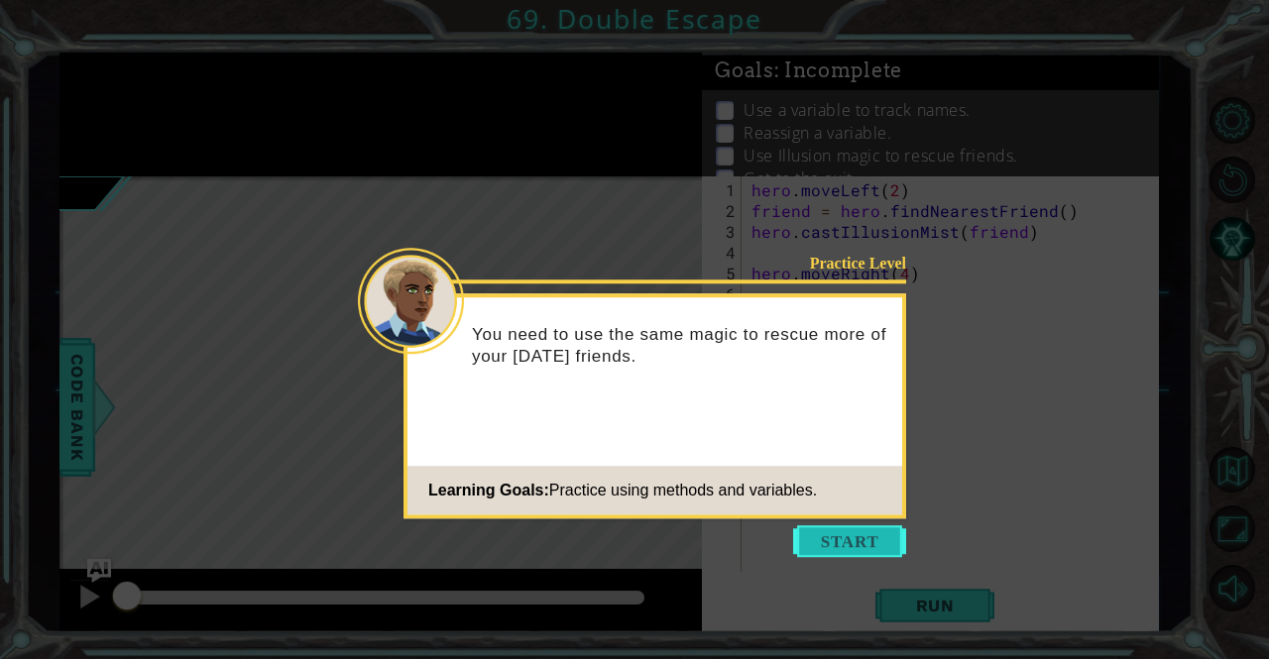
click at [810, 552] on button "Start" at bounding box center [849, 541] width 113 height 32
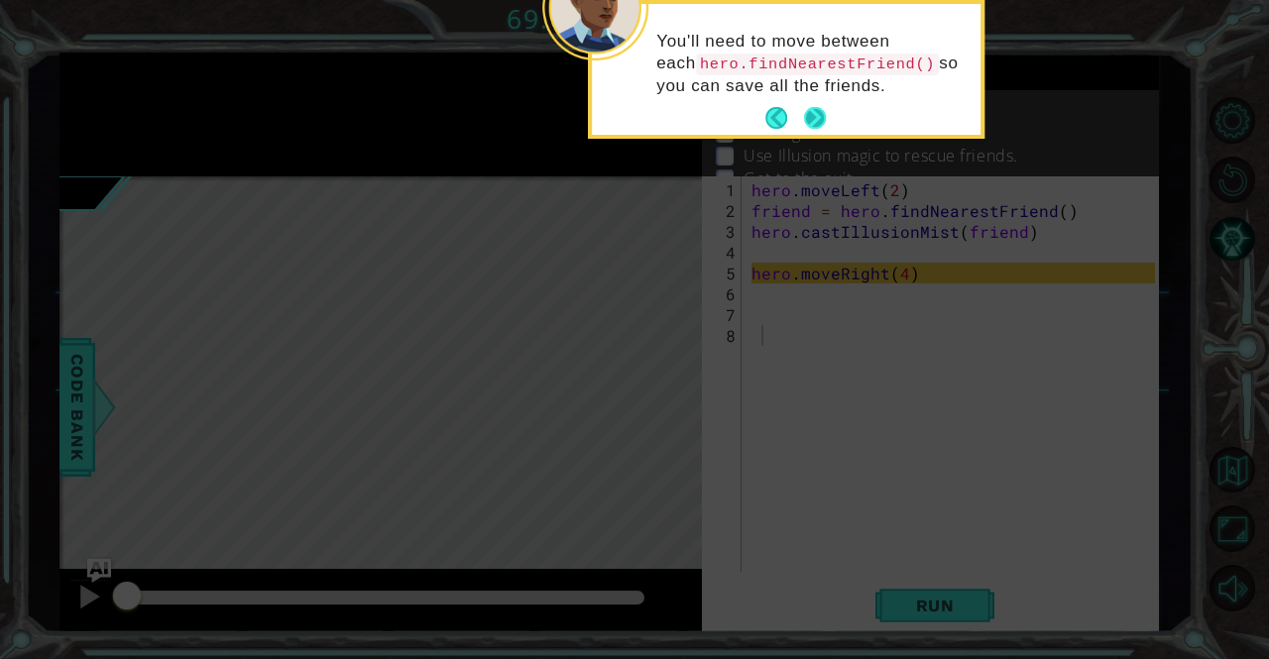
click at [814, 129] on button "Next" at bounding box center [815, 118] width 29 height 29
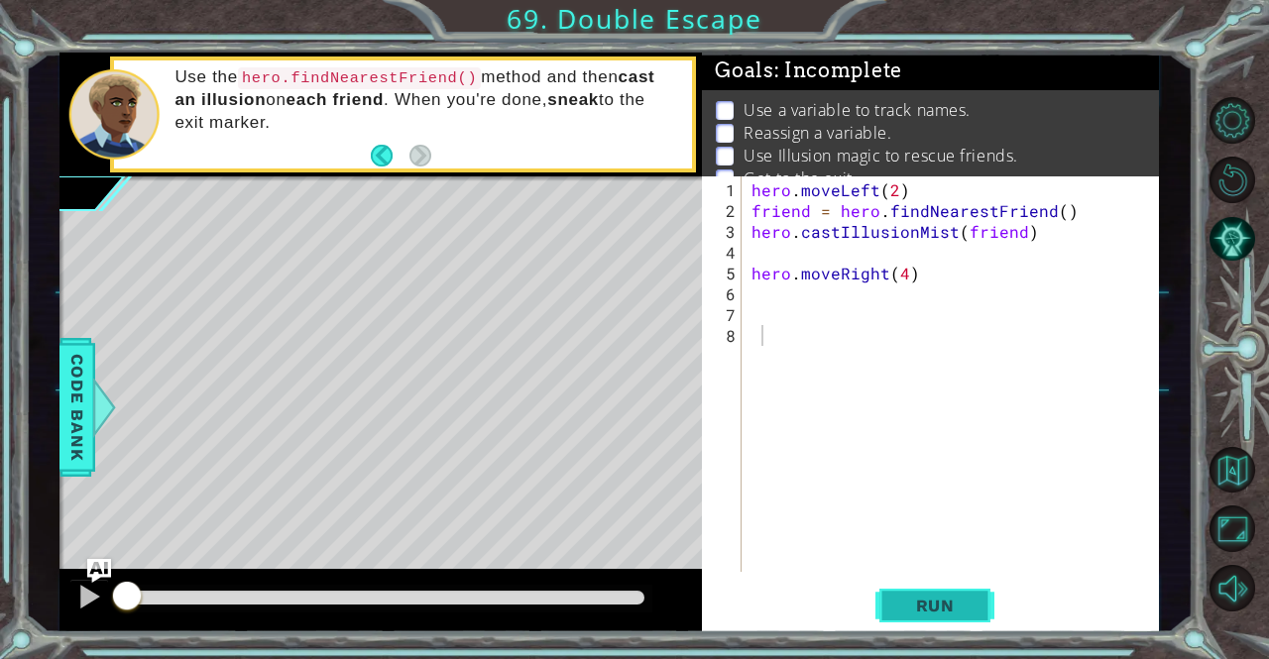
click at [943, 608] on span "Run" at bounding box center [935, 606] width 78 height 20
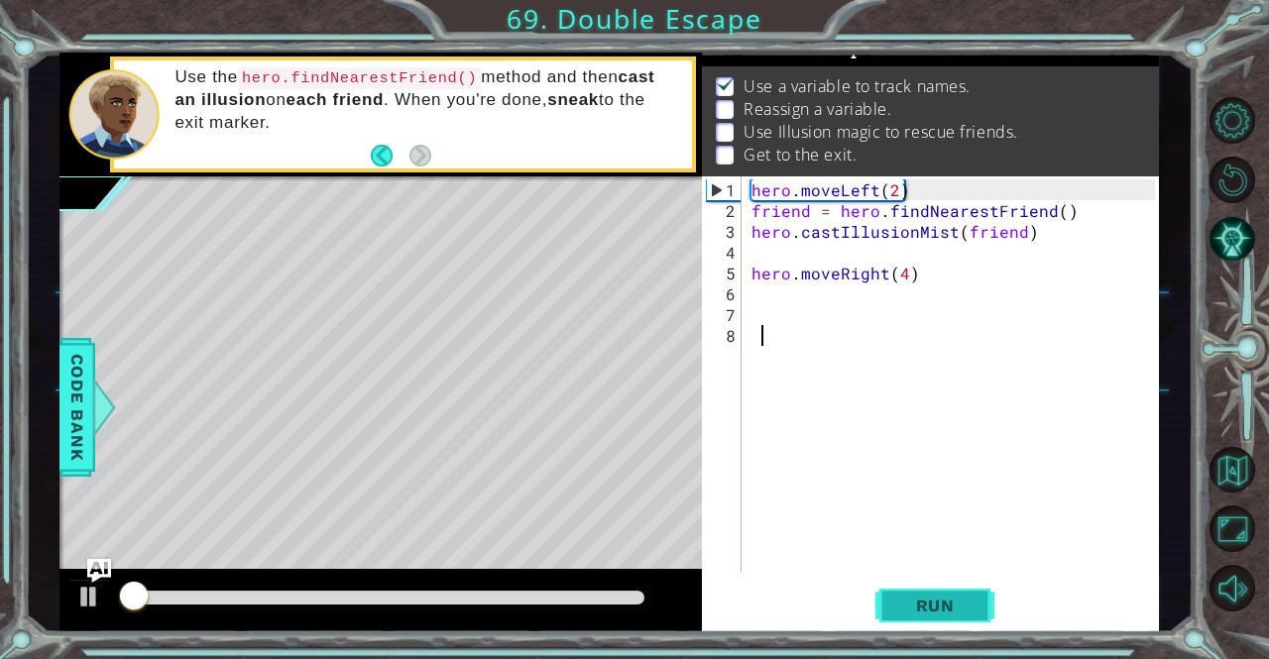
scroll to position [25, 0]
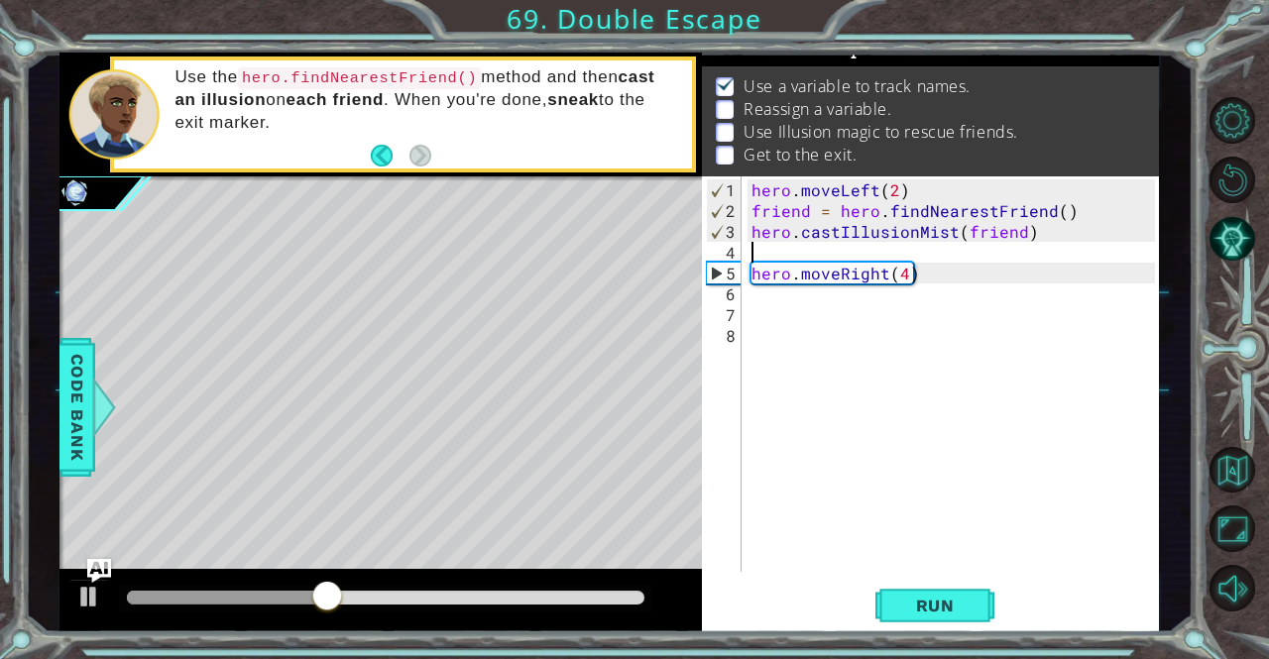
click at [910, 252] on div "hero . moveLeft ( 2 ) friend = hero . findNearestFriend ( ) hero . castIllusion…" at bounding box center [955, 397] width 416 height 437
type textarea "hero.castIllusionMist(friend)"
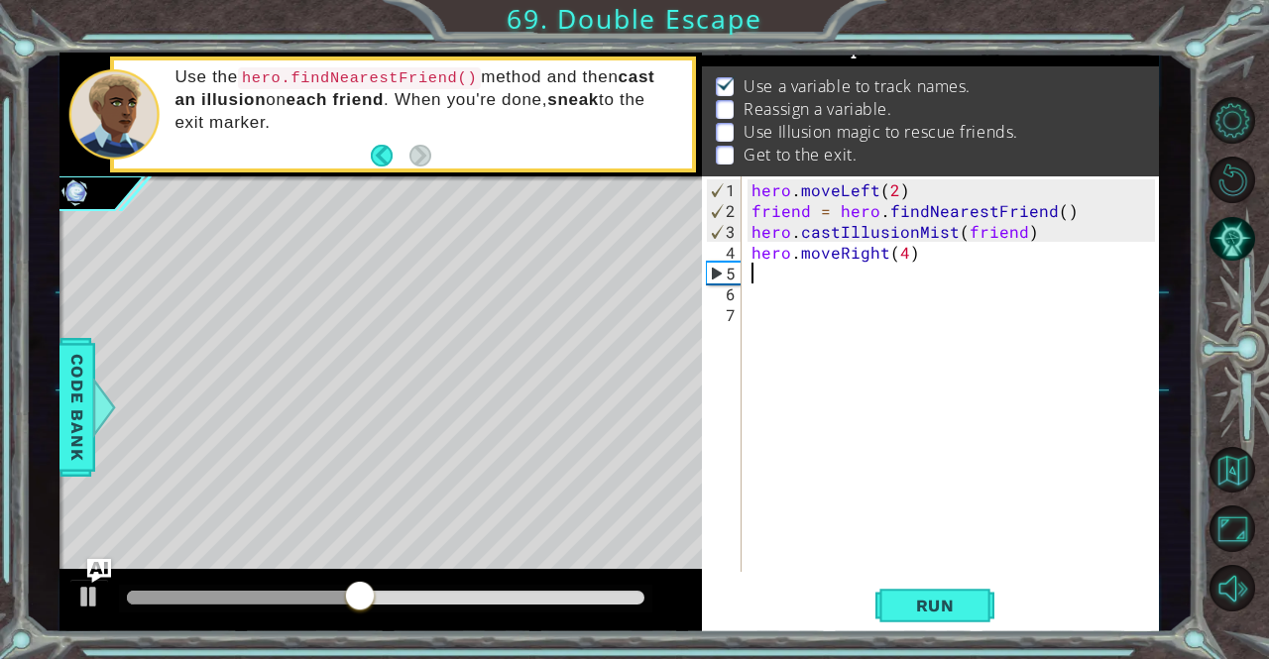
click at [859, 270] on div "hero . moveLeft ( 2 ) friend = hero . findNearestFriend ( ) hero . castIllusion…" at bounding box center [955, 397] width 416 height 437
click at [968, 227] on div "hero . moveLeft ( 2 ) friend = hero . findNearestFriend ( ) hero . castIllusion…" at bounding box center [955, 397] width 416 height 437
click at [961, 227] on div "hero . moveLeft ( 2 ) friend = hero . findNearestFriend ( ) hero . castIllusion…" at bounding box center [955, 397] width 416 height 437
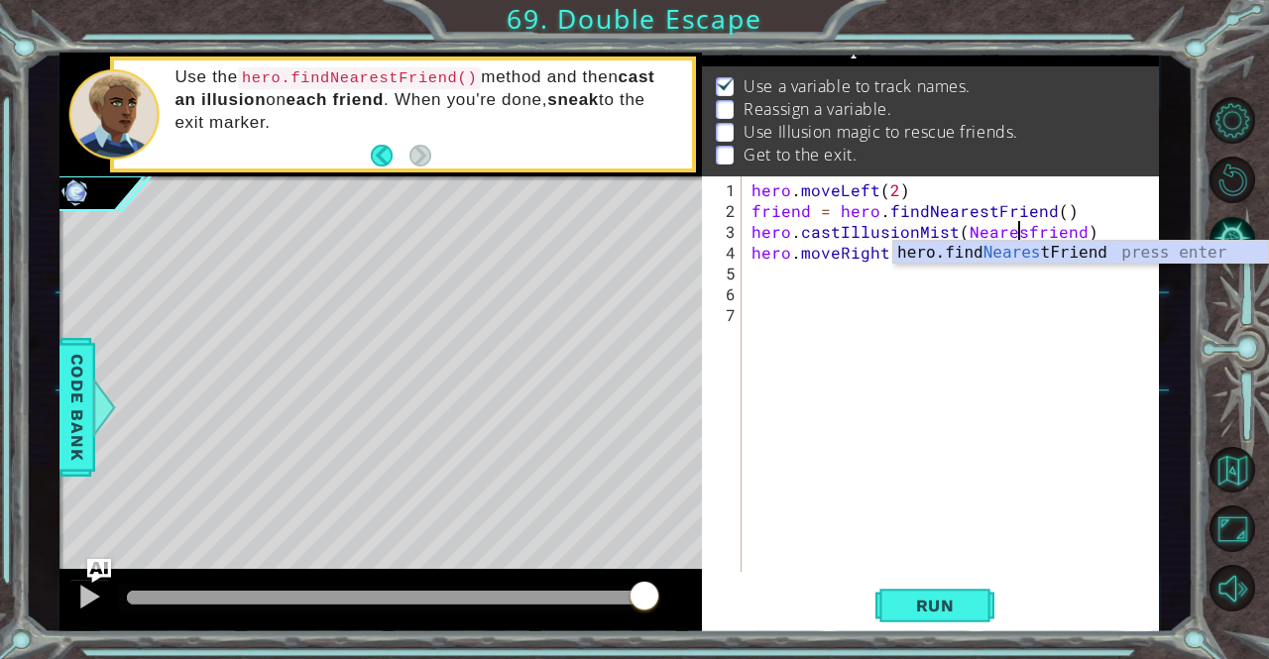
scroll to position [0, 17]
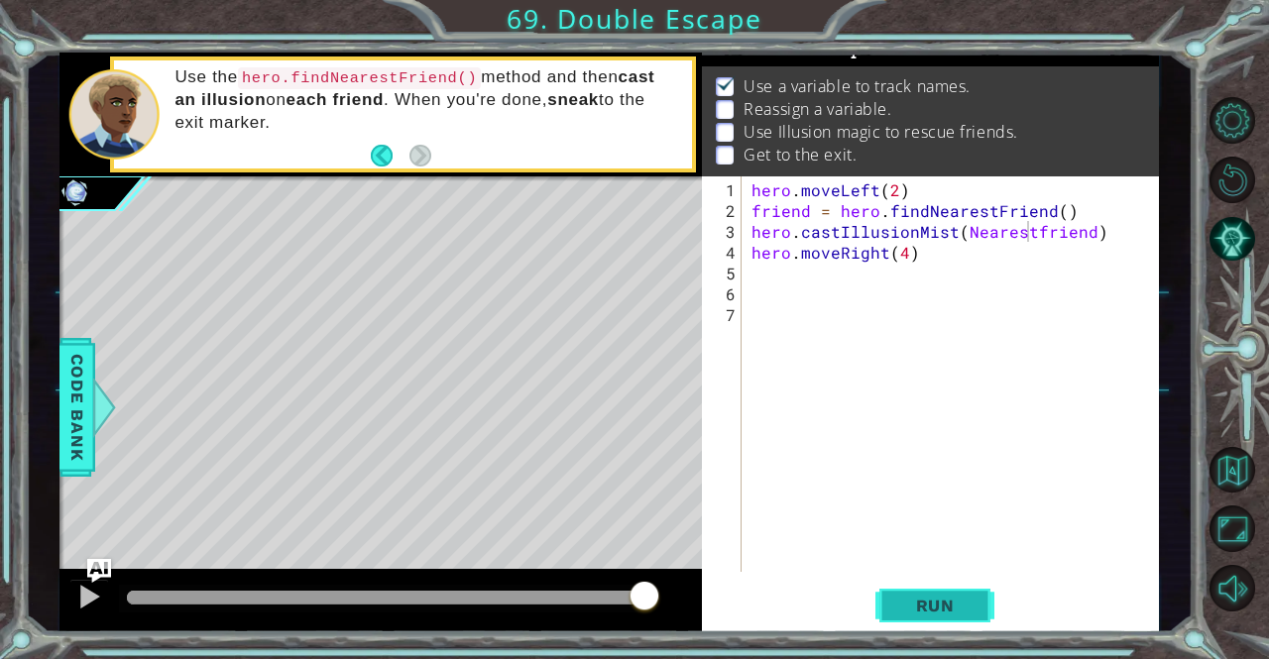
click at [961, 606] on span "Run" at bounding box center [935, 606] width 78 height 20
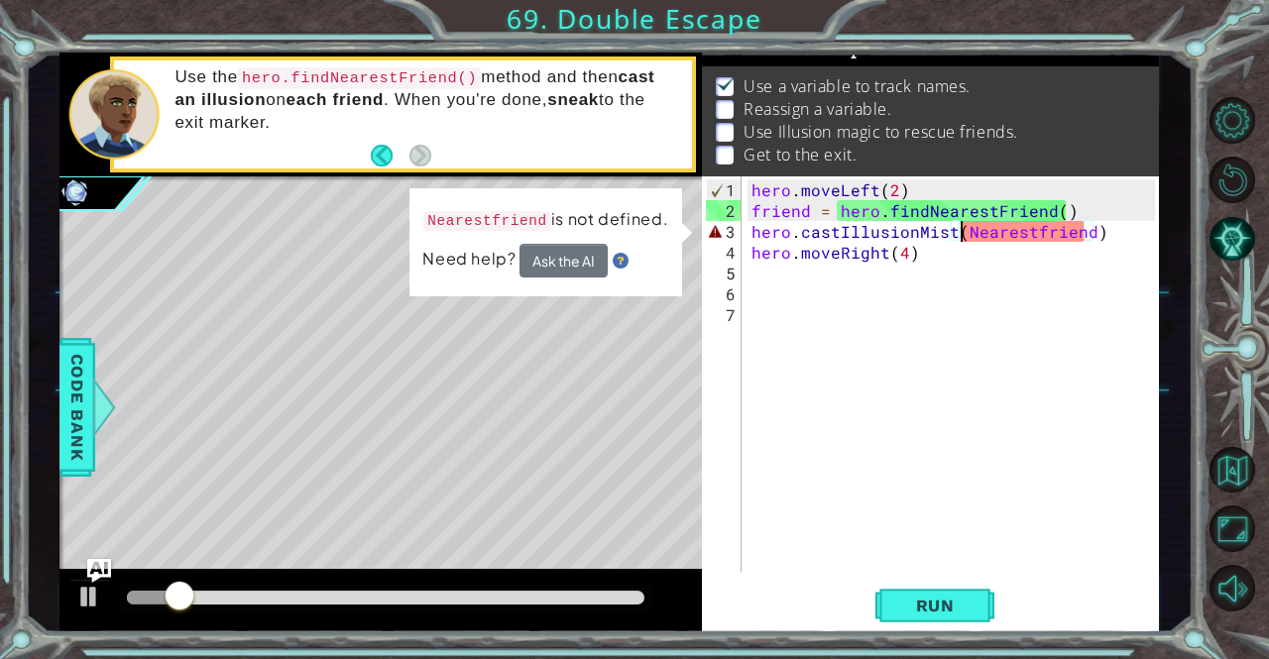
click at [960, 230] on div "hero . moveLeft ( 2 ) friend = hero . findNearestFriend ( ) hero . castIllusion…" at bounding box center [955, 397] width 416 height 437
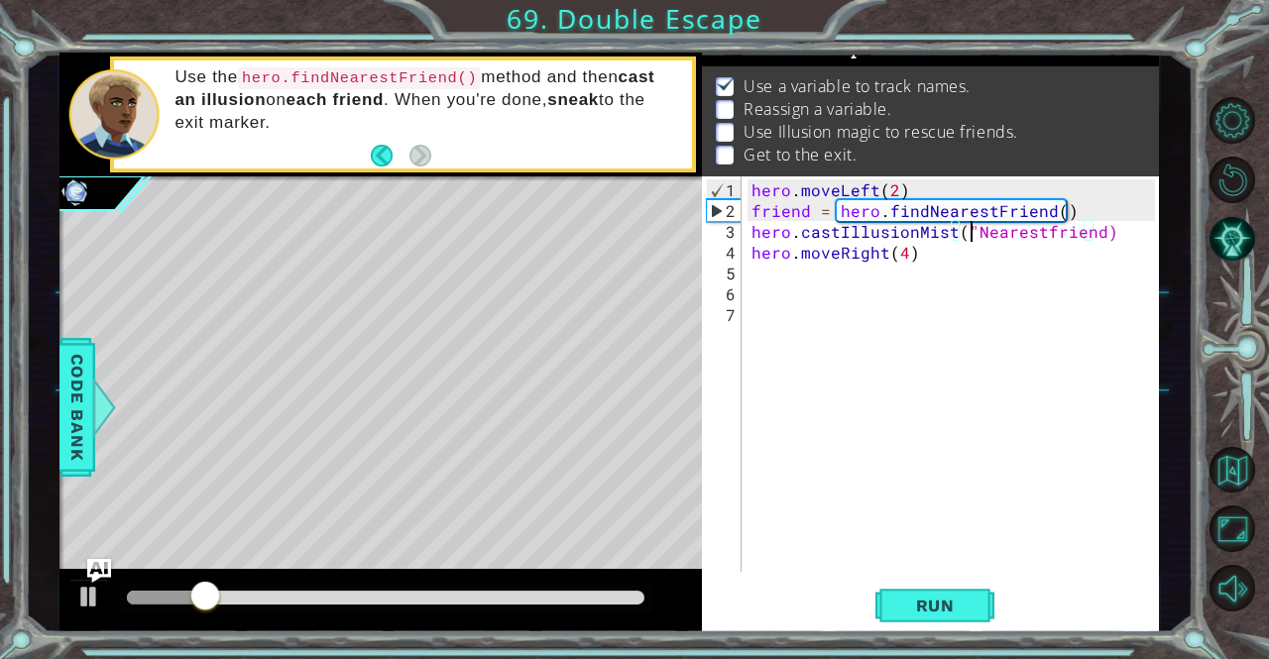
scroll to position [0, 14]
click at [1094, 235] on div "hero . moveLeft ( 2 ) friend = hero . findNearestFriend ( ) hero . castIllusion…" at bounding box center [955, 397] width 416 height 437
type textarea "hero.castIllusionMist("Nearestfriend")"
click at [974, 621] on button "Run" at bounding box center [934, 606] width 119 height 46
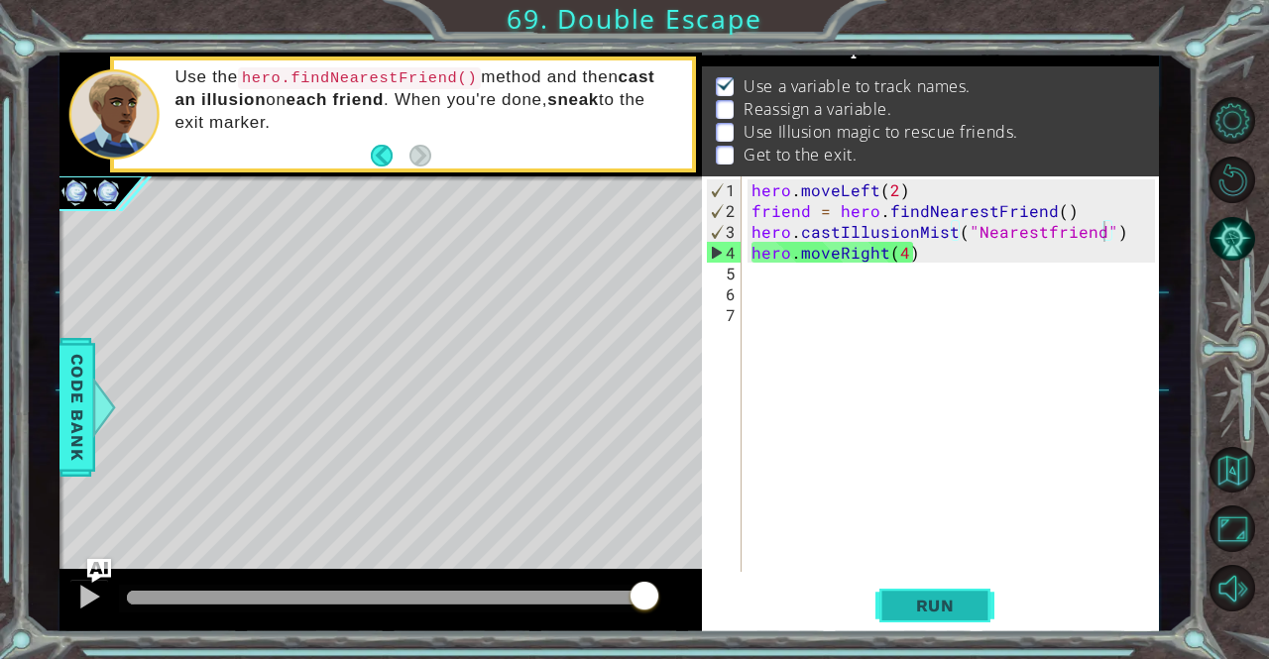
click at [904, 604] on span "Run" at bounding box center [935, 606] width 78 height 20
click at [904, 601] on span "Run" at bounding box center [935, 606] width 78 height 20
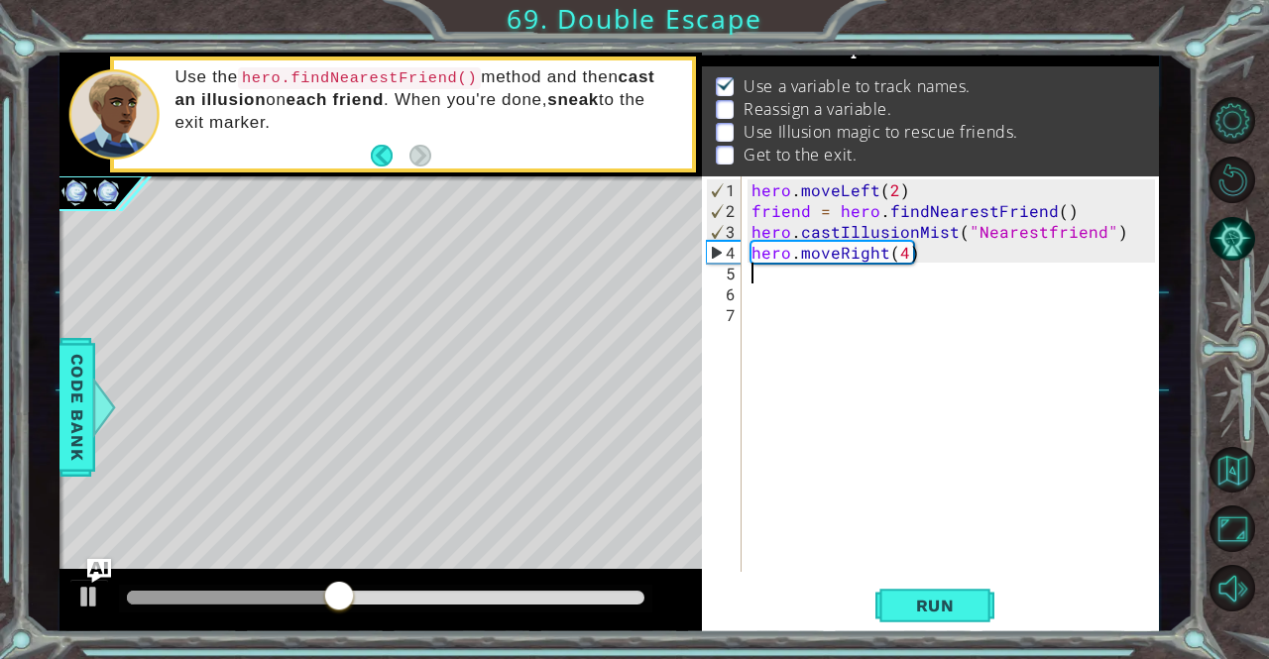
click at [914, 271] on div "hero . moveLeft ( 2 ) friend = hero . findNearestFriend ( ) hero . castIllusion…" at bounding box center [955, 397] width 416 height 437
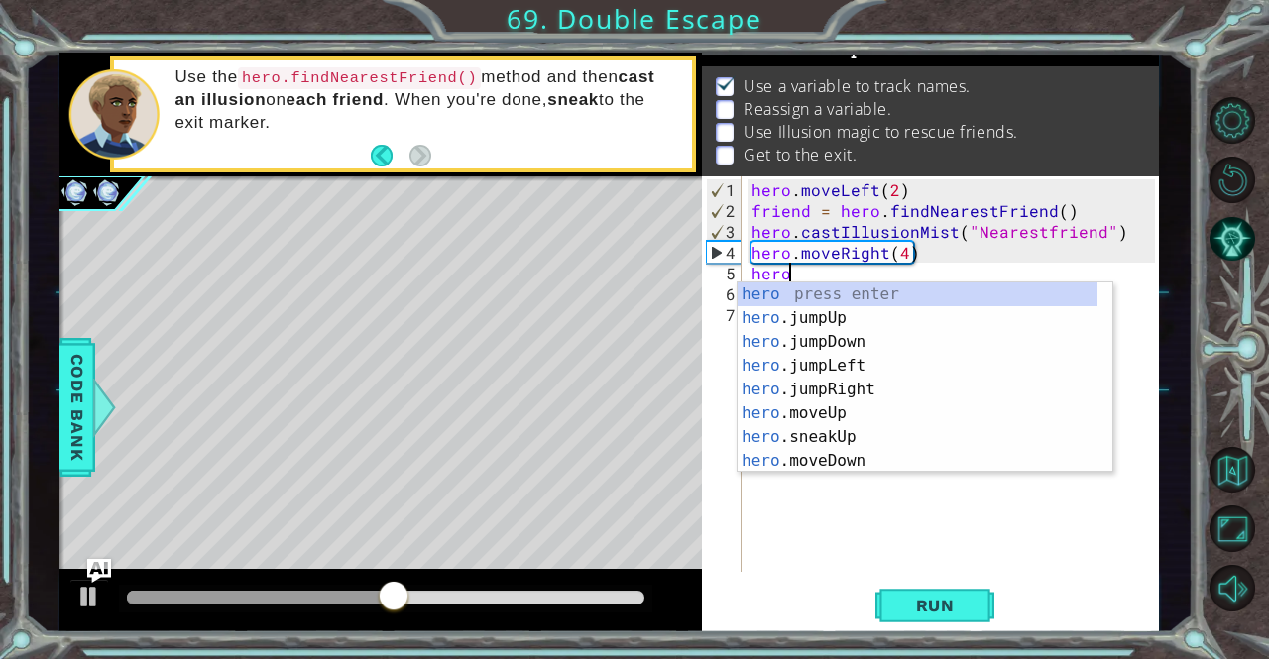
scroll to position [0, 2]
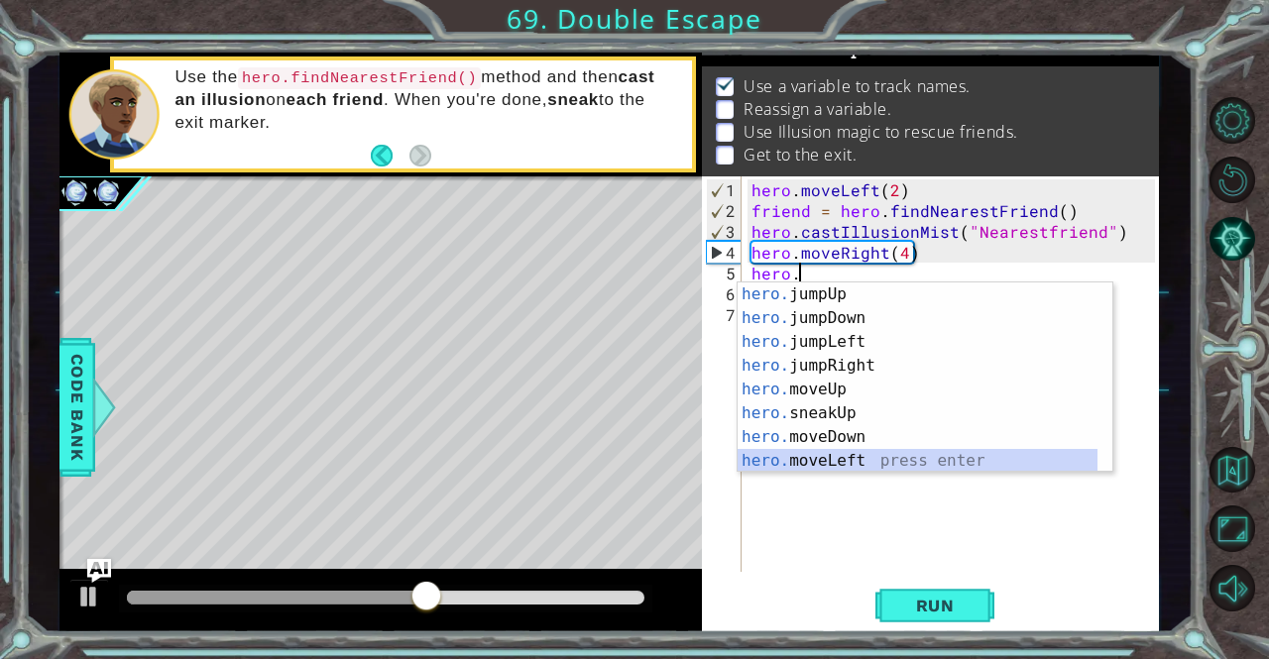
click at [890, 471] on div "hero. jumpUp press enter hero. jumpDown press enter hero. jumpLeft press enter …" at bounding box center [917, 402] width 361 height 238
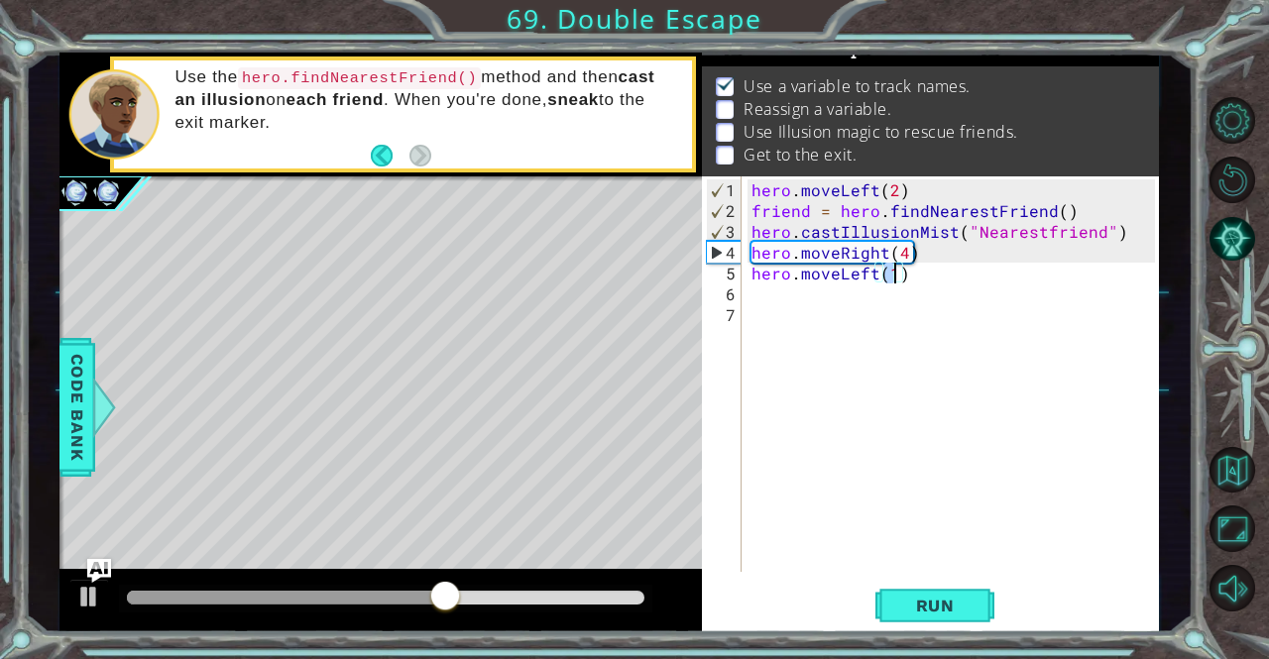
scroll to position [0, 8]
type textarea "hero.moveLeft(2)"
drag, startPoint x: 909, startPoint y: 581, endPoint x: 913, endPoint y: 609, distance: 28.0
click at [913, 609] on div "hero.moveLeft(2) 1 2 3 4 5 6 7 hero . moveLeft ( 2 ) friend = hero . findNeares…" at bounding box center [930, 404] width 457 height 457
click at [913, 609] on span "Run" at bounding box center [935, 606] width 78 height 20
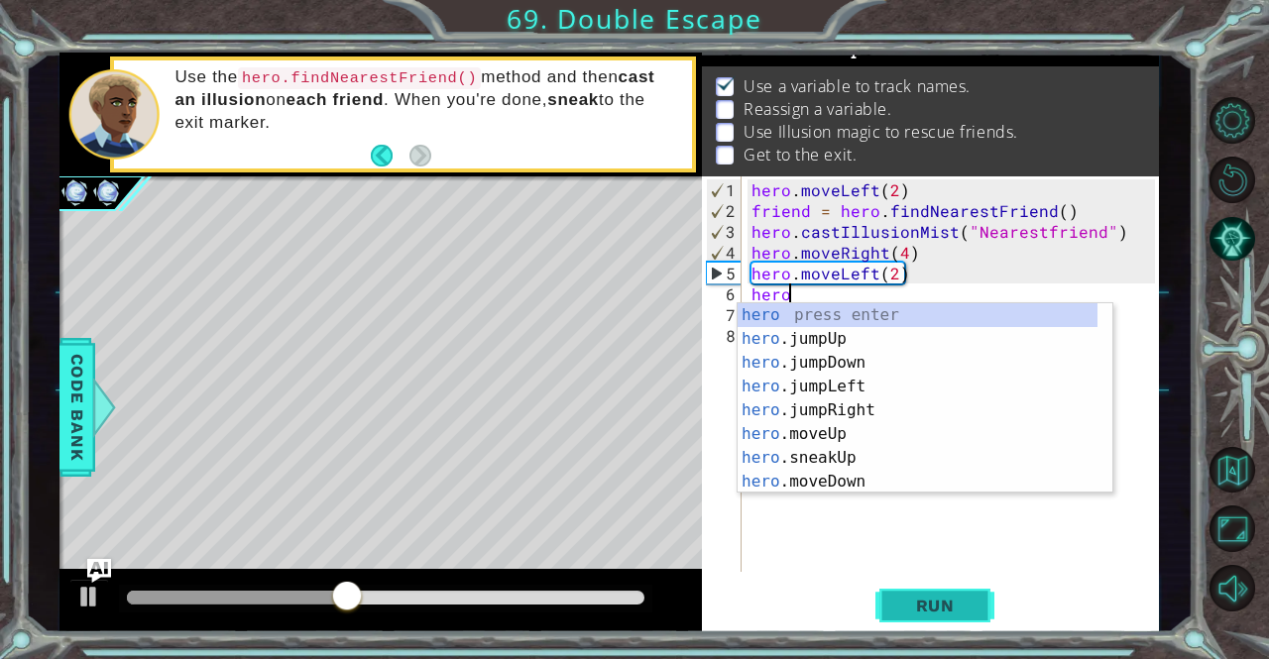
scroll to position [0, 2]
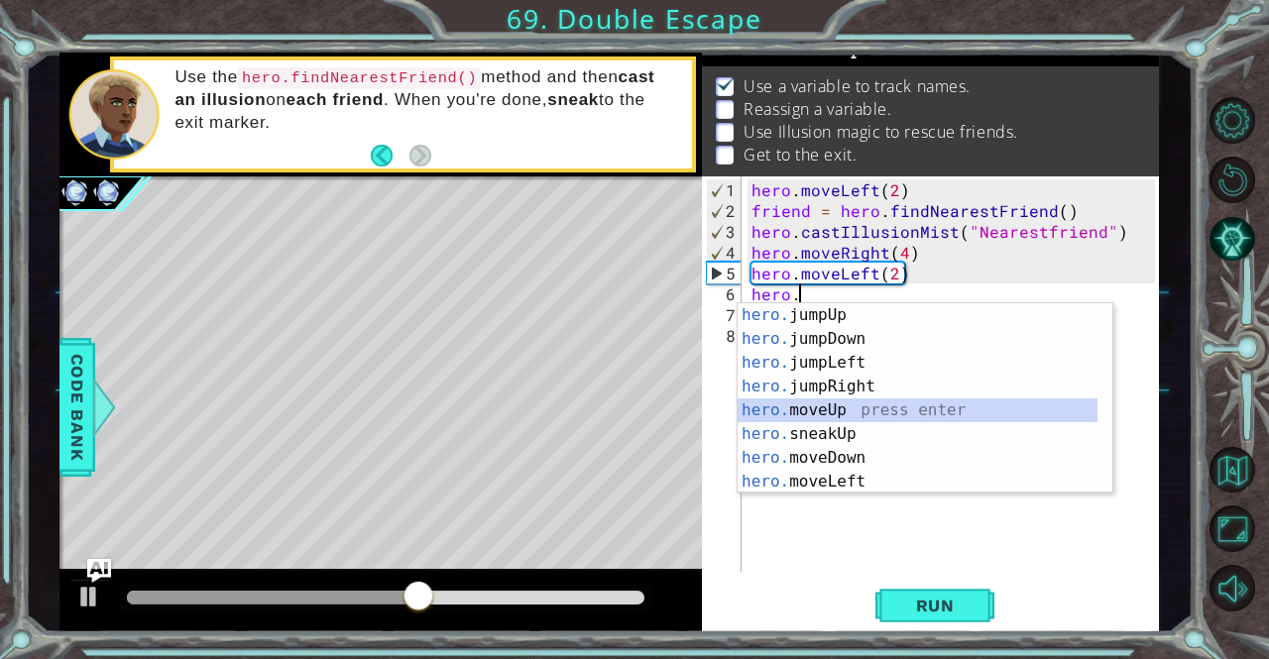
click at [835, 408] on div "hero. jumpUp press enter hero. jumpDown press enter hero. jumpLeft press enter …" at bounding box center [917, 422] width 361 height 238
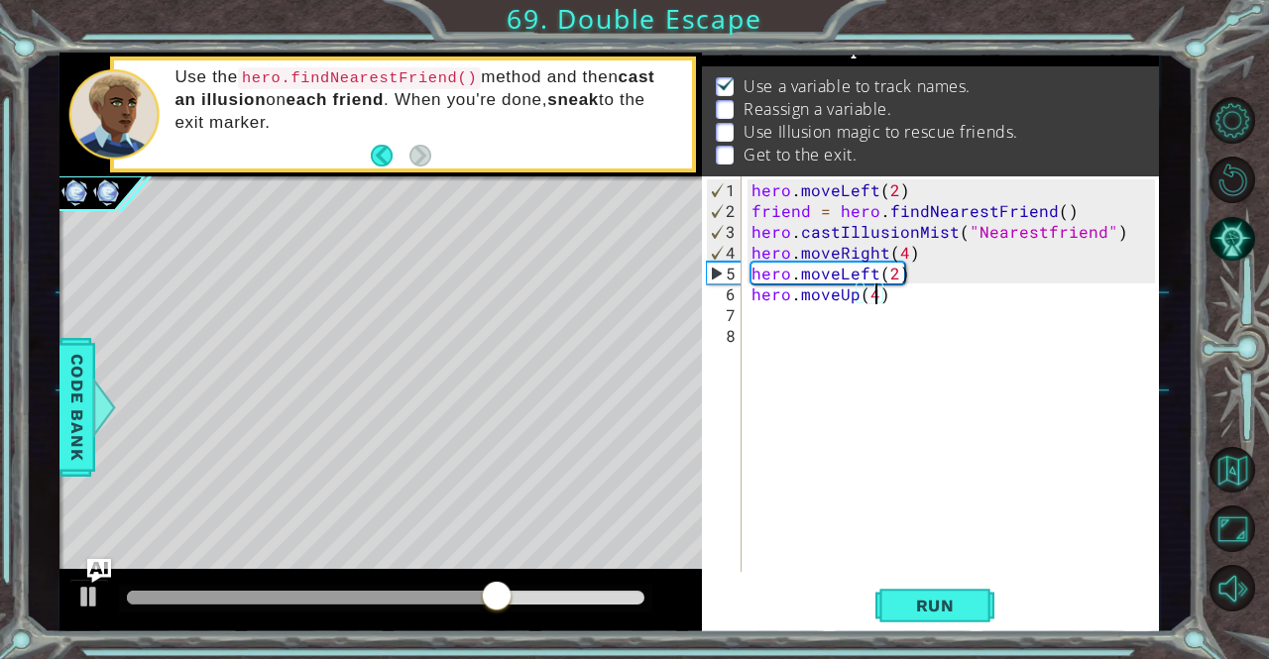
scroll to position [0, 7]
click at [904, 616] on span "Run" at bounding box center [935, 606] width 78 height 20
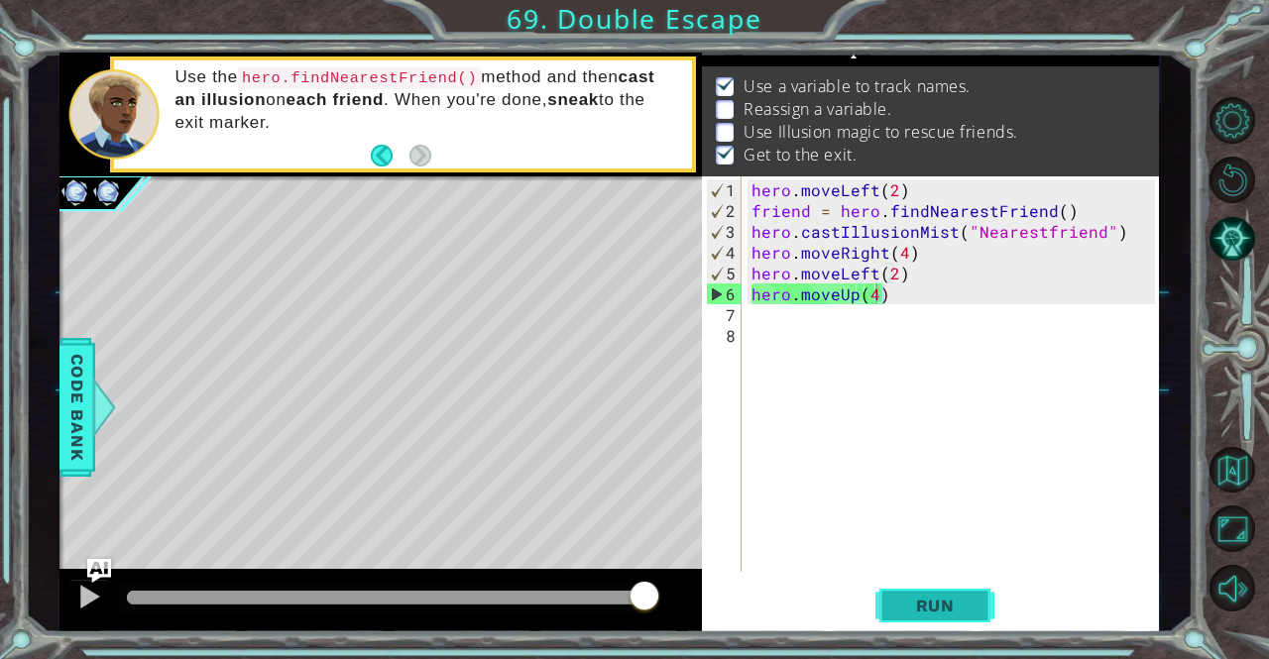
click at [904, 616] on span "Run" at bounding box center [935, 606] width 78 height 20
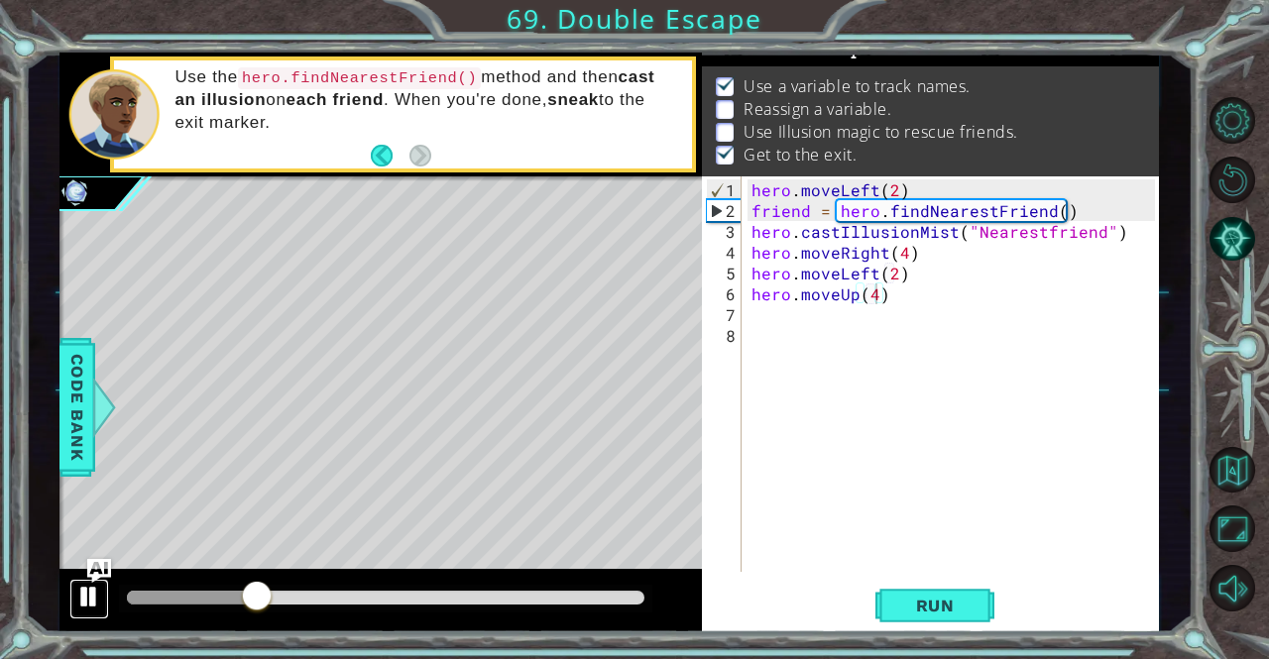
click at [87, 592] on div at bounding box center [89, 597] width 26 height 26
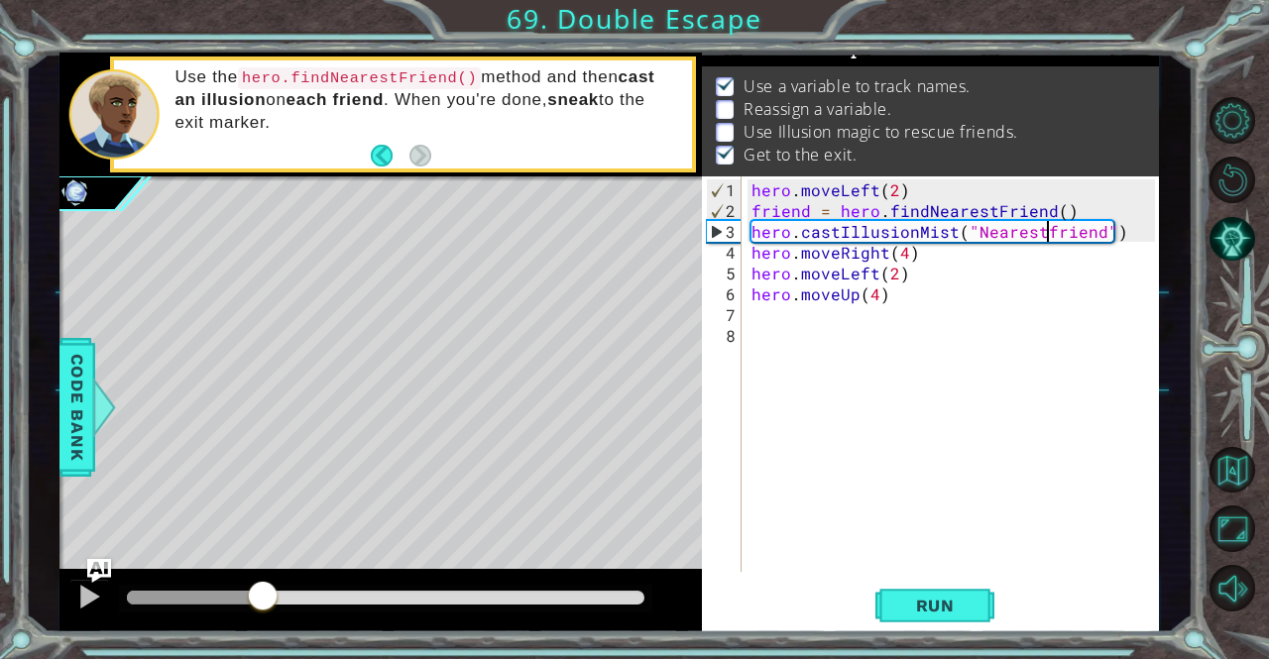
click at [1048, 234] on div "hero . moveLeft ( 2 ) friend = hero . findNearestFriend ( ) hero . castIllusion…" at bounding box center [955, 397] width 416 height 437
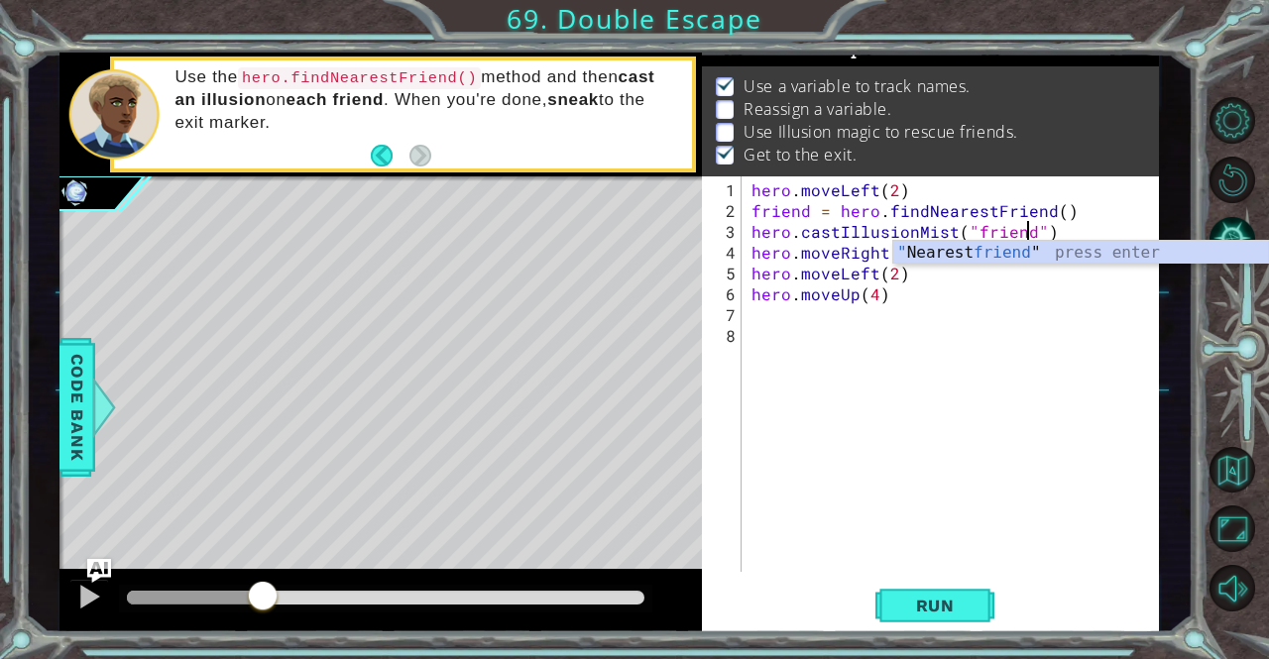
scroll to position [0, 17]
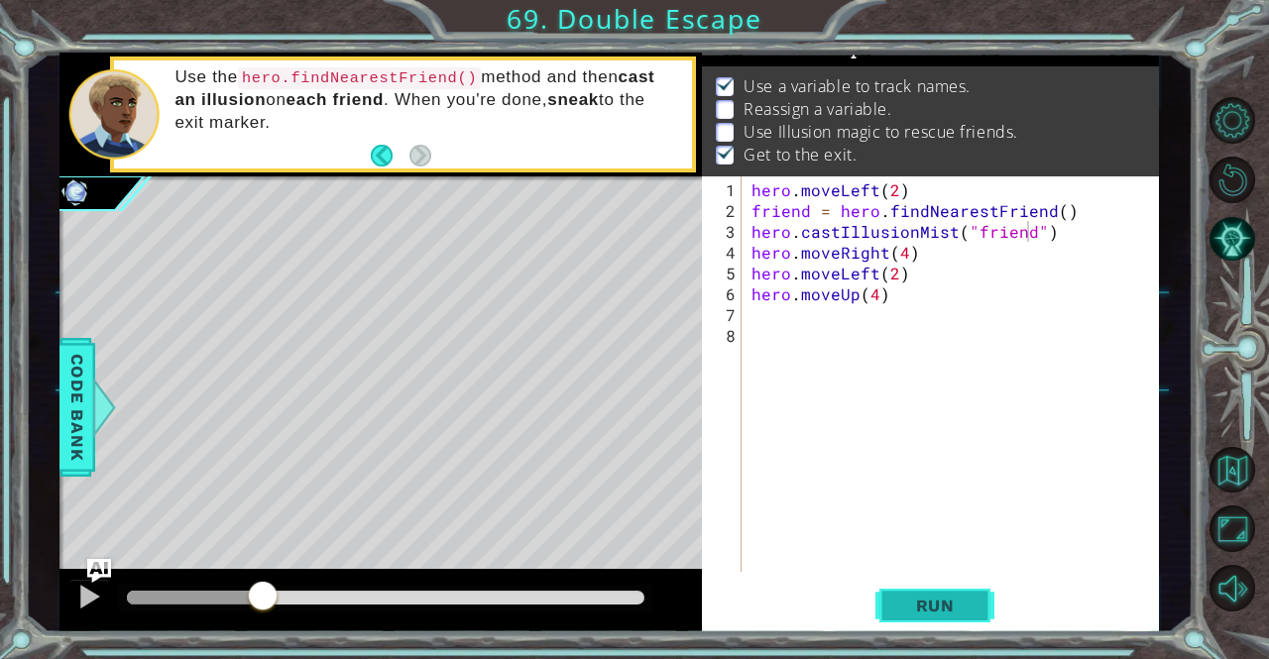
click at [908, 589] on button "Run" at bounding box center [934, 606] width 119 height 46
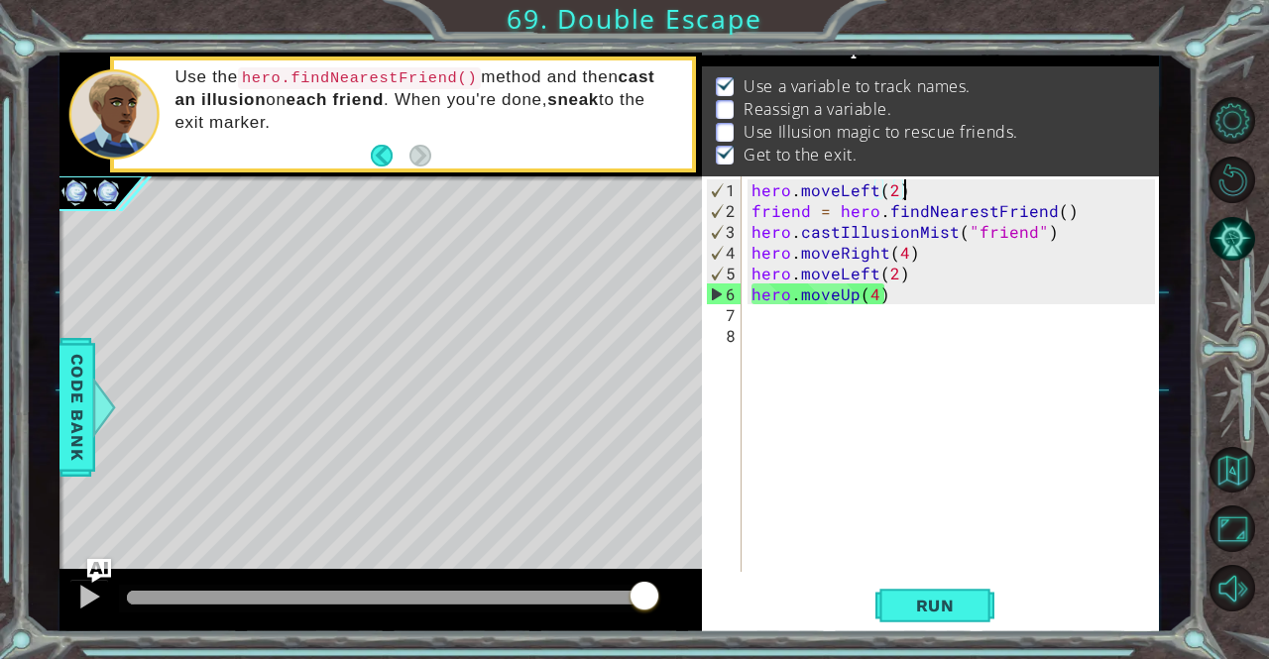
click at [1058, 177] on div "hero . moveLeft ( 2 ) friend = hero . findNearestFriend ( ) hero . castIllusion…" at bounding box center [950, 374] width 406 height 396
click at [1076, 195] on div "hero . moveLeft ( 2 ) friend = hero . findNearestFriend ( ) hero . castIllusion…" at bounding box center [955, 397] width 416 height 437
click at [1077, 203] on div "hero . moveLeft ( 2 ) friend = hero . findNearestFriend ( ) hero . castIllusion…" at bounding box center [955, 397] width 416 height 437
click at [904, 614] on span "Run" at bounding box center [935, 606] width 78 height 20
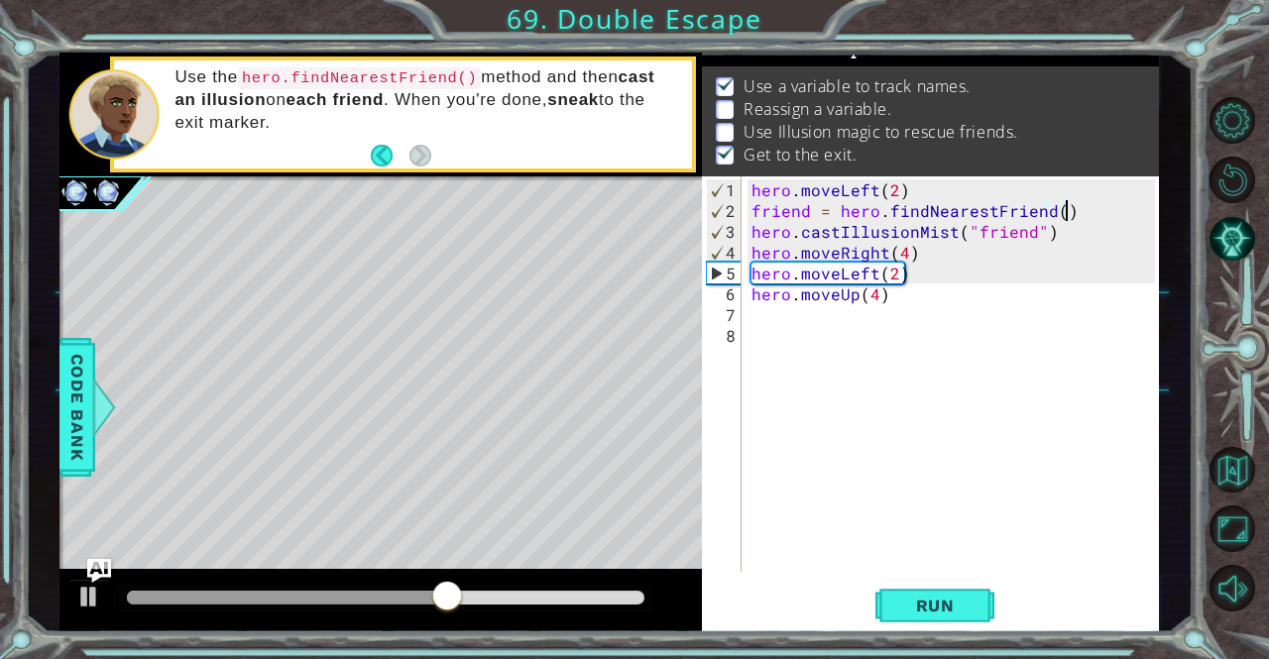
click at [1053, 226] on div "hero . moveLeft ( 2 ) friend = hero . findNearestFriend ( ) hero . castIllusion…" at bounding box center [955, 397] width 416 height 437
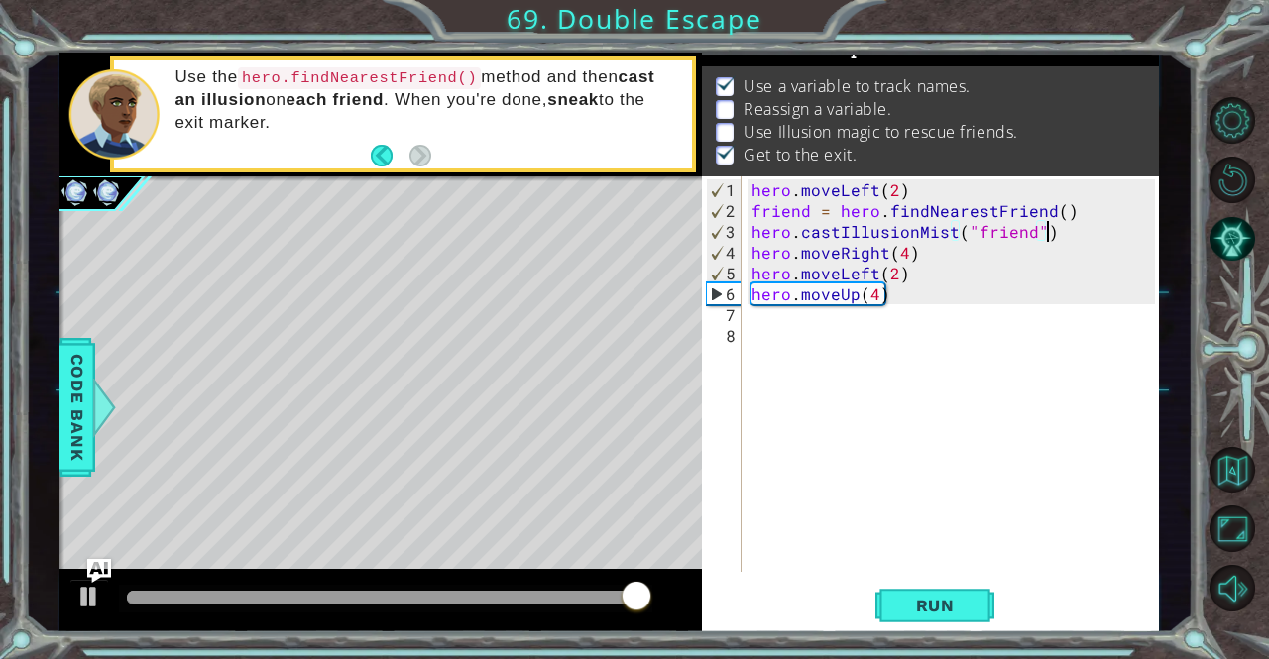
click at [1009, 238] on div "hero . moveLeft ( 2 ) friend = hero . findNearestFriend ( ) hero . castIllusion…" at bounding box center [955, 397] width 416 height 437
click at [1009, 238] on div "hero . moveLeft ( 2 ) friend = hero . findNearestFriend ( ) hero . castIllusion…" at bounding box center [950, 374] width 406 height 396
click at [1078, 215] on div "hero . moveLeft ( 2 ) friend = hero . findNearestFriend ( ) hero . castIllusion…" at bounding box center [955, 397] width 416 height 437
type textarea "friend = hero.findNearestFriend()"
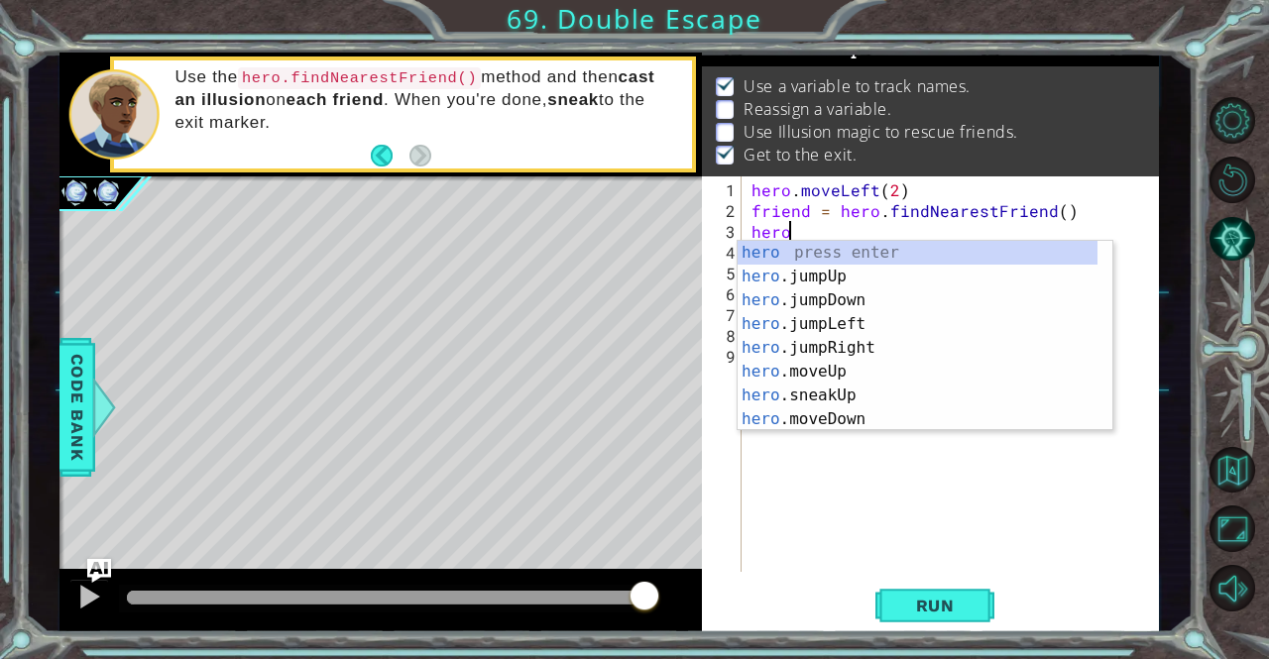
scroll to position [0, 2]
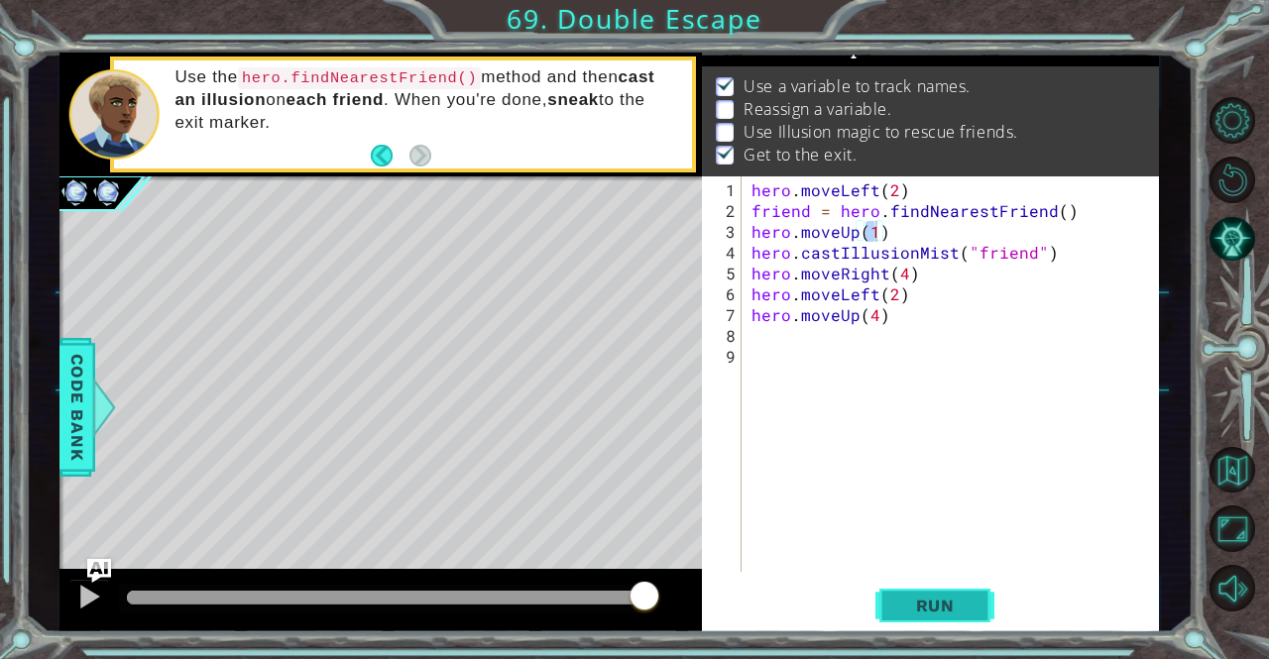
click at [961, 603] on span "Run" at bounding box center [935, 606] width 78 height 20
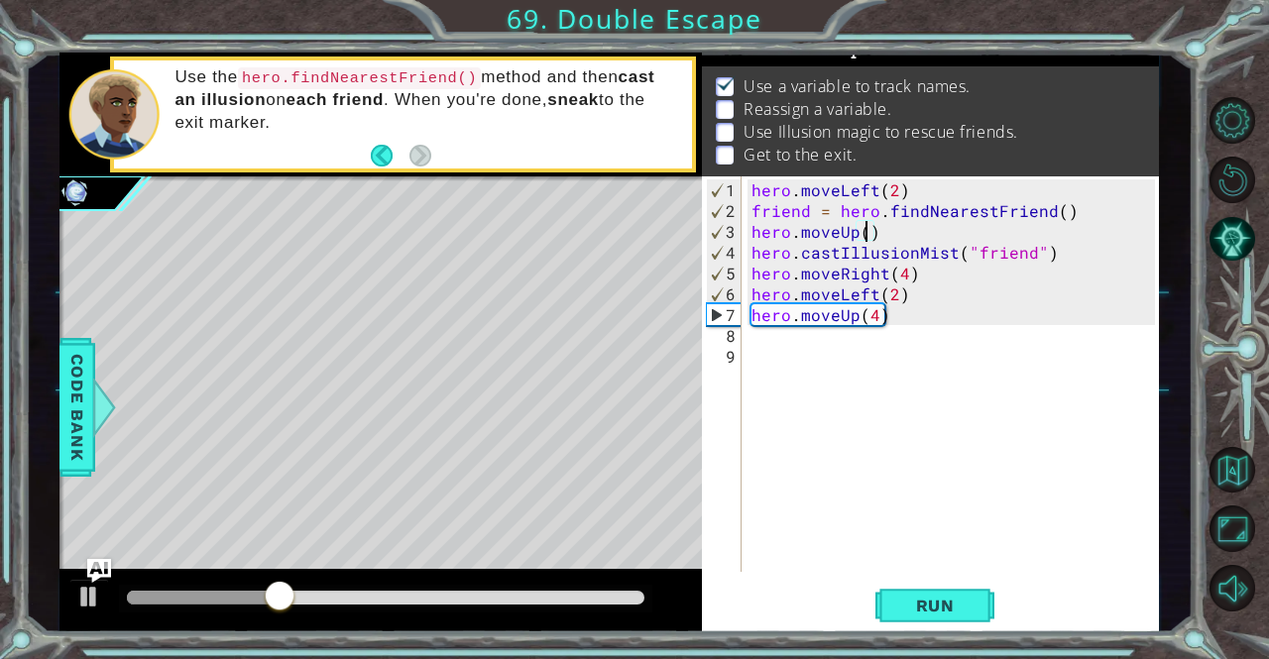
scroll to position [0, 7]
click at [940, 618] on button "Run" at bounding box center [934, 606] width 119 height 46
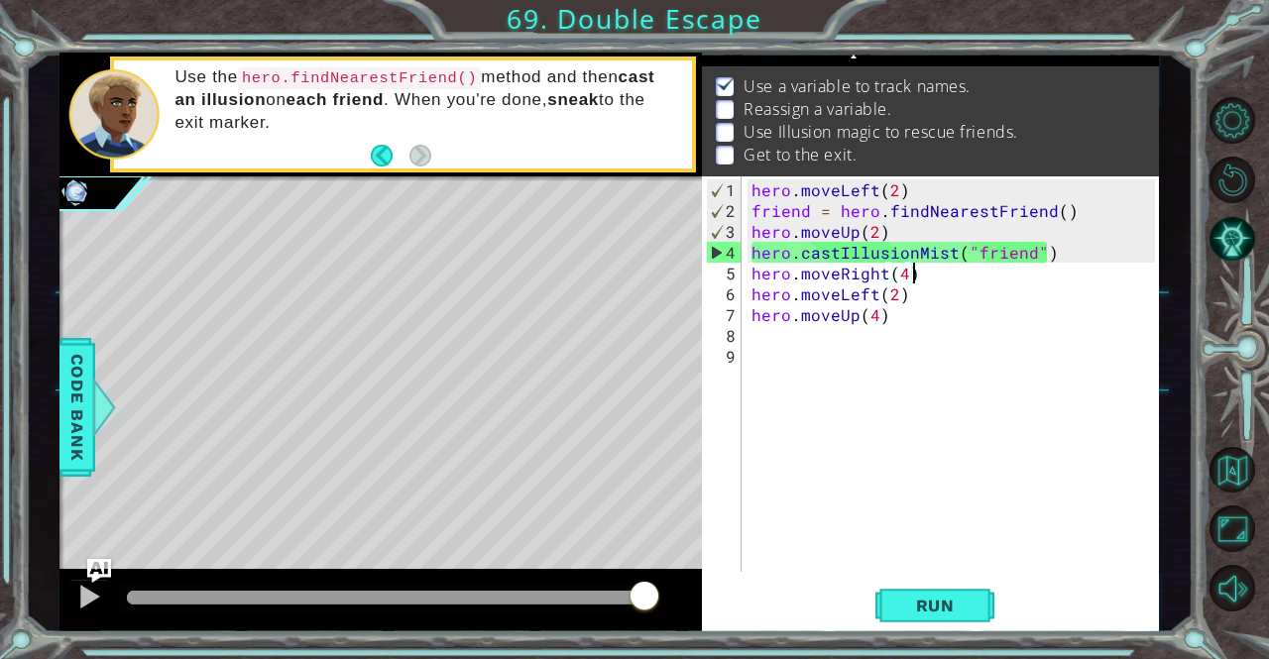
click at [1019, 260] on div "hero . moveLeft ( 2 ) friend = hero . findNearestFriend ( ) hero . moveUp ( 2 )…" at bounding box center [955, 397] width 416 height 437
click at [1005, 251] on div "hero . moveLeft ( 2 ) friend = hero . findNearestFriend ( ) hero . moveUp ( 2 )…" at bounding box center [955, 397] width 416 height 437
click at [1035, 254] on div "hero . moveLeft ( 2 ) friend = hero . findNearestFriend ( ) hero . moveUp ( 2 )…" at bounding box center [955, 397] width 416 height 437
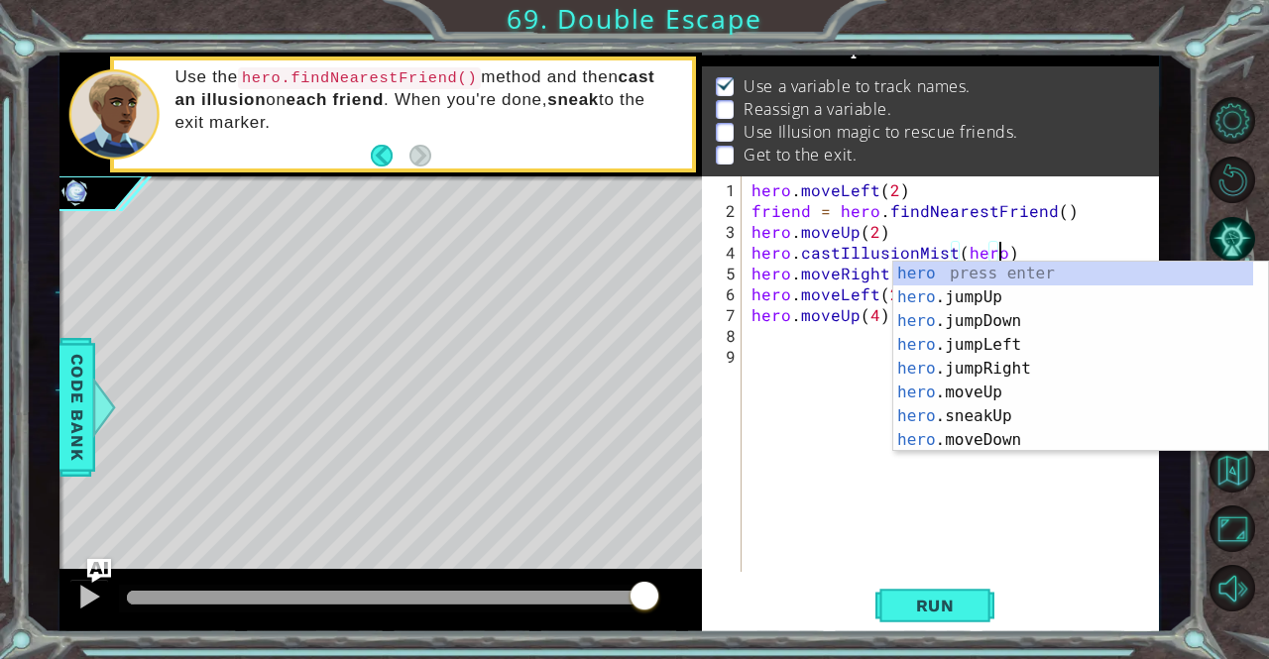
scroll to position [0, 14]
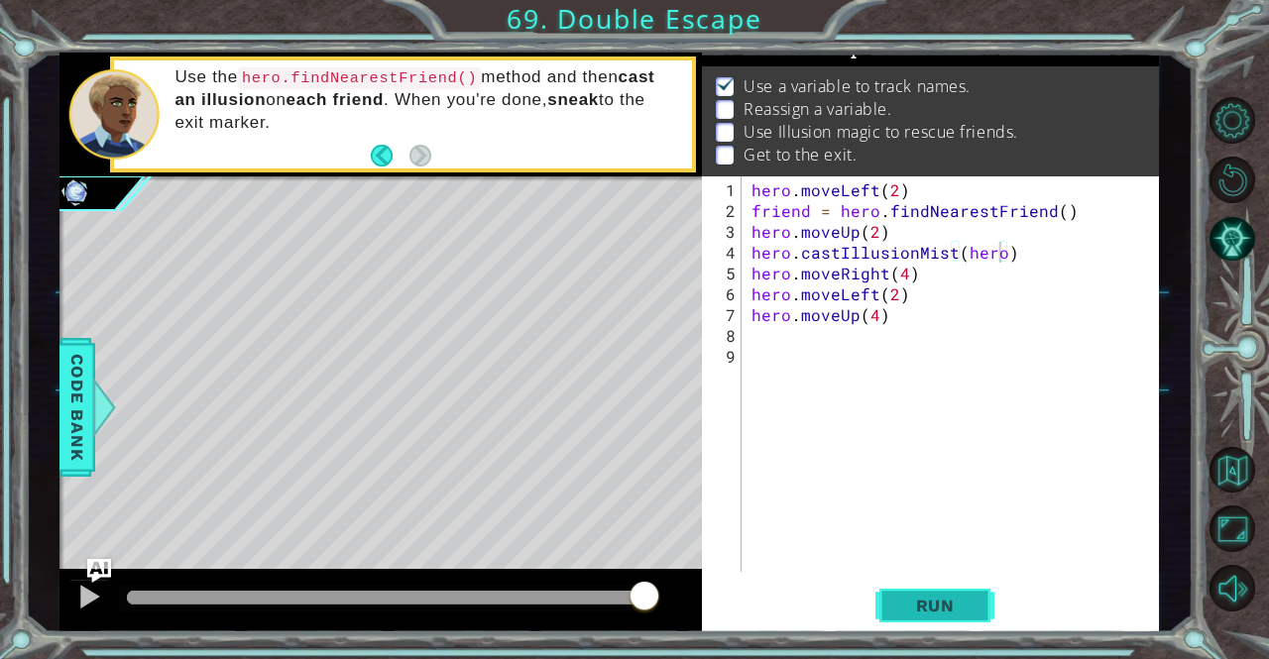
click at [902, 589] on button "Run" at bounding box center [934, 606] width 119 height 46
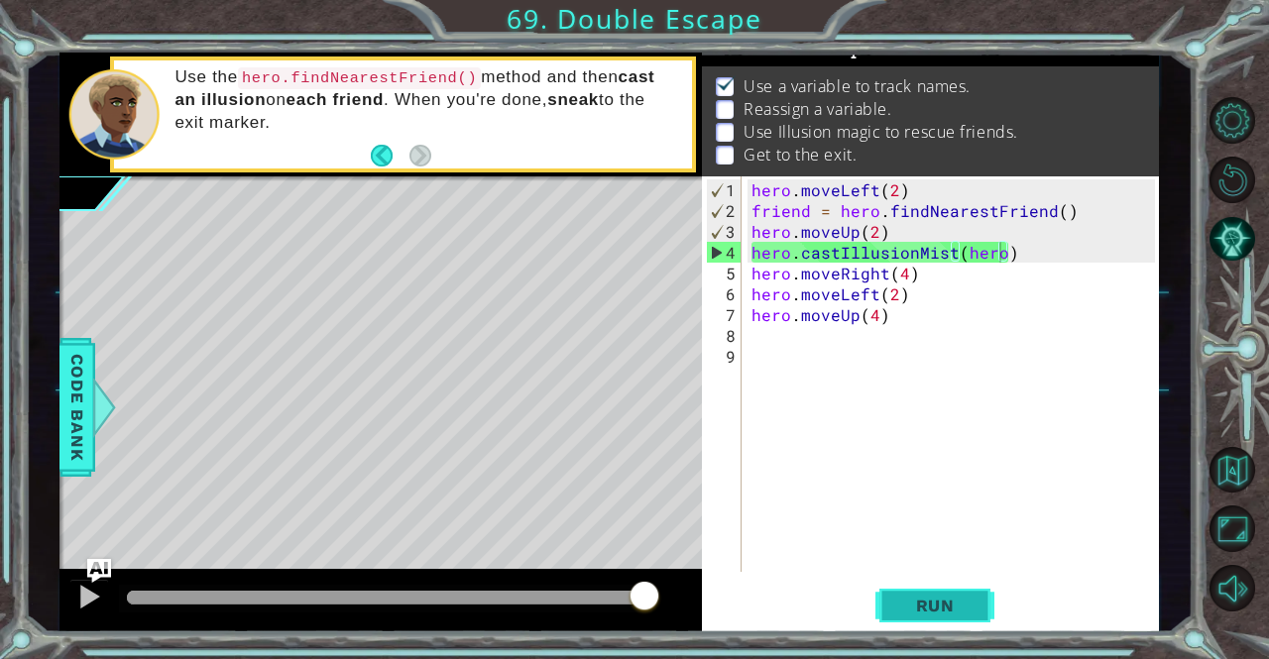
click at [961, 602] on span "Run" at bounding box center [935, 606] width 78 height 20
click at [876, 235] on div "hero . moveLeft ( 2 ) friend = hero . findNearestFriend ( ) hero . moveUp ( 2 )…" at bounding box center [955, 397] width 416 height 437
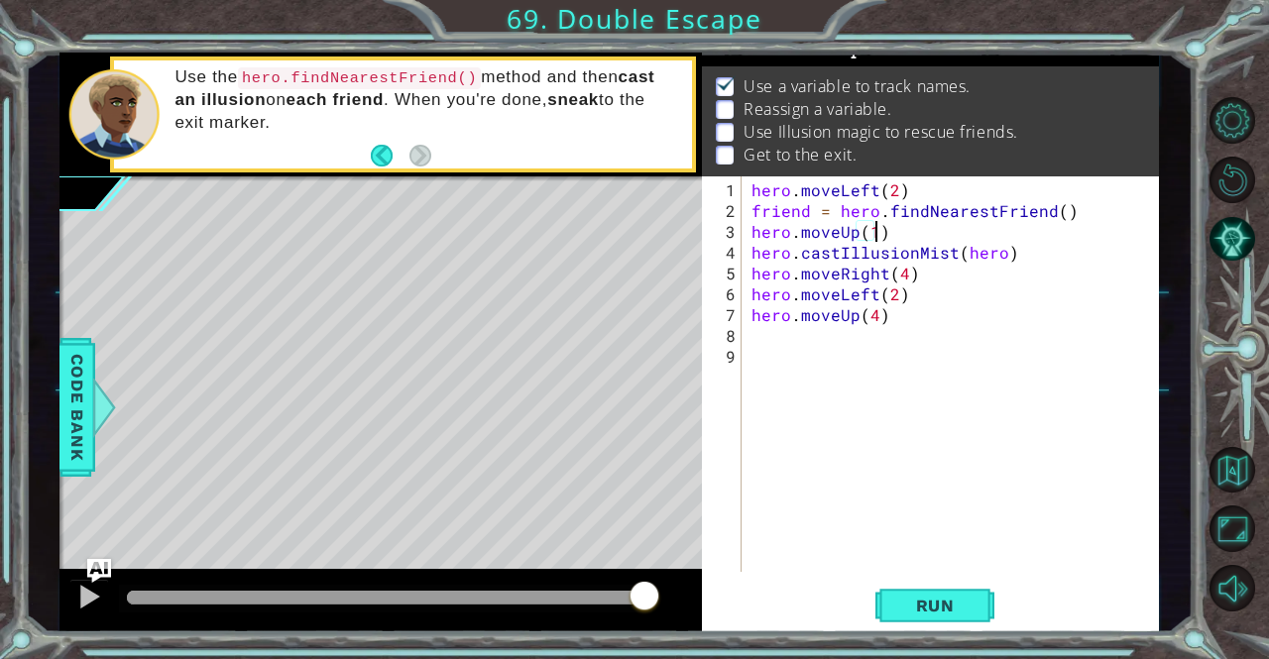
scroll to position [0, 7]
click at [938, 623] on button "Run" at bounding box center [934, 606] width 119 height 46
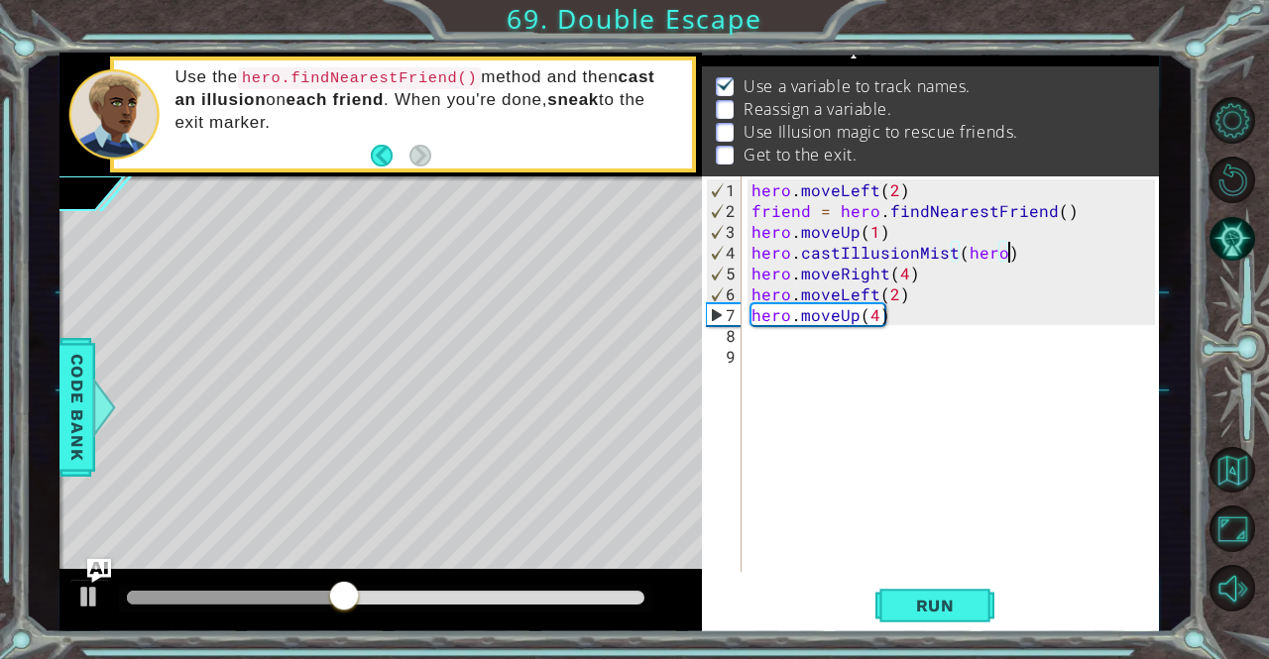
click at [1019, 247] on div "hero . moveLeft ( 2 ) friend = hero . findNearestFriend ( ) hero . moveUp ( 1 )…" at bounding box center [955, 397] width 416 height 437
type textarea "hero.castIllusionMist(hero)"
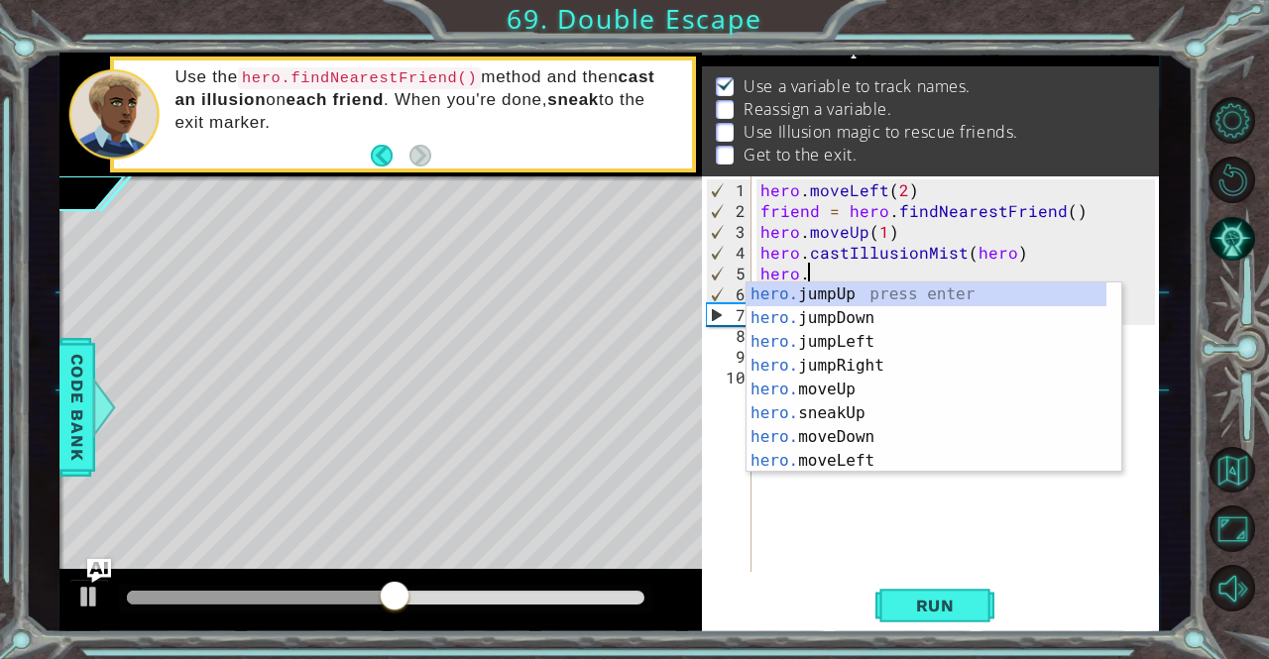
scroll to position [0, 2]
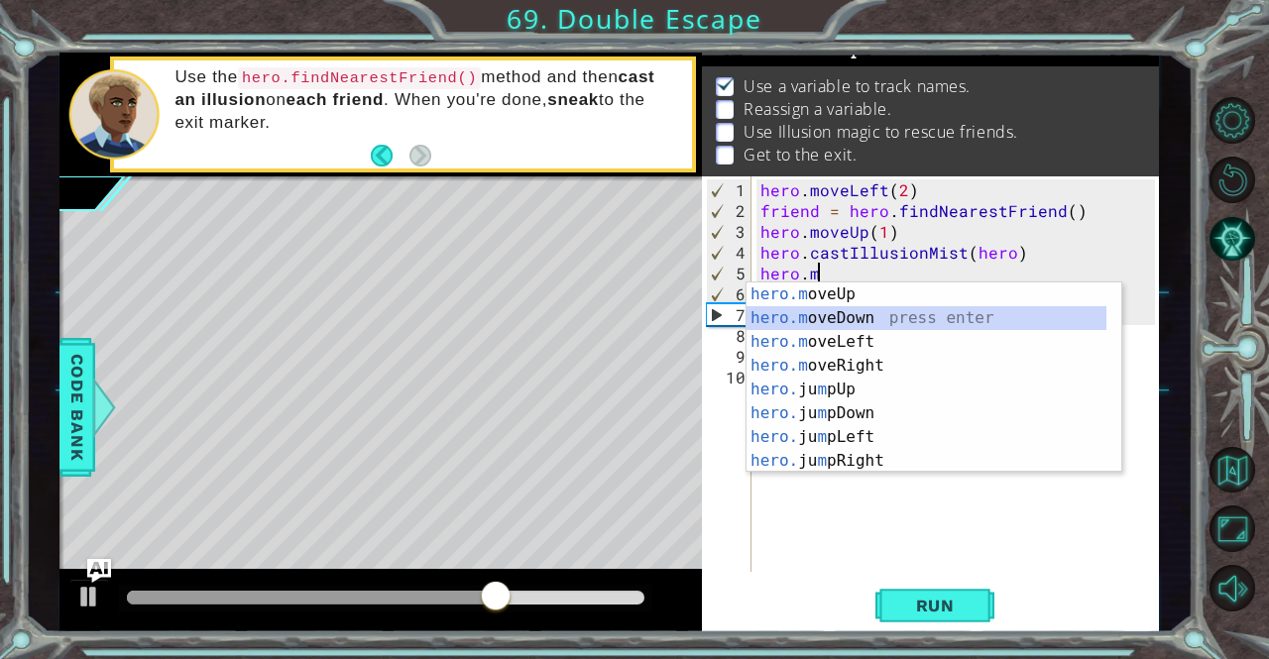
click at [894, 325] on div "hero.m oveUp press enter hero.m oveDown press enter hero.m oveLeft press enter …" at bounding box center [926, 402] width 361 height 238
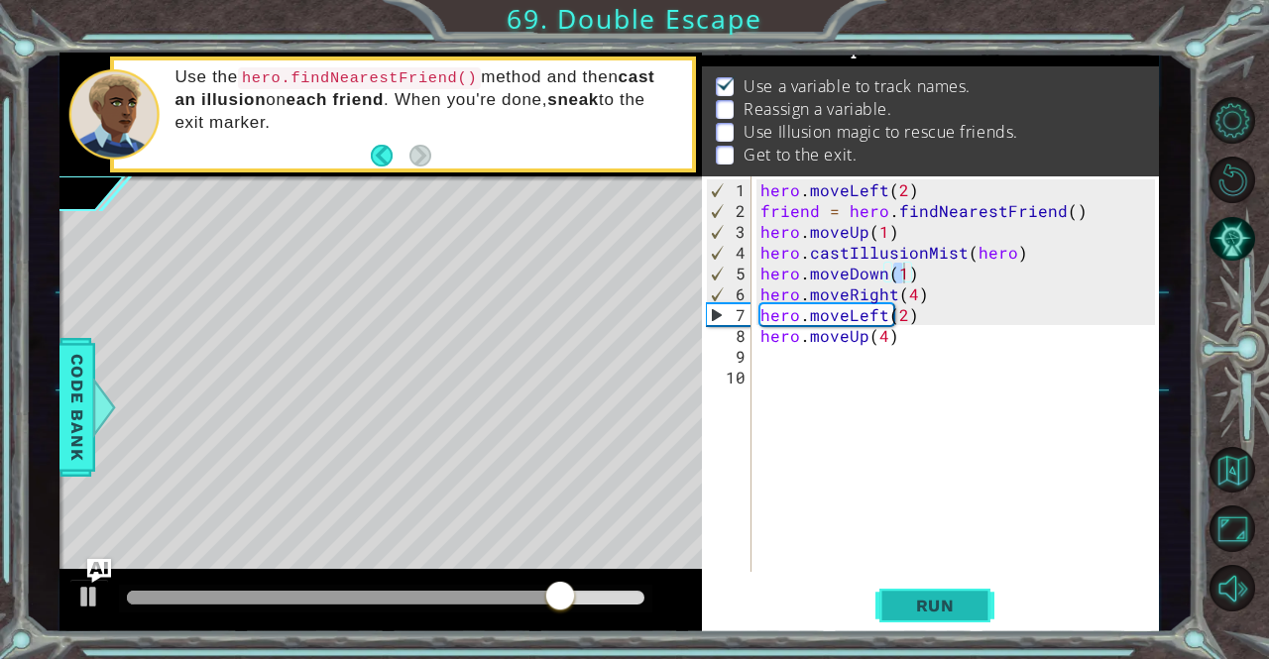
click at [942, 608] on span "Run" at bounding box center [935, 606] width 78 height 20
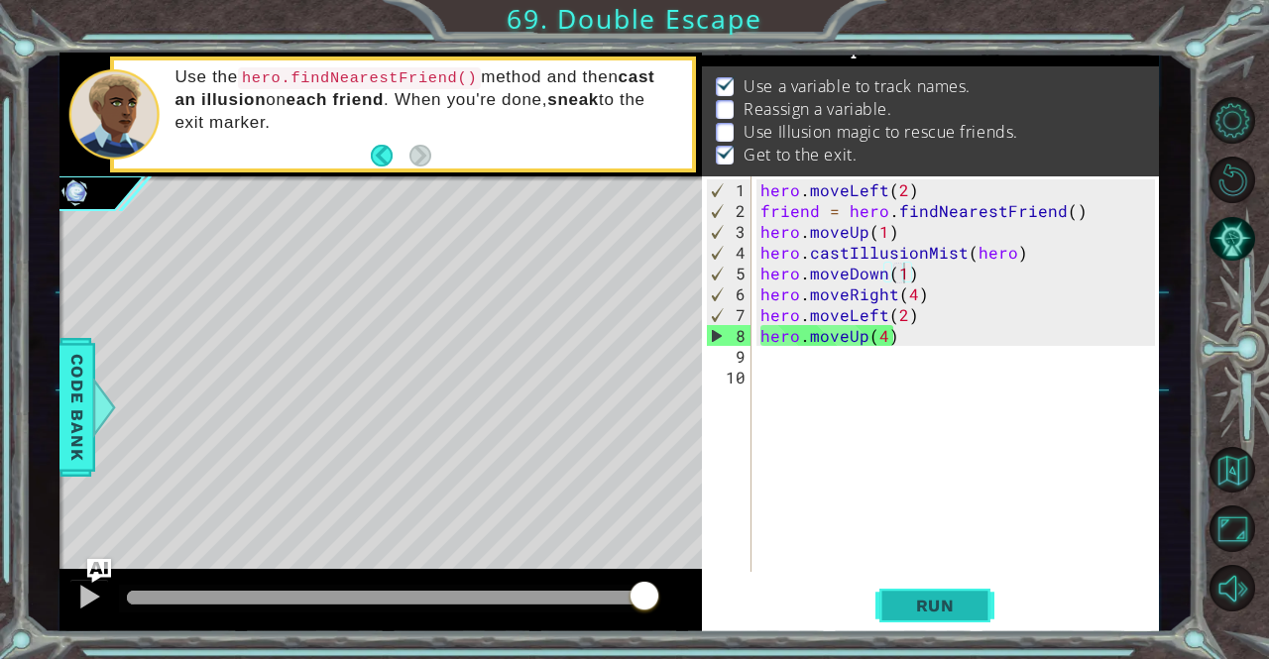
click at [942, 608] on span "Run" at bounding box center [935, 606] width 78 height 20
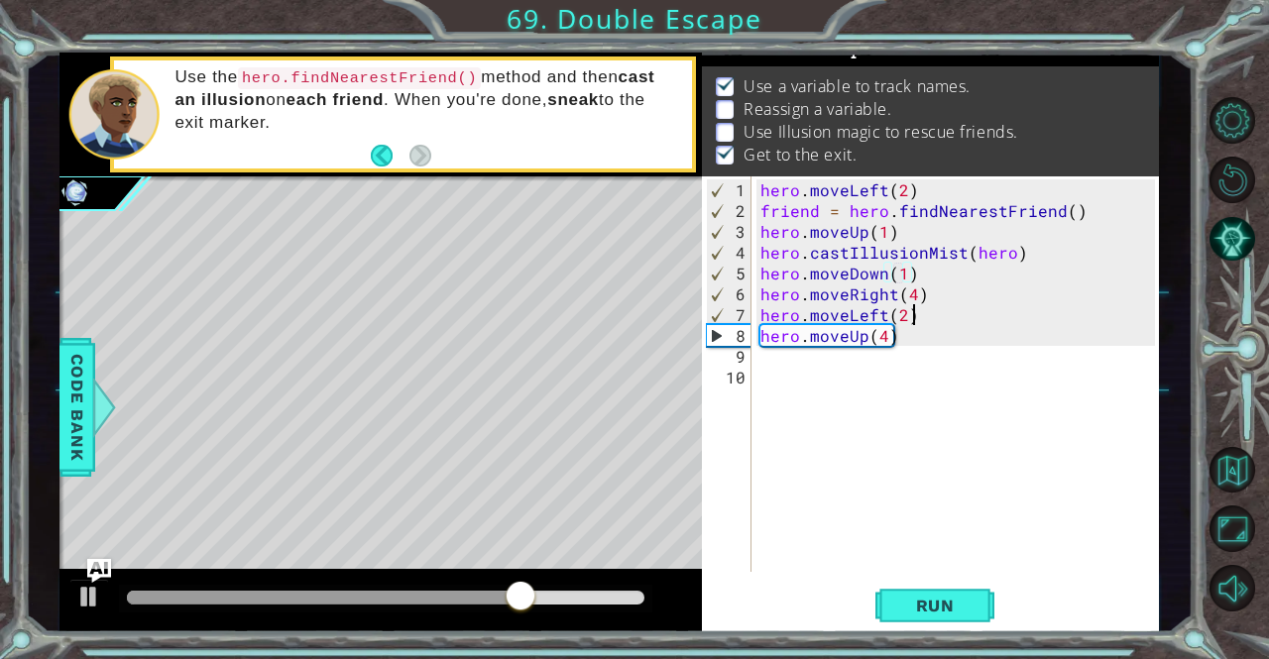
click at [934, 303] on div "hero . moveLeft ( 2 ) friend = hero . findNearestFriend ( ) hero . moveUp ( 1 )…" at bounding box center [959, 397] width 407 height 437
click at [929, 288] on div "hero . moveLeft ( 2 ) friend = hero . findNearestFriend ( ) hero . moveUp ( 1 )…" at bounding box center [959, 397] width 407 height 437
type textarea "hero.moveRight(4)"
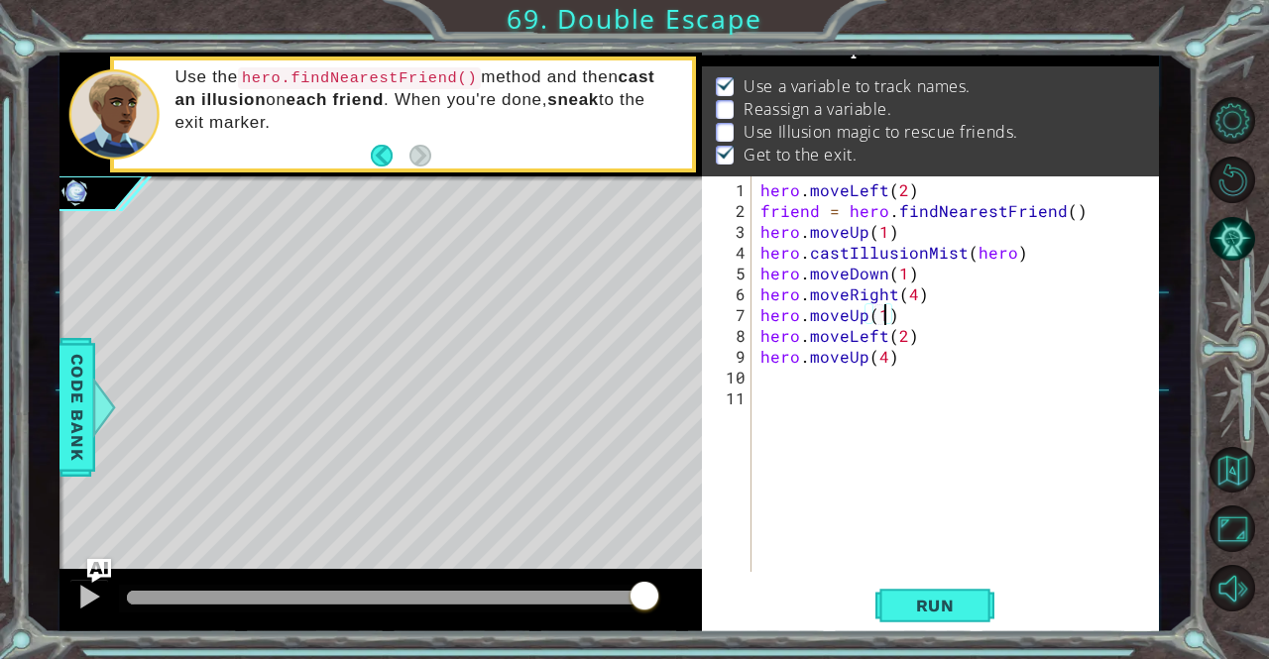
scroll to position [0, 7]
click at [911, 623] on button "Run" at bounding box center [934, 606] width 119 height 46
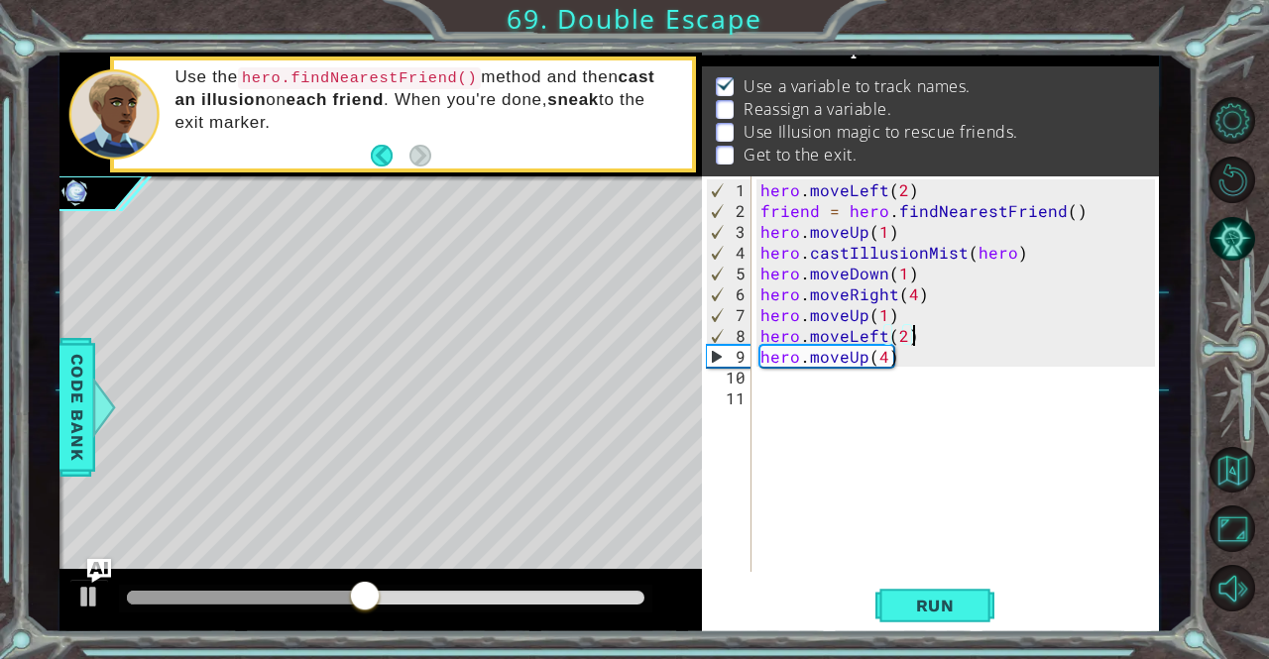
click at [953, 334] on div "hero . moveLeft ( 2 ) friend = hero . findNearestFriend ( ) hero . moveUp ( 1 )…" at bounding box center [959, 397] width 407 height 437
click at [919, 321] on div "hero . moveLeft ( 2 ) friend = hero . findNearestFriend ( ) hero . moveUp ( 1 )…" at bounding box center [959, 397] width 407 height 437
type textarea "hero.moveUp(1)"
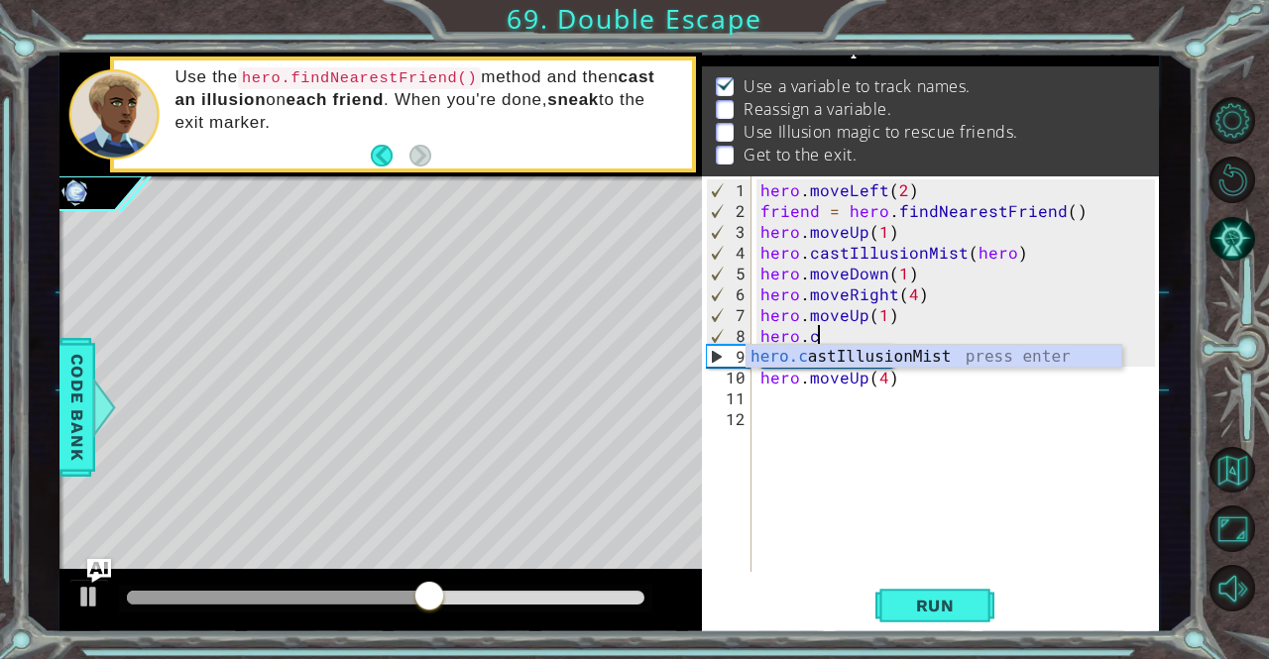
scroll to position [0, 2]
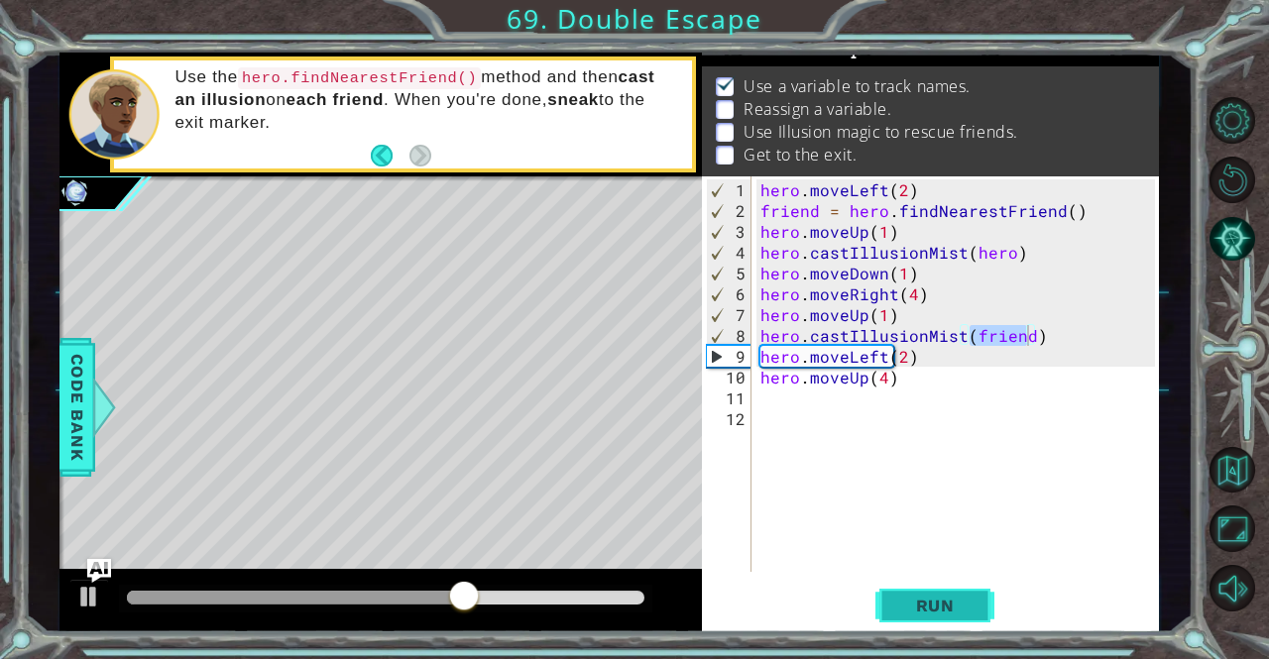
click at [936, 613] on span "Run" at bounding box center [935, 606] width 78 height 20
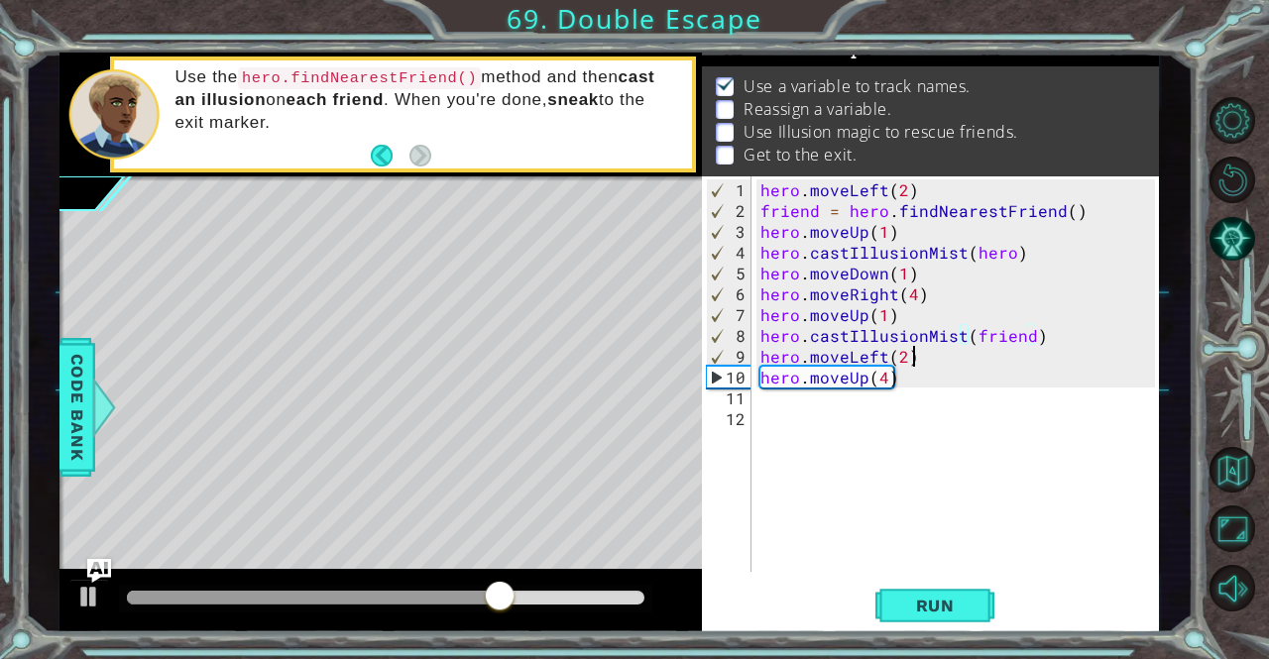
click at [987, 363] on div "hero . moveLeft ( 2 ) friend = hero . findNearestFriend ( ) hero . moveUp ( 1 )…" at bounding box center [959, 397] width 407 height 437
click at [1059, 347] on div "hero . moveLeft ( 2 ) friend = hero . findNearestFriend ( ) hero . moveUp ( 1 )…" at bounding box center [959, 397] width 407 height 437
click at [1052, 342] on div "hero . moveLeft ( 2 ) friend = hero . findNearestFriend ( ) hero . moveUp ( 1 )…" at bounding box center [959, 397] width 407 height 437
type textarea "hero.castIllusionMist(friend)"
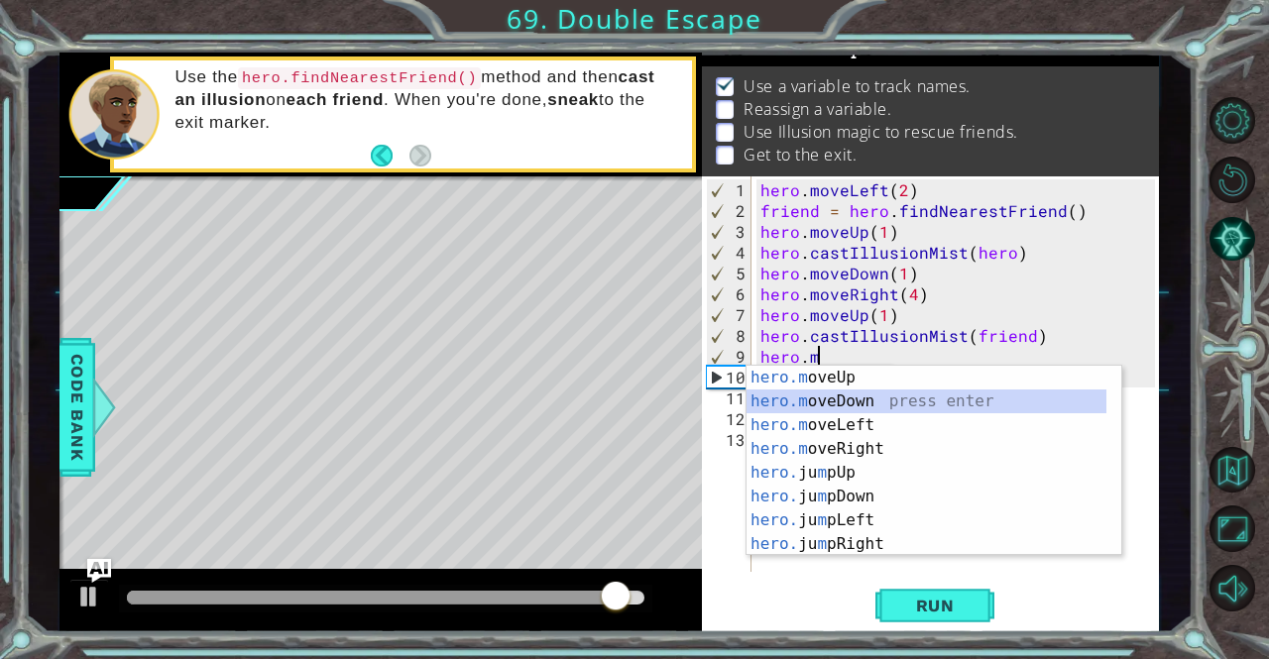
click at [852, 396] on div "hero.m oveUp press enter hero.m oveDown press enter hero.m oveLeft press enter …" at bounding box center [926, 485] width 361 height 238
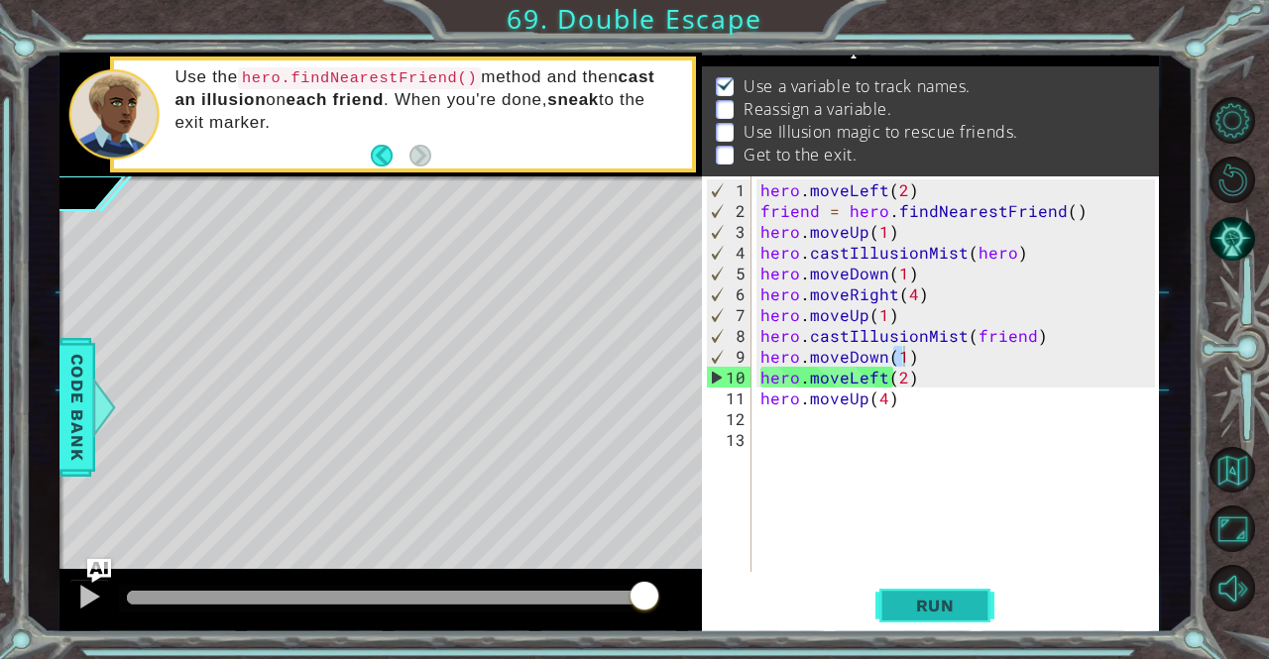
click at [944, 591] on button "Run" at bounding box center [934, 606] width 119 height 46
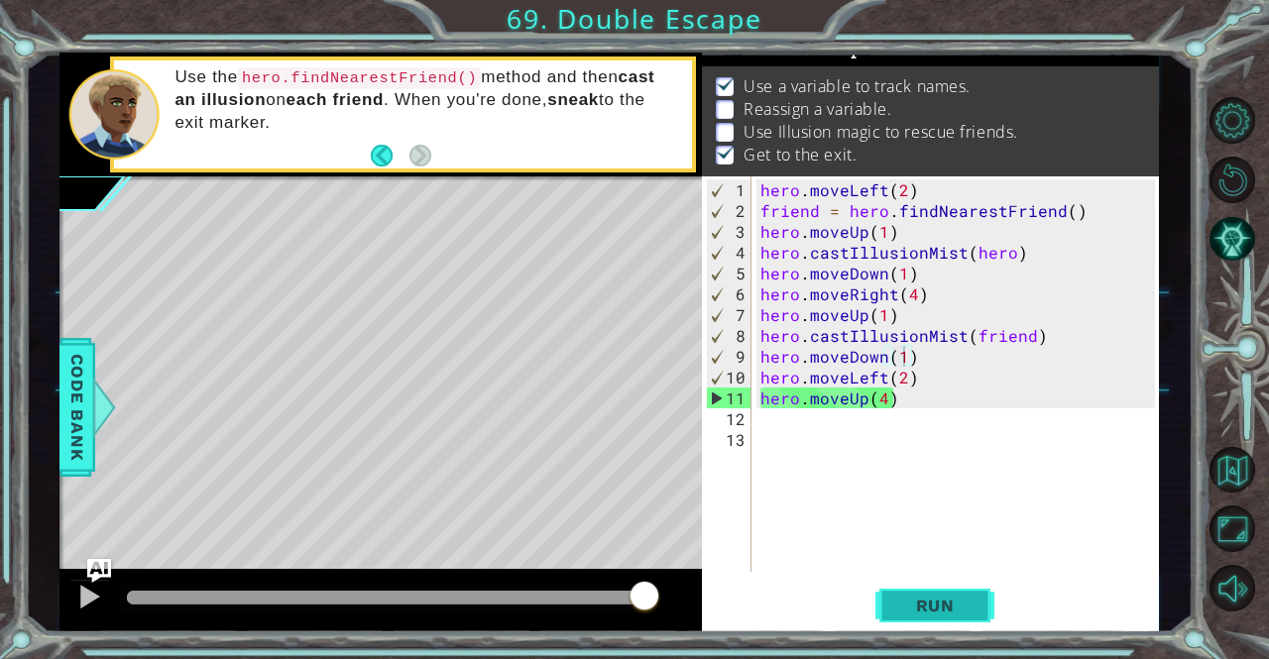
click at [944, 591] on button "Run" at bounding box center [934, 606] width 119 height 46
drag, startPoint x: 1027, startPoint y: 334, endPoint x: 974, endPoint y: 326, distance: 53.1
click at [974, 326] on div "hero . moveLeft ( 2 ) friend = hero . findNearestFriend ( ) hero . moveUp ( 1 )…" at bounding box center [959, 397] width 407 height 437
click at [974, 326] on div "hero . moveLeft ( 2 ) friend = hero . findNearestFriend ( ) hero . moveUp ( 1 )…" at bounding box center [954, 374] width 397 height 396
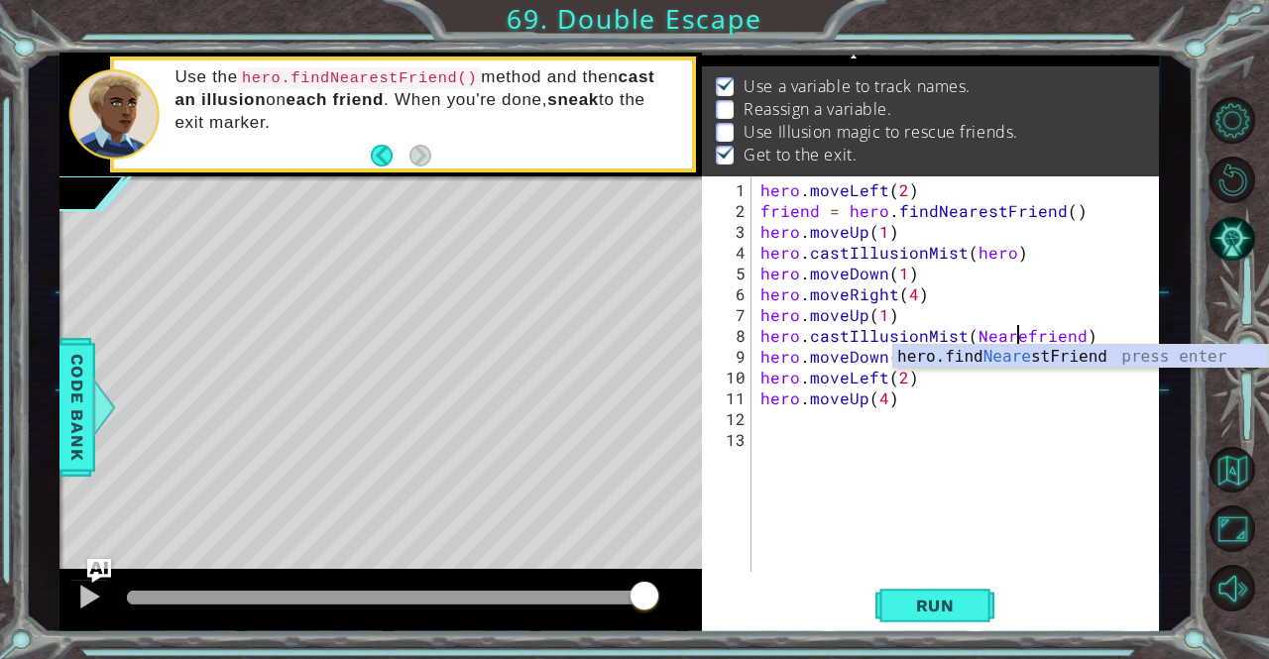
scroll to position [0, 16]
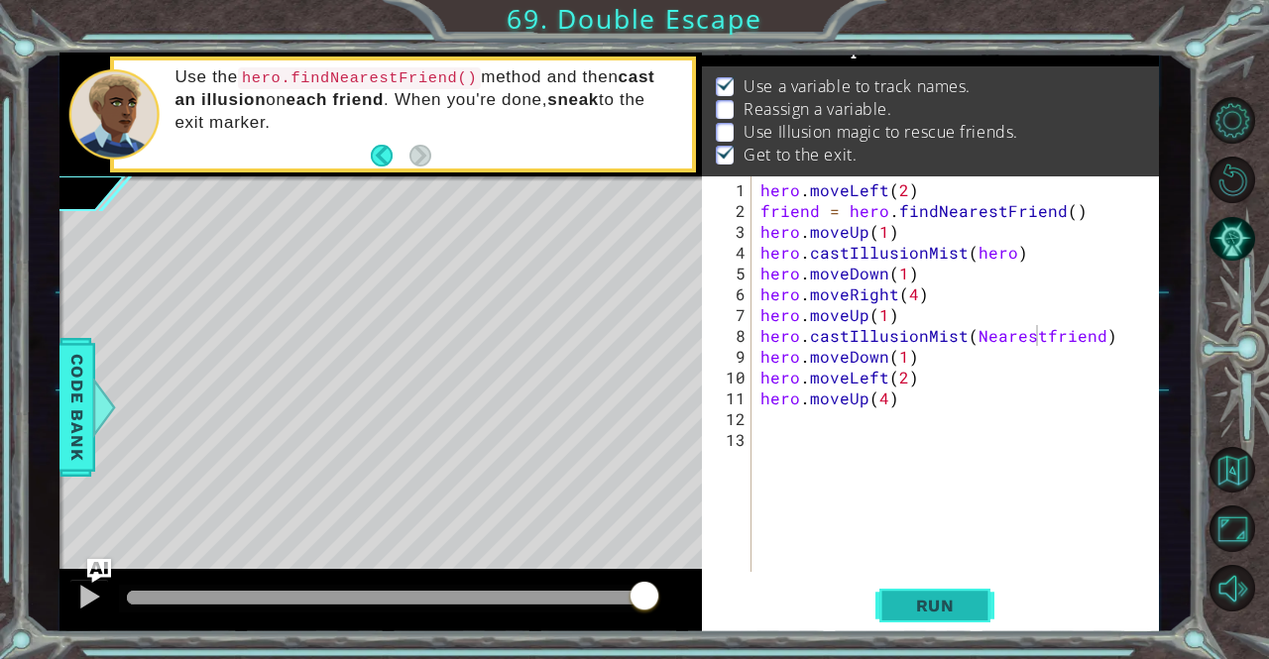
click at [969, 607] on span "Run" at bounding box center [935, 606] width 78 height 20
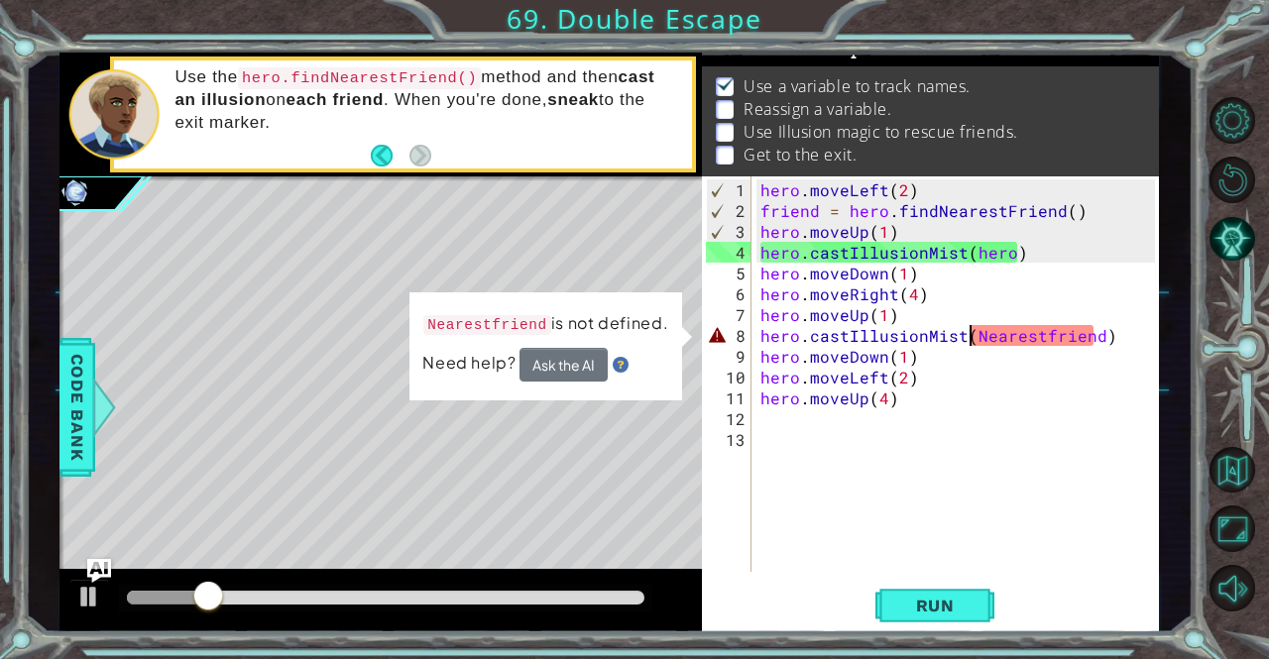
click at [965, 327] on div "hero . moveLeft ( 2 ) friend = hero . findNearestFriend ( ) hero . moveUp ( 1 )…" at bounding box center [959, 397] width 407 height 437
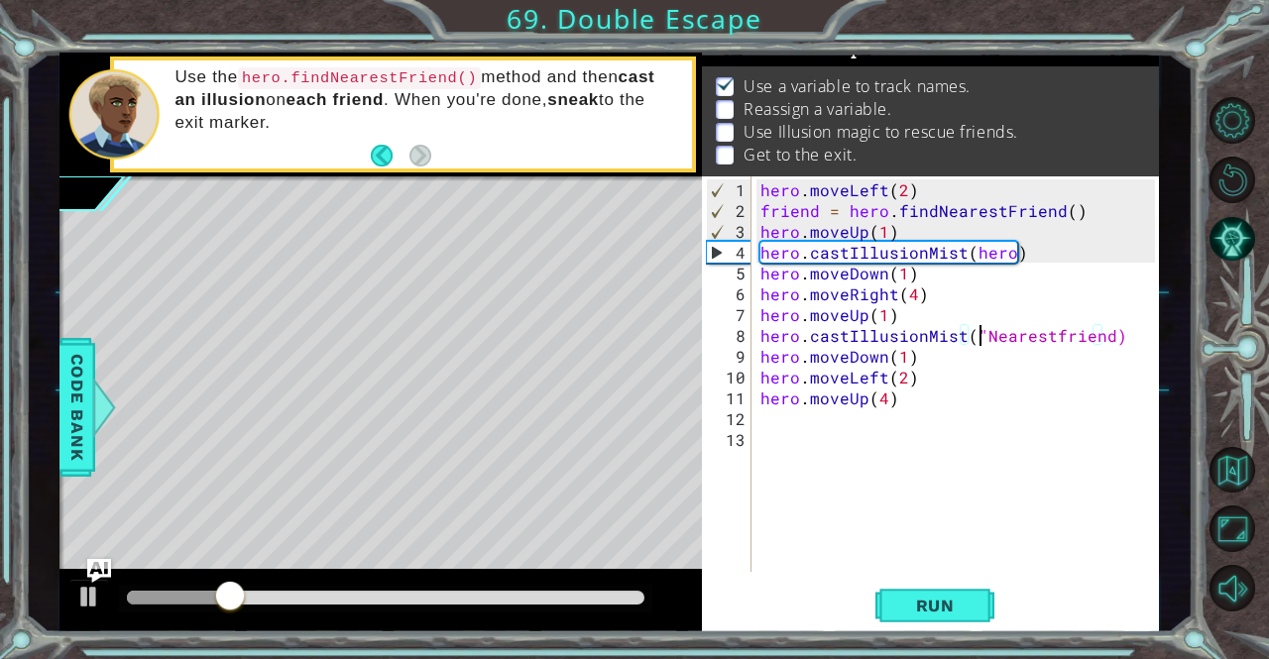
scroll to position [0, 14]
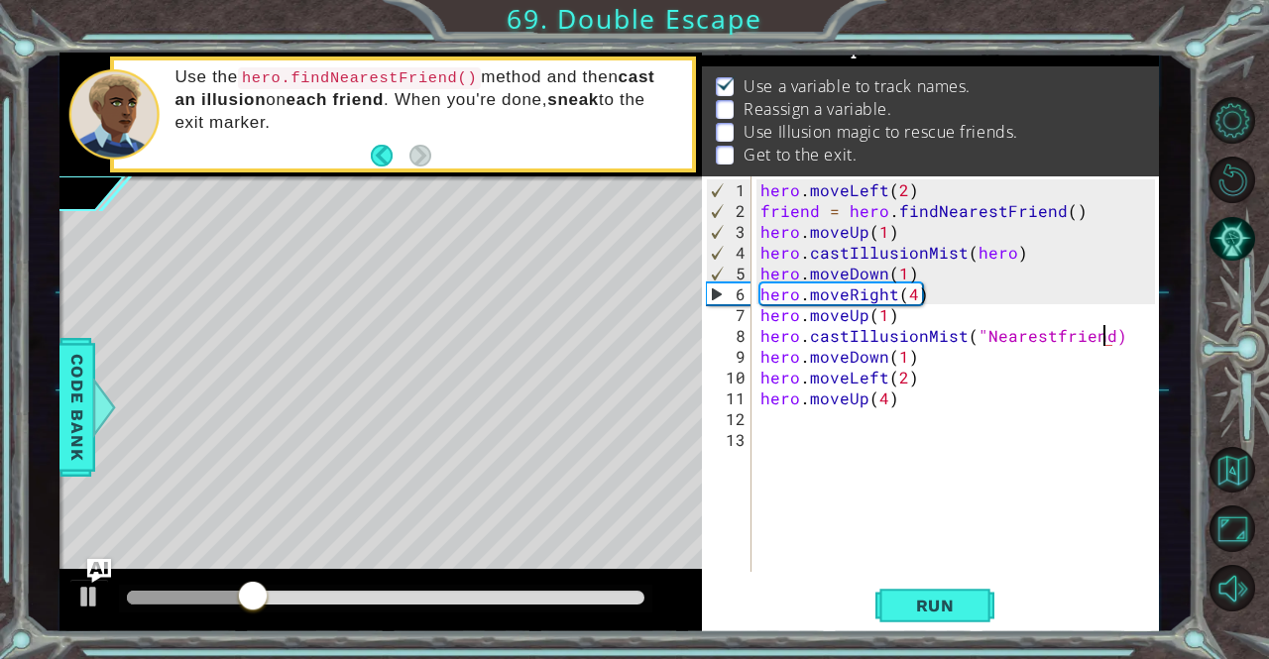
click at [1102, 340] on div "hero . moveLeft ( 2 ) friend = hero . findNearestFriend ( ) hero . moveUp ( 1 )…" at bounding box center [959, 397] width 407 height 437
click at [952, 611] on span "Run" at bounding box center [935, 606] width 78 height 20
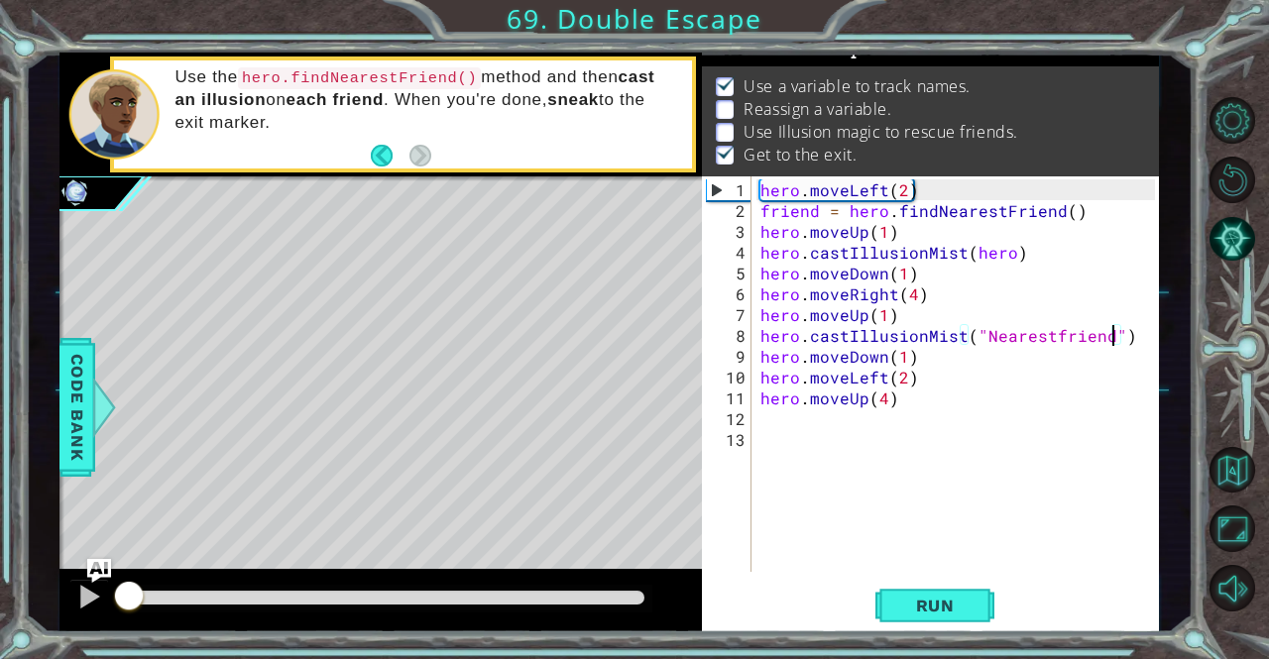
drag, startPoint x: 181, startPoint y: 589, endPoint x: 7, endPoint y: 586, distance: 174.5
click at [7, 586] on div "1 ההההההההההההההההההההההההההההההההההההההההההההההההההההההההההההההההההההההההההההה…" at bounding box center [634, 329] width 1269 height 659
click at [890, 306] on div "hero . moveLeft ( 2 ) friend = hero . findNearestFriend ( ) hero . moveUp ( 1 )…" at bounding box center [959, 397] width 407 height 437
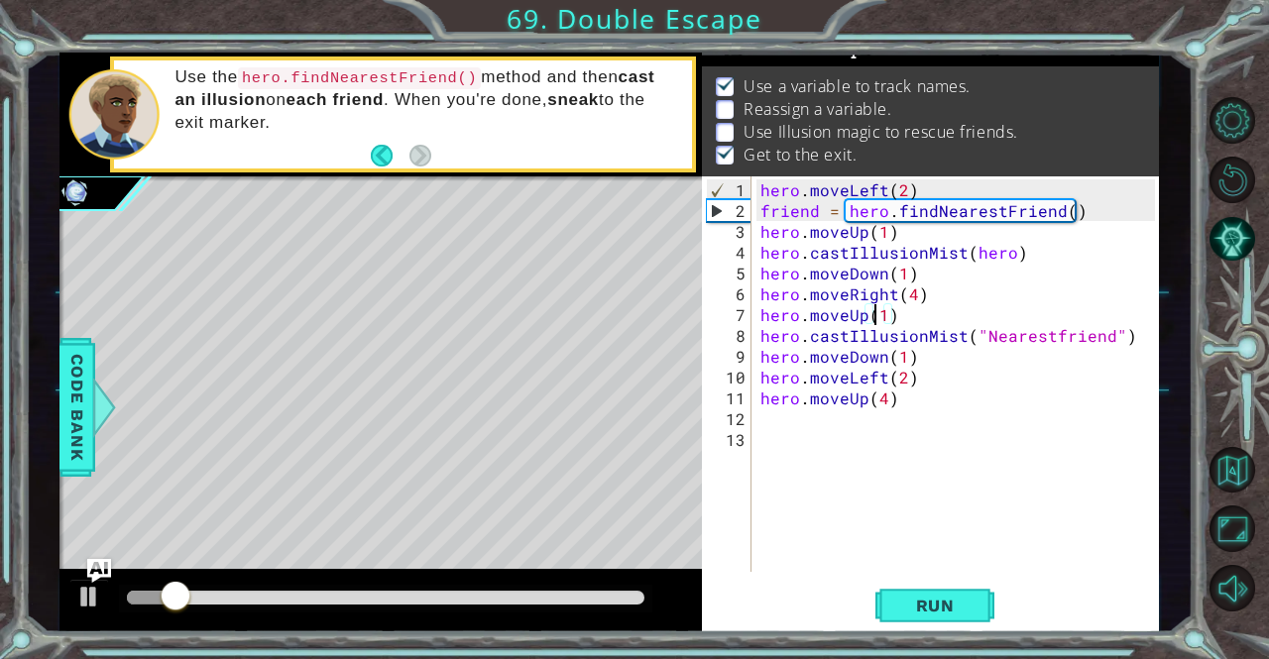
click at [877, 314] on div "hero . moveLeft ( 2 ) friend = hero . findNearestFriend ( ) hero . moveUp ( 1 )…" at bounding box center [959, 397] width 407 height 437
click at [879, 314] on div "hero . moveLeft ( 2 ) friend = hero . findNearestFriend ( ) hero . moveUp ( 1 )…" at bounding box center [959, 397] width 407 height 437
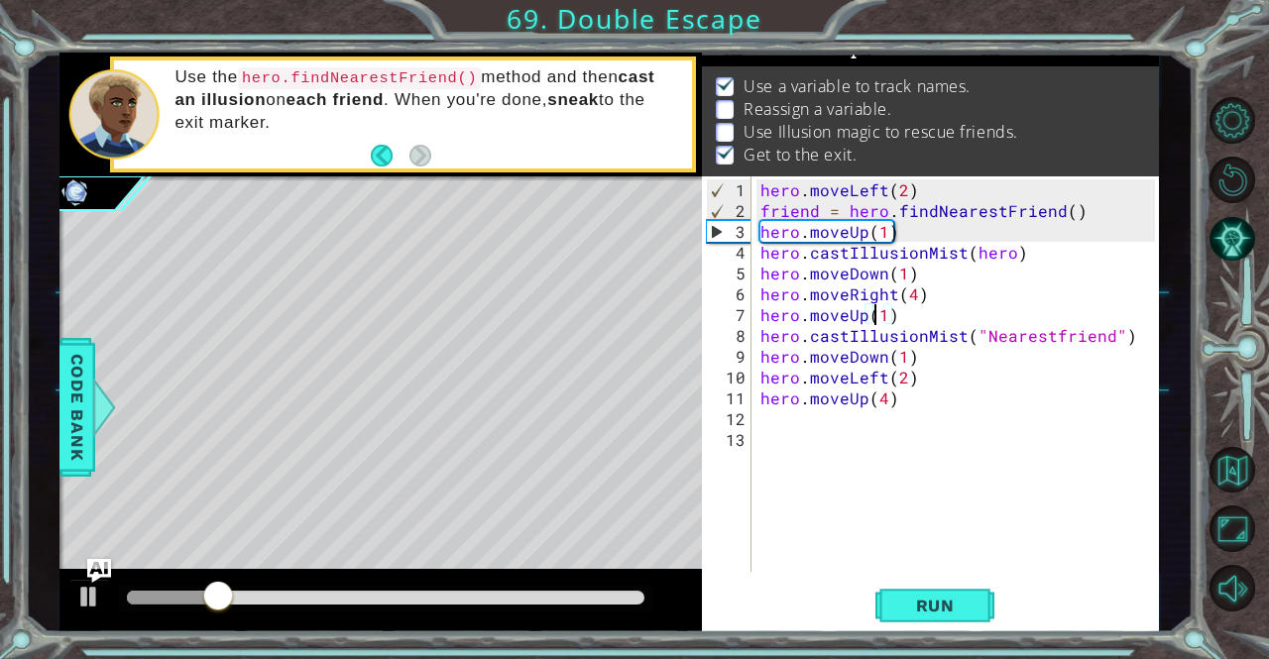
click at [879, 314] on div "hero . moveLeft ( 2 ) friend = hero . findNearestFriend ( ) hero . moveUp ( 1 )…" at bounding box center [959, 397] width 407 height 437
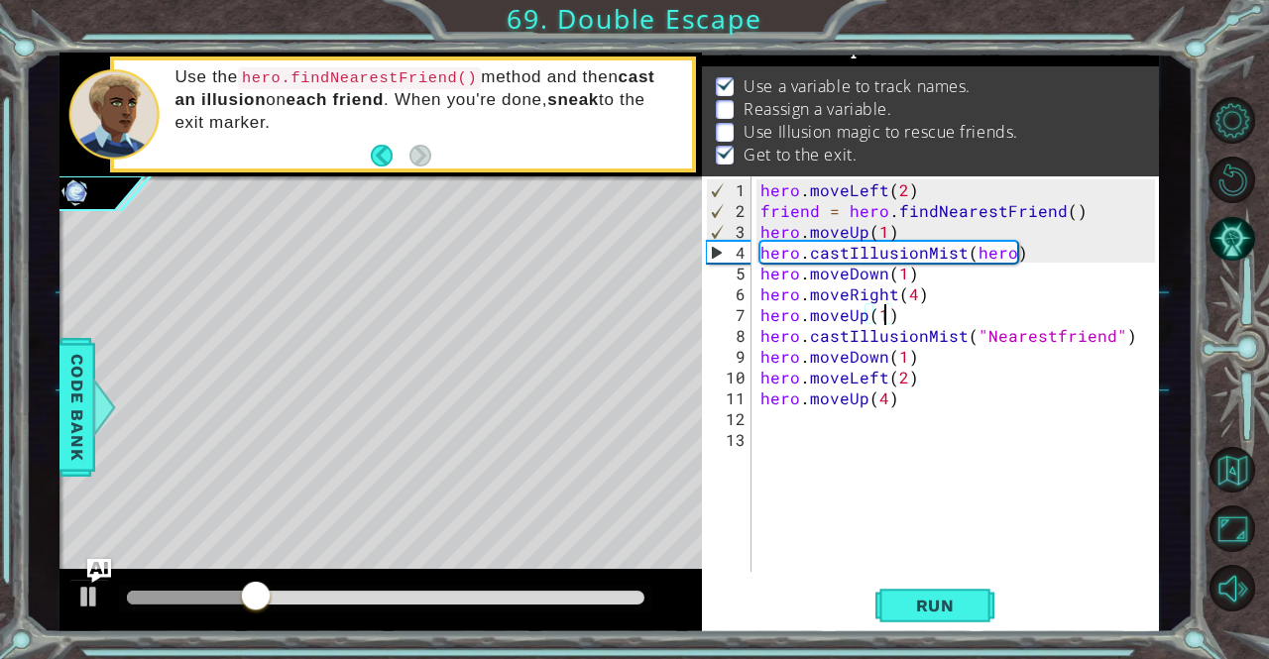
click at [886, 316] on div "hero . moveLeft ( 2 ) friend = hero . findNearestFriend ( ) hero . moveUp ( 1 )…" at bounding box center [959, 397] width 407 height 437
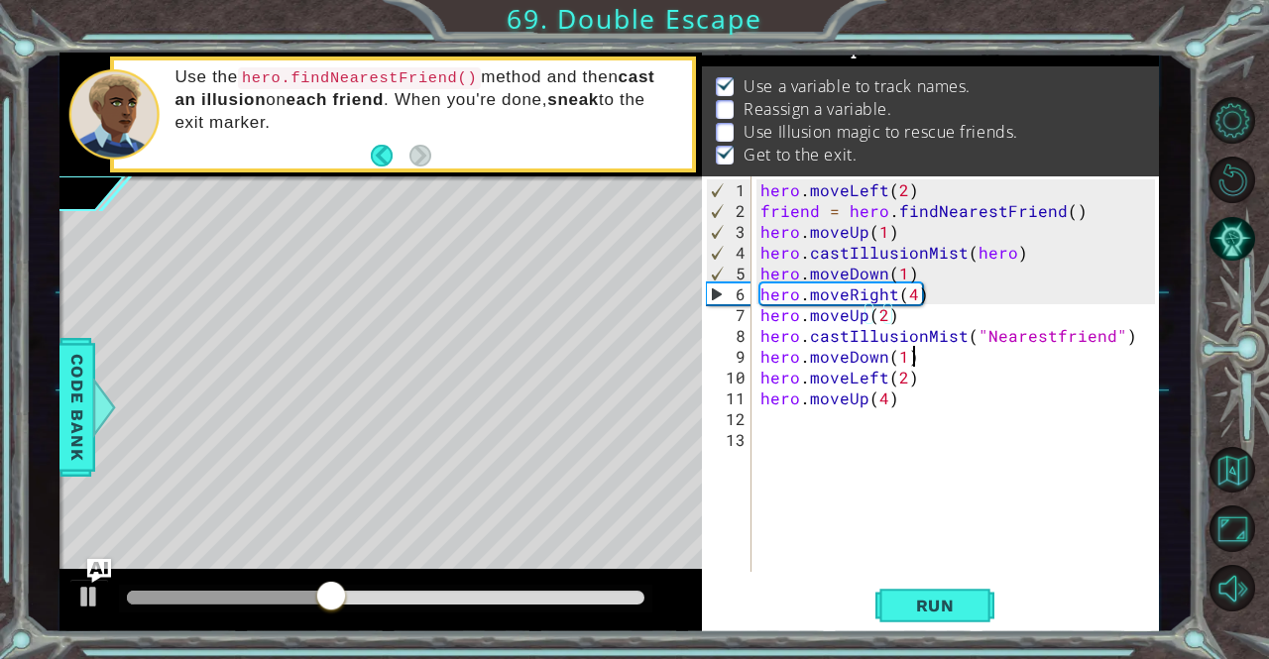
click at [950, 353] on div "hero . moveLeft ( 2 ) friend = hero . findNearestFriend ( ) hero . moveUp ( 1 )…" at bounding box center [959, 397] width 407 height 437
click at [968, 342] on div "hero . moveLeft ( 2 ) friend = hero . findNearestFriend ( ) hero . moveUp ( 1 )…" at bounding box center [959, 397] width 407 height 437
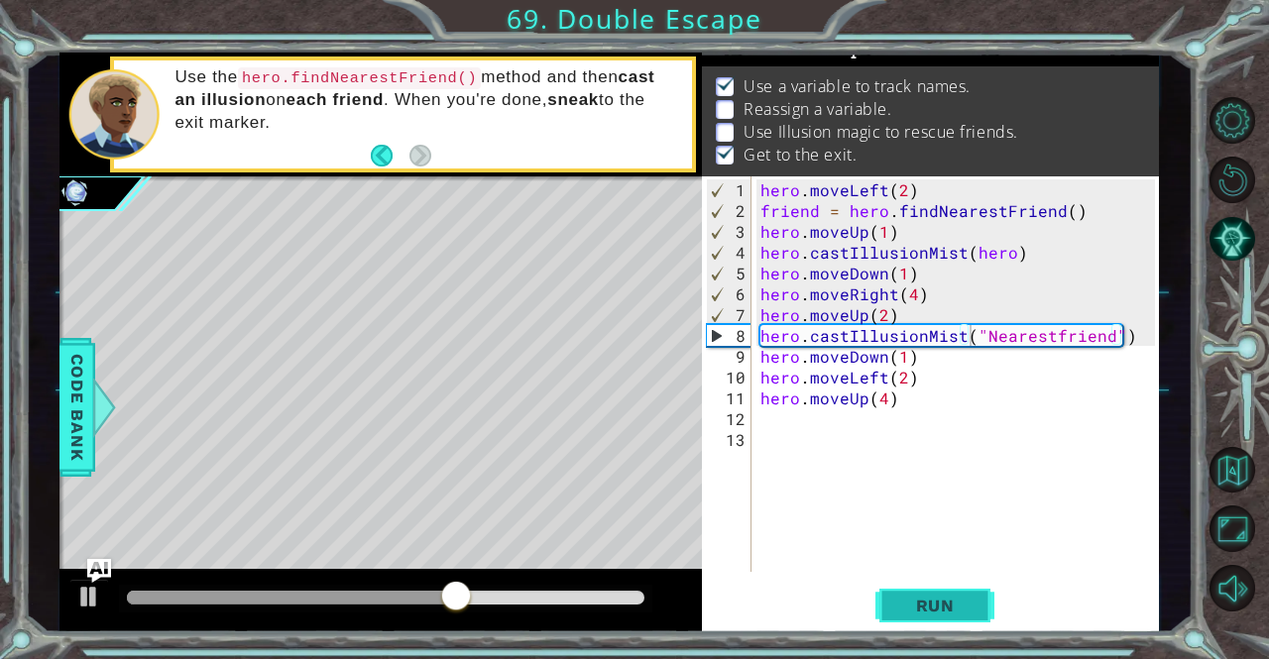
click at [892, 602] on button "Run" at bounding box center [934, 606] width 119 height 46
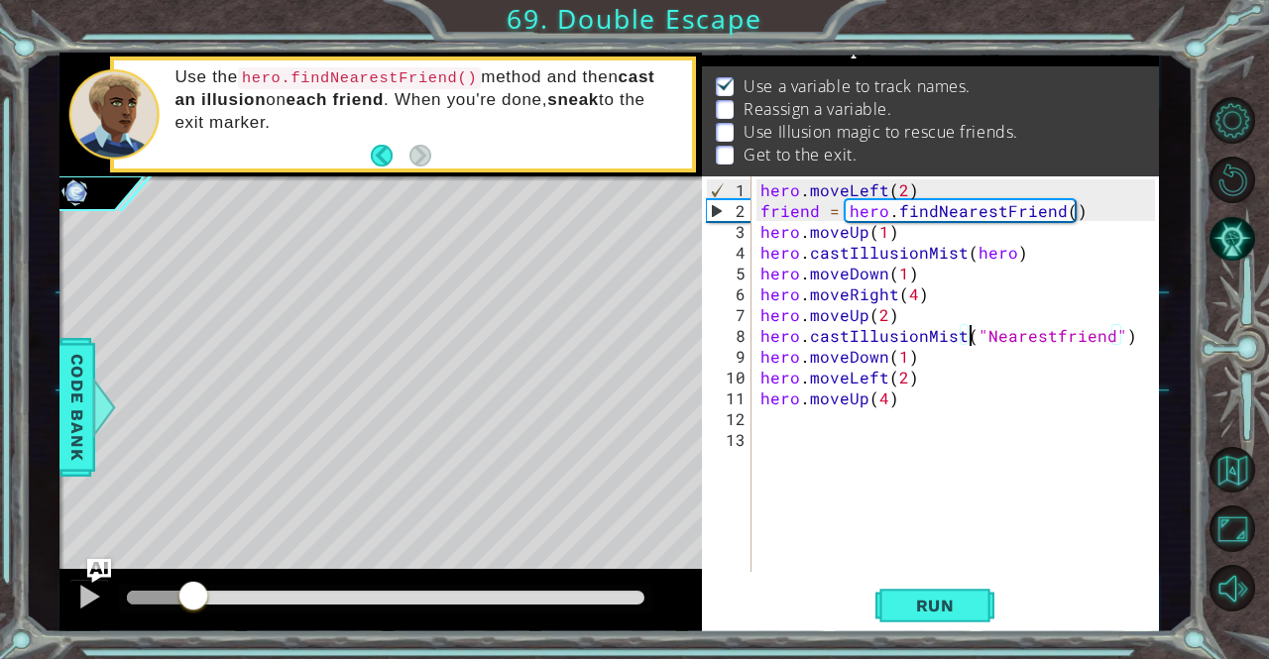
drag, startPoint x: 169, startPoint y: 586, endPoint x: 0, endPoint y: 663, distance: 185.4
click at [0, 658] on html "1 ההההההההההההההההההההההההההההההההההההההההההההההההההההההההההההההההההההההההההההה…" at bounding box center [634, 329] width 1269 height 659
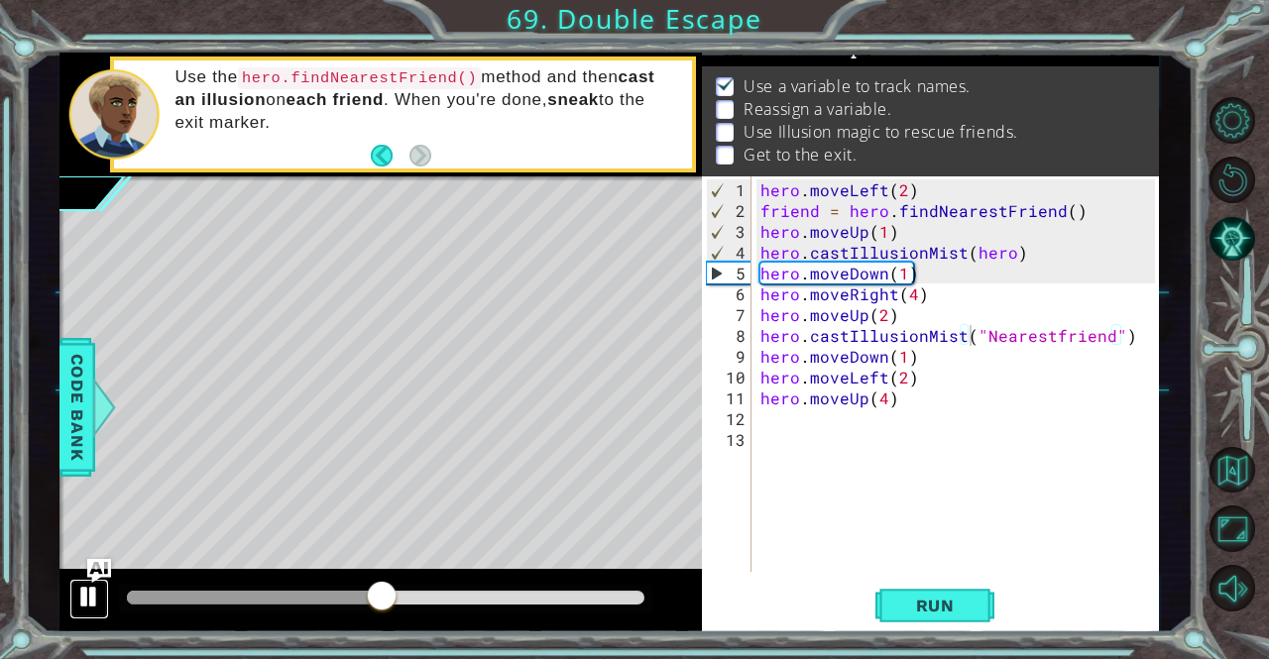
click at [92, 591] on div at bounding box center [89, 597] width 26 height 26
click at [948, 328] on div "hero . moveLeft ( 2 ) friend = hero . findNearestFriend ( ) hero . moveUp ( 1 )…" at bounding box center [959, 397] width 407 height 437
click at [936, 313] on div "hero . moveLeft ( 2 ) friend = hero . findNearestFriend ( ) hero . moveUp ( 1 )…" at bounding box center [959, 397] width 407 height 437
type textarea "hero.moveUp(2)"
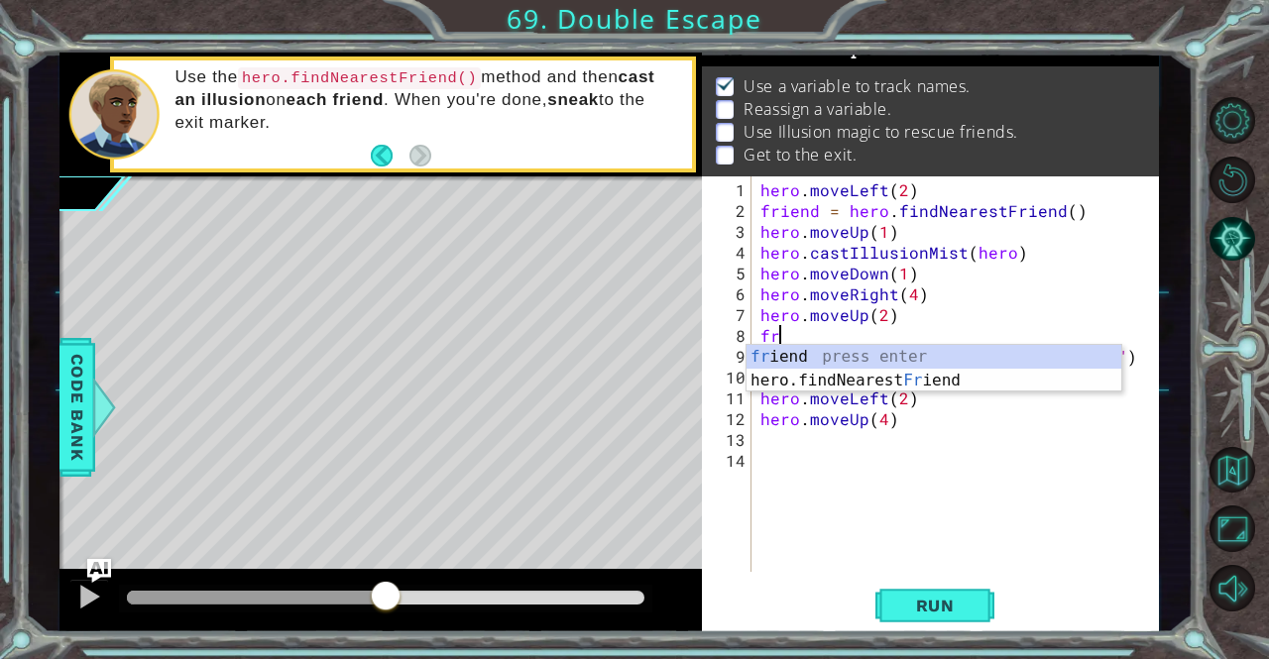
scroll to position [0, 0]
type textarea "friend"
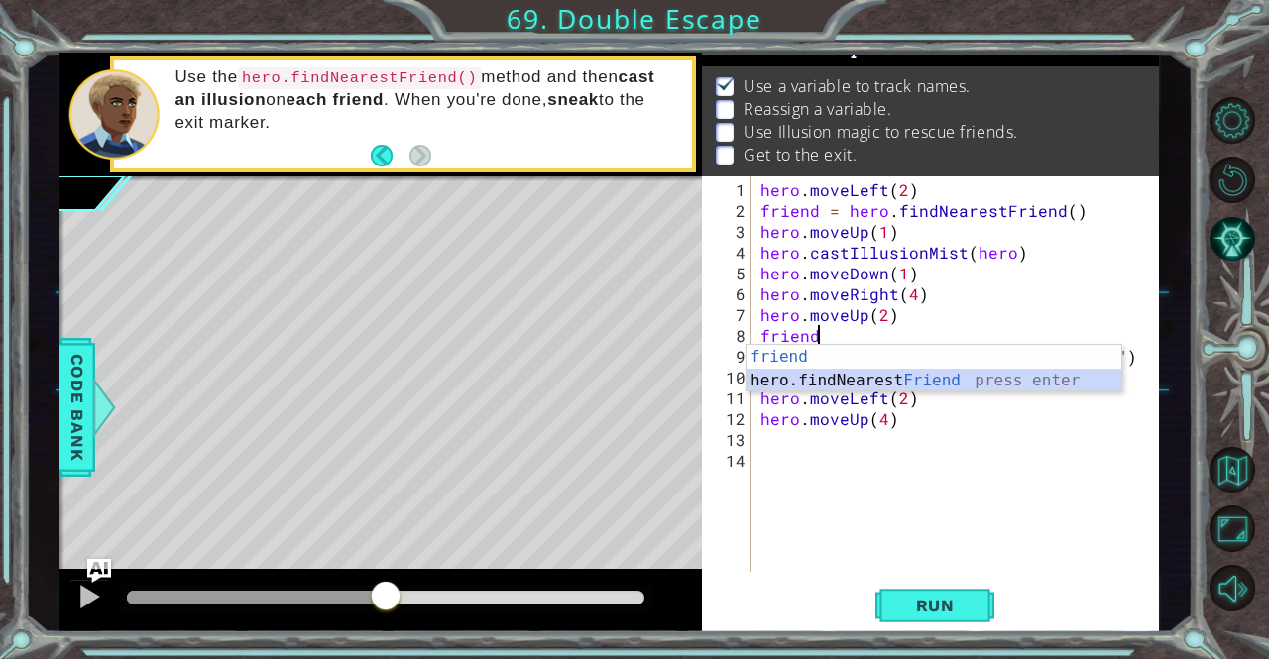
click at [918, 380] on div "friend press enter hero.findNearest Friend press enter" at bounding box center [934, 392] width 376 height 95
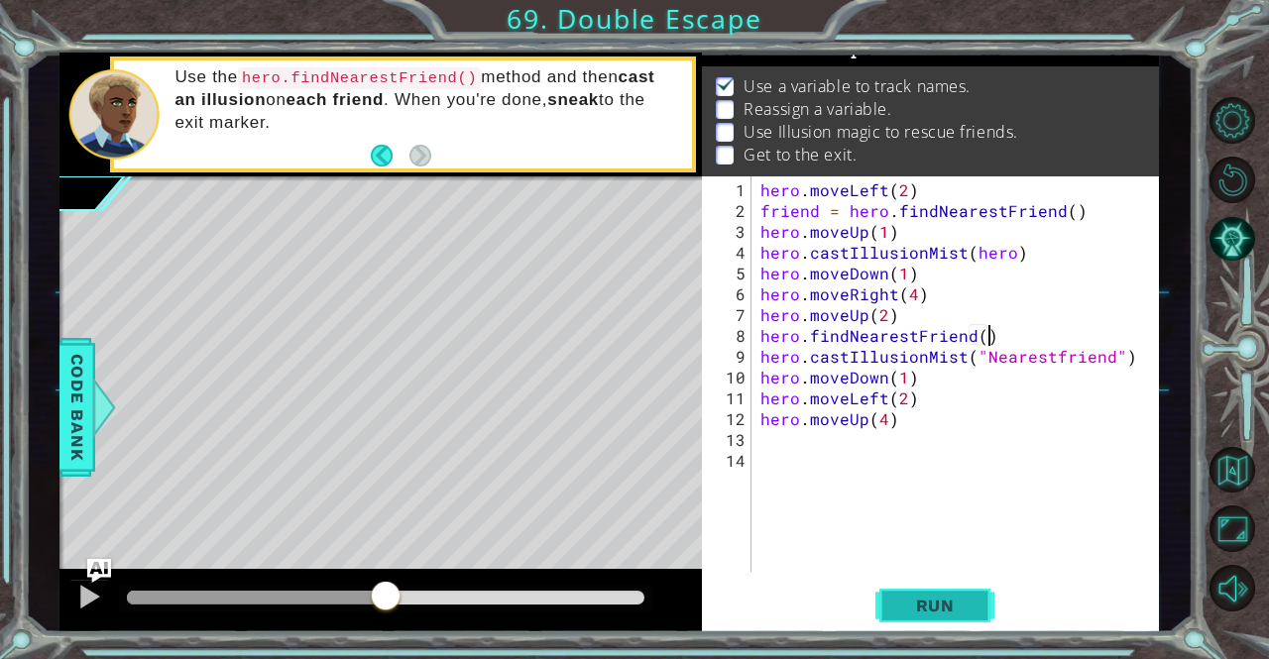
click at [928, 603] on span "Run" at bounding box center [935, 606] width 78 height 20
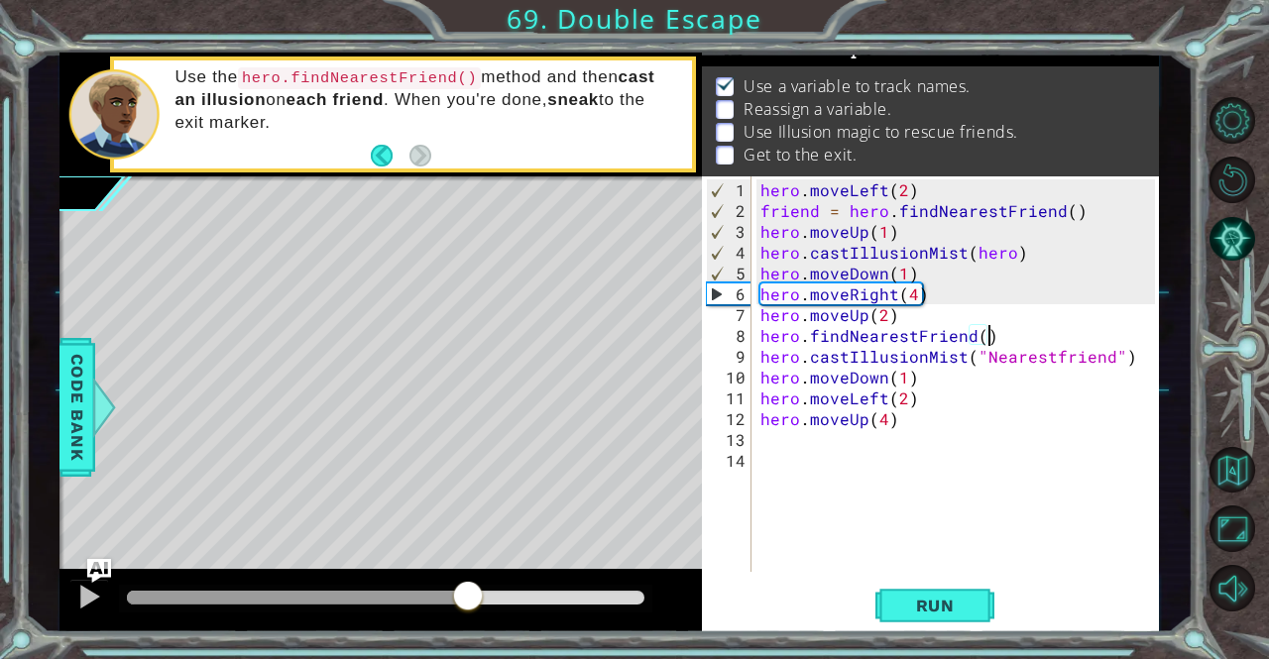
drag, startPoint x: 283, startPoint y: 596, endPoint x: 467, endPoint y: 703, distance: 213.2
click at [467, 658] on html "1 ההההההההההההההההההההההההההההההההההההההההההההההההההההההההההההההההההההההההההההה…" at bounding box center [634, 329] width 1269 height 659
click at [886, 321] on div "hero . moveLeft ( 2 ) friend = hero . findNearestFriend ( ) hero . moveUp ( 1 )…" at bounding box center [959, 397] width 407 height 437
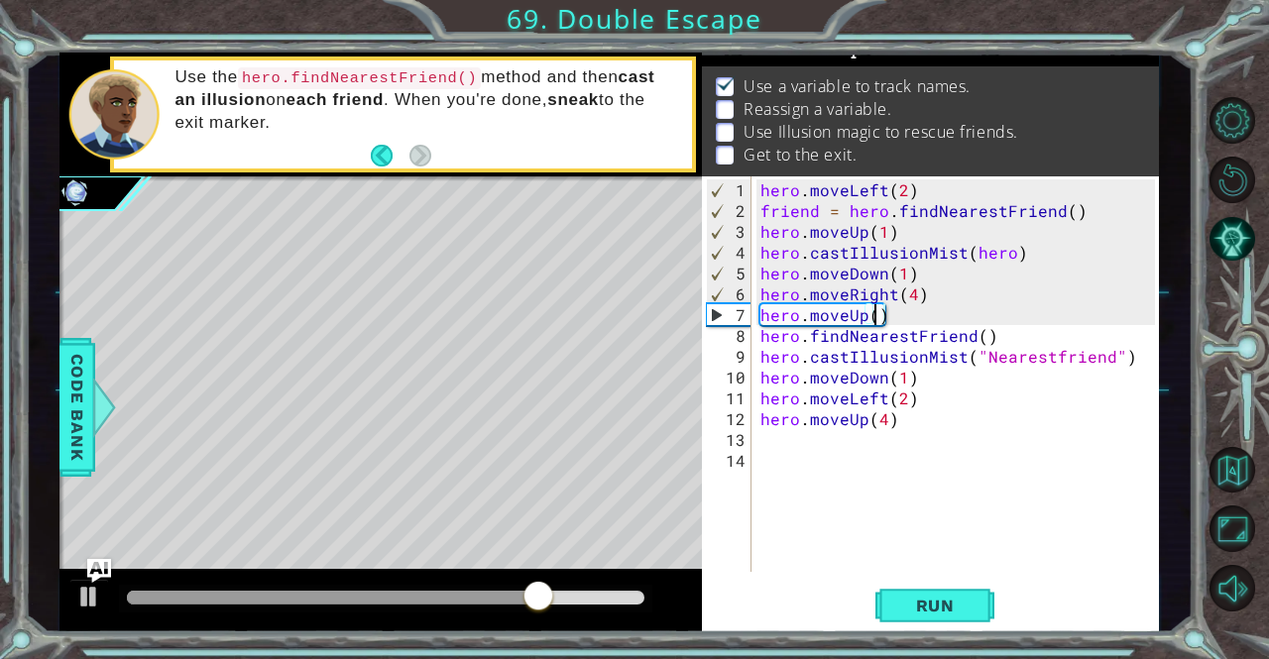
scroll to position [0, 7]
click at [1045, 326] on div "hero . moveLeft ( 2 ) friend = hero . findNearestFriend ( ) hero . moveUp ( 1 )…" at bounding box center [959, 397] width 407 height 437
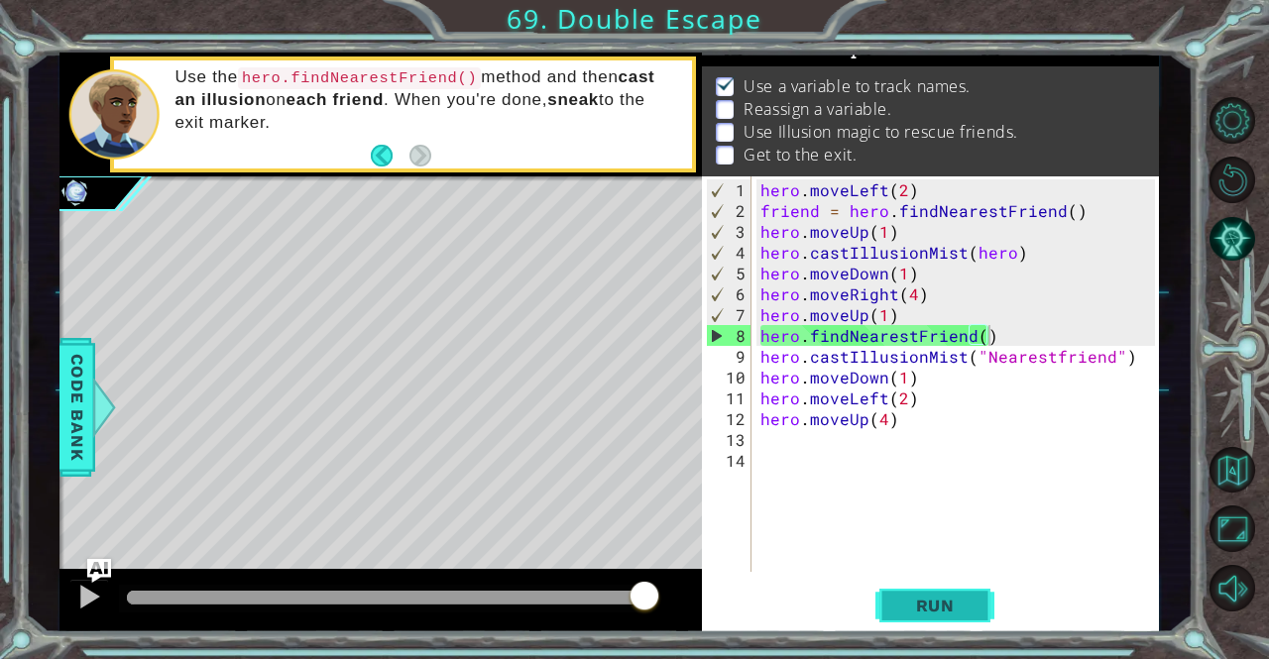
click at [964, 618] on button "Run" at bounding box center [934, 606] width 119 height 46
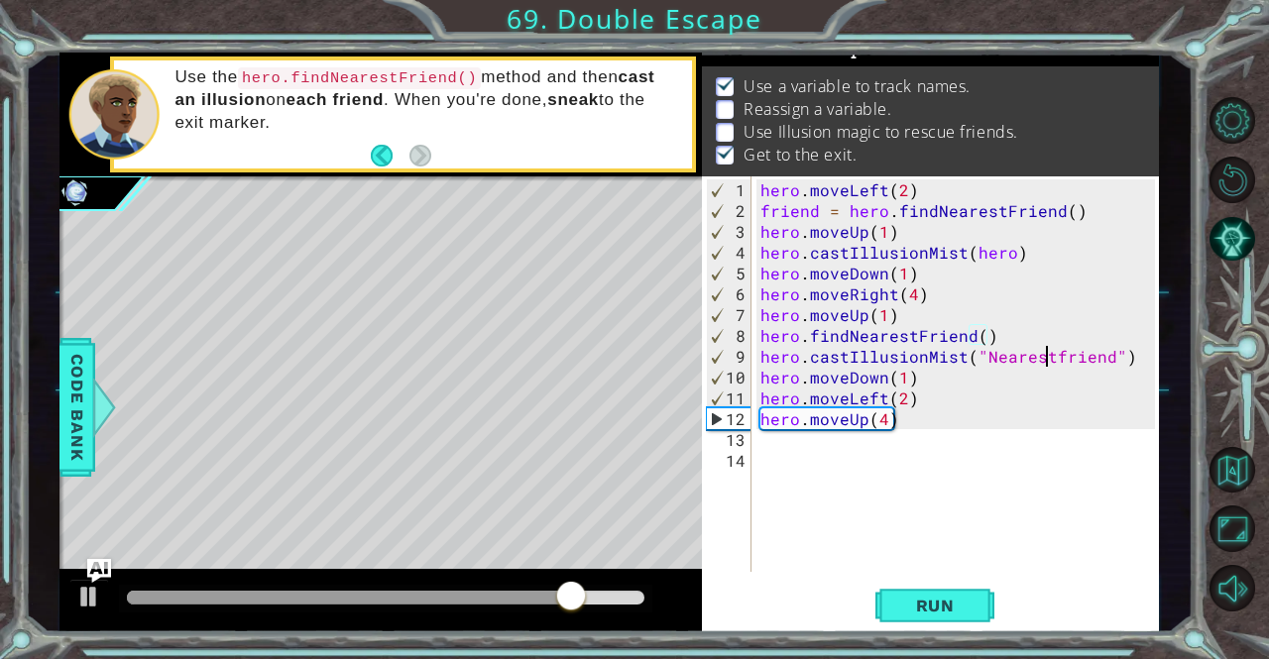
click at [1047, 354] on div "hero . moveLeft ( 2 ) friend = hero . findNearestFriend ( ) hero . moveUp ( 1 )…" at bounding box center [959, 397] width 407 height 437
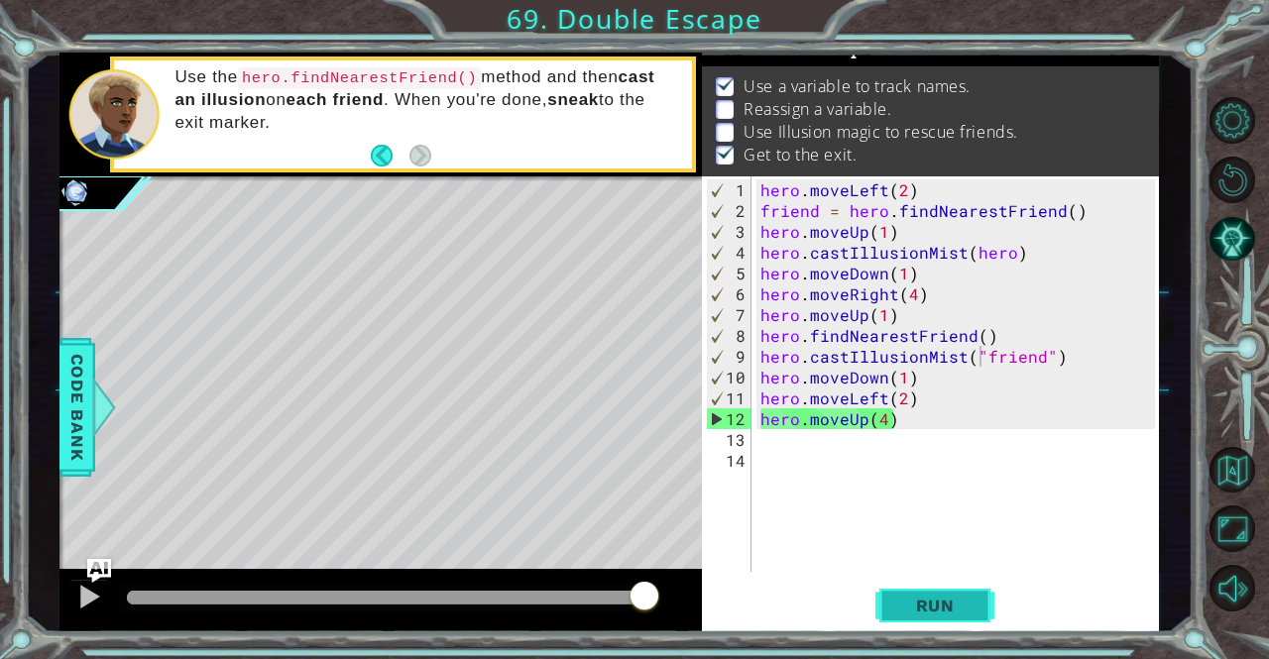
click at [966, 591] on button "Run" at bounding box center [934, 606] width 119 height 46
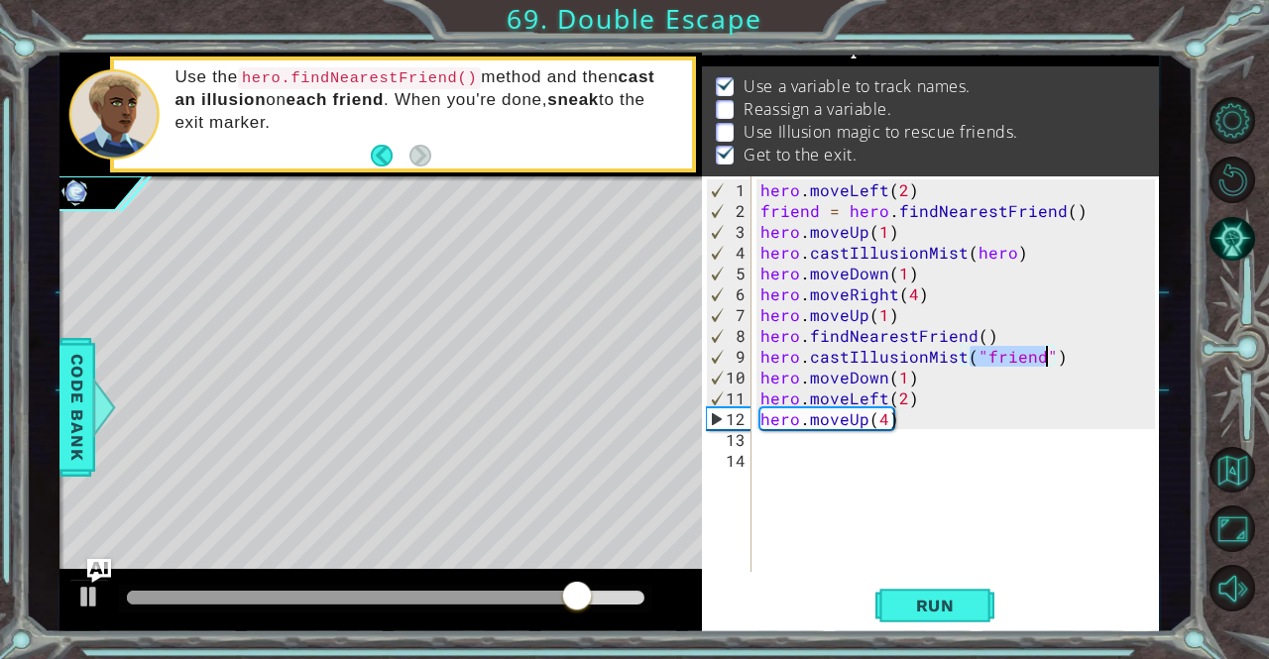
drag, startPoint x: 971, startPoint y: 353, endPoint x: 1047, endPoint y: 354, distance: 75.3
click at [1047, 354] on div "hero . moveLeft ( 2 ) friend = hero . findNearestFriend ( ) hero . moveUp ( 1 )…" at bounding box center [959, 397] width 407 height 437
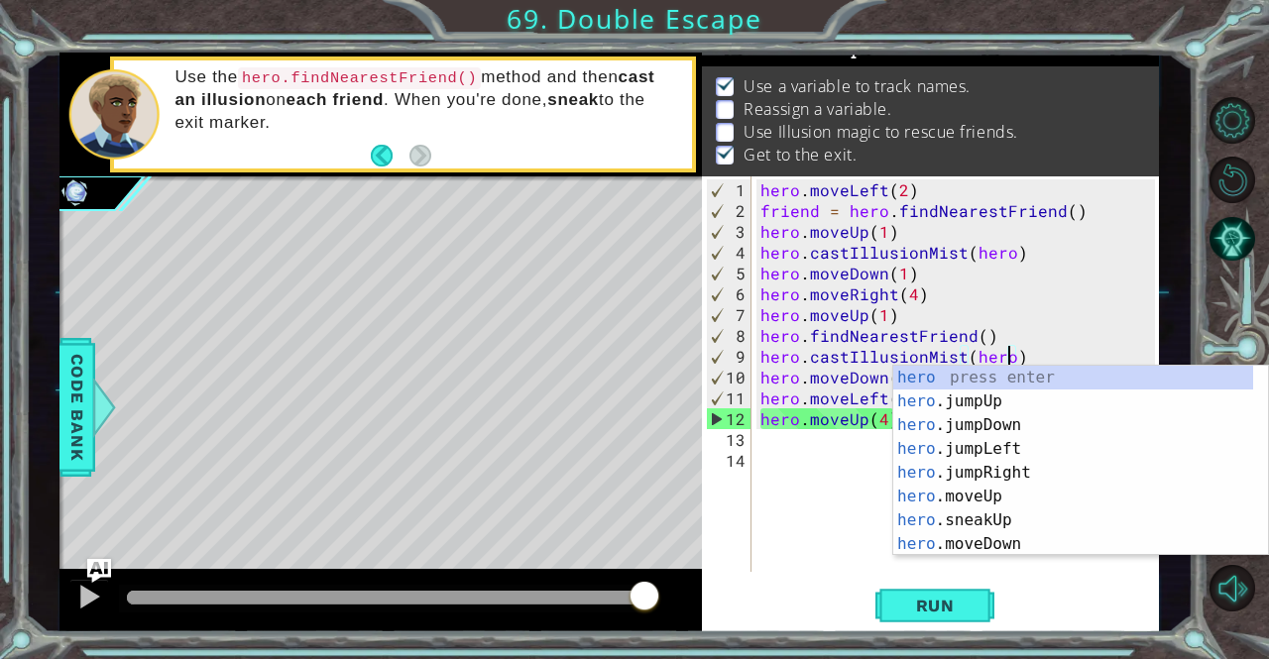
scroll to position [0, 15]
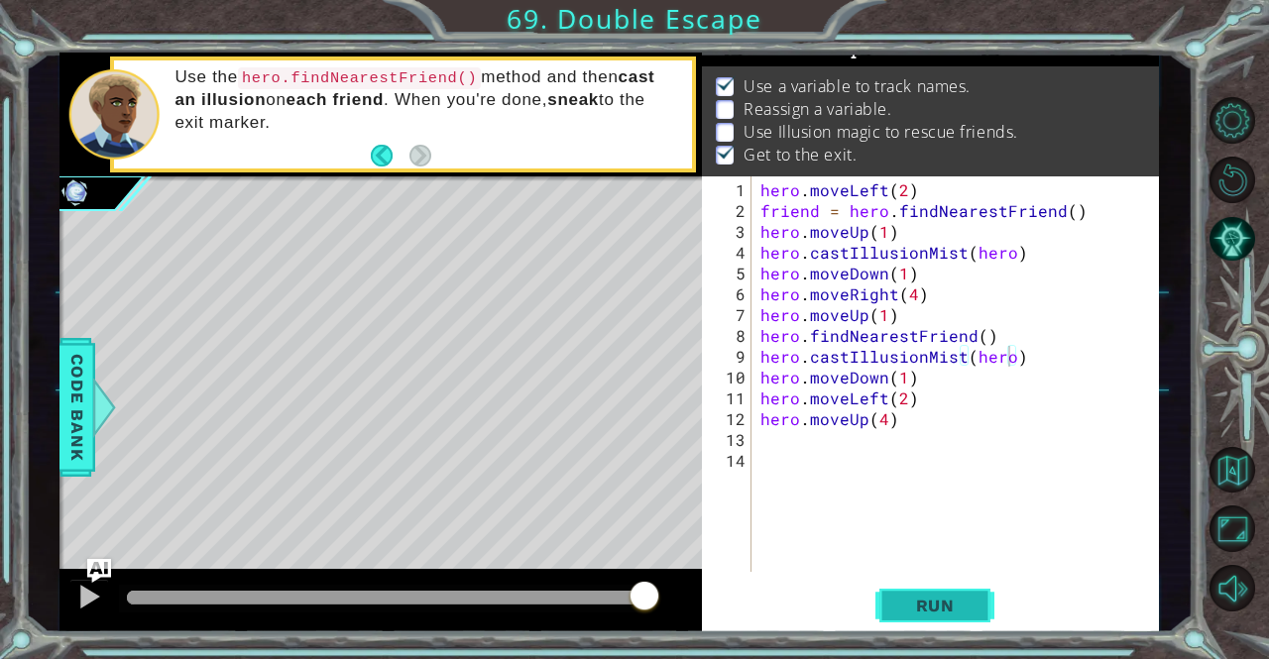
click at [924, 590] on button "Run" at bounding box center [934, 606] width 119 height 46
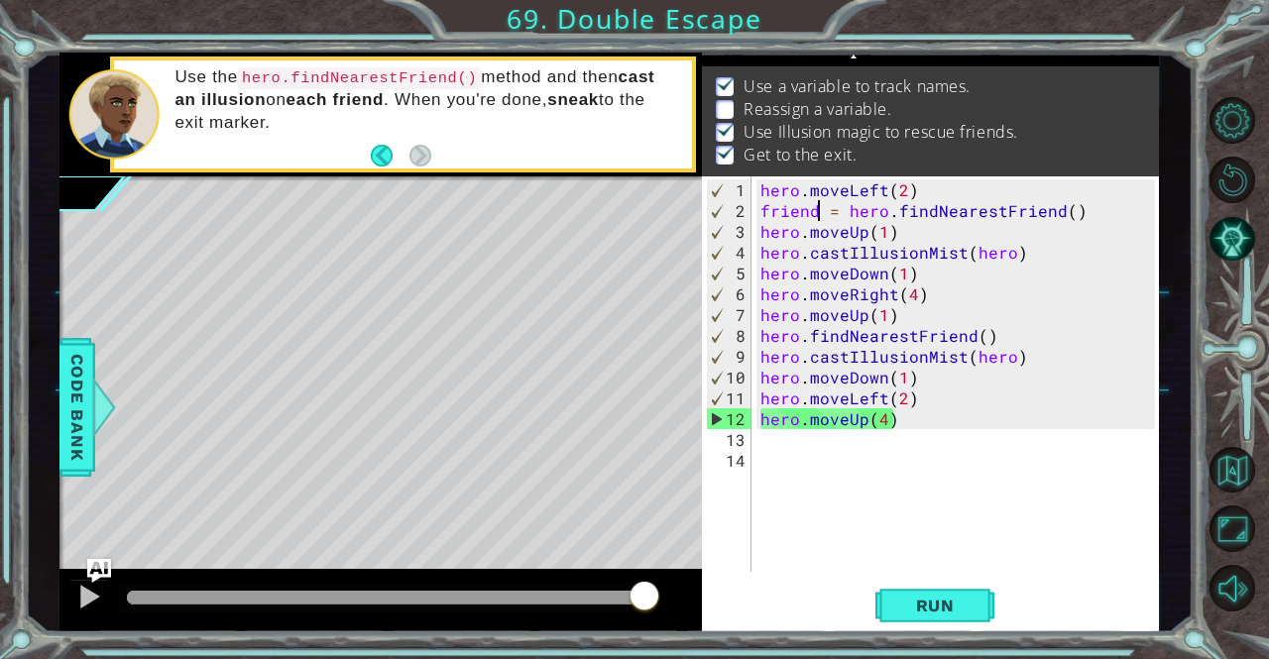
click at [816, 203] on div "hero . moveLeft ( 2 ) friend = hero . findNearestFriend ( ) hero . moveUp ( 1 )…" at bounding box center [959, 397] width 407 height 437
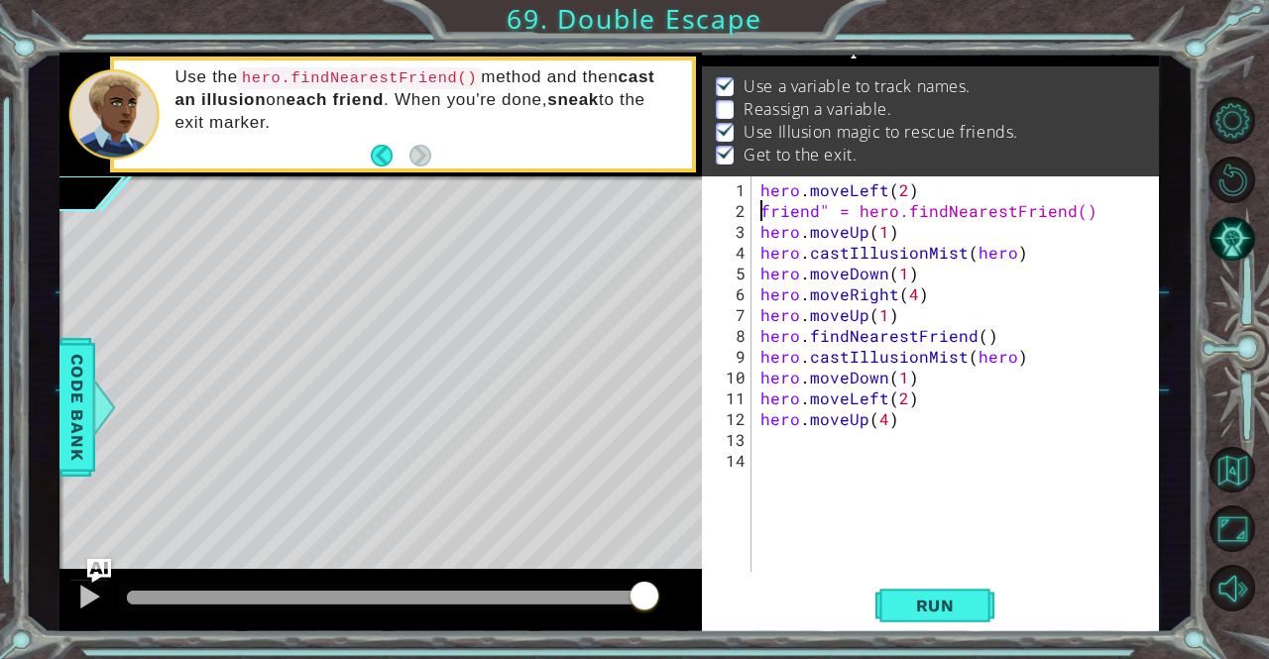
click at [759, 200] on div "hero . moveLeft ( 2 ) friend " = hero.findNearestFriend() hero . moveUp ( 1 ) h…" at bounding box center [959, 397] width 407 height 437
click at [961, 596] on span "Run" at bounding box center [935, 606] width 78 height 20
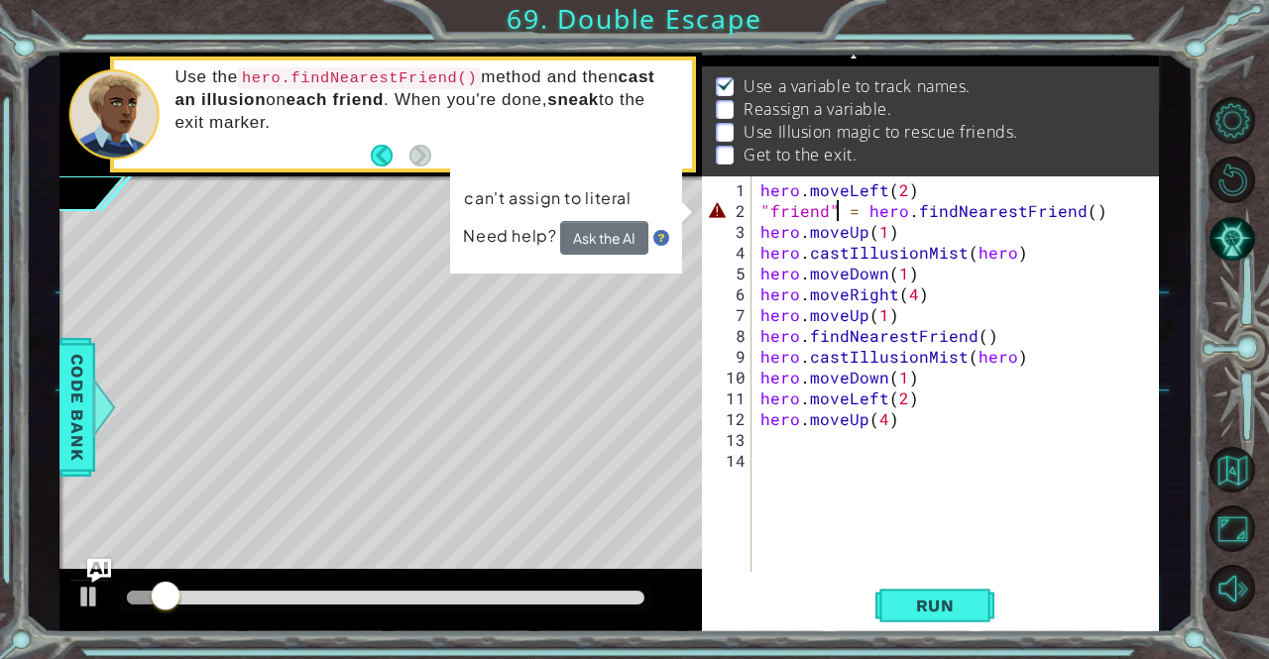
click at [839, 213] on div "hero . moveLeft ( 2 ) "friend" = hero . findNearestFriend ( ) hero . moveUp ( 1…" at bounding box center [959, 397] width 407 height 437
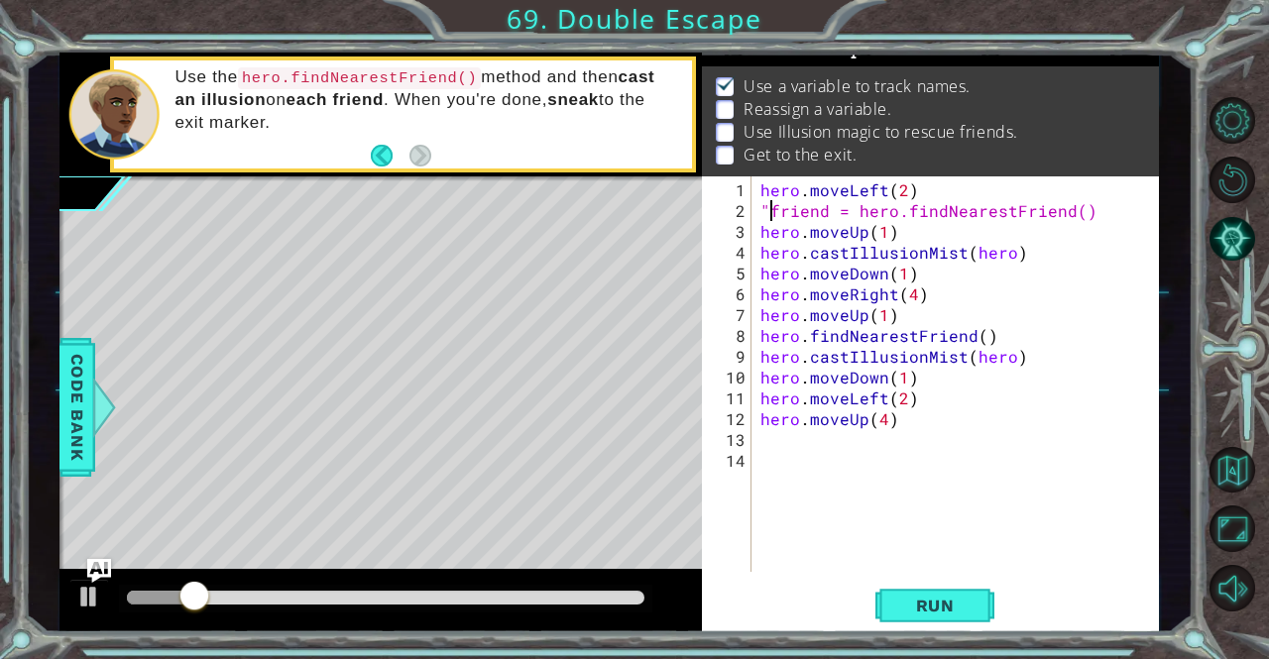
click at [767, 204] on div "hero . moveLeft ( 2 ) "friend = hero.findNearestFriend() hero . moveUp ( 1 ) he…" at bounding box center [959, 397] width 407 height 437
click at [844, 208] on div "hero . moveLeft ( 2 ) friend = hero . findNearestFriend ( ) hero . moveUp ( 1 )…" at bounding box center [959, 397] width 407 height 437
click at [1066, 209] on div "hero . moveLeft ( 2 ) friend = "hero.findNearestFriend() hero . moveUp ( 1 ) he…" at bounding box center [959, 397] width 407 height 437
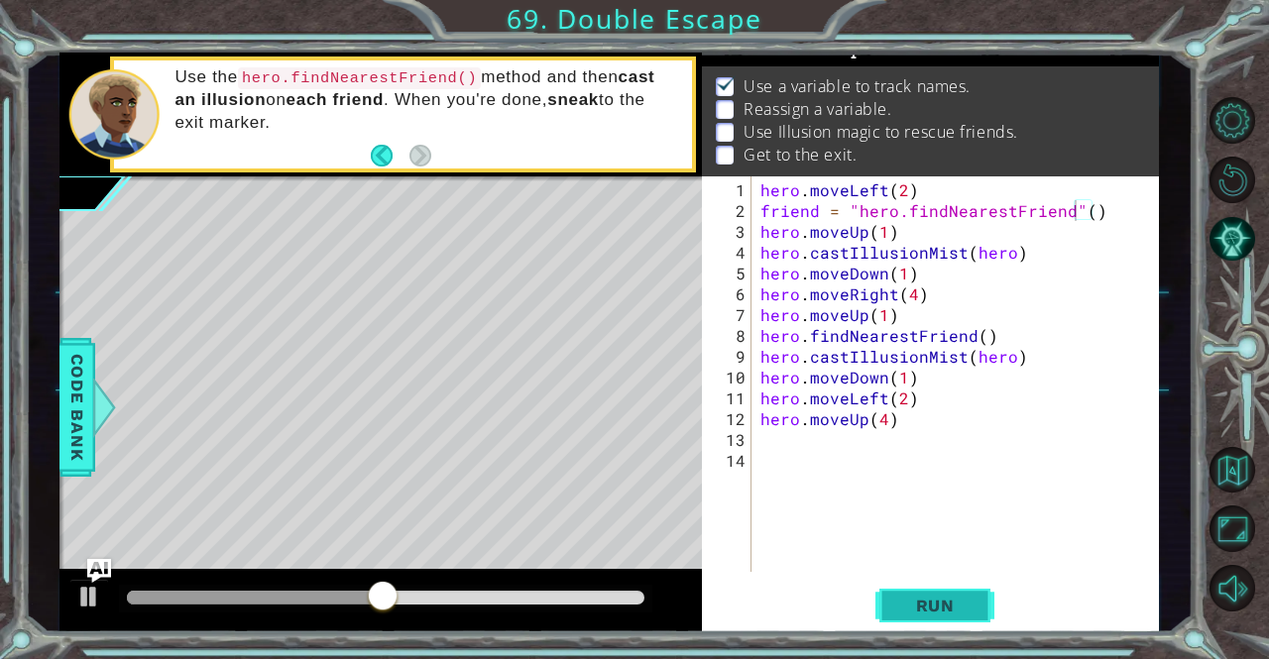
click at [969, 624] on button "Run" at bounding box center [934, 606] width 119 height 46
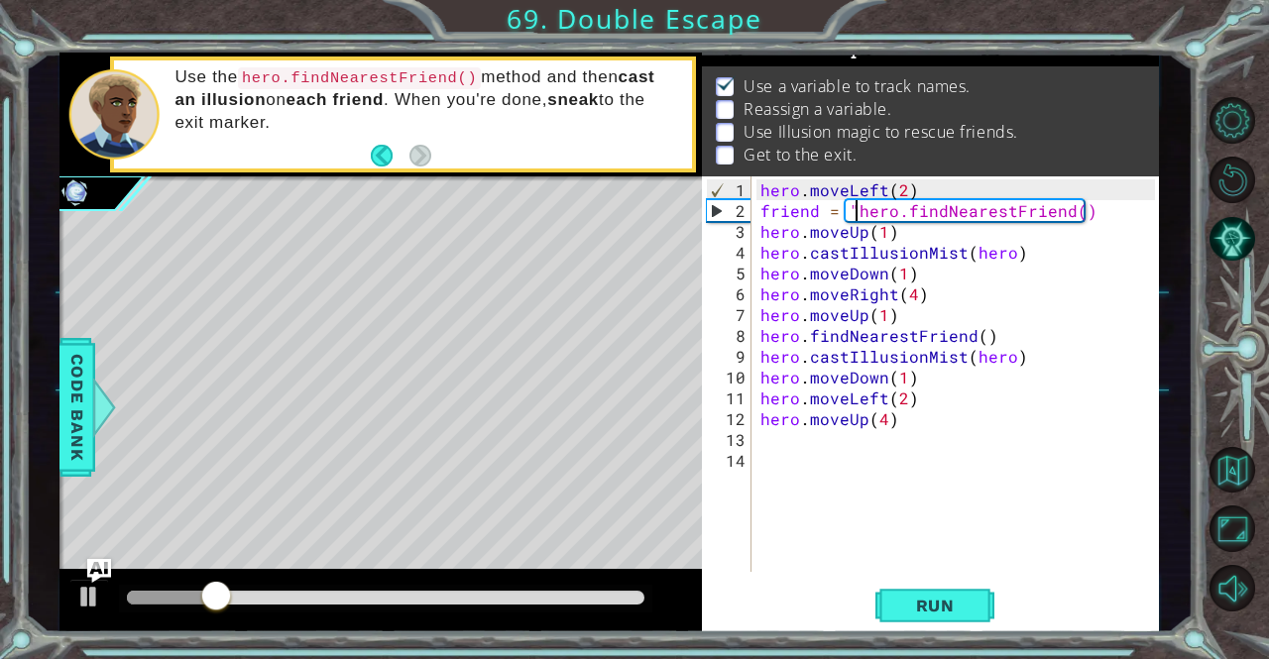
click at [852, 204] on div "hero . moveLeft ( 2 ) friend = "hero.findNearestFriend() hero . moveUp ( 1 ) he…" at bounding box center [959, 397] width 407 height 437
type textarea "friend = hero.findNearestFriend()"
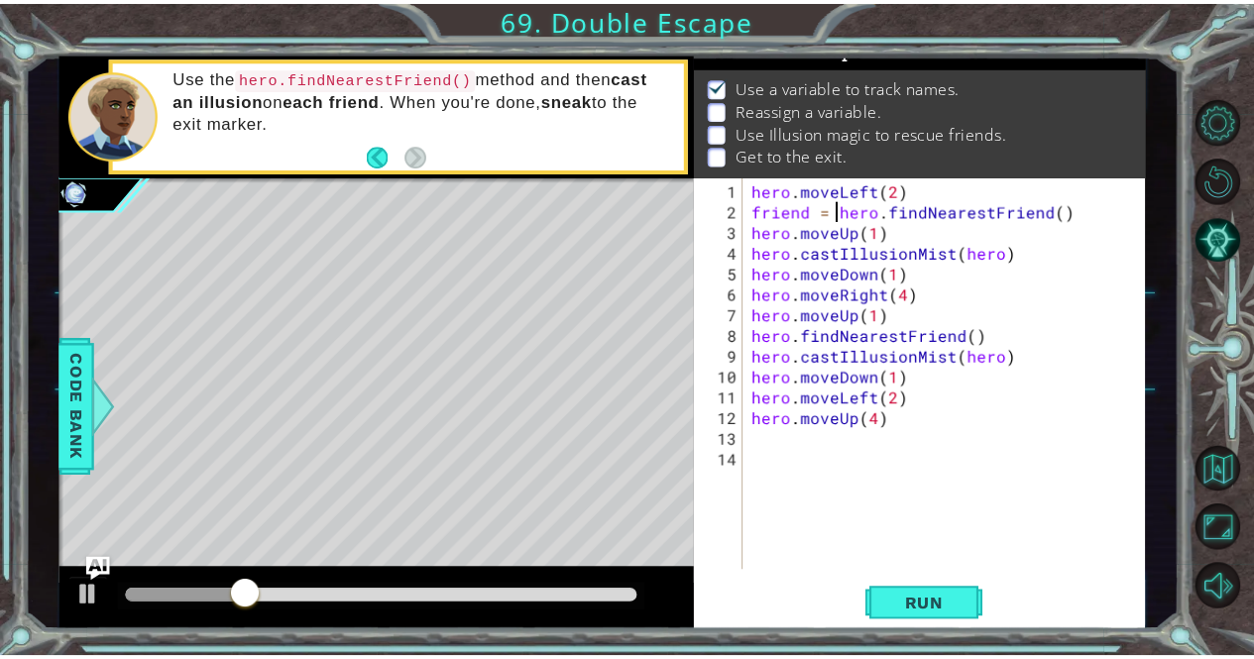
scroll to position [0, 18]
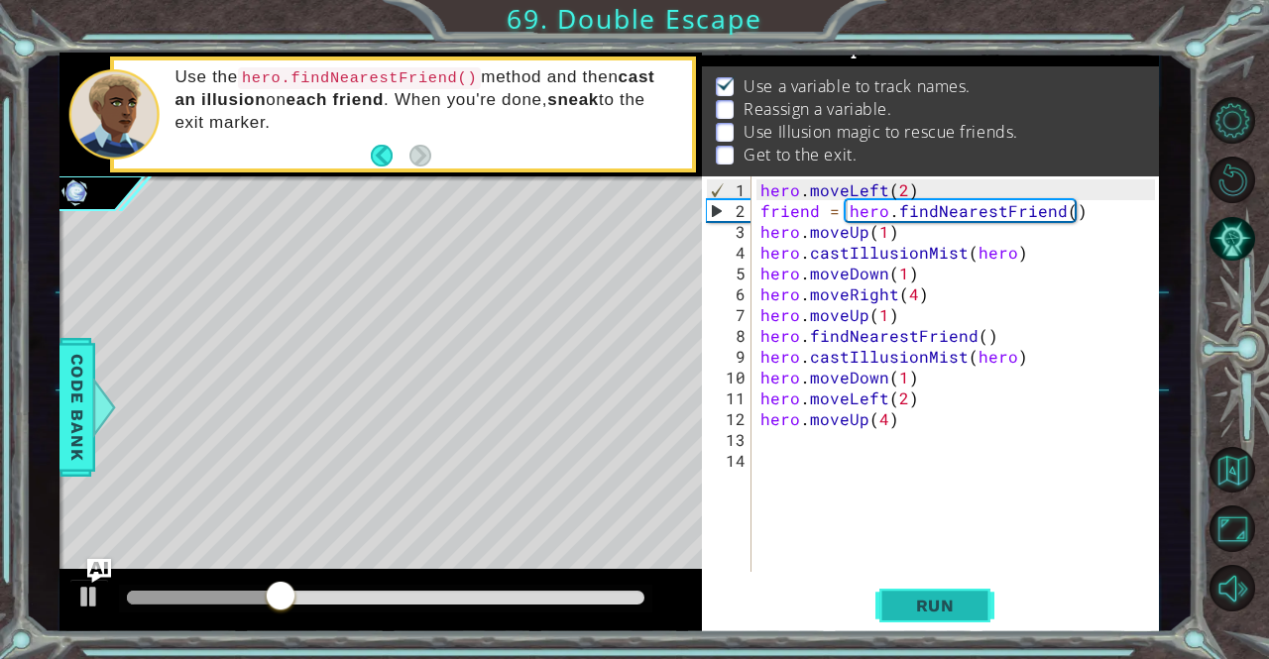
click at [926, 597] on span "Run" at bounding box center [935, 606] width 78 height 20
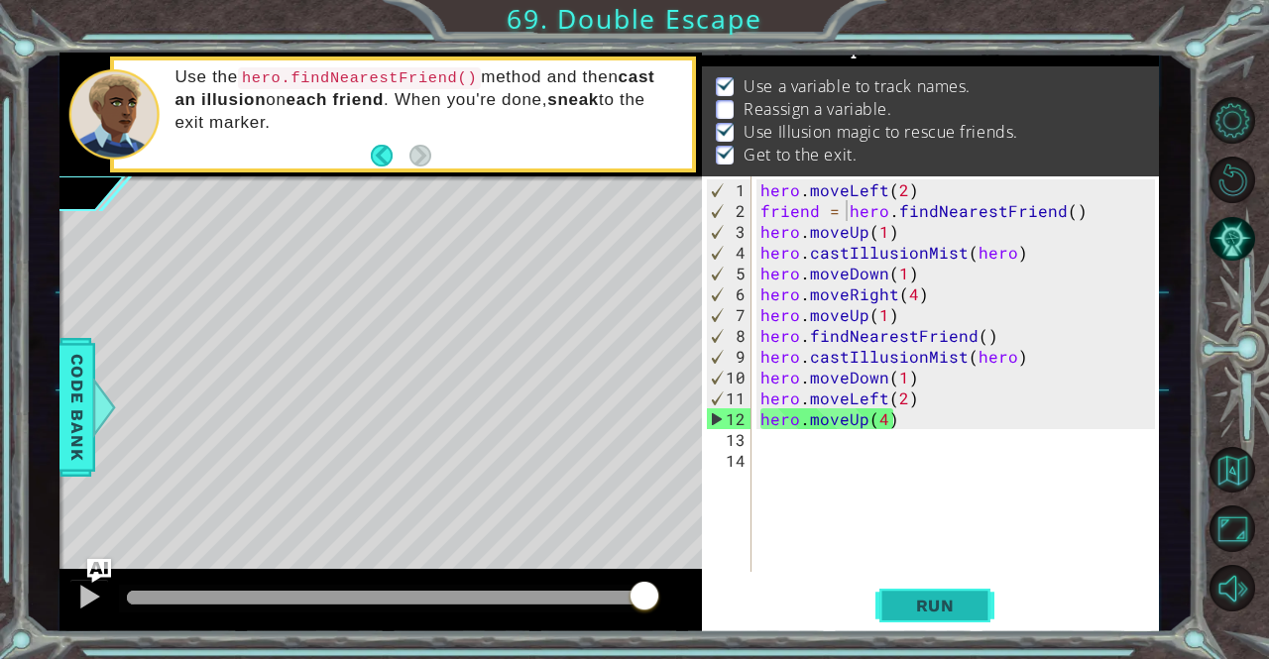
click at [942, 609] on span "Run" at bounding box center [935, 606] width 78 height 20
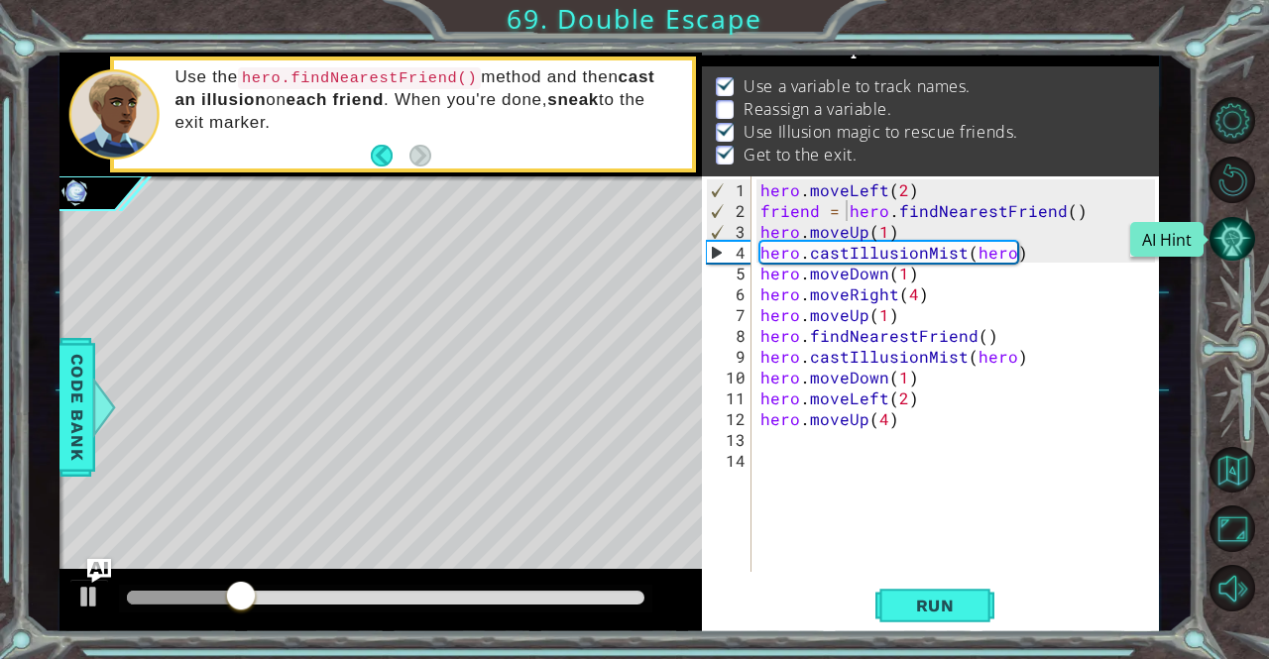
click at [1218, 252] on button "AI Hint" at bounding box center [1232, 239] width 47 height 47
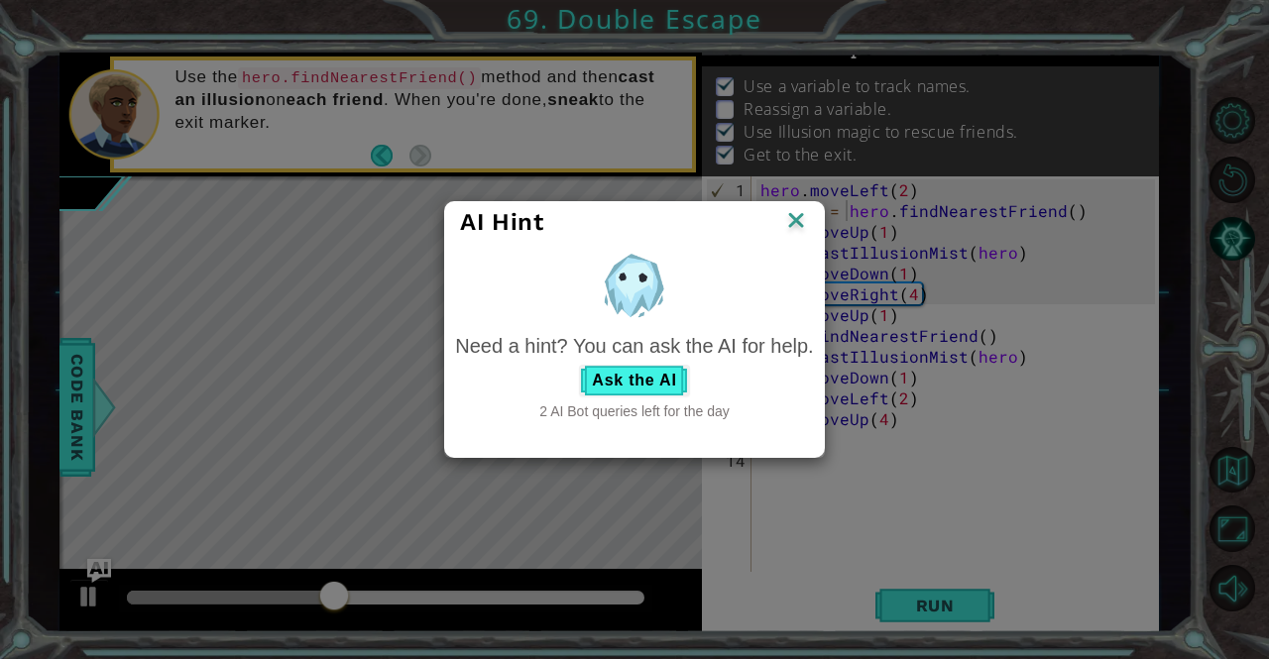
click at [808, 229] on img at bounding box center [796, 222] width 26 height 30
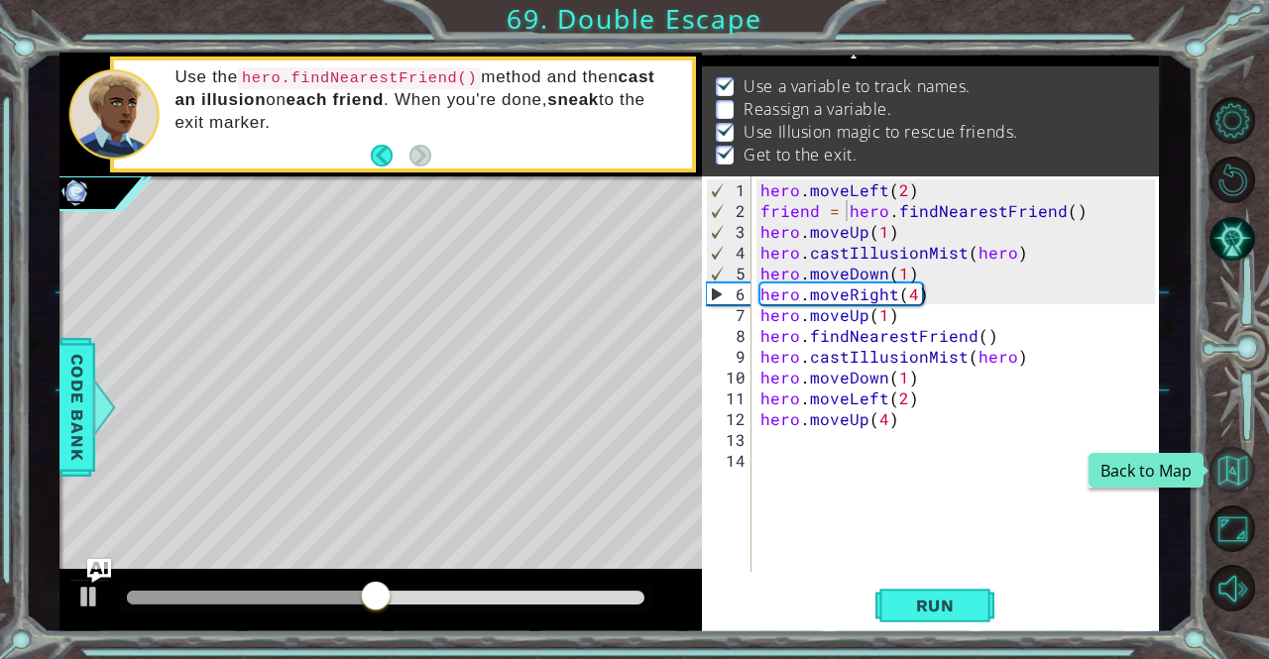
click at [1238, 461] on button "Back to Map" at bounding box center [1232, 470] width 47 height 47
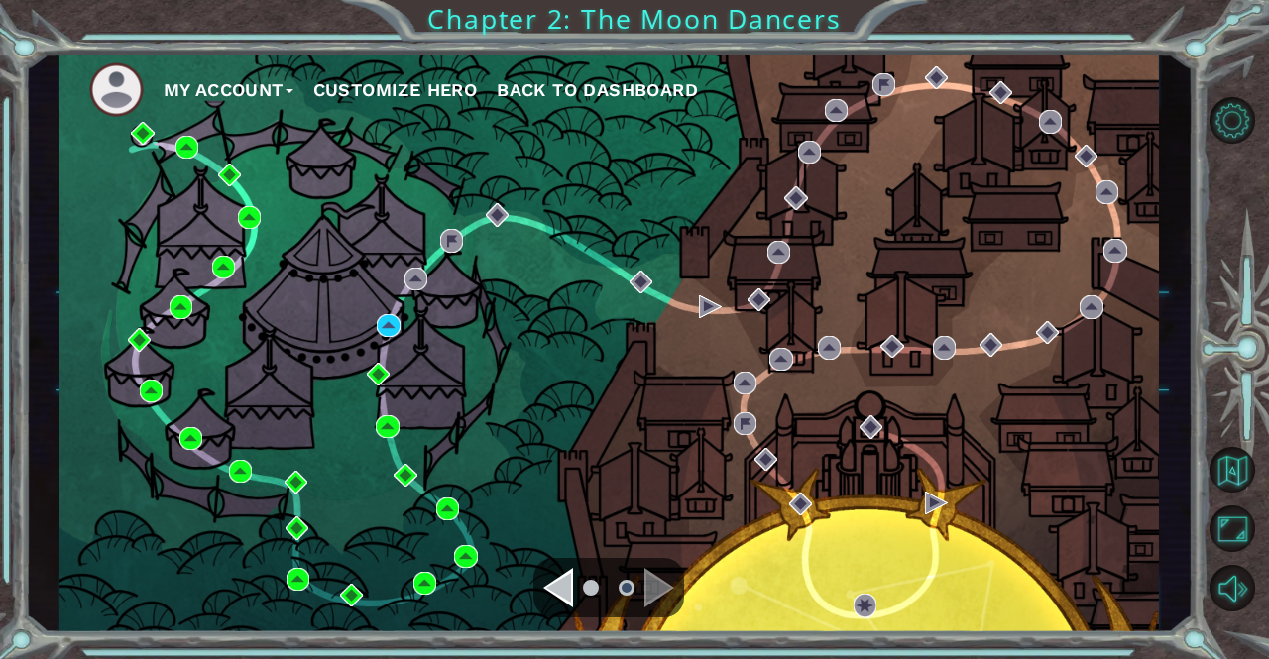
click at [519, 80] on span "Back to Dashboard" at bounding box center [597, 89] width 201 height 21
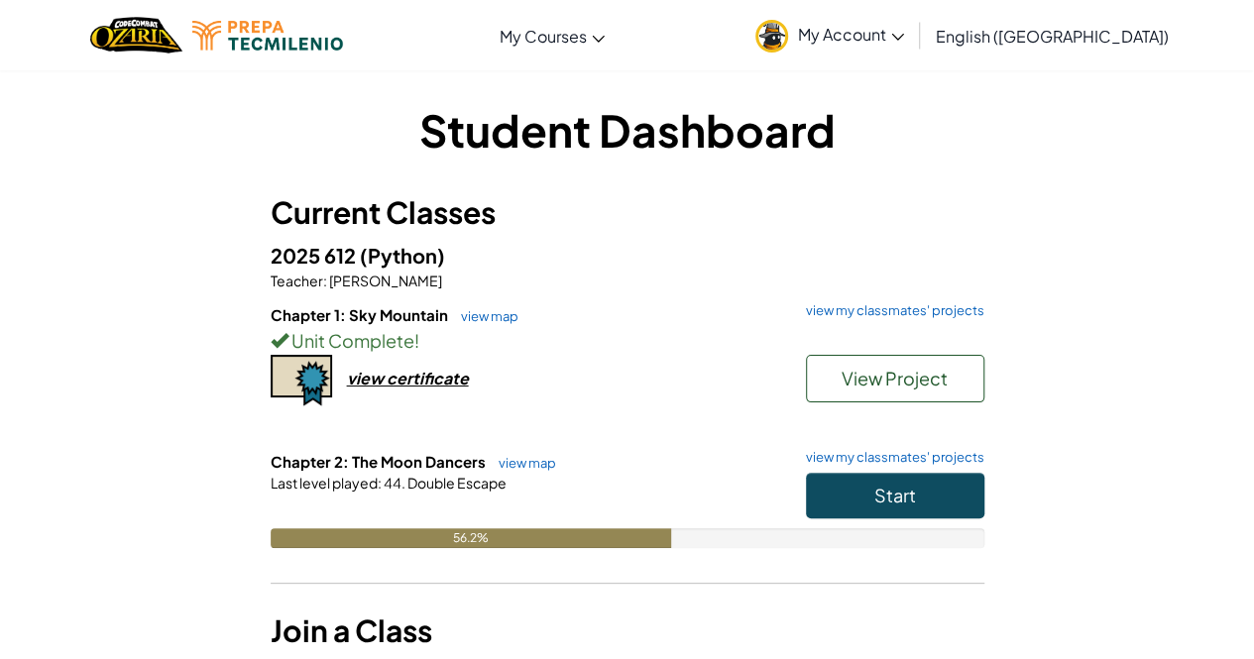
click at [914, 56] on link "My Account" at bounding box center [829, 35] width 169 height 62
